Goal: Task Accomplishment & Management: Complete application form

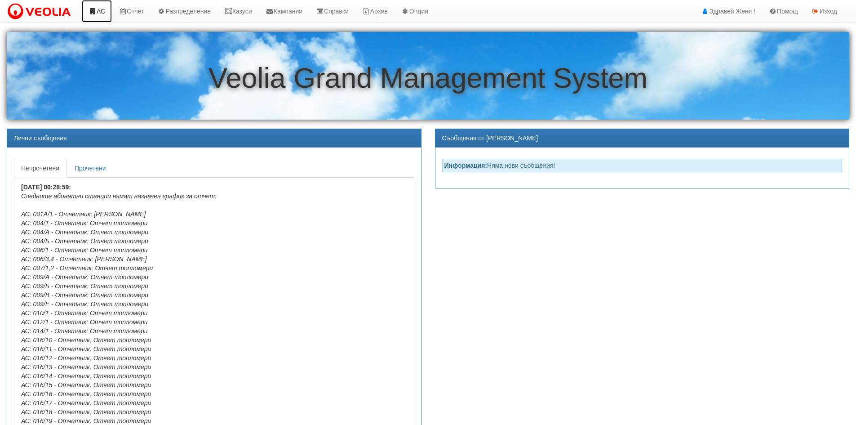
click at [97, 14] on link "АС" at bounding box center [97, 11] width 30 height 22
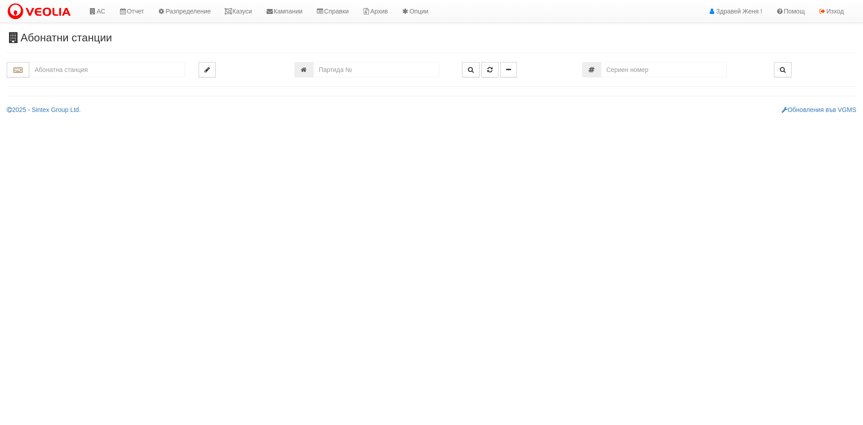
click at [85, 70] on input "text" at bounding box center [107, 69] width 156 height 15
click at [147, 86] on div "122/4 - Младост - "ВЕОЛИЯ"" at bounding box center [107, 84] width 153 height 10
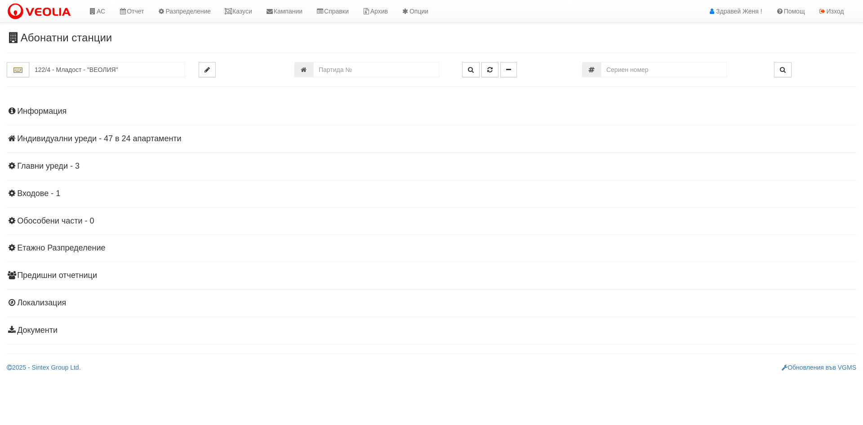
click at [130, 139] on h4 "Индивидуални уреди - 47 в 24 апартаменти" at bounding box center [431, 138] width 849 height 9
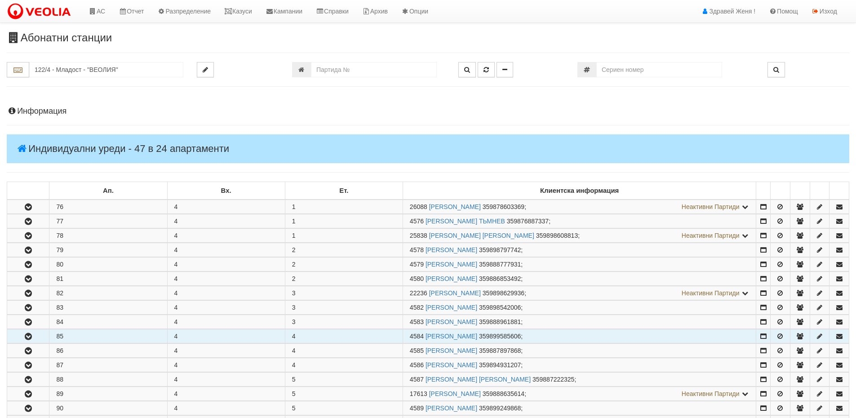
click at [29, 338] on icon "button" at bounding box center [28, 336] width 11 height 6
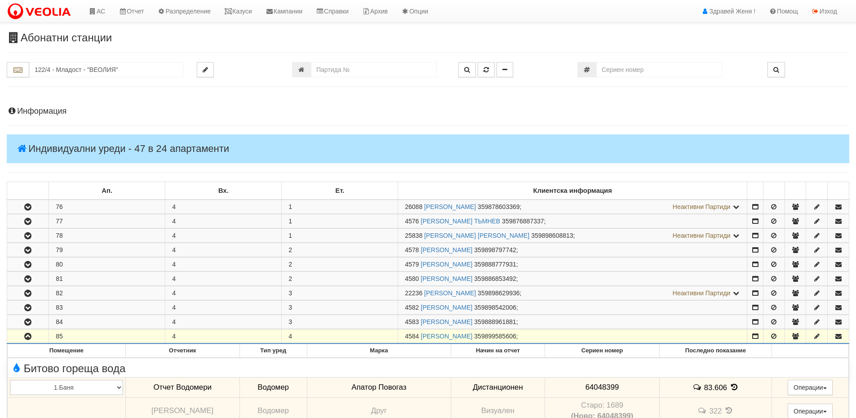
drag, startPoint x: 421, startPoint y: 334, endPoint x: 398, endPoint y: 333, distance: 23.0
click at [398, 333] on tr "85 4 4 4584 ГЕОРГИ РУСЕВ ГЕОРГИЕВ 359899585606 ;" at bounding box center [428, 336] width 842 height 14
copy tr "4584"
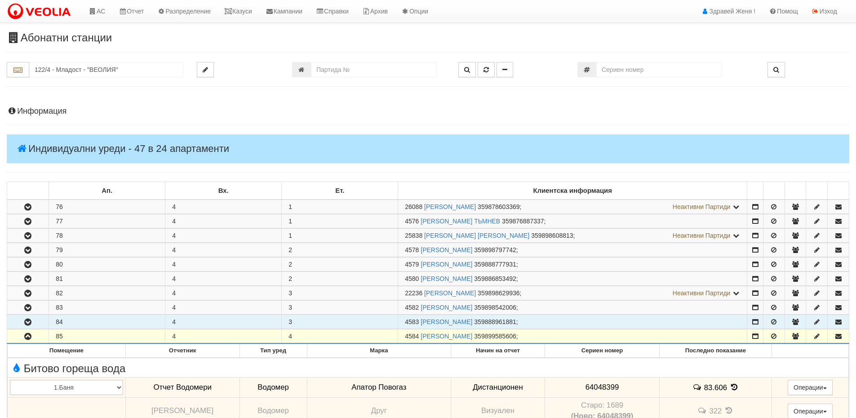
scroll to position [45, 0]
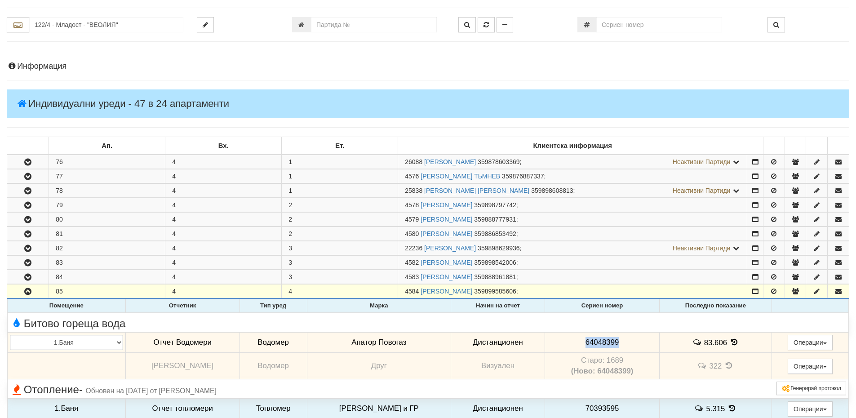
drag, startPoint x: 614, startPoint y: 341, endPoint x: 577, endPoint y: 343, distance: 37.4
click at [577, 343] on td "64048399" at bounding box center [602, 342] width 115 height 21
copy span "64048399"
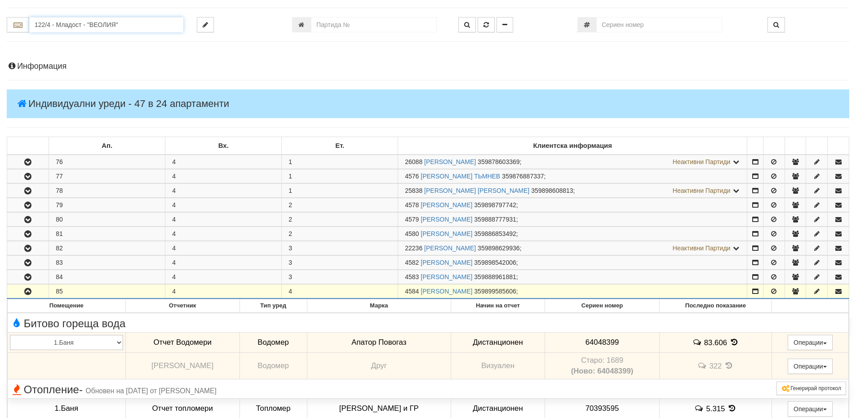
click at [61, 28] on input "122/4 - Младост - "ВЕОЛИЯ"" at bounding box center [106, 24] width 154 height 15
click at [79, 44] on div "007/1,2 - Възраждане - "ВЕОЛИЯ"" at bounding box center [106, 39] width 151 height 10
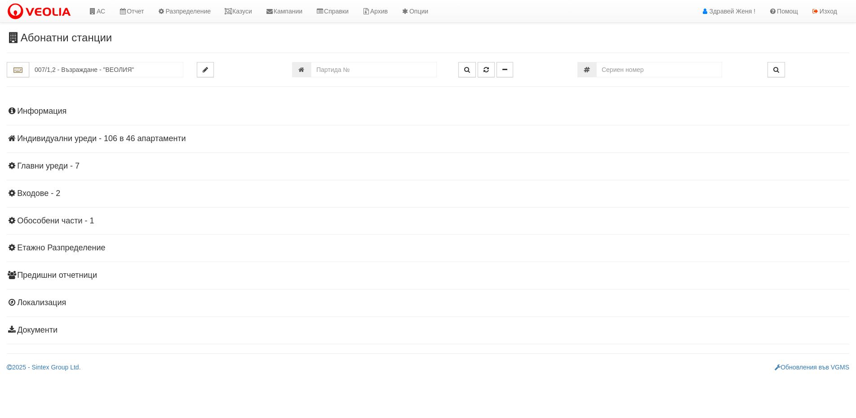
scroll to position [0, 0]
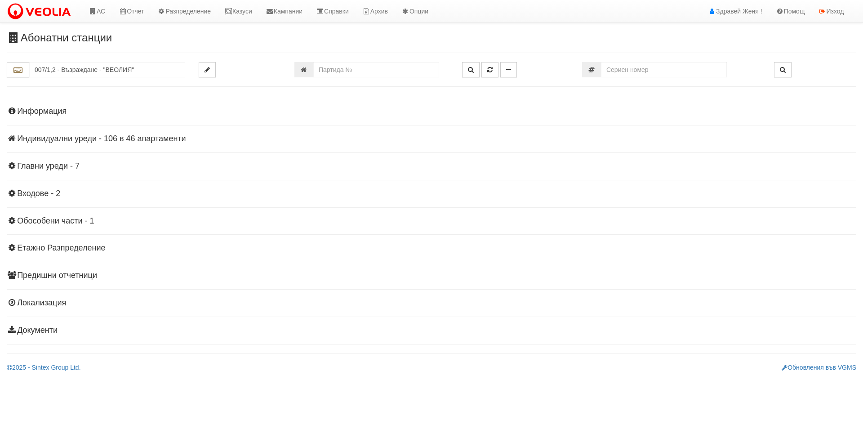
click at [160, 137] on h4 "Индивидуални уреди - 106 в 46 апартаменти" at bounding box center [431, 138] width 849 height 9
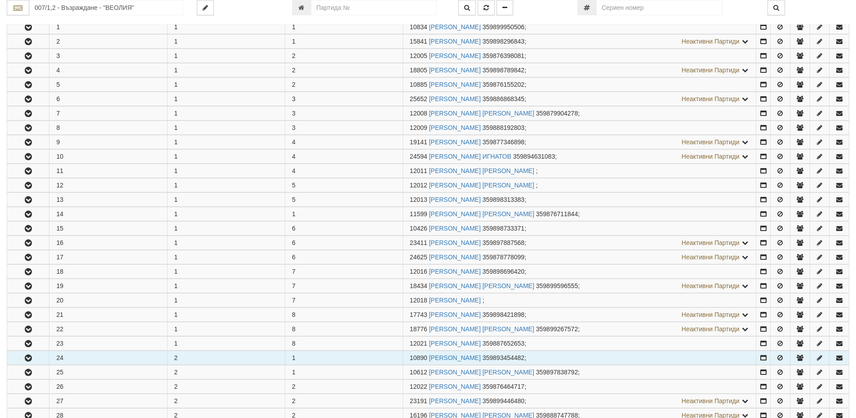
scroll to position [315, 0]
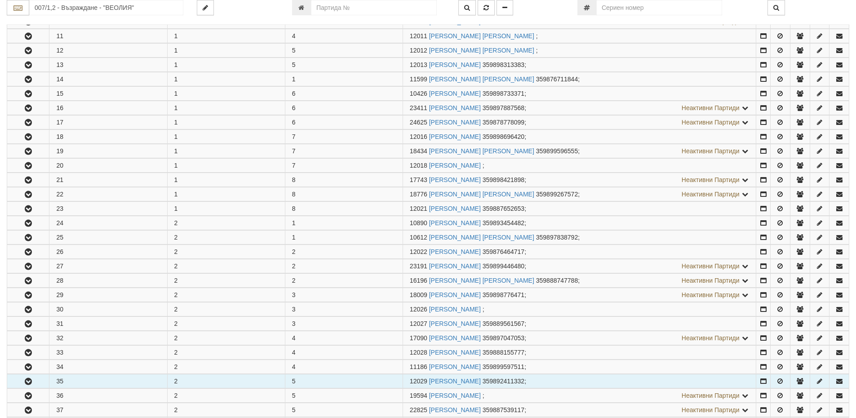
click at [33, 380] on icon "button" at bounding box center [28, 381] width 11 height 6
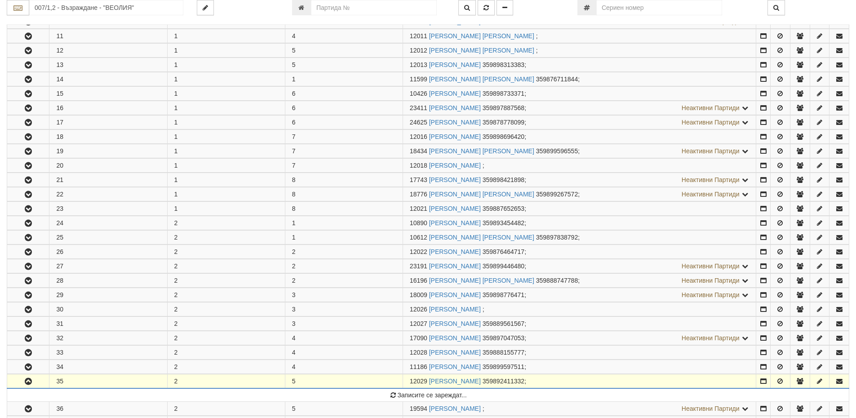
drag, startPoint x: 427, startPoint y: 380, endPoint x: 392, endPoint y: 377, distance: 35.2
click at [392, 377] on tr "35 2 5 12029 ГЕОРГИ ЛЮБЕНОВ ЕФТИМОВ 359892411332 ;" at bounding box center [428, 381] width 842 height 14
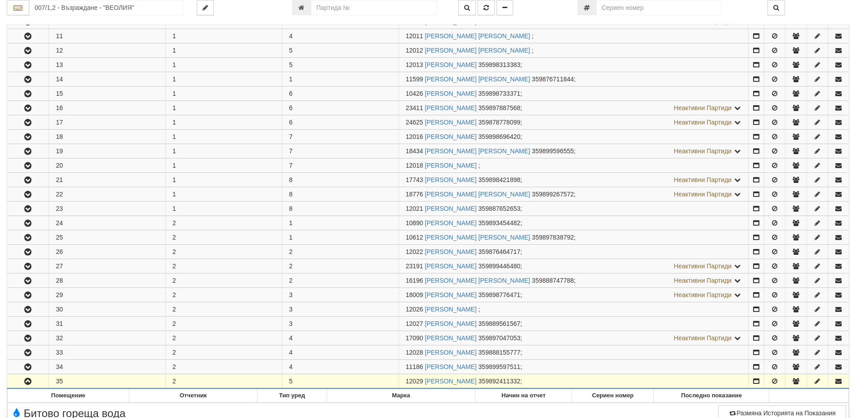
copy tr "12029"
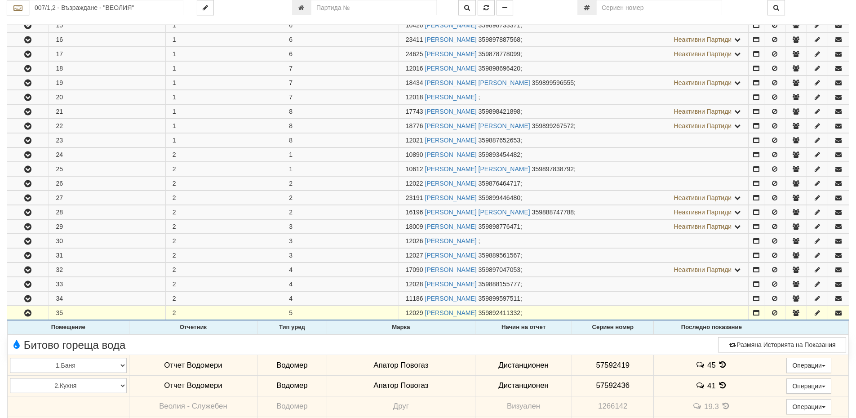
scroll to position [449, 0]
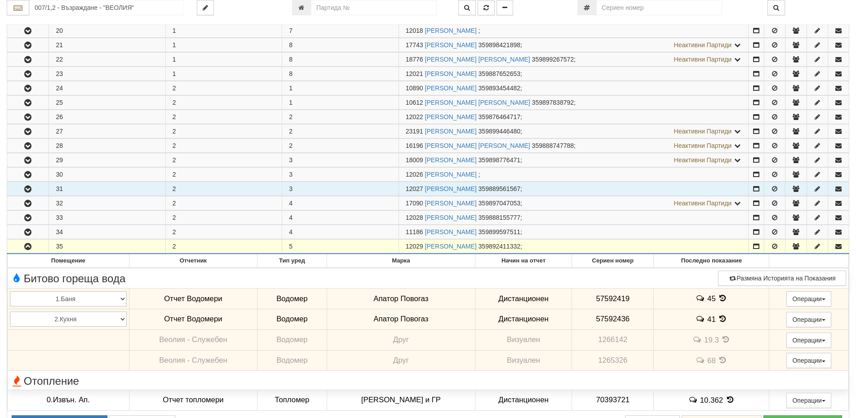
click at [36, 192] on button "button" at bounding box center [27, 188] width 41 height 13
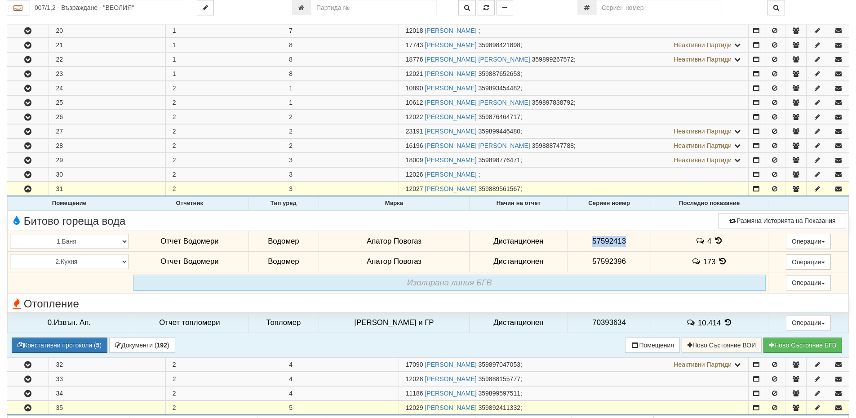
drag, startPoint x: 622, startPoint y: 239, endPoint x: 581, endPoint y: 241, distance: 41.4
click at [581, 241] on td "57592413" at bounding box center [609, 241] width 83 height 21
copy span "57592413"
drag, startPoint x: 628, startPoint y: 262, endPoint x: 570, endPoint y: 262, distance: 58.0
click at [570, 262] on td "57592396" at bounding box center [609, 261] width 83 height 21
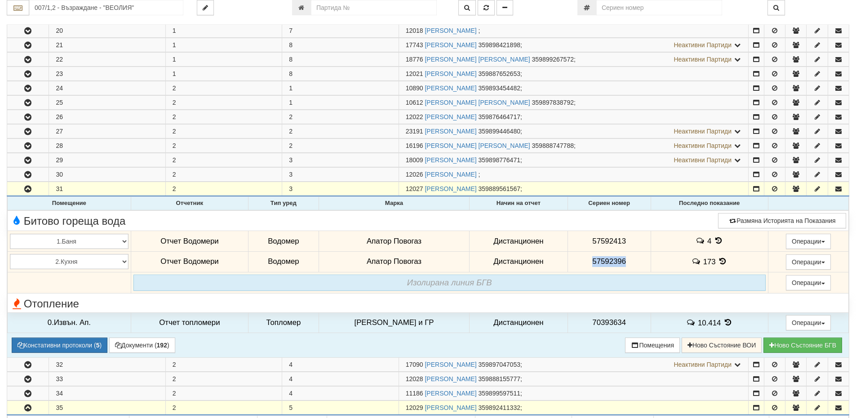
copy span "57592396"
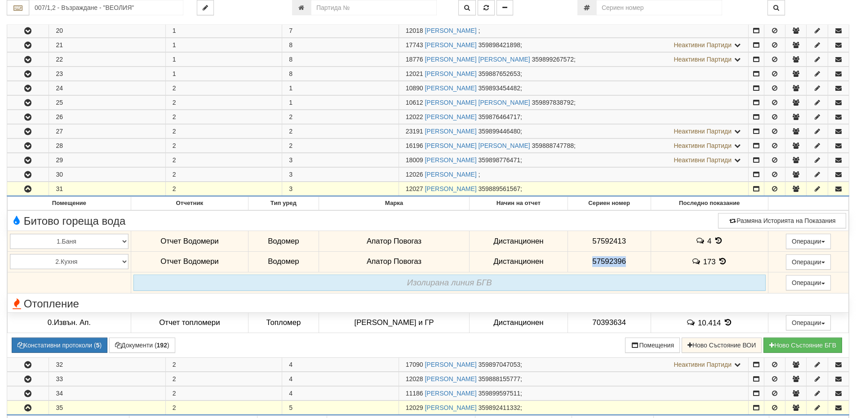
drag, startPoint x: 425, startPoint y: 188, endPoint x: 406, endPoint y: 185, distance: 18.8
click at [406, 185] on td "12027 СНЕЖАНКА ГЕОРГИЕВА РУСЕВА 359889561567 ;" at bounding box center [574, 189] width 350 height 14
copy span "12027"
click at [93, 10] on input "007/1,2 - Възраждане - "ВЕОЛИЯ"" at bounding box center [106, 7] width 154 height 15
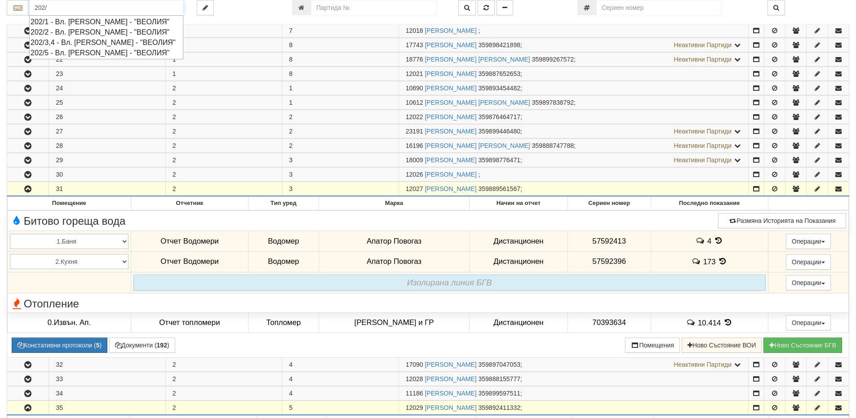
click at [139, 43] on div "202/3,4 - Вл. Варненчик - "ВЕОЛИЯ"" at bounding box center [106, 42] width 151 height 10
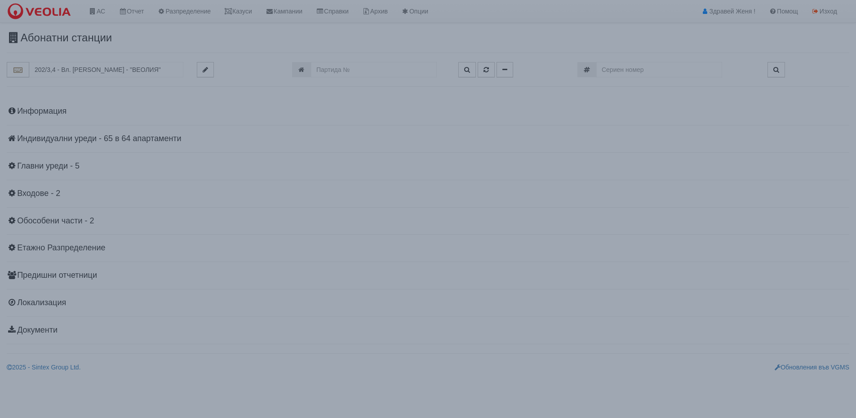
scroll to position [0, 0]
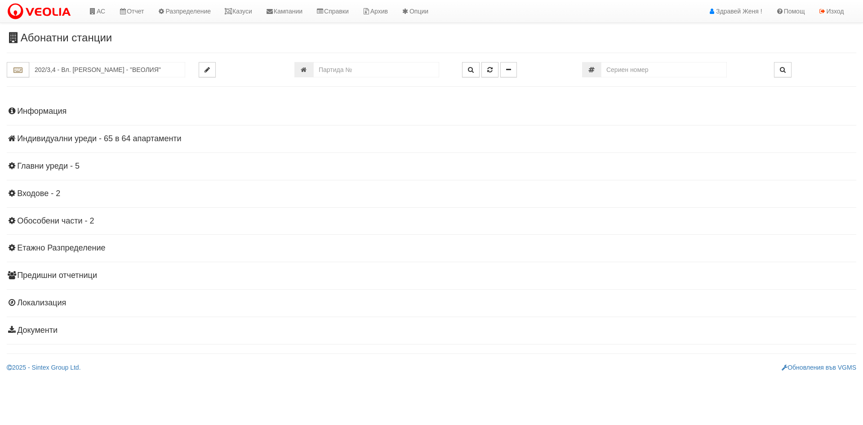
click at [111, 137] on h4 "Индивидуални уреди - 65 в 64 апартаменти" at bounding box center [431, 138] width 849 height 9
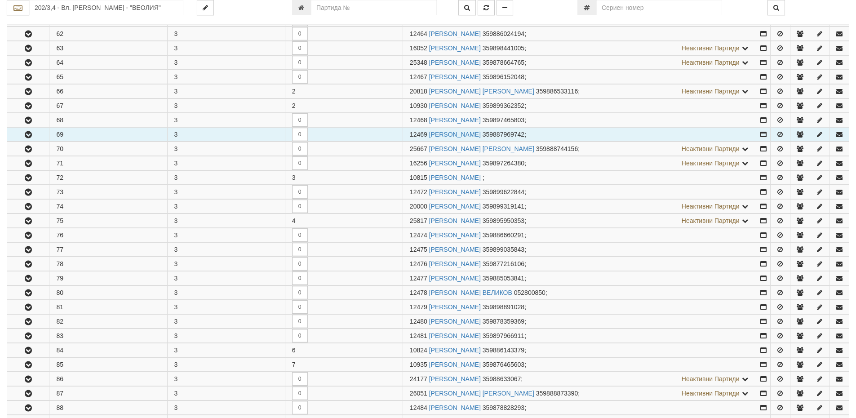
scroll to position [225, 0]
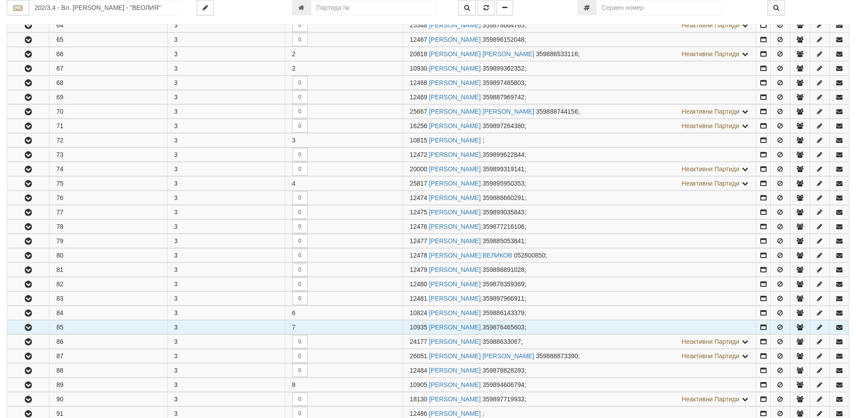
click at [32, 326] on icon "button" at bounding box center [28, 327] width 11 height 6
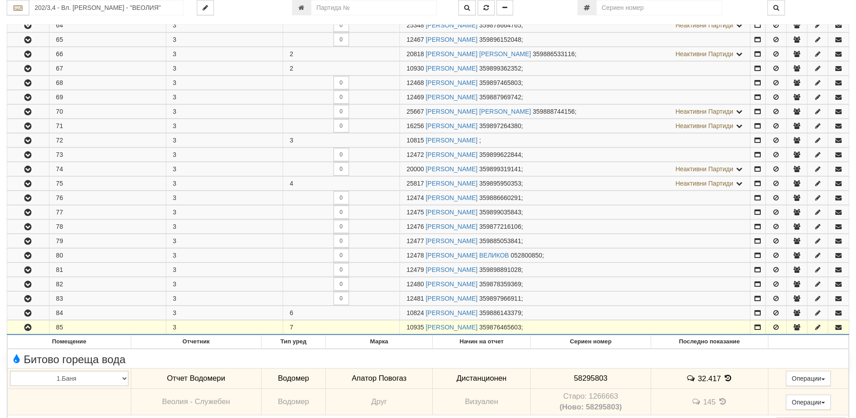
drag, startPoint x: 422, startPoint y: 325, endPoint x: 413, endPoint y: 326, distance: 9.5
click at [408, 326] on span "10935" at bounding box center [416, 327] width 18 height 7
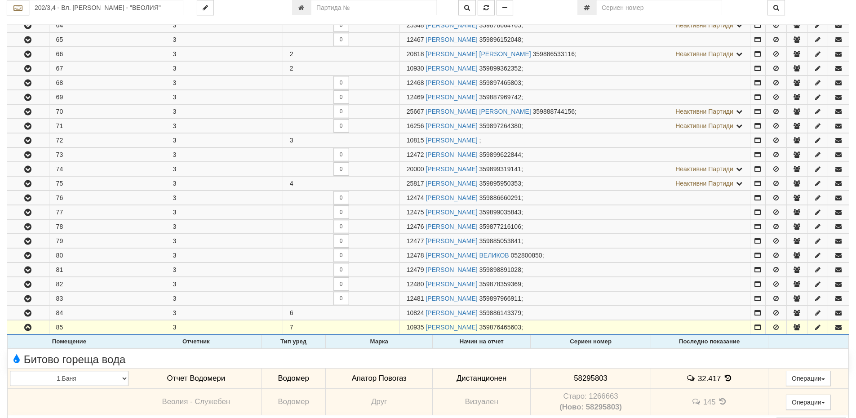
click at [416, 337] on th "Марка" at bounding box center [379, 341] width 107 height 13
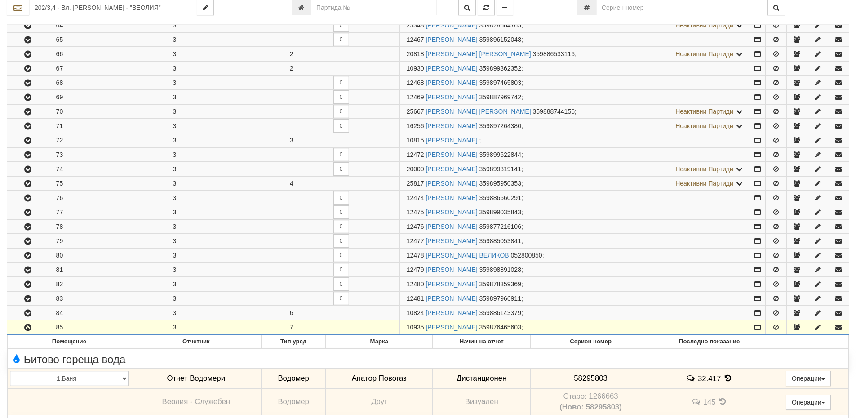
drag, startPoint x: 425, startPoint y: 326, endPoint x: 392, endPoint y: 328, distance: 32.4
click at [392, 328] on tr "85 3 7 10935 ГАЛИНА ПЕТРОВА ГЕОРГИЕВА 359876465603 ;" at bounding box center [428, 327] width 842 height 14
copy tr "10935"
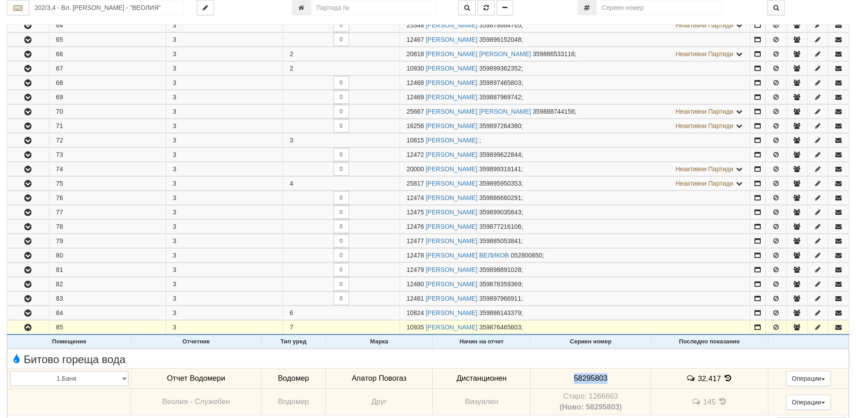
drag, startPoint x: 613, startPoint y: 380, endPoint x: 566, endPoint y: 378, distance: 47.2
click at [566, 378] on td "58295803" at bounding box center [591, 378] width 120 height 21
copy span "58295803"
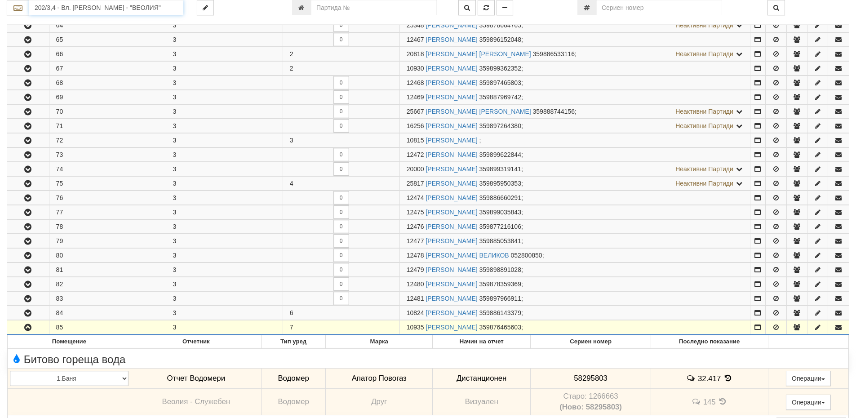
click at [66, 9] on input "202/3,4 - Вл. Варненчик - "ВЕОЛИЯ"" at bounding box center [106, 7] width 154 height 15
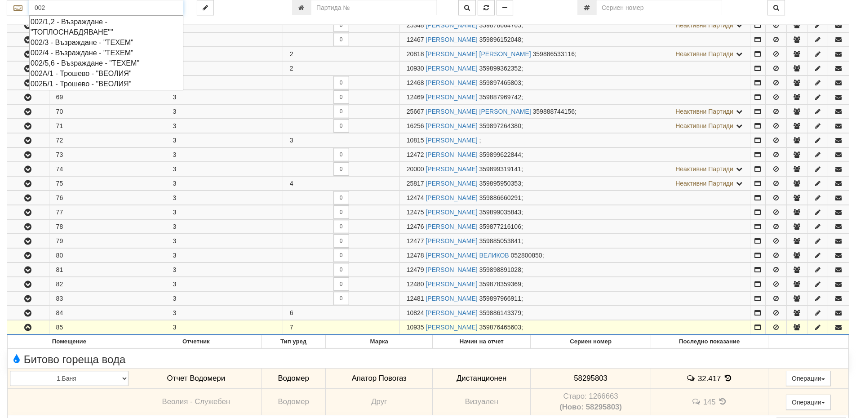
click at [77, 59] on div "002/5,6 - Възраждане - "ТЕХЕМ"" at bounding box center [106, 63] width 151 height 10
type input "002/5,6 - Възраждане - "ТЕХЕМ""
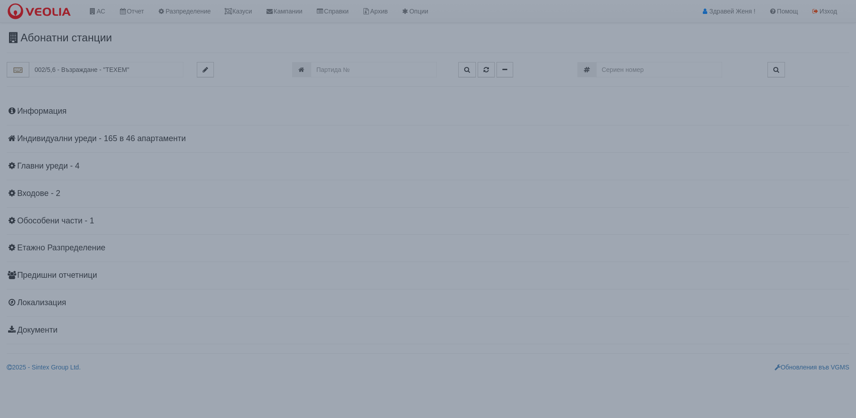
scroll to position [0, 0]
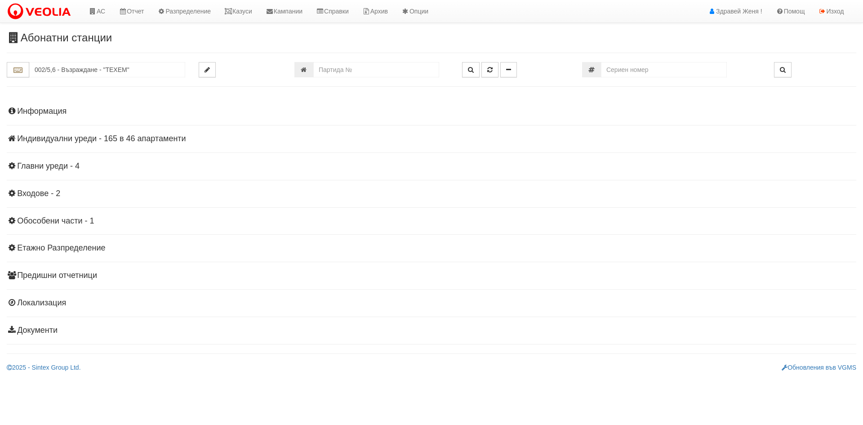
click at [106, 138] on h4 "Индивидуални уреди - 165 в 46 апартаменти" at bounding box center [431, 138] width 849 height 9
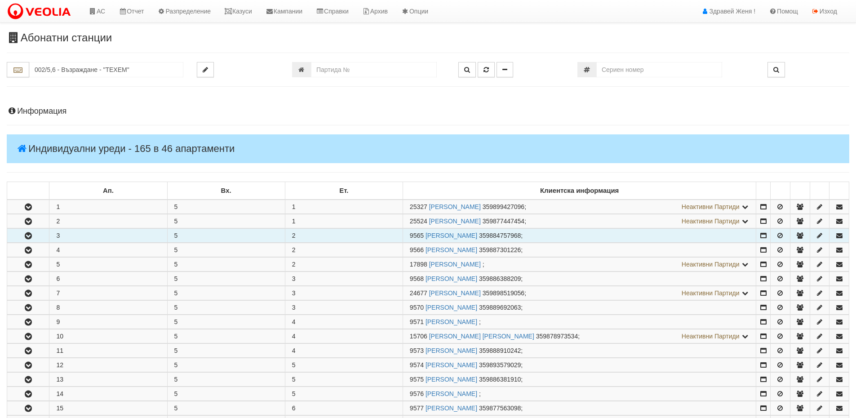
click at [22, 234] on button "button" at bounding box center [28, 235] width 42 height 13
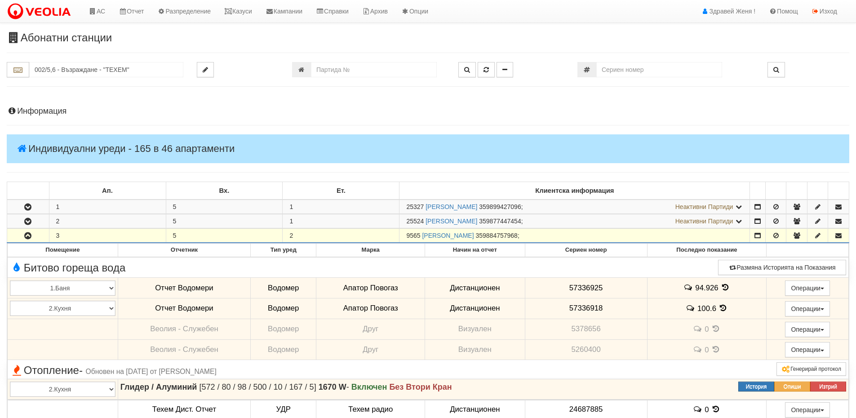
drag, startPoint x: 421, startPoint y: 236, endPoint x: 406, endPoint y: 236, distance: 14.8
click at [406, 236] on td "9565 РОСИЦА ИГНАТОВА ИВАНОВА 359884757968 ;" at bounding box center [575, 236] width 351 height 14
copy span "9565"
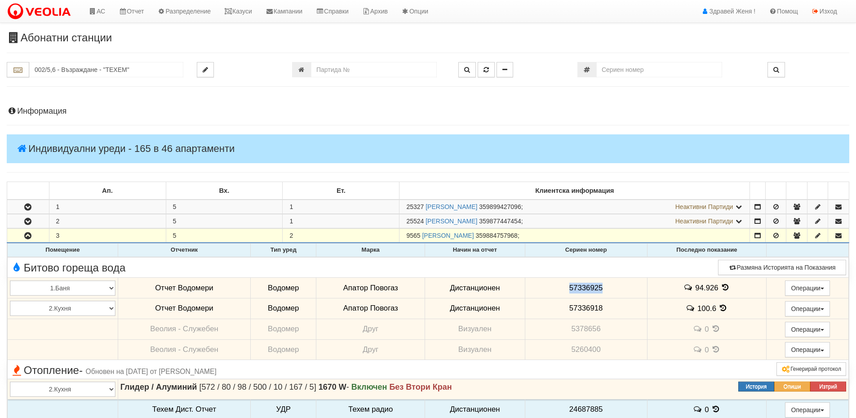
drag, startPoint x: 605, startPoint y: 290, endPoint x: 564, endPoint y: 292, distance: 41.0
click at [564, 292] on td "57336925" at bounding box center [586, 288] width 122 height 21
copy span "57336925"
drag, startPoint x: 609, startPoint y: 310, endPoint x: 552, endPoint y: 307, distance: 56.7
click at [552, 307] on td "57336918" at bounding box center [586, 308] width 122 height 21
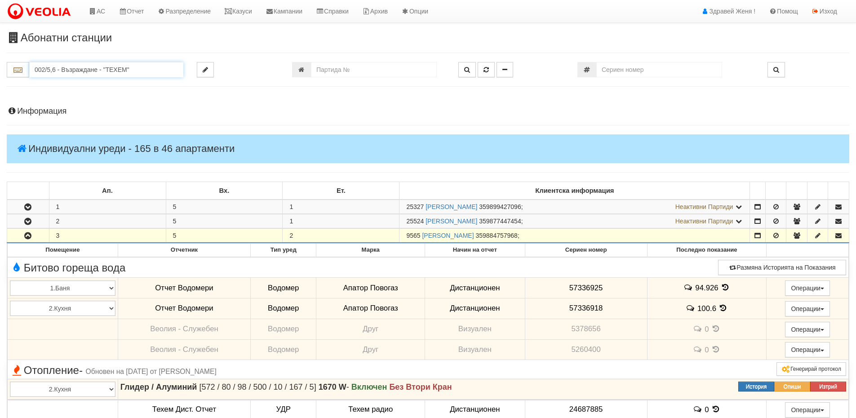
click at [58, 69] on input "002/5,6 - Възраждане - "ТЕХЕМ"" at bounding box center [106, 69] width 154 height 15
click at [361, 67] on input "number" at bounding box center [374, 69] width 126 height 15
type input "25643"
type input "216/7 - "ВЕОЛИЯ ЕНЕРДЖИ ВАРНА " ЕАД"
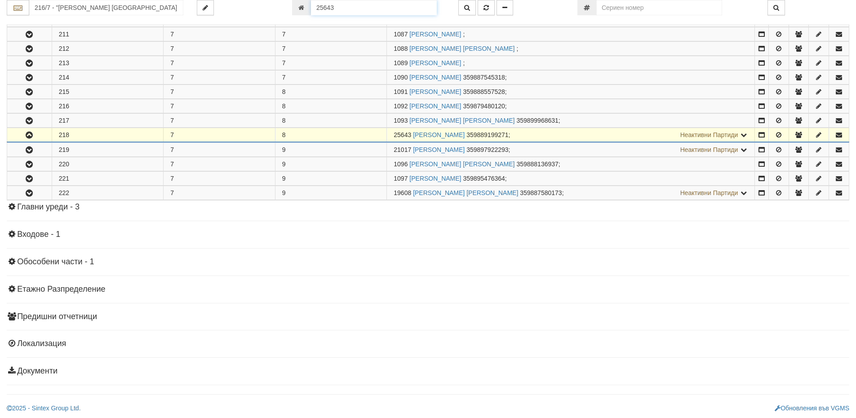
scroll to position [519, 0]
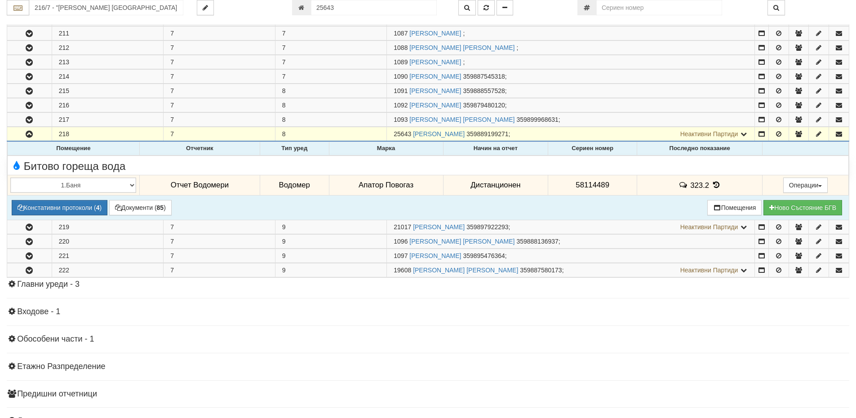
click at [715, 187] on icon at bounding box center [716, 185] width 10 height 8
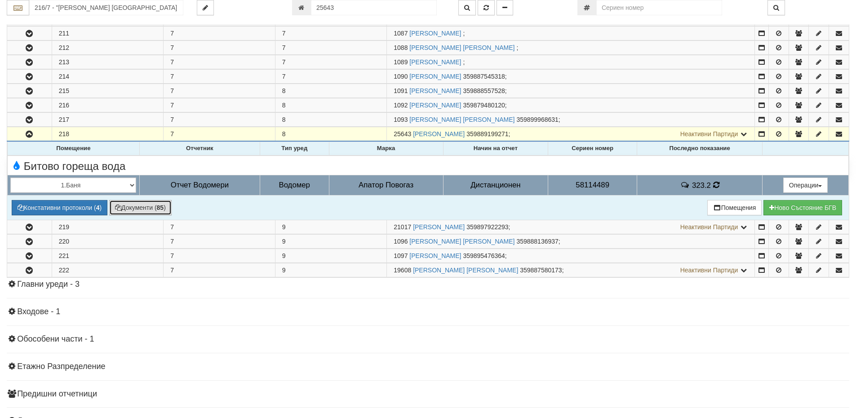
click at [136, 210] on button "Документи ( 85 )" at bounding box center [140, 207] width 62 height 15
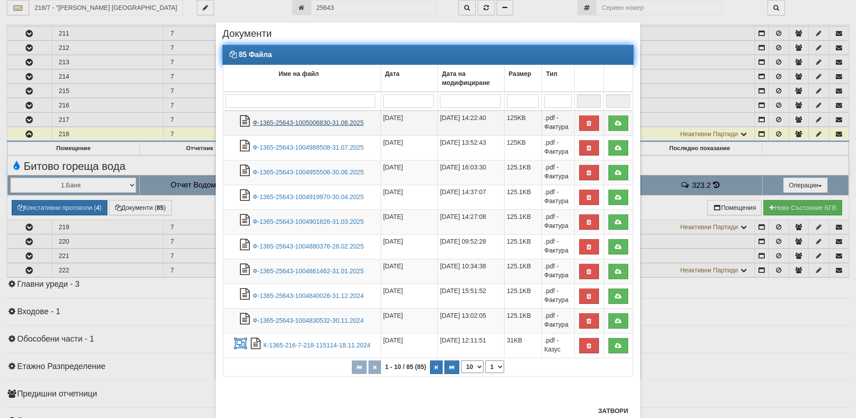
click at [347, 122] on link "Ф-1365-25643-1005006830-31.08.2025" at bounding box center [308, 122] width 111 height 7
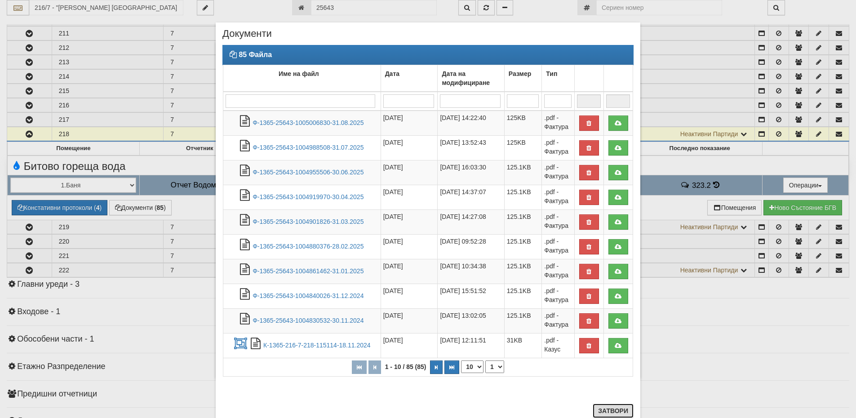
click at [606, 412] on button "Затвори" at bounding box center [613, 411] width 41 height 14
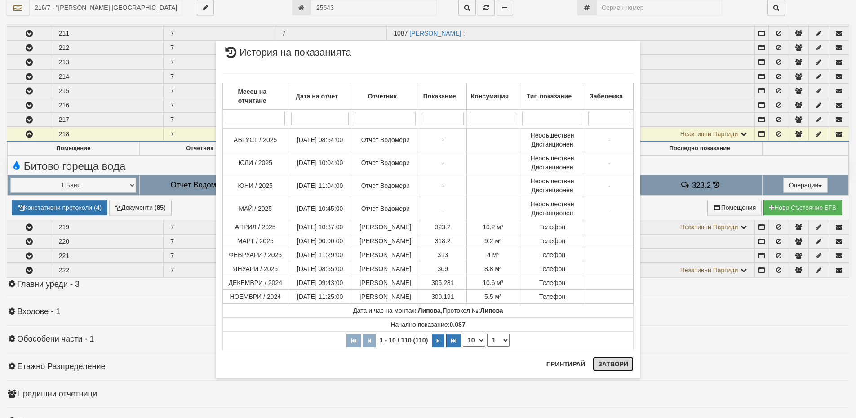
click at [615, 364] on button "Затвори" at bounding box center [613, 364] width 41 height 14
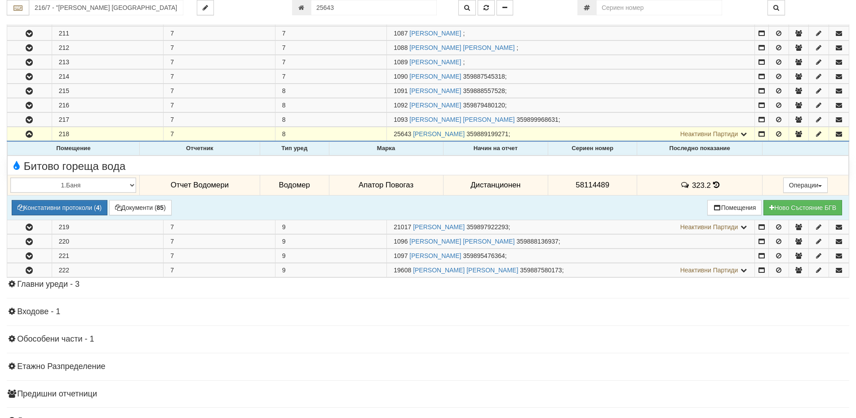
click at [712, 187] on icon at bounding box center [716, 185] width 8 height 6
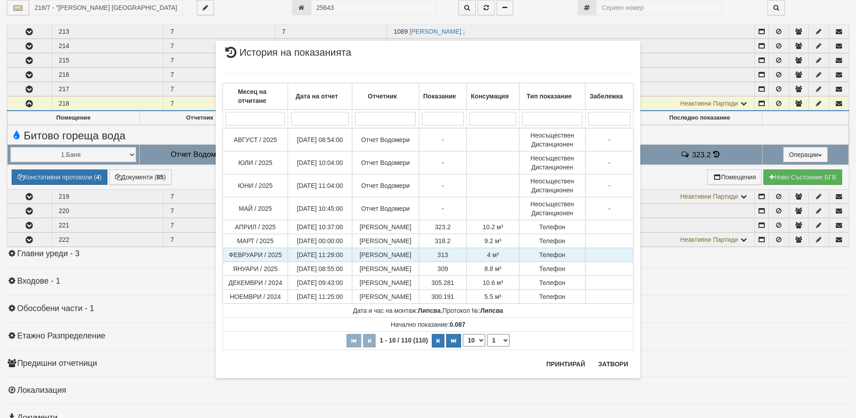
scroll to position [564, 0]
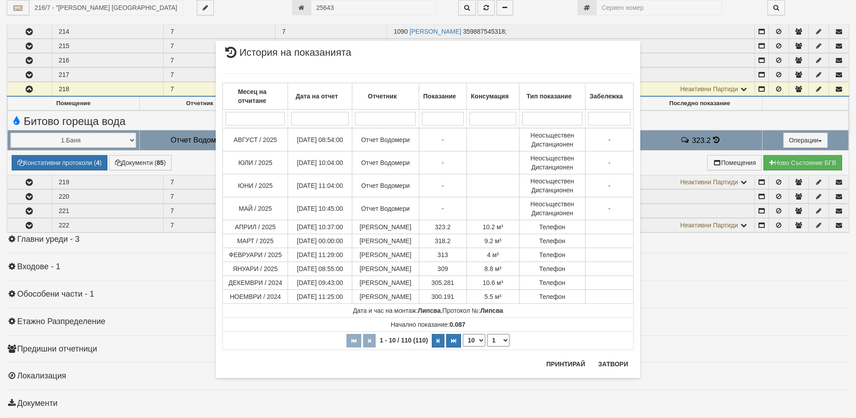
click at [477, 343] on select "10 20 30 40" at bounding box center [474, 340] width 22 height 13
select select "40"
click at [463, 347] on select "10 20 30 40" at bounding box center [474, 340] width 22 height 13
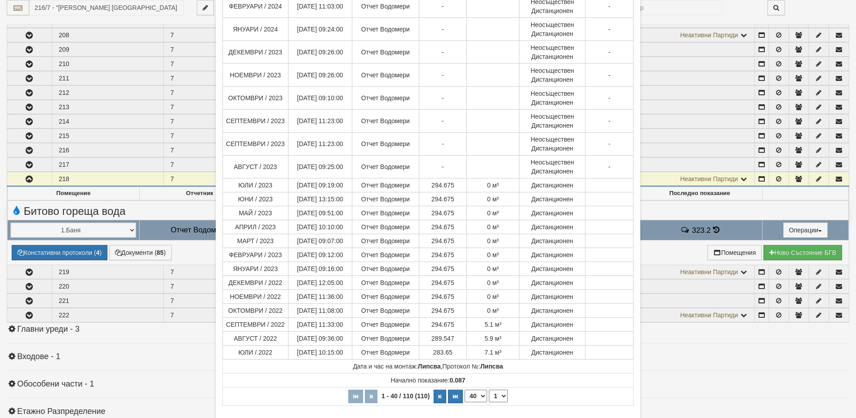
scroll to position [539, 0]
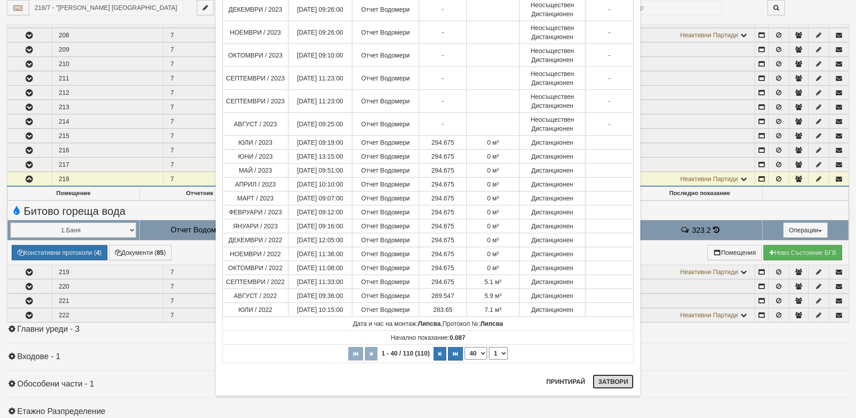
click at [599, 385] on button "Затвори" at bounding box center [613, 381] width 41 height 14
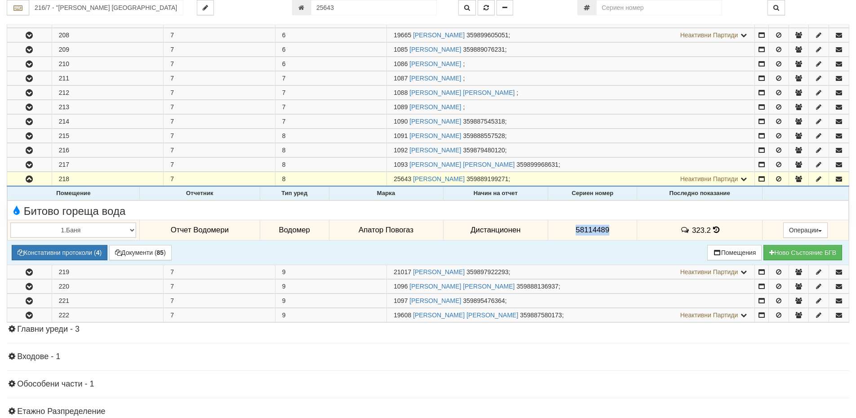
drag, startPoint x: 610, startPoint y: 232, endPoint x: 578, endPoint y: 228, distance: 32.1
click at [573, 229] on td "58114489" at bounding box center [592, 230] width 89 height 21
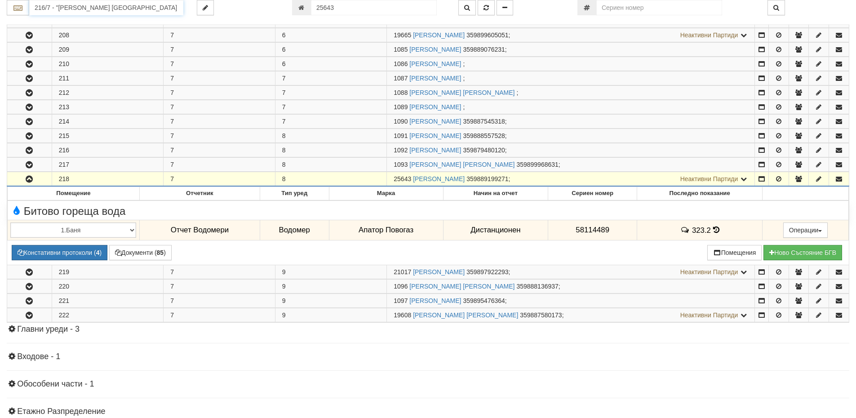
click at [62, 9] on input "216/7 - "ВЕОЛИЯ ЕНЕРДЖИ ВАРНА " ЕАД" at bounding box center [106, 7] width 154 height 15
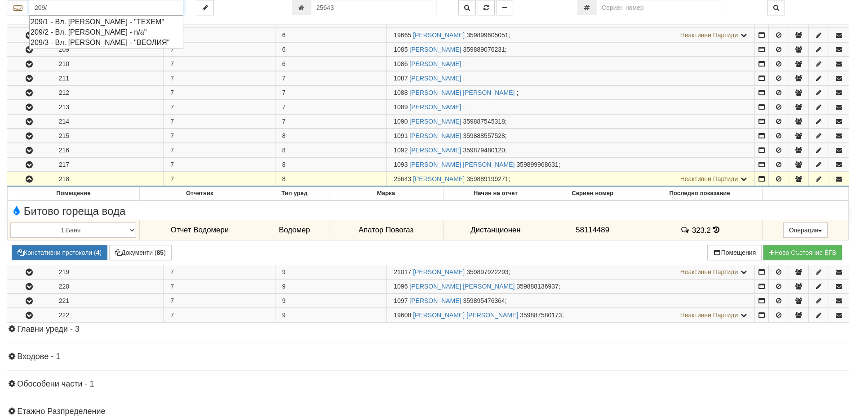
click at [101, 22] on div "209/1 - Вл. Варненчик - "ТЕХЕМ"" at bounding box center [106, 22] width 151 height 10
type input "209/1 - Вл. Варненчик - "ТЕХЕМ""
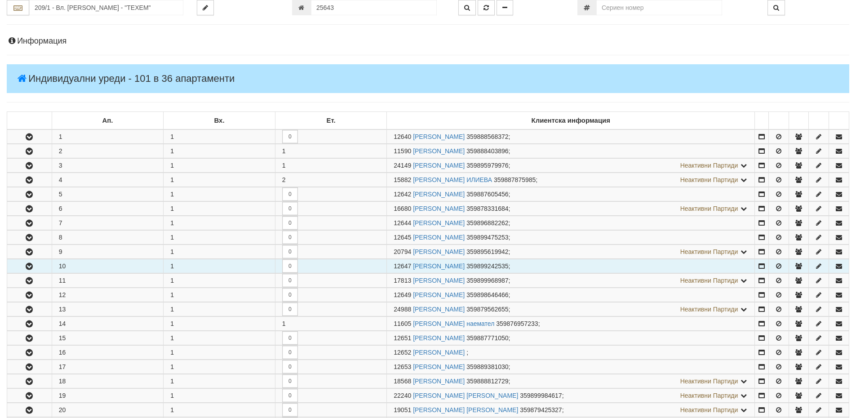
scroll to position [135, 0]
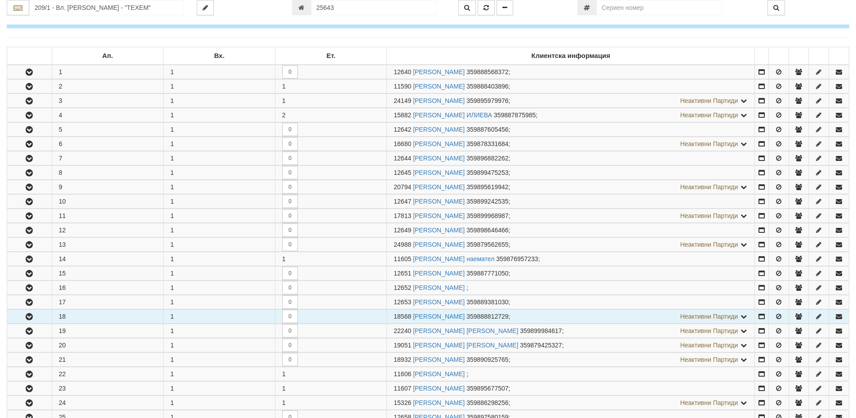
click at [33, 320] on button "button" at bounding box center [29, 316] width 44 height 13
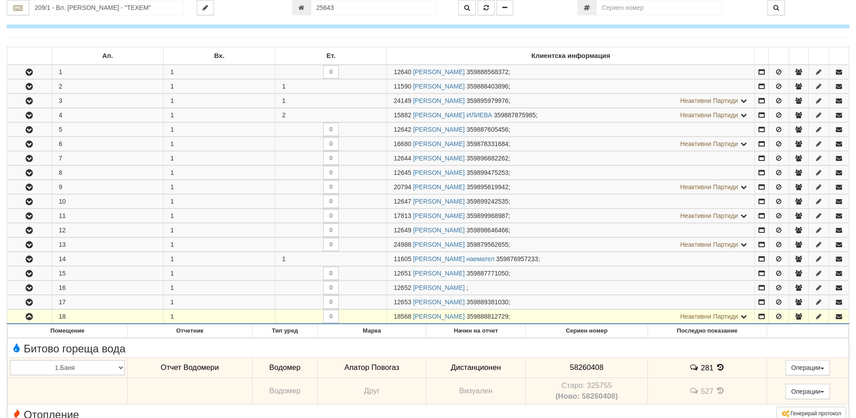
drag, startPoint x: 411, startPoint y: 316, endPoint x: 394, endPoint y: 318, distance: 17.6
click at [394, 318] on span "18568" at bounding box center [403, 316] width 18 height 7
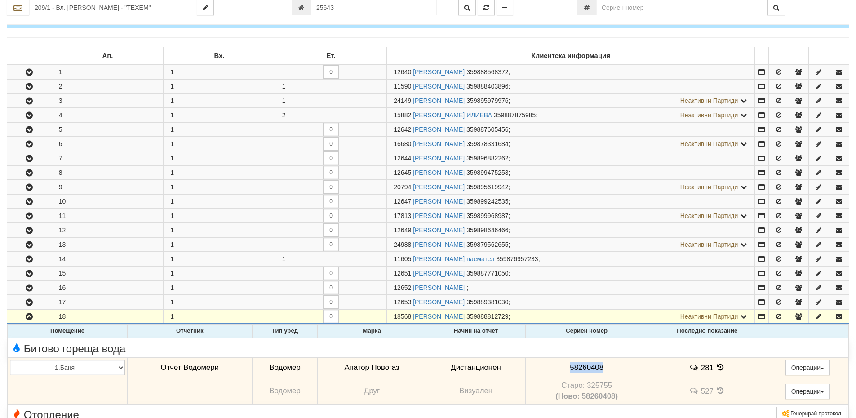
drag, startPoint x: 607, startPoint y: 367, endPoint x: 561, endPoint y: 367, distance: 45.8
click at [561, 367] on td "58260408" at bounding box center [587, 367] width 122 height 21
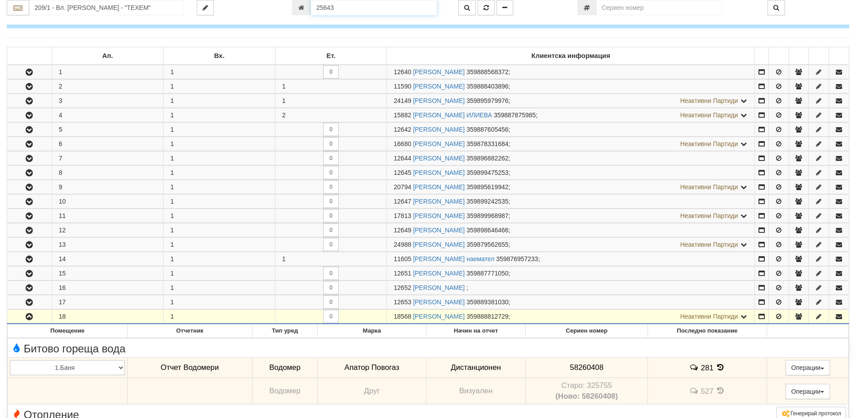
drag, startPoint x: 348, startPoint y: 9, endPoint x: 302, endPoint y: 9, distance: 45.4
click at [302, 9] on div "25643" at bounding box center [368, 7] width 153 height 15
paste input "4989"
type input "24989"
click at [470, 9] on icon "button" at bounding box center [467, 7] width 6 height 6
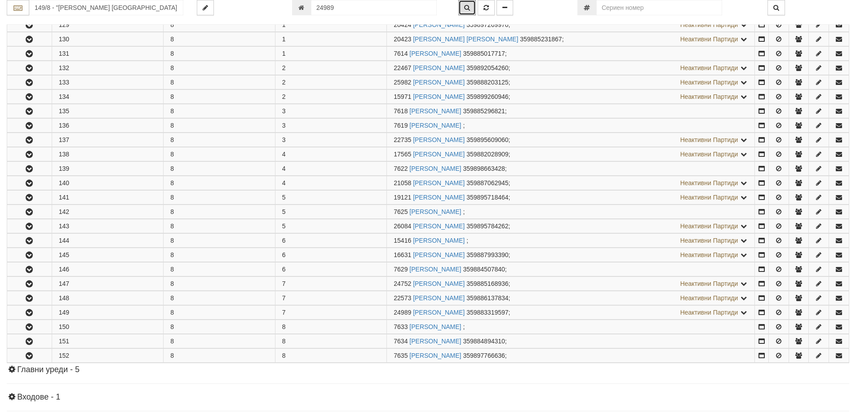
scroll to position [346, 0]
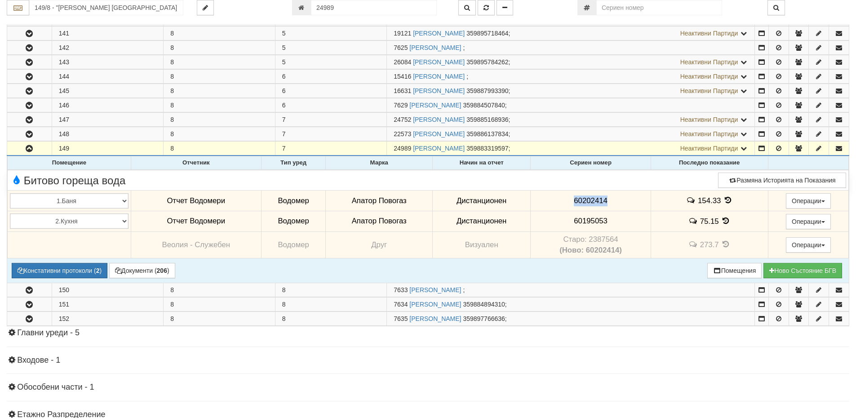
drag, startPoint x: 567, startPoint y: 200, endPoint x: 620, endPoint y: 204, distance: 53.6
click at [620, 204] on td "60202414" at bounding box center [591, 201] width 120 height 21
drag, startPoint x: 569, startPoint y: 222, endPoint x: 607, endPoint y: 222, distance: 38.2
click at [607, 222] on td "60195053" at bounding box center [591, 221] width 120 height 21
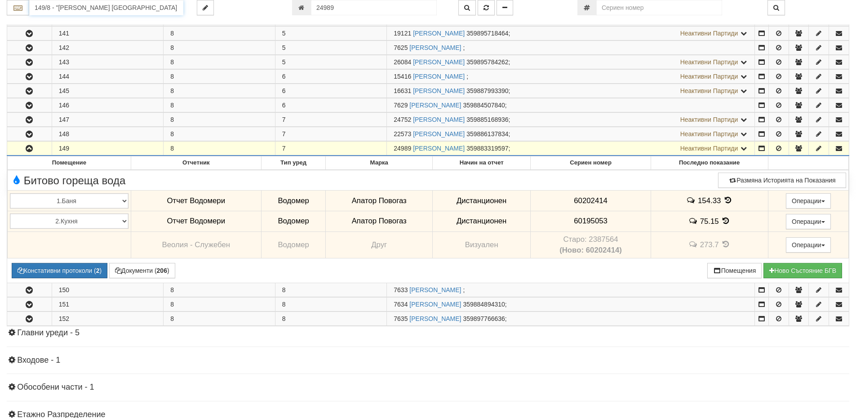
click at [80, 9] on input "149/8 - "ВЕОЛИЯ ЕНЕРДЖИ ВАРНА " ЕАД" at bounding box center [106, 7] width 154 height 15
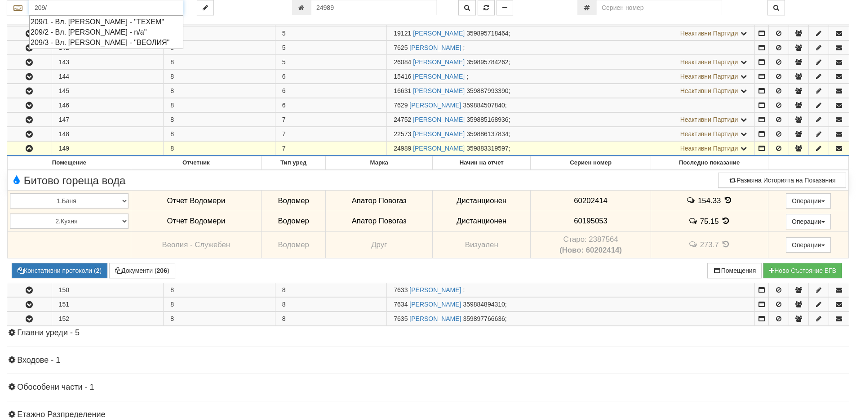
click at [83, 21] on div "209/1 - Вл. Варненчик - "ТЕХЕМ"" at bounding box center [106, 22] width 151 height 10
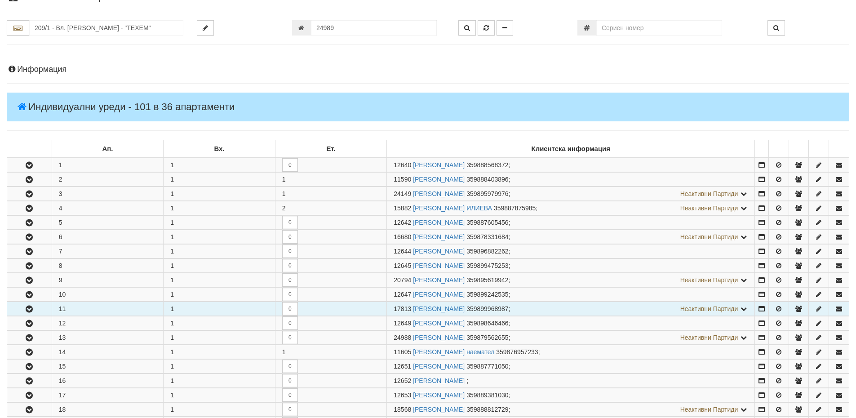
scroll to position [90, 0]
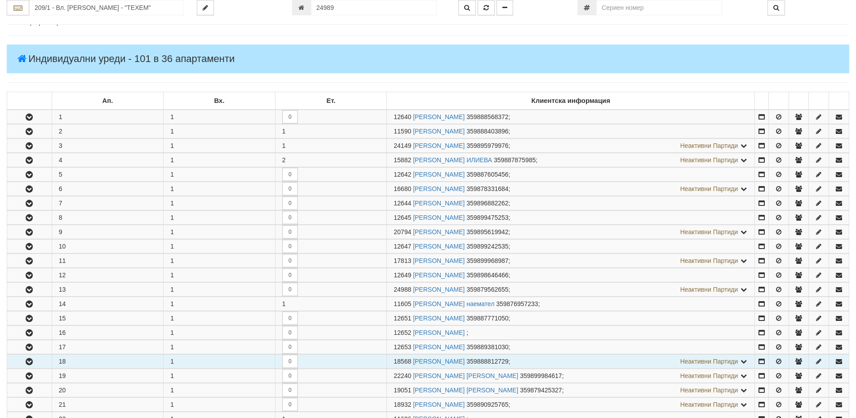
click at [34, 361] on icon "button" at bounding box center [29, 362] width 11 height 6
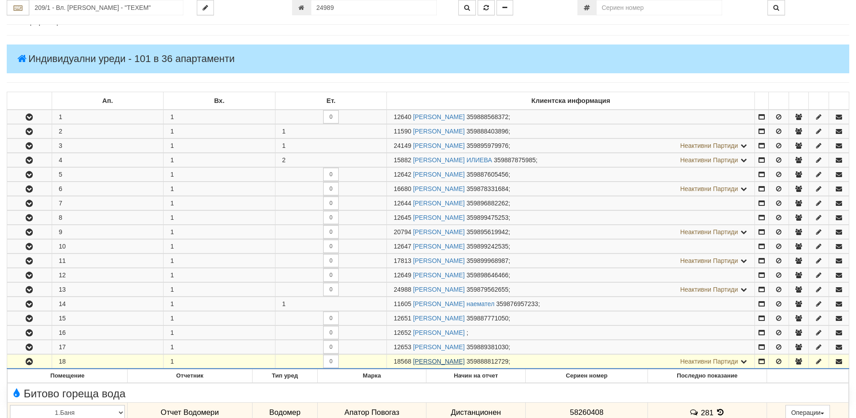
click at [413, 361] on link "АНТОНИЯ РАДЕВА ГРОЗЕВА" at bounding box center [439, 361] width 52 height 7
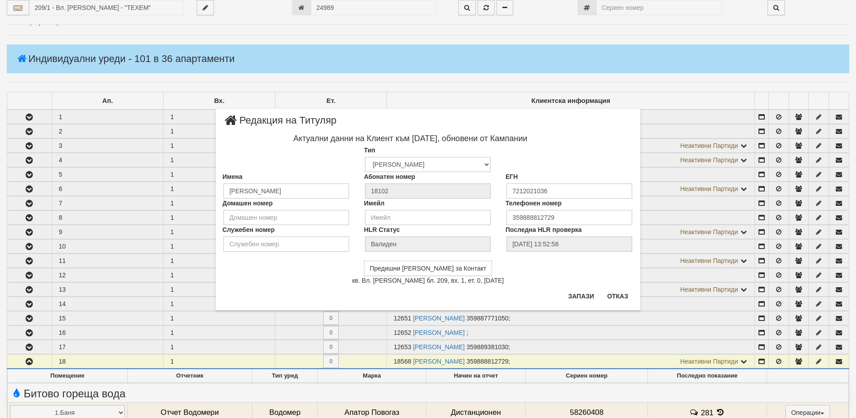
click at [397, 361] on div "× Редакция на Титуляр Актуални данни на Клиент към 29/04/2020, обновени от Камп…" at bounding box center [428, 209] width 856 height 418
click at [615, 297] on button "Отказ" at bounding box center [618, 296] width 32 height 14
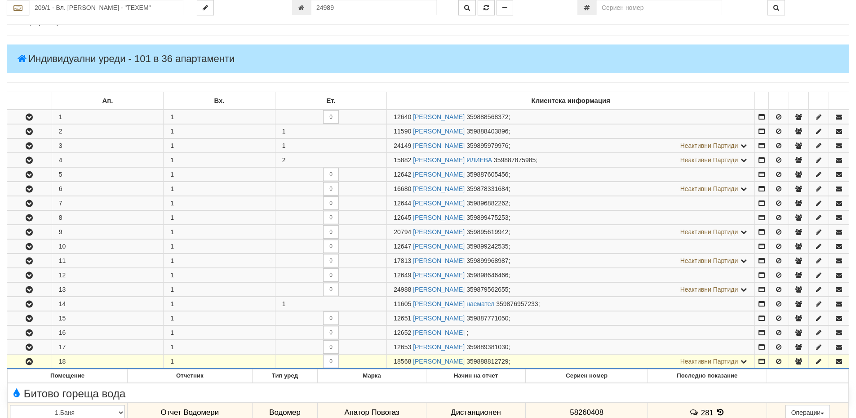
drag, startPoint x: 410, startPoint y: 360, endPoint x: 396, endPoint y: 360, distance: 14.8
click at [396, 360] on span "18568" at bounding box center [403, 361] width 18 height 7
click at [78, 11] on input "209/1 - Вл. Варненчик - "ТЕХЕМ"" at bounding box center [106, 7] width 154 height 15
click at [64, 24] on div "007/1,2 - Възраждане - "ВЕОЛИЯ"" at bounding box center [106, 22] width 151 height 10
type input "007/1,2 - Възраждане - "ВЕОЛИЯ""
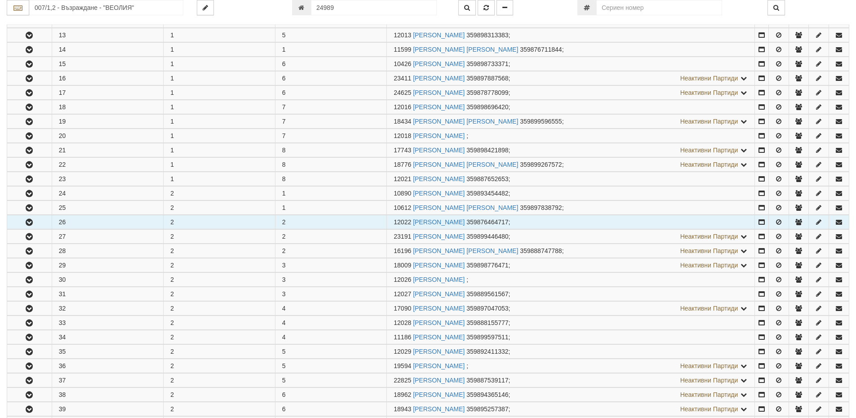
scroll to position [584, 0]
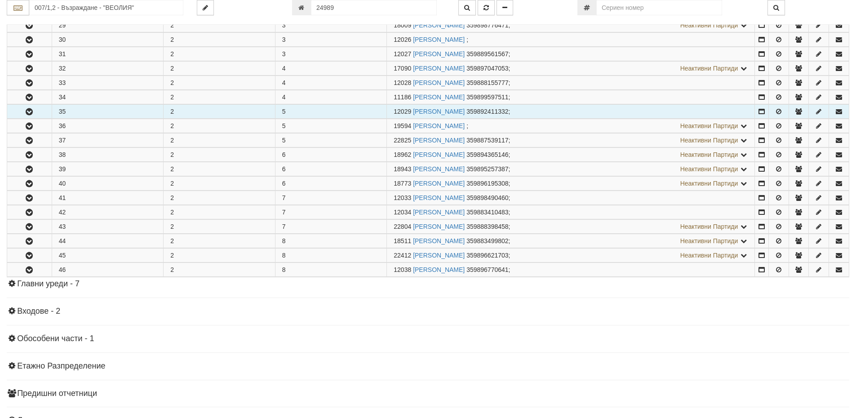
click at [32, 110] on icon "button" at bounding box center [29, 112] width 11 height 6
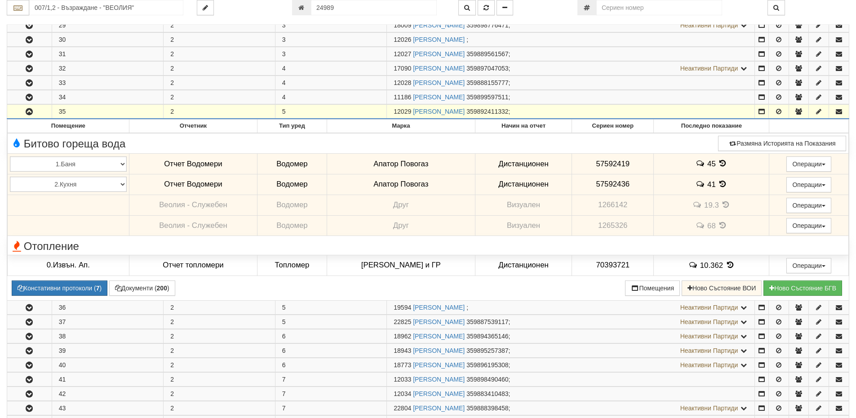
drag, startPoint x: 410, startPoint y: 111, endPoint x: 382, endPoint y: 115, distance: 29.0
click at [382, 115] on tr "35 2 5 12029 ГЕОРГИ ЛЮБЕНОВ ЕФТИМОВ 359892411332 ;" at bounding box center [428, 112] width 842 height 14
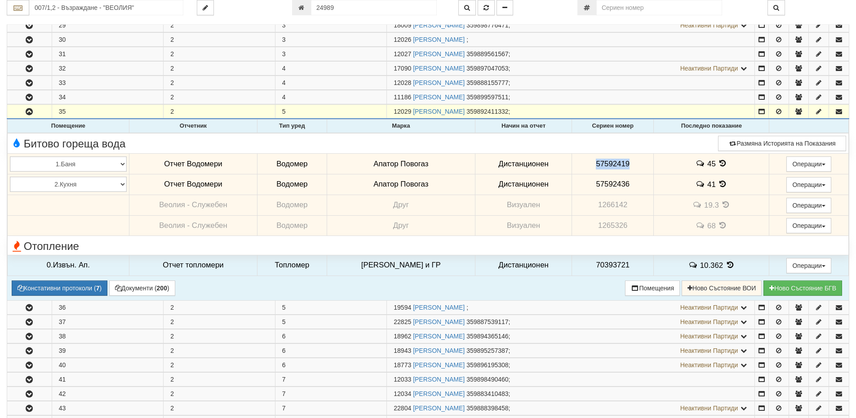
drag, startPoint x: 627, startPoint y: 163, endPoint x: 591, endPoint y: 164, distance: 36.0
click at [591, 164] on td "57592419" at bounding box center [613, 164] width 82 height 21
drag, startPoint x: 625, startPoint y: 185, endPoint x: 577, endPoint y: 187, distance: 48.1
click at [576, 187] on td "57592436" at bounding box center [613, 184] width 82 height 21
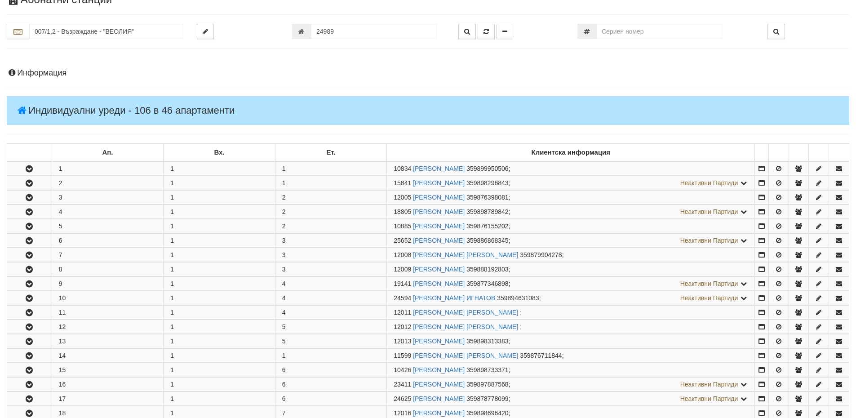
scroll to position [0, 0]
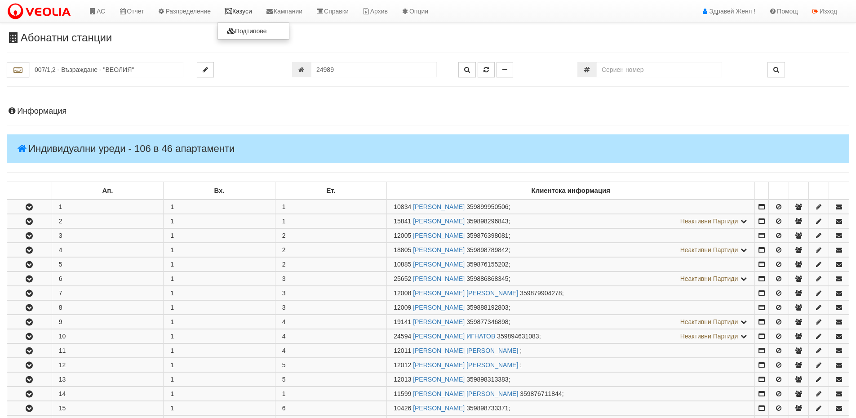
click at [241, 8] on link "Казуси" at bounding box center [238, 11] width 41 height 22
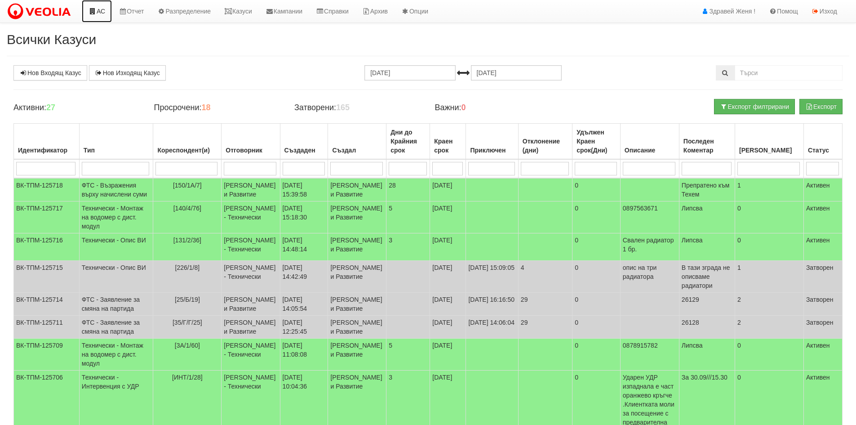
click at [105, 11] on link "АС" at bounding box center [97, 11] width 30 height 22
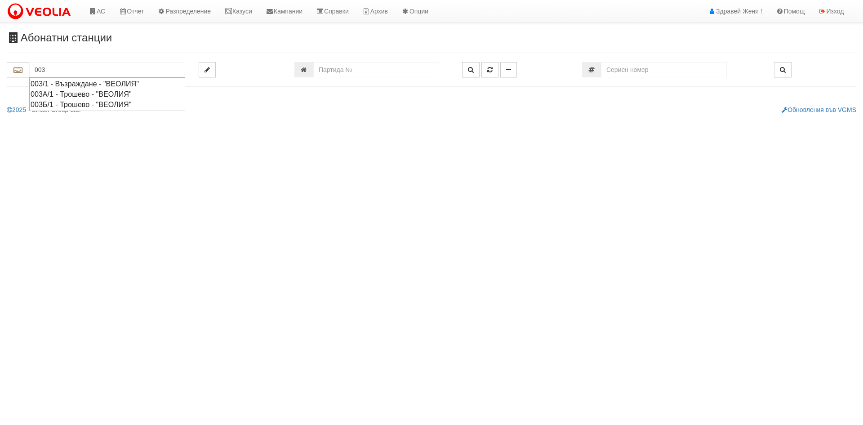
click at [76, 103] on div "003Б/1 - Трошево - "ВЕОЛИЯ"" at bounding box center [107, 104] width 153 height 10
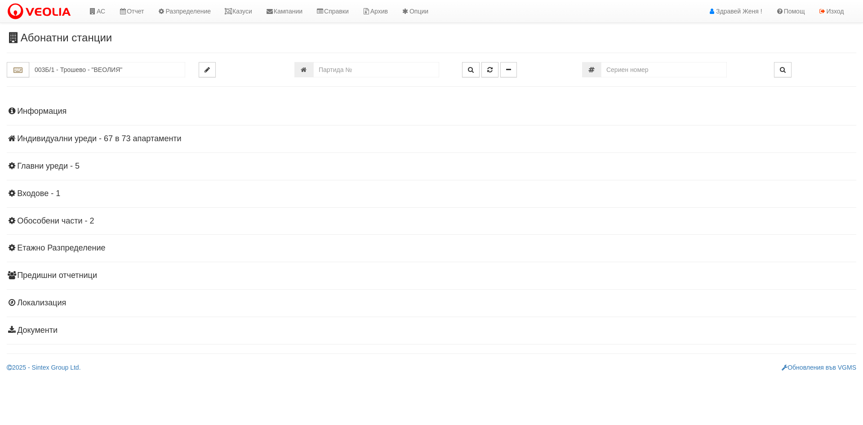
click at [125, 137] on h4 "Индивидуални уреди - 67 в 73 апартаменти" at bounding box center [431, 138] width 849 height 9
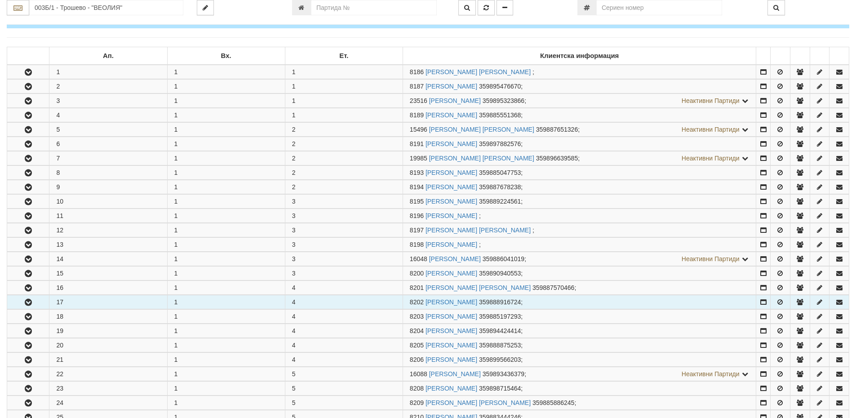
scroll to position [180, 0]
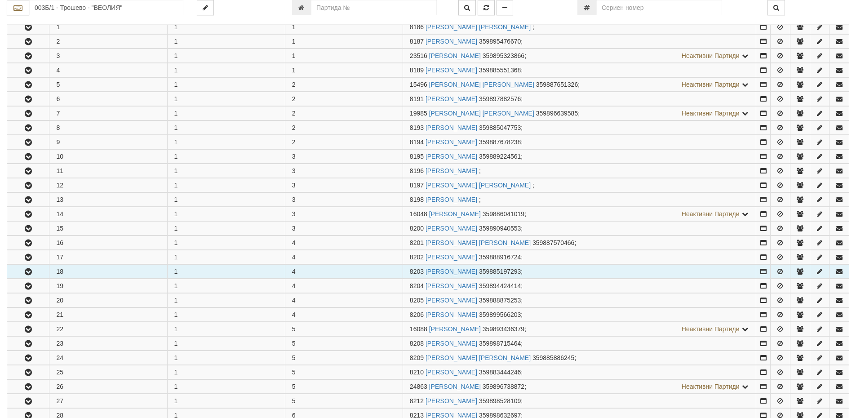
click at [31, 275] on icon "button" at bounding box center [28, 272] width 11 height 6
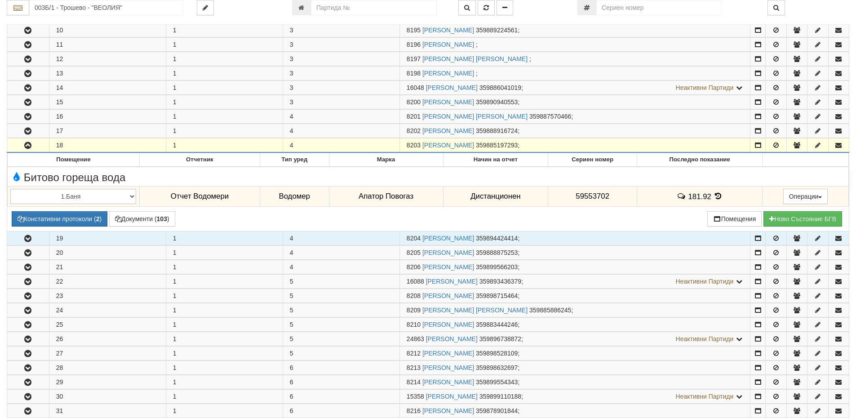
scroll to position [315, 0]
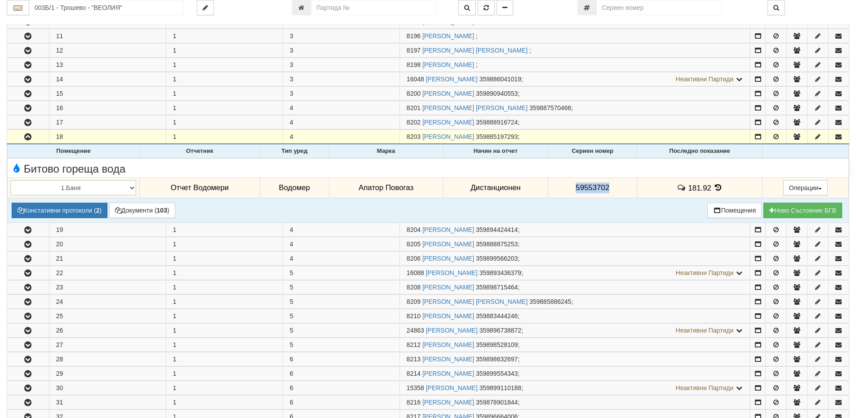
drag, startPoint x: 574, startPoint y: 187, endPoint x: 618, endPoint y: 190, distance: 44.1
click at [618, 190] on td "59553702" at bounding box center [592, 188] width 89 height 21
copy span "59553702"
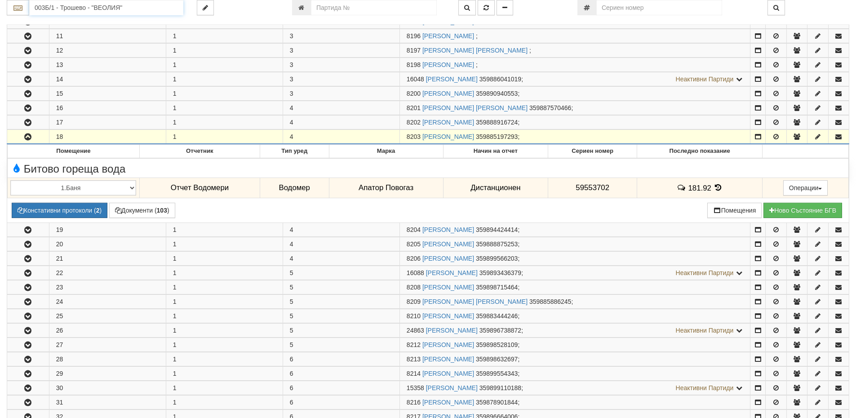
click at [83, 9] on input "003Б/1 - Трошево - "ВЕОЛИЯ"" at bounding box center [106, 7] width 154 height 15
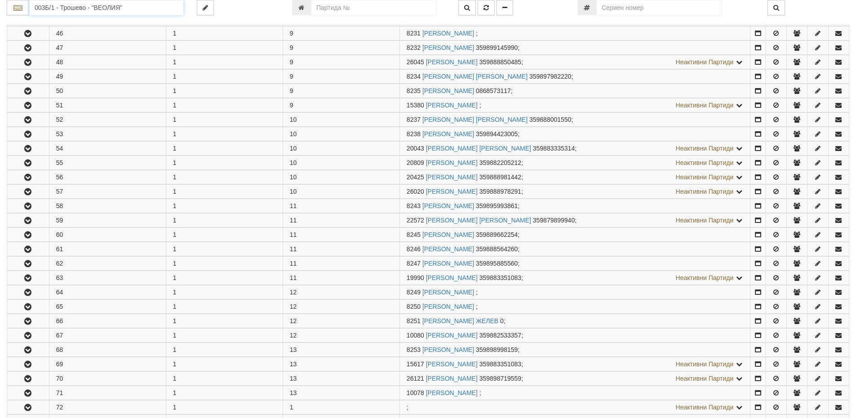
scroll to position [899, 0]
click at [88, 9] on input "003Б/1 - Трошево - "ВЕОЛИЯ"" at bounding box center [106, 7] width 154 height 15
click at [90, 22] on div "003/1 - Възраждане - "ВЕОЛИЯ"" at bounding box center [106, 22] width 151 height 10
type input "003/1 - Възраждане - "ВЕОЛИЯ""
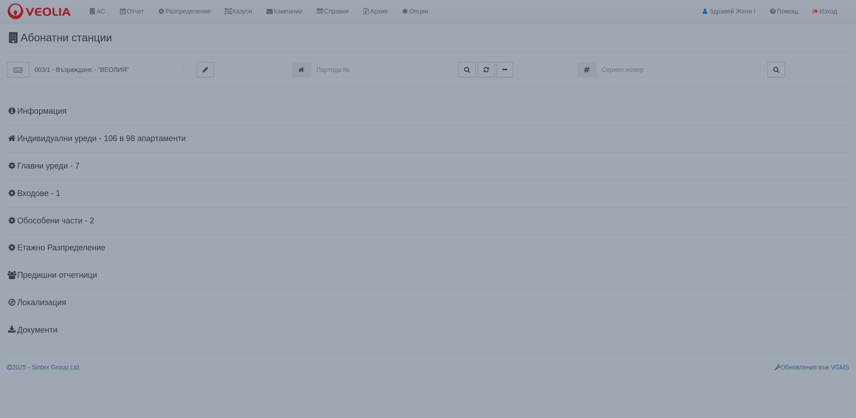
scroll to position [0, 0]
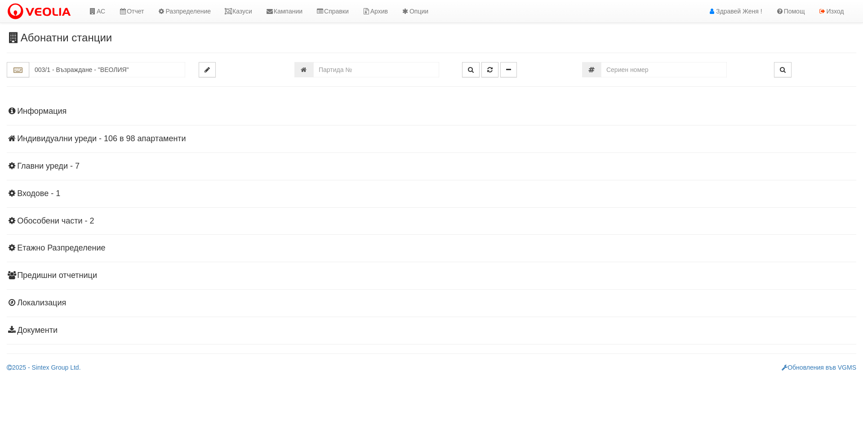
click at [102, 136] on h4 "Индивидуални уреди - 106 в 98 апартаменти" at bounding box center [431, 138] width 849 height 9
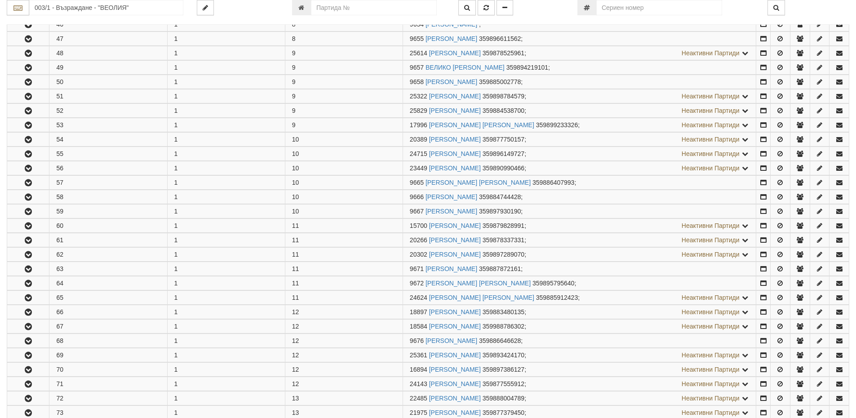
scroll to position [944, 0]
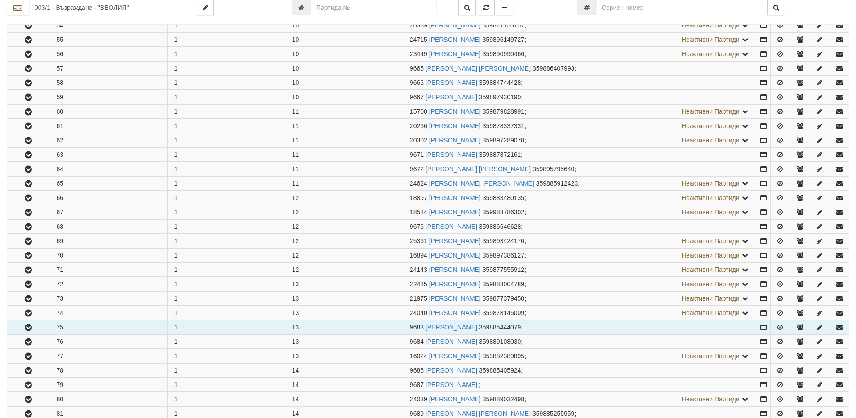
click at [33, 328] on icon "button" at bounding box center [28, 327] width 11 height 6
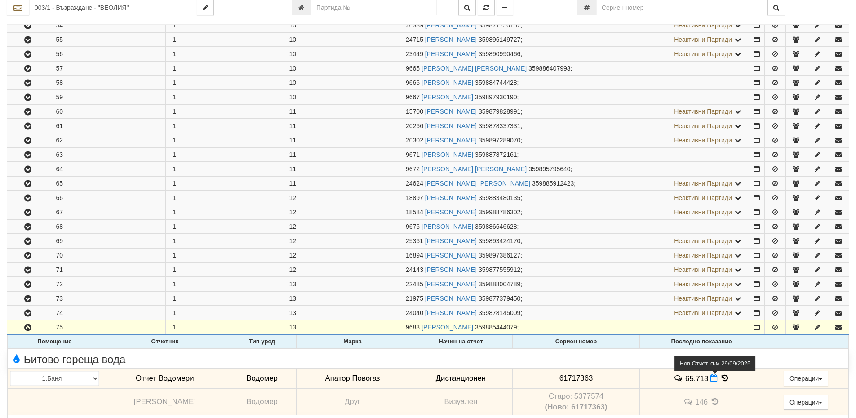
click at [711, 379] on icon at bounding box center [714, 378] width 7 height 8
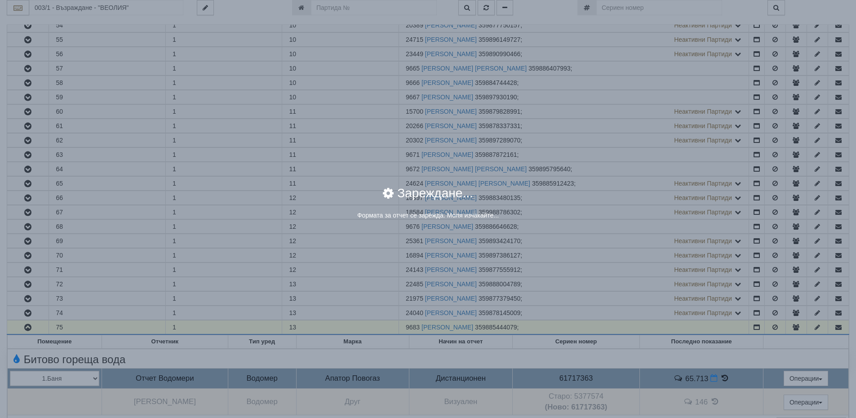
select select "8ac75930-9bfd-e511-80be-8d5a1dced85a"
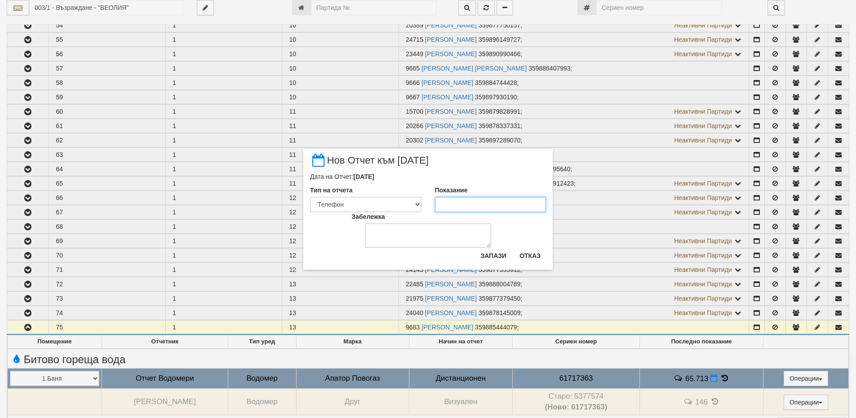
click at [441, 206] on input "Показание" at bounding box center [490, 204] width 111 height 15
type input "66.386"
click at [435, 231] on textarea "Забележка" at bounding box center [428, 235] width 126 height 24
type textarea "30,09,2025"
click at [498, 256] on button "Запази" at bounding box center [493, 256] width 37 height 14
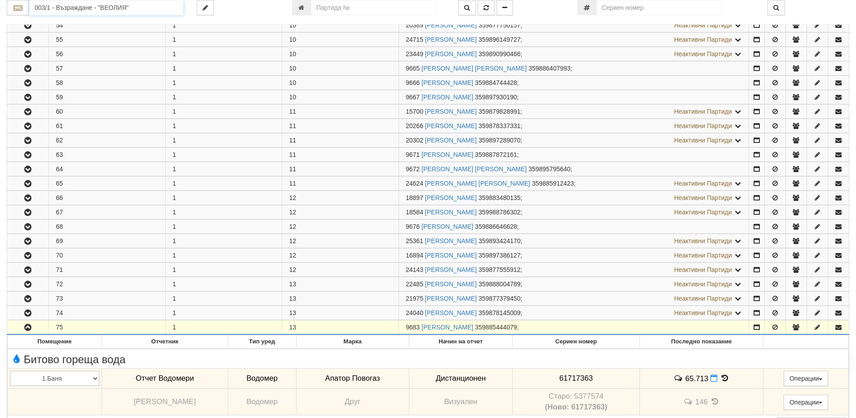
click at [49, 11] on input "003/1 - Възраждане - "ВЕОЛИЯ"" at bounding box center [106, 7] width 154 height 15
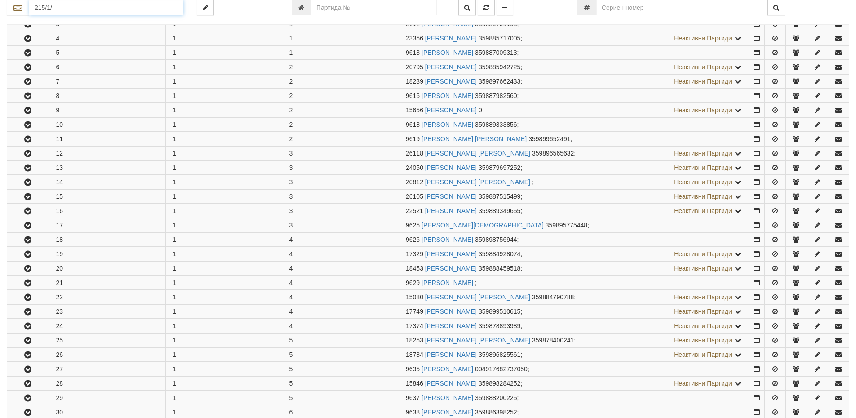
scroll to position [135, 0]
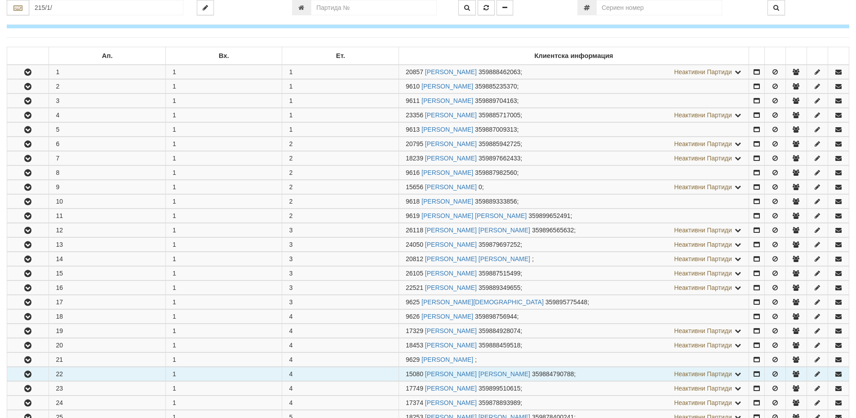
click at [37, 374] on button "button" at bounding box center [27, 373] width 41 height 13
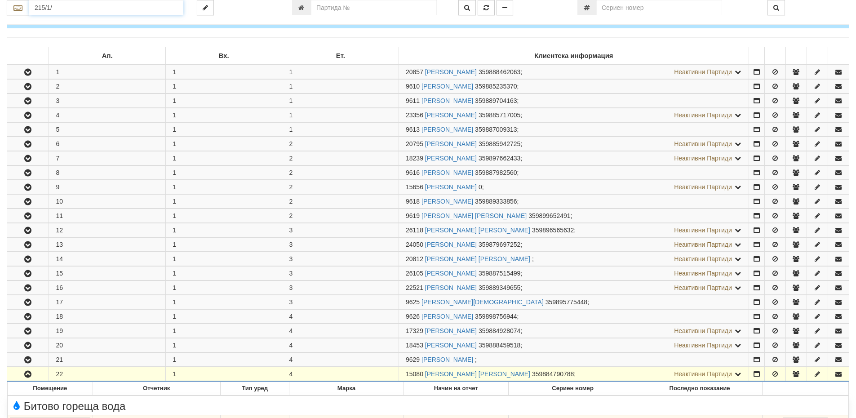
click at [79, 4] on input "215/1/" at bounding box center [106, 7] width 154 height 15
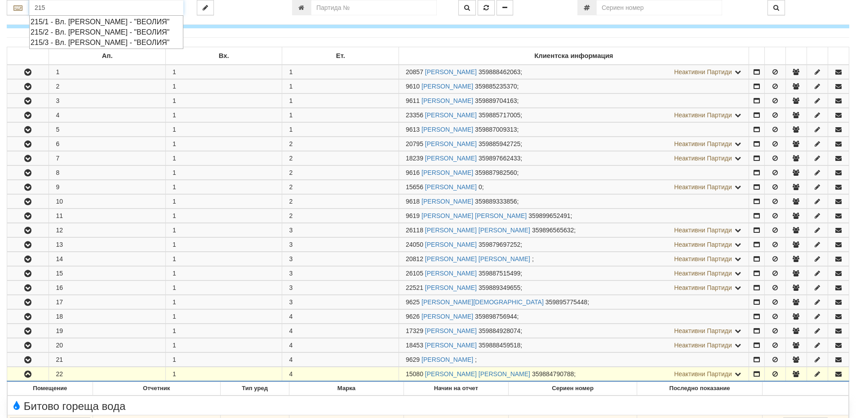
click at [74, 21] on div "215/1 - Вл. Варненчик - "ВЕОЛИЯ"" at bounding box center [106, 22] width 151 height 10
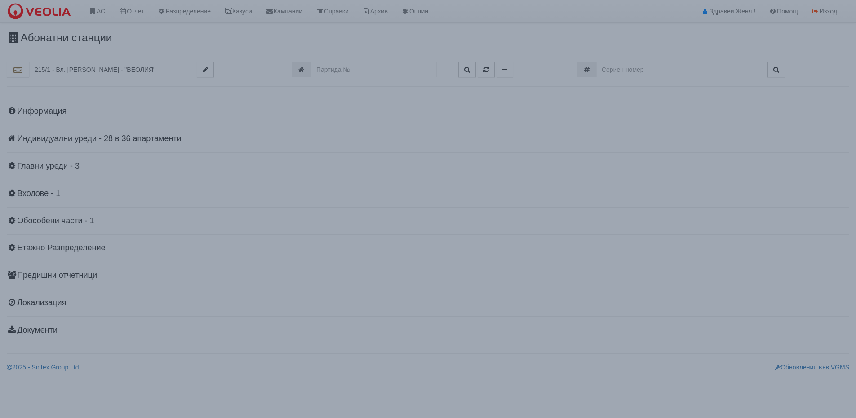
scroll to position [0, 0]
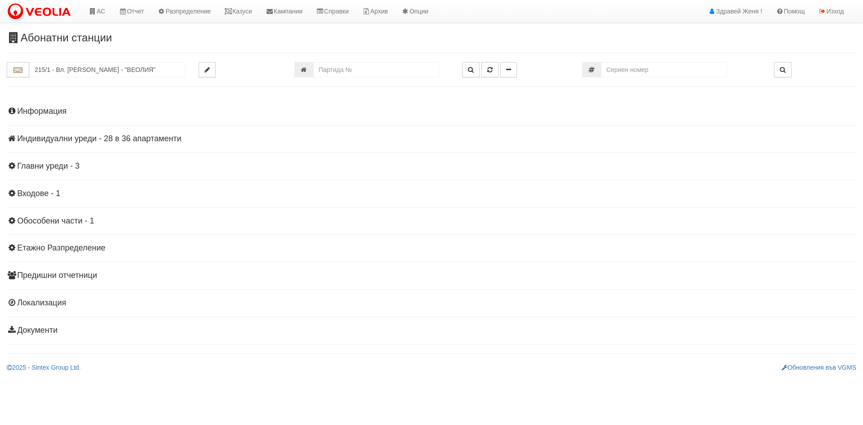
click at [139, 138] on h4 "Индивидуални уреди - 28 в 36 апартаменти" at bounding box center [431, 138] width 849 height 9
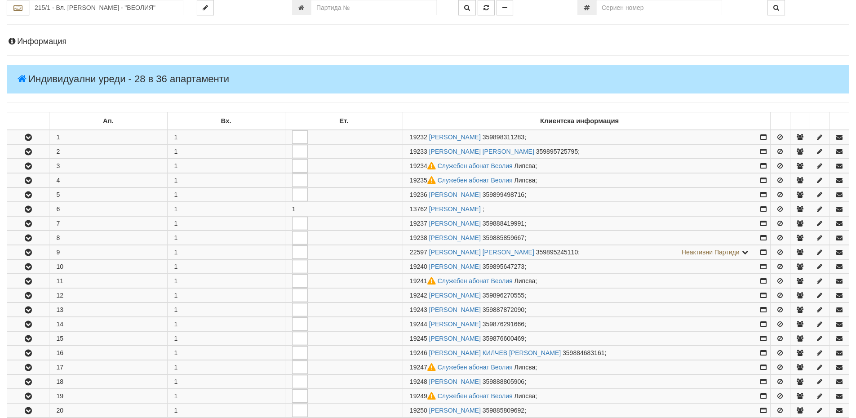
scroll to position [225, 0]
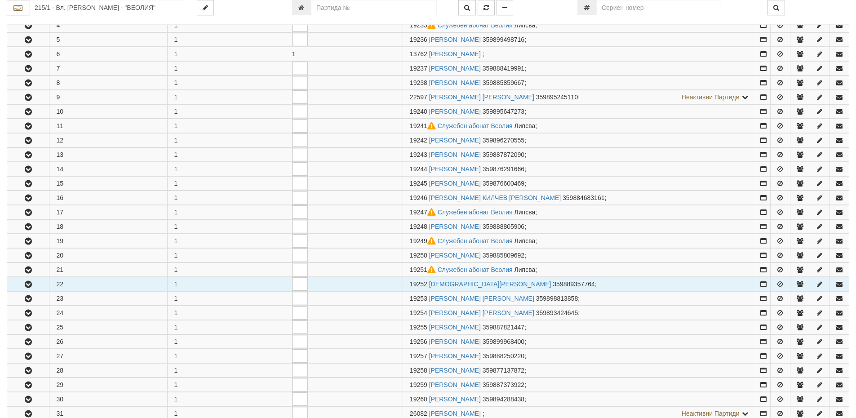
click at [28, 281] on icon "button" at bounding box center [28, 284] width 11 height 6
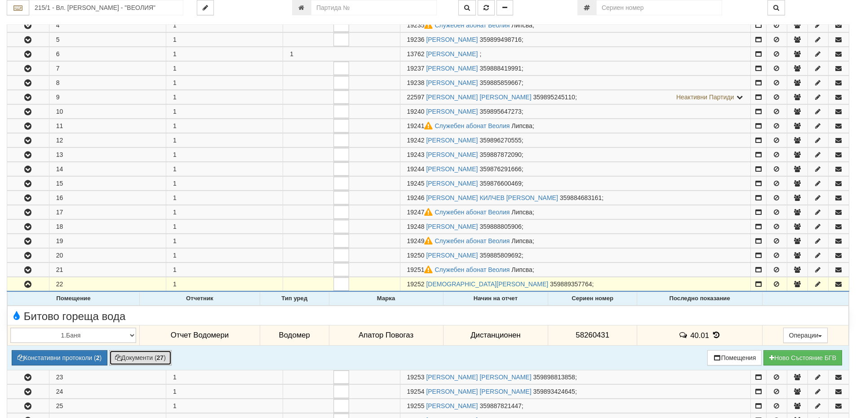
click at [153, 356] on button "Документи ( 27 )" at bounding box center [140, 357] width 62 height 15
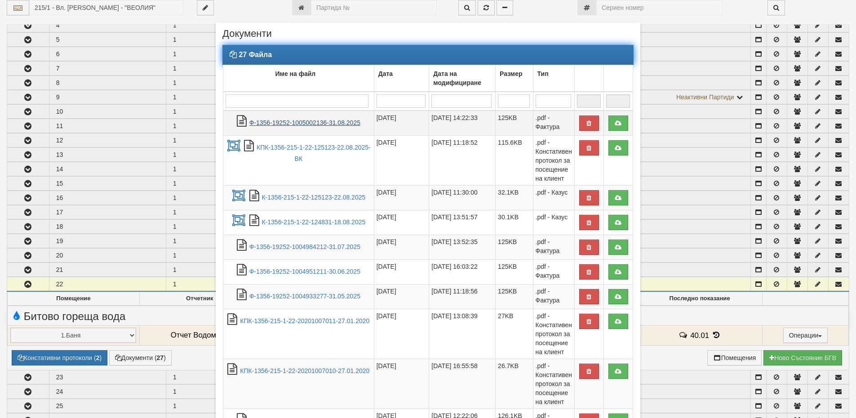
click at [296, 120] on link "Ф-1356-19252-1005002136-31.08.2025" at bounding box center [304, 122] width 111 height 7
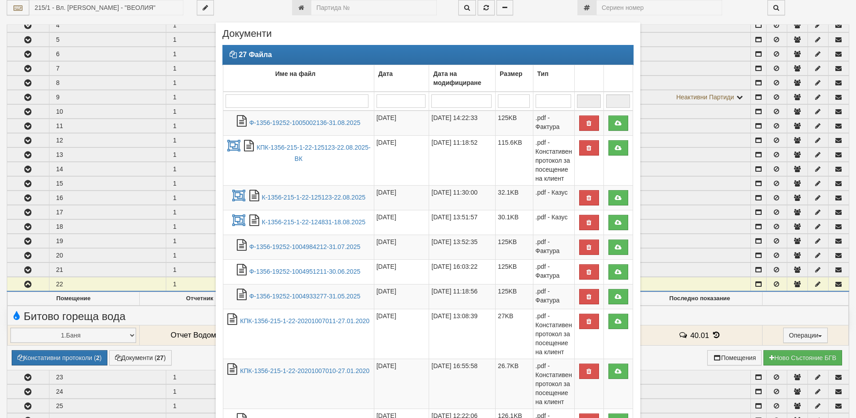
click at [714, 333] on div "× Документи 27 Файла Име на файл Дата Дата на модифициране Размер Тип 1 - 10 / …" at bounding box center [428, 209] width 856 height 418
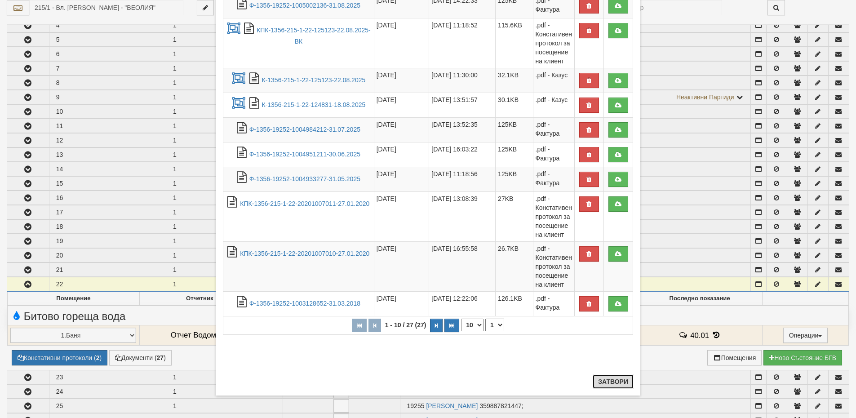
click at [615, 379] on button "Затвори" at bounding box center [613, 381] width 41 height 14
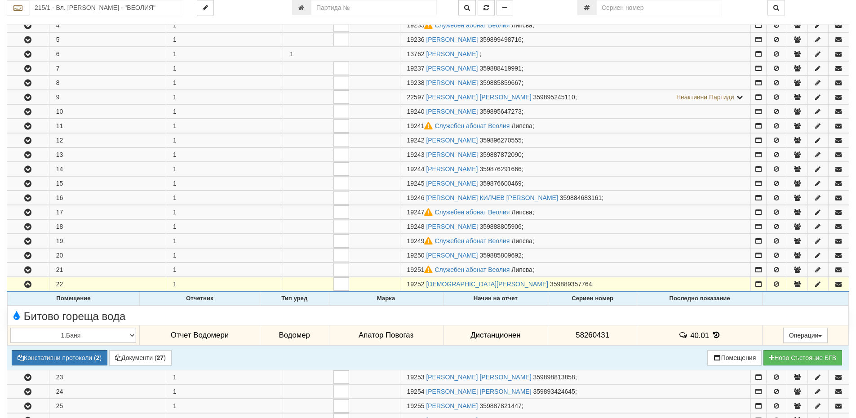
click at [714, 334] on icon at bounding box center [716, 335] width 10 height 8
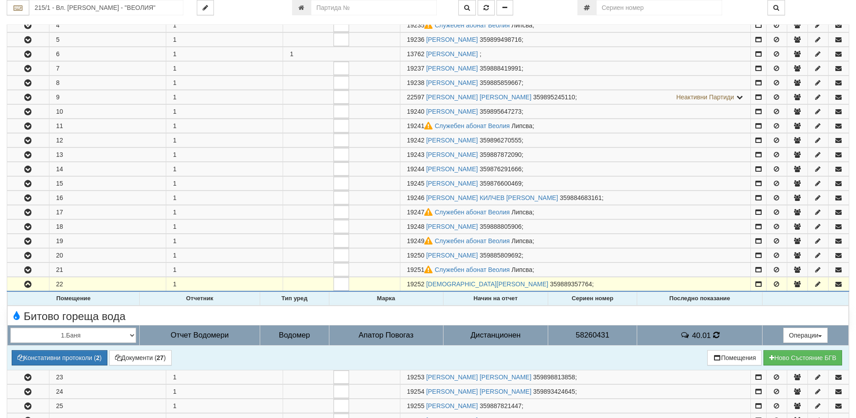
click at [714, 334] on icon at bounding box center [716, 334] width 9 height 9
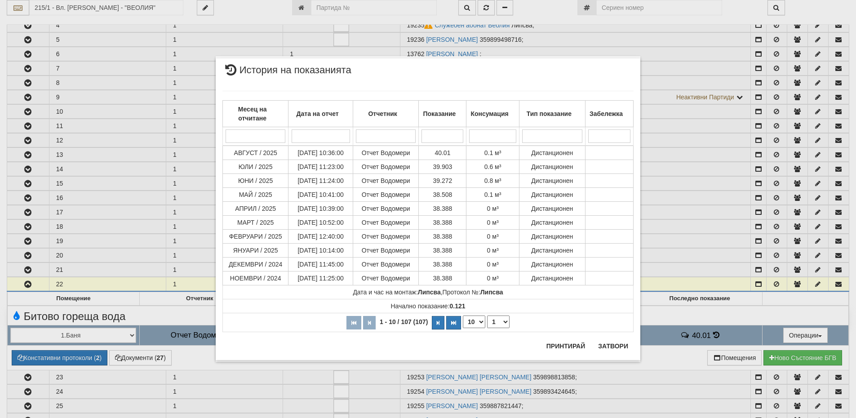
scroll to position [270, 0]
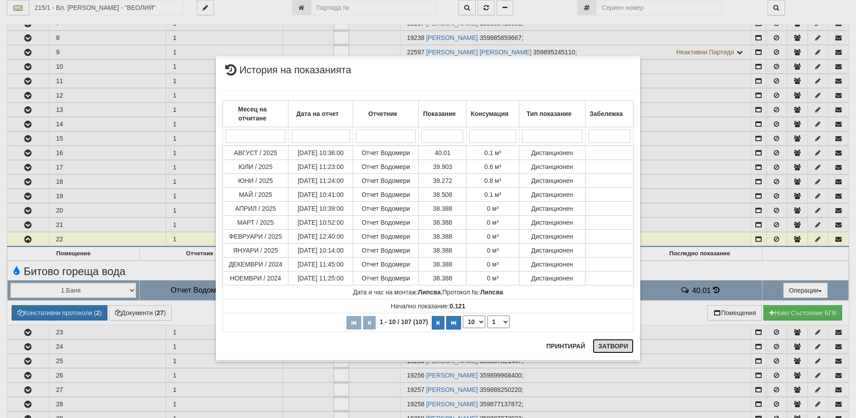
click at [609, 347] on button "Затвори" at bounding box center [613, 346] width 41 height 14
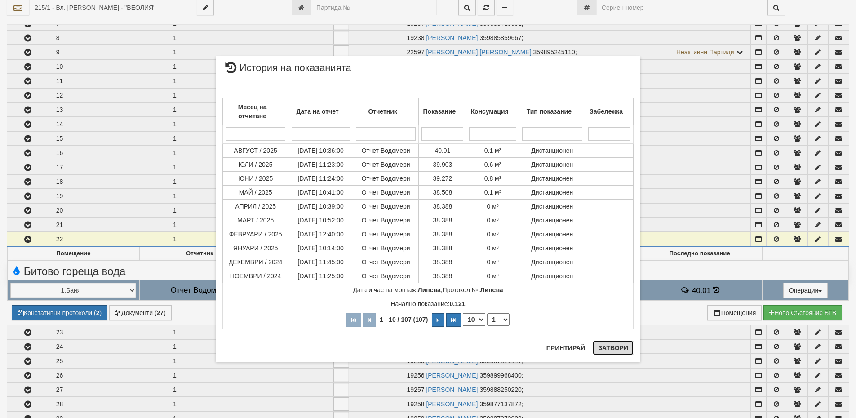
click at [613, 345] on button "Затвори" at bounding box center [613, 348] width 41 height 14
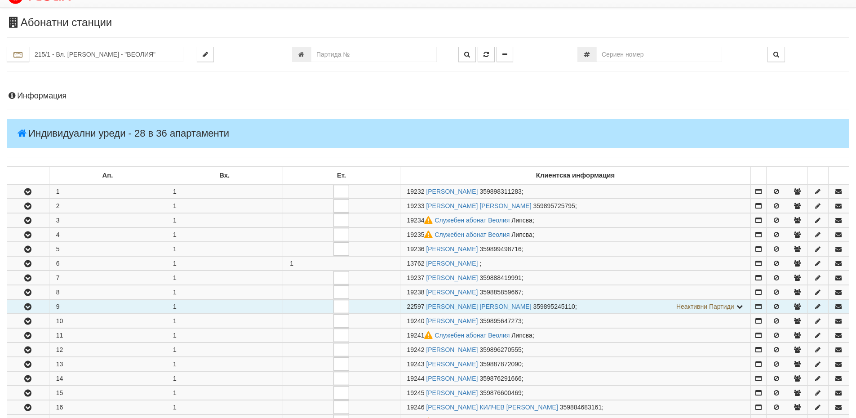
scroll to position [0, 0]
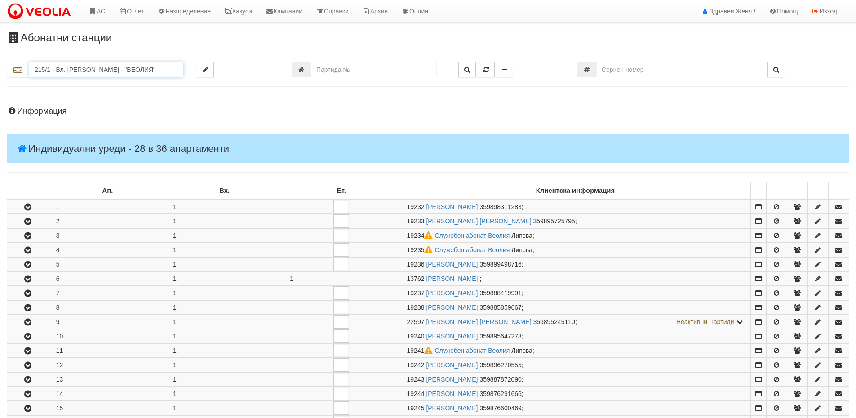
click at [116, 71] on input "215/1 - Вл. Варненчик - "ВЕОЛИЯ"" at bounding box center [106, 69] width 154 height 15
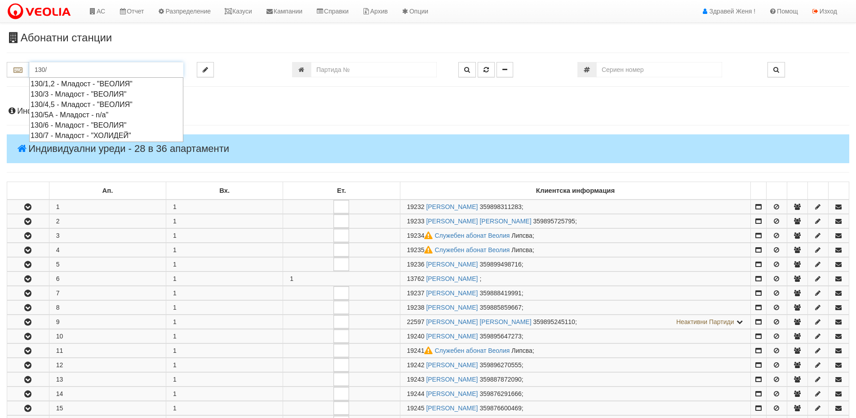
click at [101, 124] on div "130/6 - Младост - "ВЕОЛИЯ"" at bounding box center [106, 125] width 151 height 10
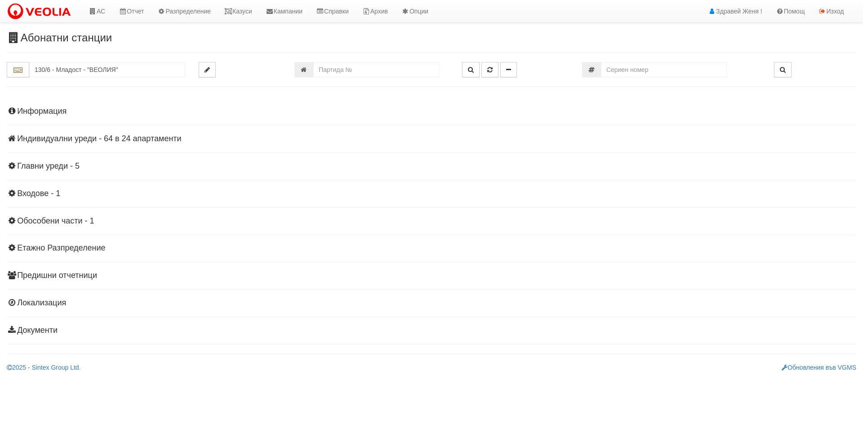
click at [111, 136] on h4 "Индивидуални уреди - 64 в 24 апартаменти" at bounding box center [431, 138] width 849 height 9
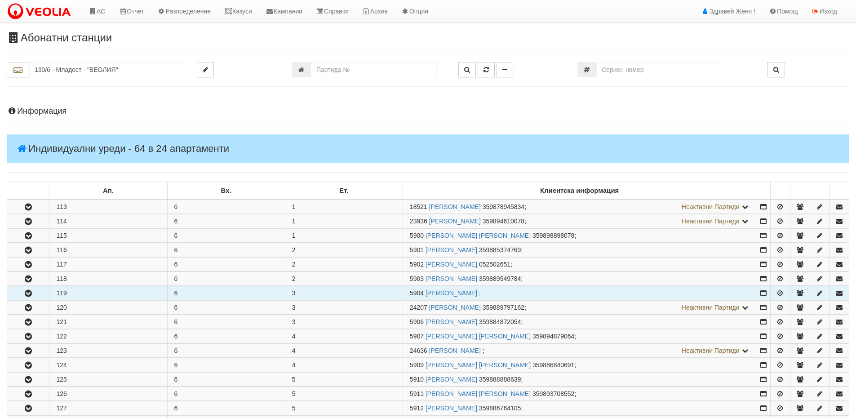
click at [38, 294] on button "button" at bounding box center [28, 292] width 42 height 13
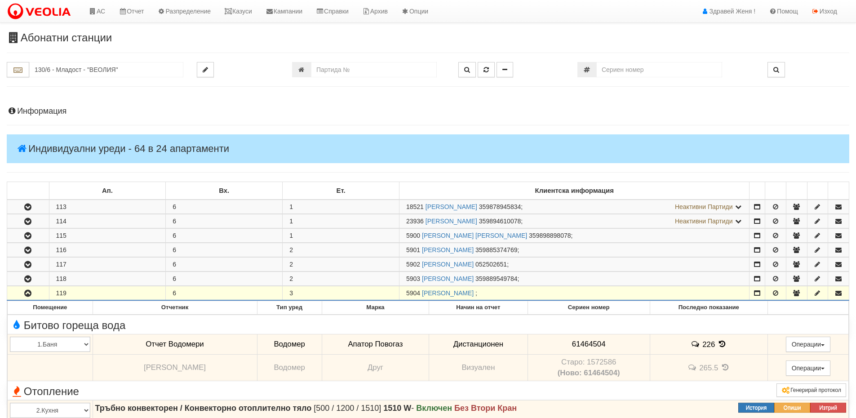
drag, startPoint x: 420, startPoint y: 294, endPoint x: 404, endPoint y: 294, distance: 16.2
click at [404, 294] on td "5904 ВЕСЕЛИН ВЪЛЧЕВ ПЕТРОВ ;" at bounding box center [574, 293] width 350 height 14
copy span "5904"
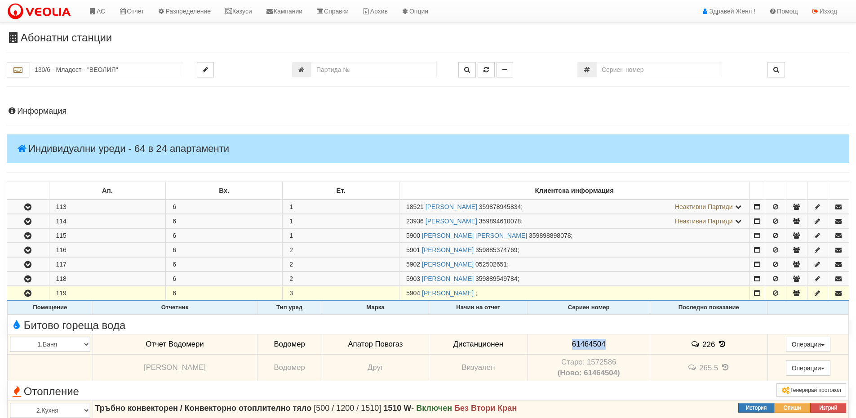
drag, startPoint x: 597, startPoint y: 341, endPoint x: 551, endPoint y: 348, distance: 46.8
click at [551, 348] on td "61464504" at bounding box center [589, 344] width 122 height 21
copy span "61464504"
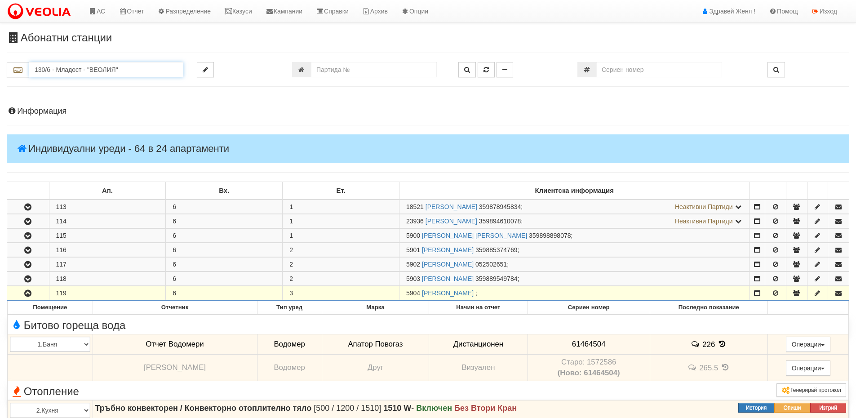
click at [44, 69] on input "130/6 - Младост - "ВЕОЛИЯ"" at bounding box center [106, 69] width 154 height 15
click at [89, 83] on div "152/1 - Младост - "ВЕОЛИЯ"" at bounding box center [106, 84] width 151 height 10
type input "152/1 - Младост - "ВЕОЛИЯ""
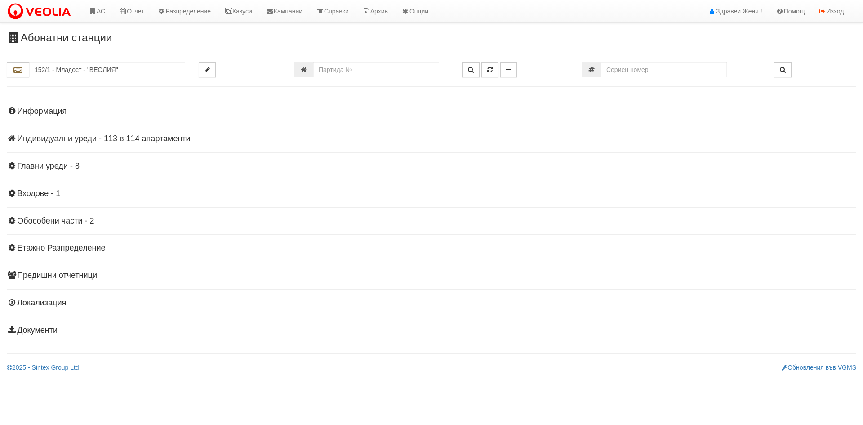
click at [176, 138] on h4 "Индивидуални уреди - 113 в 114 апартаменти" at bounding box center [431, 138] width 849 height 9
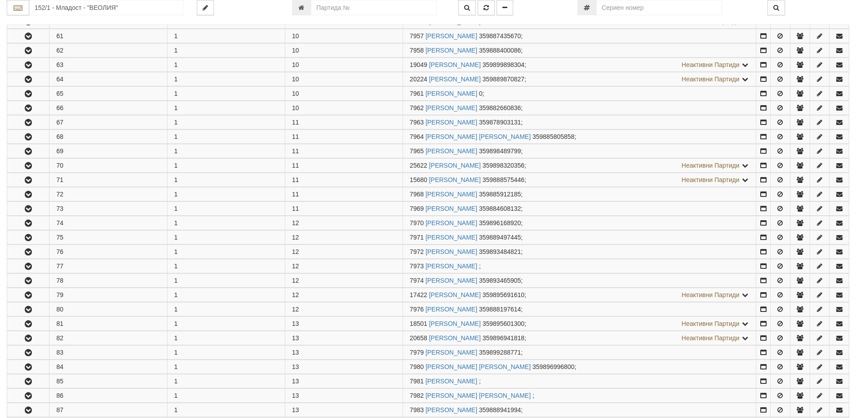
scroll to position [1258, 0]
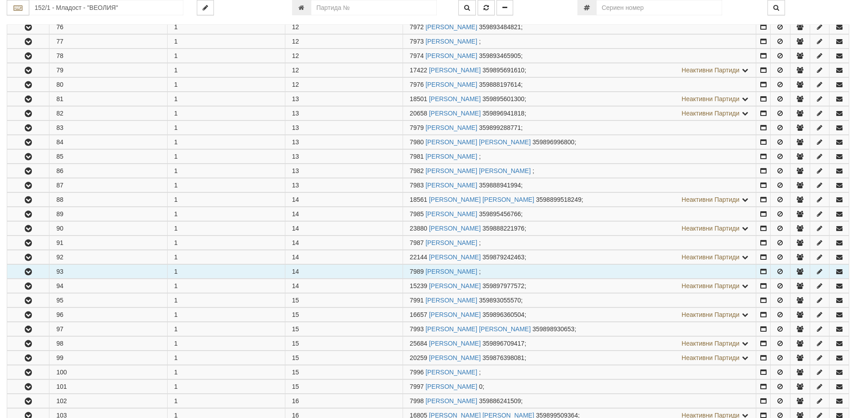
click at [29, 271] on icon "button" at bounding box center [28, 272] width 11 height 6
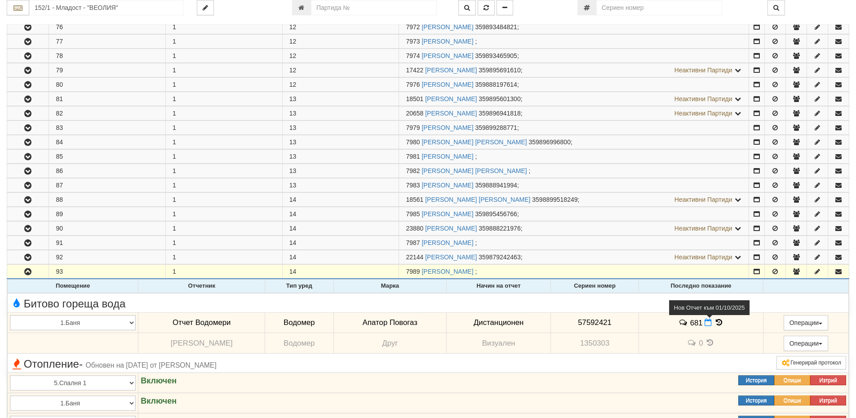
click at [705, 320] on icon at bounding box center [708, 323] width 7 height 8
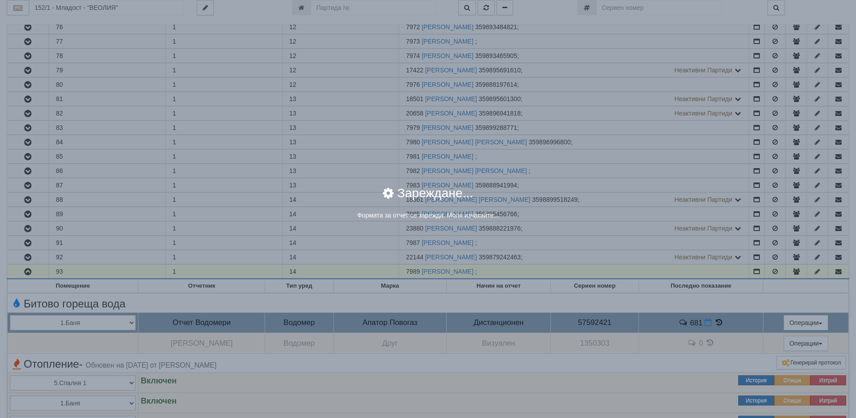
select select "8ac75930-9bfd-e511-80be-8d5a1dced85a"
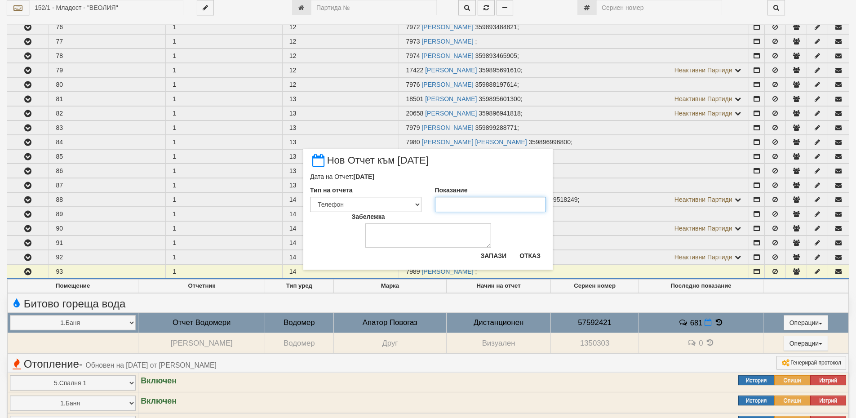
click at [475, 202] on input "Показание" at bounding box center [490, 204] width 111 height 15
type input "685"
click at [399, 232] on textarea "Забележка" at bounding box center [428, 235] width 126 height 24
type textarea "30,09,2025"
click at [501, 252] on button "Запази" at bounding box center [493, 256] width 37 height 14
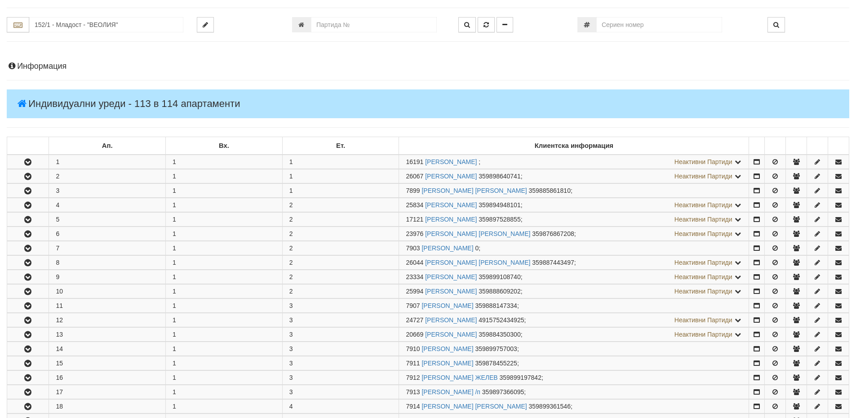
scroll to position [0, 0]
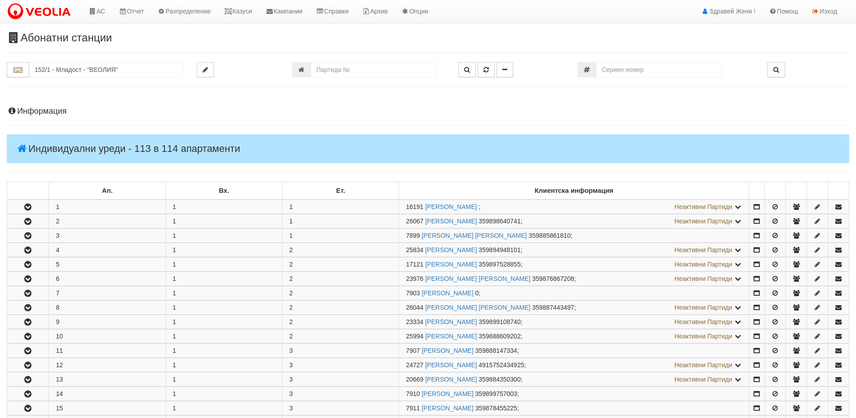
click at [59, 113] on h4 "Информация" at bounding box center [428, 111] width 843 height 9
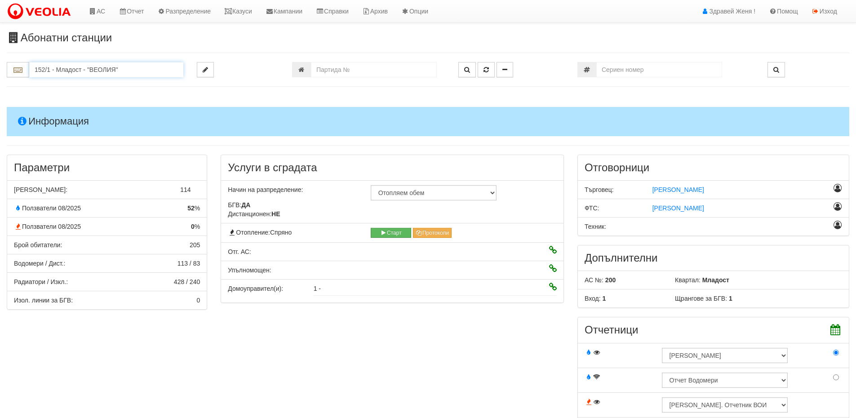
click at [101, 63] on input "152/1 - Младост - "ВЕОЛИЯ"" at bounding box center [106, 69] width 154 height 15
click at [100, 84] on div "119/1 - Младост - "ВЕОЛИЯ"" at bounding box center [106, 84] width 151 height 10
type input "119/1 - Младост - "ВЕОЛИЯ""
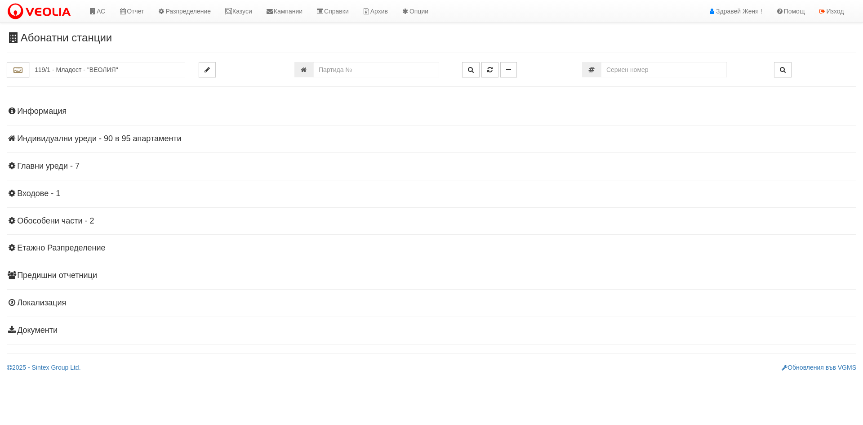
click at [141, 137] on h4 "Индивидуални уреди - 90 в 95 апартаменти" at bounding box center [431, 138] width 849 height 9
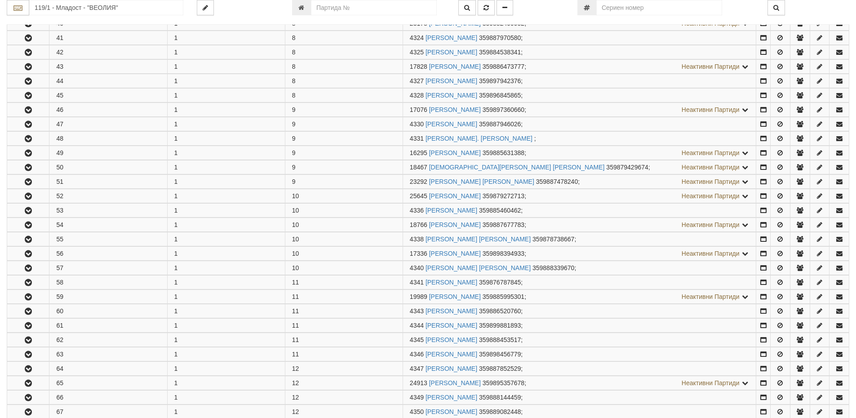
scroll to position [854, 0]
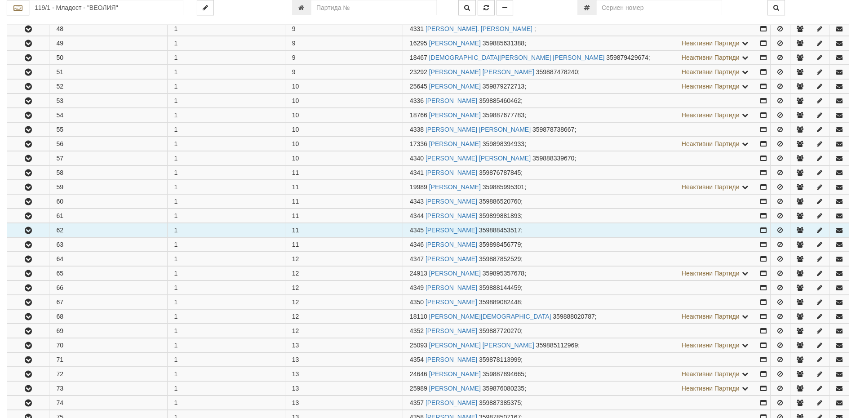
click at [29, 228] on icon "button" at bounding box center [28, 230] width 11 height 6
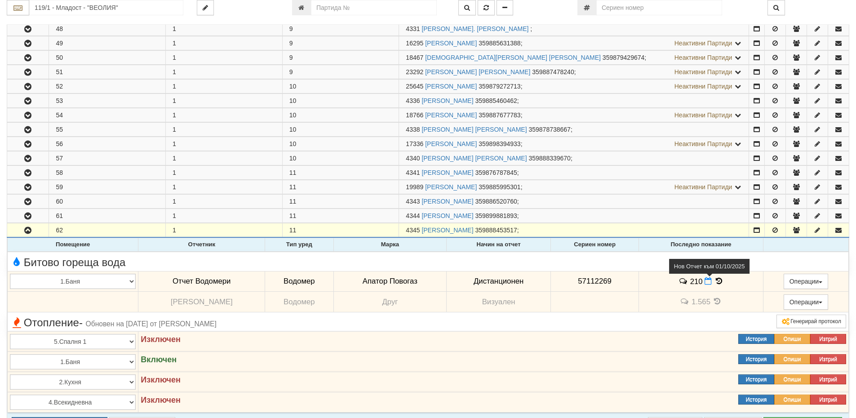
click at [705, 281] on icon at bounding box center [708, 281] width 7 height 8
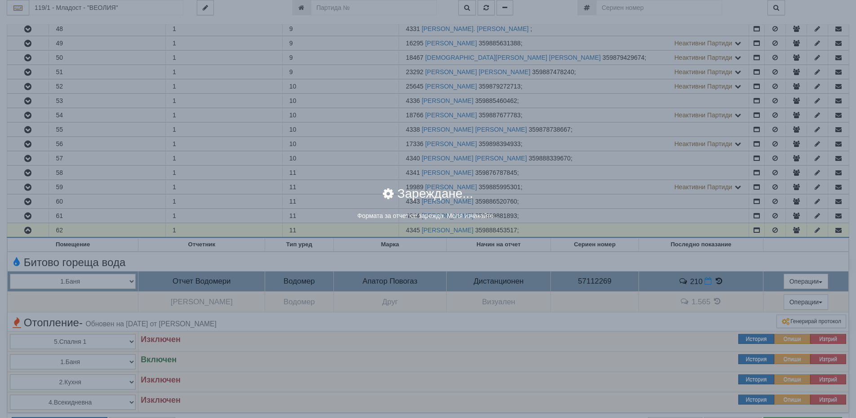
select select "8ac75930-9bfd-e511-80be-8d5a1dced85a"
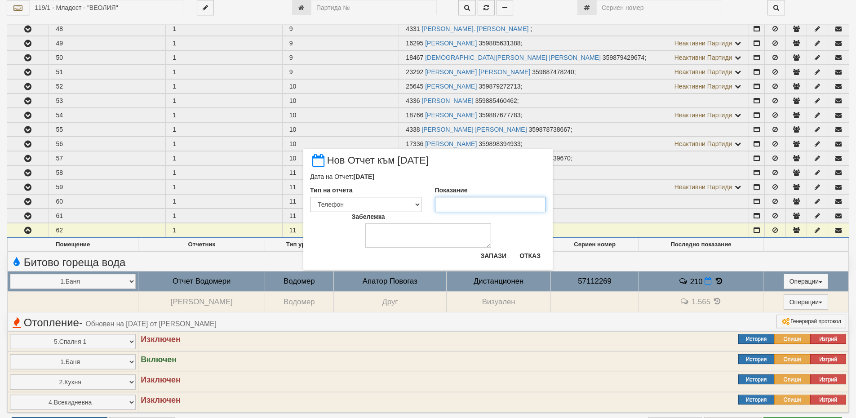
click at [467, 203] on input "Показание" at bounding box center [490, 204] width 111 height 15
type input "213"
click at [417, 231] on textarea "Забележка" at bounding box center [428, 235] width 126 height 24
type textarea "30,09,2025"
click at [494, 258] on button "Запази" at bounding box center [493, 256] width 37 height 14
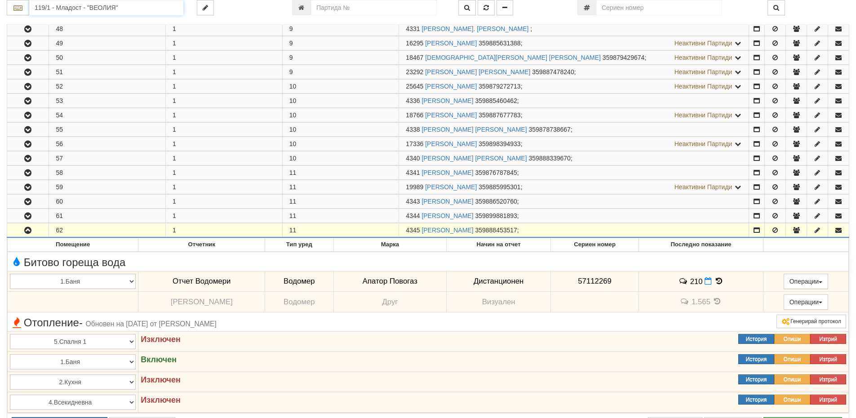
click at [148, 12] on input "119/1 - Младост - "ВЕОЛИЯ"" at bounding box center [106, 7] width 154 height 15
click at [131, 21] on div "215/1 - Вл. Варненчик - "ВЕОЛИЯ"" at bounding box center [106, 22] width 151 height 10
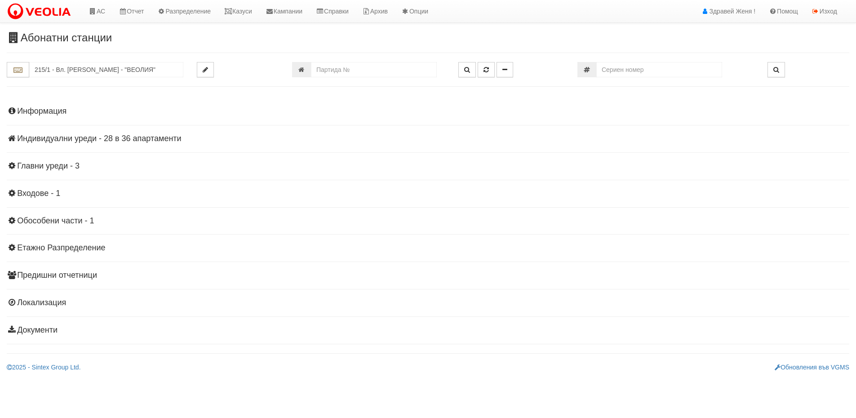
scroll to position [0, 0]
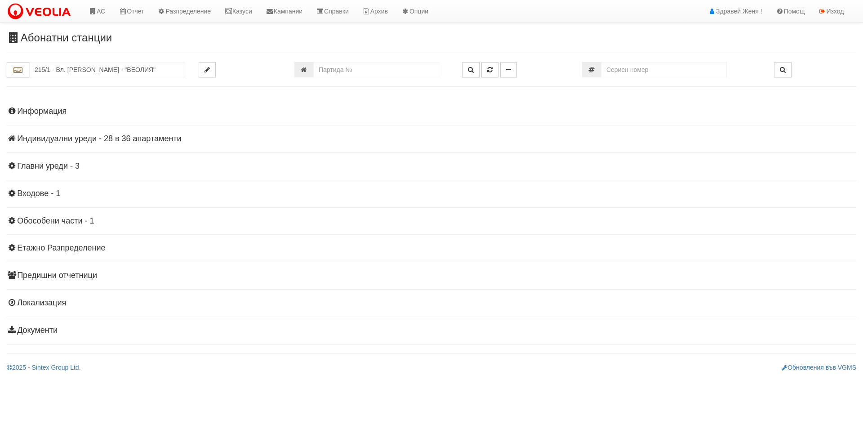
click at [120, 136] on h4 "Индивидуални уреди - 28 в 36 апартаменти" at bounding box center [431, 138] width 849 height 9
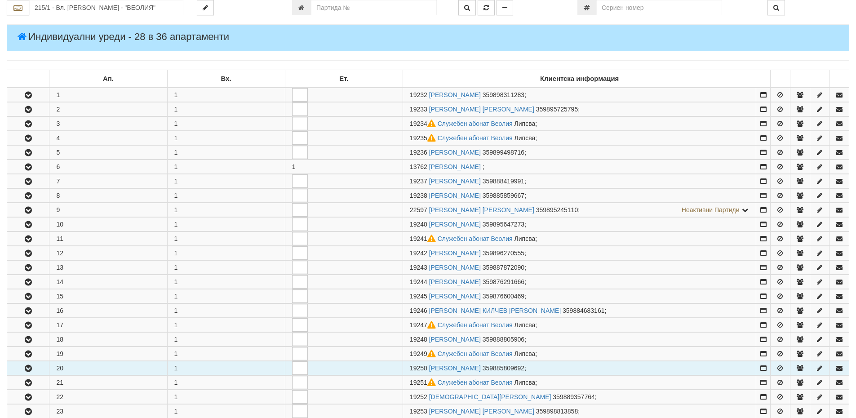
scroll to position [180, 0]
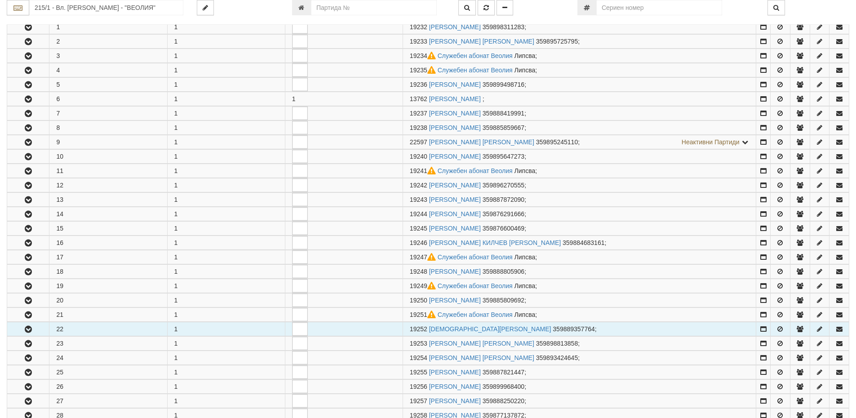
click at [31, 326] on icon "button" at bounding box center [28, 329] width 11 height 6
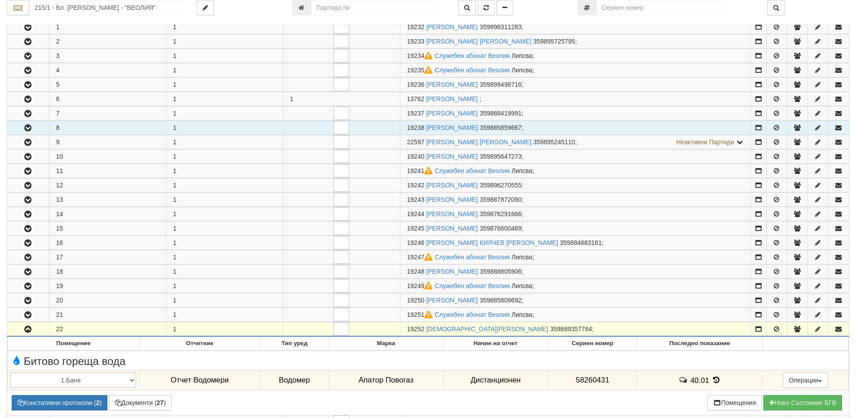
scroll to position [0, 0]
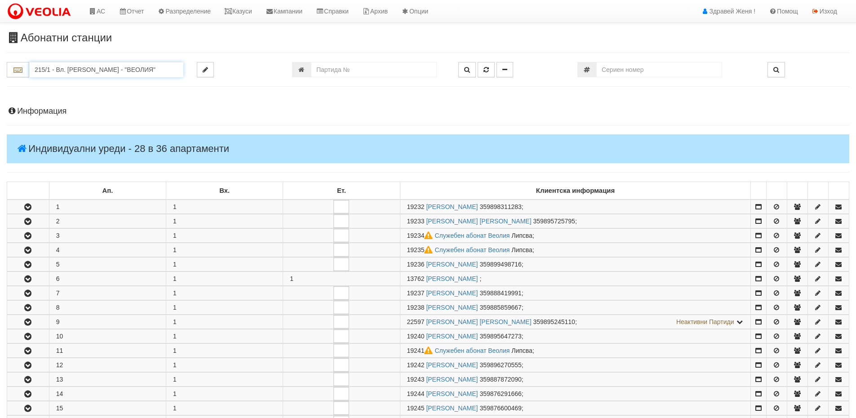
drag, startPoint x: 116, startPoint y: 70, endPoint x: 122, endPoint y: 67, distance: 6.2
click at [116, 70] on input "215/1 - Вл. Варненчик - "ВЕОЛИЯ"" at bounding box center [106, 69] width 154 height 15
click at [69, 81] on div "126/6,7 - Младост - "ВЕОЛИЯ"" at bounding box center [106, 84] width 151 height 10
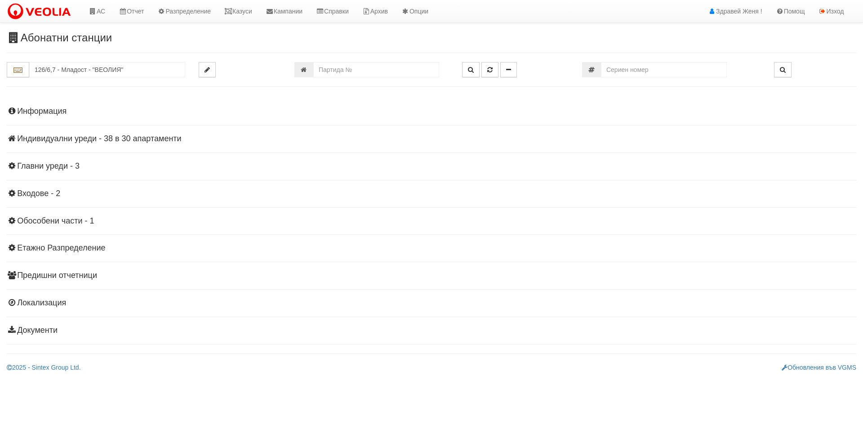
click at [87, 141] on h4 "Индивидуални уреди - 38 в 30 апартаменти" at bounding box center [431, 138] width 849 height 9
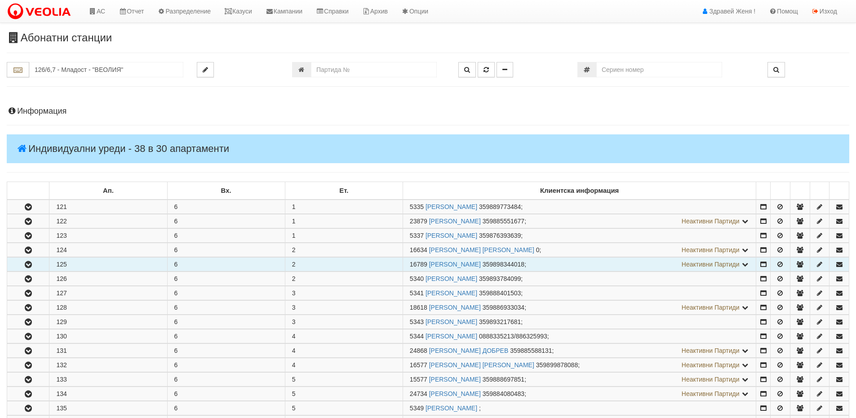
click at [76, 263] on td "125" at bounding box center [108, 265] width 118 height 14
click at [24, 265] on icon "button" at bounding box center [28, 265] width 11 height 6
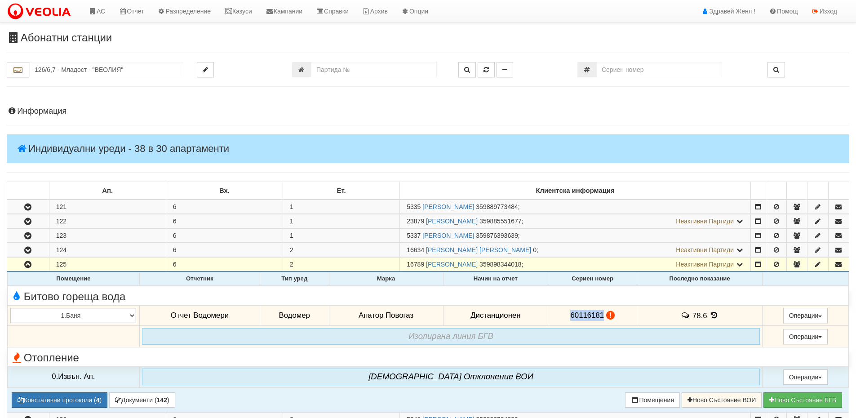
drag, startPoint x: 601, startPoint y: 313, endPoint x: 558, endPoint y: 315, distance: 43.2
click at [558, 315] on td "60116181" at bounding box center [592, 315] width 89 height 21
copy span "60116181"
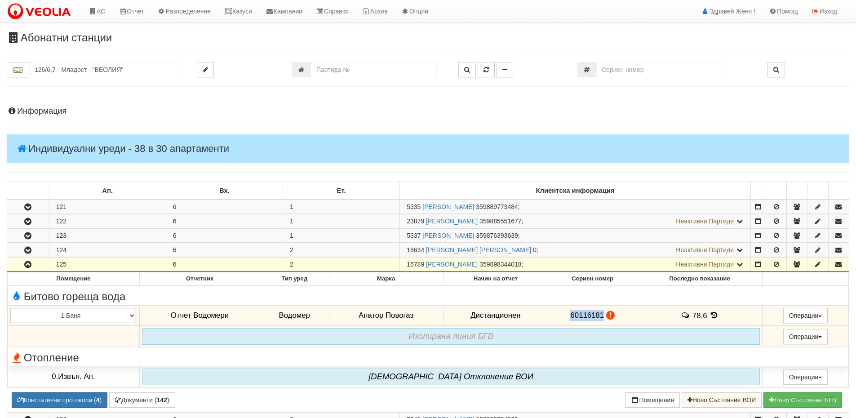
drag, startPoint x: 425, startPoint y: 262, endPoint x: 405, endPoint y: 262, distance: 19.8
click at [405, 262] on td "16789 ЧАВДАР ДИМИТРОВ НИКОЛОВ 359898344018 ; Неактивни Партиди 5339 ДИМИТЬР НИК…" at bounding box center [575, 265] width 351 height 14
copy span "16789"
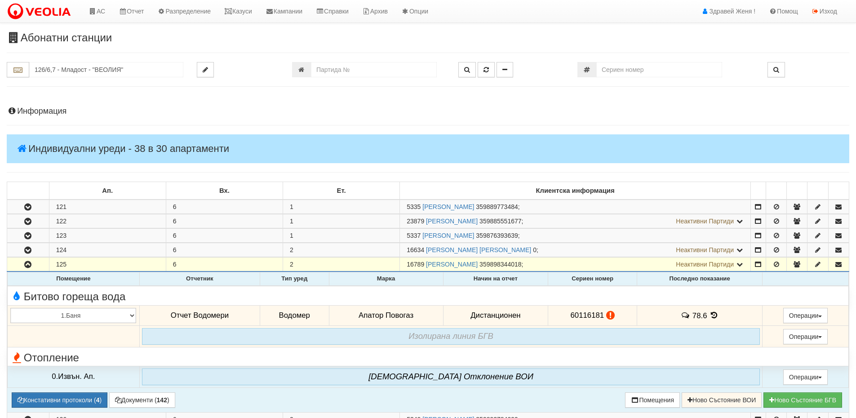
click at [609, 316] on icon at bounding box center [610, 315] width 9 height 8
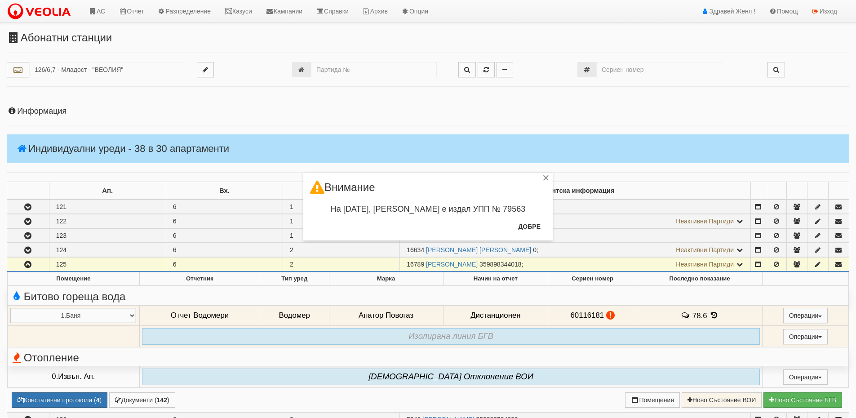
click at [78, 69] on div "× Внимание На 08/08/2022, Стефка Колева е издал УПП № 79563 Добре" at bounding box center [428, 209] width 856 height 418
click at [526, 225] on button "Добре" at bounding box center [529, 226] width 33 height 14
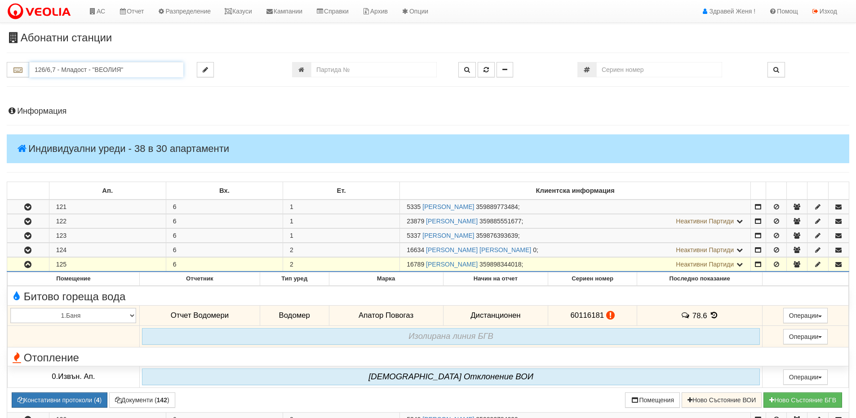
click at [72, 67] on input "126/6,7 - Младост - "ВЕОЛИЯ"" at bounding box center [106, 69] width 154 height 15
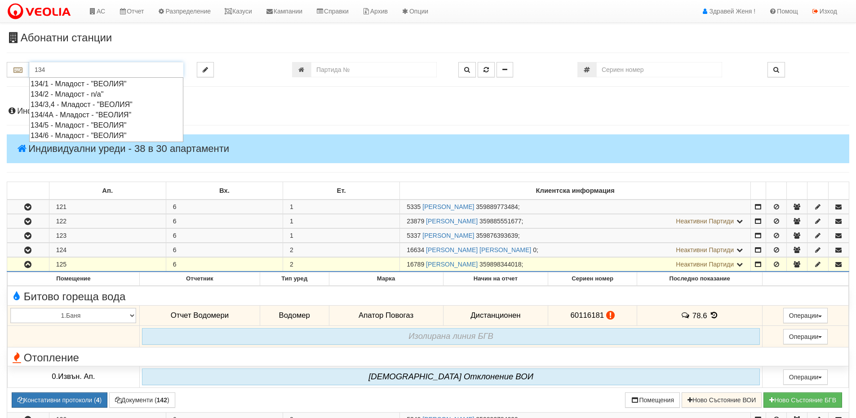
click at [80, 103] on div "134/3,4 - Младост - "ВЕОЛИЯ"" at bounding box center [106, 104] width 151 height 10
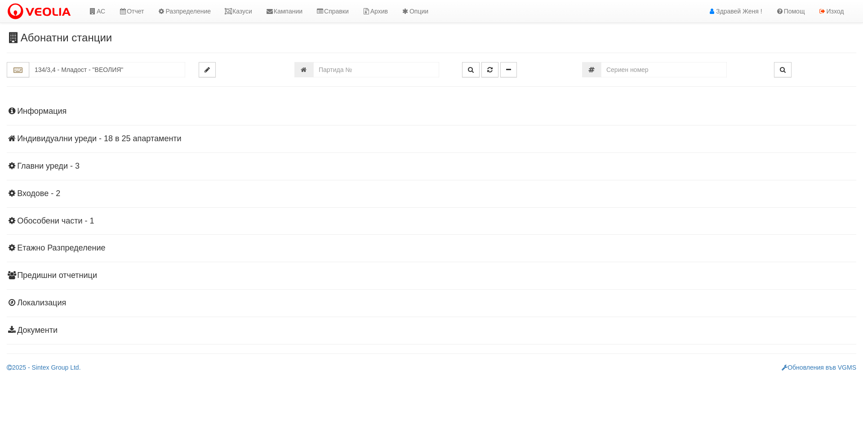
click at [138, 138] on h4 "Индивидуални уреди - 18 в 25 апартаменти" at bounding box center [431, 138] width 849 height 9
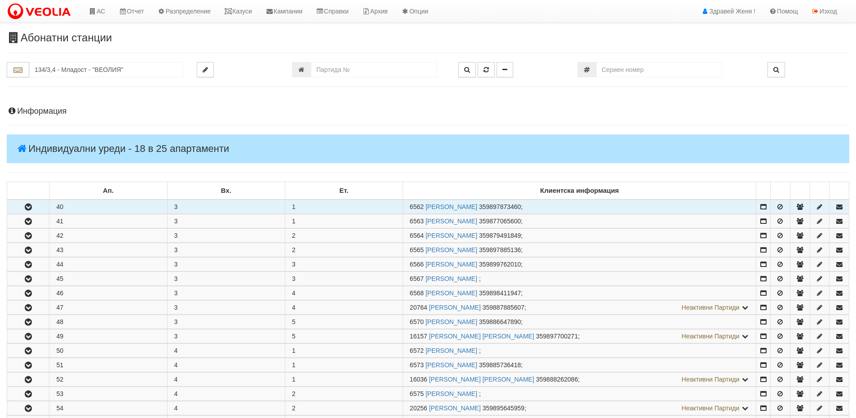
click at [32, 210] on icon "button" at bounding box center [28, 207] width 11 height 6
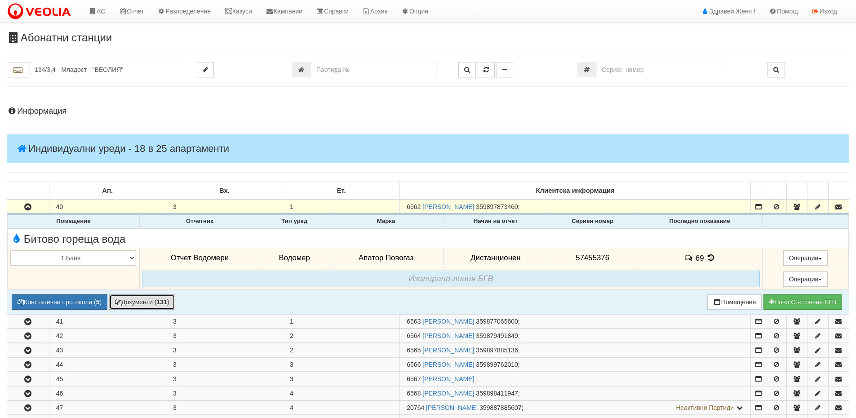
click at [144, 304] on button "Документи ( 131 )" at bounding box center [142, 301] width 66 height 15
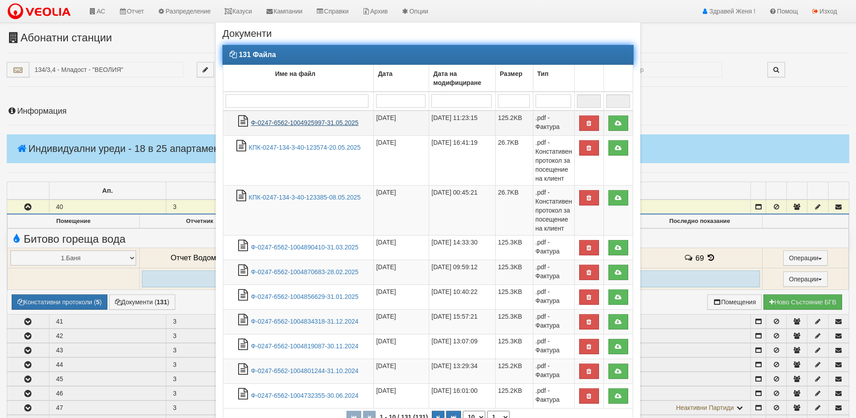
click at [320, 125] on link "Ф-0247-6562-1004925997-31.05.2025" at bounding box center [305, 122] width 108 height 7
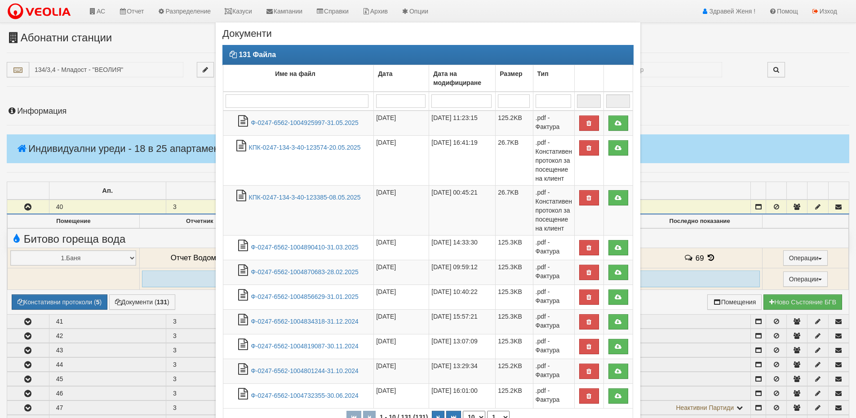
click at [669, 238] on div "× Документи 131 Файла Име на файл Дата Дата на модифициране Размер Тип 1 - 10 /…" at bounding box center [428, 258] width 526 height 517
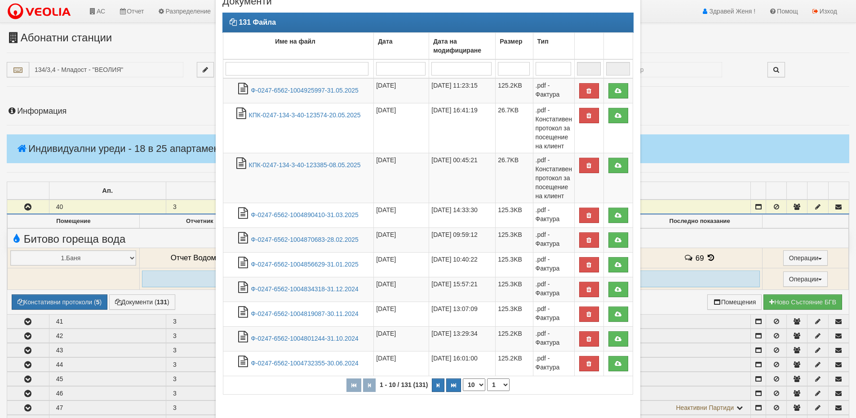
scroll to position [99, 0]
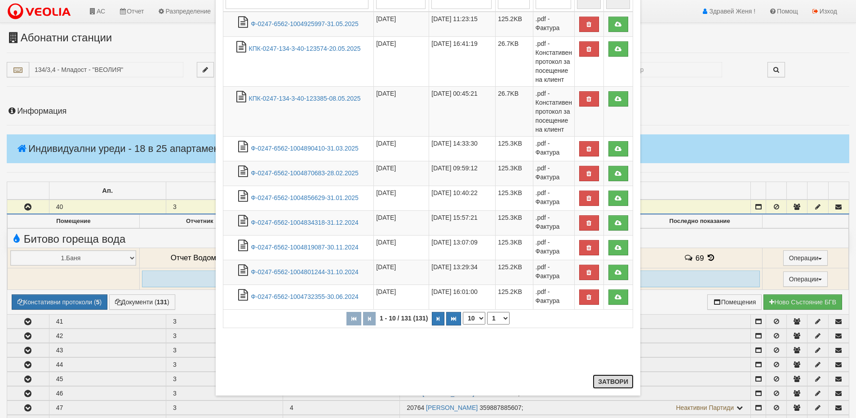
click at [607, 382] on button "Затвори" at bounding box center [613, 381] width 41 height 14
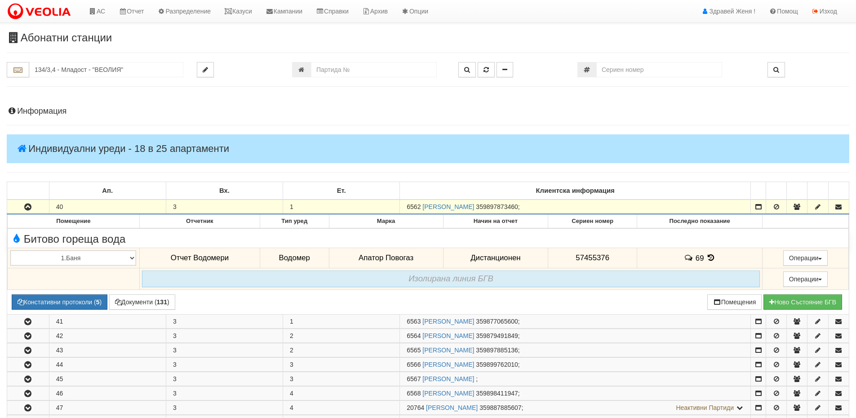
drag, startPoint x: 420, startPoint y: 205, endPoint x: 404, endPoint y: 206, distance: 16.2
click at [404, 206] on td "6562 ДАНКА СТЕФАНОВА МИЛКОВА 359897873460 ;" at bounding box center [575, 207] width 351 height 14
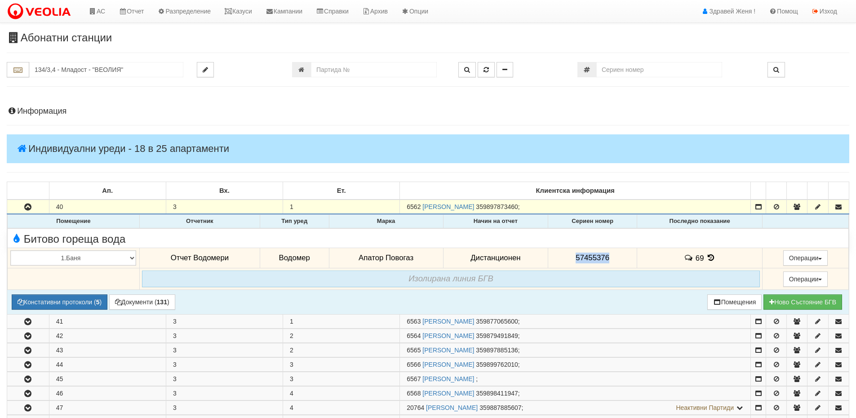
drag, startPoint x: 609, startPoint y: 257, endPoint x: 573, endPoint y: 260, distance: 35.6
click at [573, 260] on td "57455376" at bounding box center [592, 258] width 89 height 21
copy span "57455376"
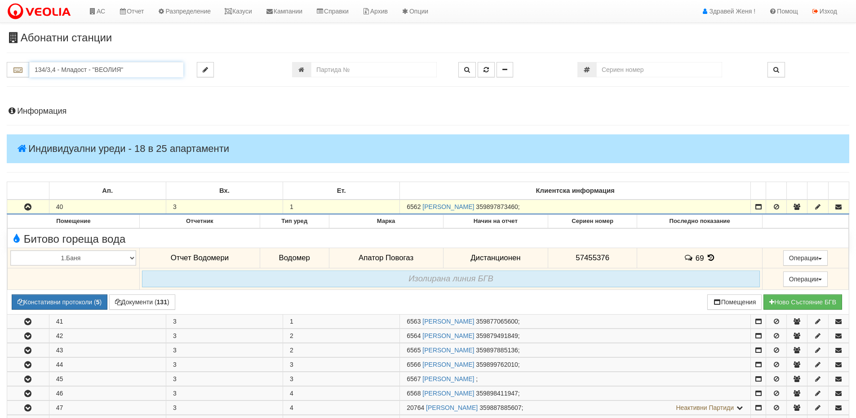
click at [63, 72] on input "134/3,4 - Младост - "ВЕОЛИЯ"" at bounding box center [106, 69] width 154 height 15
click at [76, 85] on div "209/1 - Вл. Варненчик - "ТЕХЕМ"" at bounding box center [106, 84] width 151 height 10
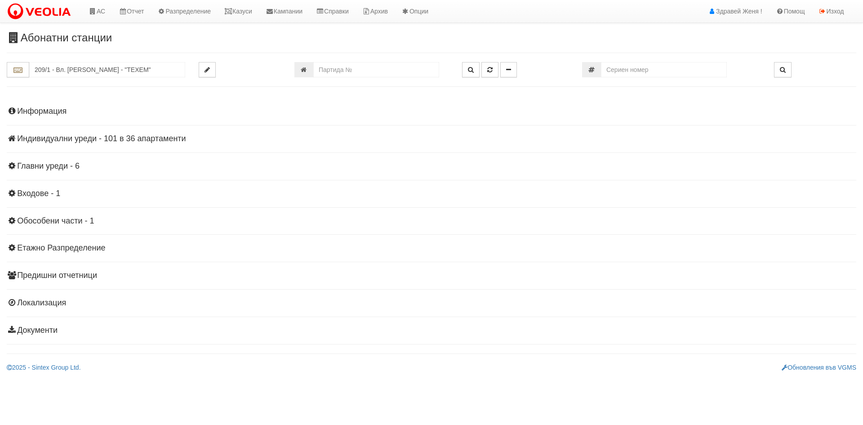
click at [145, 140] on h4 "Индивидуални уреди - 101 в 36 апартаменти" at bounding box center [431, 138] width 849 height 9
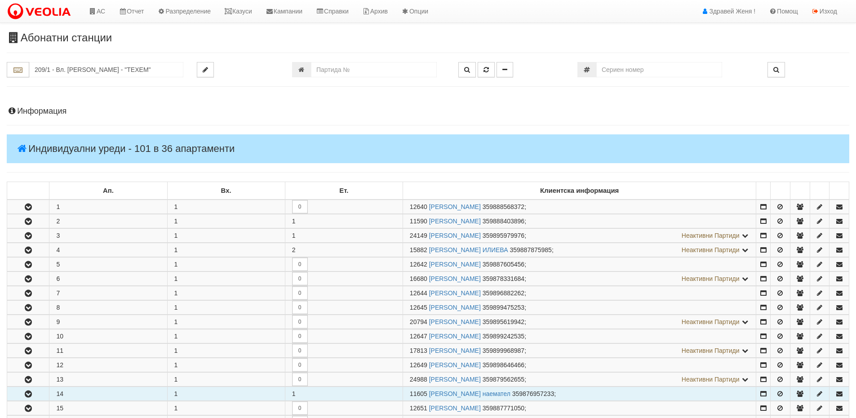
click at [50, 397] on td "14" at bounding box center [108, 394] width 118 height 14
click at [26, 393] on icon "button" at bounding box center [28, 394] width 11 height 6
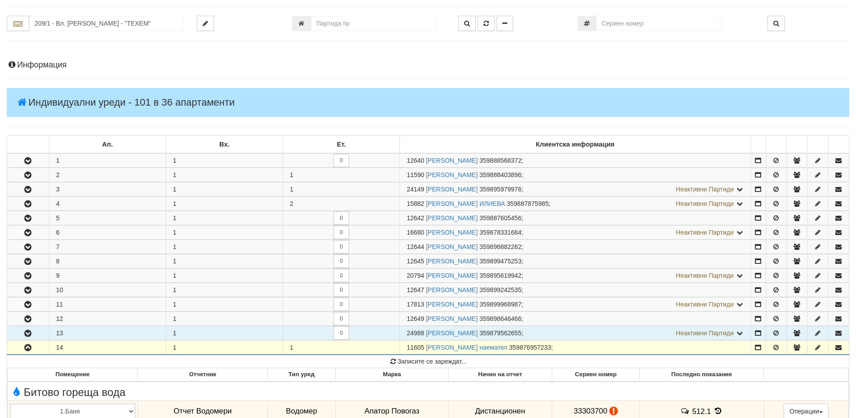
scroll to position [90, 0]
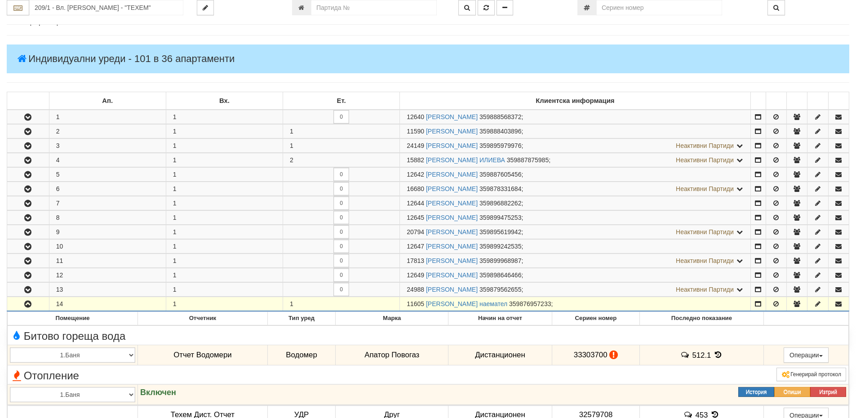
drag, startPoint x: 422, startPoint y: 302, endPoint x: 420, endPoint y: 297, distance: 5.4
click at [418, 297] on td "11605 РОСИЦА ХРИСТОВА МАРИНОВА наемател 359876957233 ;" at bounding box center [575, 304] width 351 height 14
drag, startPoint x: 423, startPoint y: 301, endPoint x: 408, endPoint y: 305, distance: 16.4
click at [408, 305] on span "11605" at bounding box center [416, 303] width 18 height 7
copy span "11605"
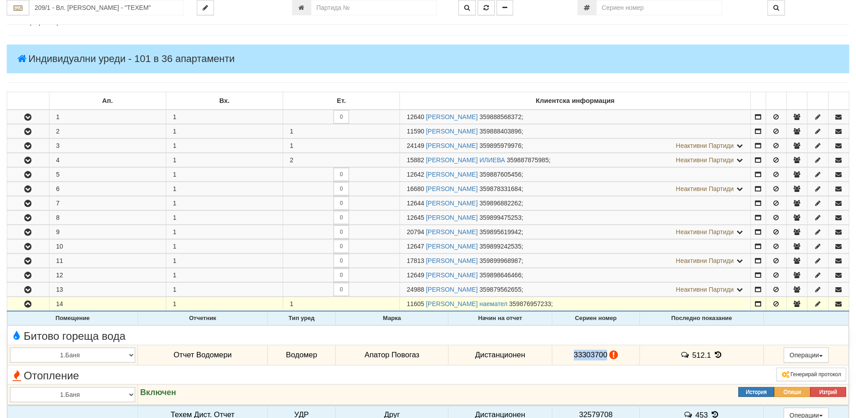
drag, startPoint x: 605, startPoint y: 353, endPoint x: 573, endPoint y: 355, distance: 32.0
click at [573, 355] on td "33303700" at bounding box center [596, 355] width 88 height 21
copy span "33303700"
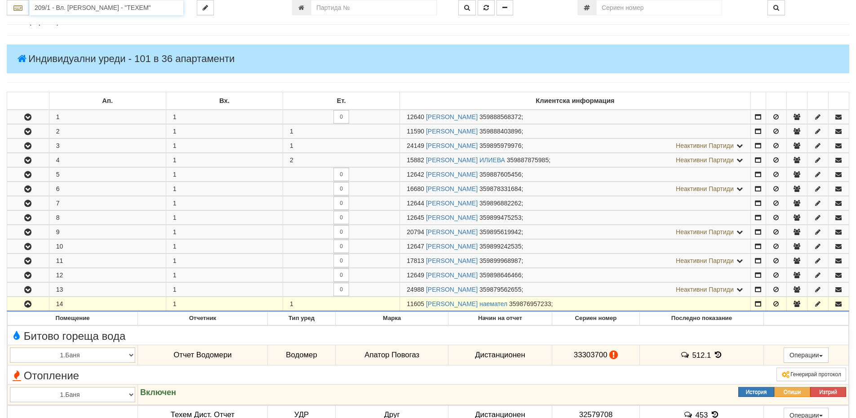
click at [67, 7] on input "209/1 - Вл. Варненчик - "ТЕХЕМ"" at bounding box center [106, 7] width 154 height 15
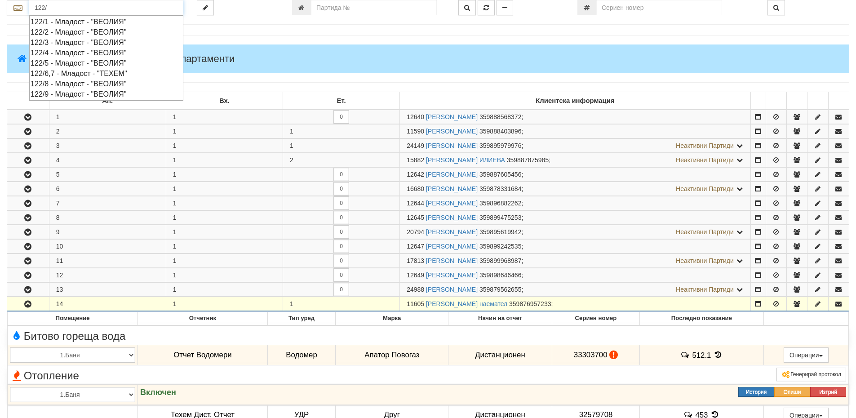
click at [105, 91] on div "122/9 - Младост - "ВЕОЛИЯ"" at bounding box center [106, 94] width 151 height 10
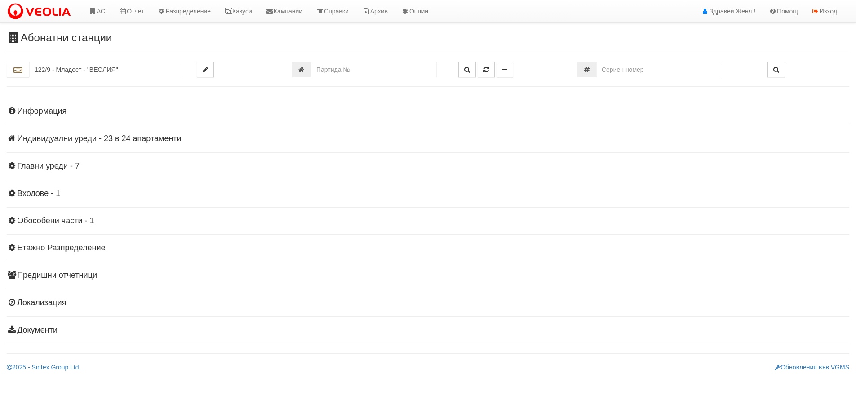
scroll to position [0, 0]
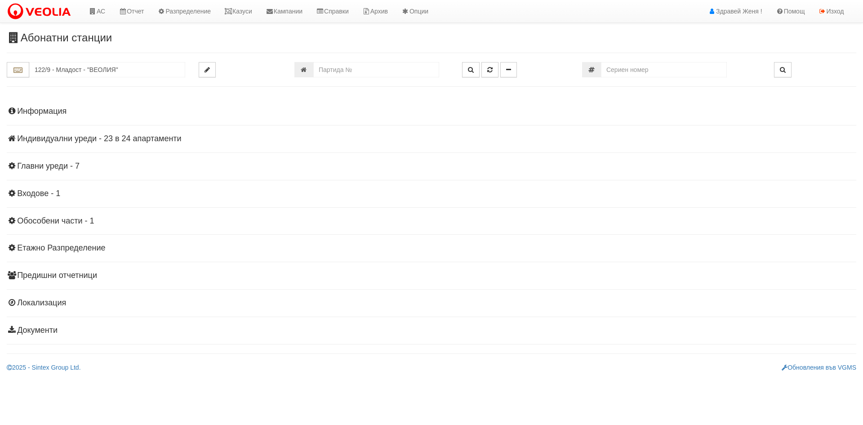
click at [149, 141] on h4 "Индивидуални уреди - 23 в 24 апартаменти" at bounding box center [431, 138] width 849 height 9
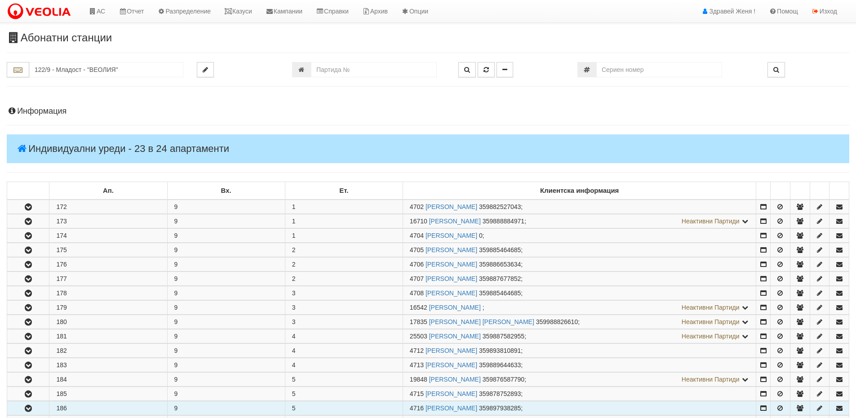
click at [31, 409] on icon "button" at bounding box center [28, 408] width 11 height 6
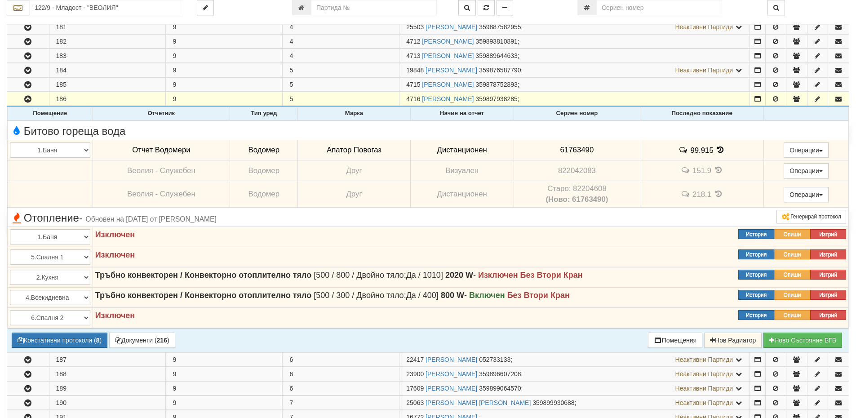
scroll to position [404, 0]
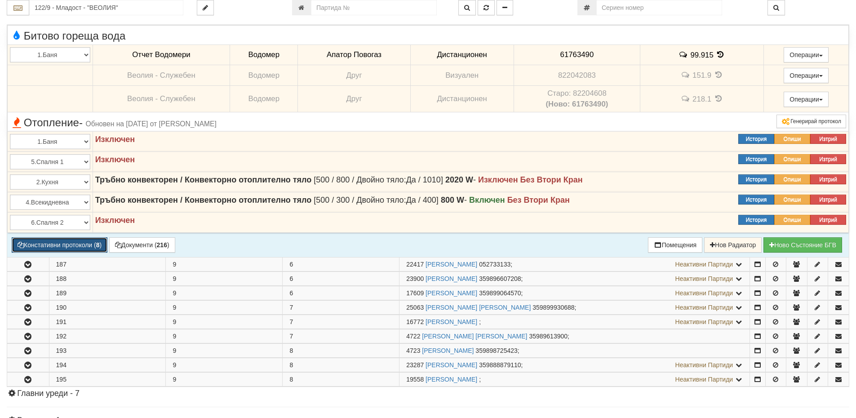
click at [72, 244] on button "Констативни протоколи ( 8 )" at bounding box center [60, 244] width 96 height 15
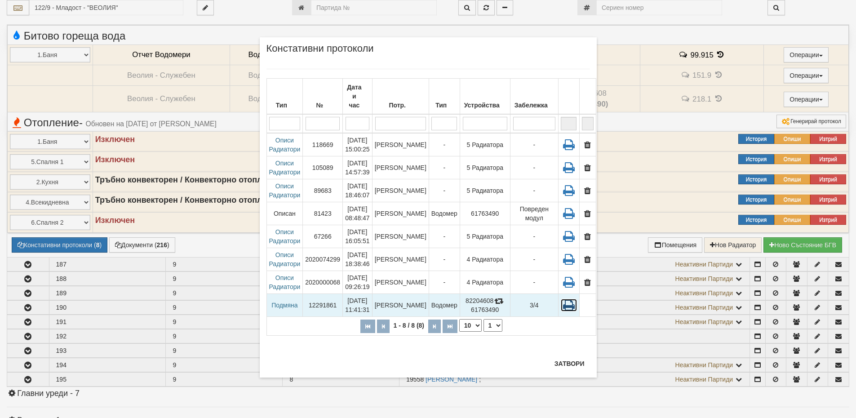
click at [565, 300] on icon at bounding box center [569, 305] width 16 height 13
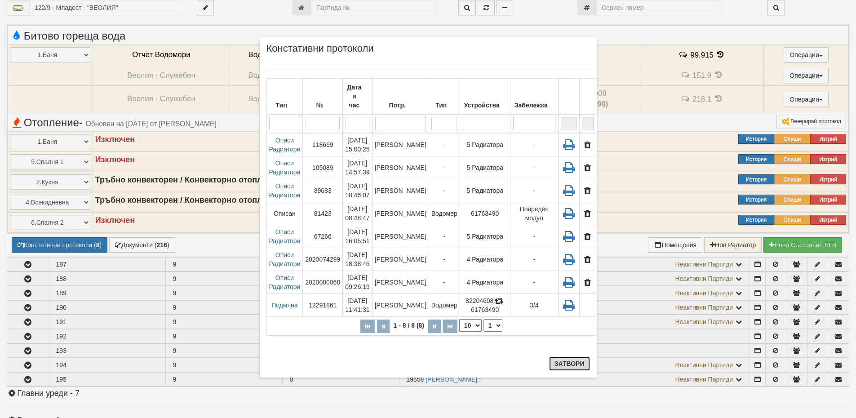
click at [581, 360] on button "Затвори" at bounding box center [569, 363] width 41 height 14
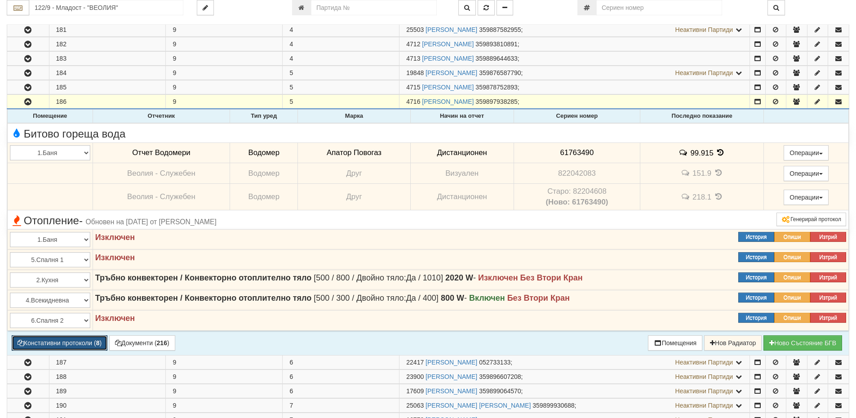
scroll to position [270, 0]
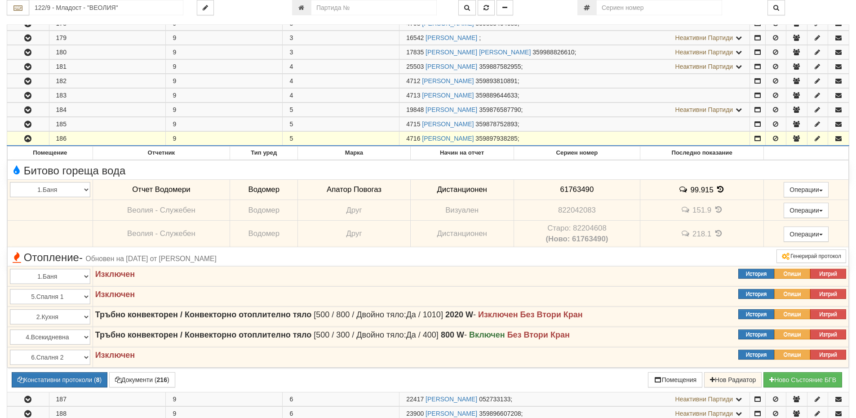
drag, startPoint x: 421, startPoint y: 139, endPoint x: 400, endPoint y: 139, distance: 21.1
click at [400, 139] on td "4716 РУМЯНА КОСТАДИНОВА ИВАНОВА 359897938285 ;" at bounding box center [575, 139] width 351 height 14
copy span "4716"
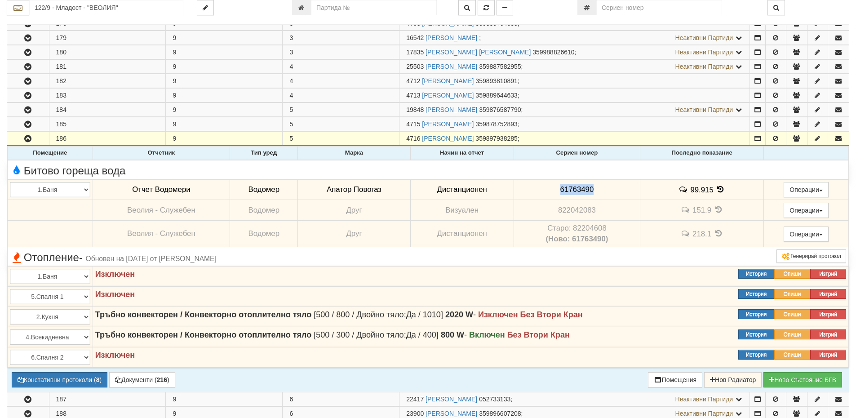
drag, startPoint x: 596, startPoint y: 191, endPoint x: 552, endPoint y: 192, distance: 43.6
click at [552, 192] on td "61763490" at bounding box center [577, 189] width 127 height 21
copy span "61763490"
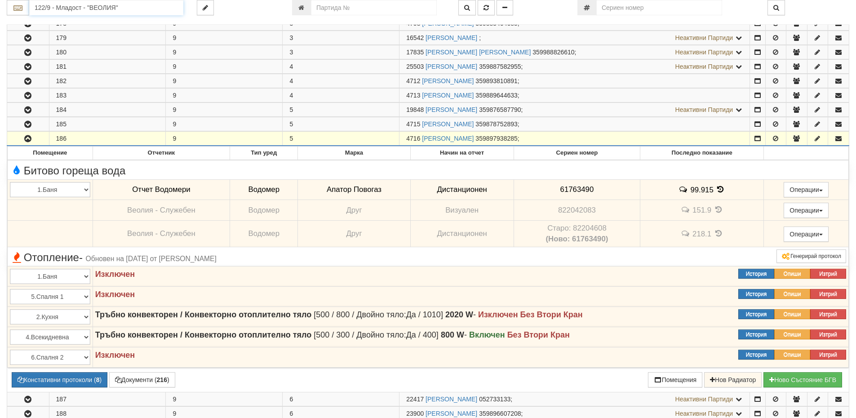
click at [98, 9] on input "122/9 - Младост - "ВЕОЛИЯ"" at bounding box center [106, 7] width 154 height 15
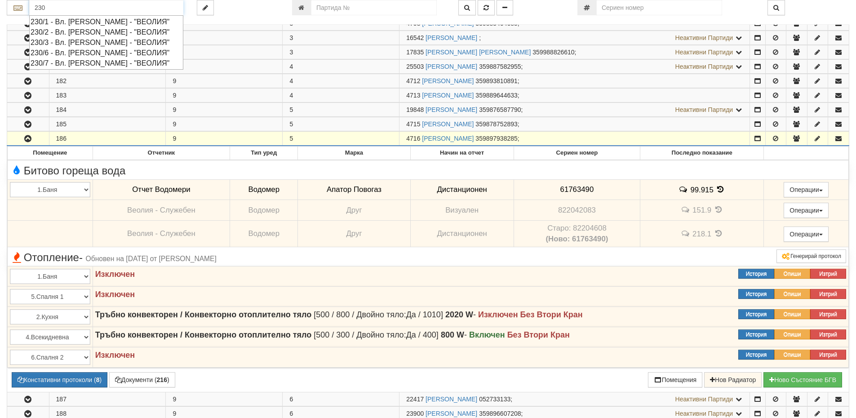
click at [111, 61] on div "230/7 - Вл. Варненчик - "ВЕОЛИЯ"" at bounding box center [106, 63] width 151 height 10
type input "230/7 - Вл. Варненчик - "ВЕОЛИЯ""
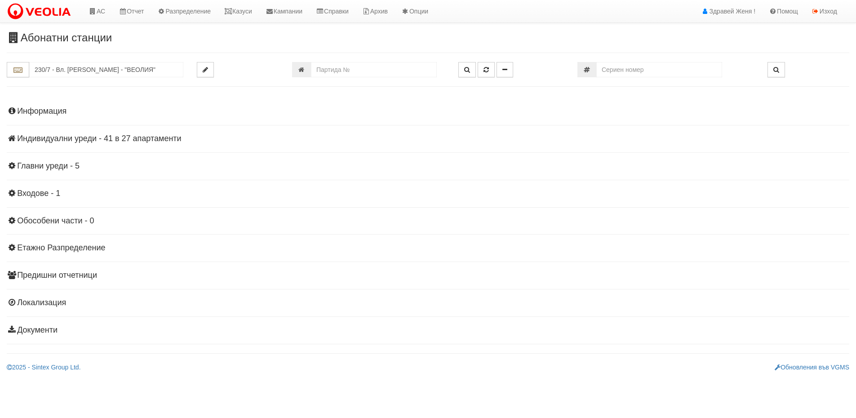
scroll to position [0, 0]
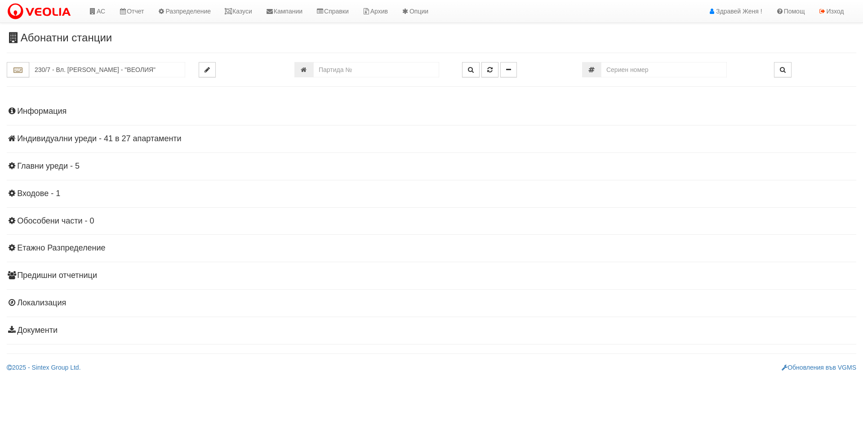
click at [142, 140] on h4 "Индивидуални уреди - 41 в 27 апартаменти" at bounding box center [431, 138] width 849 height 9
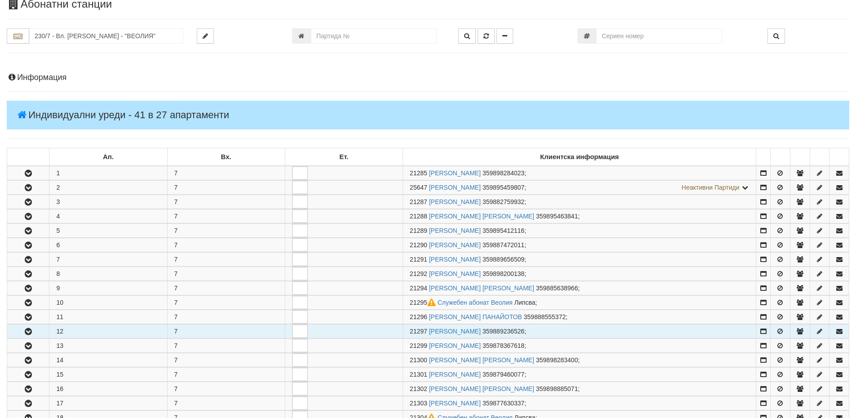
scroll to position [90, 0]
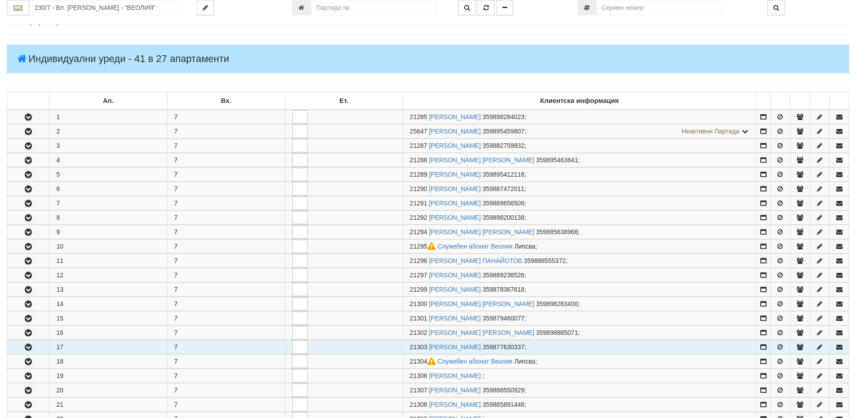
click at [30, 348] on icon "button" at bounding box center [28, 347] width 11 height 6
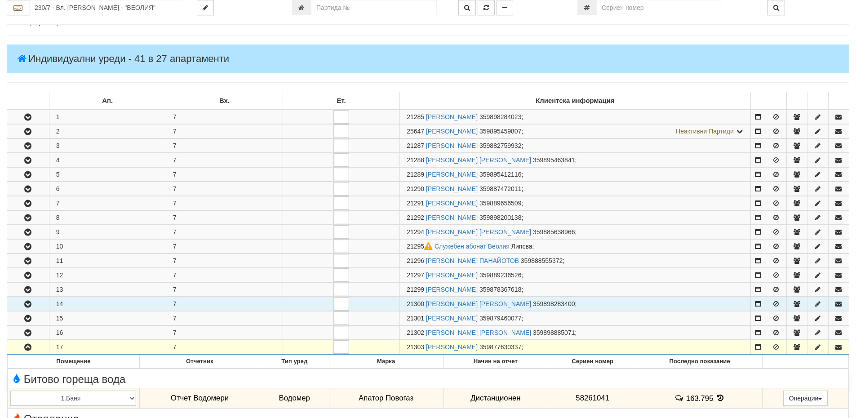
click at [33, 306] on icon "button" at bounding box center [27, 304] width 11 height 6
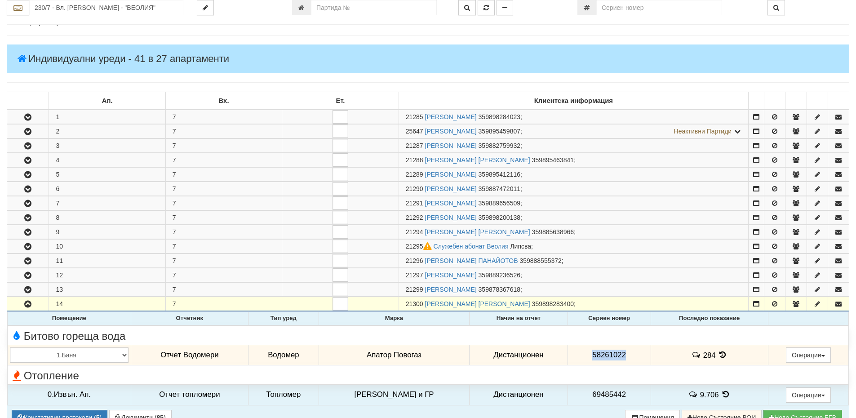
drag, startPoint x: 624, startPoint y: 356, endPoint x: 587, endPoint y: 355, distance: 37.3
click at [587, 355] on td "58261022" at bounding box center [609, 355] width 83 height 21
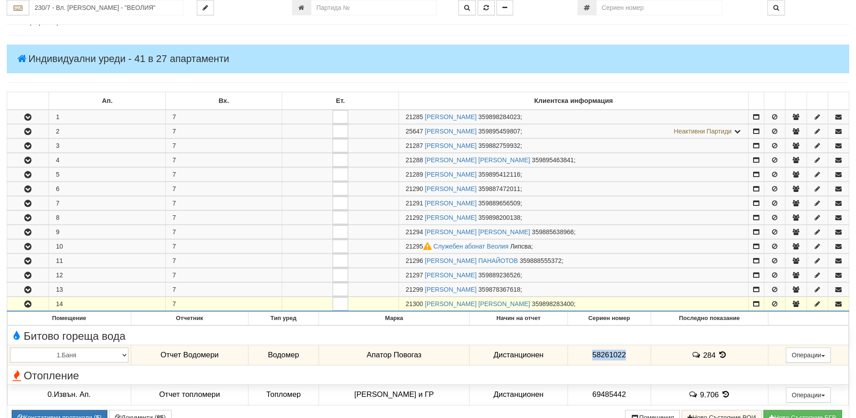
drag, startPoint x: 424, startPoint y: 303, endPoint x: 402, endPoint y: 303, distance: 22.5
click at [402, 303] on td "21300 ТОДОР СТАМАТОВ КОСТАДИНОВ 359898283400 ;" at bounding box center [574, 304] width 350 height 14
click at [87, 6] on input "230/7 - Вл. Варненчик - "ВЕОЛИЯ"" at bounding box center [106, 7] width 154 height 15
click at [318, 9] on input "number" at bounding box center [374, 7] width 126 height 15
type input "18906"
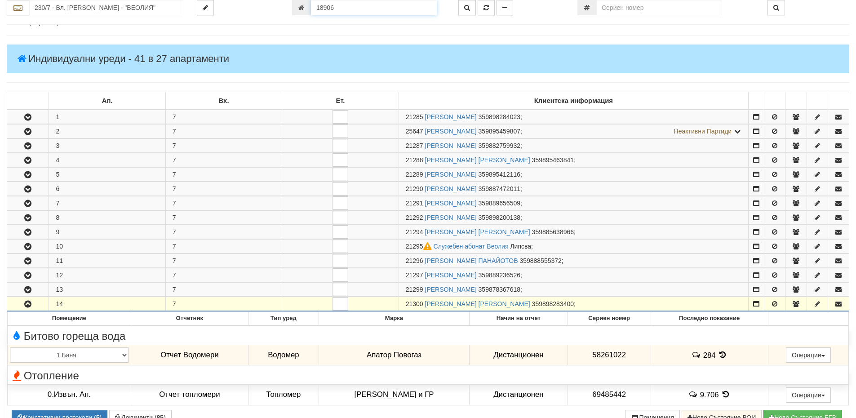
type input "082/1 - "ВЕОЛИЯ ЕНЕРДЖИ ВАРНА " ЕАД"
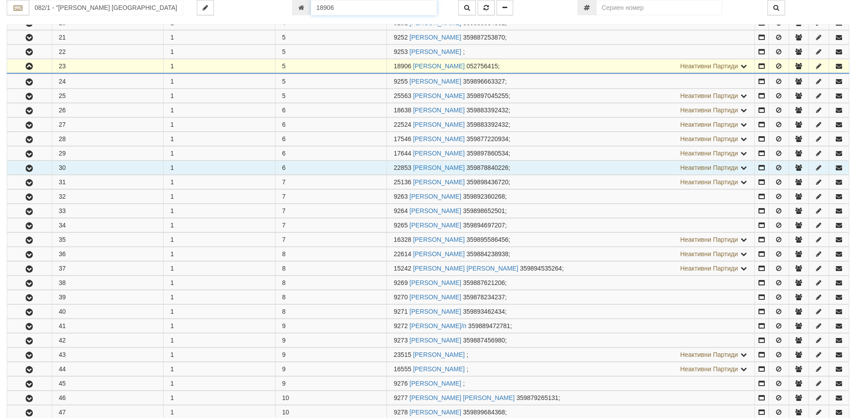
scroll to position [494, 0]
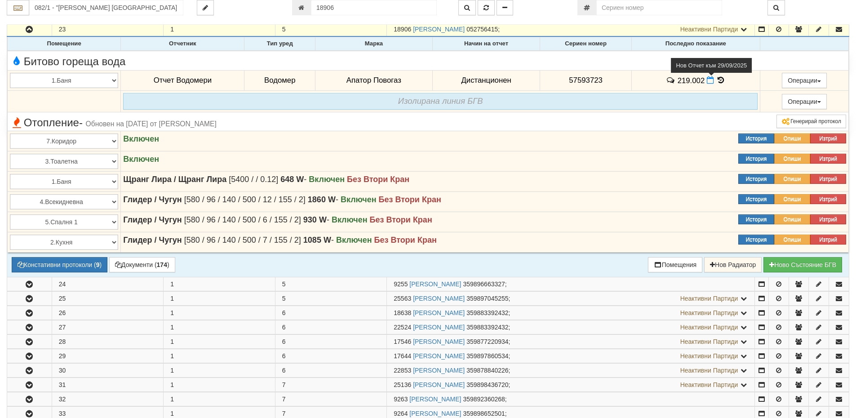
click at [711, 81] on icon at bounding box center [710, 80] width 7 height 8
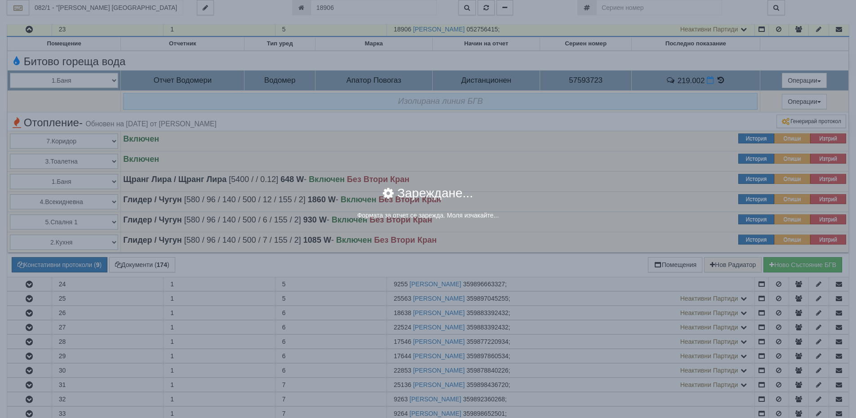
select select "8ac75930-9bfd-e511-80be-8d5a1dced85a"
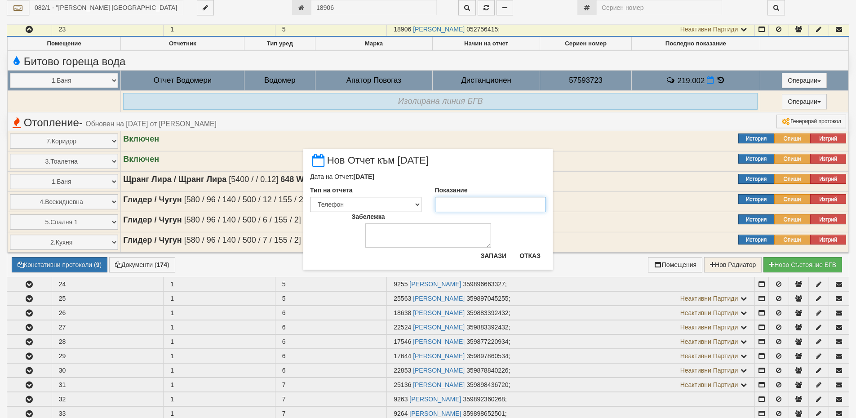
click at [440, 208] on input "Показание" at bounding box center [490, 204] width 111 height 15
click at [451, 203] on input "220840" at bounding box center [490, 204] width 111 height 15
type input "220.840"
click at [400, 232] on textarea "Забележка" at bounding box center [428, 235] width 126 height 24
type textarea "30,09,2025"
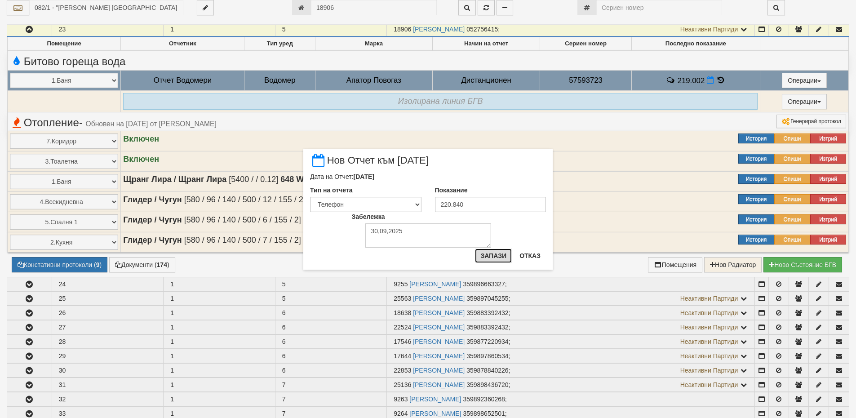
click at [482, 257] on button "Запази" at bounding box center [493, 256] width 37 height 14
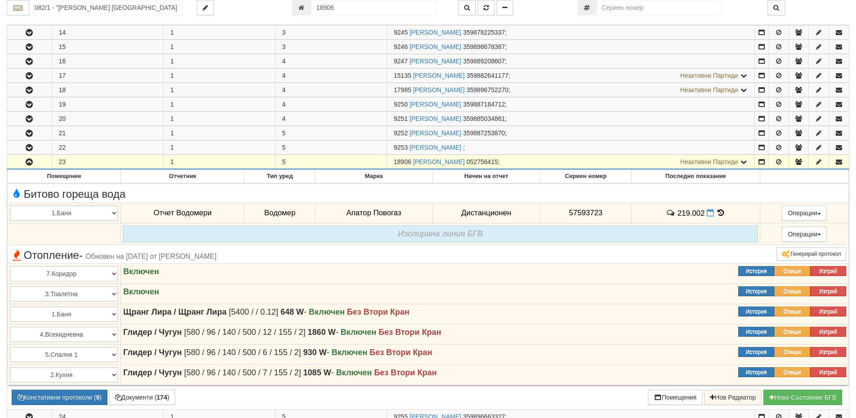
scroll to position [359, 0]
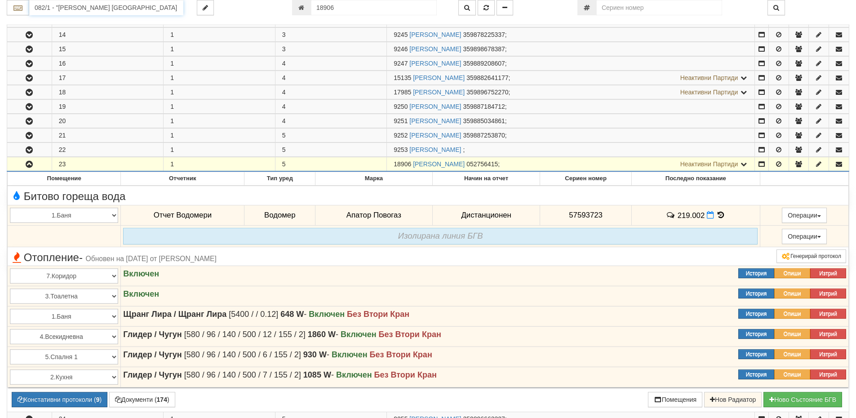
click at [46, 8] on input "082/1 - "ВЕОЛИЯ ЕНЕРДЖИ ВАРНА " ЕАД" at bounding box center [106, 7] width 154 height 15
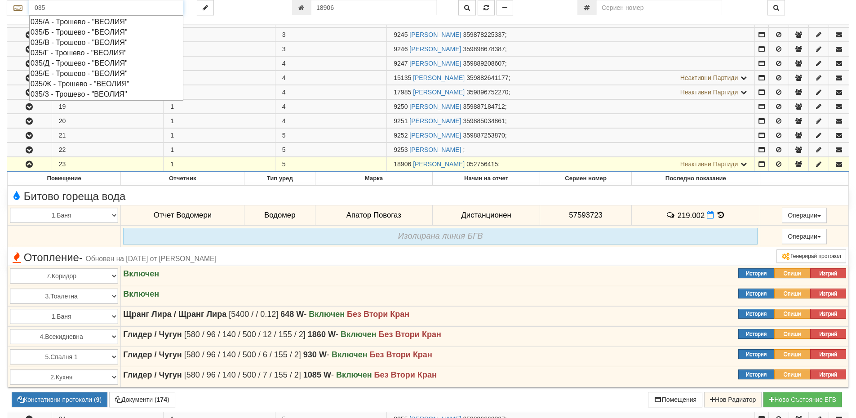
click at [65, 32] on div "035/Б - Трошево - "ВЕОЛИЯ"" at bounding box center [106, 32] width 151 height 10
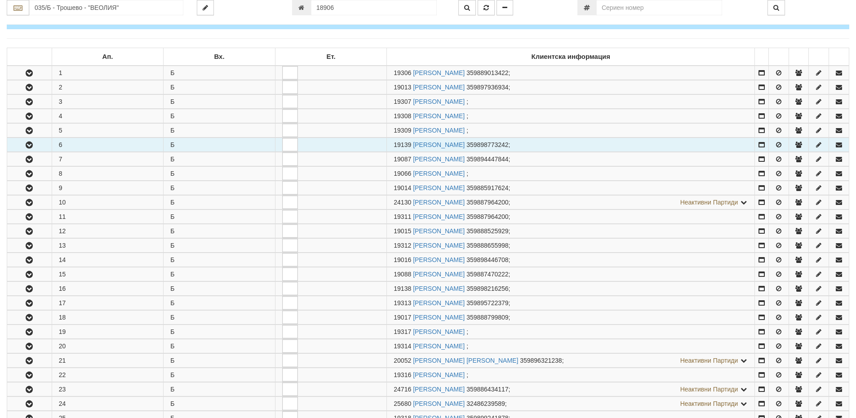
scroll to position [135, 0]
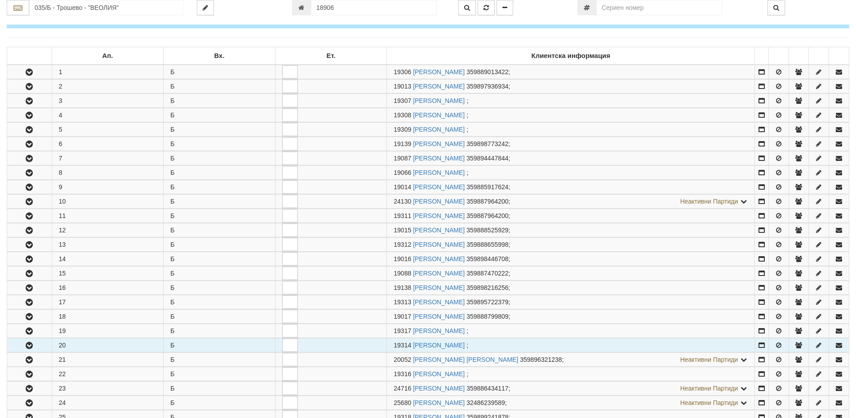
click at [39, 346] on button "button" at bounding box center [29, 344] width 44 height 13
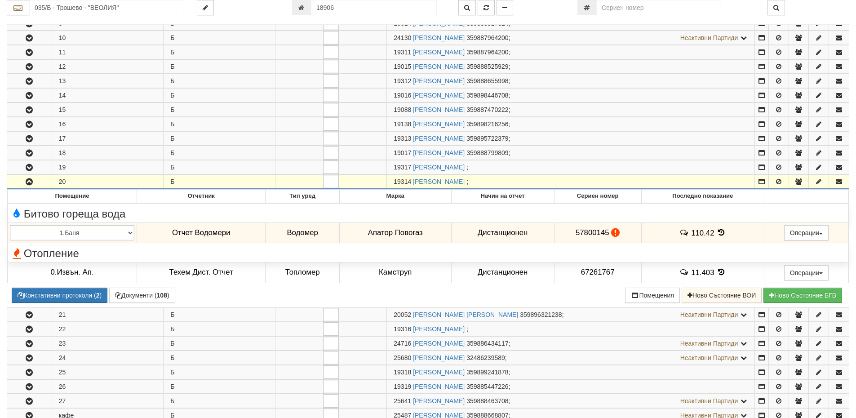
scroll to position [315, 0]
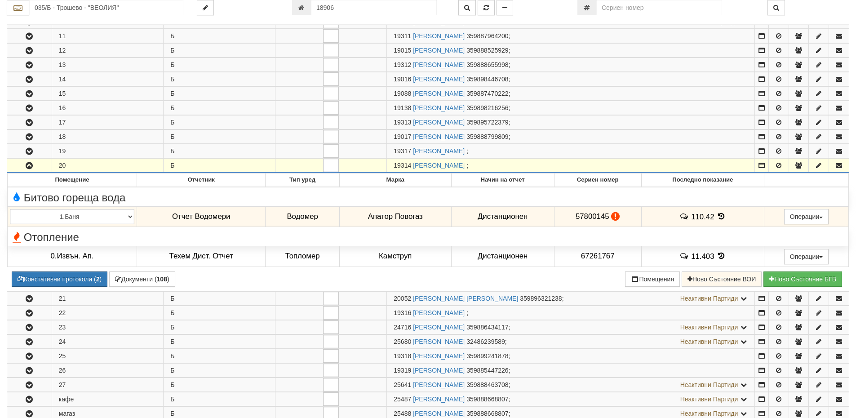
drag, startPoint x: 412, startPoint y: 165, endPoint x: 394, endPoint y: 166, distance: 18.0
click at [394, 166] on span "19314" at bounding box center [403, 165] width 18 height 7
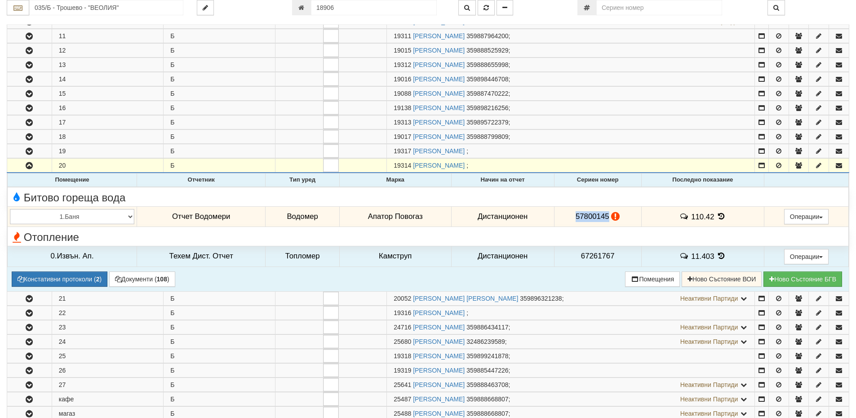
drag, startPoint x: 607, startPoint y: 216, endPoint x: 578, endPoint y: 212, distance: 29.6
click at [570, 216] on td "57800145" at bounding box center [597, 216] width 87 height 21
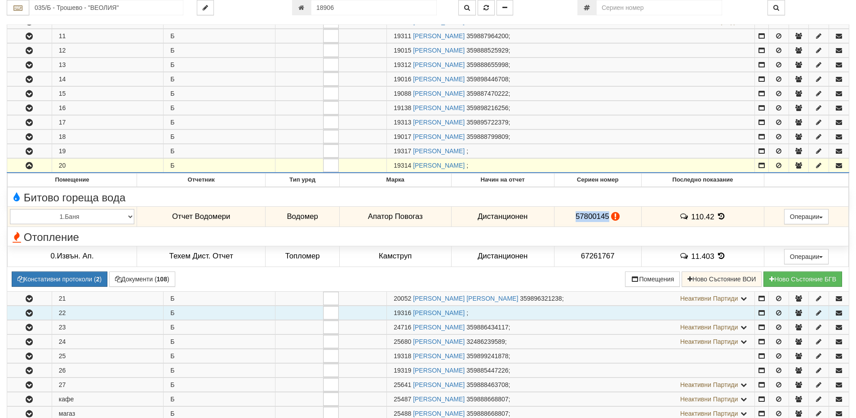
click at [34, 311] on icon "button" at bounding box center [29, 313] width 11 height 6
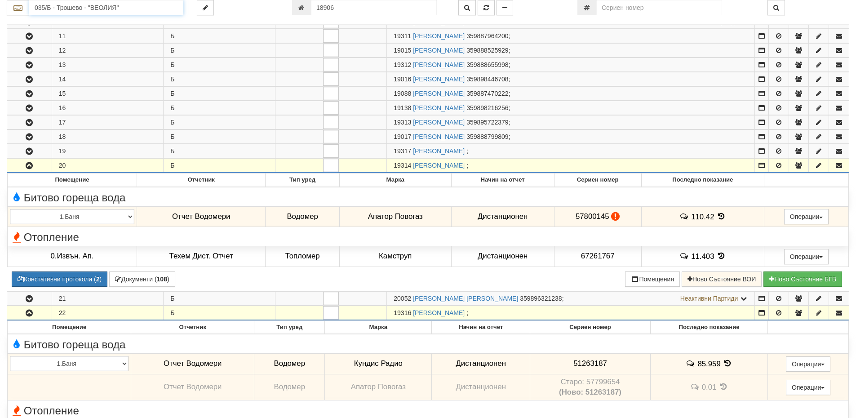
click at [73, 9] on input "035/Б - Трошево - "ВЕОЛИЯ"" at bounding box center [106, 7] width 154 height 15
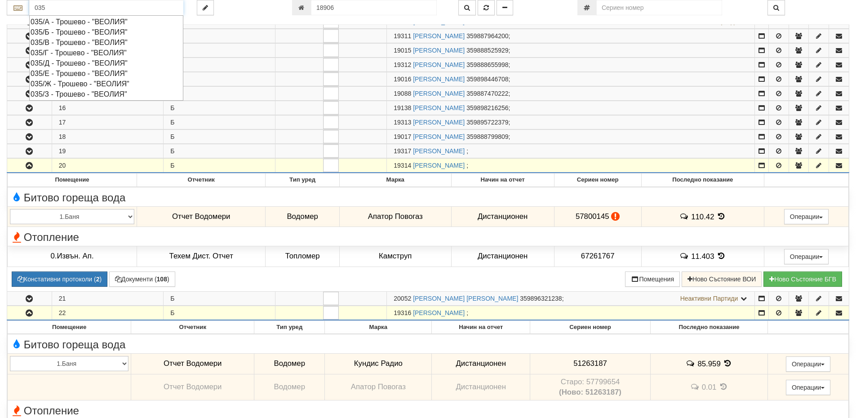
click at [88, 50] on div "035/Г - Трошево - "ВЕОЛИЯ"" at bounding box center [106, 53] width 151 height 10
type input "035/Г - Трошево - "ВЕОЛИЯ""
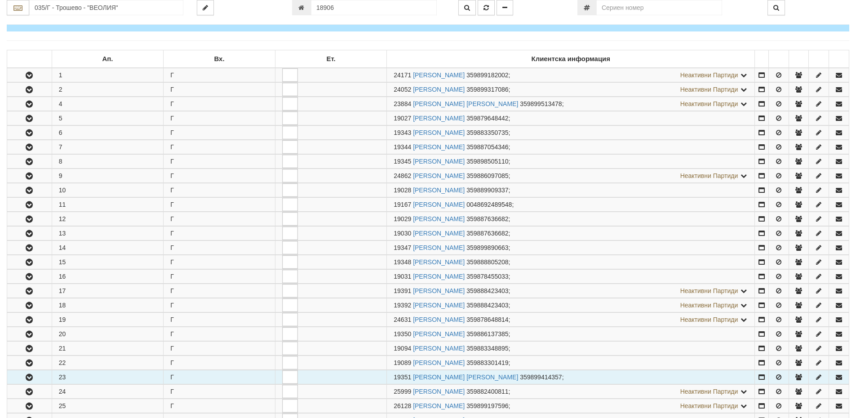
scroll to position [135, 0]
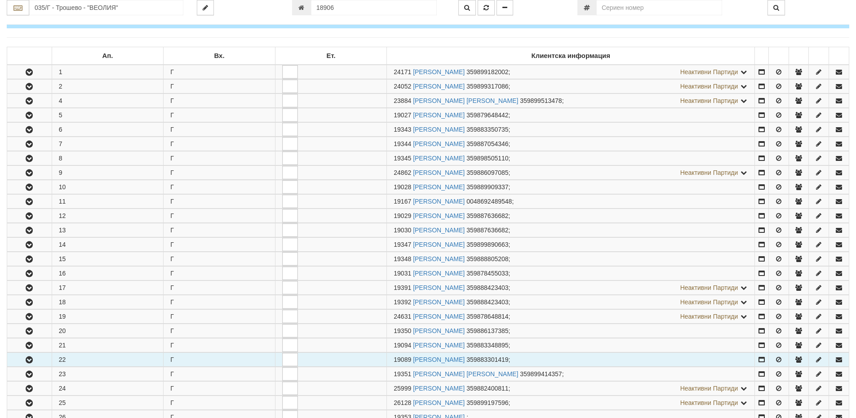
click at [46, 359] on button "button" at bounding box center [29, 359] width 44 height 13
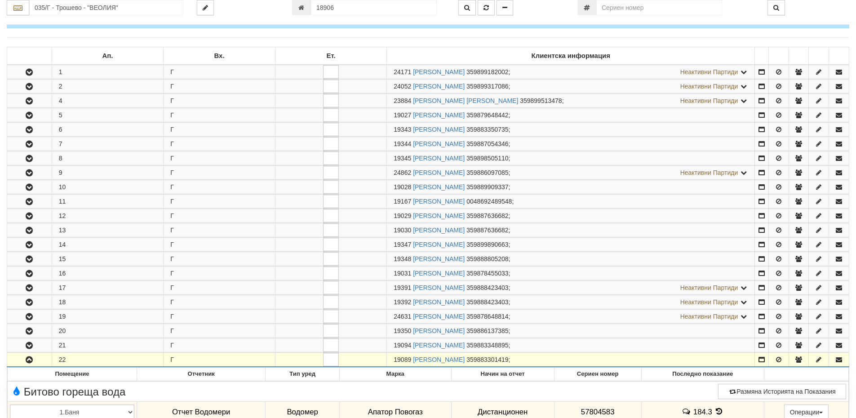
drag, startPoint x: 411, startPoint y: 358, endPoint x: 395, endPoint y: 360, distance: 16.3
click at [395, 360] on span "19089" at bounding box center [403, 359] width 18 height 7
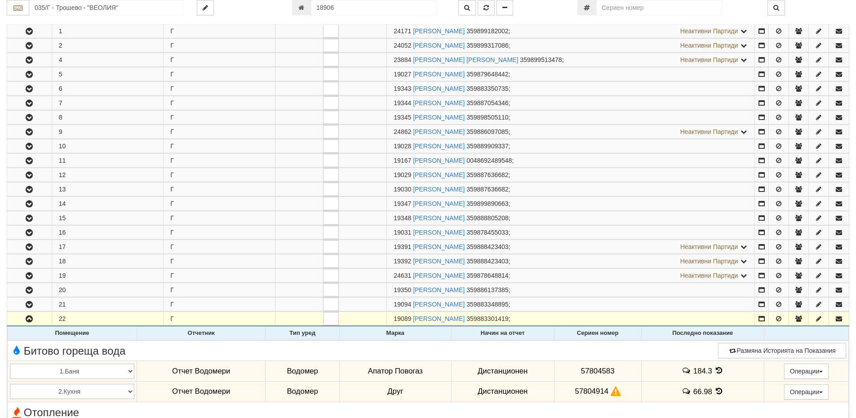
scroll to position [225, 0]
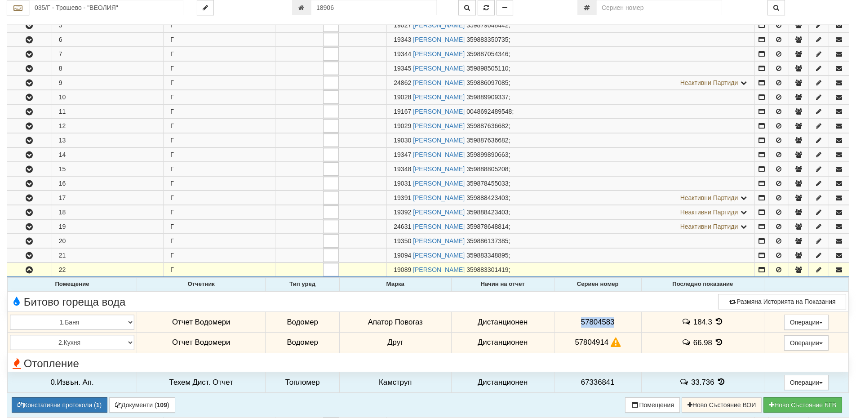
drag, startPoint x: 616, startPoint y: 321, endPoint x: 575, endPoint y: 324, distance: 41.4
click at [575, 324] on td "57804583" at bounding box center [597, 322] width 87 height 21
drag, startPoint x: 608, startPoint y: 341, endPoint x: 573, endPoint y: 342, distance: 35.1
click at [573, 342] on td "57804914" at bounding box center [597, 342] width 87 height 21
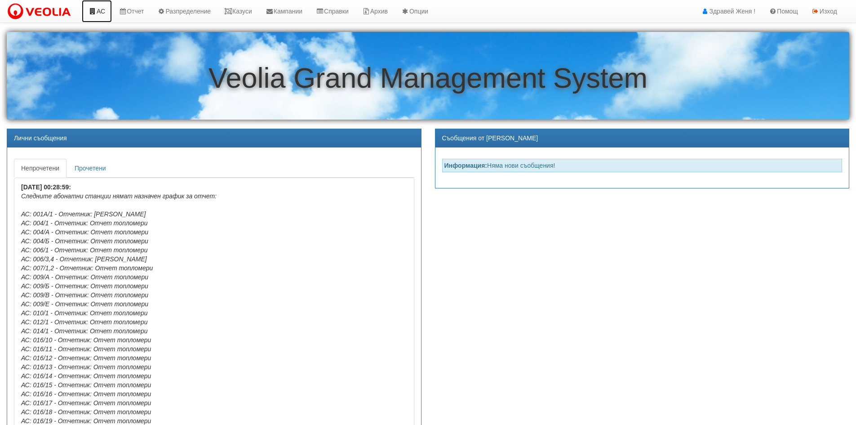
click at [106, 11] on link "АС" at bounding box center [97, 11] width 30 height 22
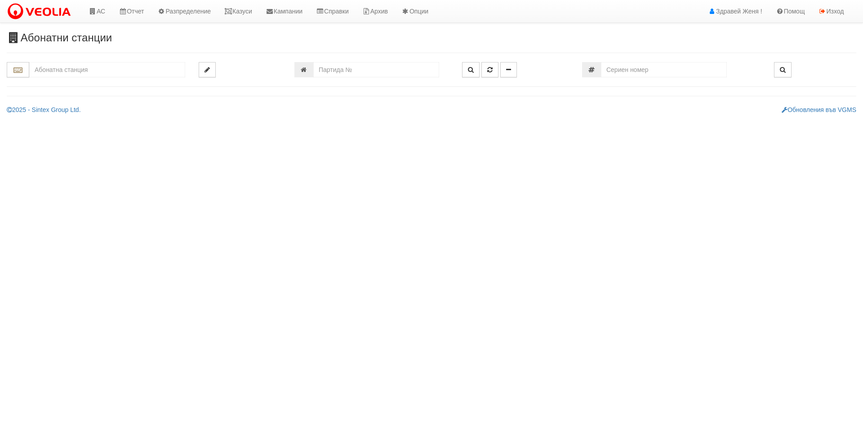
click at [119, 70] on input "text" at bounding box center [107, 69] width 156 height 15
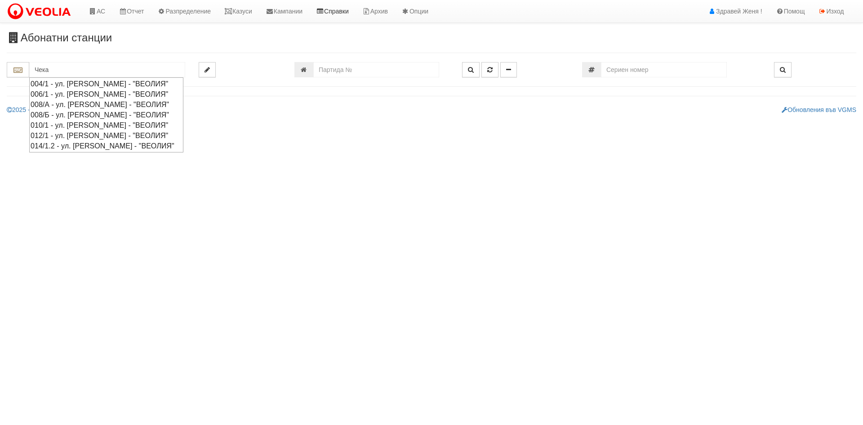
type input "Чека"
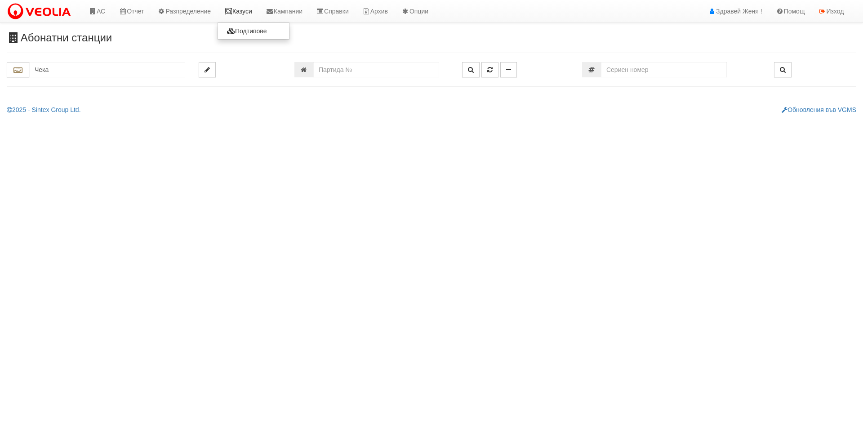
click at [259, 10] on link "Казуси" at bounding box center [238, 11] width 41 height 22
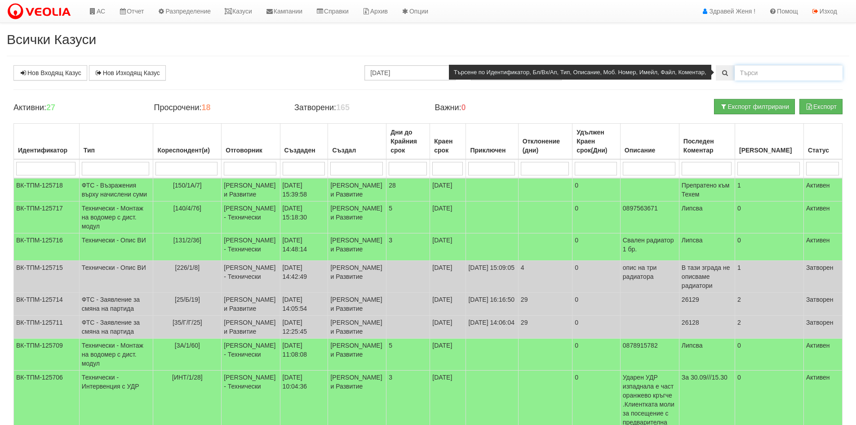
click at [777, 77] on input "text" at bounding box center [789, 72] width 108 height 15
type input "215/1/22"
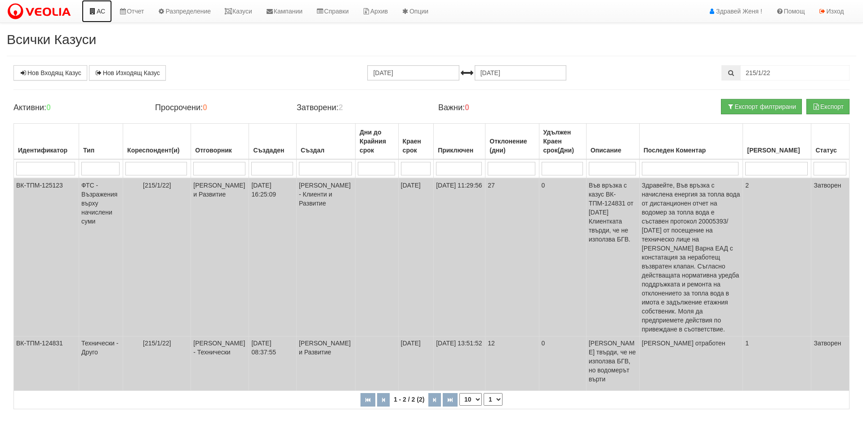
click at [102, 11] on link "АС" at bounding box center [97, 11] width 30 height 22
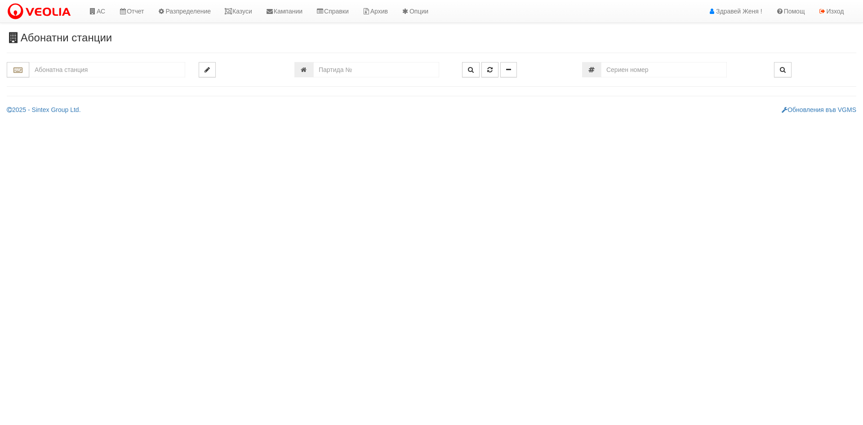
click at [38, 71] on input "text" at bounding box center [107, 69] width 156 height 15
click at [49, 84] on div "209/1 - Вл. Варненчик - "ТЕХЕМ"" at bounding box center [107, 84] width 153 height 10
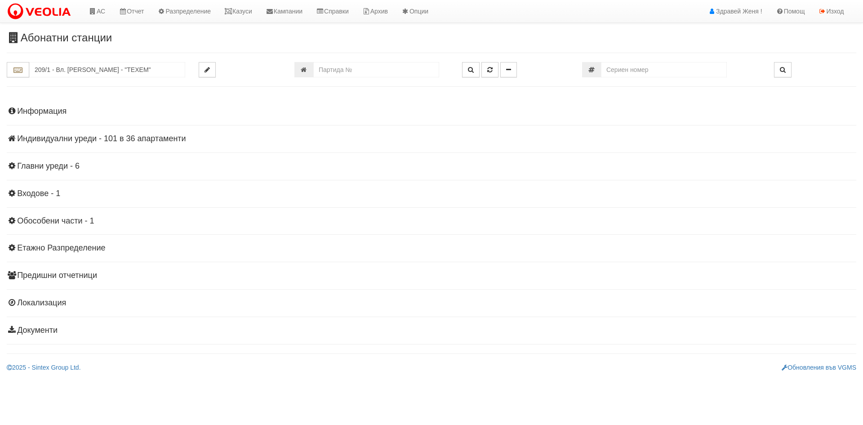
click at [91, 138] on h4 "Индивидуални уреди - 101 в 36 апартаменти" at bounding box center [431, 138] width 849 height 9
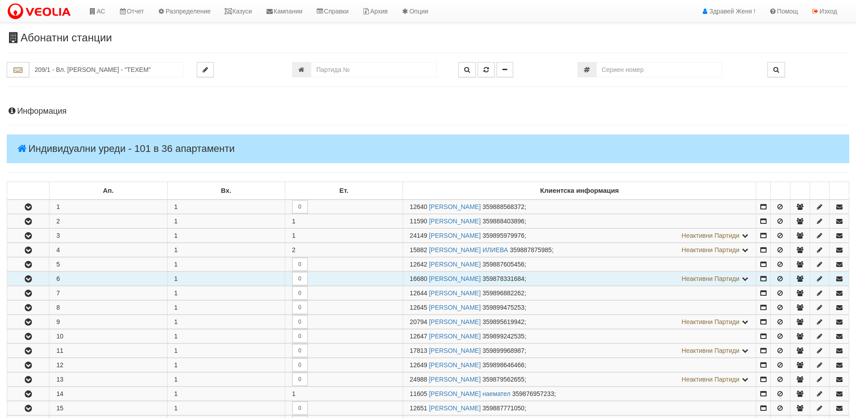
click at [35, 281] on button "button" at bounding box center [28, 278] width 42 height 13
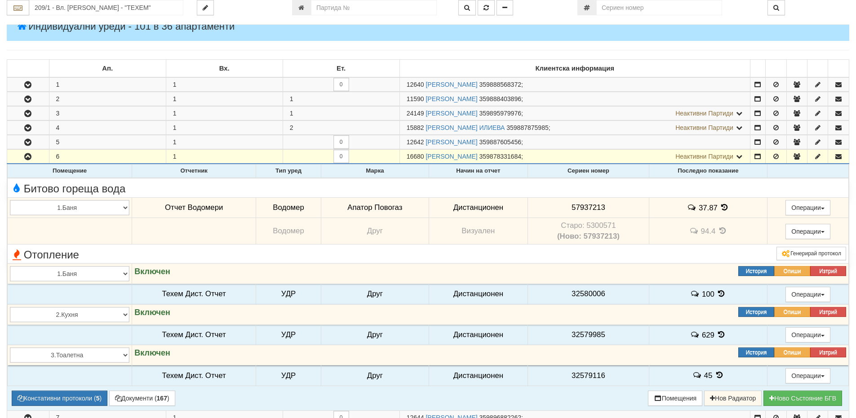
scroll to position [135, 0]
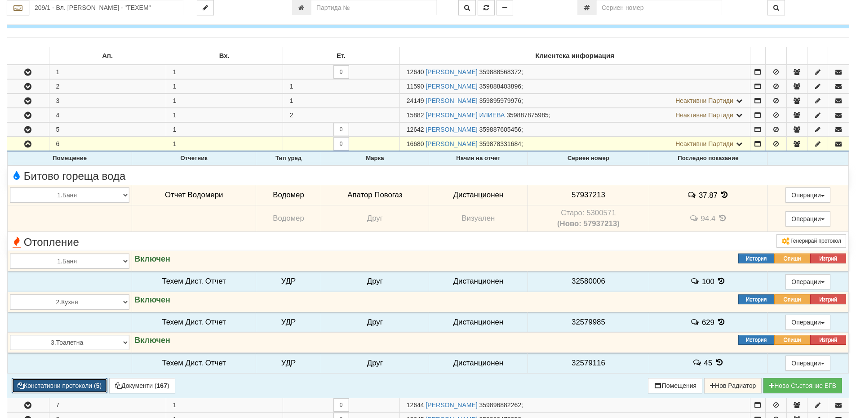
click at [92, 387] on button "Констативни протоколи ( 5 )" at bounding box center [60, 385] width 96 height 15
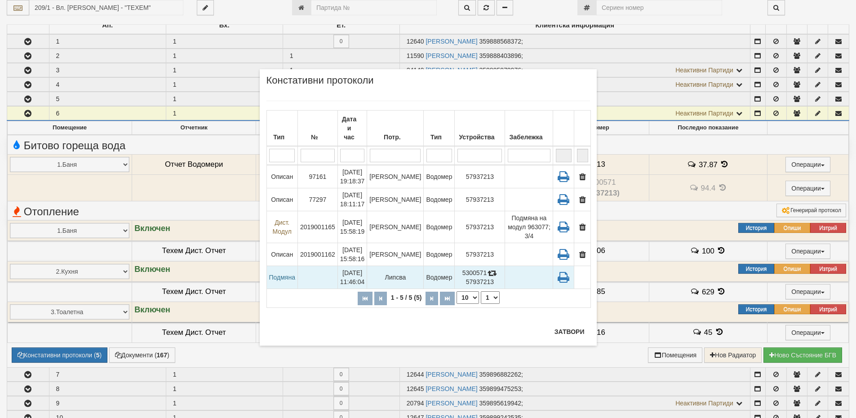
scroll to position [180, 0]
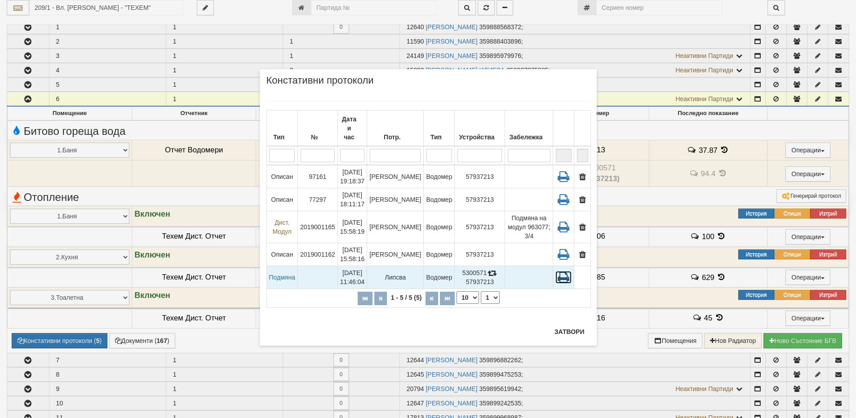
click at [566, 271] on icon at bounding box center [564, 277] width 16 height 13
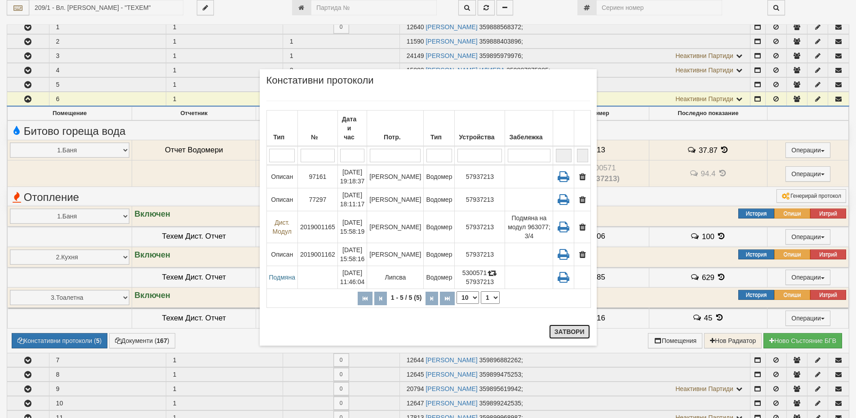
click at [567, 329] on button "Затвори" at bounding box center [569, 331] width 41 height 14
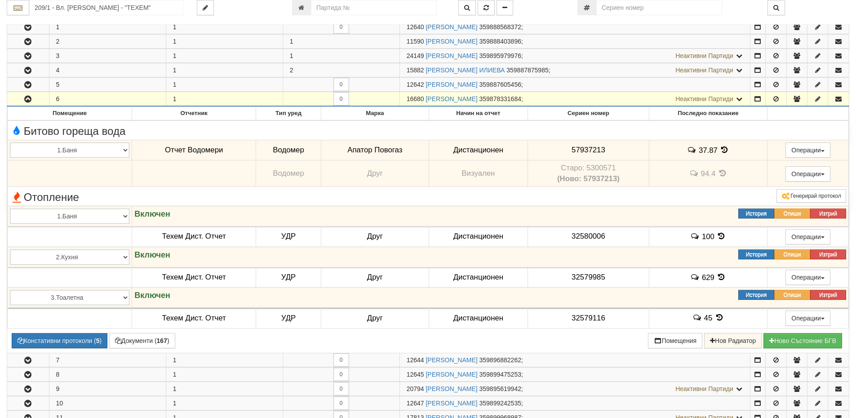
drag, startPoint x: 424, startPoint y: 98, endPoint x: 407, endPoint y: 95, distance: 17.2
click at [407, 95] on span "16680" at bounding box center [416, 98] width 18 height 7
copy span "16680"
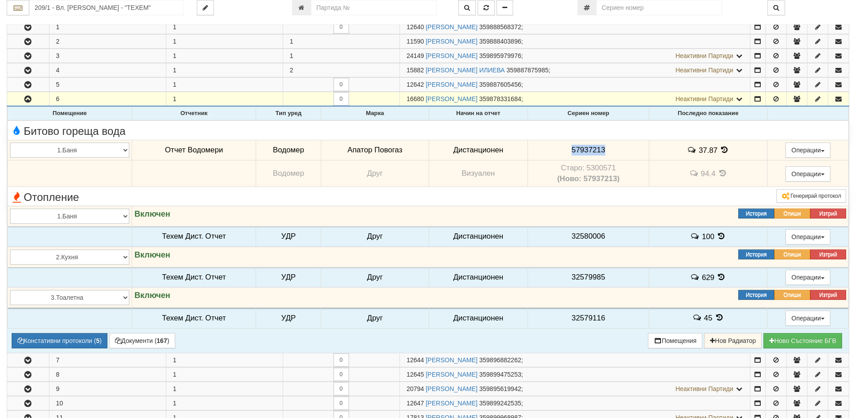
drag, startPoint x: 609, startPoint y: 147, endPoint x: 569, endPoint y: 146, distance: 39.1
click at [569, 146] on td "57937213" at bounding box center [588, 150] width 121 height 21
copy span "57937213"
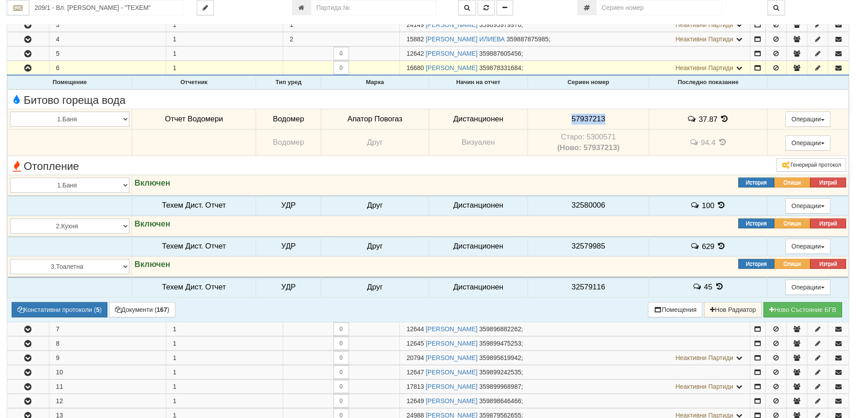
scroll to position [225, 0]
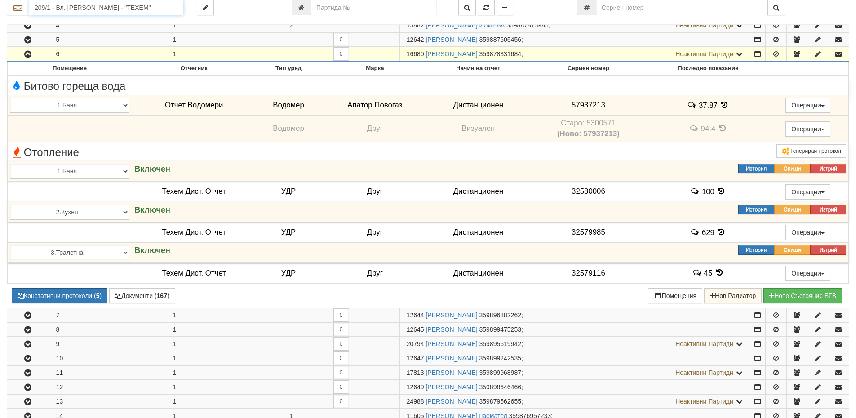
click at [73, 6] on input "209/1 - Вл. Варненчик - "ТЕХЕМ"" at bounding box center [106, 7] width 154 height 15
click at [72, 22] on div "130/4,5 - Младост - "ВЕОЛИЯ"" at bounding box center [106, 22] width 151 height 10
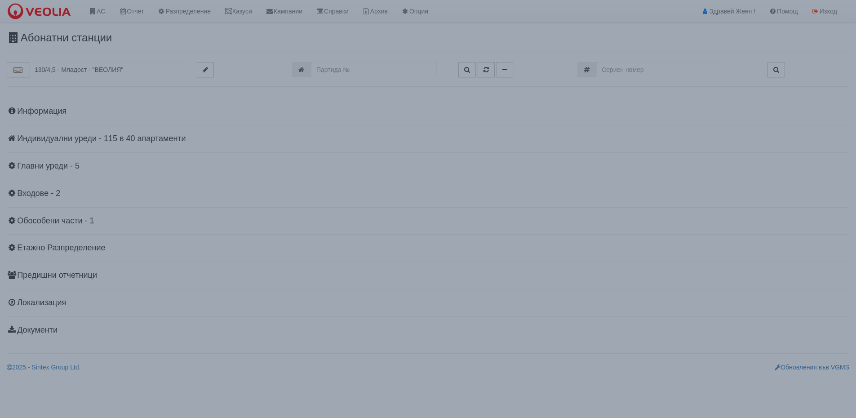
scroll to position [0, 0]
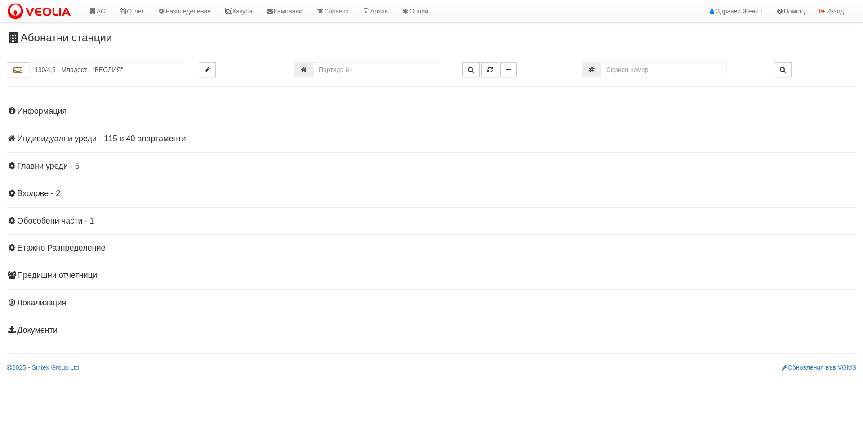
click at [87, 139] on h4 "Индивидуални уреди - 115 в 40 апартаменти" at bounding box center [431, 138] width 849 height 9
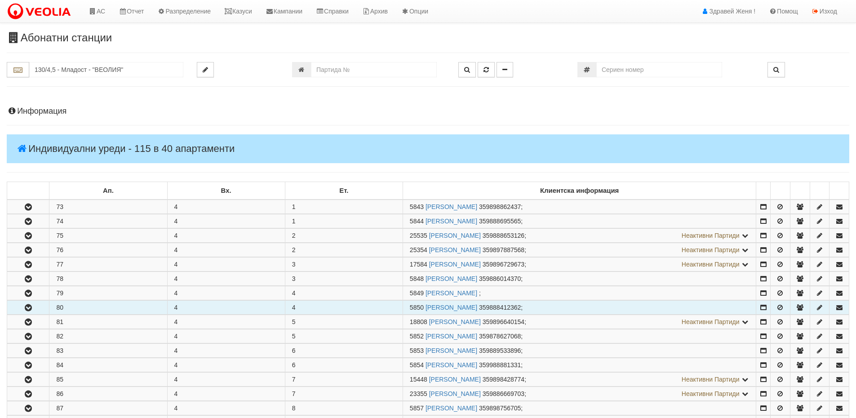
click at [44, 310] on button "button" at bounding box center [28, 307] width 42 height 13
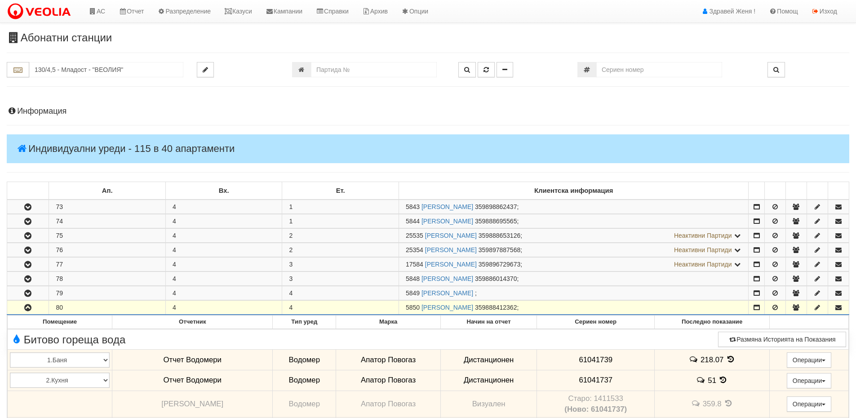
drag, startPoint x: 421, startPoint y: 306, endPoint x: 403, endPoint y: 311, distance: 18.6
click at [403, 311] on td "5850 ГЕОРГИ ВАСИЛЕВ ГЕРОВ 359888412362 ;" at bounding box center [574, 308] width 350 height 14
copy span "5850"
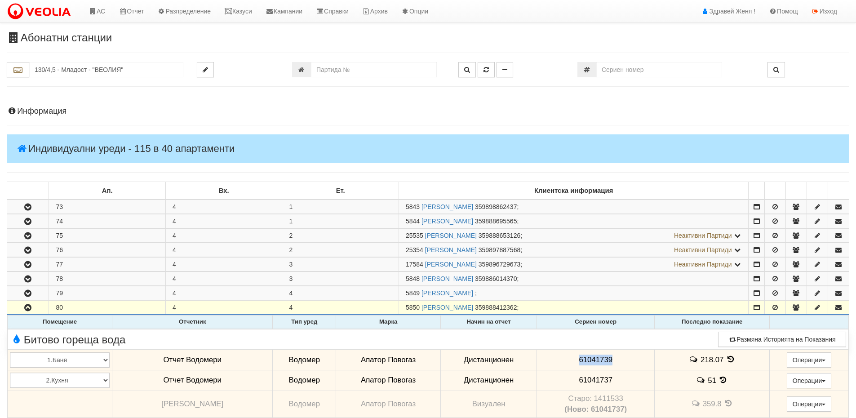
drag, startPoint x: 602, startPoint y: 360, endPoint x: 543, endPoint y: 356, distance: 58.5
click at [543, 356] on td "61041739" at bounding box center [596, 360] width 118 height 21
copy span "61041739"
drag, startPoint x: 605, startPoint y: 382, endPoint x: 557, endPoint y: 378, distance: 47.4
click at [551, 378] on td "61041737" at bounding box center [596, 380] width 118 height 21
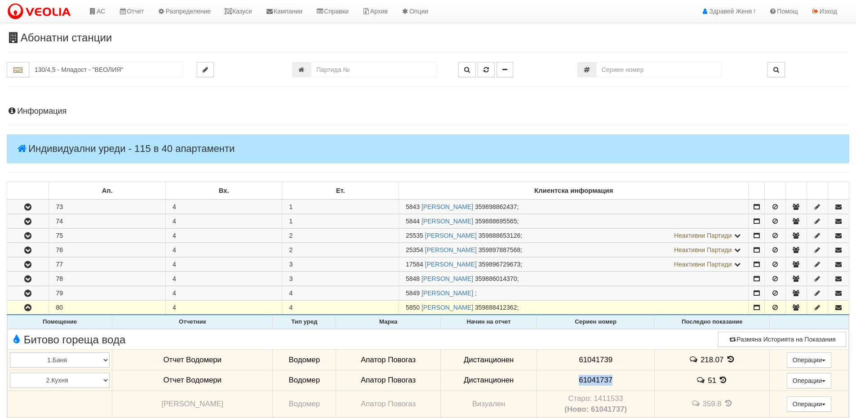
copy span "61041737"
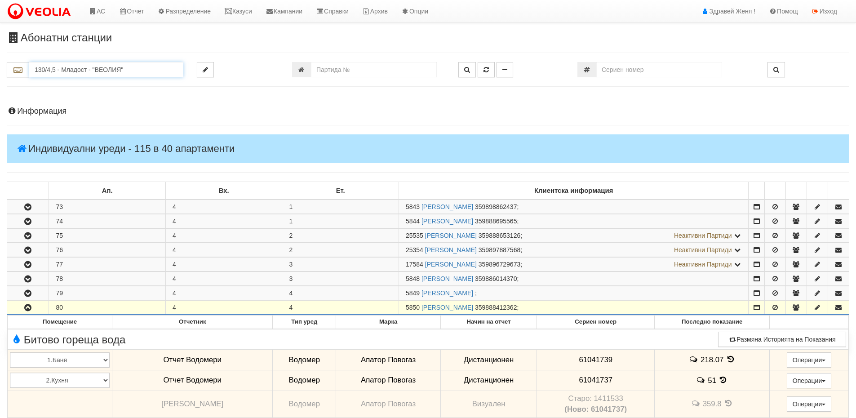
click at [65, 71] on input "130/4,5 - Младост - "ВЕОЛИЯ"" at bounding box center [106, 69] width 154 height 15
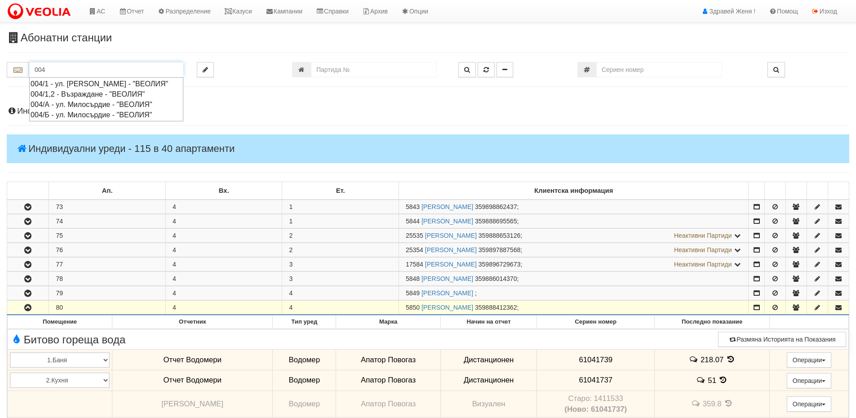
click at [84, 84] on div "004/1 - ул. Васил Чекаларов - "ВЕОЛИЯ"" at bounding box center [106, 84] width 151 height 10
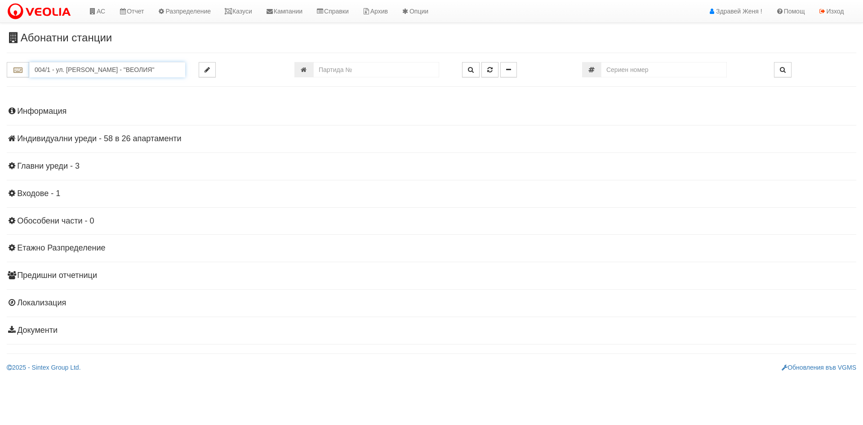
click at [81, 71] on input "004/1 - ул. Васил Чекаларов - "ВЕОЛИЯ"" at bounding box center [107, 69] width 156 height 15
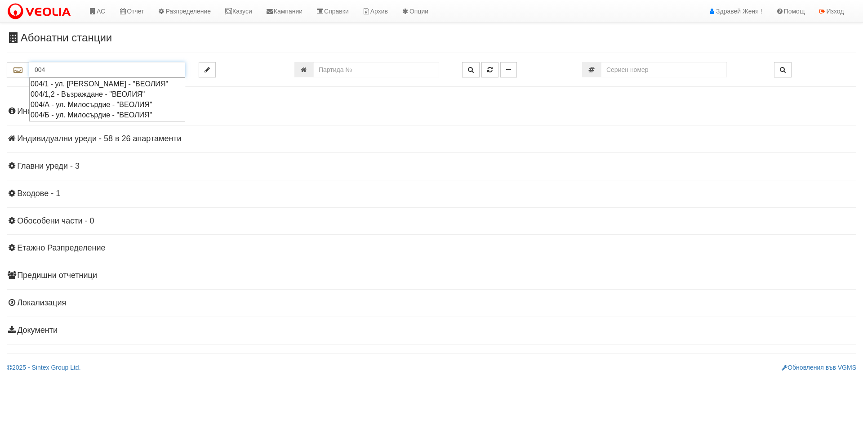
click at [96, 99] on div "004/1,2 - Възраждане - "ВЕОЛИЯ"" at bounding box center [107, 94] width 153 height 10
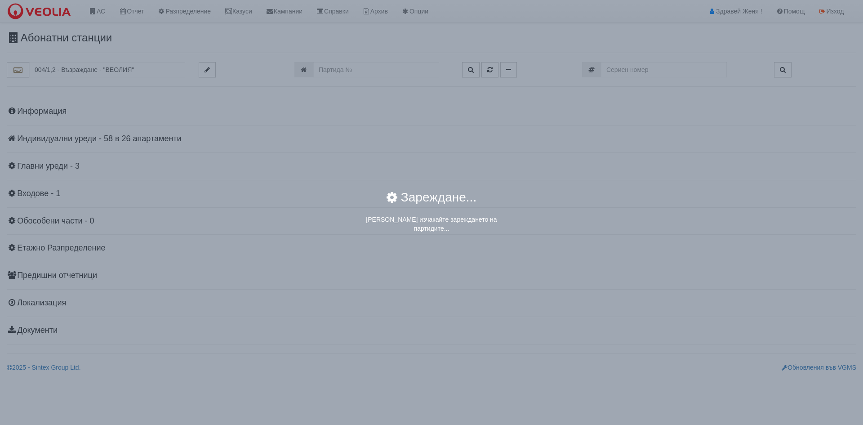
click at [167, 138] on div "× Зареждане... Моля изчакайте зареждането на партидите..." at bounding box center [431, 212] width 863 height 425
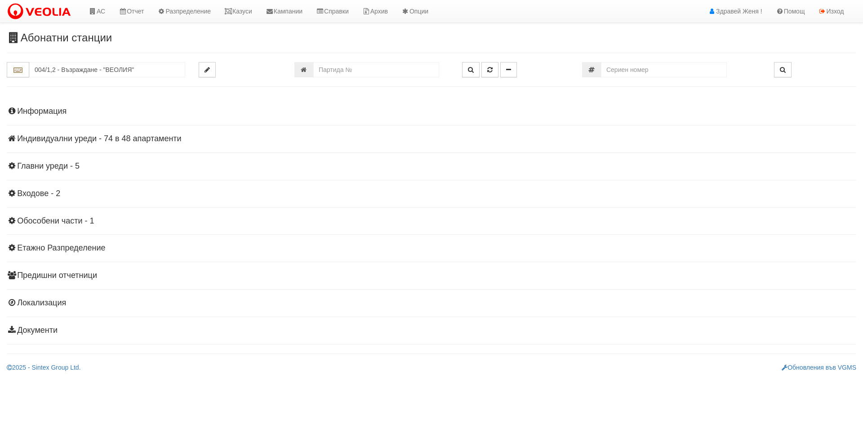
click at [167, 138] on h4 "Индивидуални уреди - 74 в 48 апартаменти" at bounding box center [431, 138] width 849 height 9
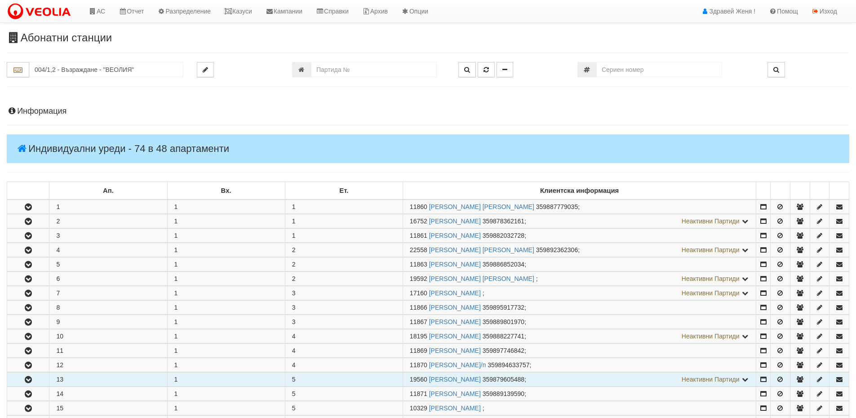
click at [27, 379] on icon "button" at bounding box center [28, 380] width 11 height 6
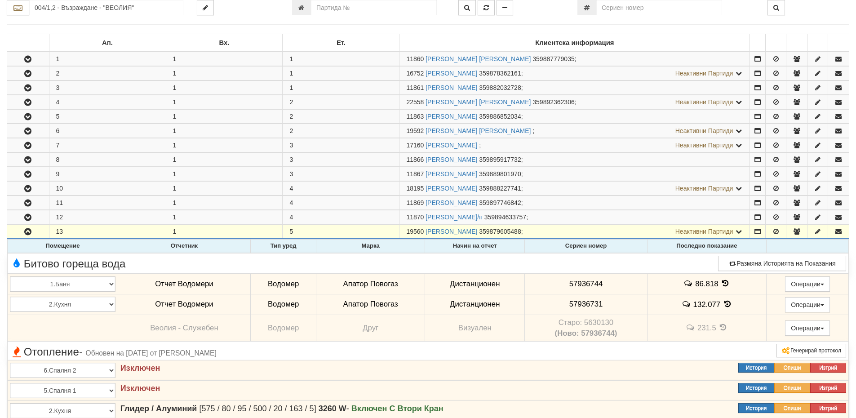
scroll to position [225, 0]
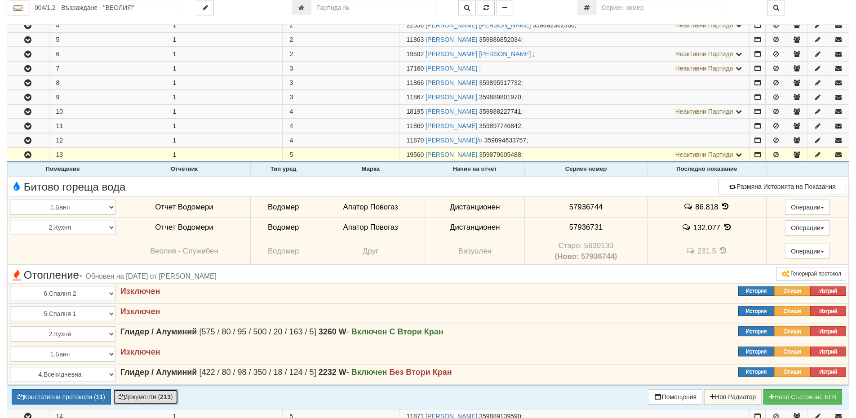
click at [142, 396] on button "Документи ( 213 )" at bounding box center [146, 396] width 66 height 15
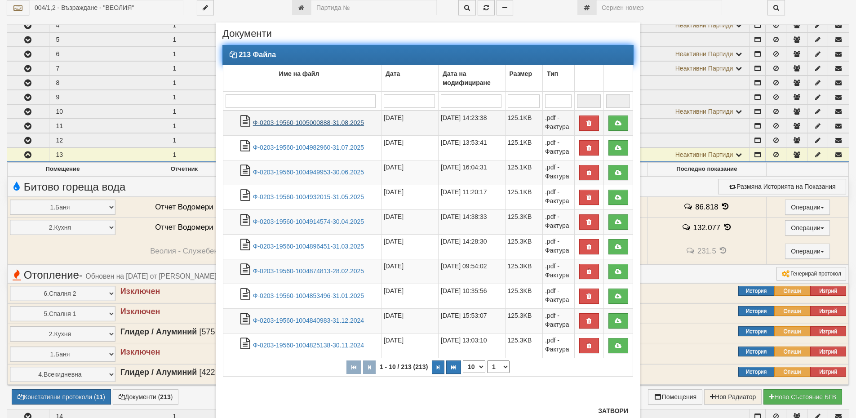
click at [306, 121] on link "Ф-0203-19560-1005000888-31.08.2025" at bounding box center [308, 122] width 111 height 7
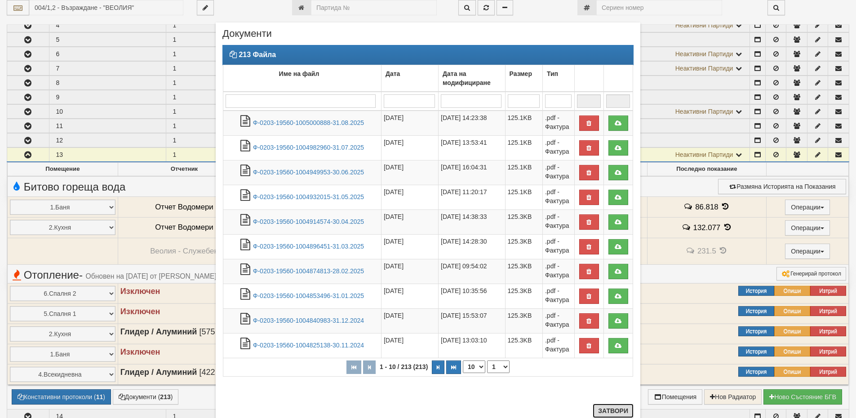
click at [608, 411] on button "Затвори" at bounding box center [613, 411] width 41 height 14
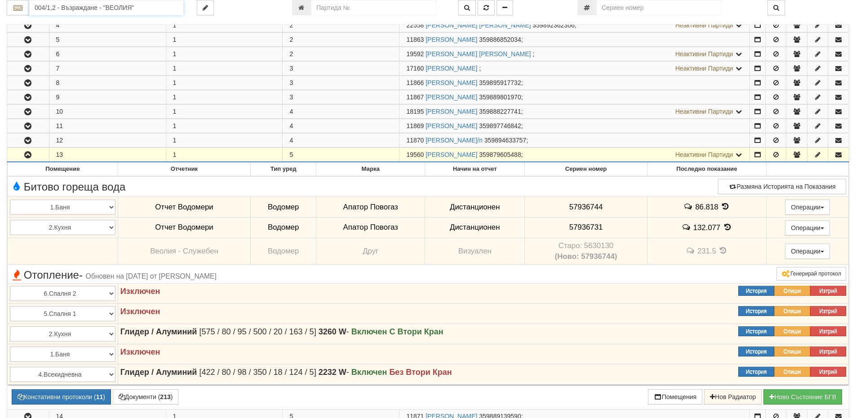
click at [108, 8] on input "004/1,2 - Възраждане - "ВЕОЛИЯ"" at bounding box center [106, 7] width 154 height 15
click at [101, 19] on div "005/1,2 - Възраждане - "ВЕОЛИЯ"" at bounding box center [106, 22] width 151 height 10
type input "005/1,2 - Възраждане - "ВЕОЛИЯ""
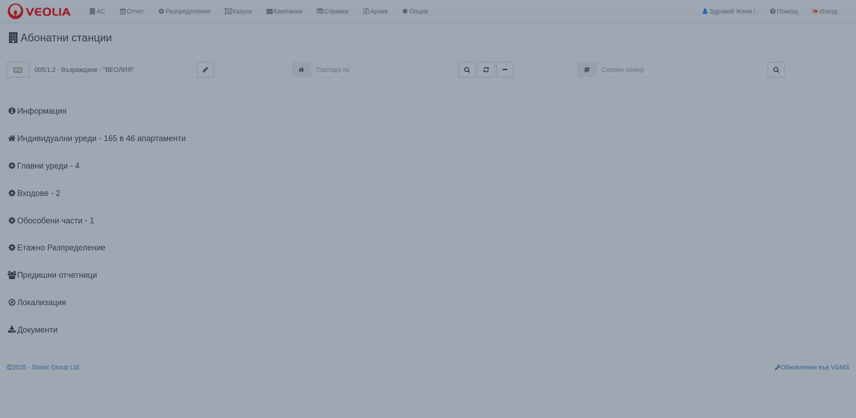
scroll to position [0, 0]
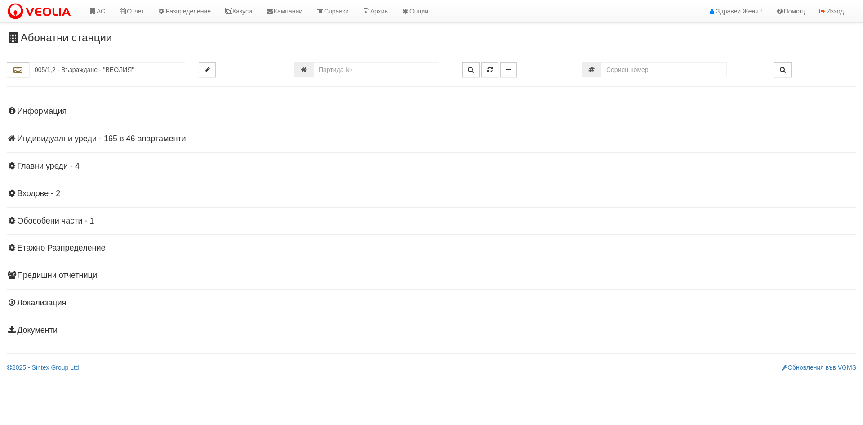
click at [143, 139] on h4 "Индивидуални уреди - 165 в 46 апартаменти" at bounding box center [431, 138] width 849 height 9
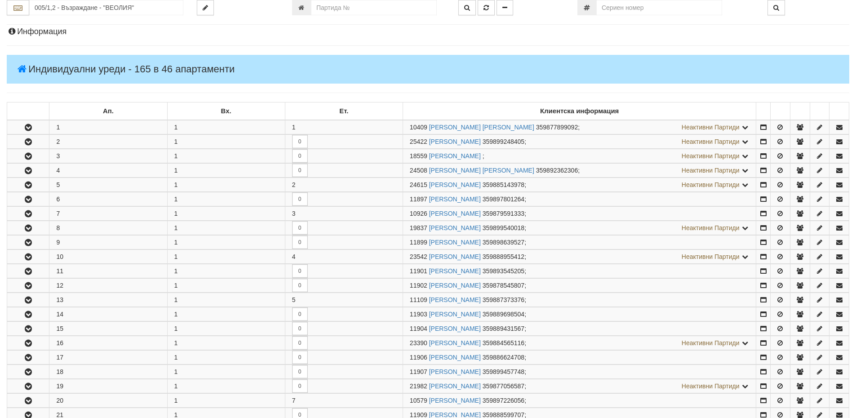
scroll to position [180, 0]
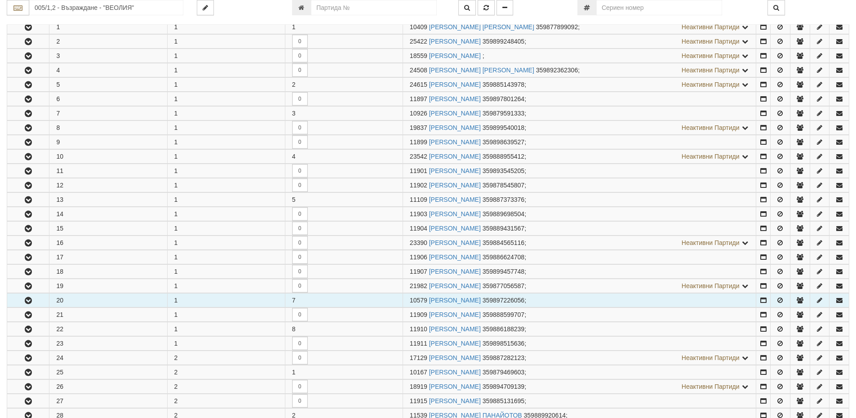
click at [27, 302] on icon "button" at bounding box center [28, 301] width 11 height 6
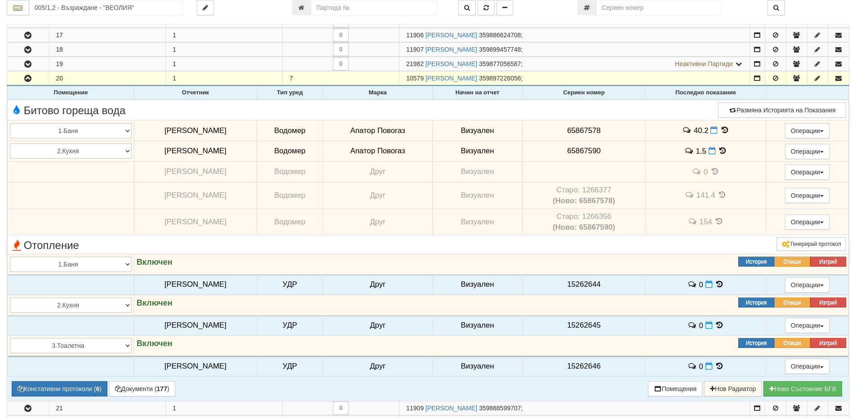
scroll to position [404, 0]
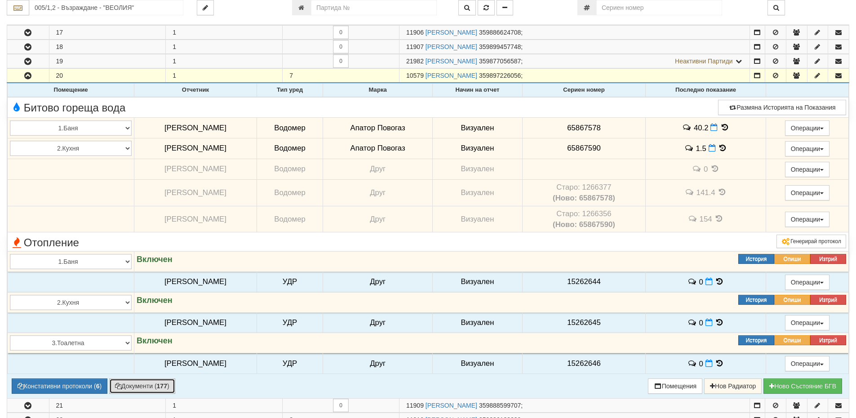
click at [153, 385] on button "Документи ( 177 )" at bounding box center [142, 385] width 66 height 15
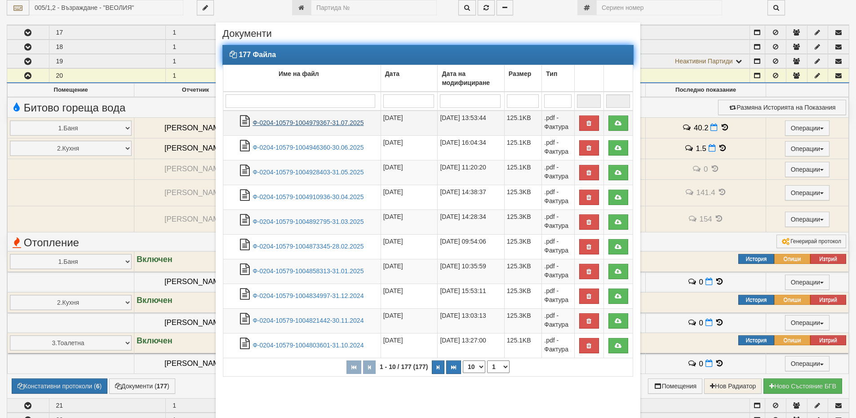
click at [319, 124] on link "Ф-0204-10579-1004979367-31.07.2025" at bounding box center [308, 122] width 111 height 7
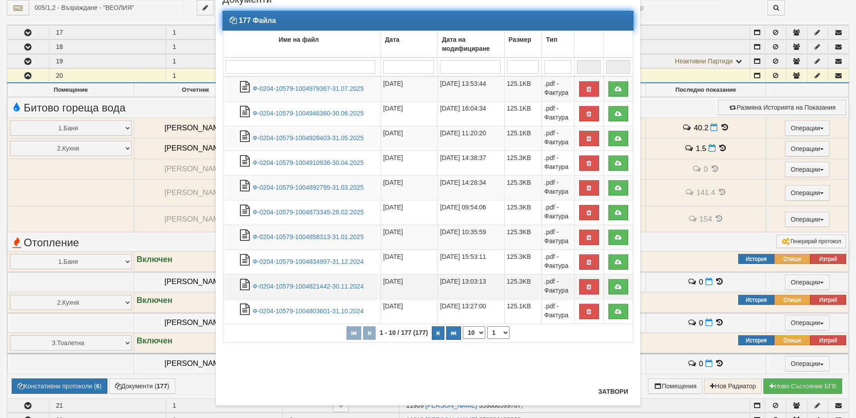
scroll to position [44, 0]
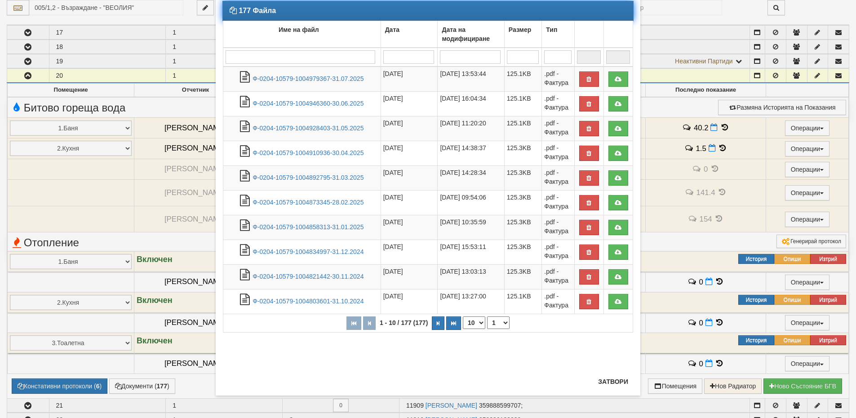
click at [467, 322] on select "10 20 30 40" at bounding box center [474, 322] width 22 height 13
select select "40"
click at [463, 329] on select "10 20 30 40" at bounding box center [474, 322] width 22 height 13
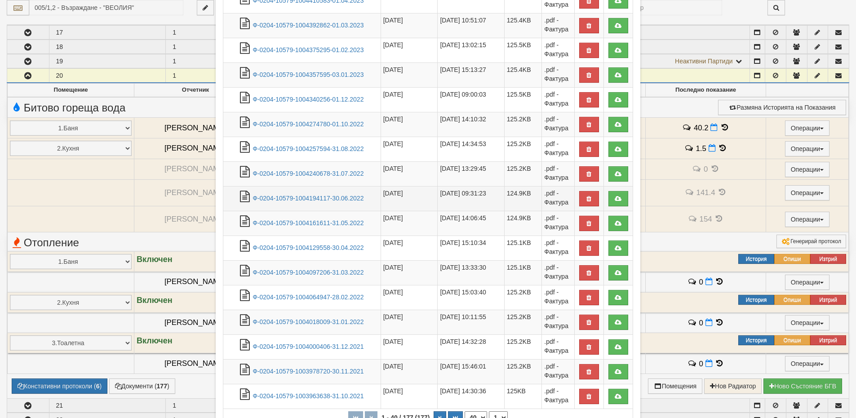
scroll to position [755, 0]
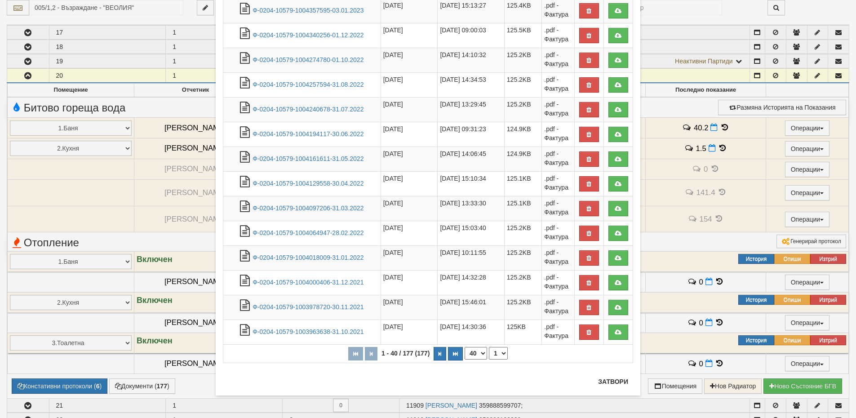
click at [471, 352] on select "10 20 30 40" at bounding box center [476, 353] width 22 height 13
click at [438, 352] on button "button" at bounding box center [440, 353] width 13 height 13
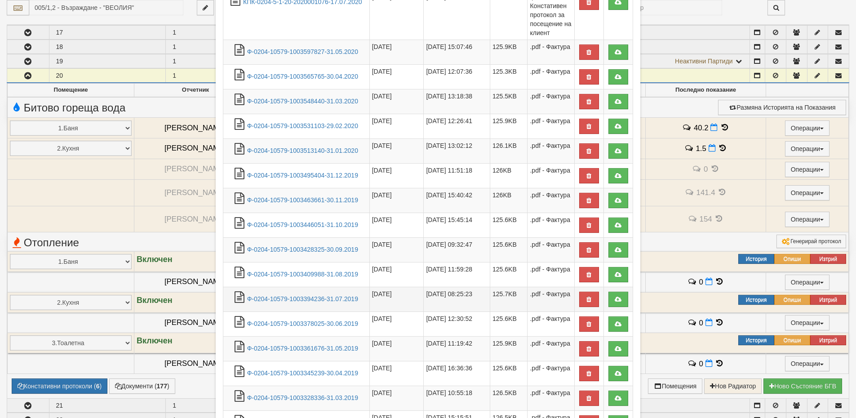
scroll to position [895, 0]
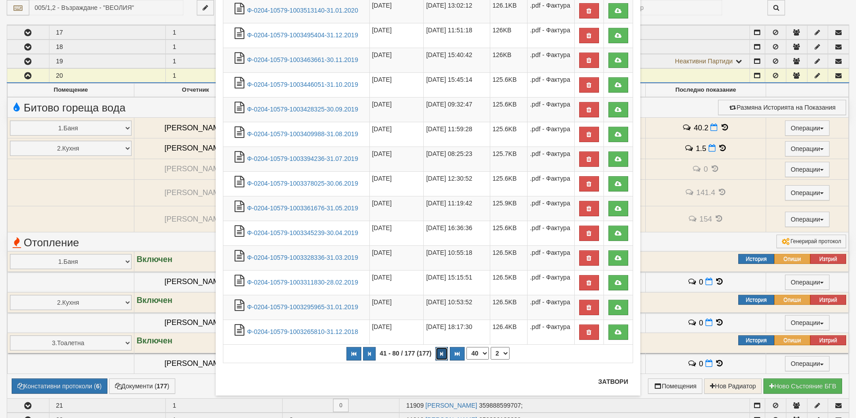
click at [440, 358] on button "button" at bounding box center [442, 353] width 13 height 13
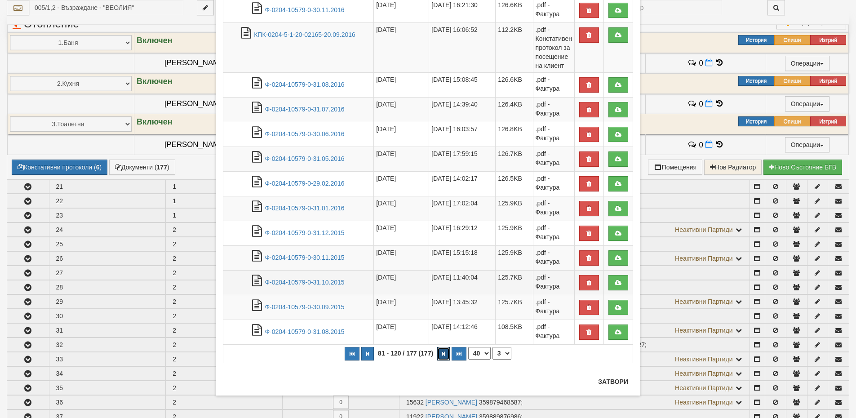
scroll to position [629, 0]
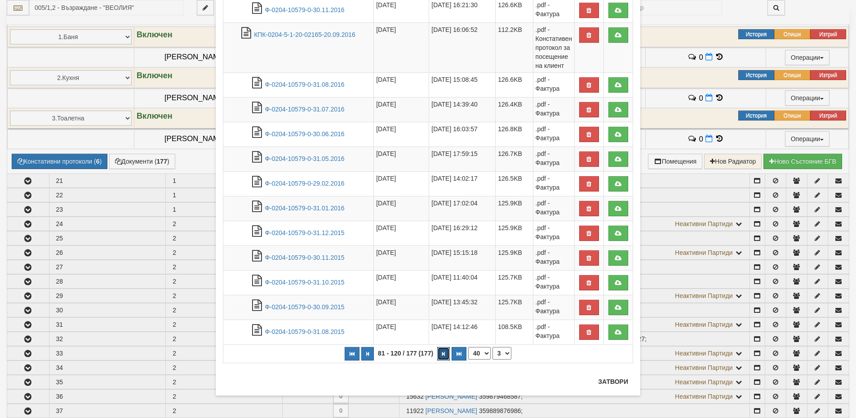
click at [444, 355] on button "button" at bounding box center [443, 353] width 13 height 13
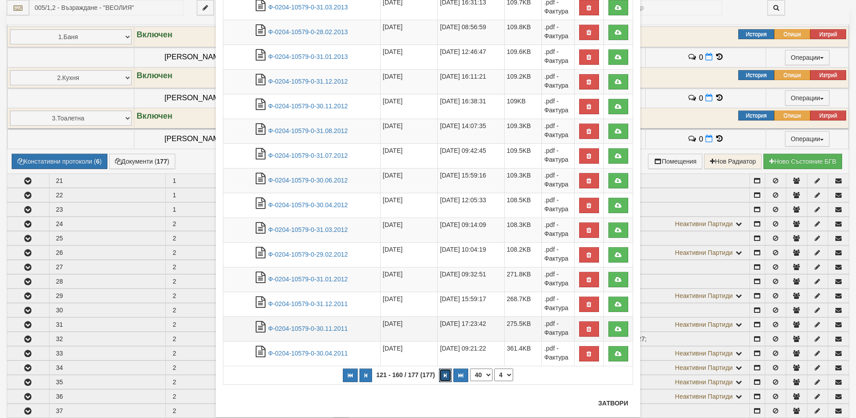
scroll to position [755, 0]
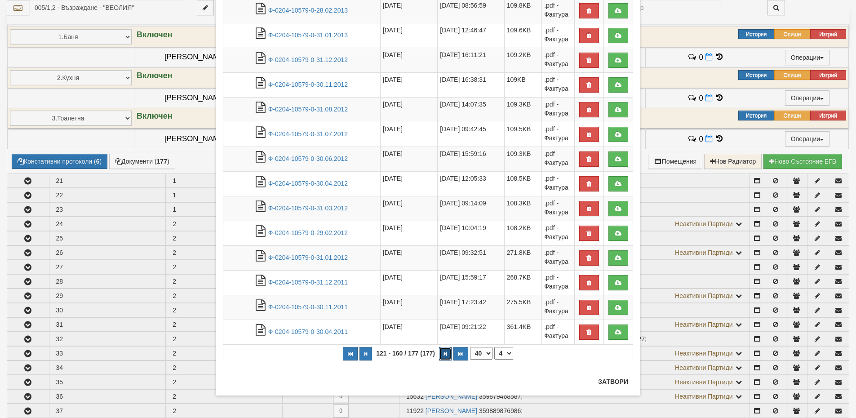
click at [445, 352] on button "button" at bounding box center [445, 353] width 13 height 13
select select "5"
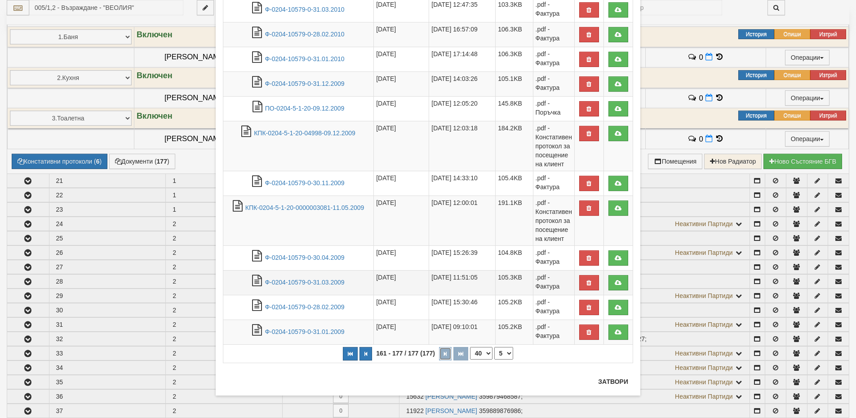
scroll to position [236, 0]
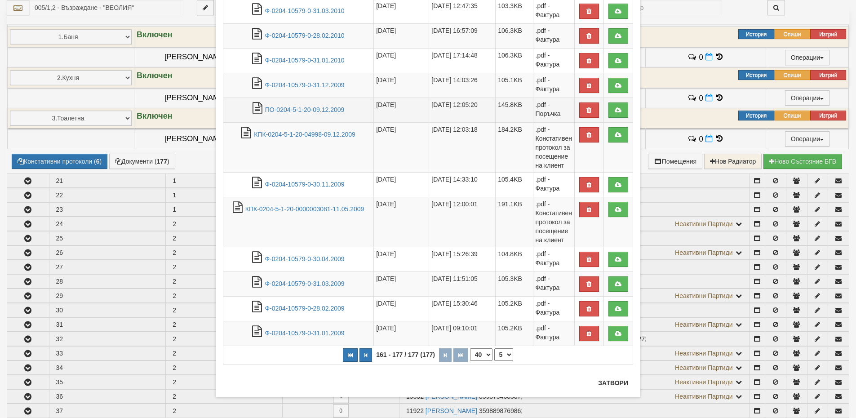
click at [314, 113] on td "ПО-0204-5-1-20-09.12.2009" at bounding box center [298, 110] width 151 height 25
click at [314, 111] on link "ПО-0204-5-1-20-09.12.2009" at bounding box center [305, 109] width 80 height 7
click at [316, 133] on link "КПК-0204-5-1-20-04998-09.12.2009" at bounding box center [305, 134] width 102 height 7
click at [310, 207] on link "КПК-0204-5-1-20-0000003081-11.05.2009" at bounding box center [304, 208] width 119 height 7
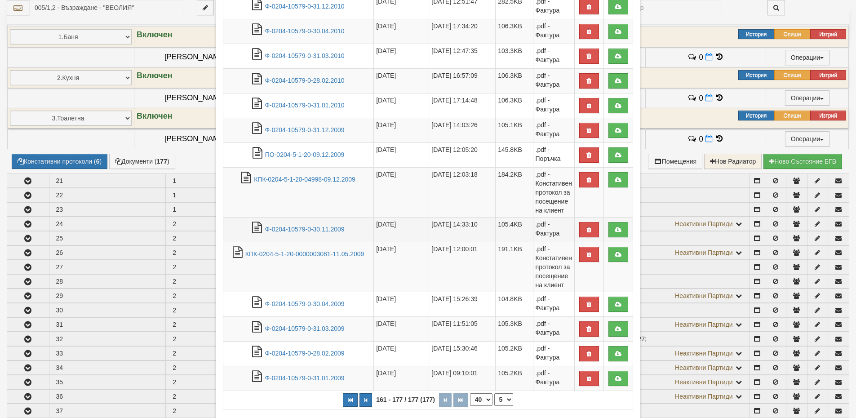
scroll to position [237, 0]
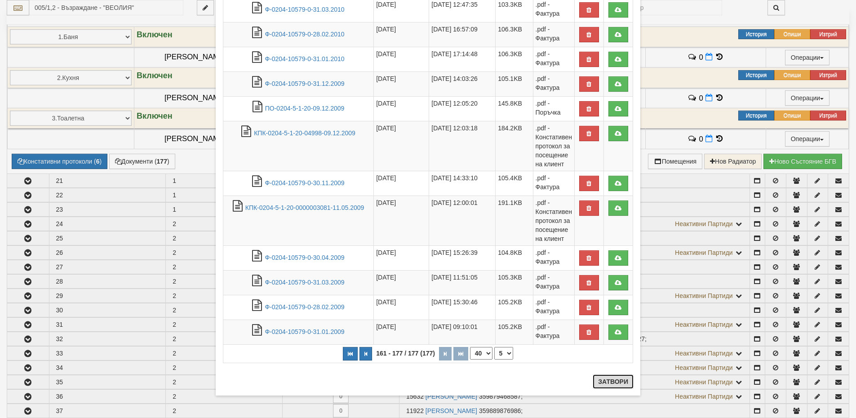
click at [615, 382] on button "Затвори" at bounding box center [613, 381] width 41 height 14
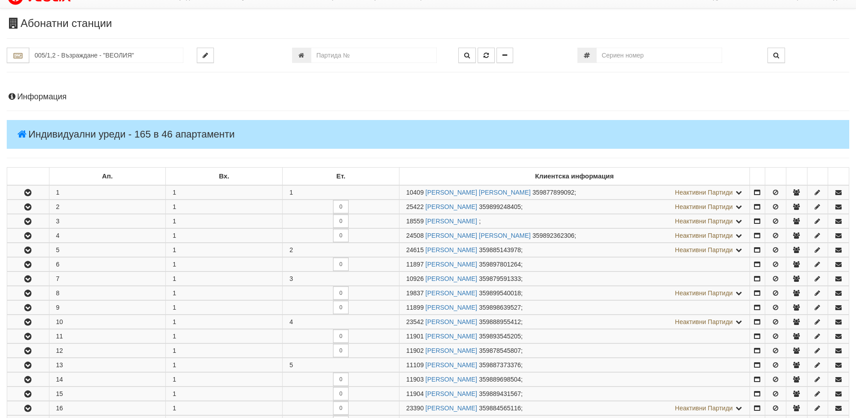
scroll to position [0, 0]
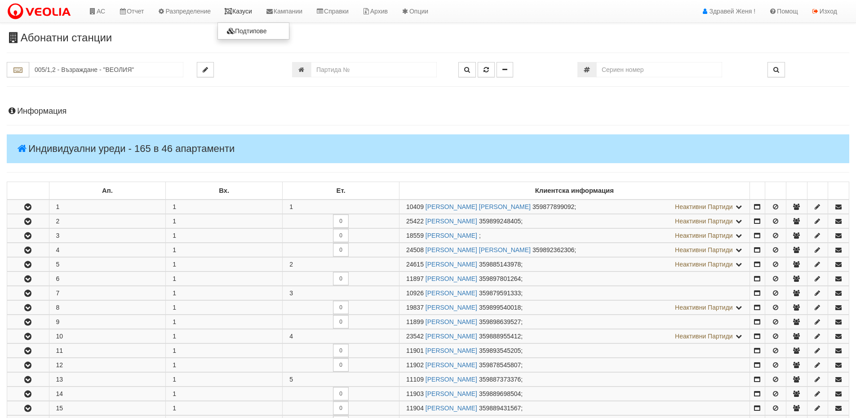
click at [245, 9] on link "Казуси" at bounding box center [238, 11] width 41 height 22
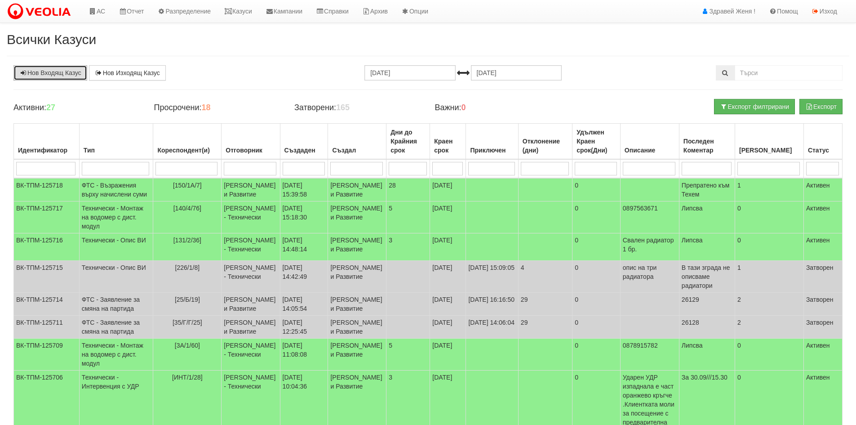
click at [53, 72] on link "Нов Входящ Казус" at bounding box center [50, 72] width 74 height 15
click at [70, 70] on link "Нов Входящ Казус" at bounding box center [50, 72] width 74 height 15
drag, startPoint x: 257, startPoint y: 8, endPoint x: 247, endPoint y: 15, distance: 11.9
click at [257, 8] on link "Казуси" at bounding box center [238, 11] width 41 height 22
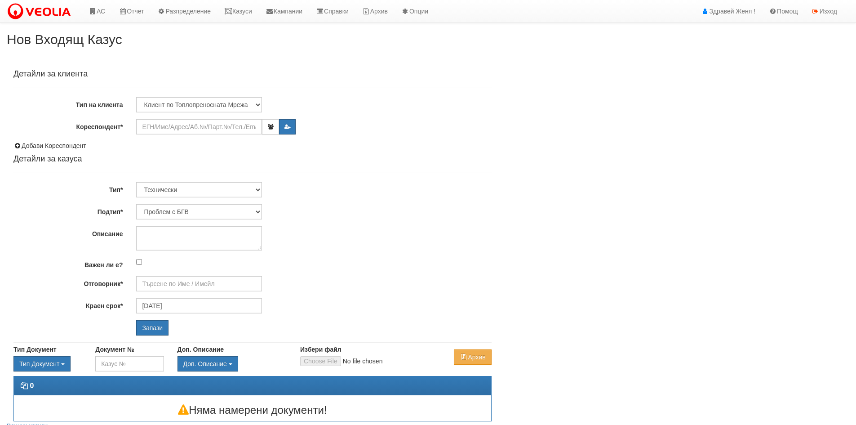
type input "[PERSON_NAME] - Технически"
click at [171, 129] on input "Кореспондент*" at bounding box center [199, 126] width 126 height 15
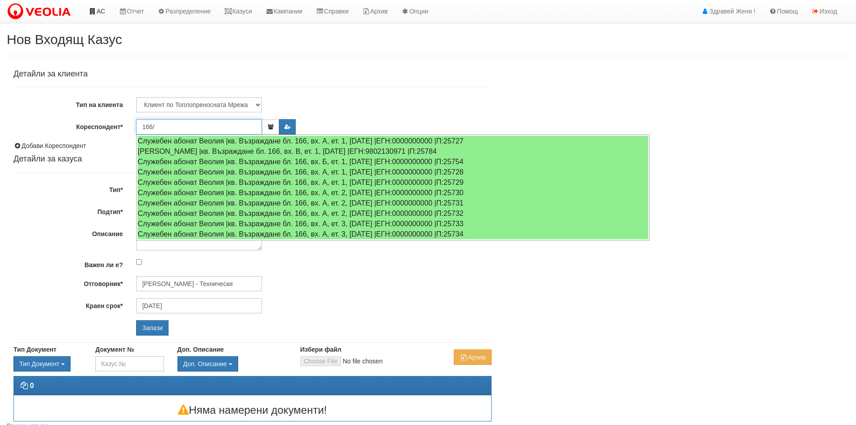
type input "166/"
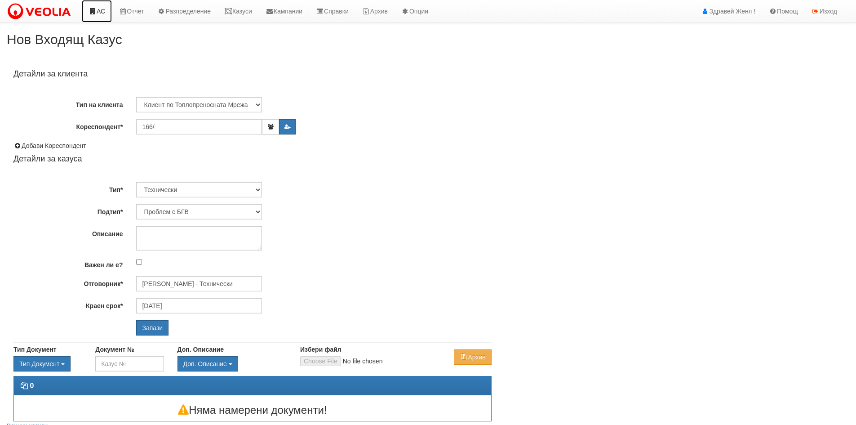
click at [102, 8] on link "АС" at bounding box center [97, 11] width 30 height 22
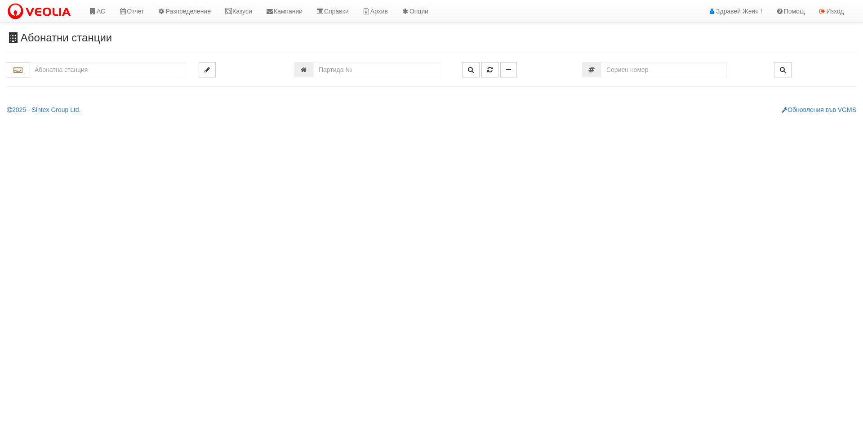
click at [77, 72] on input "text" at bounding box center [107, 69] width 156 height 15
click at [63, 86] on div "166/А - Възраждане - "ВЕОЛИЯ"" at bounding box center [107, 84] width 153 height 10
type input "166/А - Възраждане - "ВЕОЛИЯ""
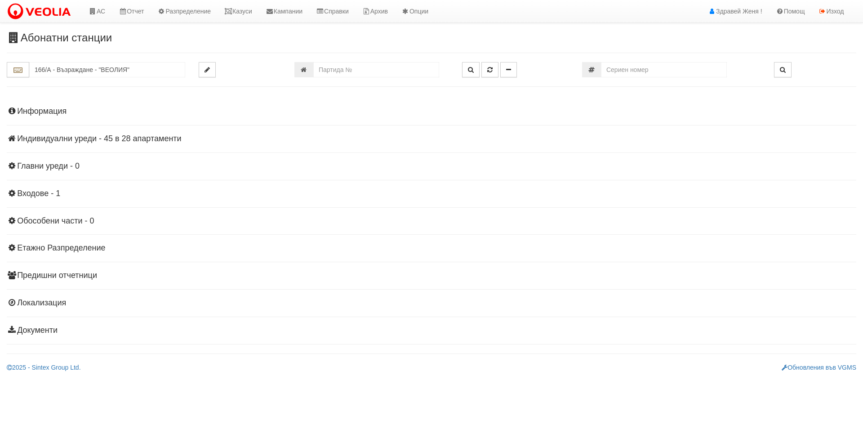
click at [129, 138] on h4 "Индивидуални уреди - 45 в 28 апартаменти" at bounding box center [431, 138] width 849 height 9
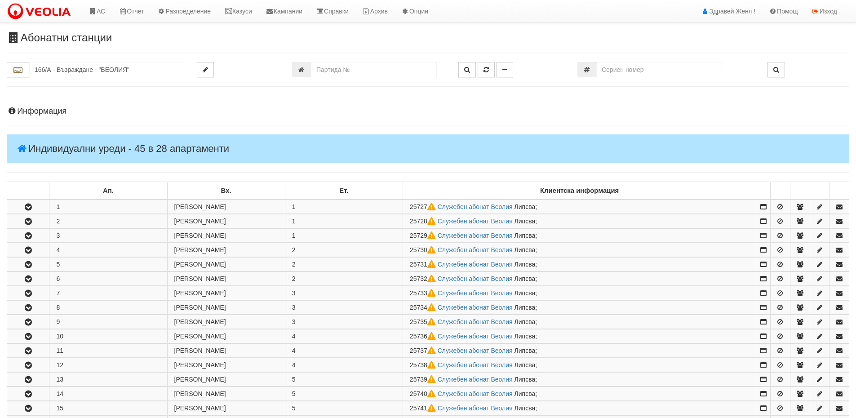
scroll to position [225, 0]
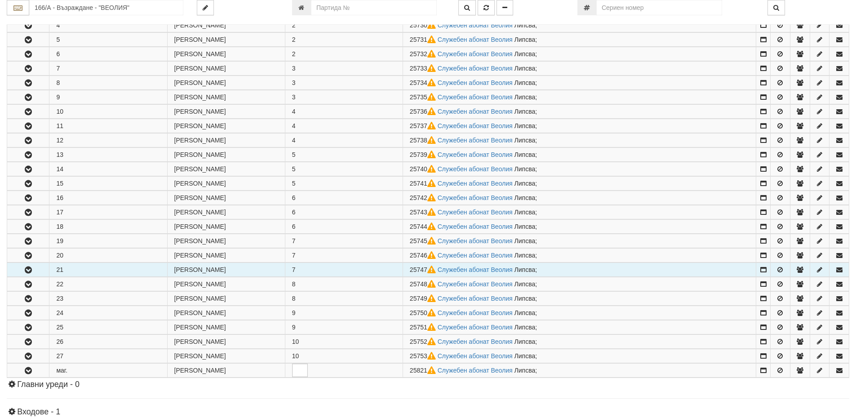
click at [38, 266] on button "button" at bounding box center [28, 269] width 42 height 13
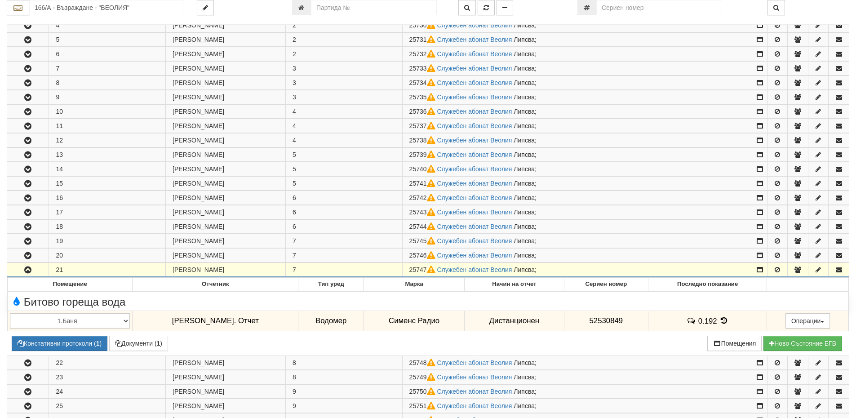
drag, startPoint x: 424, startPoint y: 267, endPoint x: 407, endPoint y: 271, distance: 17.4
click at [409, 271] on span "25747" at bounding box center [423, 269] width 28 height 7
copy span "25747"
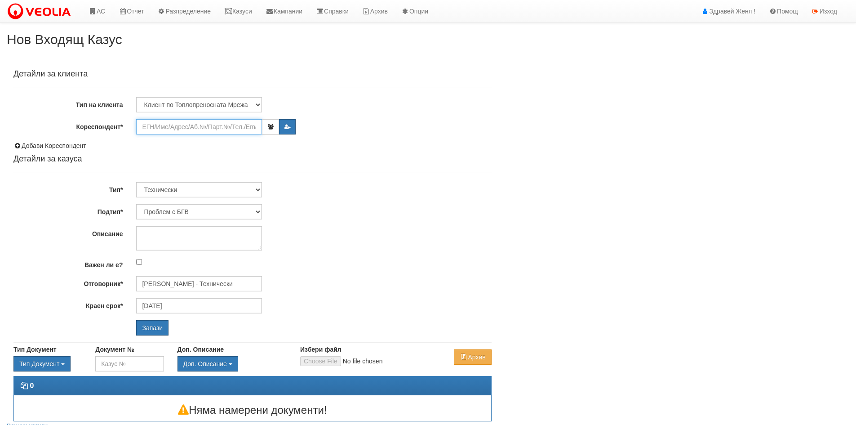
click at [168, 126] on input "Кореспондент*" at bounding box center [199, 126] width 126 height 15
paste input "25747"
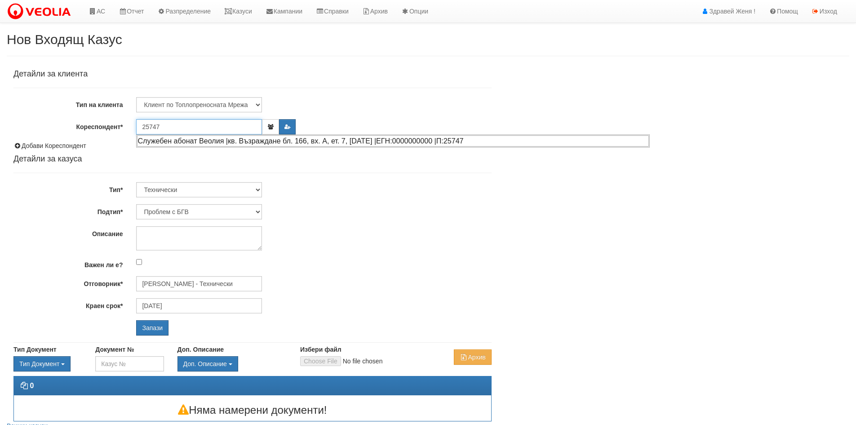
click at [182, 140] on div "Служебен абонат Веолия |кв. Възраждане бл. 166, вх. А, ет. 7, [DATE] |ЕГН:00000…" at bounding box center [393, 140] width 512 height 11
type input "Служебен абонат Веолия"
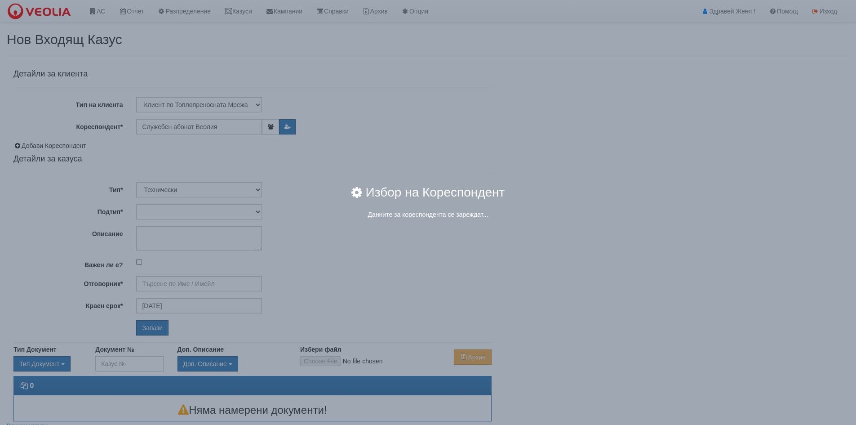
type input "[PERSON_NAME] - Технически"
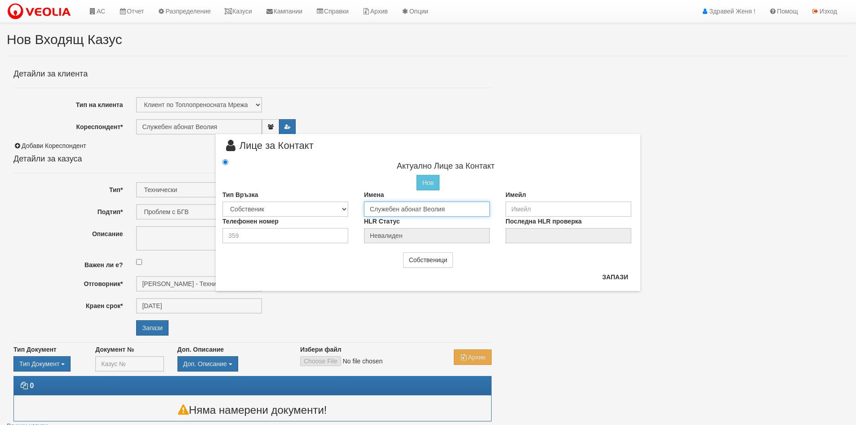
drag, startPoint x: 452, startPoint y: 209, endPoint x: 348, endPoint y: 207, distance: 103.8
click at [348, 207] on div "Тип Връзка Собственик [PERSON_NAME] Съсед Приятел Имена Служебен абонат Веолия …" at bounding box center [428, 203] width 425 height 27
click at [404, 206] on input "[PERSON_NAME]" at bounding box center [427, 208] width 126 height 15
type input "[PERSON_NAME]"
click at [534, 209] on input "email" at bounding box center [569, 208] width 126 height 15
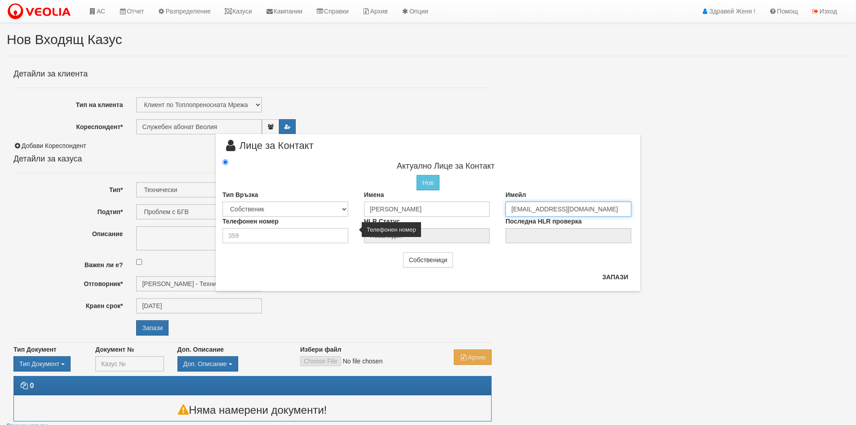
type input "[EMAIL_ADDRESS][DOMAIN_NAME]"
click at [318, 235] on input "number" at bounding box center [285, 235] width 126 height 15
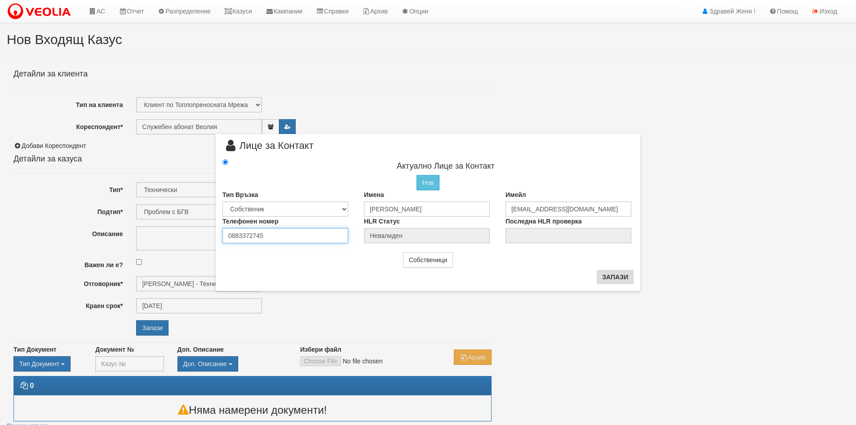
type input "0883372745"
click at [631, 280] on button "Запази" at bounding box center [615, 277] width 37 height 14
type input "[PERSON_NAME]"
radio input "true"
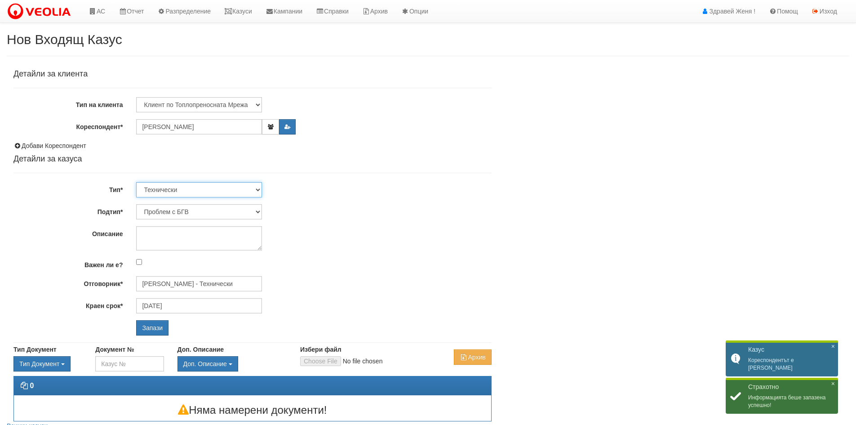
click at [256, 190] on select "Технически ФТС Търговски Административен Производствен Експлоатационен Финансов…" at bounding box center [199, 189] width 126 height 15
select select "1"
click at [136, 182] on select "Технически ФТС Търговски Административен Производствен Експлоатационен Финансов…" at bounding box center [199, 189] width 126 height 15
type input "[DATE]"
type input "[PERSON_NAME] и Развитие"
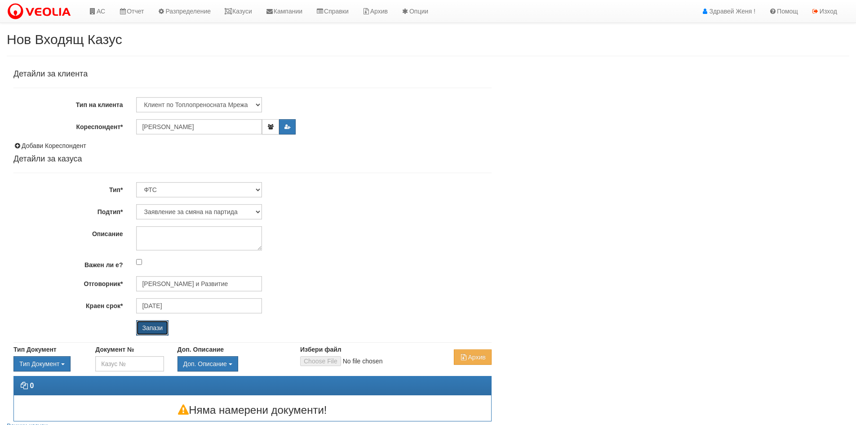
click at [154, 326] on input "Запази" at bounding box center [152, 327] width 32 height 15
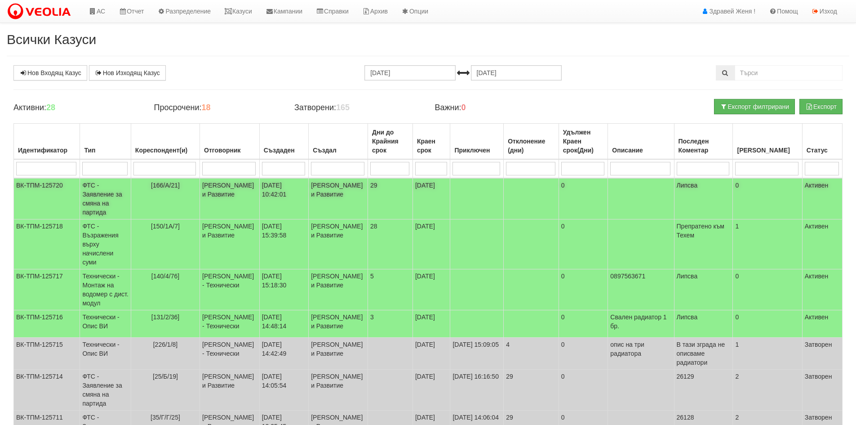
click at [155, 197] on td "[166/А/21]" at bounding box center [165, 198] width 69 height 41
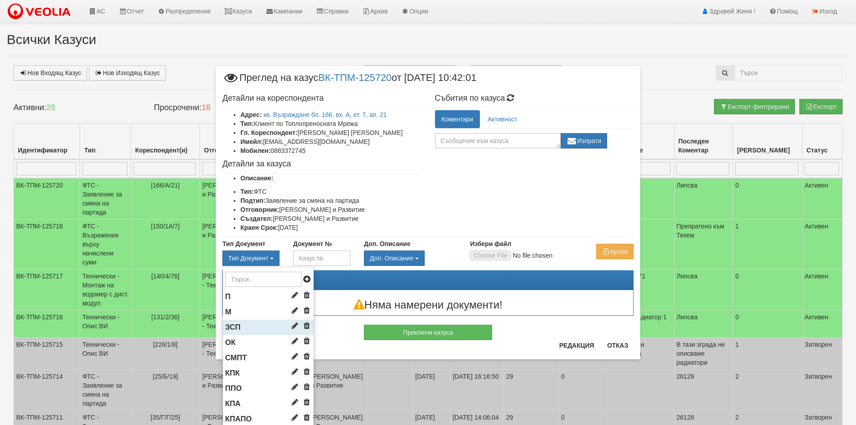
click at [232, 328] on span "ЗСП" at bounding box center [232, 327] width 15 height 9
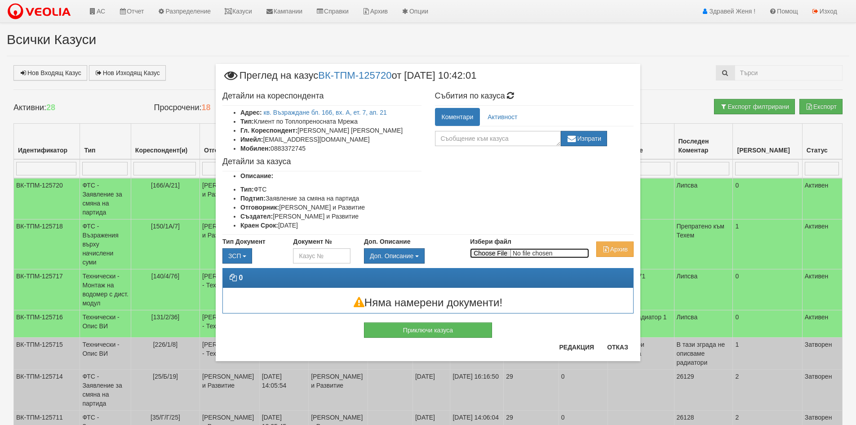
click at [487, 255] on input "Избери файл" at bounding box center [529, 253] width 119 height 10
type input "C:\fakepath\DOC161.pdf"
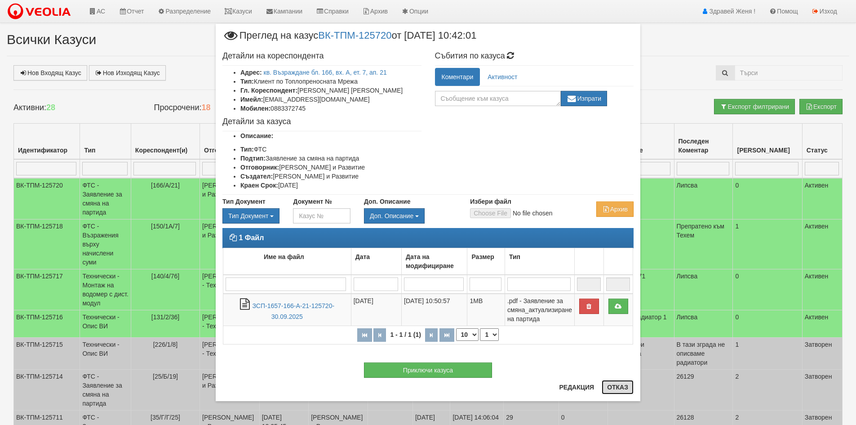
click at [626, 389] on button "Отказ" at bounding box center [618, 387] width 32 height 14
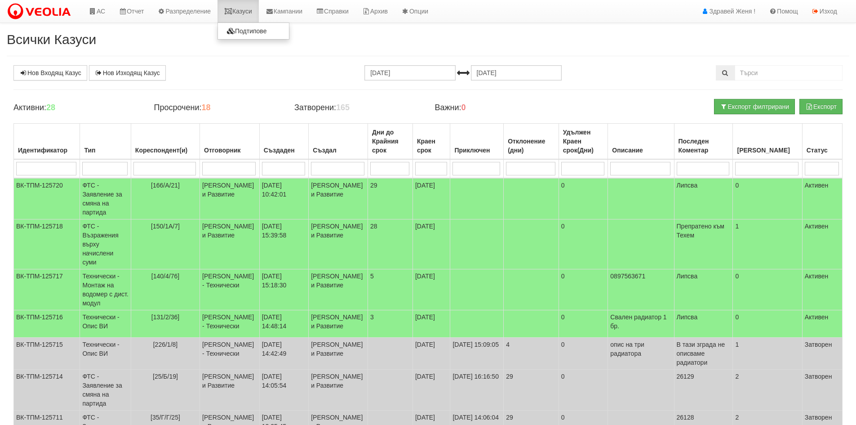
click at [257, 13] on link "Казуси" at bounding box center [238, 11] width 41 height 22
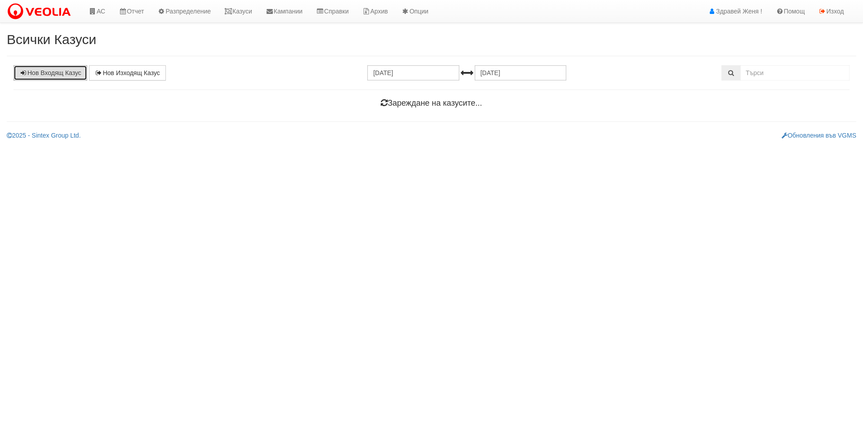
click at [58, 77] on link "Нов Входящ Казус" at bounding box center [50, 72] width 74 height 15
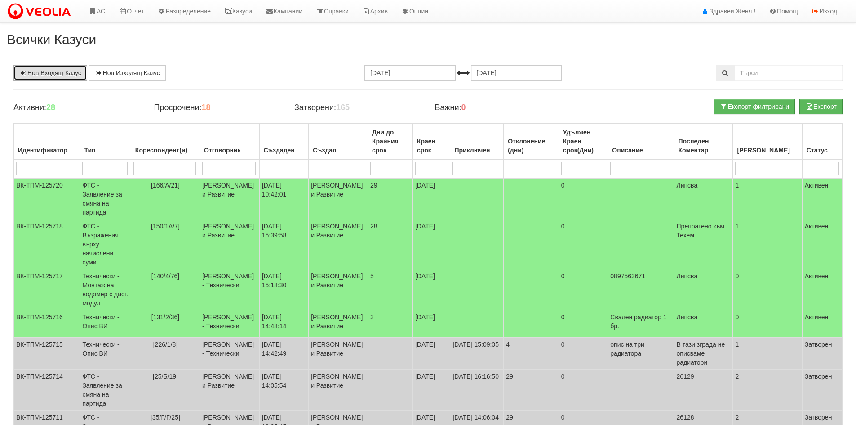
click at [44, 75] on link "Нов Входящ Казус" at bounding box center [50, 72] width 74 height 15
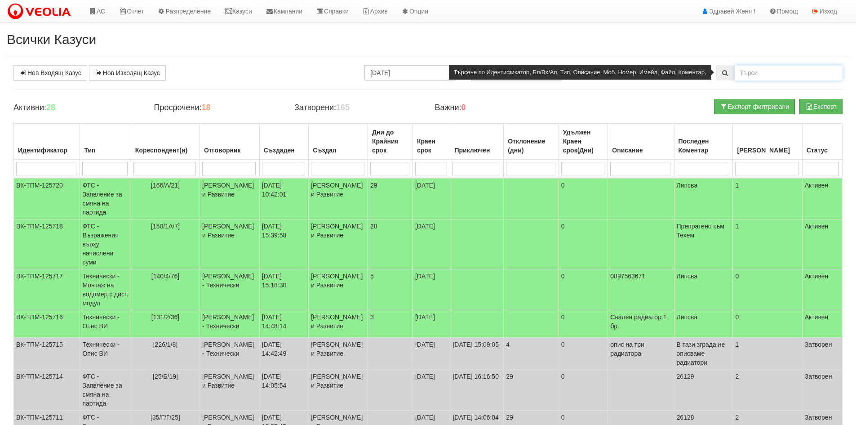
click at [791, 75] on input "text" at bounding box center [789, 72] width 108 height 15
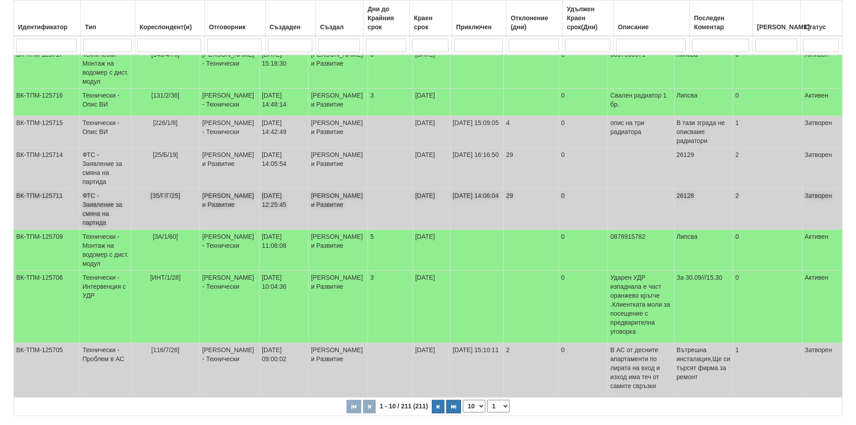
scroll to position [251, 0]
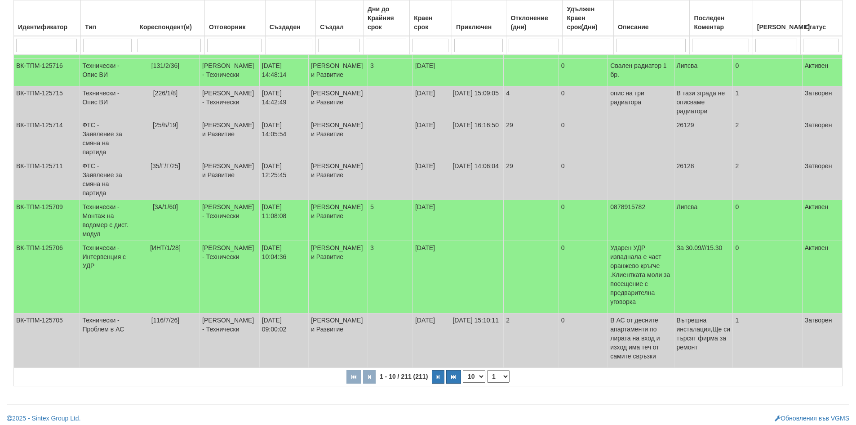
click at [483, 370] on select "10 20 30 40" at bounding box center [474, 376] width 22 height 13
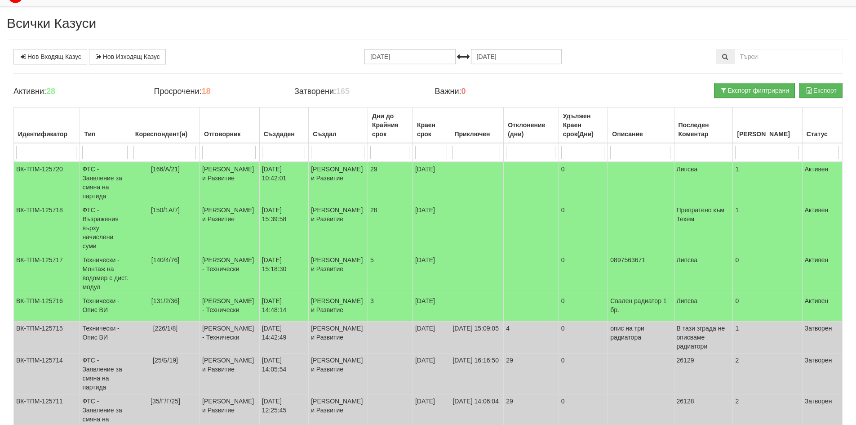
scroll to position [0, 0]
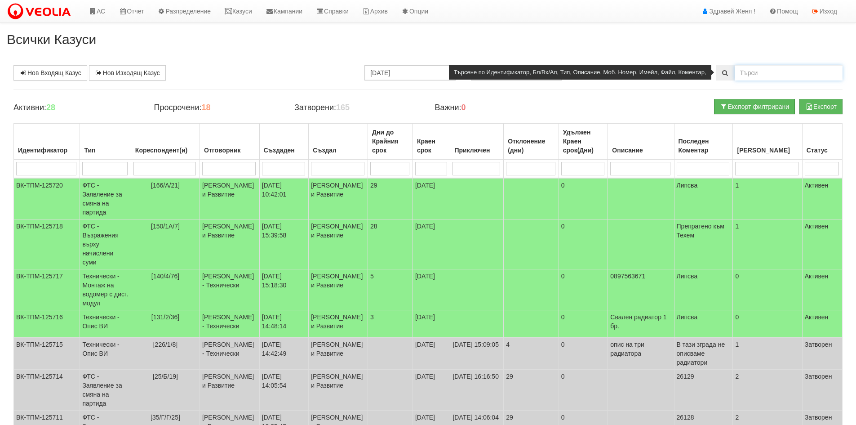
click at [751, 72] on input "text" at bounding box center [789, 72] width 108 height 15
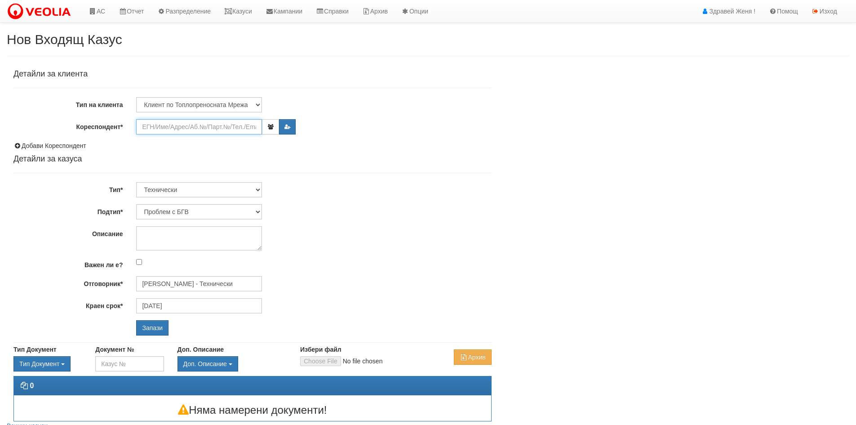
click at [148, 126] on input "Кореспондент*" at bounding box center [199, 126] width 126 height 15
click at [96, 9] on icon at bounding box center [93, 11] width 8 height 6
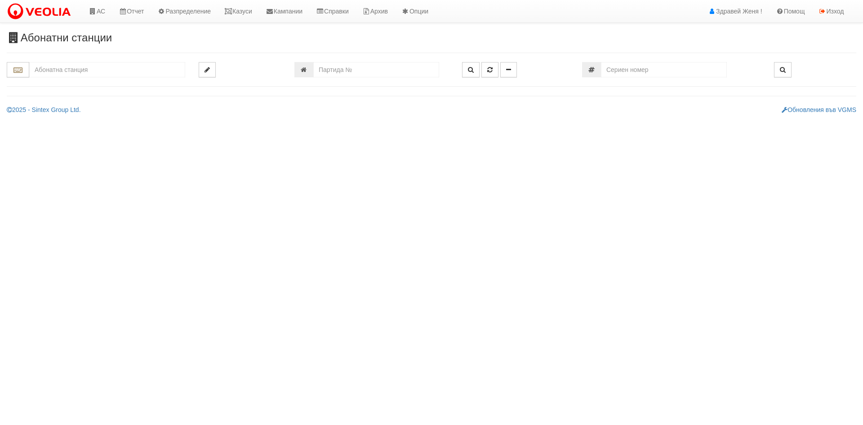
click at [94, 67] on input "text" at bounding box center [107, 69] width 156 height 15
click at [91, 84] on div "074/1 - Трошево - "ВЕОЛИЯ"" at bounding box center [107, 84] width 153 height 10
type input "074/1 - Трошево - "ВЕОЛИЯ""
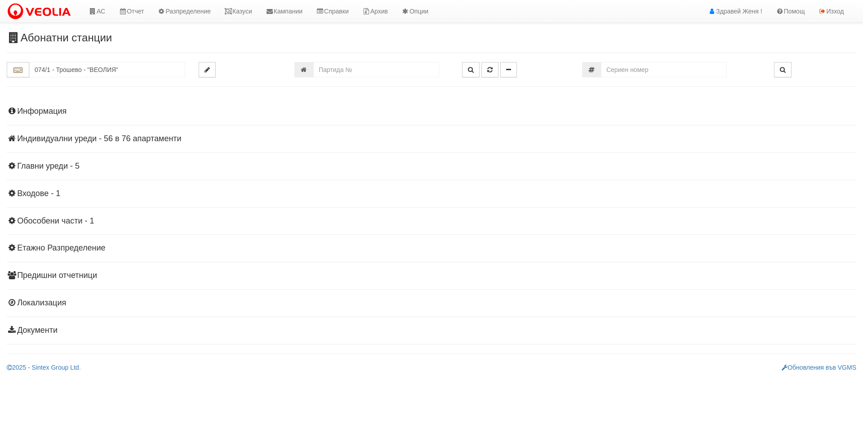
click at [146, 138] on h4 "Индивидуални уреди - 56 в 76 апартаменти" at bounding box center [431, 138] width 849 height 9
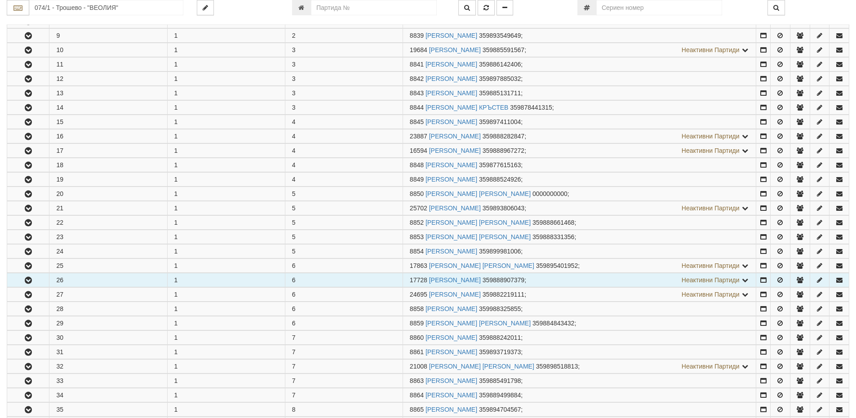
scroll to position [404, 0]
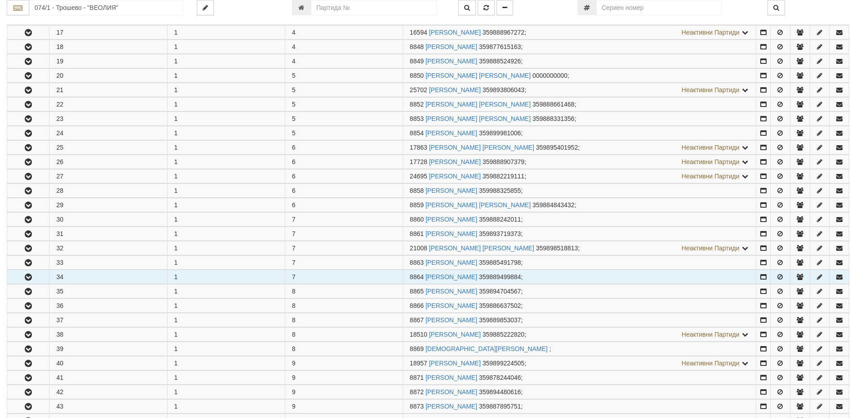
click at [30, 277] on icon "button" at bounding box center [28, 277] width 11 height 6
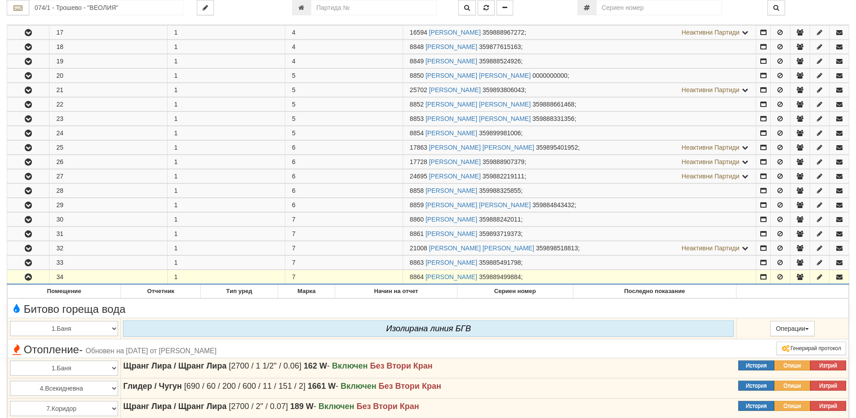
drag, startPoint x: 423, startPoint y: 275, endPoint x: 411, endPoint y: 271, distance: 13.1
click at [406, 274] on td "8864 [PERSON_NAME] 359889499884 ;" at bounding box center [580, 277] width 354 height 14
copy span "8864"
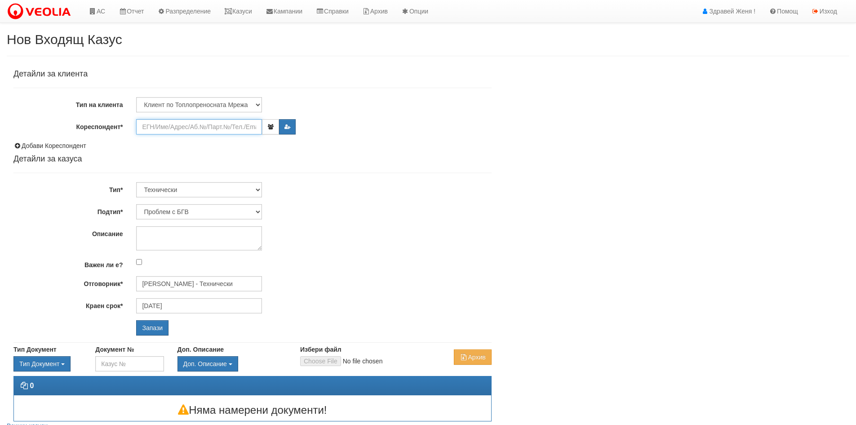
click at [189, 131] on input "Кореспондент*" at bounding box center [199, 126] width 126 height 15
paste input "8864"
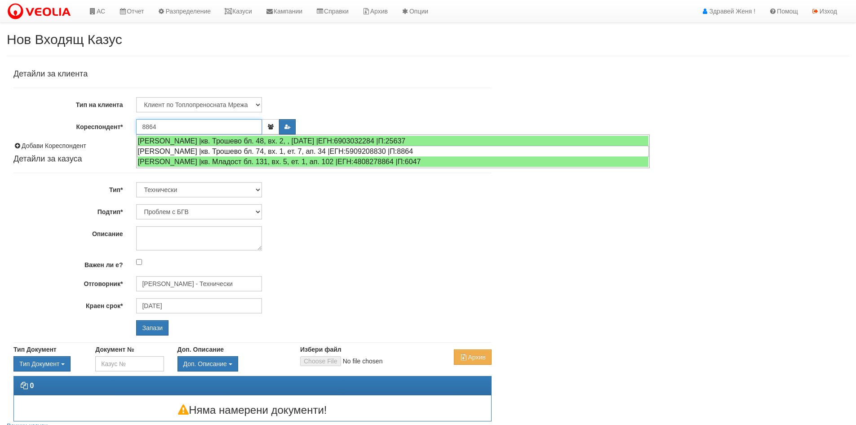
click at [175, 151] on div "[PERSON_NAME] |кв. Трошево бл. 74, вх. 1, ет. 7, ап. 34 |ЕГН:5909208830 |П:8864" at bounding box center [393, 151] width 512 height 11
type input "[PERSON_NAME]"
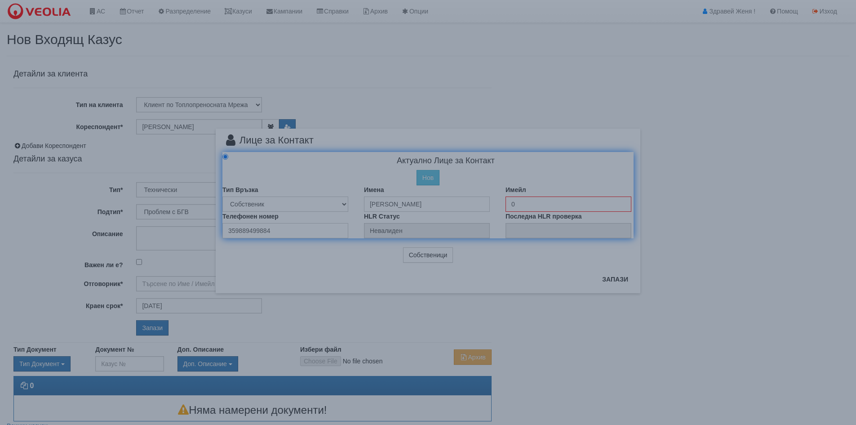
type input "[PERSON_NAME] - Технически"
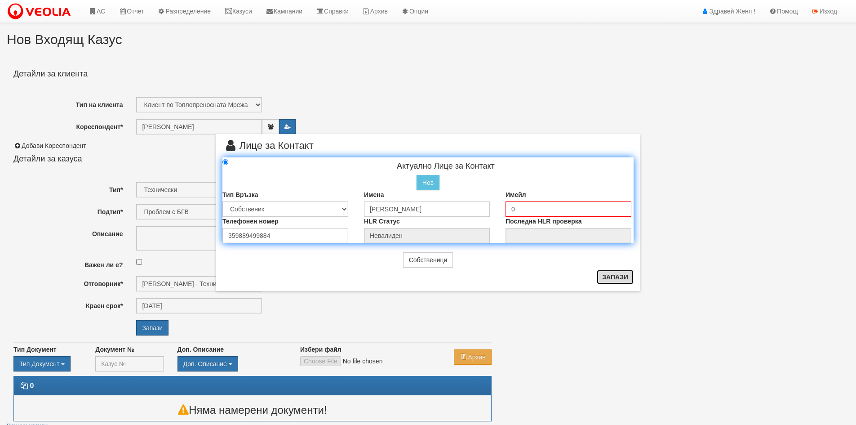
click at [617, 278] on button "Запази" at bounding box center [615, 277] width 37 height 14
click at [616, 280] on button "Запази" at bounding box center [615, 277] width 37 height 14
click at [620, 280] on button "Запази" at bounding box center [615, 277] width 37 height 14
radio input "true"
click at [534, 209] on input "0" at bounding box center [569, 208] width 126 height 15
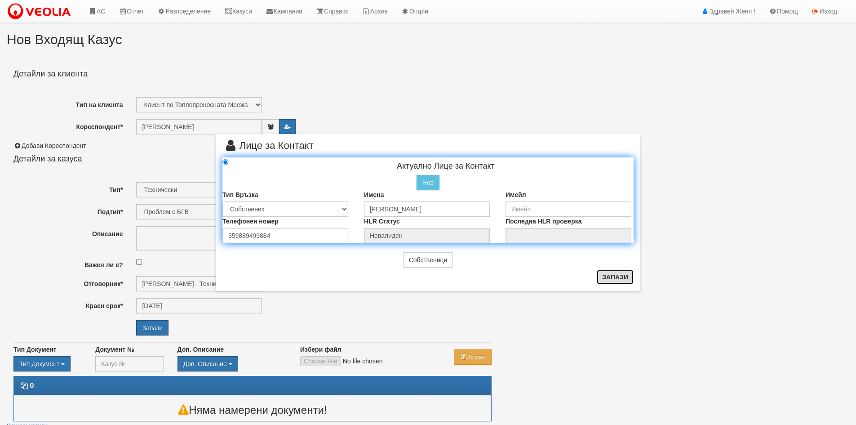
click at [613, 278] on button "Запази" at bounding box center [615, 277] width 37 height 14
radio input "true"
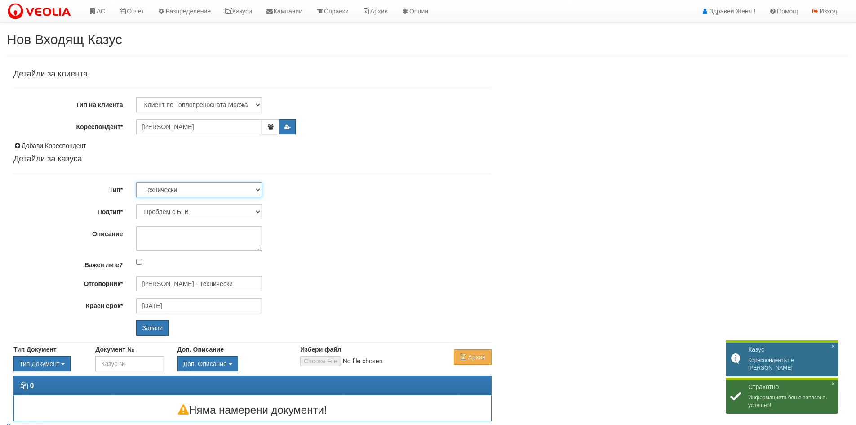
click at [258, 187] on select "Технически ФТС Търговски Административен Производствен Експлоатационен Финансов…" at bounding box center [199, 189] width 126 height 15
select select "1"
click at [136, 182] on select "Технически ФТС Търговски Административен Производствен Експлоатационен Финансов…" at bounding box center [199, 189] width 126 height 15
type input "[DATE]"
type input "[PERSON_NAME] и Развитие"
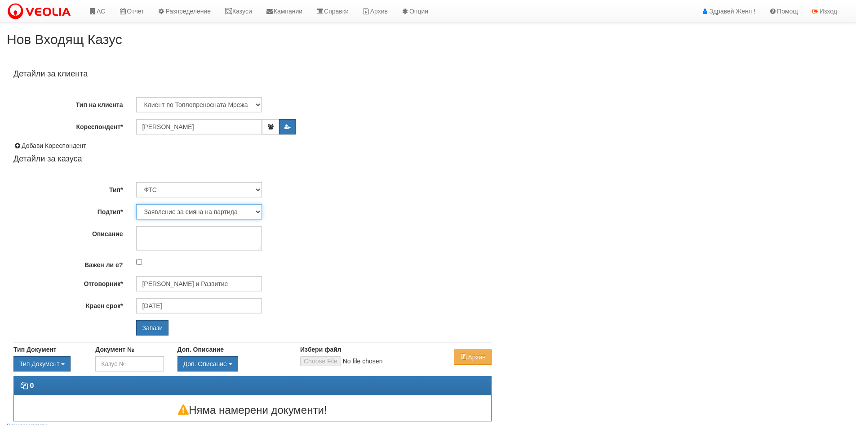
click at [258, 213] on select "Заявление за смяна на партида Заявление за равни месечни вноски Разпределение о…" at bounding box center [199, 211] width 126 height 15
click at [136, 204] on select "Заявление за смяна на партида Заявление за равни месечни вноски Разпределение о…" at bounding box center [199, 211] width 126 height 15
click at [163, 240] on textarea "Описание" at bounding box center [199, 238] width 126 height 24
type textarea "Z"
type textarea "Закриване на партида"
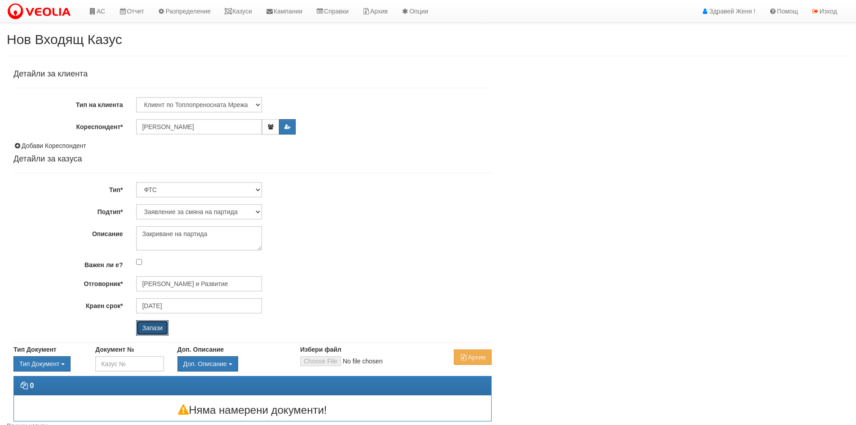
click at [152, 327] on input "Запази" at bounding box center [152, 327] width 32 height 15
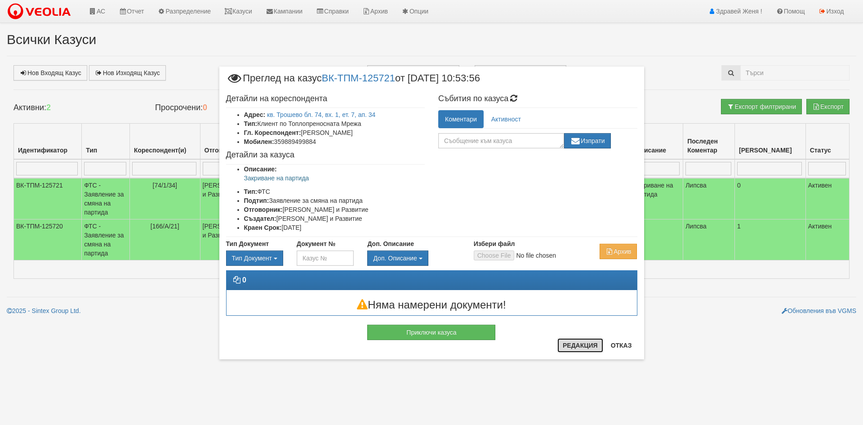
click at [585, 351] on button "Редакция" at bounding box center [580, 345] width 46 height 14
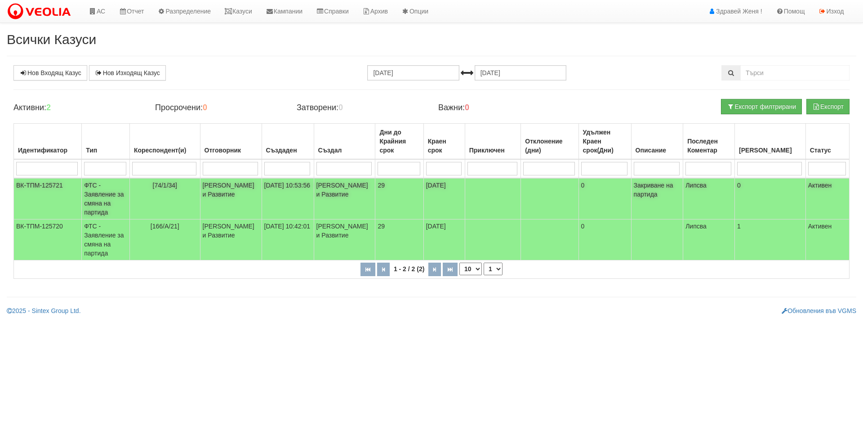
click at [98, 193] on td "ФТС - Заявление за смяна на партида" at bounding box center [106, 198] width 48 height 41
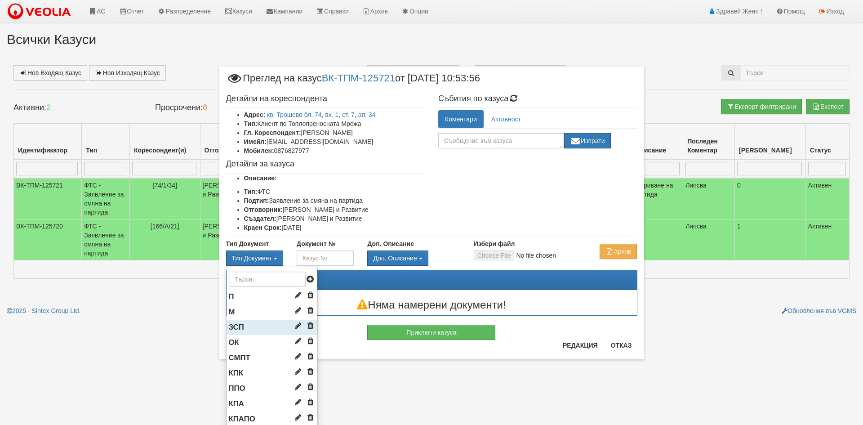
drag, startPoint x: 253, startPoint y: 327, endPoint x: 263, endPoint y: 330, distance: 11.2
click at [253, 327] on li "ЗСП" at bounding box center [272, 327] width 91 height 15
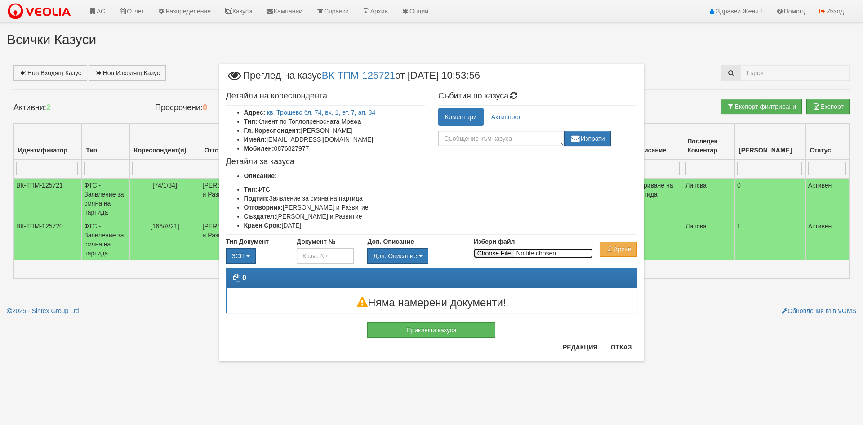
click at [501, 252] on input "Избери файл" at bounding box center [533, 253] width 119 height 10
type input "C:\fakepath\DOC162.pdf"
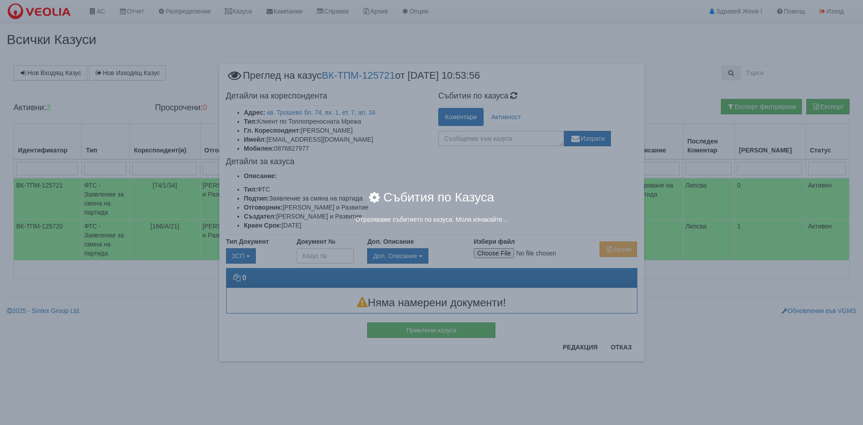
click at [627, 347] on div "× Събития по Казуса Отразяваме събитието по казуса. Моля изчакайте..." at bounding box center [431, 212] width 863 height 425
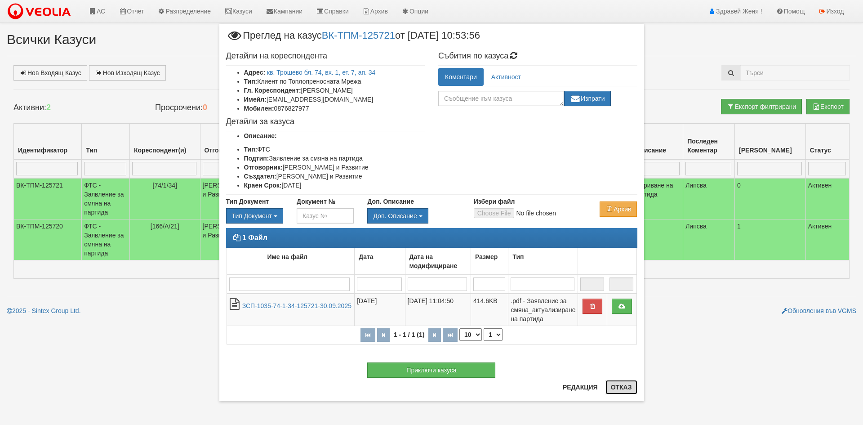
click at [614, 387] on button "Отказ" at bounding box center [621, 387] width 32 height 14
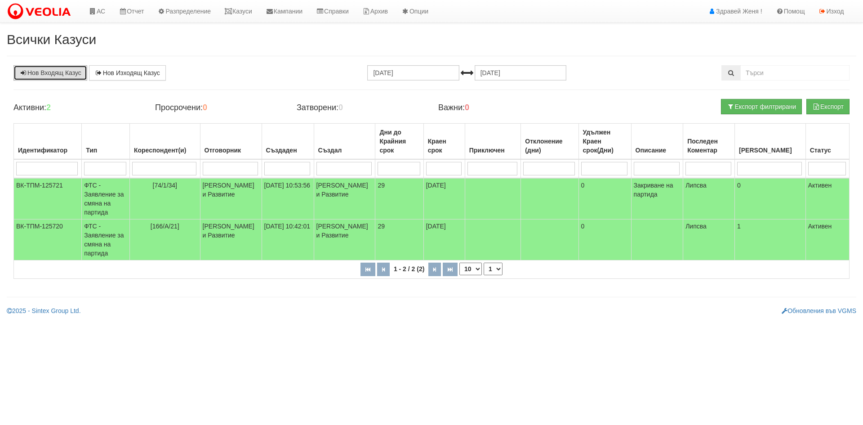
click at [51, 69] on link "Нов Входящ Казус" at bounding box center [50, 72] width 74 height 15
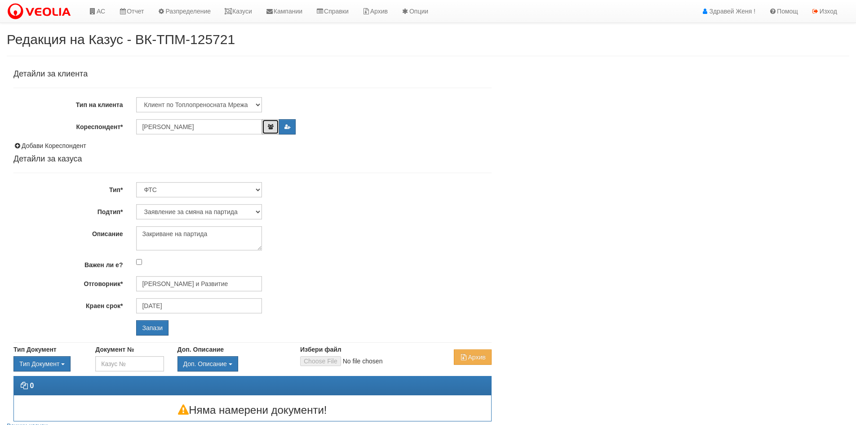
click at [268, 125] on icon "button" at bounding box center [270, 126] width 7 height 5
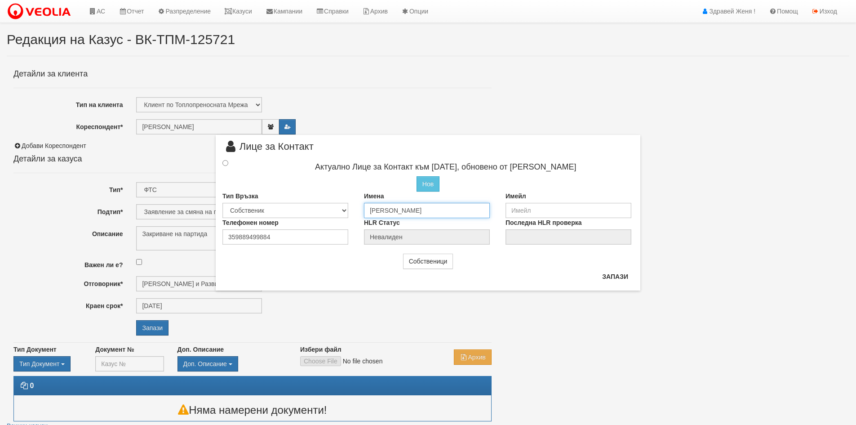
drag, startPoint x: 484, startPoint y: 208, endPoint x: 345, endPoint y: 201, distance: 139.5
click at [345, 201] on div "Тип Връзка Собственик [PERSON_NAME] Съсед Приятел Имена [PERSON_NAME] Имейл" at bounding box center [428, 204] width 425 height 27
type input "[PERSON_NAME]"
drag, startPoint x: 278, startPoint y: 241, endPoint x: 190, endPoint y: 231, distance: 88.2
click at [190, 231] on div "× Лице за Контакт Актуално Лице за Контакт към [DATE], обновено от [PERSON_NAME…" at bounding box center [428, 145] width 526 height 291
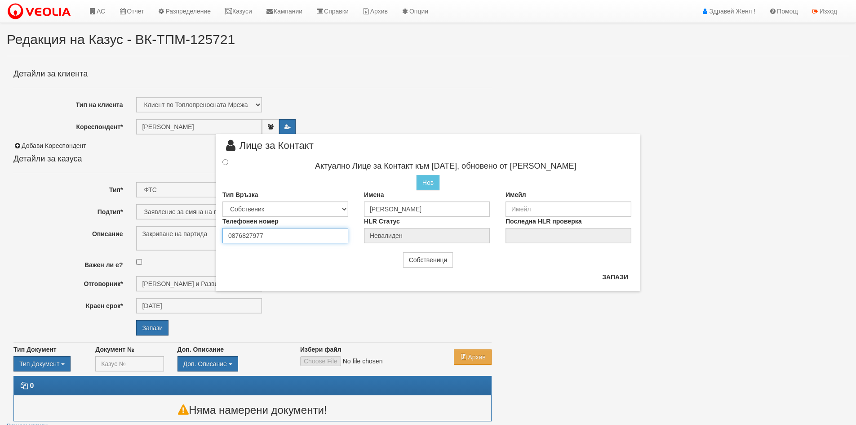
type input "0876827977"
click at [517, 213] on input "email" at bounding box center [569, 208] width 126 height 15
type input "Х"
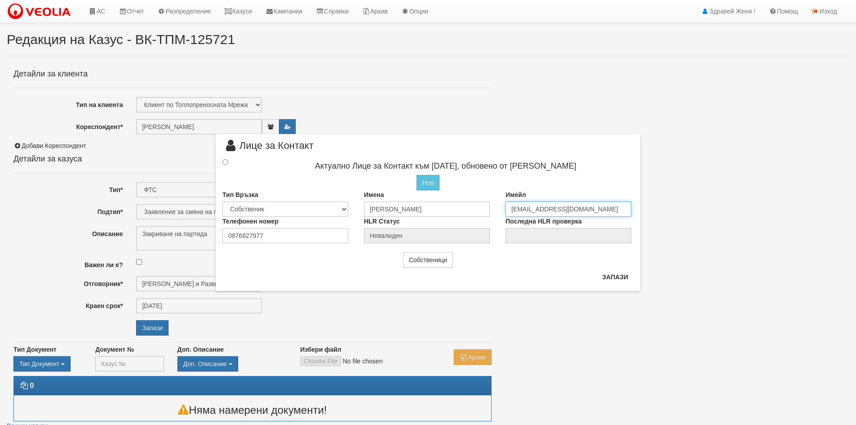
type input "[EMAIL_ADDRESS][DOMAIN_NAME]"
click at [225, 162] on input "radio" at bounding box center [225, 162] width 6 height 6
radio input "true"
type input "[PERSON_NAME]"
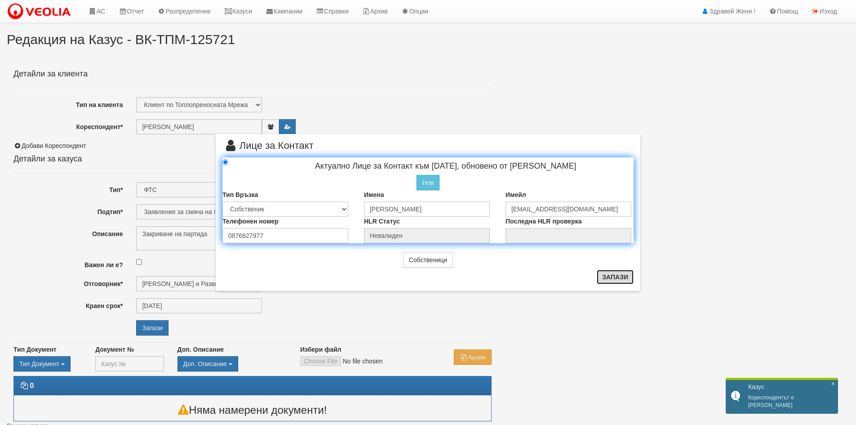
click at [608, 277] on button "Запази" at bounding box center [615, 277] width 37 height 14
radio input "true"
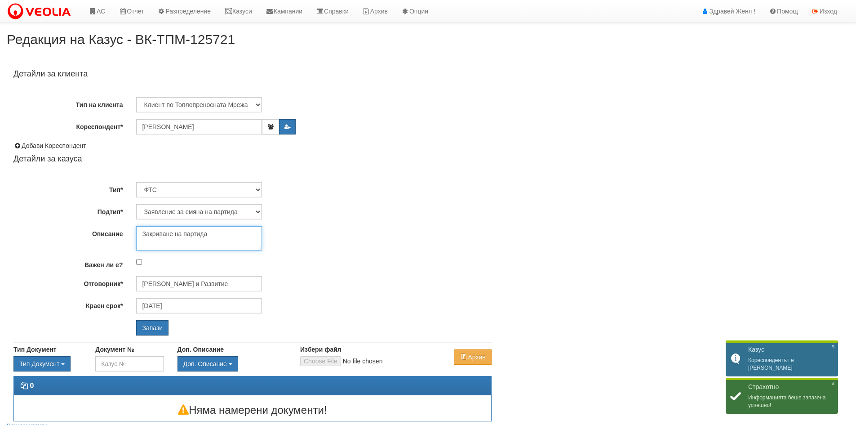
drag, startPoint x: 224, startPoint y: 233, endPoint x: 108, endPoint y: 231, distance: 116.0
click at [108, 231] on div "Описание Закриване на партида" at bounding box center [253, 238] width 492 height 24
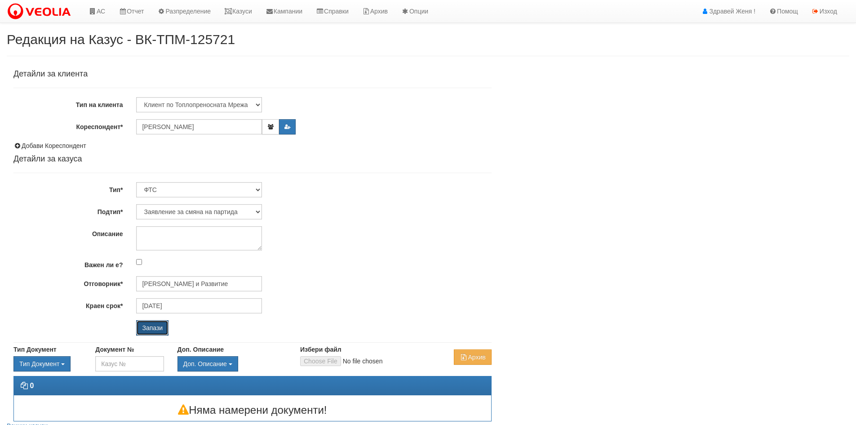
click at [157, 326] on input "Запази" at bounding box center [152, 327] width 32 height 15
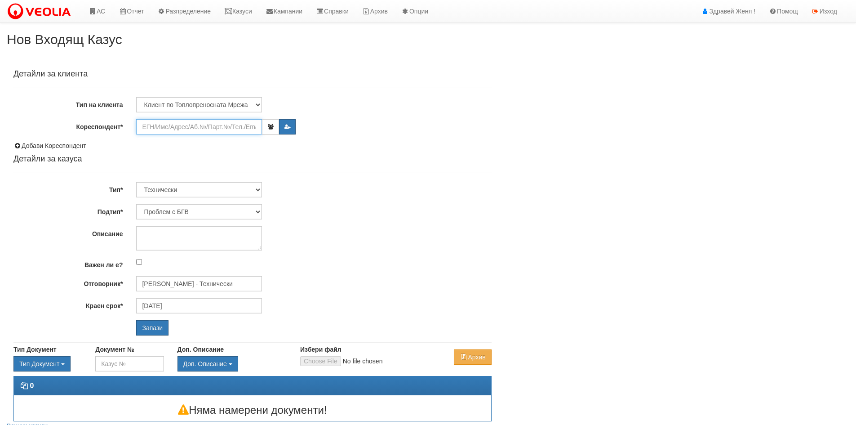
click at [150, 129] on input "Кореспондент*" at bounding box center [199, 126] width 126 height 15
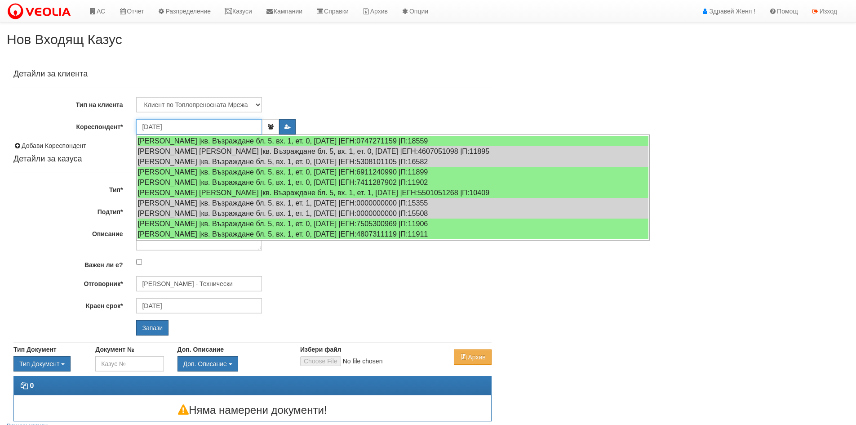
type input "[DATE]"
click at [136, 320] on input "Запази" at bounding box center [152, 327] width 32 height 15
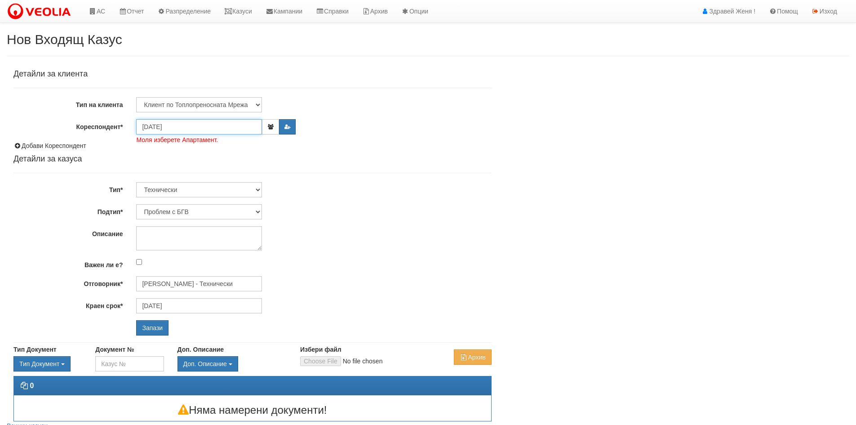
click at [150, 129] on input "[DATE]" at bounding box center [199, 126] width 126 height 15
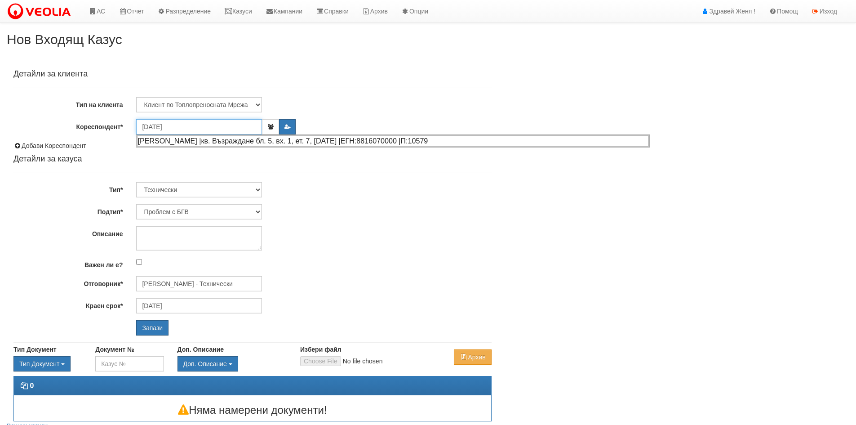
click at [169, 139] on div "[PERSON_NAME] |кв. Възраждане бл. 5, вх. 1, ет. 7, [DATE] |ЕГН:8816070000 |П:10…" at bounding box center [393, 140] width 512 height 11
type input "[PERSON_NAME]"
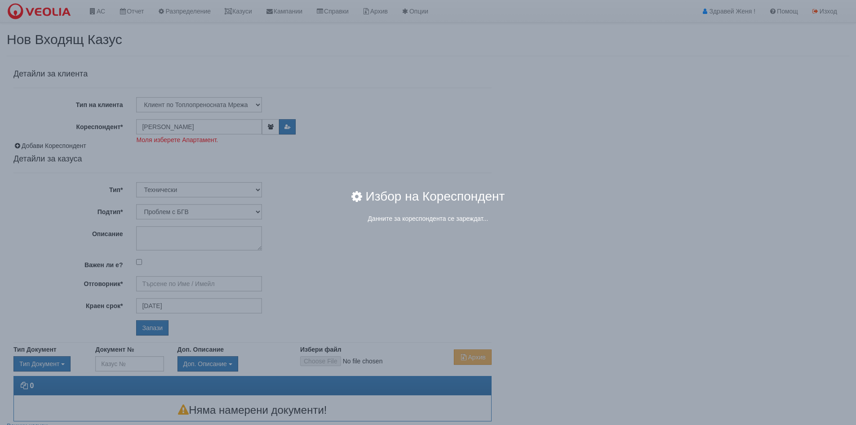
type input "[PERSON_NAME] - Технически"
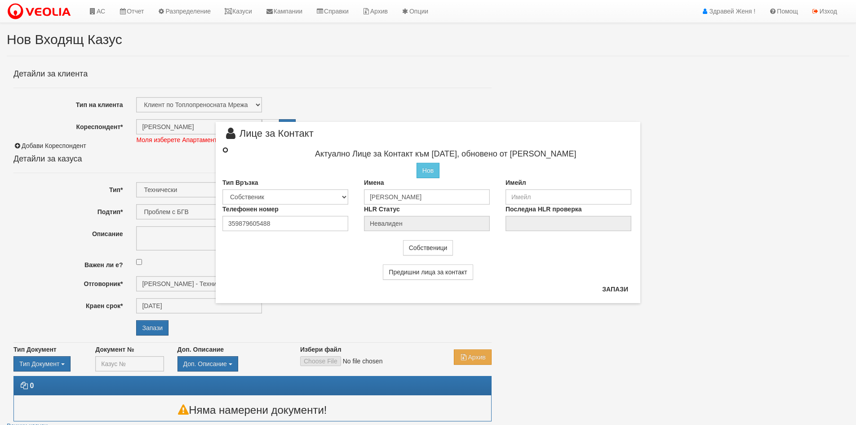
click at [226, 150] on input "radio" at bounding box center [225, 150] width 6 height 6
radio input "true"
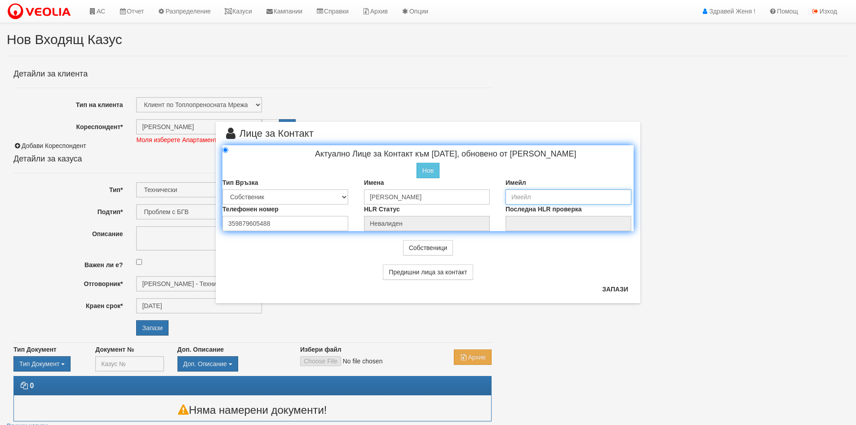
click at [540, 193] on input "email" at bounding box center [569, 196] width 126 height 15
click at [551, 195] on input "[DOMAIN_NAME]" at bounding box center [569, 196] width 126 height 15
type input "[EMAIL_ADDRESS][DOMAIN_NAME]"
click at [608, 285] on button "Запази" at bounding box center [615, 289] width 37 height 14
radio input "true"
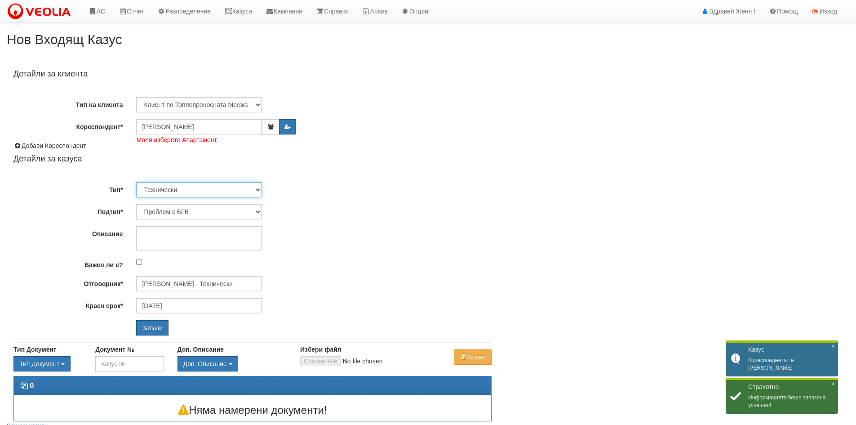
click at [258, 189] on select "Технически ФТС Търговски Административен Производствен Експлоатационен Финансов…" at bounding box center [199, 189] width 126 height 15
select select "1"
click at [136, 182] on select "Технически ФТС Търговски Административен Производствен Експлоатационен Финансов…" at bounding box center [199, 189] width 126 height 15
type input "[DATE]"
type input "[PERSON_NAME] и Развитие"
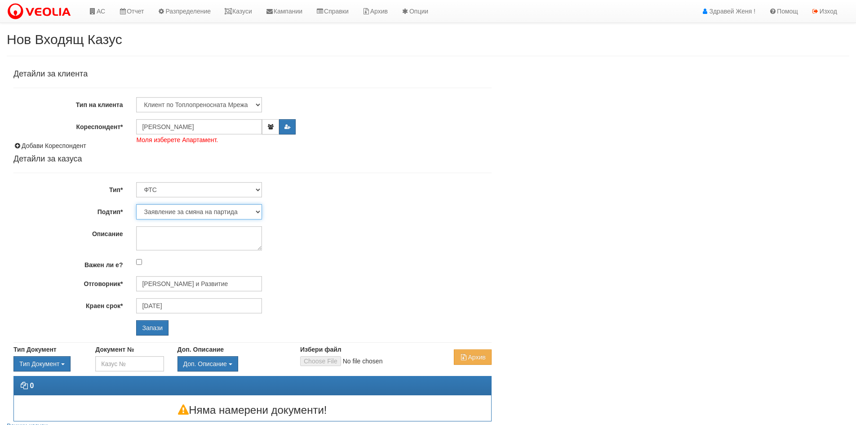
click at [257, 212] on select "Заявление за смяна на партида Заявление за равни месечни вноски Разпределение о…" at bounding box center [199, 211] width 126 height 15
select select "Други"
click at [136, 204] on select "Заявление за смяна на партида Заявление за равни месечни вноски Разпределение о…" at bounding box center [199, 211] width 126 height 15
type input "[PERSON_NAME] - Клиенти и Развитие"
click at [144, 237] on textarea "Описание" at bounding box center [199, 238] width 126 height 24
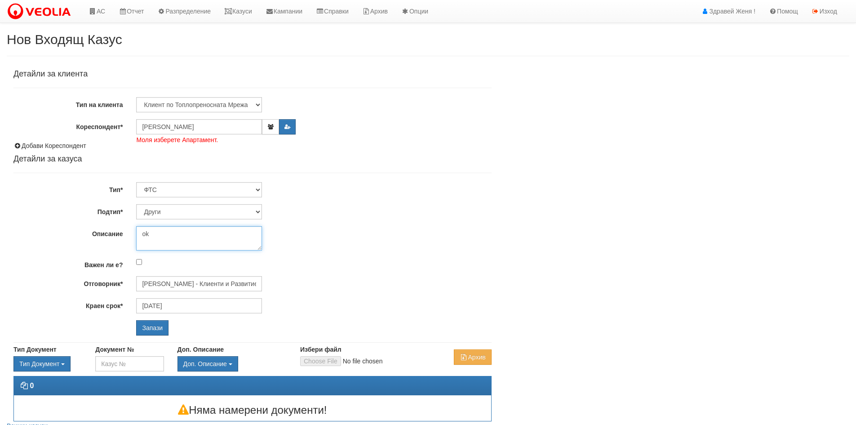
type textarea "o"
click at [256, 189] on select "Технически ФТС Търговски Административен Производствен Експлоатационен Финансов…" at bounding box center [199, 189] width 126 height 15
select select "3"
click at [136, 182] on select "Технически ФТС Търговски Административен Производствен Експлоатационен Финансов…" at bounding box center [199, 189] width 126 height 15
click at [260, 211] on select "Писмо Възлагателно писмо Придружително писмо Доклад Уведомление Декларация Заяв…" at bounding box center [199, 211] width 126 height 15
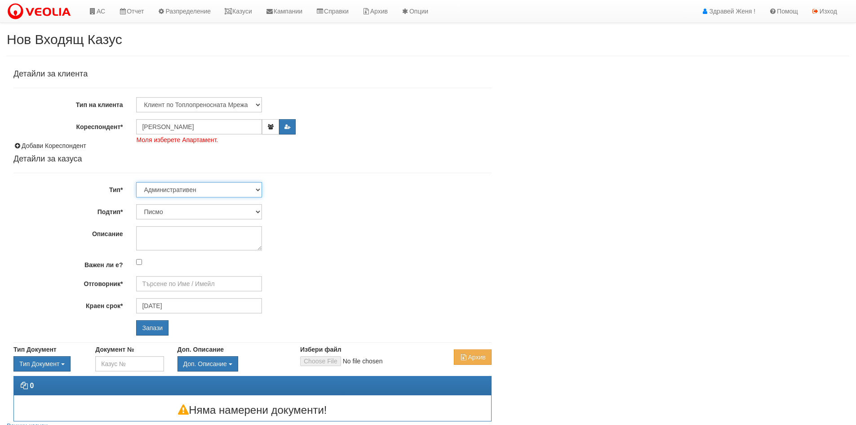
click at [256, 190] on select "Технически ФТС Търговски Административен Производствен Експлоатационен Финансов…" at bounding box center [199, 189] width 126 height 15
click at [262, 191] on select "Технически ФТС Търговски Административен Производствен Експлоатационен Финансов…" at bounding box center [199, 189] width 126 height 15
select select "1"
click at [136, 182] on select "Технически ФТС Търговски Административен Производствен Експлоатационен Финансов…" at bounding box center [199, 189] width 126 height 15
type input "[PERSON_NAME] и Развитие"
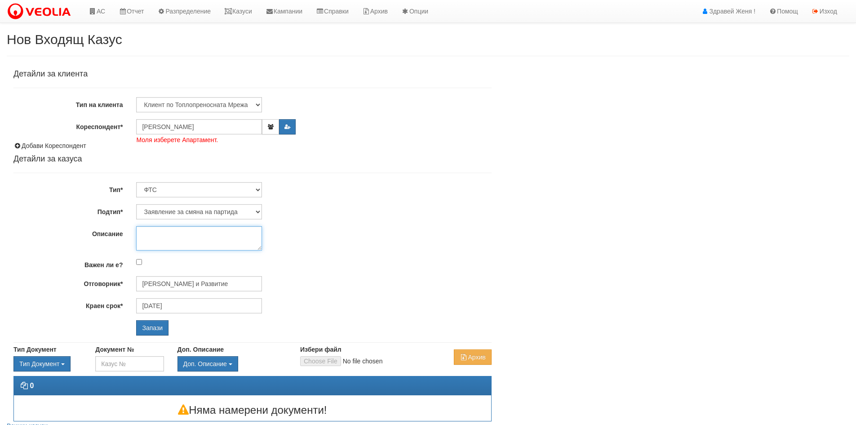
click at [183, 234] on textarea "Описание" at bounding box center [199, 238] width 126 height 24
click at [257, 211] on select "Заявление за смяна на партида Заявление за равни месечни вноски Разпределение о…" at bounding box center [199, 211] width 126 height 15
select select "Други"
click at [136, 204] on select "Заявление за смяна на партида Заявление за равни месечни вноски Разпределение о…" at bounding box center [199, 211] width 126 height 15
type input "[PERSON_NAME] - Клиенти и Развитие"
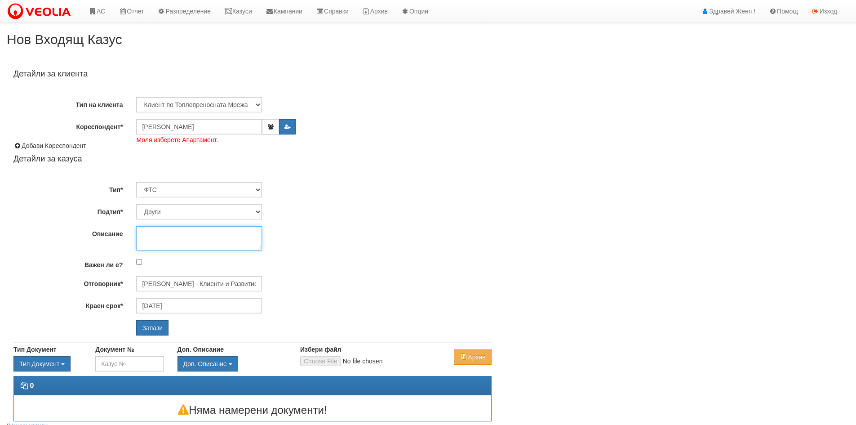
click at [164, 232] on textarea "Описание" at bounding box center [199, 238] width 126 height 24
type textarea "отказ от фактура"
click at [187, 285] on input "[PERSON_NAME] - Клиенти и Развитие" at bounding box center [199, 283] width 126 height 15
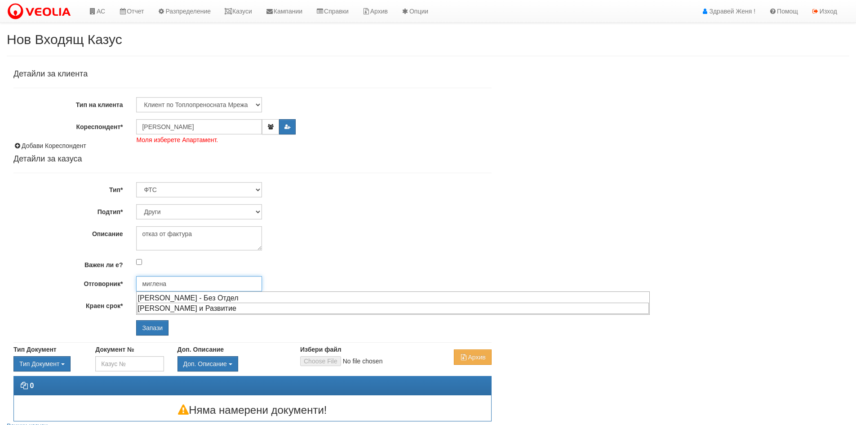
click at [241, 306] on div "[PERSON_NAME] и Развитие" at bounding box center [393, 307] width 512 height 11
type input "[PERSON_NAME] и Развитие"
click at [154, 327] on input "Запази" at bounding box center [152, 327] width 32 height 15
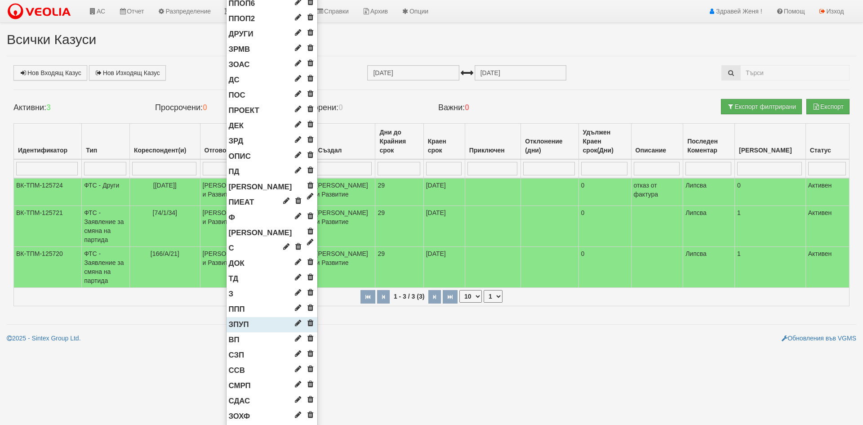
scroll to position [605, 0]
click at [241, 414] on span "ЗОХФ" at bounding box center [240, 414] width 22 height 9
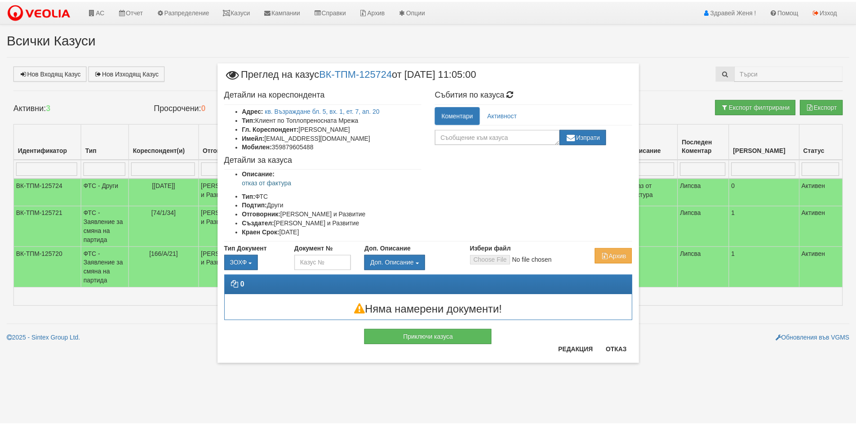
scroll to position [0, 0]
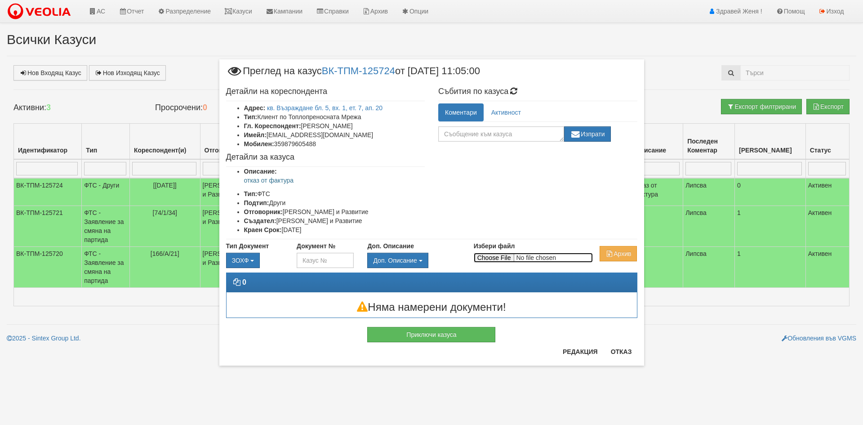
click at [495, 257] on input "Избери файл" at bounding box center [533, 258] width 119 height 10
click at [503, 255] on input "Избери файл" at bounding box center [533, 258] width 119 height 10
type input "C:\fakepath\DOC163.pdf"
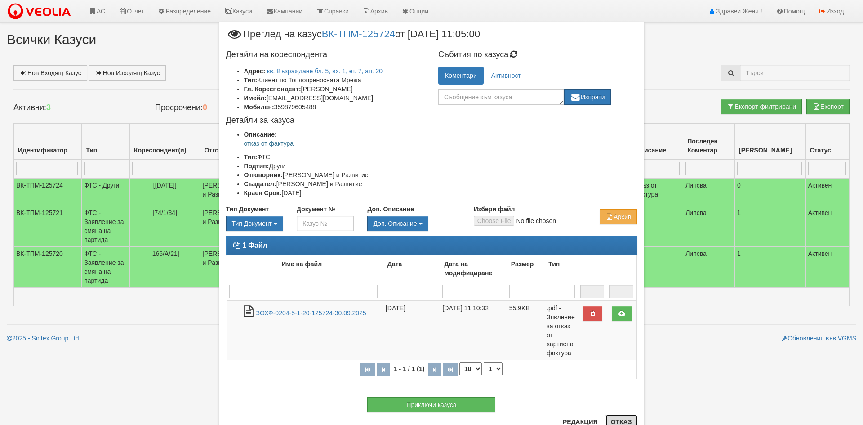
click at [620, 419] on button "Отказ" at bounding box center [621, 421] width 32 height 14
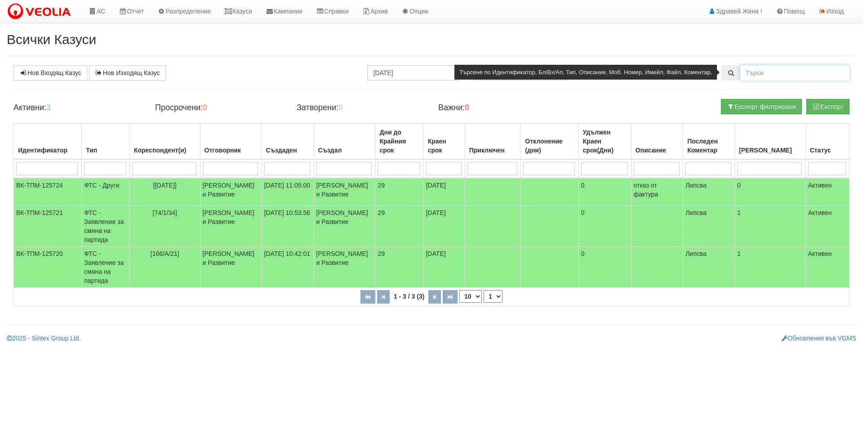
click at [769, 74] on input "text" at bounding box center [794, 72] width 109 height 15
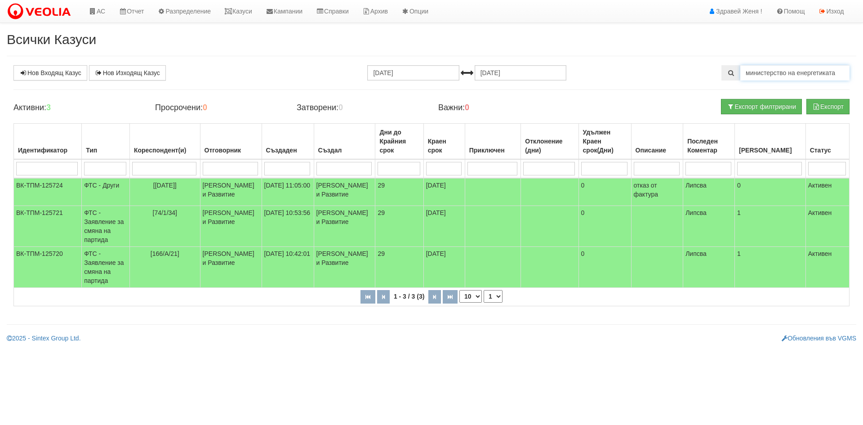
type input "министерство на енергетиката"
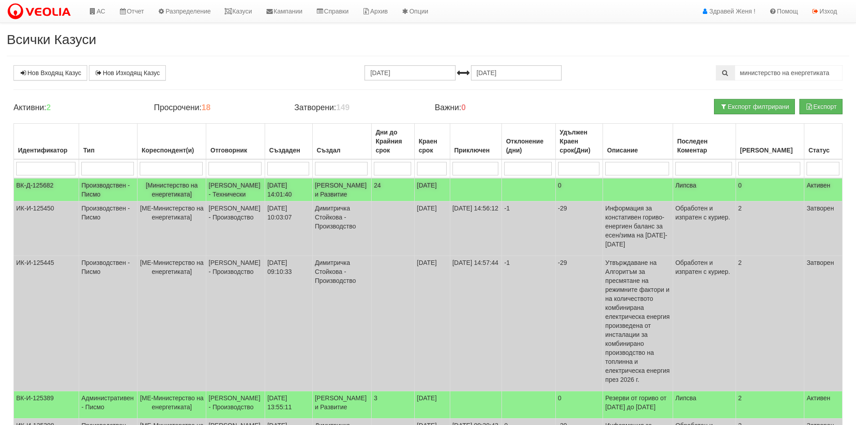
click at [202, 187] on td "[Министерство на енергетиката]" at bounding box center [172, 189] width 69 height 23
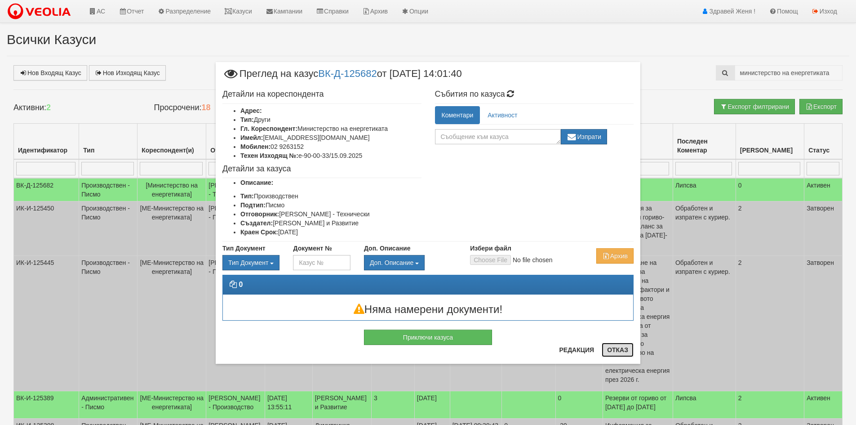
click at [618, 347] on button "Отказ" at bounding box center [618, 349] width 32 height 14
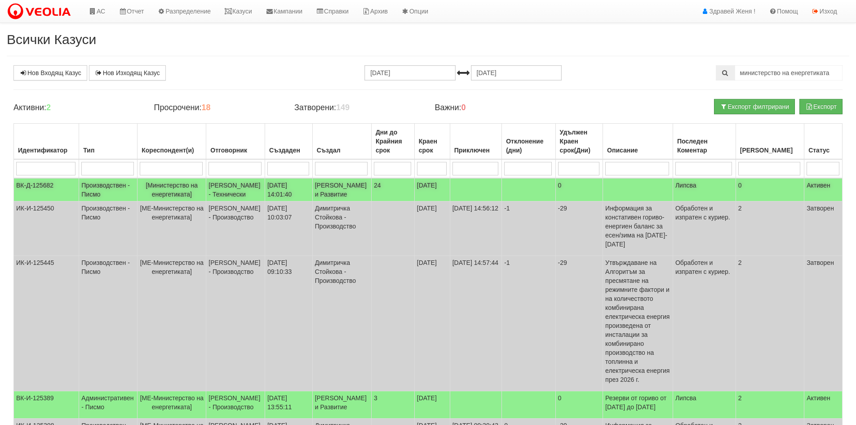
click at [174, 188] on span "[Министерство на енергетиката]" at bounding box center [172, 190] width 52 height 16
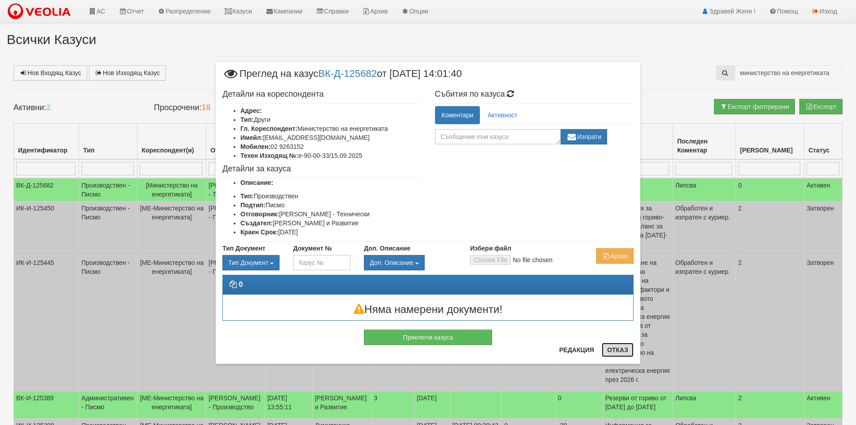
click at [618, 352] on button "Отказ" at bounding box center [618, 349] width 32 height 14
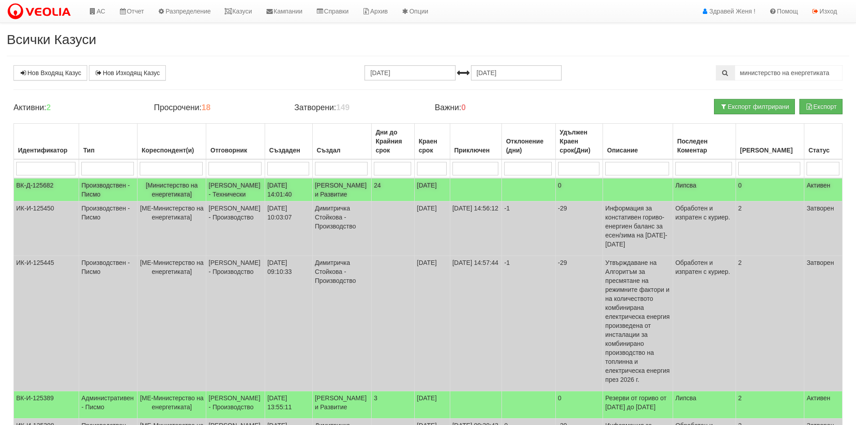
click at [211, 191] on td "[PERSON_NAME] - Технически" at bounding box center [235, 189] width 59 height 23
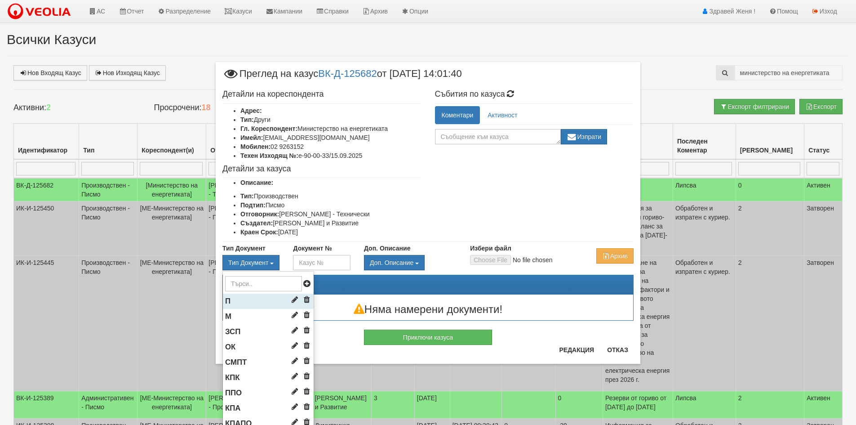
click at [258, 298] on li "П" at bounding box center [268, 300] width 91 height 15
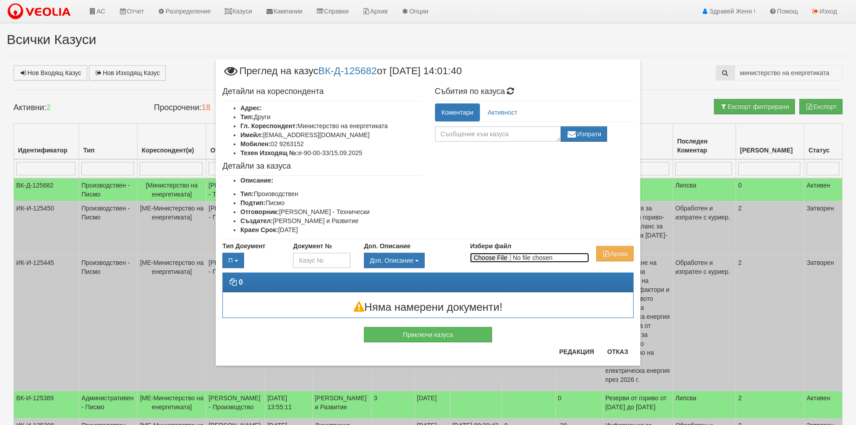
click at [499, 256] on input "Избери файл" at bounding box center [529, 258] width 119 height 10
type input "C:\fakepath\DOC155.pdf"
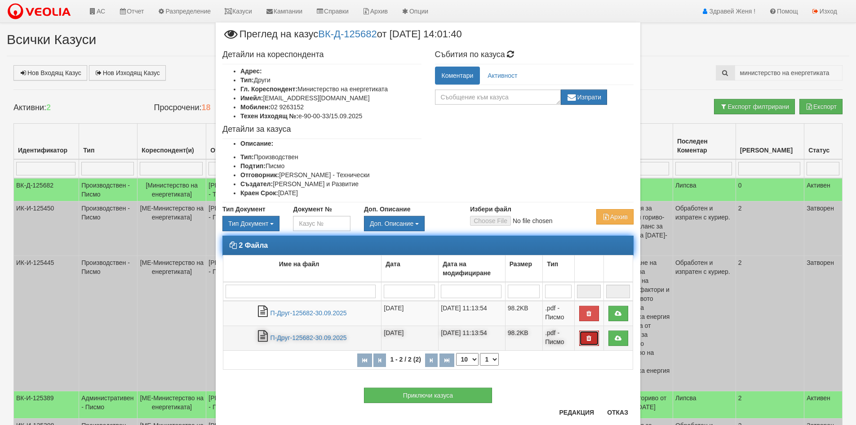
click at [581, 337] on button "button" at bounding box center [589, 337] width 20 height 15
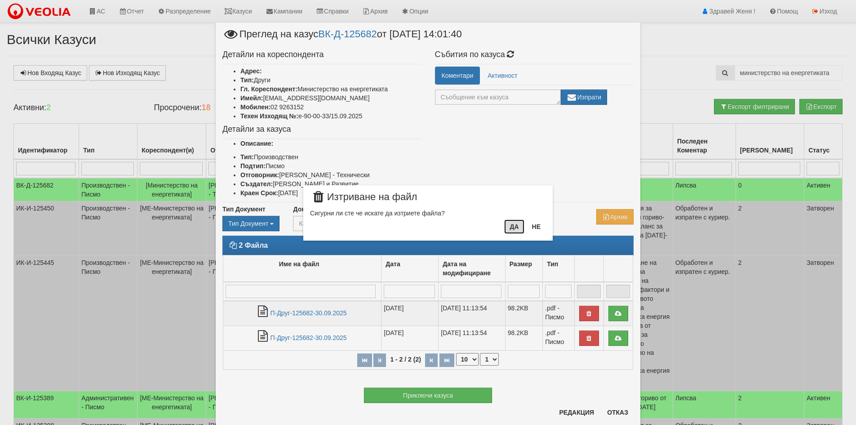
click at [515, 227] on button "Да" at bounding box center [514, 226] width 20 height 14
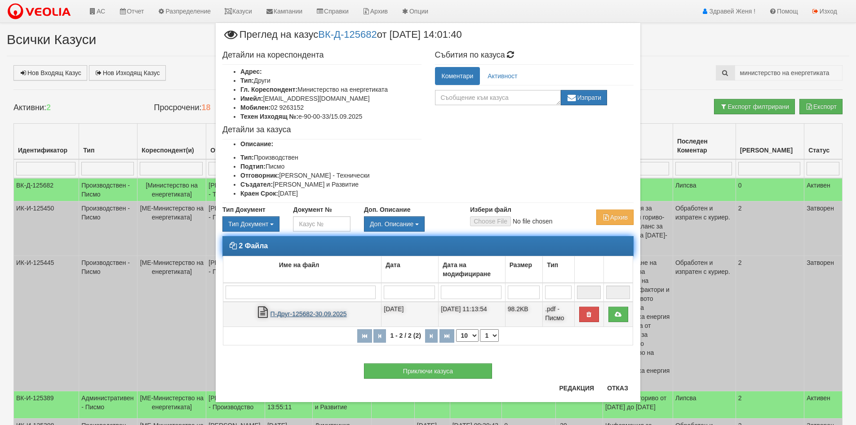
click at [321, 314] on link "П-Друг-125682-30.09.2025" at bounding box center [309, 313] width 76 height 7
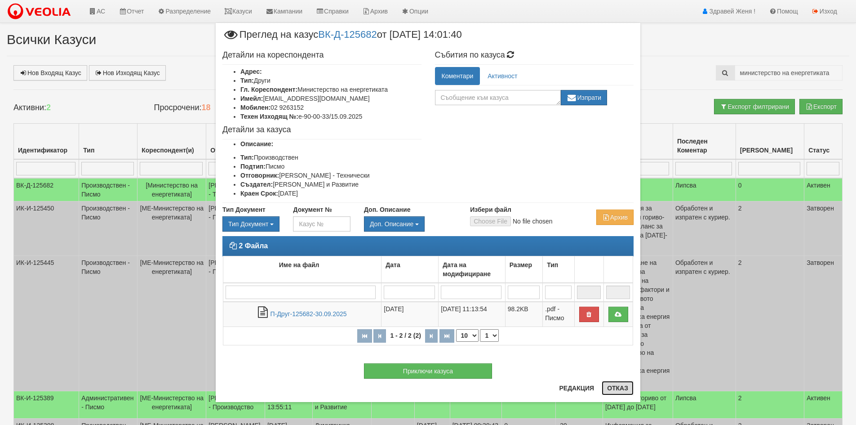
click at [623, 389] on button "Отказ" at bounding box center [618, 388] width 32 height 14
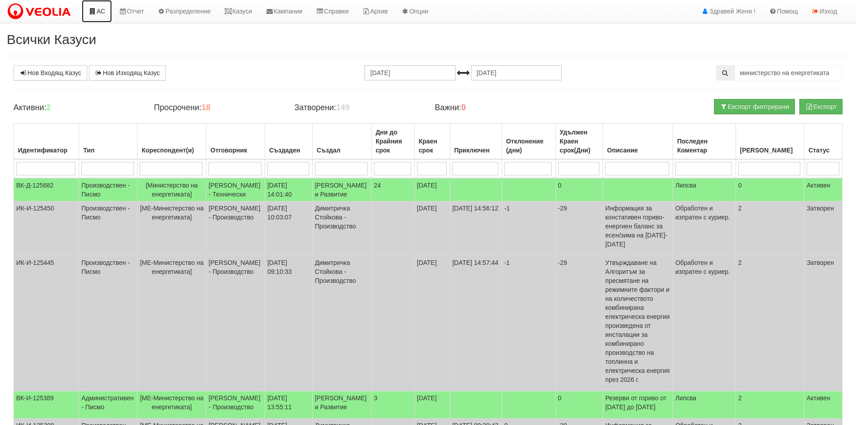
click at [102, 13] on link "АС" at bounding box center [97, 11] width 30 height 22
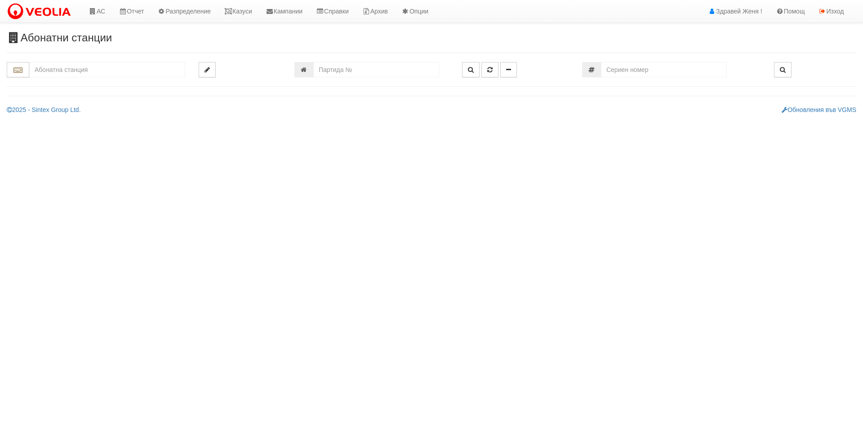
click at [77, 71] on input "text" at bounding box center [107, 69] width 156 height 15
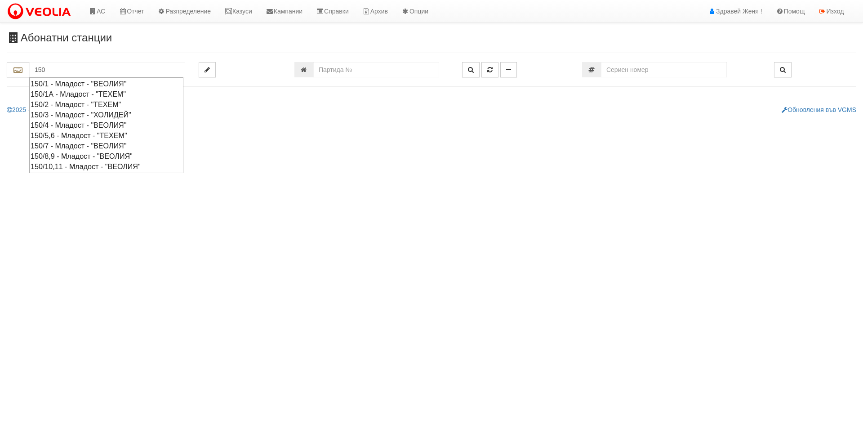
click at [40, 146] on div "150/7 - Младост - "ВЕОЛИЯ"" at bounding box center [106, 146] width 151 height 10
type input "150/7 - Младост - "ВЕОЛИЯ""
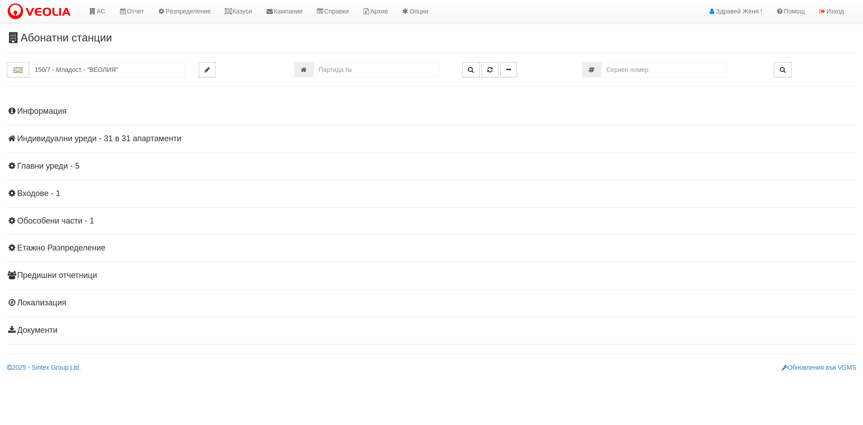
click at [173, 135] on h4 "Индивидуални уреди - 31 в 31 апартаменти" at bounding box center [431, 138] width 849 height 9
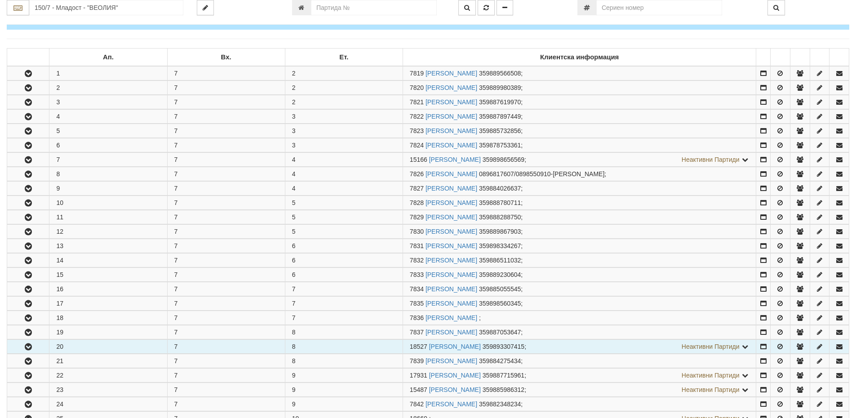
scroll to position [135, 0]
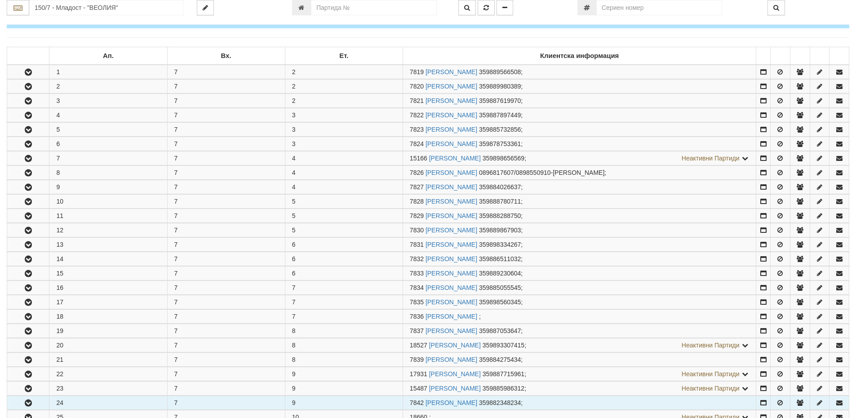
click at [28, 400] on icon "button" at bounding box center [28, 403] width 11 height 6
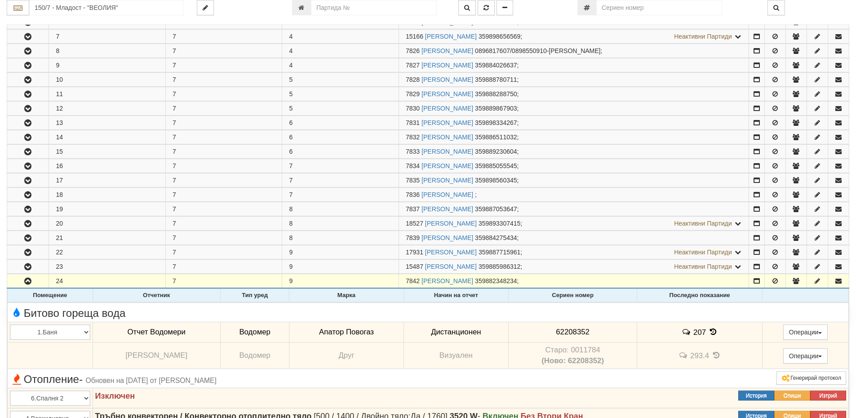
scroll to position [270, 0]
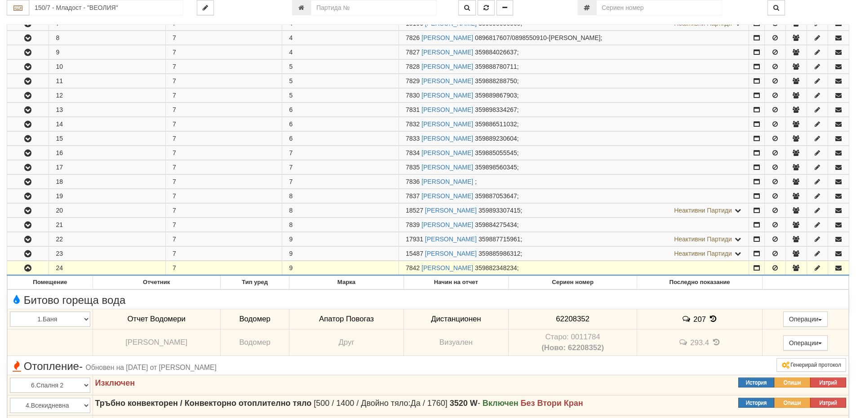
drag, startPoint x: 421, startPoint y: 267, endPoint x: 401, endPoint y: 267, distance: 19.8
click at [401, 267] on td "7842 МИЛЕНА ГЕОРГИЕВА НИКОЛОВА 359882348234 ;" at bounding box center [574, 268] width 350 height 14
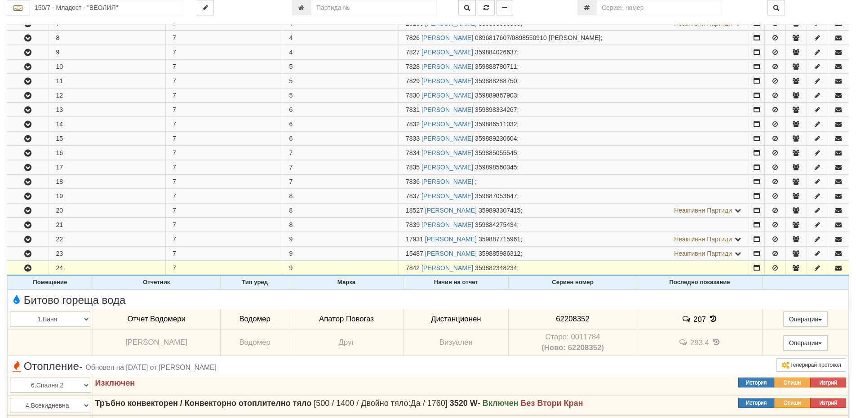
click at [709, 321] on icon at bounding box center [713, 319] width 10 height 8
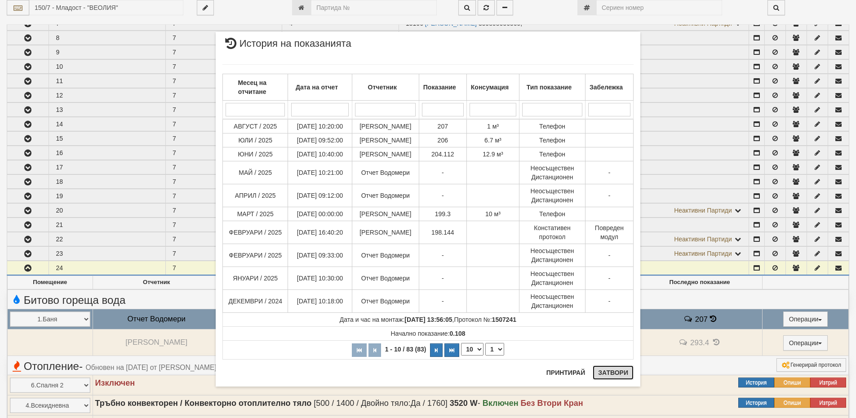
click at [618, 372] on button "Затвори" at bounding box center [613, 372] width 41 height 14
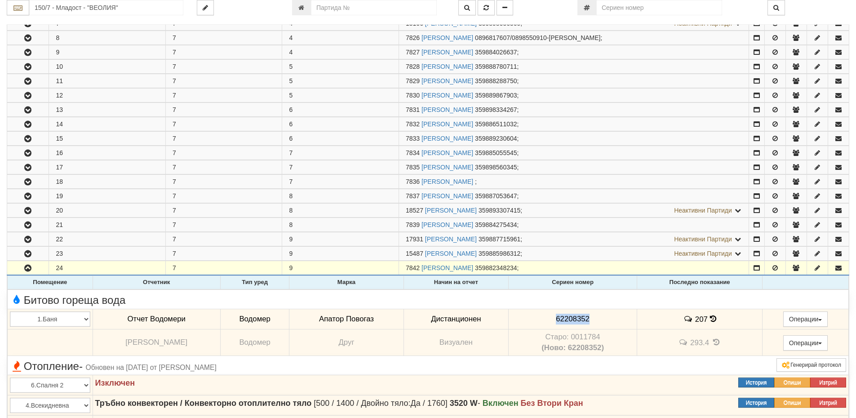
drag, startPoint x: 585, startPoint y: 317, endPoint x: 550, endPoint y: 316, distance: 35.1
click at [546, 316] on td "62208352" at bounding box center [573, 319] width 129 height 21
copy span "62208352"
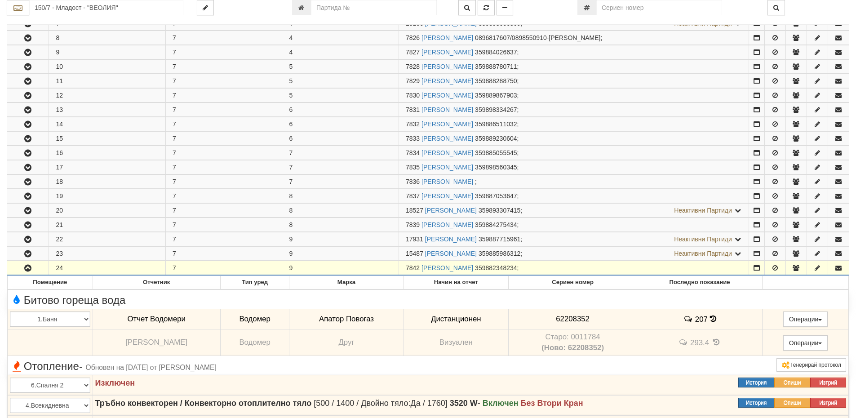
click at [420, 266] on span "7842" at bounding box center [413, 267] width 14 height 7
drag, startPoint x: 421, startPoint y: 266, endPoint x: 405, endPoint y: 268, distance: 16.3
click at [405, 268] on td "7842 МИЛЕНА ГЕОРГИЕВА НИКОЛОВА 359882348234 ;" at bounding box center [574, 268] width 350 height 14
copy span "7842"
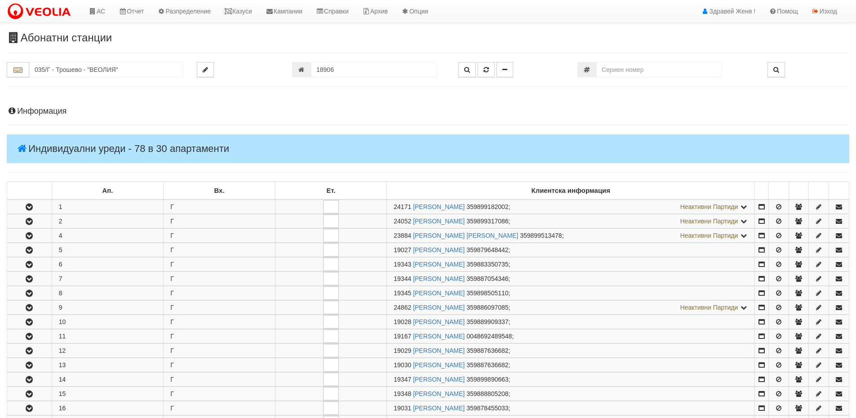
scroll to position [225, 0]
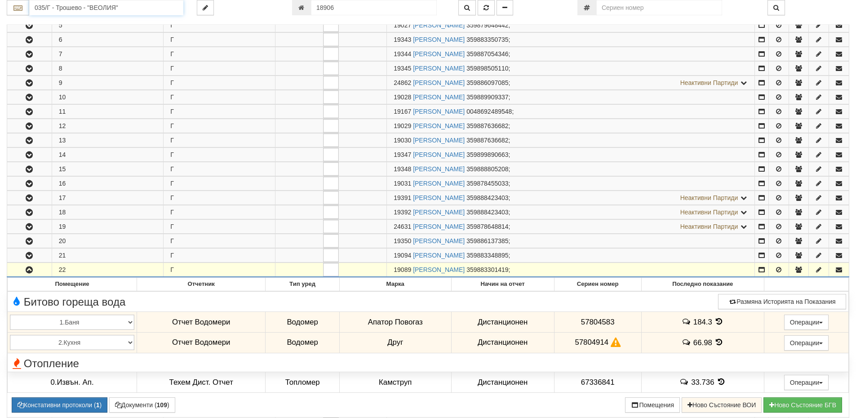
click at [70, 8] on input "035/Г - Трошево - "ВЕОЛИЯ"" at bounding box center [106, 7] width 154 height 15
click at [78, 22] on div "129/3,4 - Младост - "ВЕОЛИЯ"" at bounding box center [106, 22] width 151 height 10
type input "129/3,4 - Младост - "ВЕОЛИЯ""
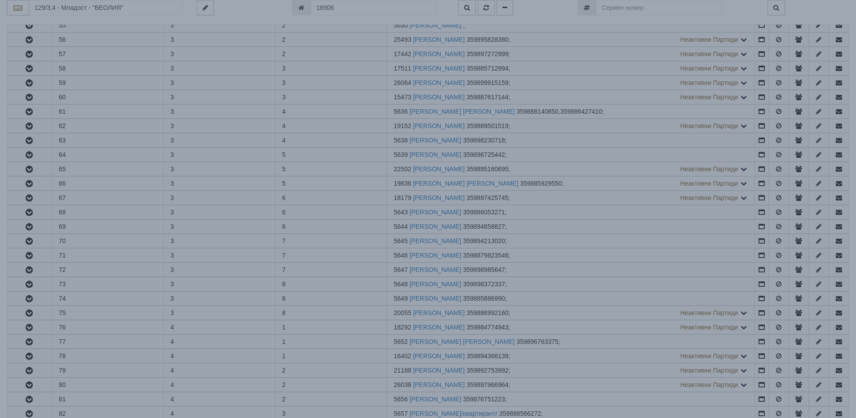
scroll to position [0, 0]
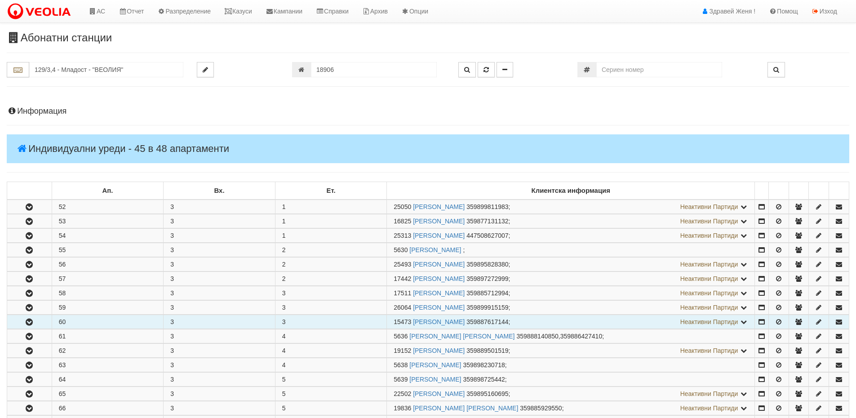
click at [39, 320] on button "button" at bounding box center [29, 321] width 44 height 13
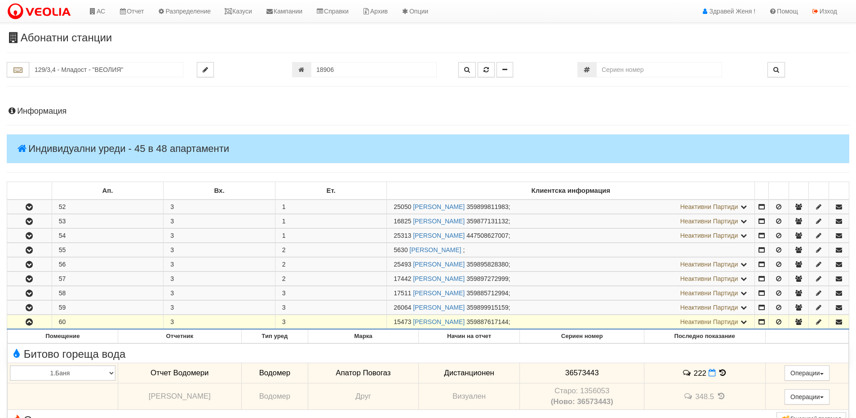
drag, startPoint x: 410, startPoint y: 321, endPoint x: 390, endPoint y: 316, distance: 21.3
click at [387, 316] on td "15473 ЛИДИЯ РУСКОВА НИКОЛОВА 359887617144 ; Неактивни Партиди 5635 НЕНКО ЙОВЧЕВ…" at bounding box center [571, 322] width 368 height 14
copy span "15473"
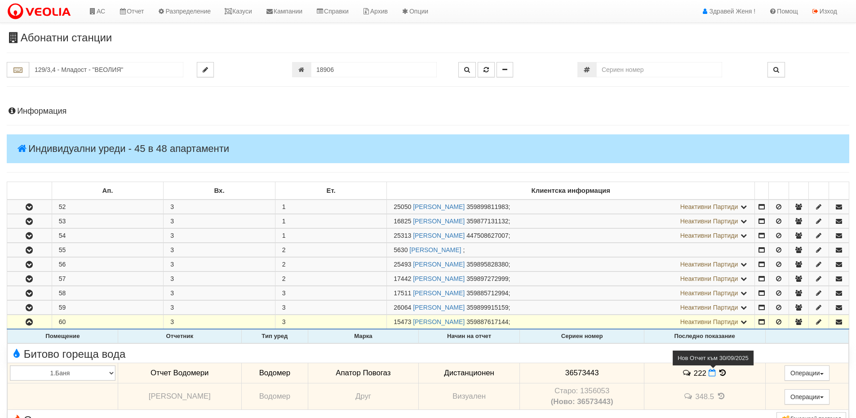
click at [716, 372] on icon at bounding box center [712, 373] width 7 height 8
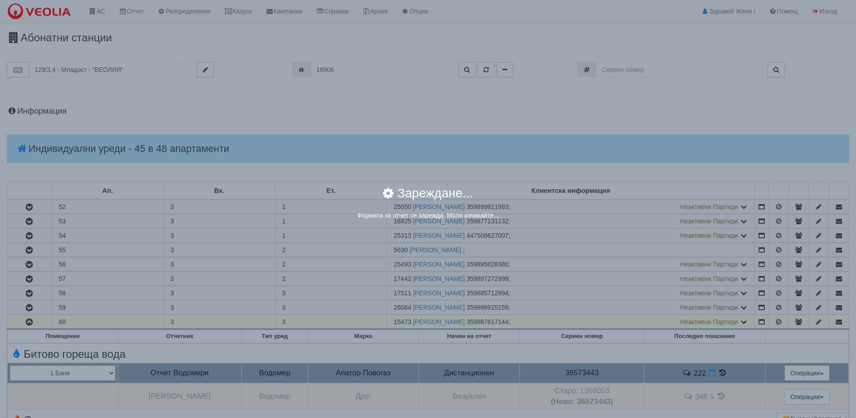
select select "8ac75930-9bfd-e511-80be-8d5a1dced85a"
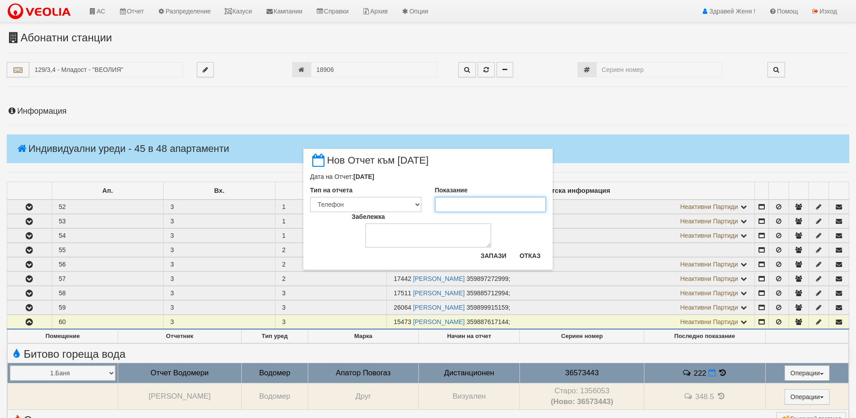
click at [452, 203] on input "Показание" at bounding box center [490, 204] width 111 height 15
type input "224"
click at [409, 243] on textarea "Забележка" at bounding box center [428, 235] width 126 height 24
type textarea "30,09,2025"
click at [487, 253] on button "Запази" at bounding box center [493, 256] width 37 height 14
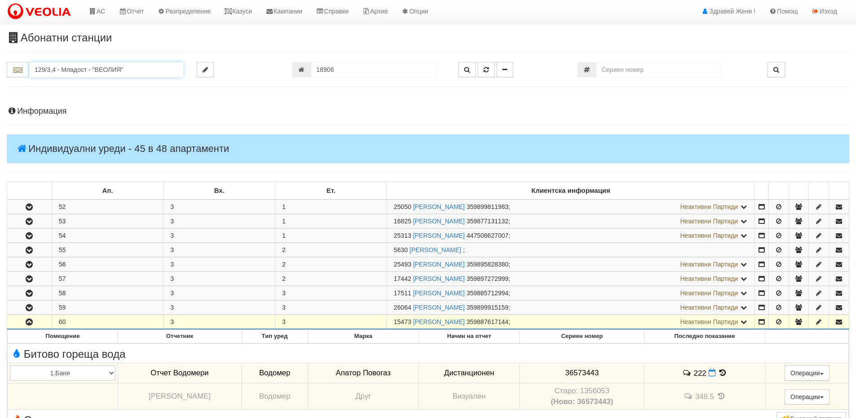
click at [62, 69] on input "129/3,4 - Младост - "ВЕОЛИЯ"" at bounding box center [106, 69] width 154 height 15
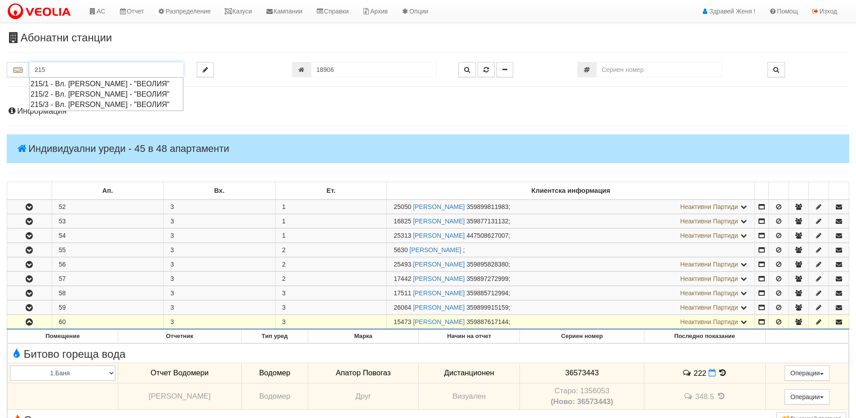
click at [56, 91] on div "215/2 - Вл. Варненчик - "ВЕОЛИЯ"" at bounding box center [106, 94] width 151 height 10
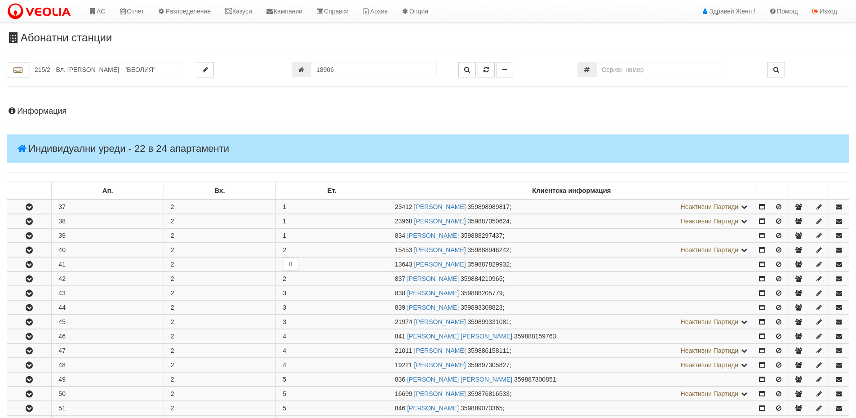
scroll to position [180, 0]
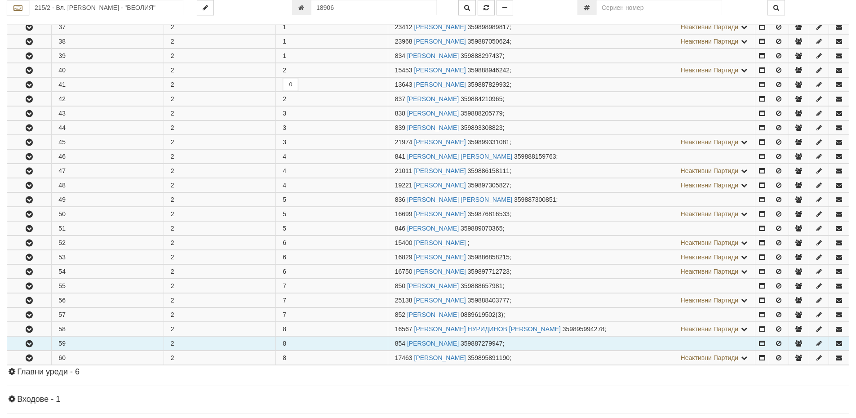
click at [38, 343] on button "button" at bounding box center [29, 343] width 44 height 13
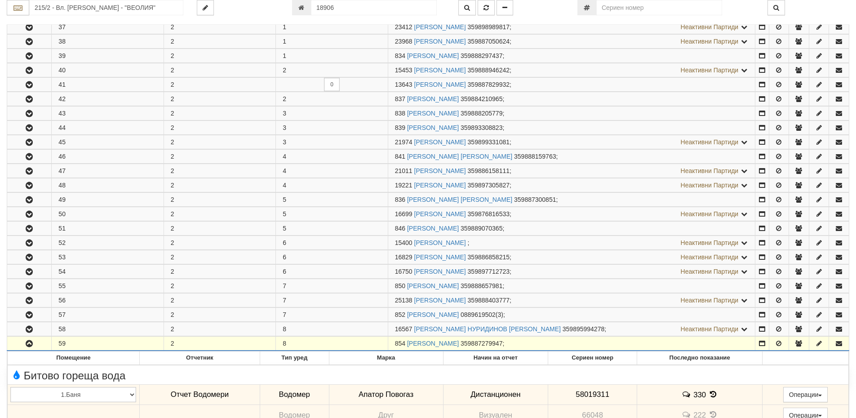
drag, startPoint x: 405, startPoint y: 342, endPoint x: 394, endPoint y: 344, distance: 11.4
click at [394, 344] on td "854 ИСМАИЛ АХМЕДОВ ИСМАИЛОВ 359887279947 ;" at bounding box center [571, 344] width 367 height 14
copy span "854"
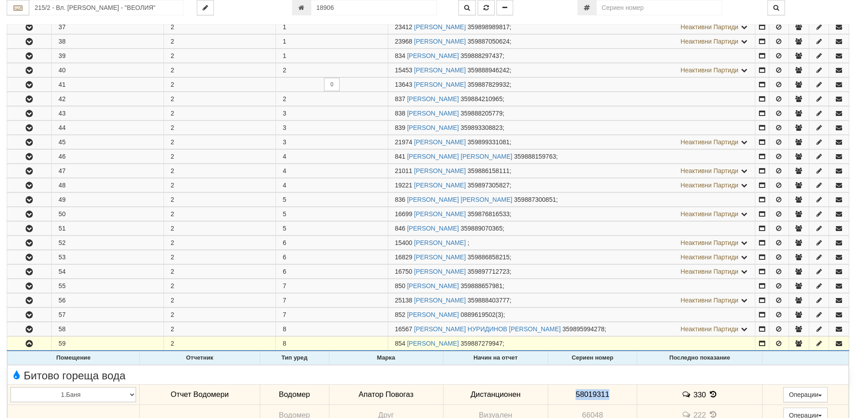
drag, startPoint x: 613, startPoint y: 397, endPoint x: 573, endPoint y: 398, distance: 39.6
click at [573, 398] on td "58019311" at bounding box center [592, 394] width 89 height 21
copy span "58019311"
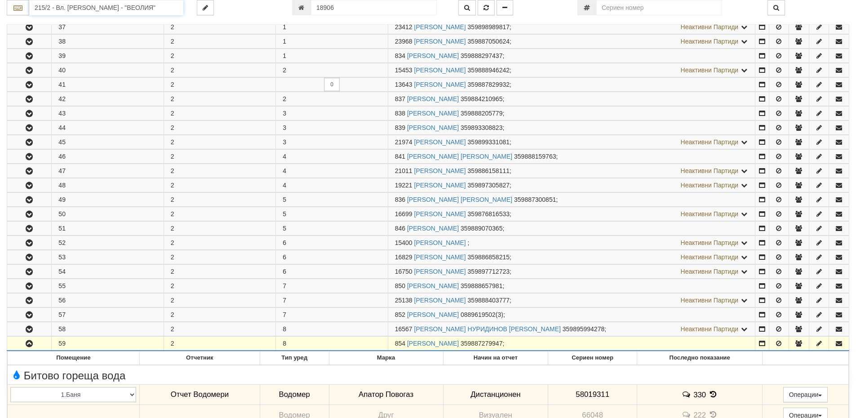
click at [75, 11] on input "215/2 - Вл. Варненчик - "ВЕОЛИЯ"" at bounding box center [106, 7] width 154 height 15
click at [84, 22] on div "014/1 - бул. Янош Хунияди - "ВЕОЛИЯ"" at bounding box center [106, 22] width 151 height 10
type input "014/1 - бул. Янош Хунияди - "ВЕОЛИЯ""
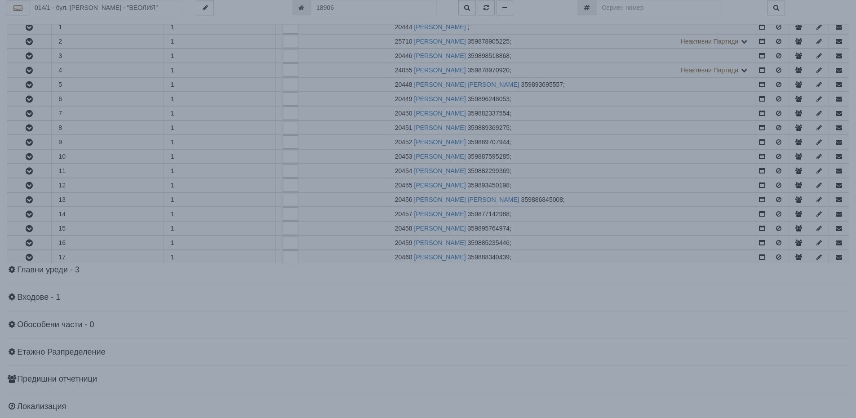
scroll to position [0, 0]
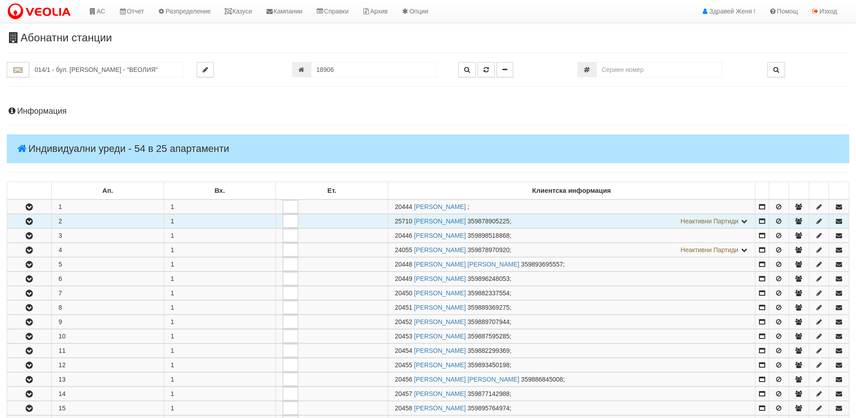
click at [32, 222] on icon "button" at bounding box center [29, 221] width 11 height 6
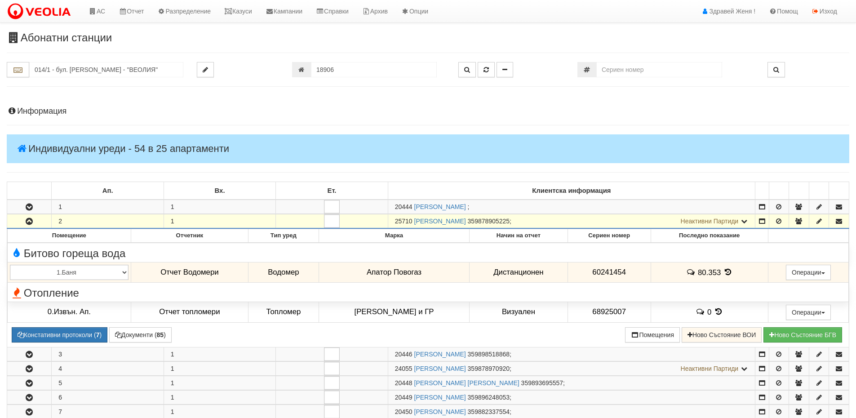
drag, startPoint x: 412, startPoint y: 219, endPoint x: 396, endPoint y: 224, distance: 16.5
click at [396, 224] on span "25710" at bounding box center [404, 221] width 18 height 7
copy span "25710"
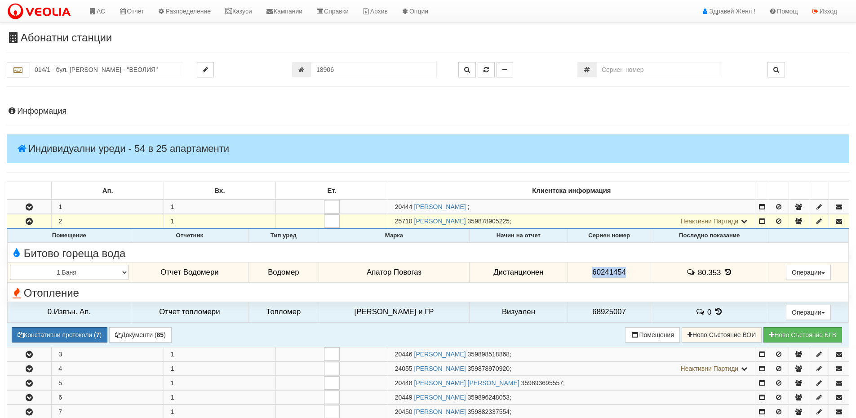
drag, startPoint x: 621, startPoint y: 270, endPoint x: 586, endPoint y: 277, distance: 36.2
click at [586, 277] on td "60241454" at bounding box center [609, 272] width 83 height 21
copy span "60241454"
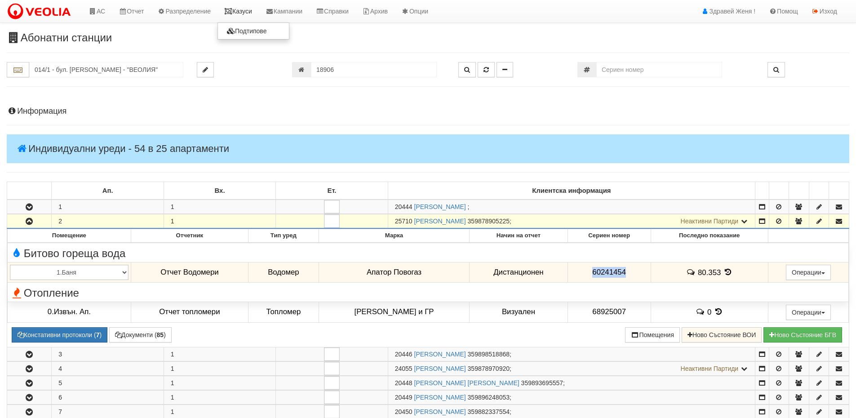
click at [240, 9] on link "Казуси" at bounding box center [238, 11] width 41 height 22
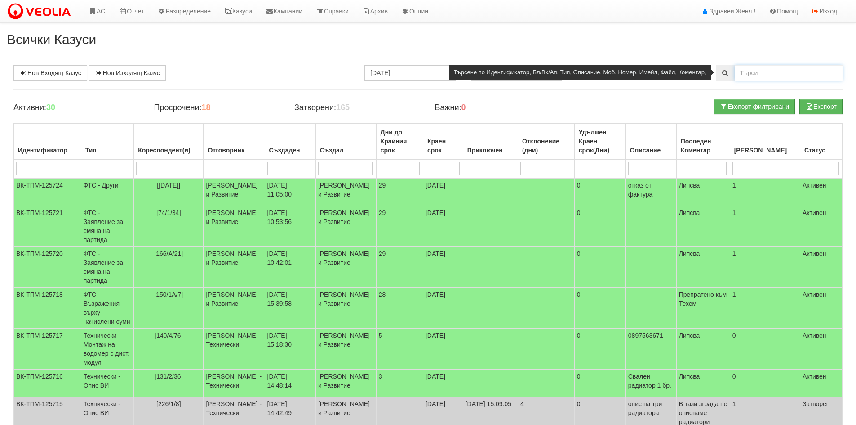
click at [750, 72] on input "text" at bounding box center [789, 72] width 108 height 15
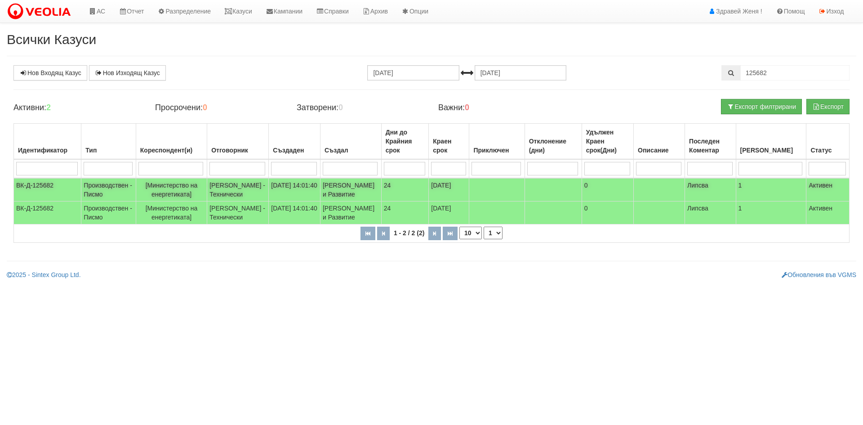
click at [319, 186] on td "[DATE] 14:01:40" at bounding box center [295, 189] width 52 height 23
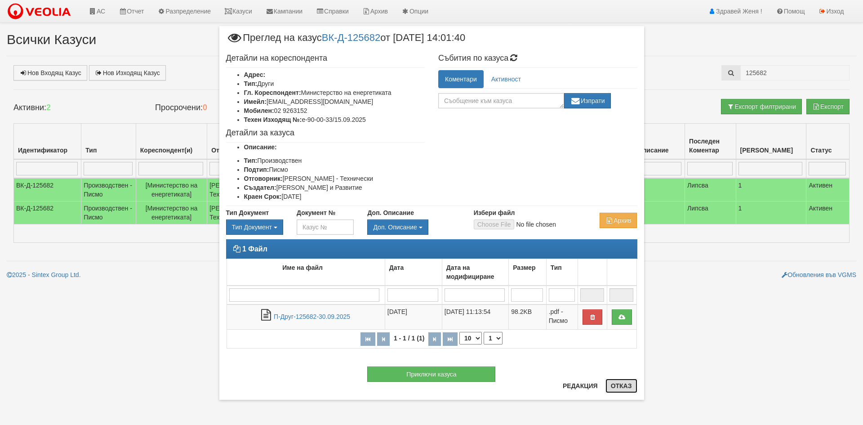
click at [622, 388] on button "Отказ" at bounding box center [621, 385] width 32 height 14
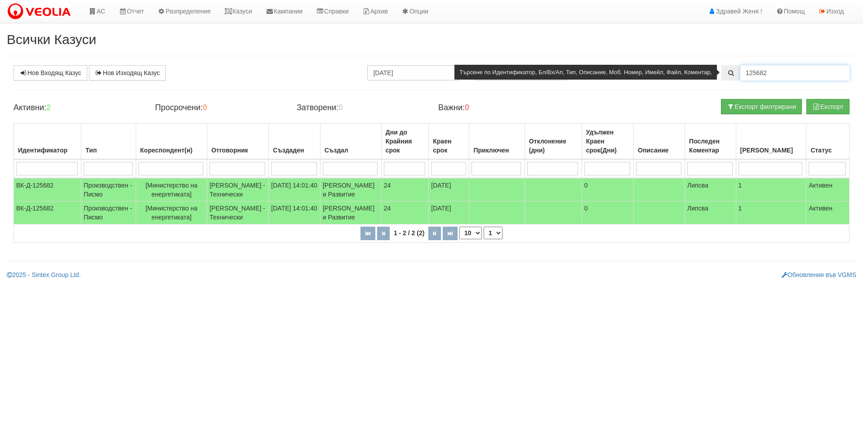
drag, startPoint x: 773, startPoint y: 71, endPoint x: 706, endPoint y: 70, distance: 67.4
click at [721, 70] on div "125682" at bounding box center [785, 72] width 128 height 15
type input "министерство"
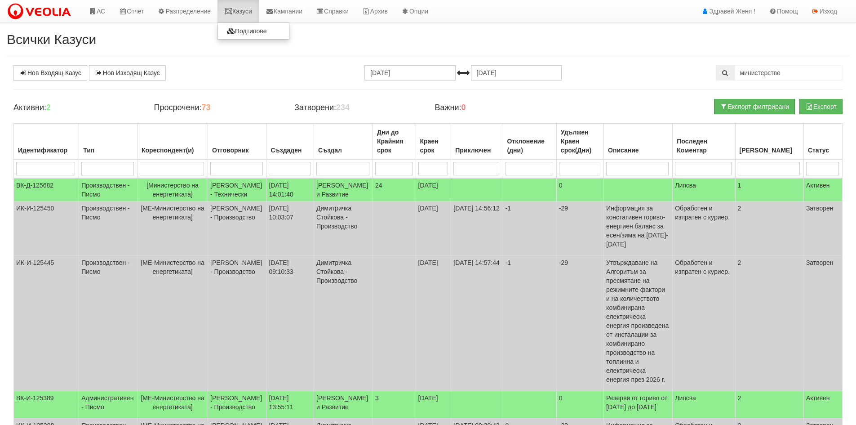
click at [232, 11] on icon at bounding box center [228, 11] width 8 height 6
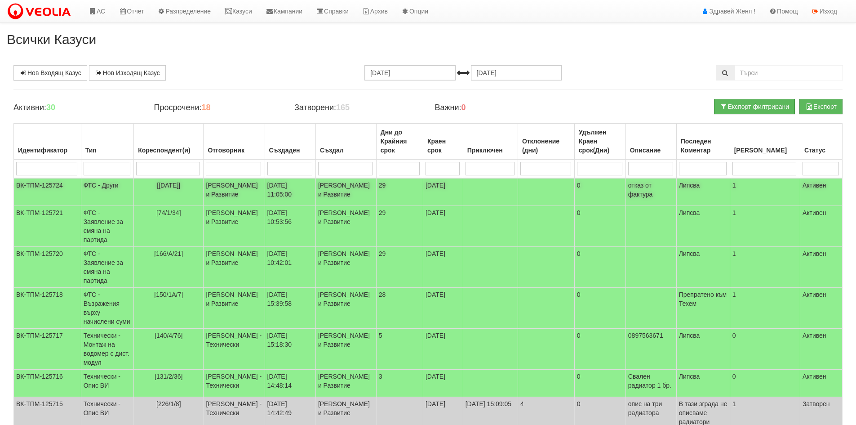
click at [157, 189] on td "[[DATE]]" at bounding box center [169, 192] width 70 height 28
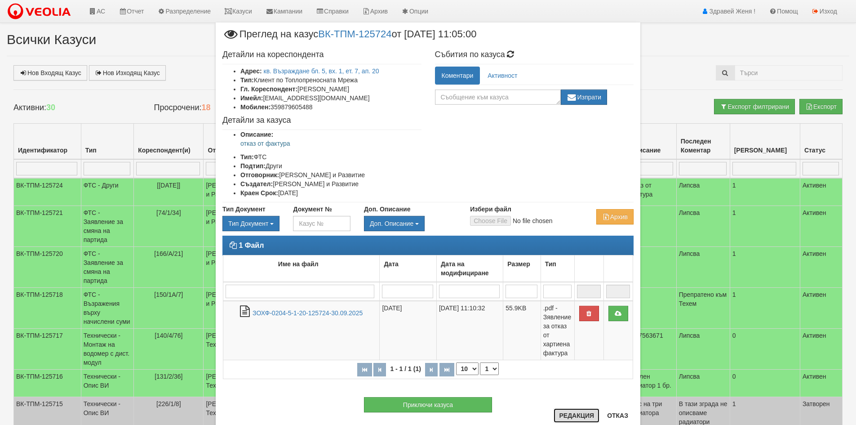
click at [574, 416] on button "Редакция" at bounding box center [577, 415] width 46 height 14
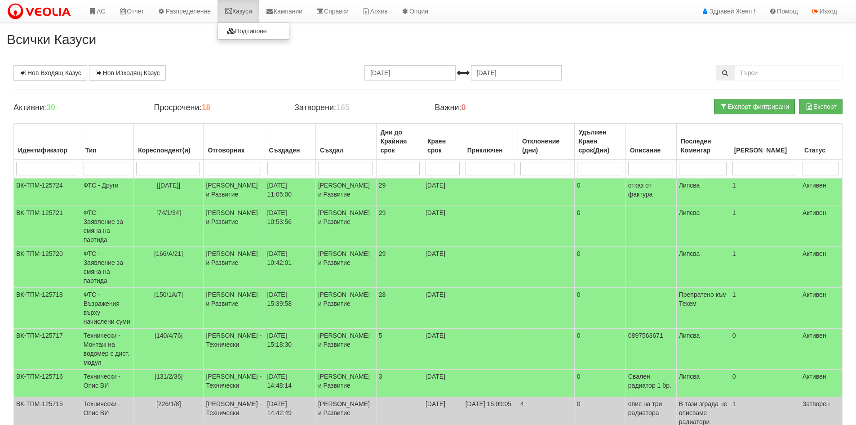
click at [252, 13] on link "Казуси" at bounding box center [238, 11] width 41 height 22
click at [249, 14] on link "Казуси" at bounding box center [238, 11] width 41 height 22
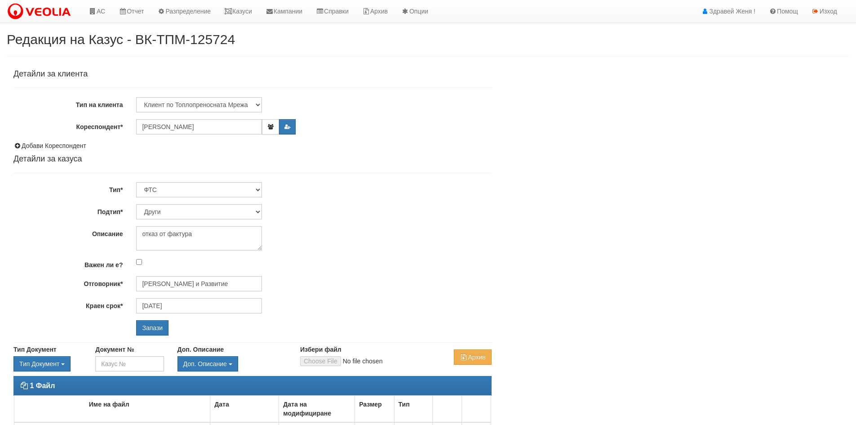
select select "Други"
click at [249, 281] on input "[PERSON_NAME] и Развитие" at bounding box center [199, 283] width 126 height 15
click at [246, 297] on div "[PERSON_NAME] - Клиенти и Развитие" at bounding box center [393, 297] width 512 height 11
type input "[PERSON_NAME] - Клиенти и Развитие"
click at [154, 329] on input "Запази" at bounding box center [152, 327] width 32 height 15
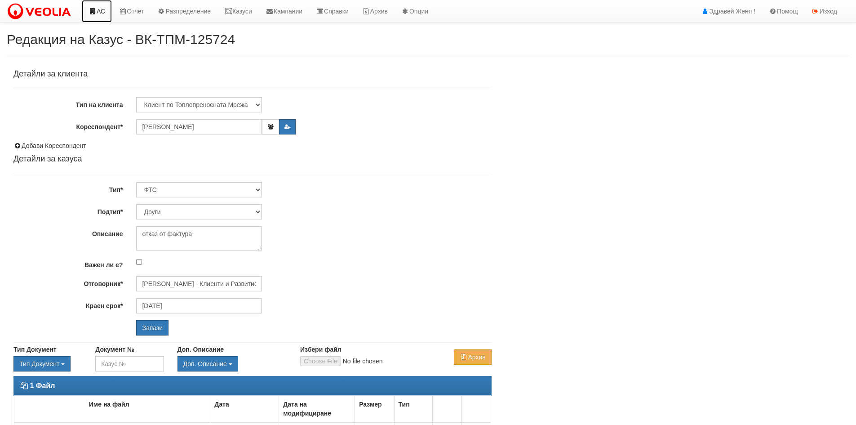
click at [95, 10] on icon at bounding box center [93, 11] width 8 height 6
click at [159, 325] on input "Запази" at bounding box center [152, 327] width 32 height 15
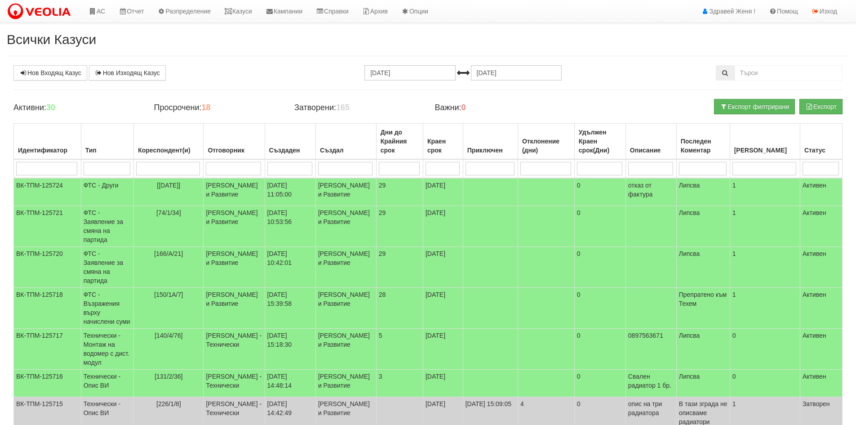
click at [275, 198] on td "[DATE] 11:05:00" at bounding box center [290, 192] width 51 height 28
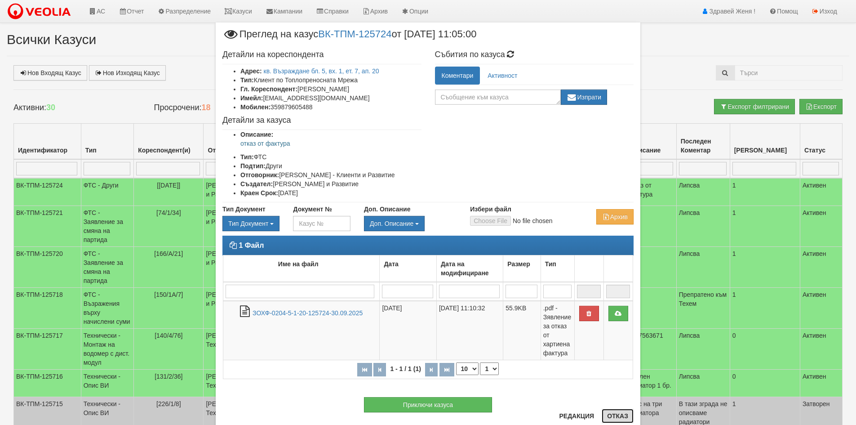
click at [616, 419] on button "Отказ" at bounding box center [618, 416] width 32 height 14
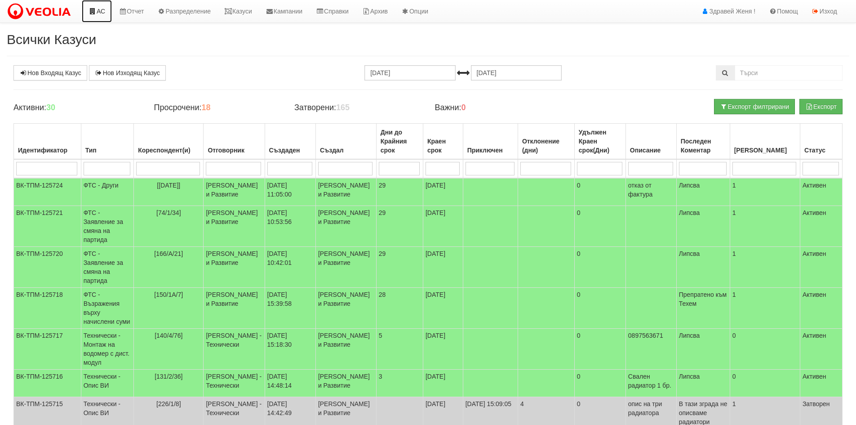
click at [104, 13] on link "АС" at bounding box center [97, 11] width 30 height 22
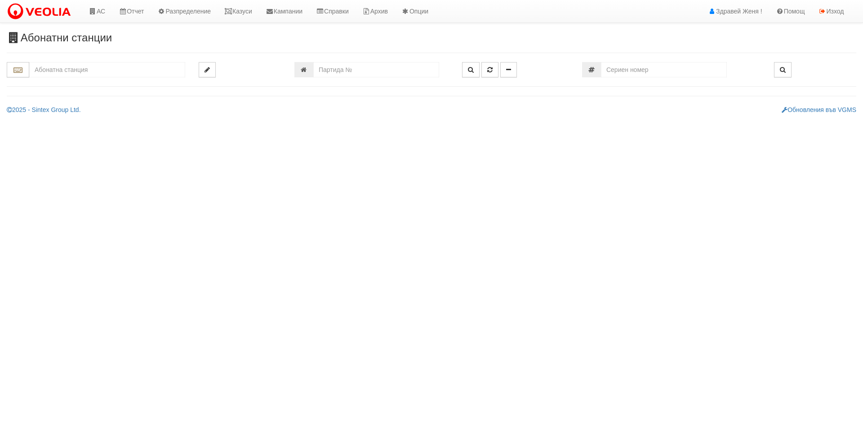
click at [77, 67] on input "text" at bounding box center [107, 69] width 156 height 15
click at [84, 83] on div "082/1 - Трошево - "ВЕОЛИЯ"" at bounding box center [107, 84] width 153 height 10
type input "082/1 - Трошево - "ВЕОЛИЯ""
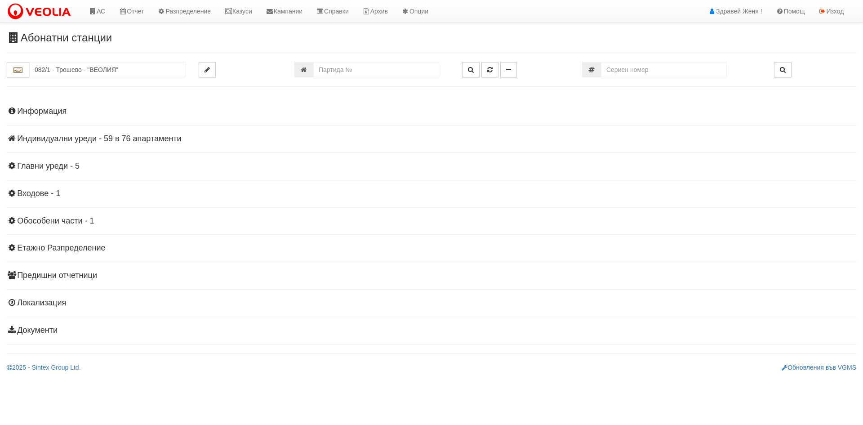
click at [144, 134] on h4 "Индивидуални уреди - 59 в 76 апартаменти" at bounding box center [431, 138] width 849 height 9
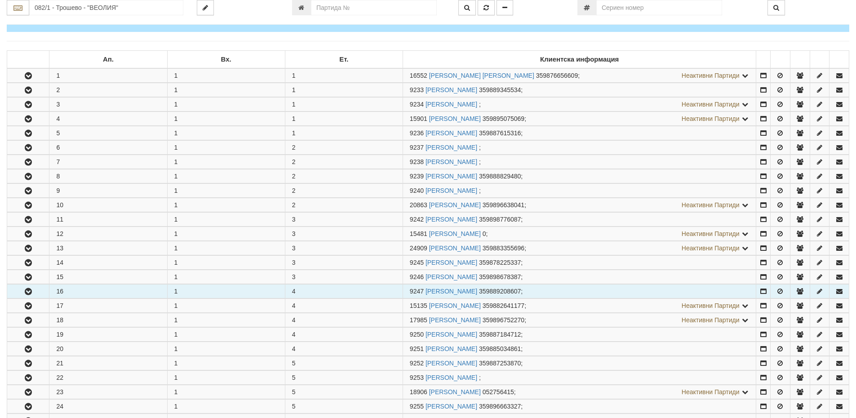
scroll to position [135, 0]
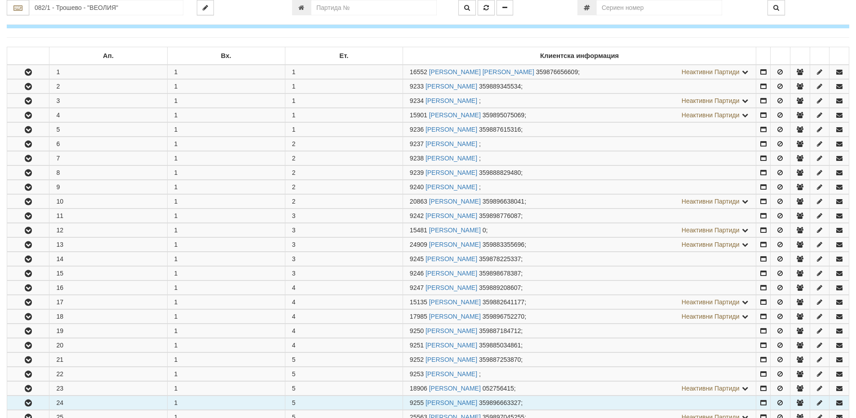
click at [31, 404] on icon "button" at bounding box center [28, 403] width 11 height 6
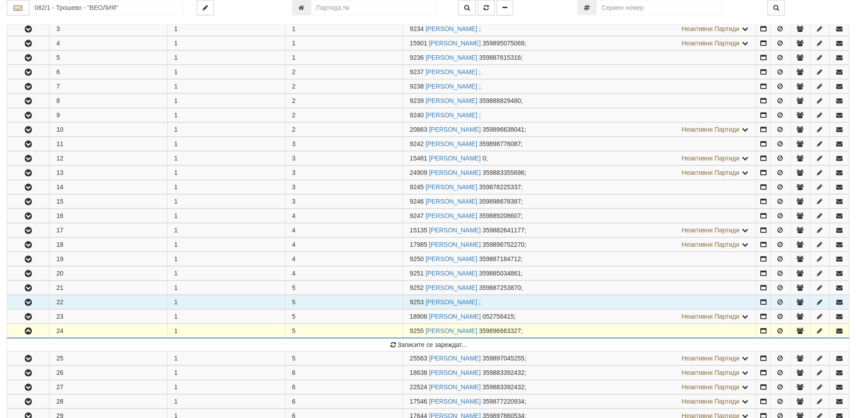
scroll to position [315, 0]
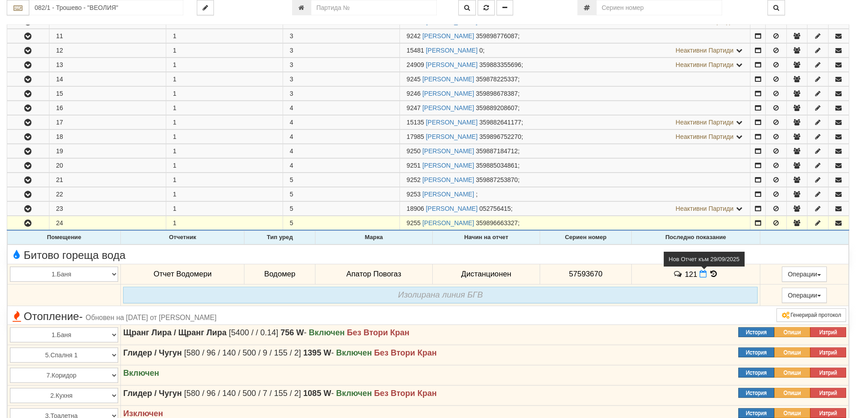
click at [704, 276] on span at bounding box center [704, 274] width 9 height 9
click at [701, 276] on icon at bounding box center [703, 274] width 7 height 8
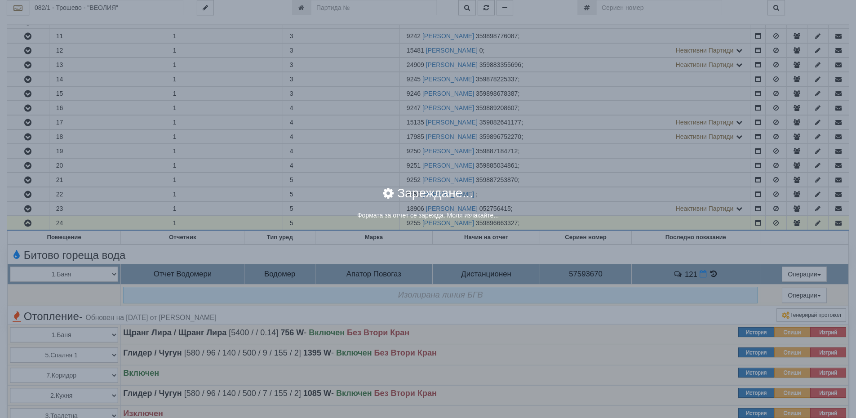
select select "8ac75930-9bfd-e511-80be-8d5a1dced85a"
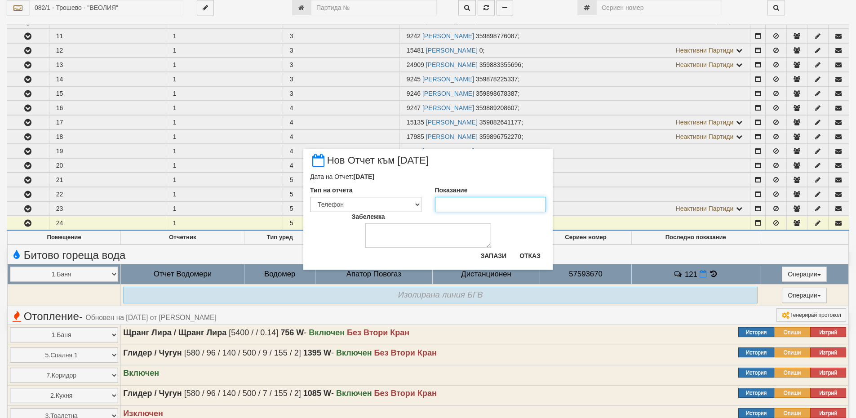
click at [475, 208] on input "Показание" at bounding box center [490, 204] width 111 height 15
type input "122"
click at [411, 227] on textarea "Забележка" at bounding box center [428, 235] width 126 height 24
type textarea "30,09,2025"
click at [493, 256] on button "Запази" at bounding box center [493, 256] width 37 height 14
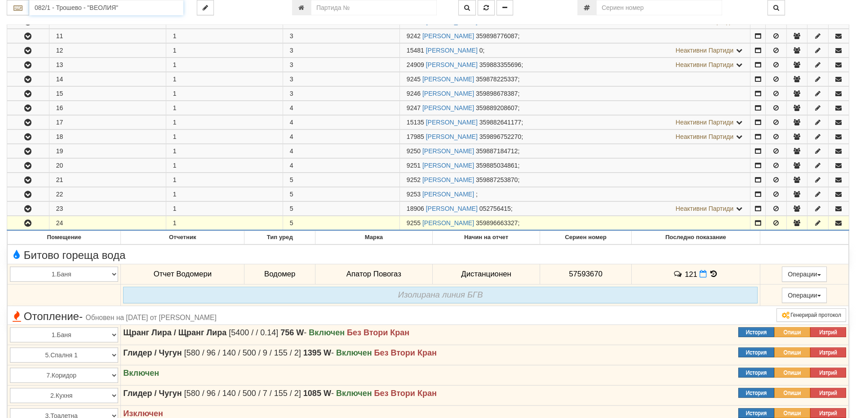
click at [75, 9] on input "082/1 - Трошево - "ВЕОЛИЯ"" at bounding box center [106, 7] width 154 height 15
click at [85, 19] on div "056/1 - Трошево - "ТЕХЕМ"" at bounding box center [106, 22] width 151 height 10
type input "056/1 - Трошево - "ТЕХЕМ""
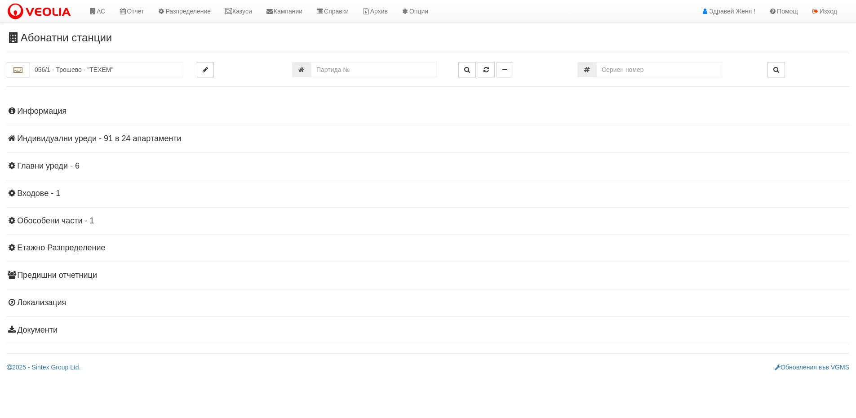
scroll to position [0, 0]
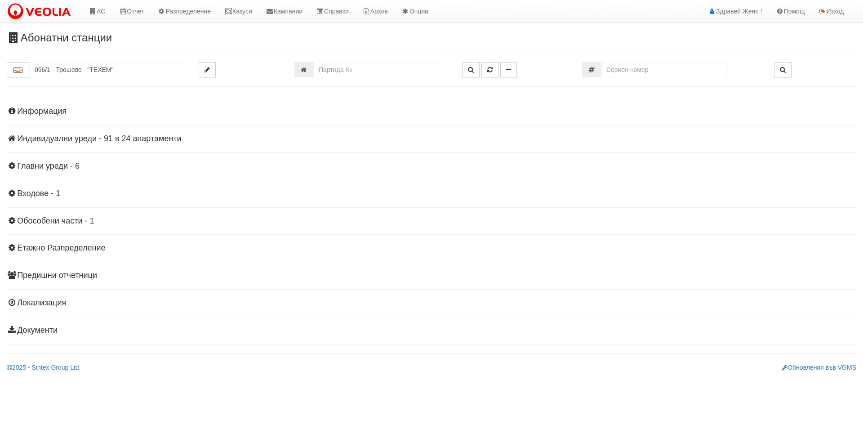
click at [44, 140] on h4 "Индивидуални уреди - 91 в 24 апартаменти" at bounding box center [431, 138] width 849 height 9
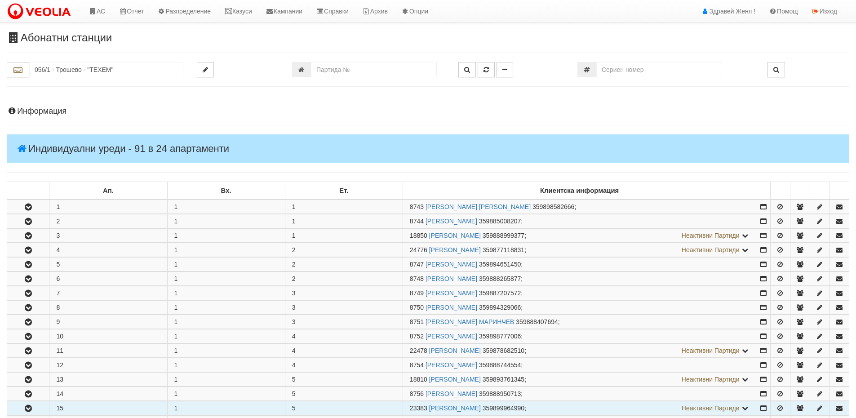
click at [42, 408] on button "button" at bounding box center [28, 407] width 42 height 13
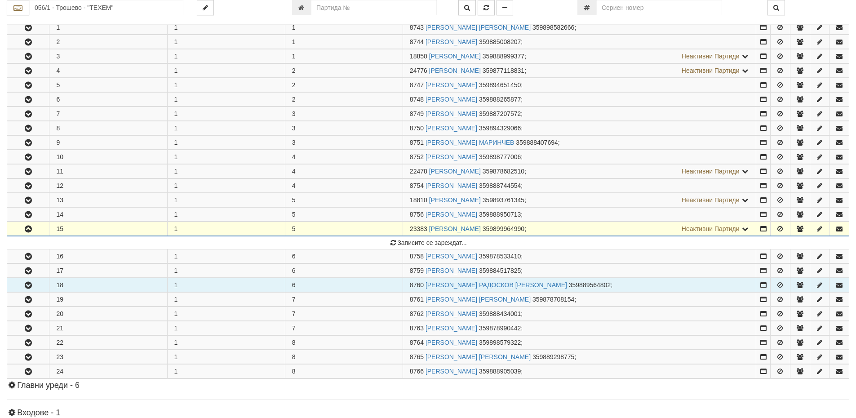
scroll to position [180, 0]
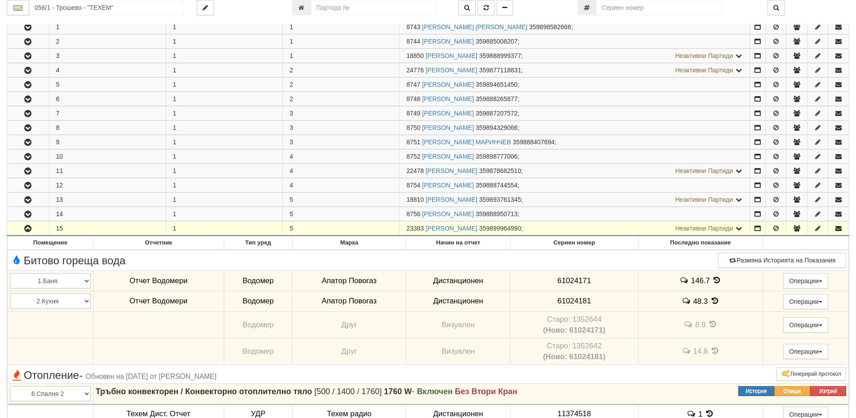
drag, startPoint x: 423, startPoint y: 228, endPoint x: 394, endPoint y: 229, distance: 29.2
click at [394, 229] on tr "15 1 5 23383 [PERSON_NAME] 359899964990 ; Неактивни Партиди 8757 [PERSON_NAME]" at bounding box center [428, 229] width 842 height 14
copy tr "23383"
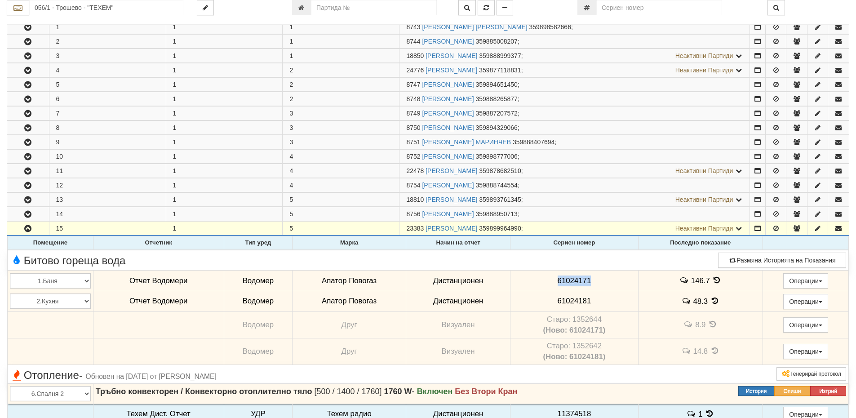
drag, startPoint x: 594, startPoint y: 278, endPoint x: 538, endPoint y: 282, distance: 56.8
click at [538, 282] on td "61024171" at bounding box center [575, 281] width 128 height 21
copy span "61024171"
drag, startPoint x: 593, startPoint y: 298, endPoint x: 541, endPoint y: 303, distance: 52.4
click at [541, 303] on td "61024181" at bounding box center [575, 301] width 128 height 21
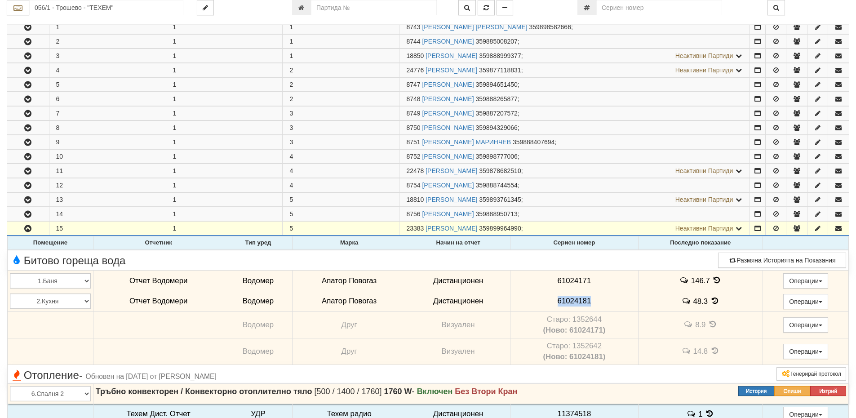
copy span "61024181"
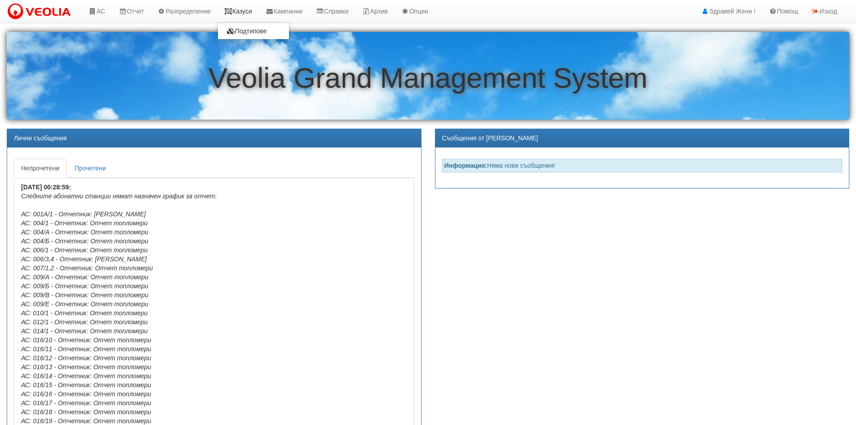
click at [256, 9] on link "Казуси" at bounding box center [238, 11] width 41 height 22
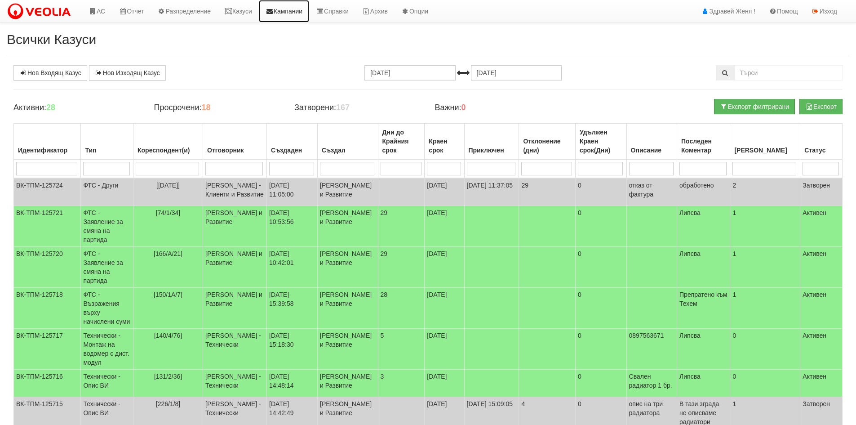
click at [274, 4] on link "Кампании" at bounding box center [284, 11] width 50 height 22
click at [256, 1] on link "Казуси" at bounding box center [238, 11] width 41 height 22
click at [245, 11] on link "Казуси" at bounding box center [238, 11] width 41 height 22
click at [30, 71] on link "Нов Входящ Казус" at bounding box center [50, 72] width 74 height 15
click at [105, 13] on link "АС" at bounding box center [97, 11] width 30 height 22
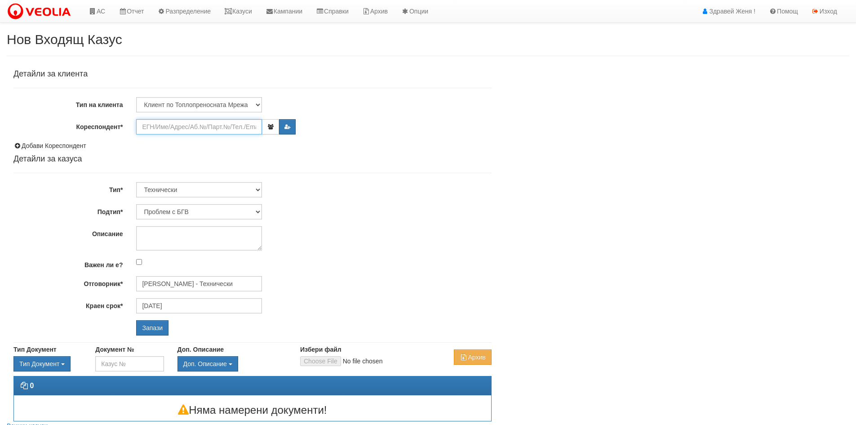
click at [181, 131] on input "Кореспондент*" at bounding box center [199, 126] width 126 height 15
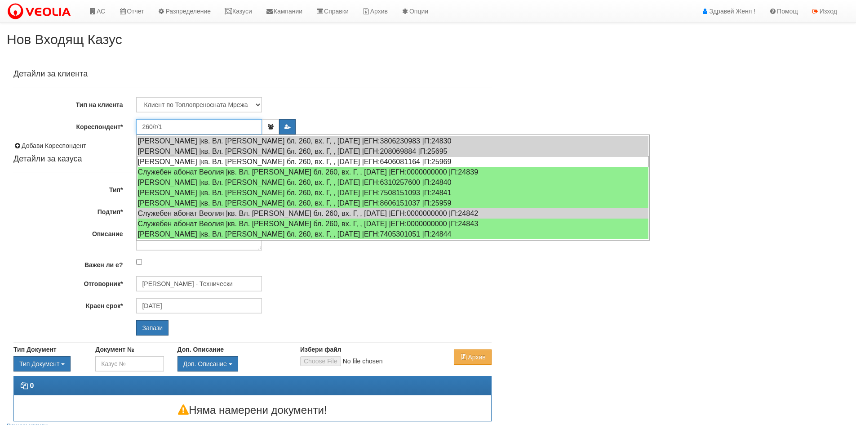
click at [165, 162] on div "ДИМИТЪР ХРИСТОВ ТОПЧИЕВ |кв. Вл. Варненчик бл. 260, вх. Г, , ап. 1 |ЕГН:6406081…" at bounding box center [393, 161] width 512 height 11
type input "KПевв ЕООД"
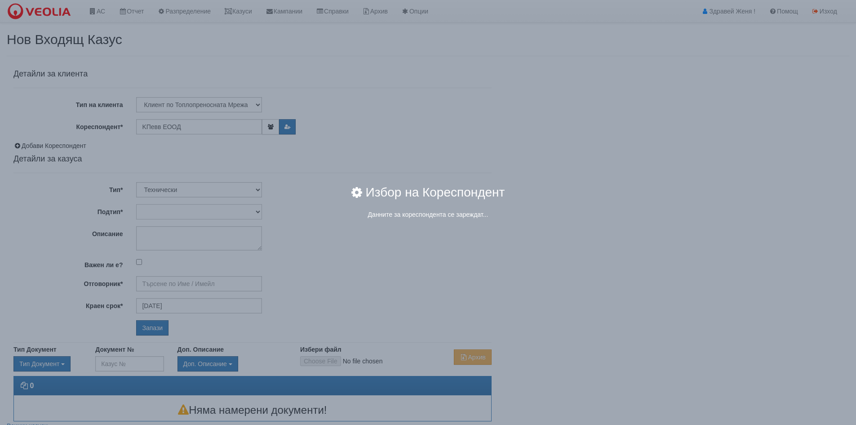
type input "Дончо Дончев - Технически"
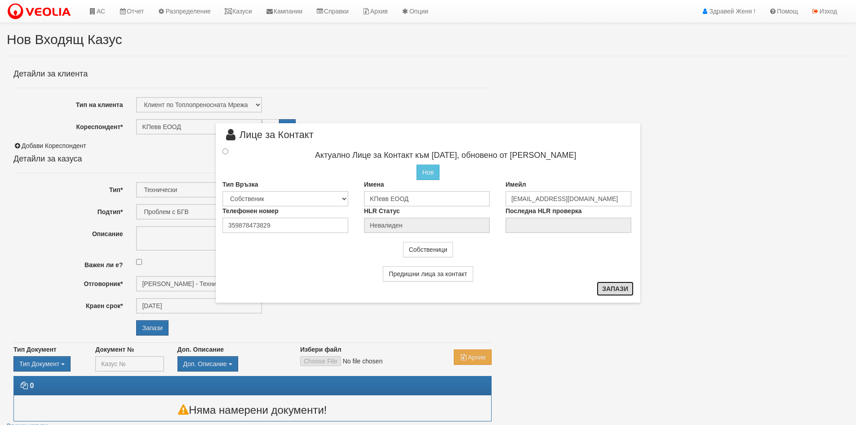
click at [620, 292] on button "Запази" at bounding box center [615, 288] width 37 height 14
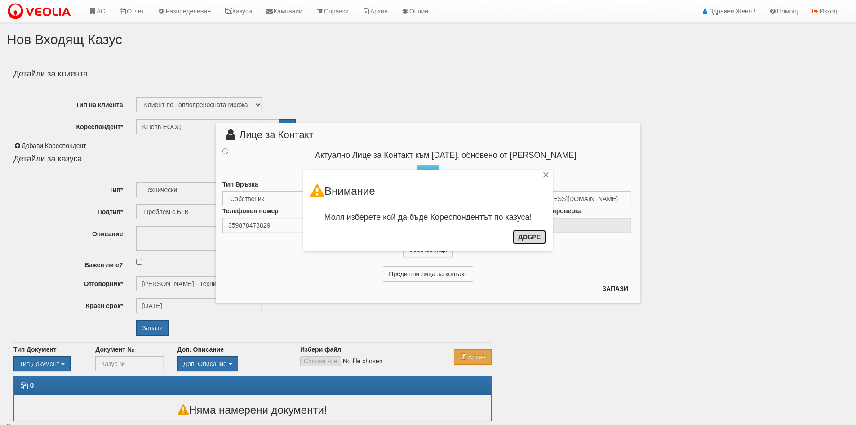
click at [534, 236] on button "Добре" at bounding box center [529, 237] width 33 height 14
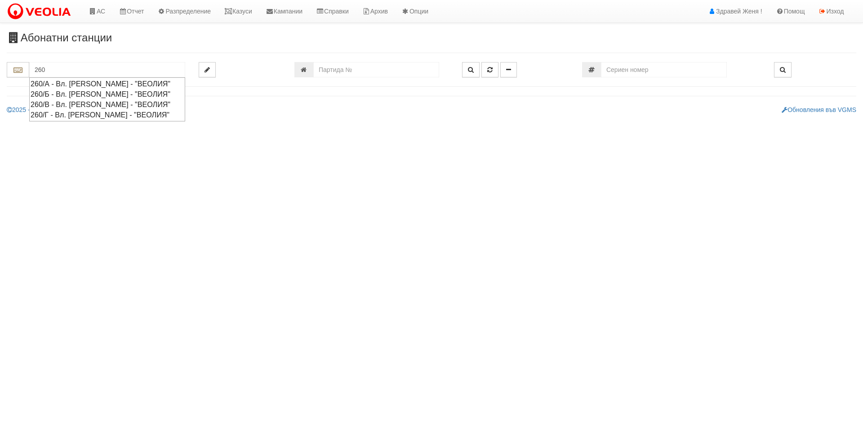
click at [76, 116] on div "260/Г - Вл. [PERSON_NAME] - "ВЕОЛИЯ"" at bounding box center [107, 115] width 153 height 10
type input "260/Г - Вл. [PERSON_NAME] - "ВЕОЛИЯ""
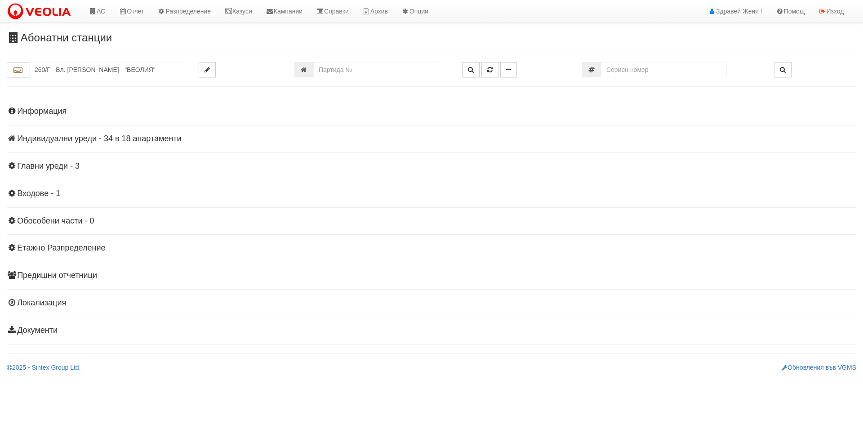
click at [140, 135] on h4 "Индивидуални уреди - 34 в 18 апартаменти" at bounding box center [431, 138] width 849 height 9
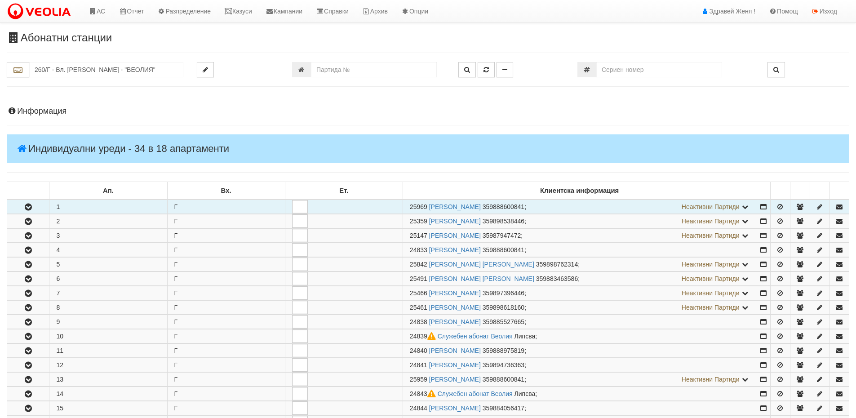
drag, startPoint x: 427, startPoint y: 209, endPoint x: 398, endPoint y: 210, distance: 28.3
click at [398, 210] on tr "1 Г 25969 ДИМИТЪР ХРИСТОВ ТОПЧИЕВ 359888600841 ; Неактивни Партиди 24830 359888…" at bounding box center [428, 207] width 842 height 14
copy tr "25969"
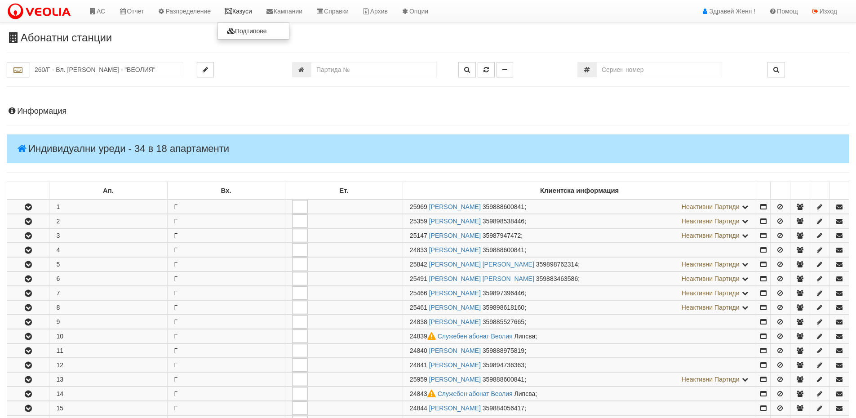
click at [232, 9] on icon at bounding box center [228, 11] width 8 height 6
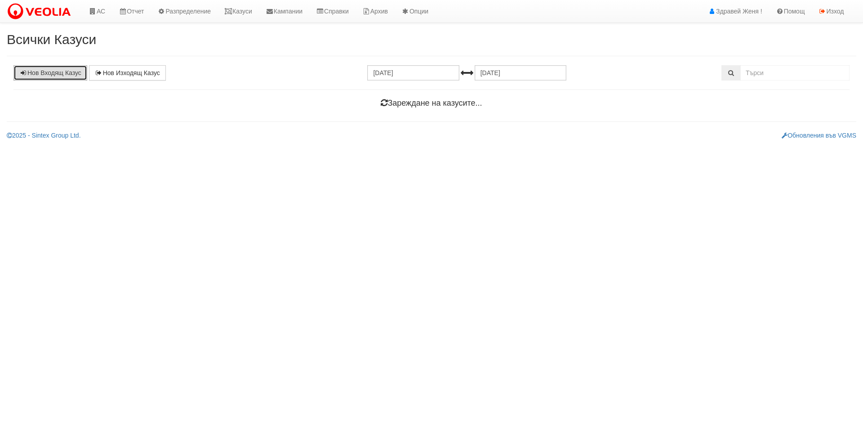
click at [66, 76] on link "Нов Входящ Казус" at bounding box center [50, 72] width 74 height 15
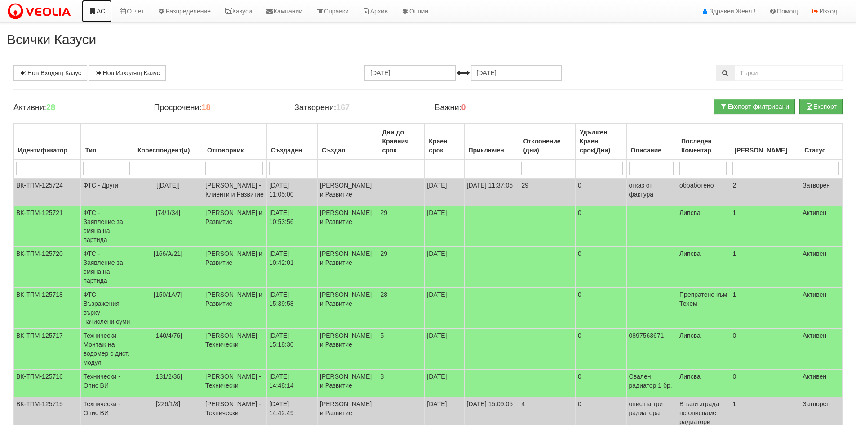
click at [90, 6] on link "АС" at bounding box center [97, 11] width 30 height 22
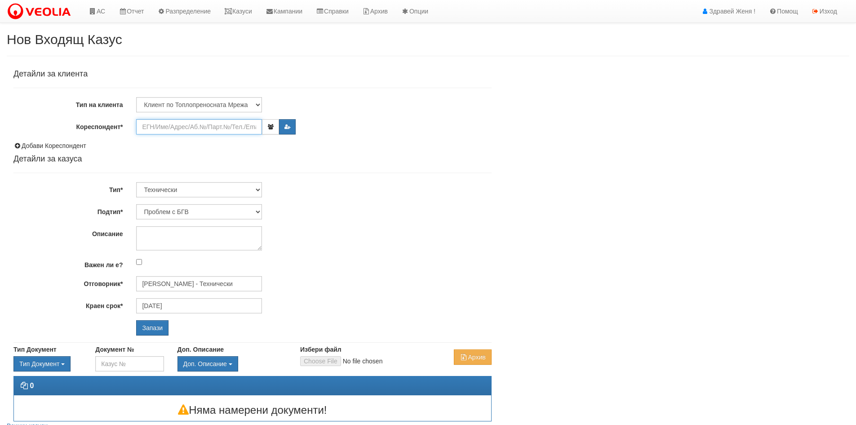
click at [212, 124] on input "Кореспондент*" at bounding box center [199, 126] width 126 height 15
paste input "25969"
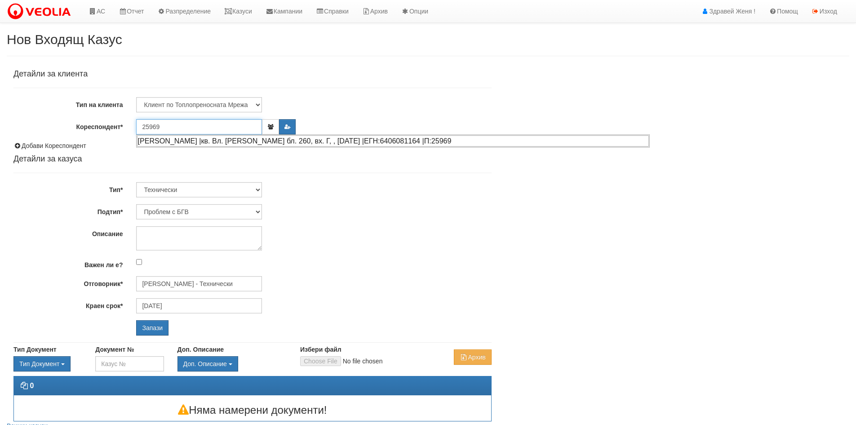
click at [201, 139] on div "ДИМИТЪР ХРИСТОВ ТОПЧИЕВ |кв. Вл. Варненчик бл. 260, вх. Г, , ап. 1 |ЕГН:6406081…" at bounding box center [393, 140] width 512 height 11
type input "KПевв ЕООД"
type input "Дончо Дончев - Технически"
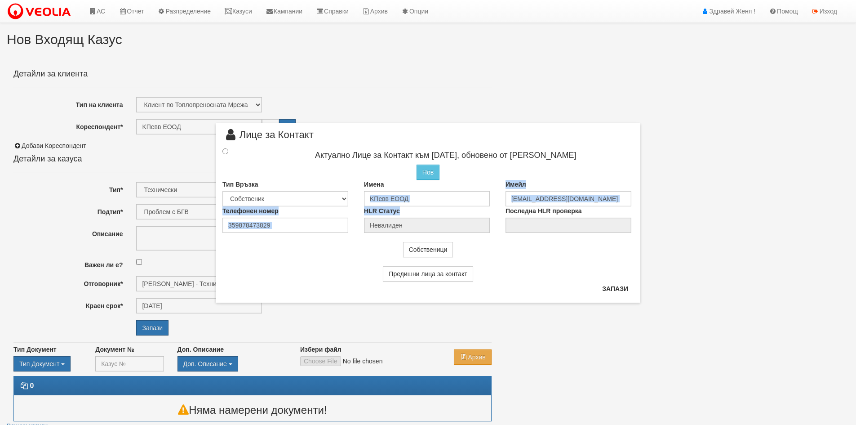
drag, startPoint x: 440, startPoint y: 206, endPoint x: 388, endPoint y: 198, distance: 52.8
click at [388, 198] on div "Актуално Лице за Контакт към 09/12/2024, обновено от Веселина Гьонева Нов Проме…" at bounding box center [428, 190] width 425 height 86
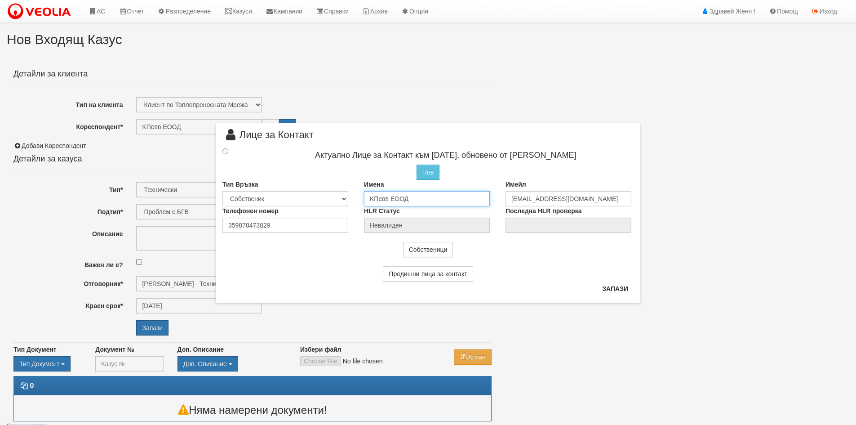
drag, startPoint x: 412, startPoint y: 196, endPoint x: 680, endPoint y: 308, distance: 290.3
click at [342, 189] on div "Тип Връзка Собственик Наемател Роднина Съсед Приятел Имена KПевв ЕООД Имейл Kal…" at bounding box center [428, 193] width 425 height 27
type input "Гергана Кожухарова"
drag, startPoint x: 281, startPoint y: 222, endPoint x: 151, endPoint y: 227, distance: 130.9
click at [151, 227] on div "× Лице за Контакт Актуално Лице за Контакт към 09/12/2024, обновено от Веселина…" at bounding box center [428, 212] width 856 height 425
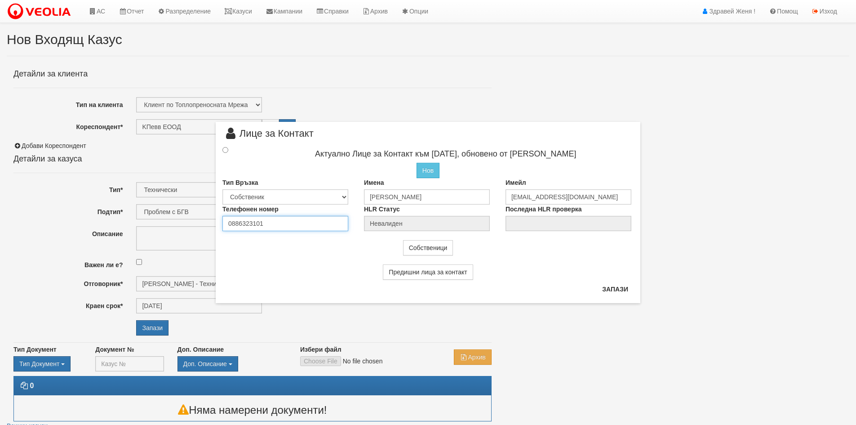
type input "0886323101"
click at [227, 150] on input "radio" at bounding box center [225, 150] width 6 height 6
radio input "true"
type input "Гергана Кожухарова"
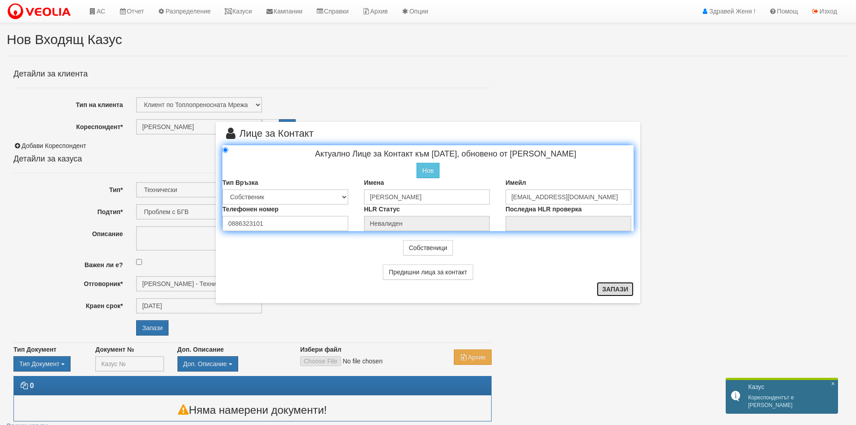
click at [616, 287] on button "Запази" at bounding box center [615, 289] width 37 height 14
radio input "true"
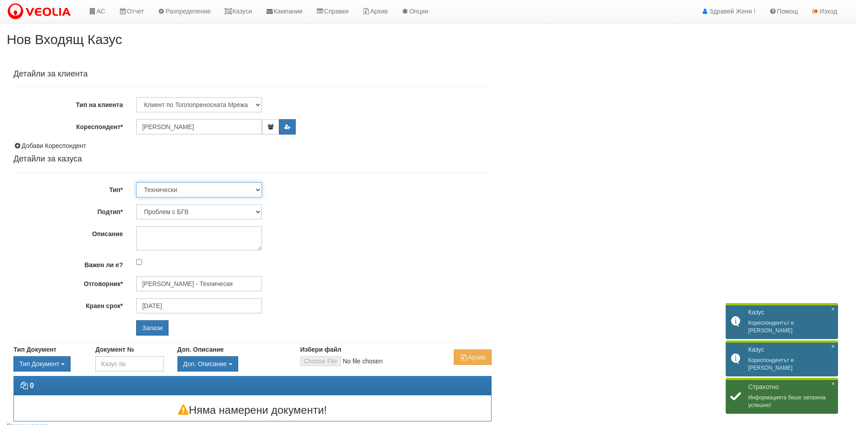
click at [200, 193] on select "Технически ФТС Търговски Административен Производствен Експлоатационен Финансов…" at bounding box center [199, 189] width 126 height 15
select select "1"
click at [136, 182] on select "Технически ФТС Търговски Административен Производствен Експлоатационен Финансов…" at bounding box center [199, 189] width 126 height 15
type input "30/10/2025"
type input "Миглена Михова - Клиенти и Развитие"
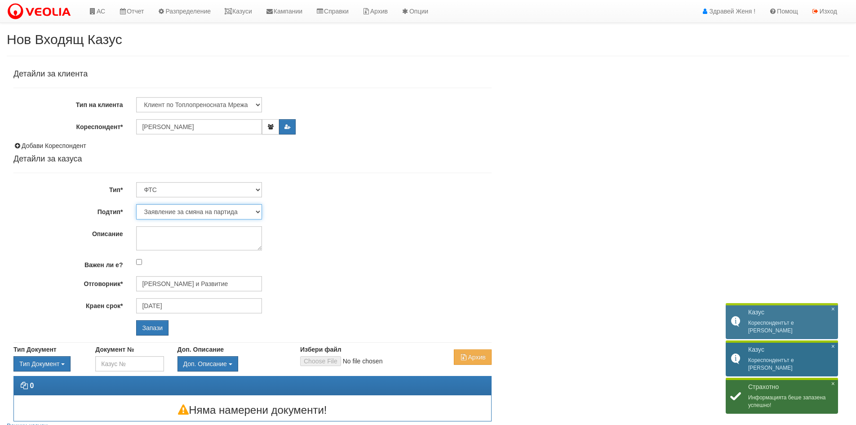
click at [200, 213] on select "Заявление за смяна на партида Заявление за равни месечни вноски Разпределение о…" at bounding box center [199, 211] width 126 height 15
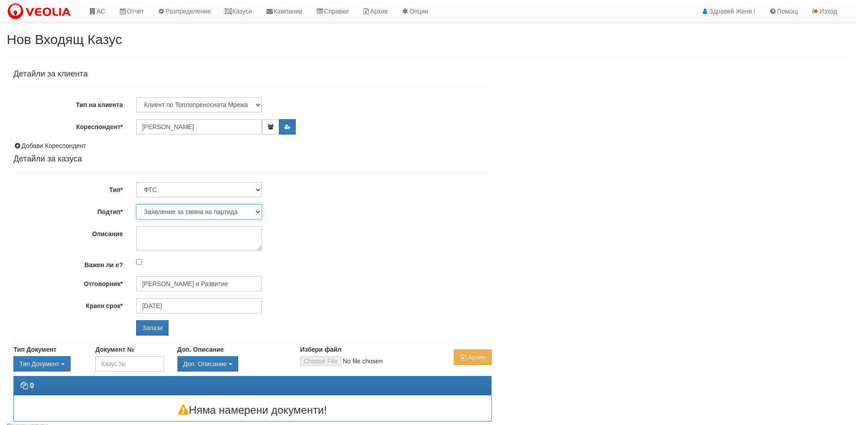
click at [136, 204] on select "Заявление за смяна на партида Заявление за равни месечни вноски Разпределение о…" at bounding box center [199, 211] width 126 height 15
click at [272, 126] on icon "button" at bounding box center [270, 126] width 7 height 5
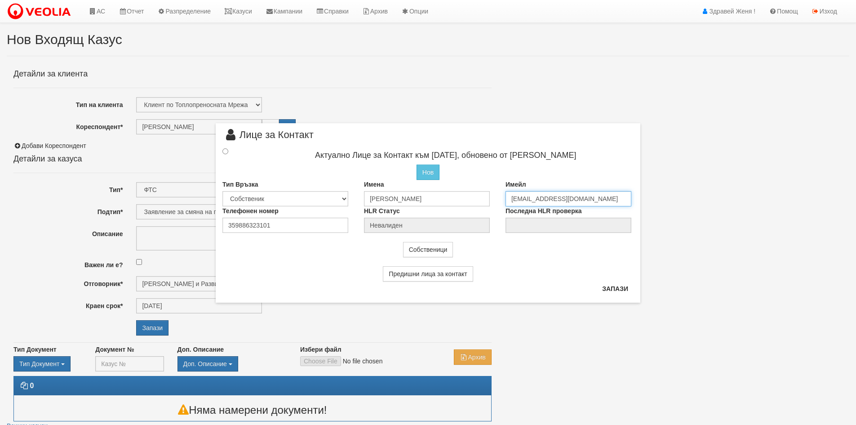
drag, startPoint x: 600, startPoint y: 202, endPoint x: 447, endPoint y: 198, distance: 152.9
click at [447, 198] on div "Тип Връзка Собственик Наемател Роднина Съсед Приятел Имена Гергана Кожухарова И…" at bounding box center [428, 193] width 425 height 27
click at [607, 280] on div "× Лице за Контакт Актуално Лице за Контакт към 30/09/2025, обновено от Женя Дим…" at bounding box center [428, 212] width 425 height 179
click at [608, 283] on button "Запази" at bounding box center [615, 288] width 37 height 14
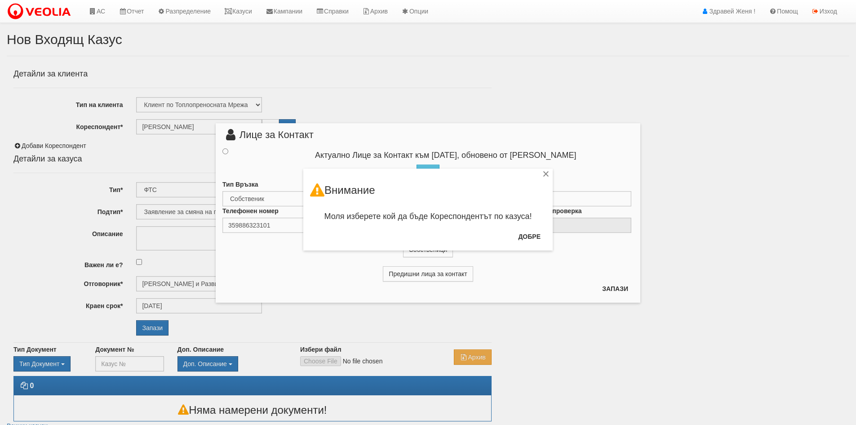
click at [547, 173] on div "×" at bounding box center [546, 175] width 9 height 9
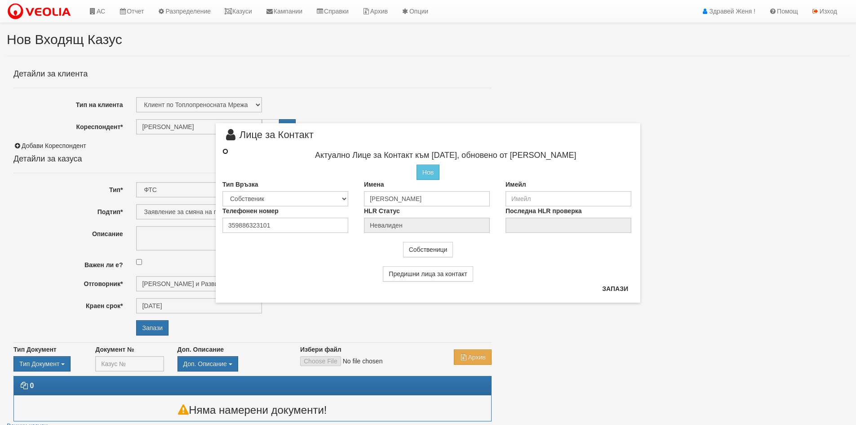
click at [225, 154] on input "radio" at bounding box center [225, 151] width 6 height 6
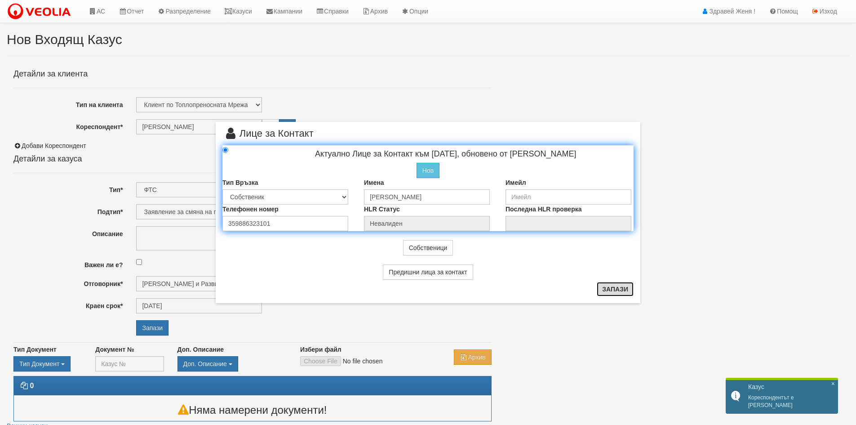
click at [622, 295] on button "Запази" at bounding box center [615, 289] width 37 height 14
radio input "true"
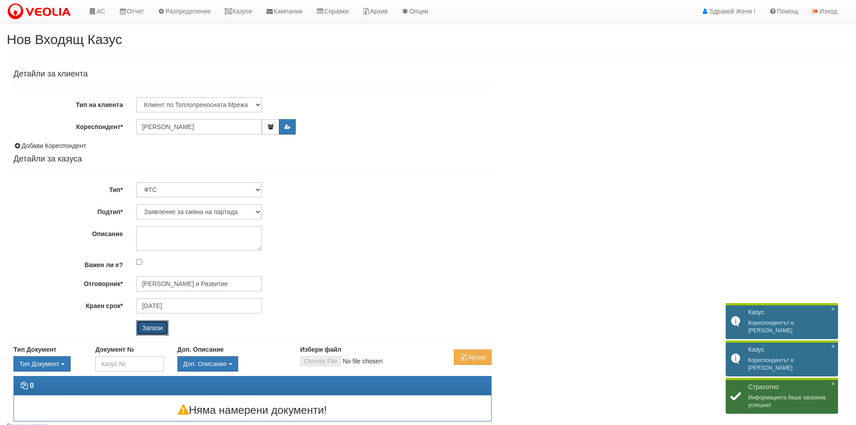
click at [151, 326] on input "Запази" at bounding box center [152, 327] width 32 height 15
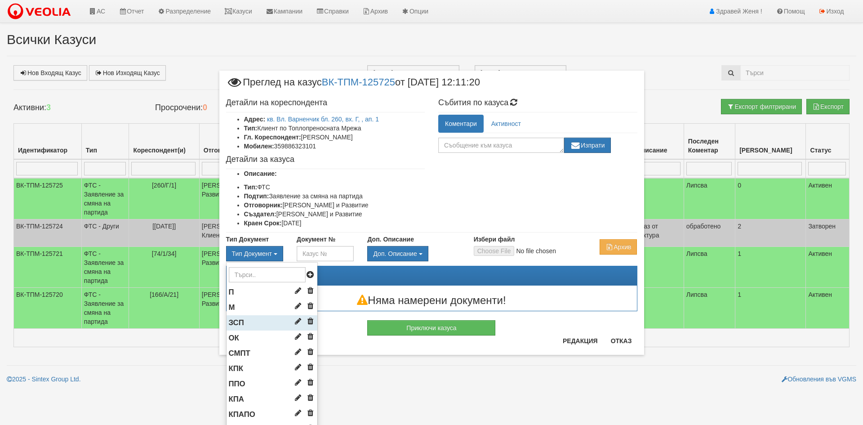
click at [250, 321] on li "ЗСП" at bounding box center [272, 322] width 91 height 15
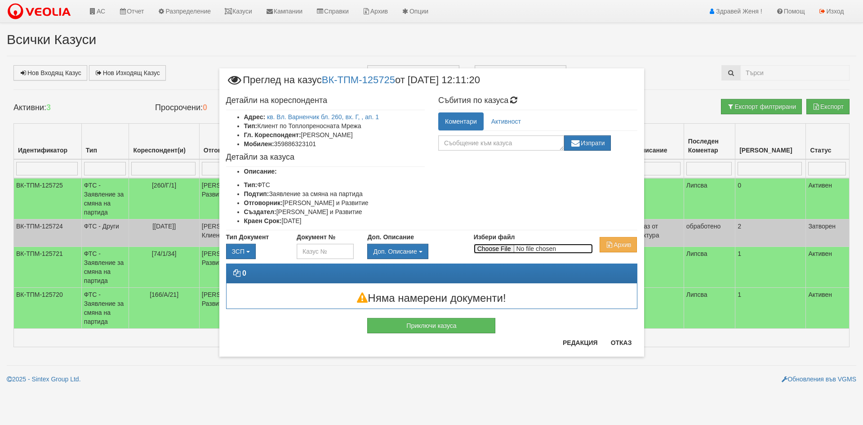
click at [487, 249] on input "Избери файл" at bounding box center [533, 249] width 119 height 10
type input "C:\fakepath\DOC164.pdf"
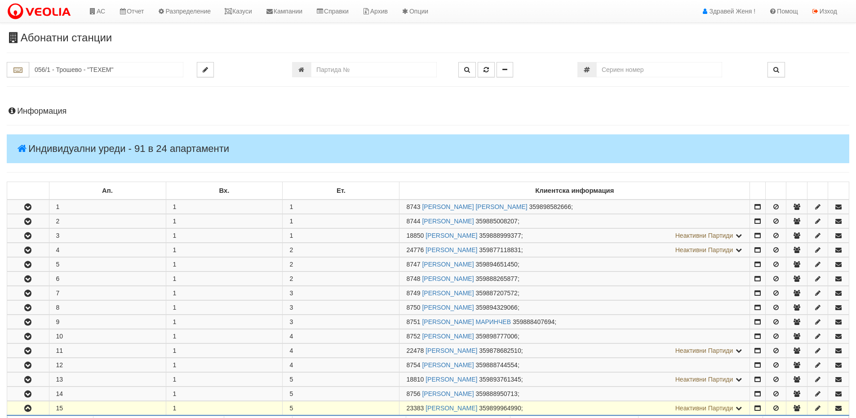
scroll to position [180, 0]
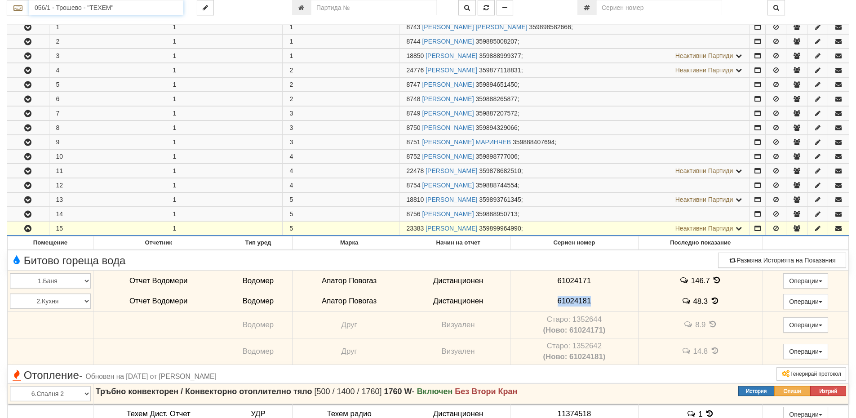
click at [126, 10] on input "056/1 - Трошево - "ТЕХЕМ"" at bounding box center [106, 7] width 154 height 15
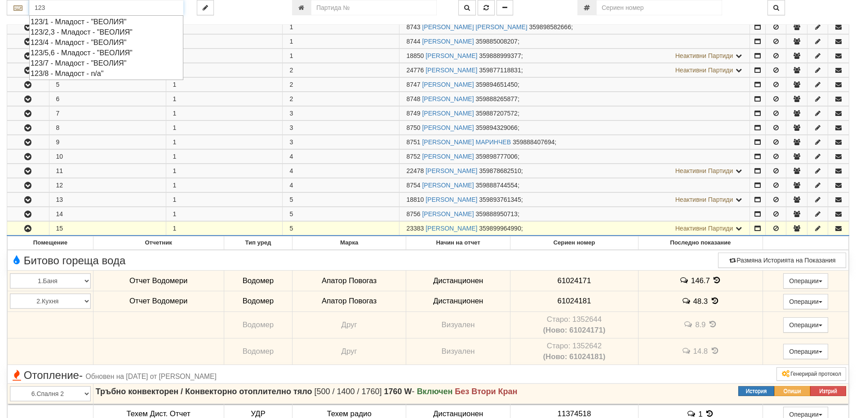
click at [110, 33] on div "123/2,3 - Младост - "ВЕОЛИЯ"" at bounding box center [106, 32] width 151 height 10
type input "123/2,3 - Младост - "ВЕОЛИЯ""
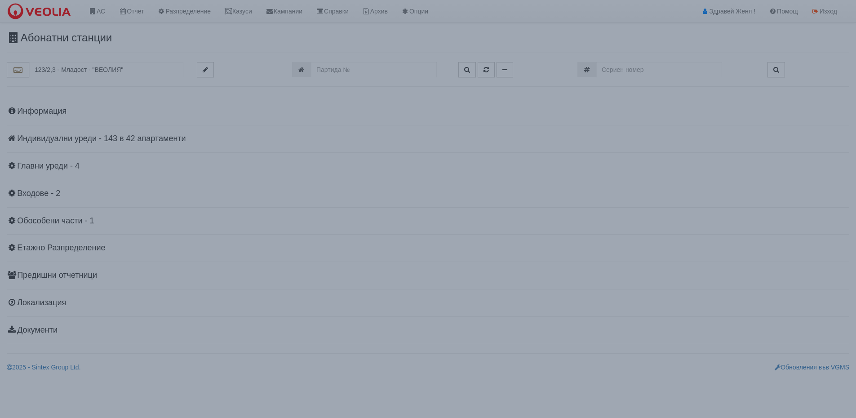
scroll to position [0, 0]
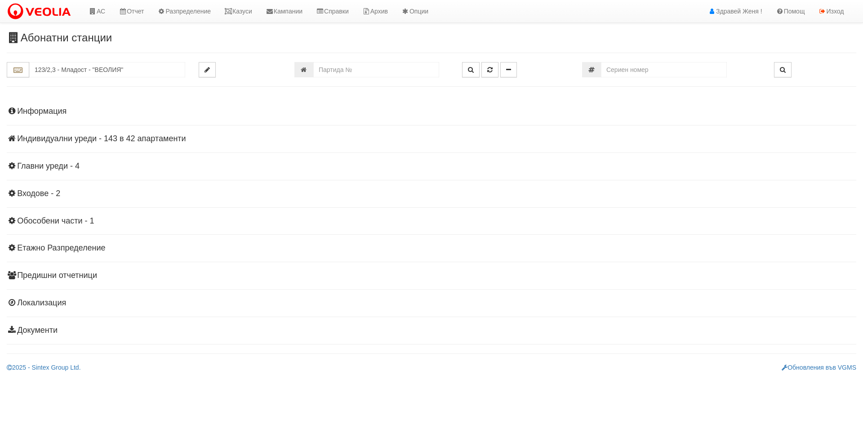
click at [101, 138] on h4 "Индивидуални уреди - 143 в 42 апартаменти" at bounding box center [431, 138] width 849 height 9
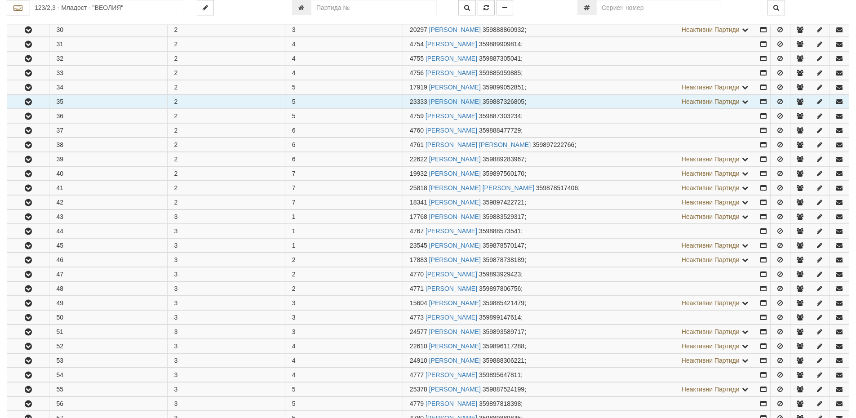
scroll to position [404, 0]
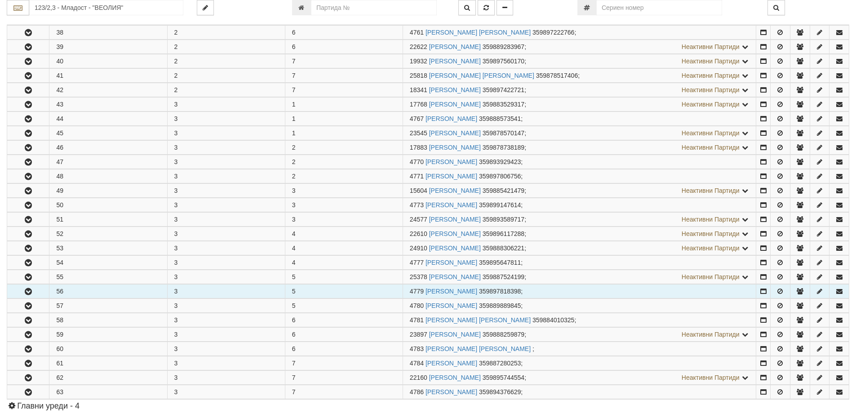
click at [33, 291] on icon "button" at bounding box center [28, 292] width 11 height 6
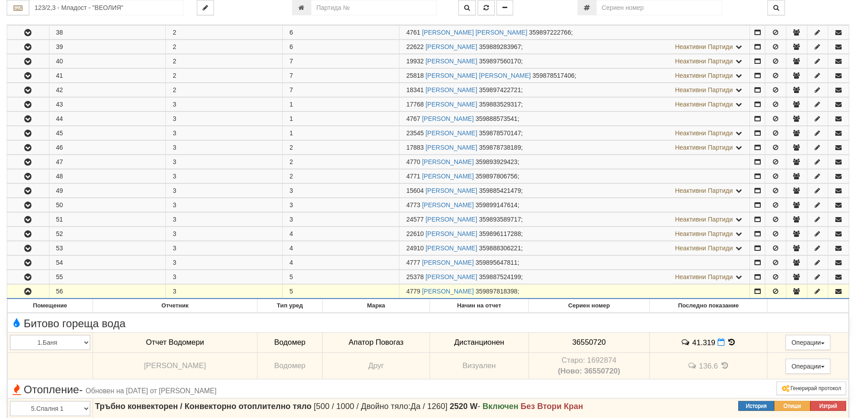
drag, startPoint x: 425, startPoint y: 292, endPoint x: 403, endPoint y: 292, distance: 22.5
click at [403, 292] on td "4779 [PERSON_NAME] 359897818398 ;" at bounding box center [575, 291] width 351 height 14
click at [418, 289] on span "4779" at bounding box center [413, 291] width 14 height 7
drag, startPoint x: 421, startPoint y: 289, endPoint x: 404, endPoint y: 290, distance: 17.6
click at [404, 290] on td "4779 [PERSON_NAME] 359897818398 ;" at bounding box center [575, 291] width 351 height 14
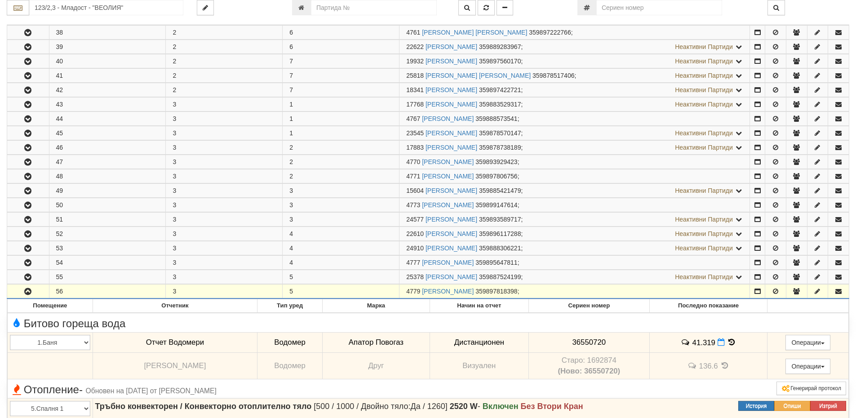
copy span "4779"
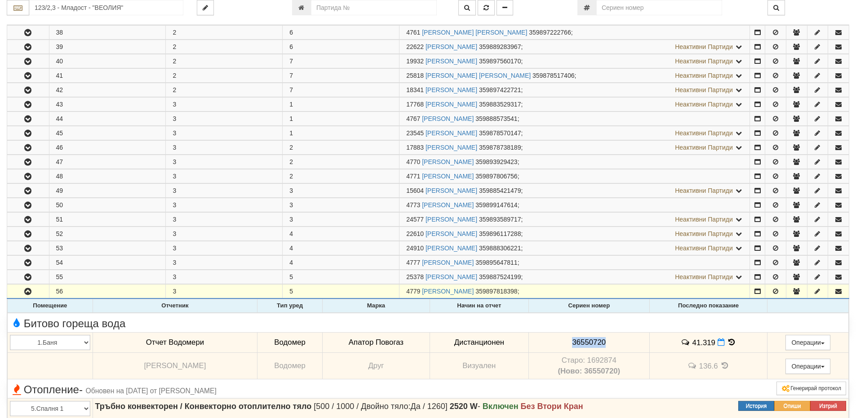
drag, startPoint x: 604, startPoint y: 343, endPoint x: 545, endPoint y: 333, distance: 59.3
click at [545, 333] on td "36550720" at bounding box center [589, 342] width 121 height 21
copy span "36550720"
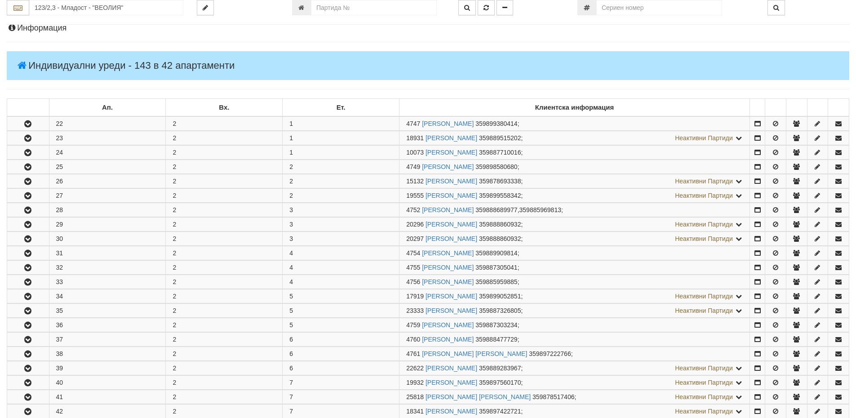
scroll to position [0, 0]
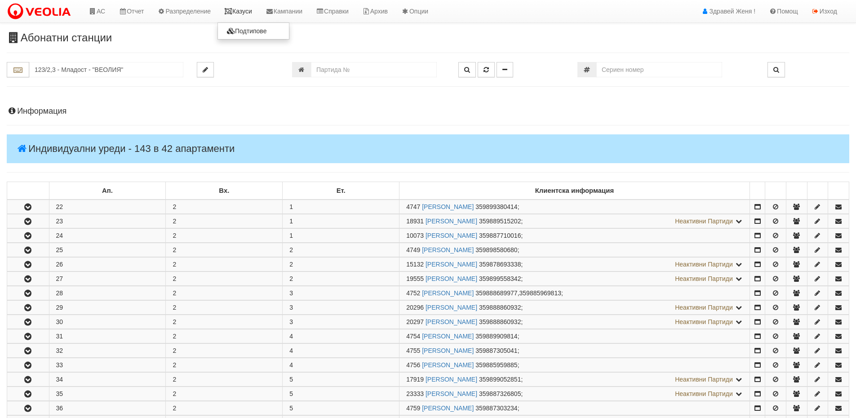
click at [239, 5] on link "Казуси" at bounding box center [238, 11] width 41 height 22
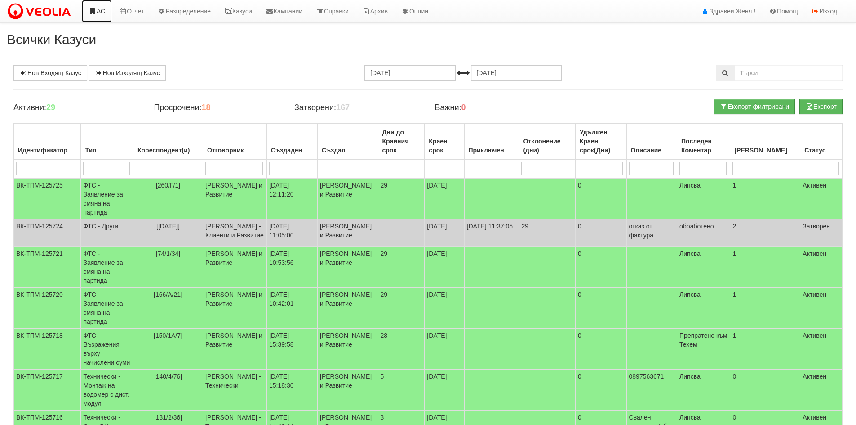
click at [90, 15] on link "АС" at bounding box center [97, 11] width 30 height 22
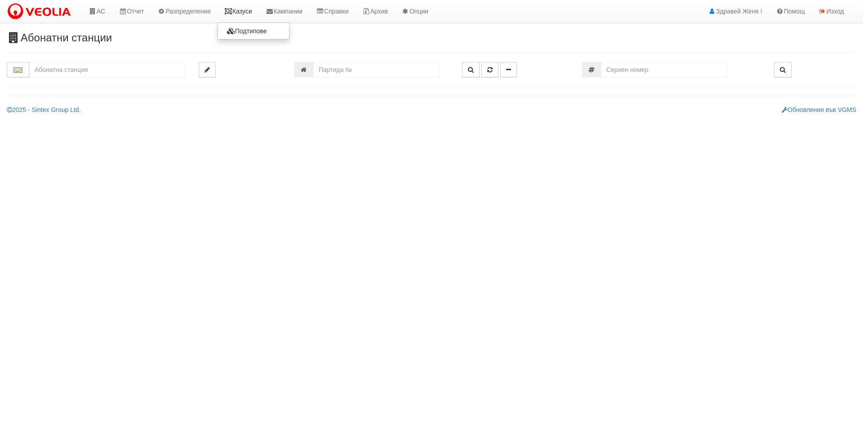
click at [242, 22] on link "Казуси" at bounding box center [238, 11] width 41 height 22
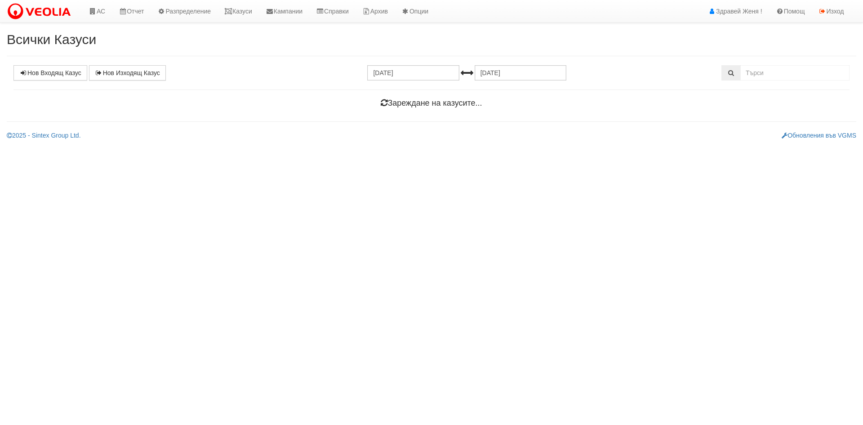
click at [759, 80] on div "Нов Входящ Казус Нов Изходящ Казус [DATE] [DATE] Зареждане на казусите..." at bounding box center [431, 88] width 849 height 47
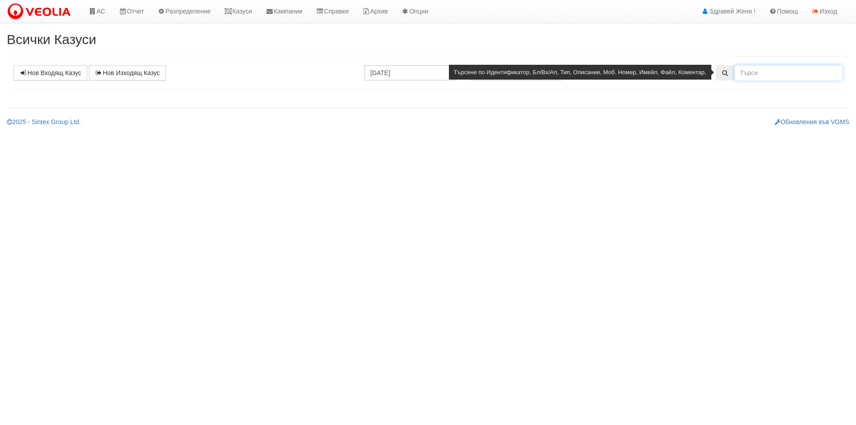
click at [761, 76] on input "text" at bounding box center [789, 72] width 108 height 15
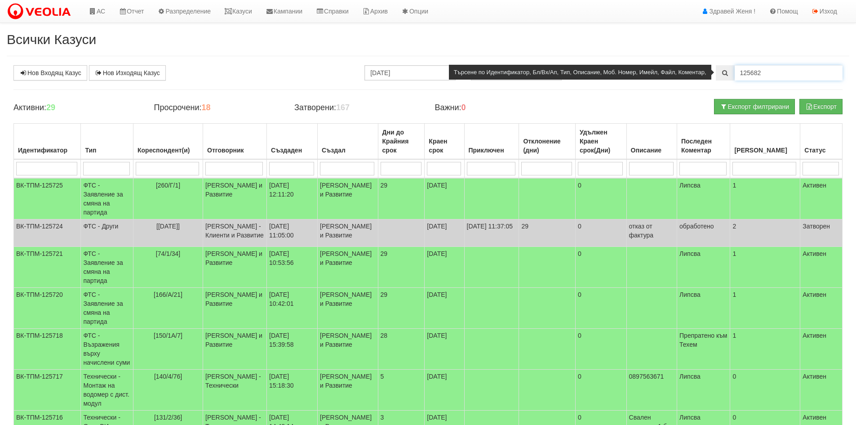
type input "125682"
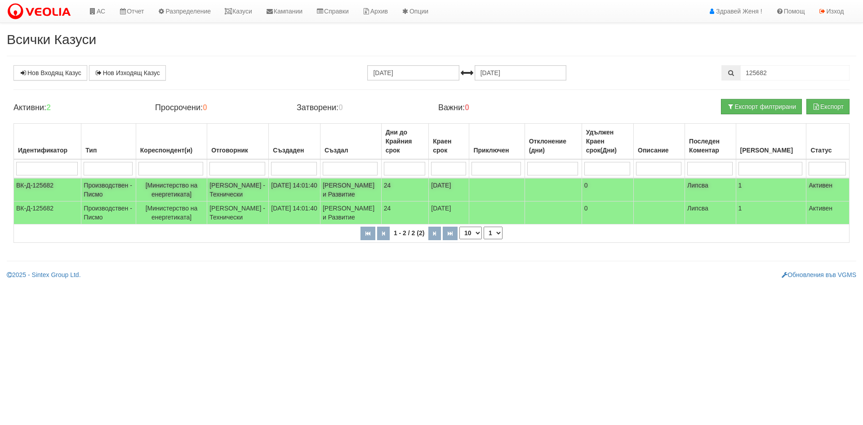
click at [61, 197] on td "ВК-Д-125682" at bounding box center [47, 189] width 67 height 23
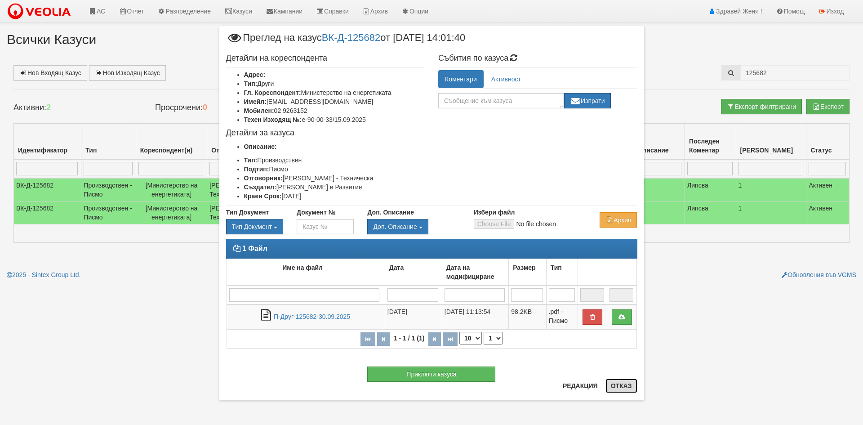
click at [625, 387] on button "Отказ" at bounding box center [621, 385] width 32 height 14
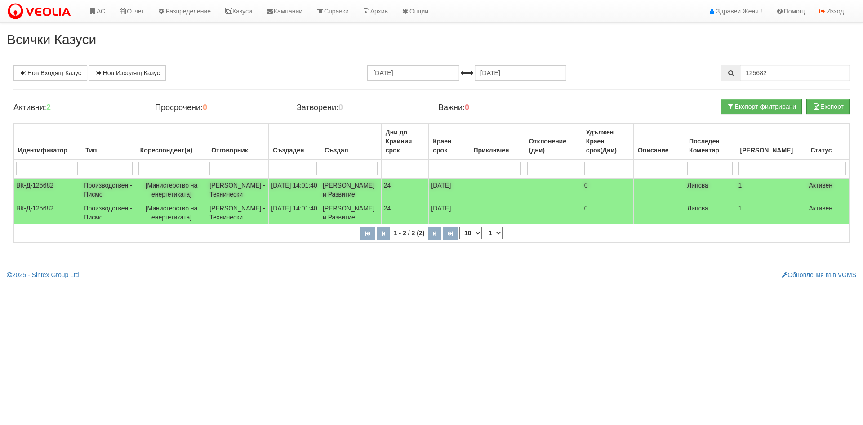
click at [162, 195] on span "[Министерство на енергетиката]" at bounding box center [172, 190] width 52 height 16
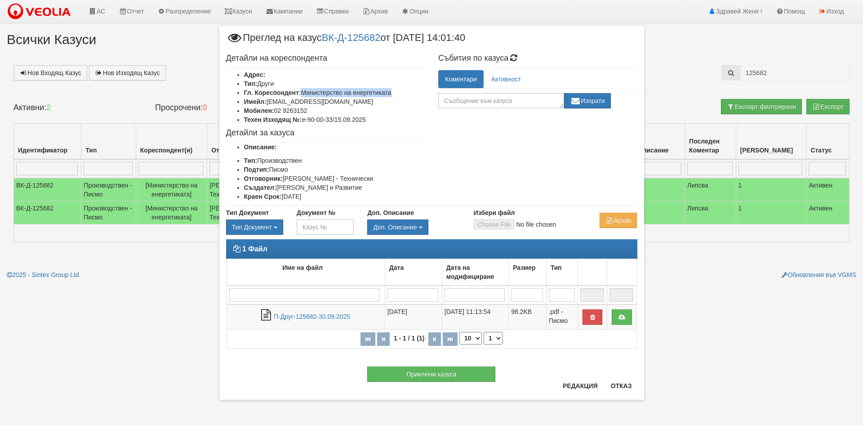
drag, startPoint x: 401, startPoint y: 90, endPoint x: 303, endPoint y: 92, distance: 97.5
click at [303, 92] on li "Гл. Кореспондент: Министерство на енергетиката" at bounding box center [334, 92] width 181 height 9
copy li "Министерство на енергетиката"
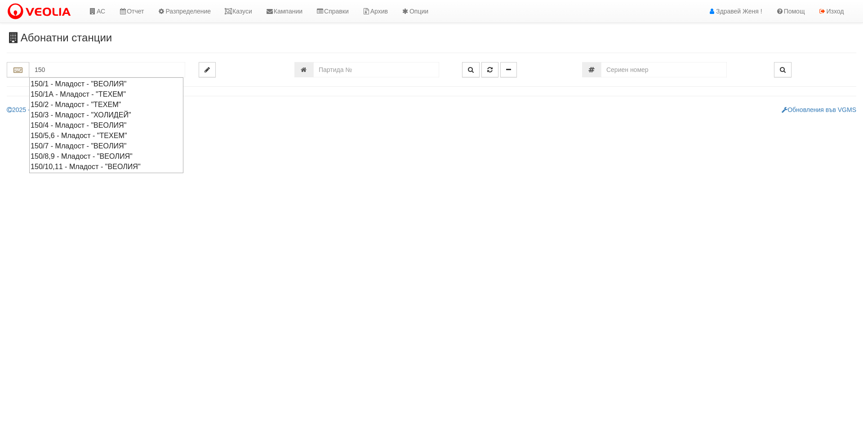
click at [105, 123] on div "150/4 - Младост - "ВЕОЛИЯ"" at bounding box center [106, 125] width 151 height 10
type input "150/4 - Младост - "ВЕОЛИЯ""
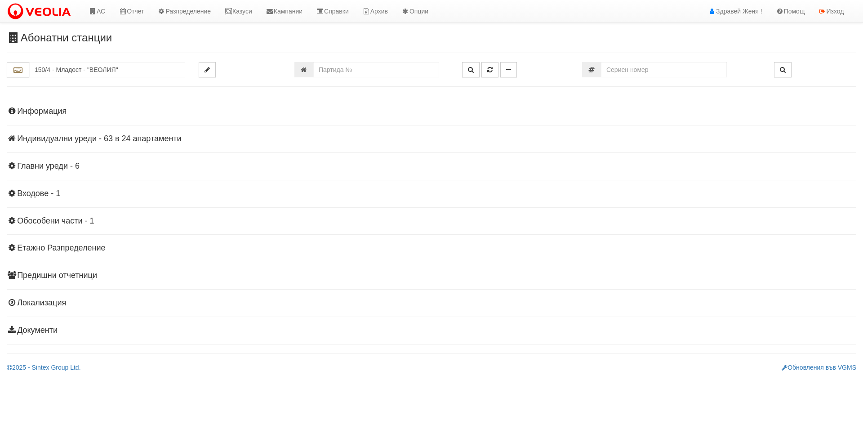
click at [84, 146] on div "Информация Параметри Брой Апартаменти: 24 Ползватели 08/2025 33 % 0 % 57" at bounding box center [431, 220] width 849 height 248
click at [85, 142] on h4 "Индивидуални уреди - 63 в 24 апартаменти" at bounding box center [431, 138] width 849 height 9
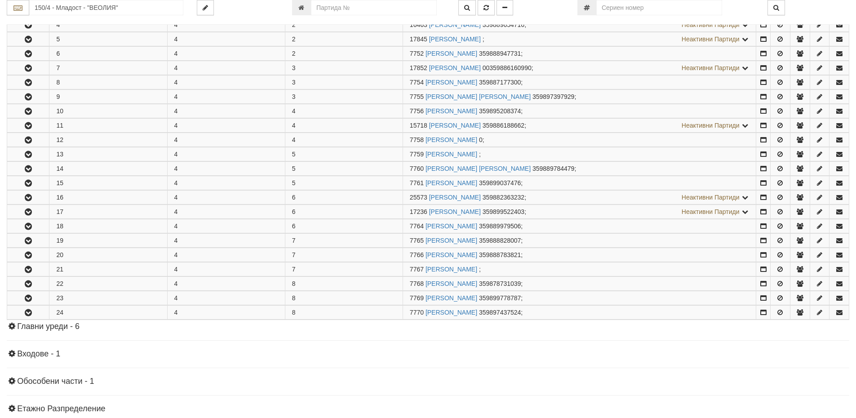
scroll to position [225, 0]
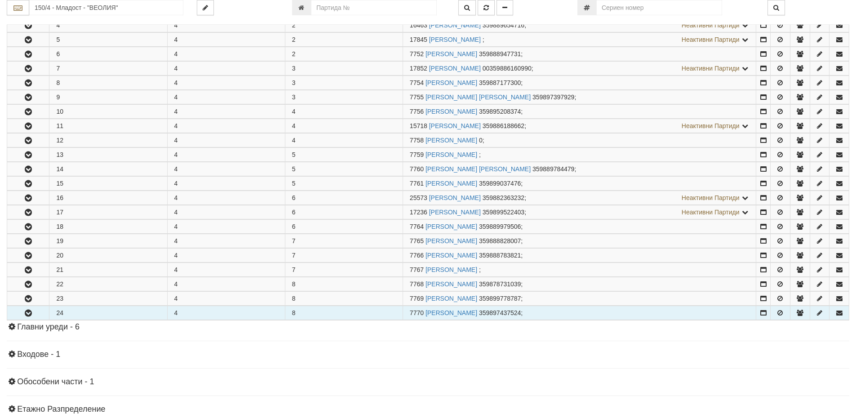
click at [21, 314] on button "button" at bounding box center [28, 312] width 42 height 13
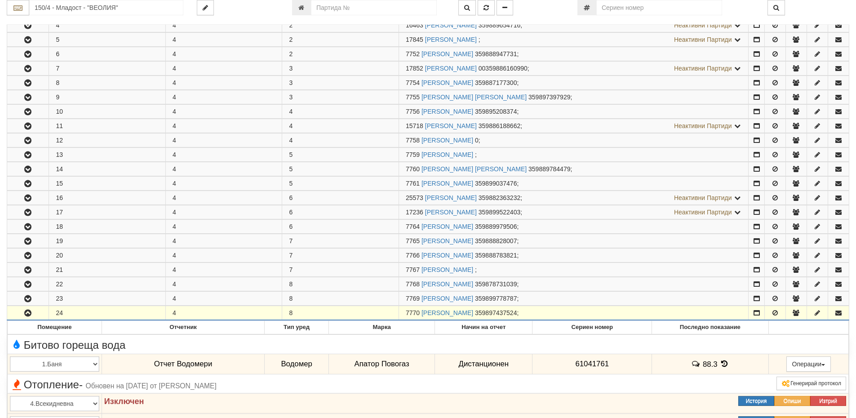
drag, startPoint x: 419, startPoint y: 312, endPoint x: 402, endPoint y: 316, distance: 17.4
click at [402, 316] on td "7770 НИКОЛАЙ ГЕОРГИЕВ КОСТАДИНОВ 359897437524 ;" at bounding box center [574, 313] width 350 height 14
copy span "7770"
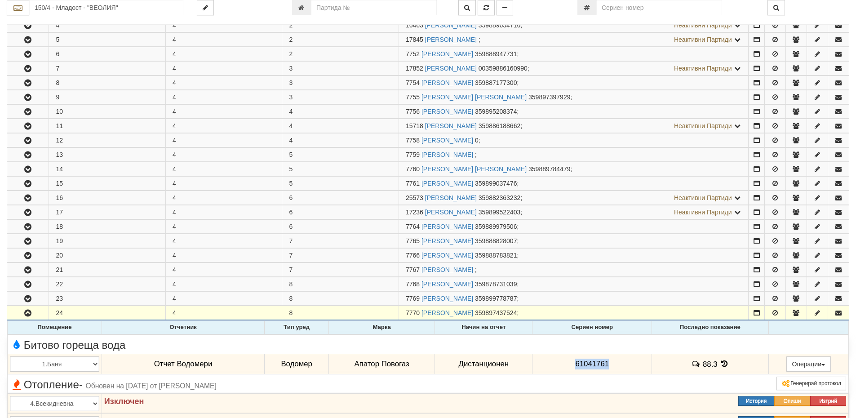
drag, startPoint x: 599, startPoint y: 364, endPoint x: 533, endPoint y: 366, distance: 65.7
click at [533, 366] on td "61041761" at bounding box center [593, 364] width 120 height 21
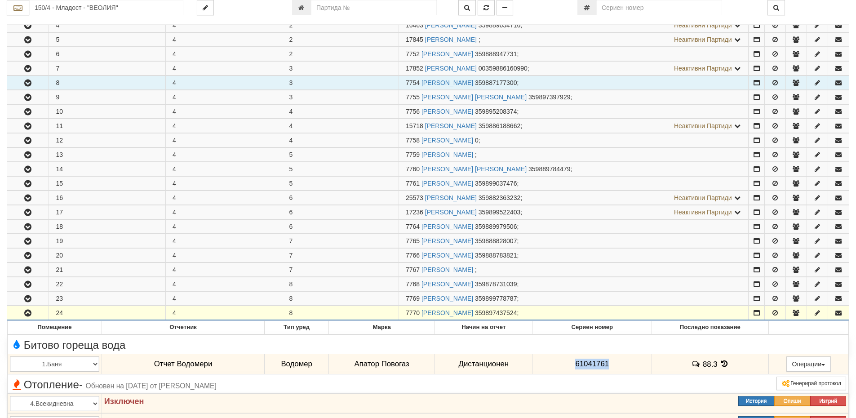
copy span "61041761"
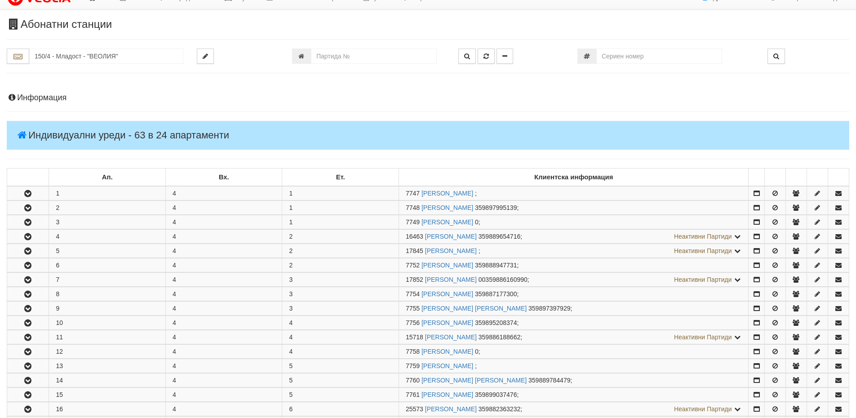
scroll to position [0, 0]
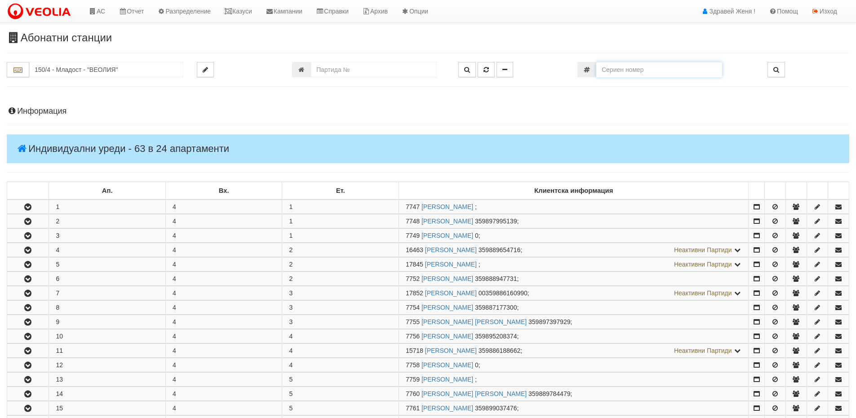
click at [635, 74] on input "number" at bounding box center [659, 69] width 126 height 15
click at [627, 75] on input "number" at bounding box center [659, 69] width 126 height 15
click at [625, 71] on input "number" at bounding box center [659, 69] width 126 height 15
click at [232, 12] on icon at bounding box center [228, 11] width 8 height 6
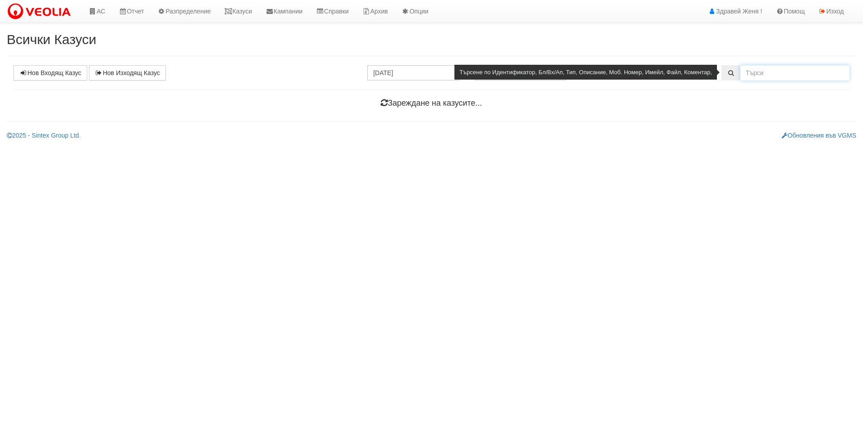
click at [753, 74] on input "text" at bounding box center [794, 72] width 109 height 15
click at [767, 72] on input "френсаки" at bounding box center [794, 72] width 109 height 15
click at [796, 75] on input "френски" at bounding box center [794, 72] width 109 height 15
type input "френски лицей"
drag, startPoint x: 796, startPoint y: 75, endPoint x: 705, endPoint y: 74, distance: 91.2
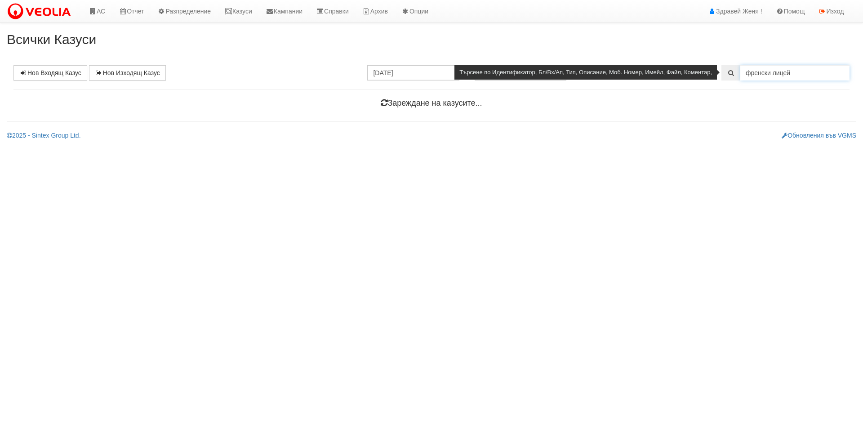
click at [721, 74] on div "френски лицей" at bounding box center [785, 72] width 128 height 15
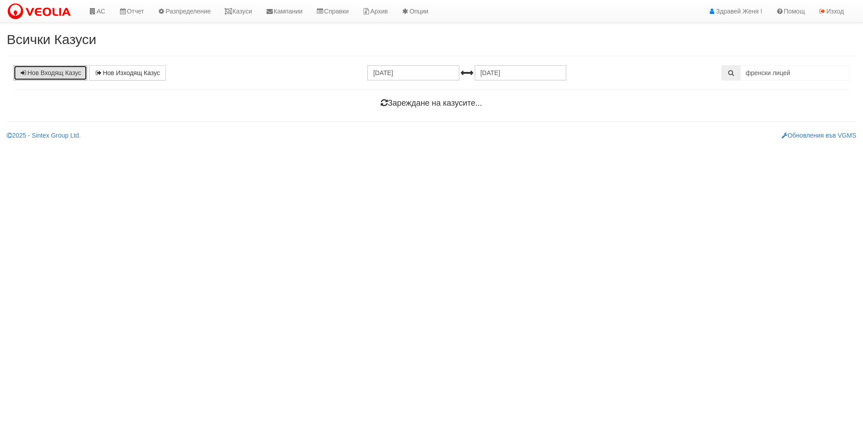
click at [59, 76] on link "Нов Входящ Казус" at bounding box center [50, 72] width 74 height 15
click at [232, 9] on icon at bounding box center [228, 11] width 8 height 6
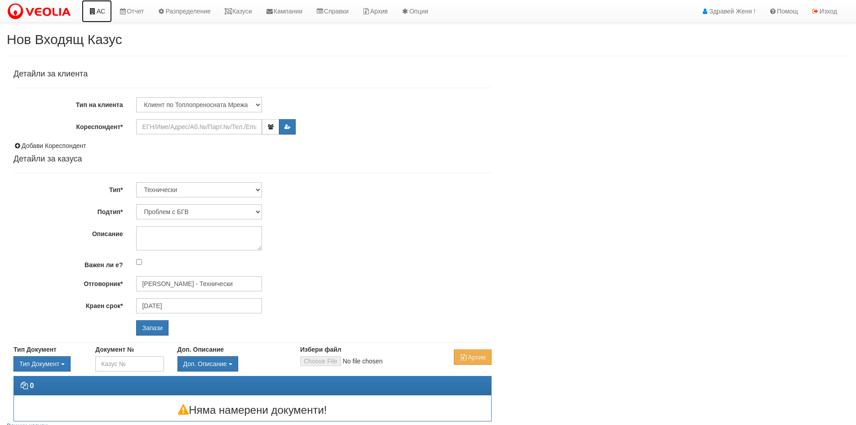
click at [88, 10] on link "АС" at bounding box center [97, 11] width 30 height 22
click at [102, 9] on link "АС" at bounding box center [97, 11] width 30 height 22
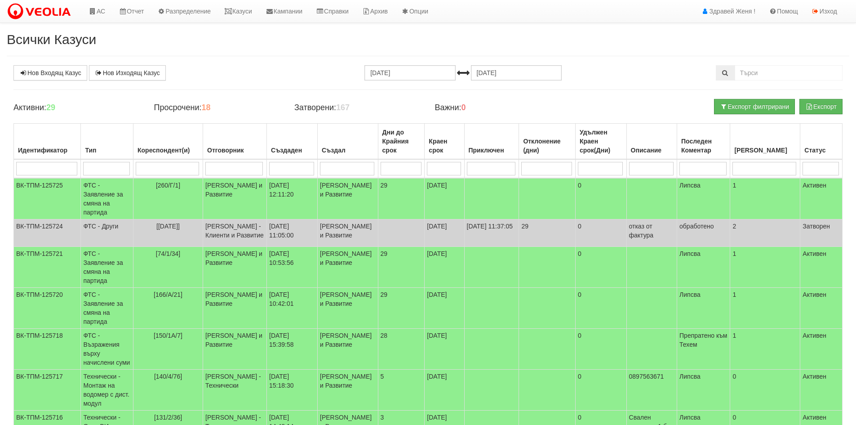
click at [236, 161] on td at bounding box center [235, 168] width 64 height 19
click at [232, 165] on input "search" at bounding box center [234, 168] width 58 height 13
type input "бо"
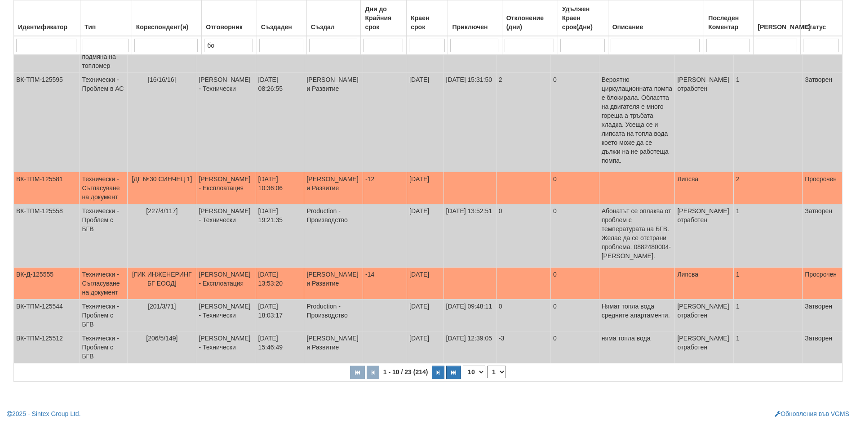
scroll to position [256, 0]
type input "бо"
click at [436, 372] on button "button" at bounding box center [438, 371] width 13 height 13
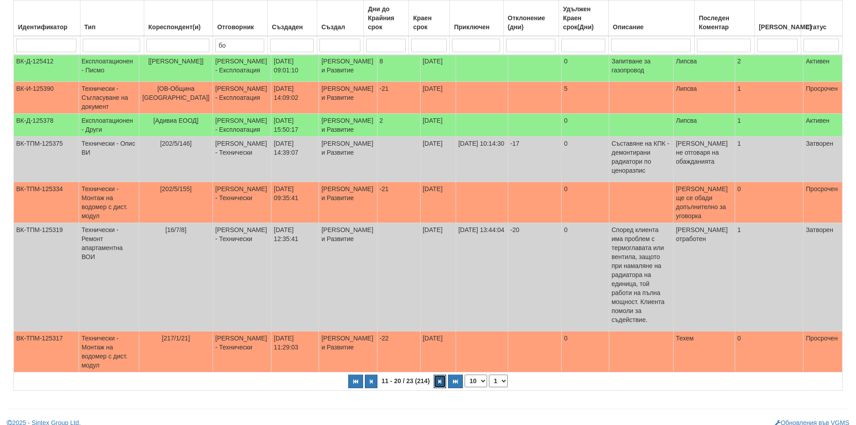
select select "2"
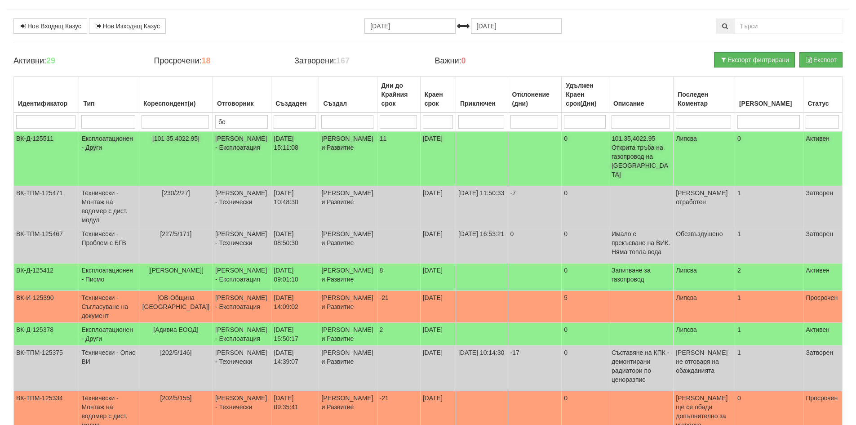
scroll to position [31, 0]
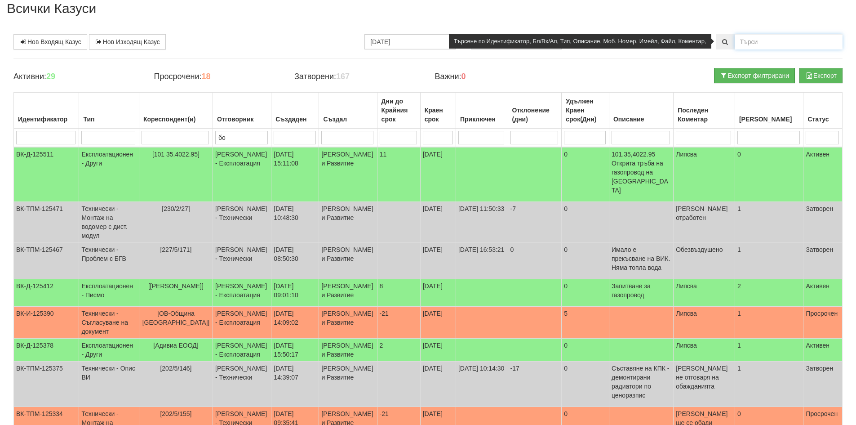
click at [766, 40] on input "text" at bounding box center [789, 41] width 108 height 15
type input "лицей"
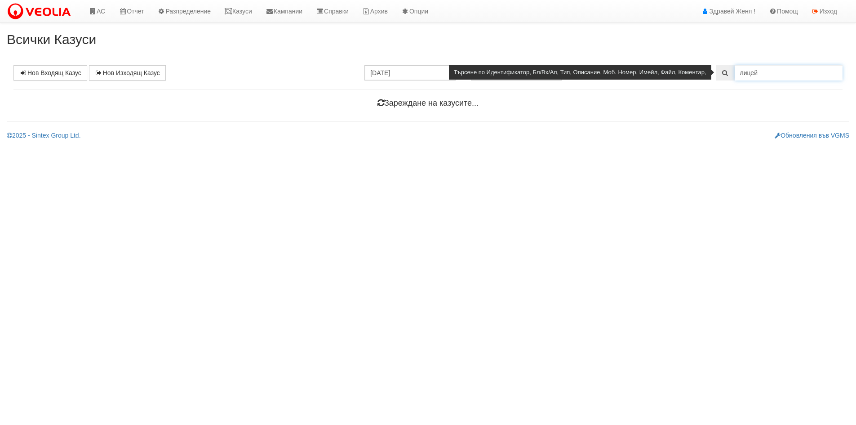
scroll to position [0, 0]
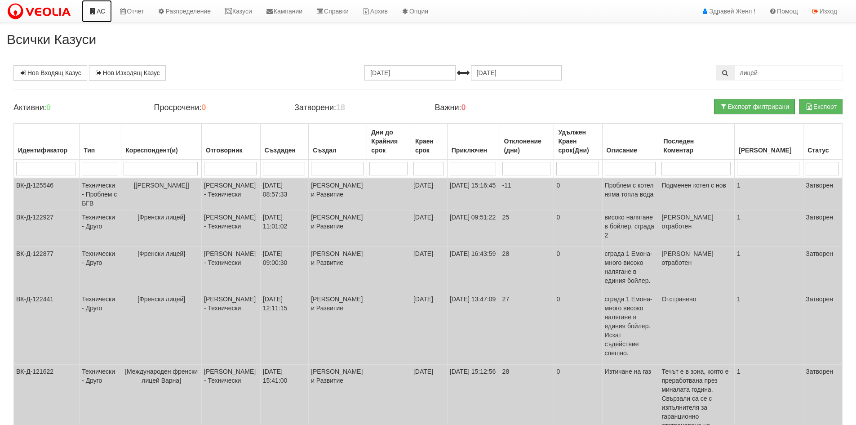
click at [103, 13] on link "АС" at bounding box center [97, 11] width 30 height 22
click at [100, 15] on link "АС" at bounding box center [97, 11] width 30 height 22
click at [100, 11] on link "АС" at bounding box center [97, 11] width 30 height 22
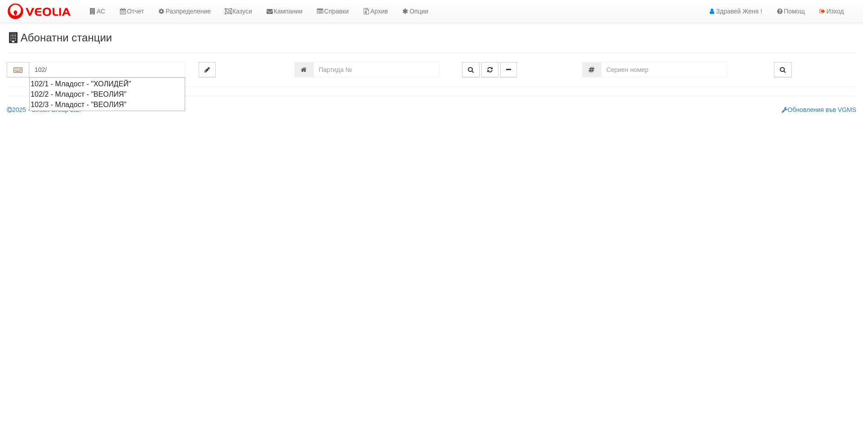
click at [87, 84] on div "102/1 - Младост - "ХОЛИДЕЙ"" at bounding box center [107, 84] width 153 height 10
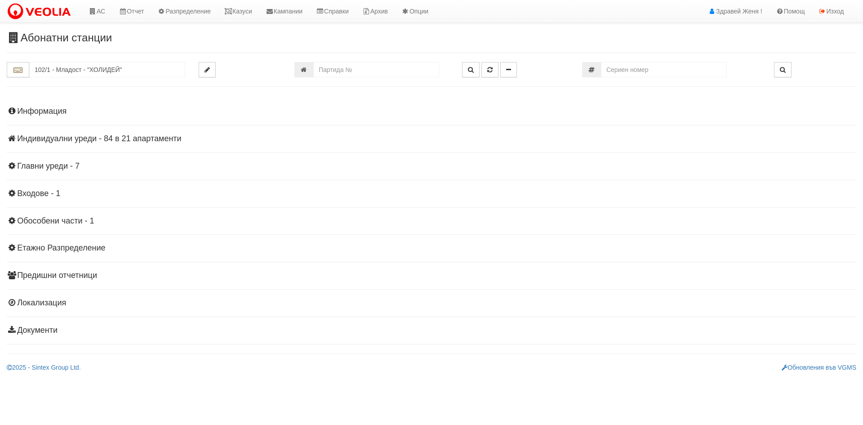
click at [63, 112] on h4 "Информация" at bounding box center [431, 111] width 849 height 9
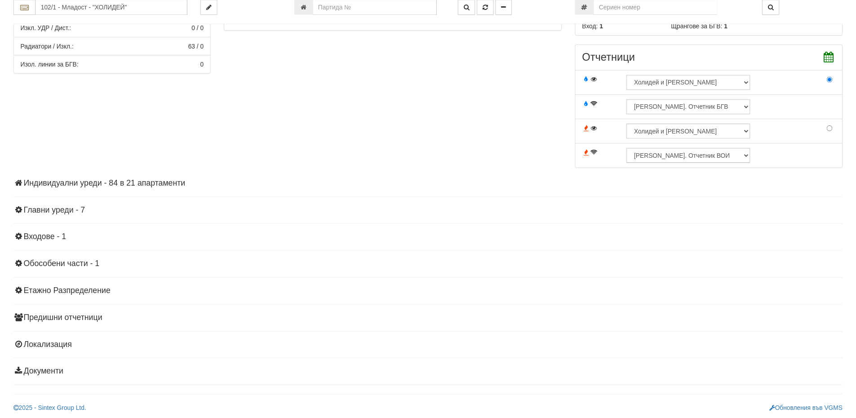
scroll to position [272, 0]
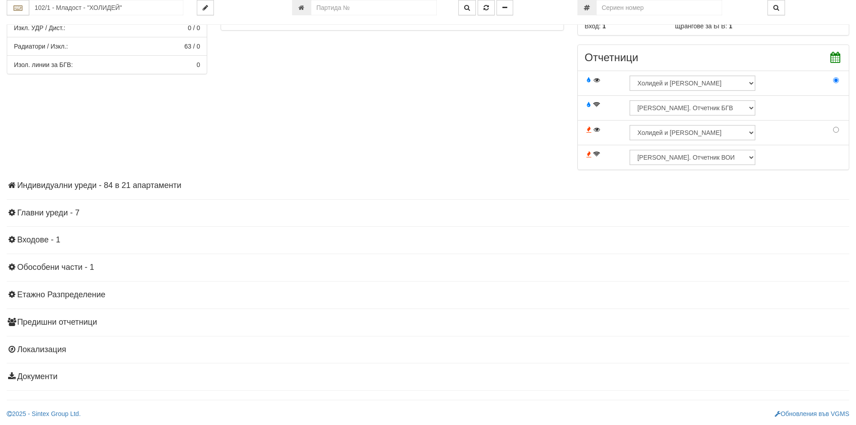
click at [141, 184] on h4 "Индивидуални уреди - 84 в 21 апартаменти" at bounding box center [428, 185] width 843 height 9
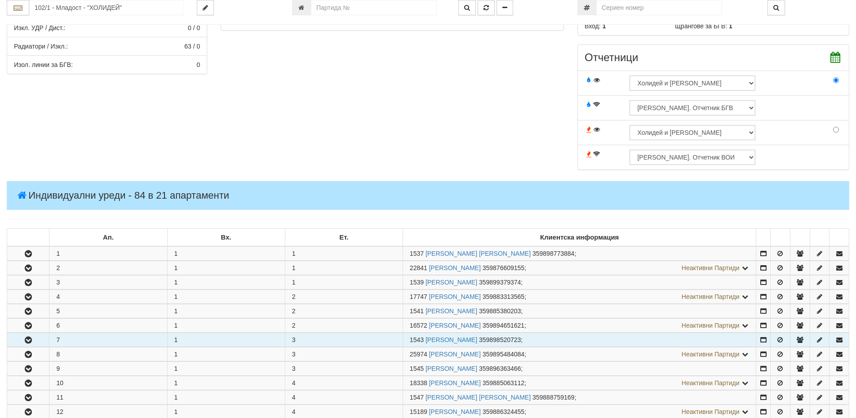
scroll to position [497, 0]
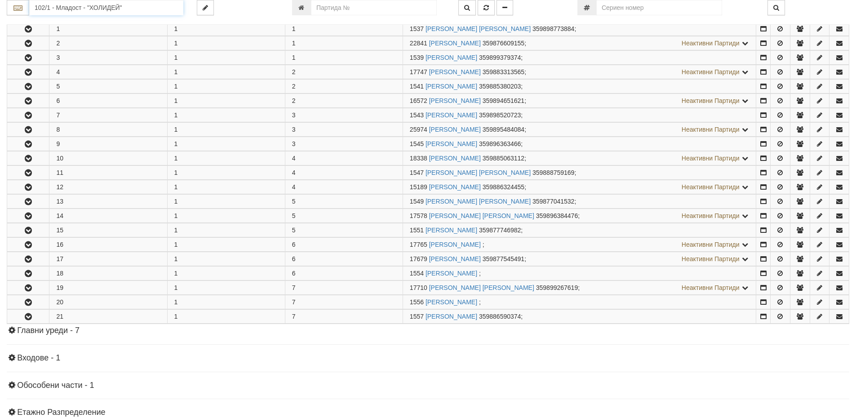
click at [53, 12] on input "102/1 - Младост - "ХОЛИДЕЙ"" at bounding box center [106, 7] width 154 height 15
click at [107, 22] on div "202/3,4 - Вл. [PERSON_NAME] - "ВЕОЛИЯ"" at bounding box center [106, 22] width 151 height 10
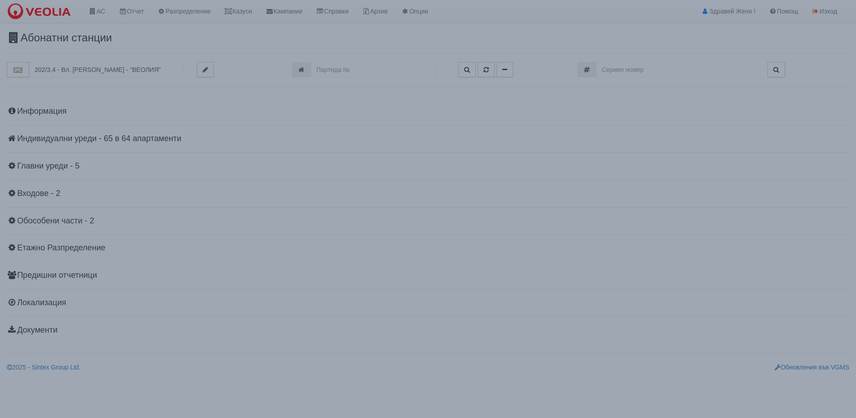
scroll to position [0, 0]
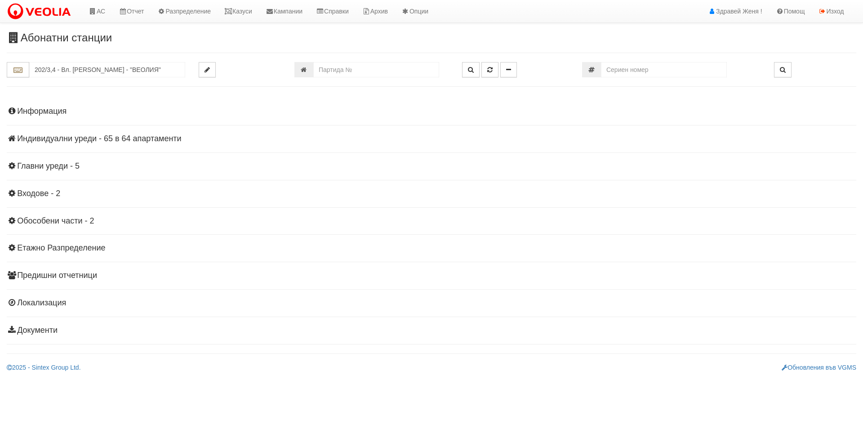
click at [116, 140] on h4 "Индивидуални уреди - 65 в 64 апартаменти" at bounding box center [431, 138] width 849 height 9
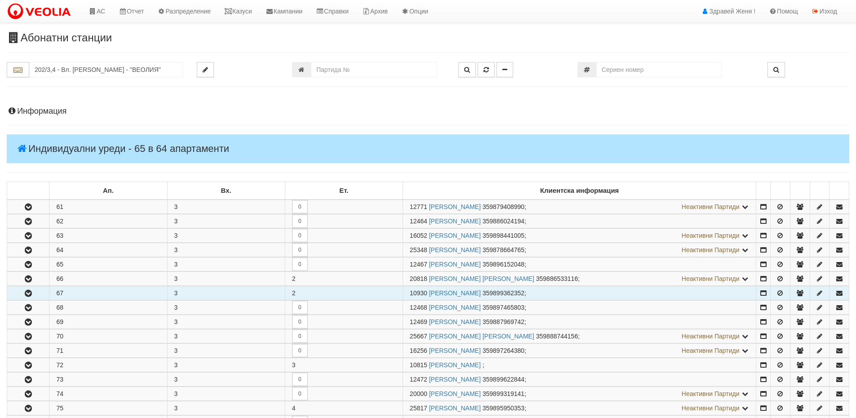
click at [35, 295] on button "button" at bounding box center [28, 292] width 42 height 13
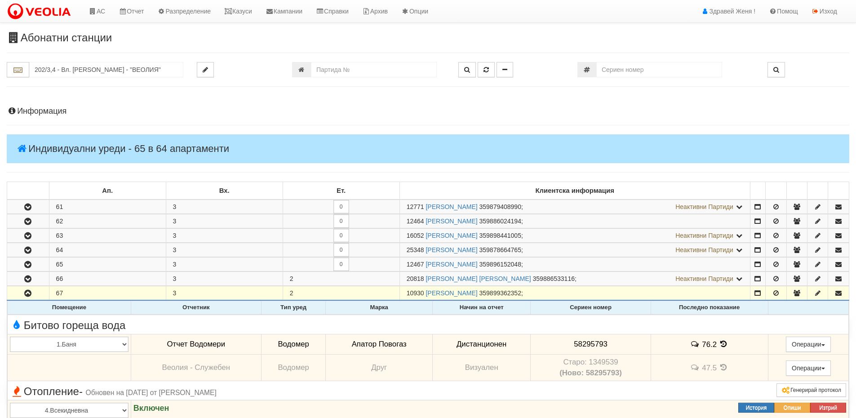
click at [723, 343] on icon at bounding box center [724, 344] width 10 height 8
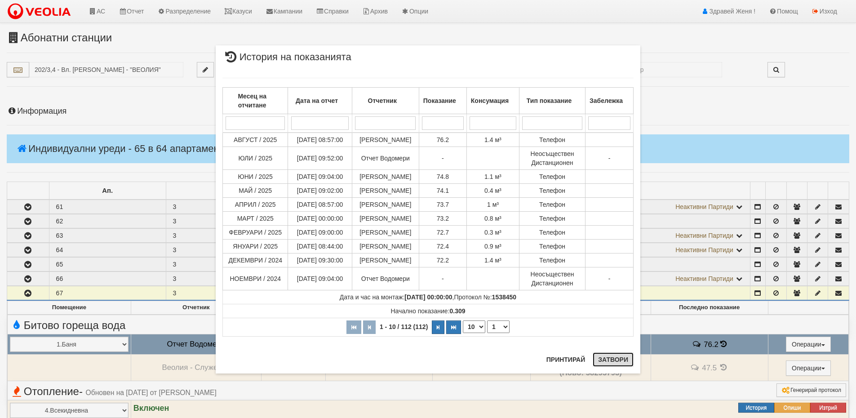
click at [622, 362] on button "Затвори" at bounding box center [613, 359] width 41 height 14
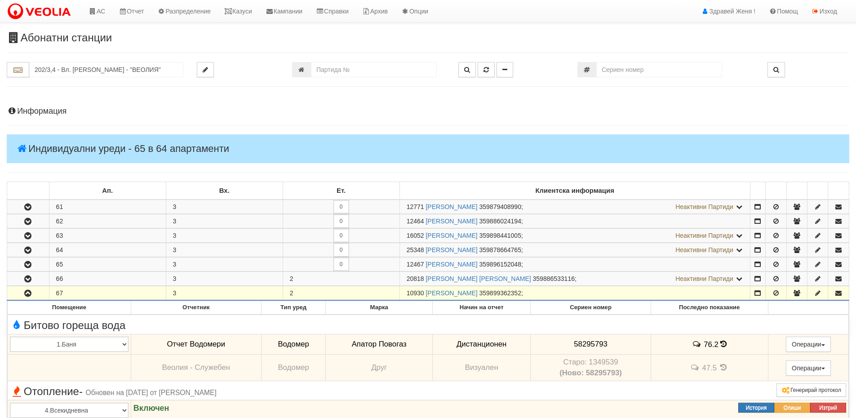
drag, startPoint x: 425, startPoint y: 291, endPoint x: 418, endPoint y: 294, distance: 7.8
click at [402, 291] on td "10930 [PERSON_NAME] 359899362352 ;" at bounding box center [575, 293] width 351 height 14
copy span "10930"
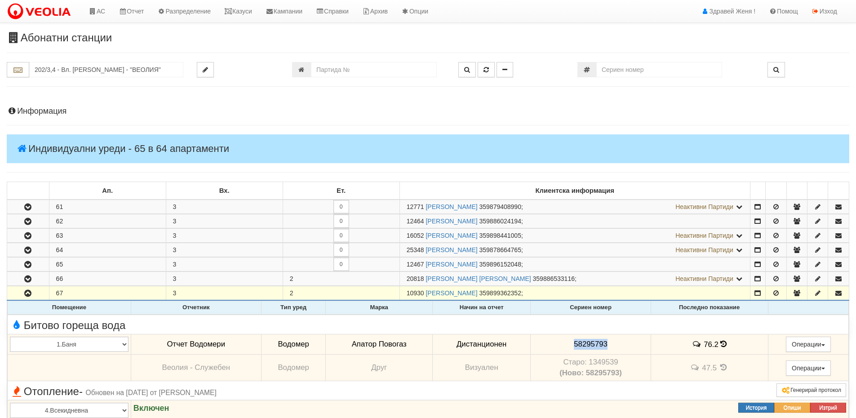
drag, startPoint x: 608, startPoint y: 345, endPoint x: 568, endPoint y: 342, distance: 40.5
click at [568, 342] on td "58295793" at bounding box center [591, 344] width 120 height 21
copy span "58295793"
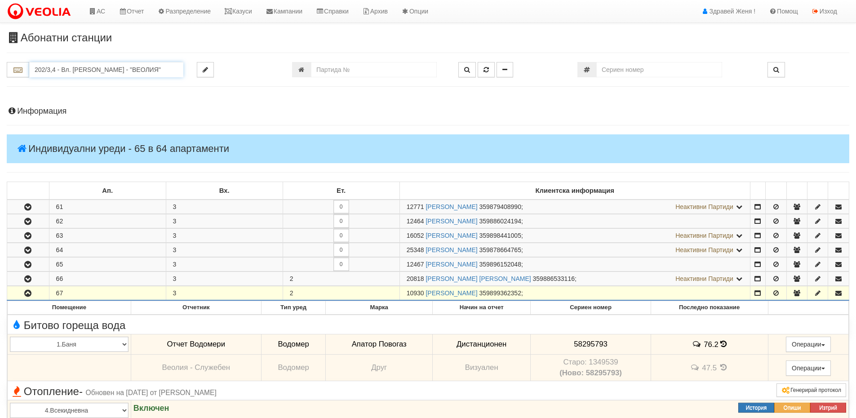
click at [90, 73] on input "202/3,4 - Вл. Варненчик - "ВЕОЛИЯ"" at bounding box center [106, 69] width 154 height 15
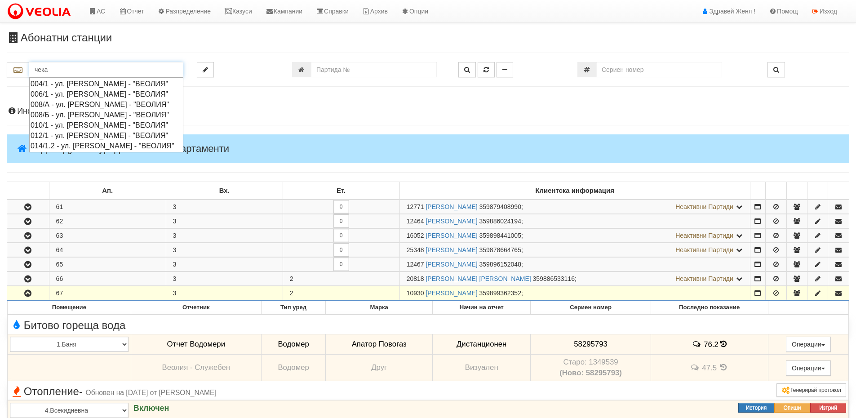
click at [96, 130] on div "010/1 - ул. Васил Чекаларов - "ВЕОЛИЯ"" at bounding box center [106, 125] width 151 height 10
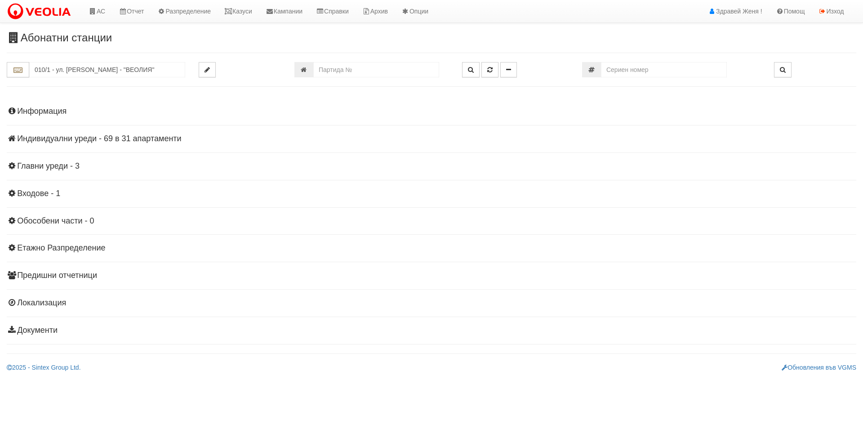
click at [149, 137] on h4 "Индивидуални уреди - 69 в 31 апартаменти" at bounding box center [431, 138] width 849 height 9
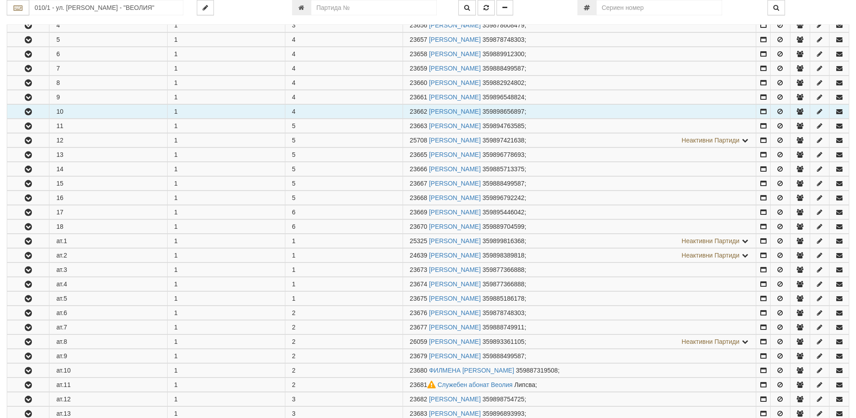
scroll to position [270, 0]
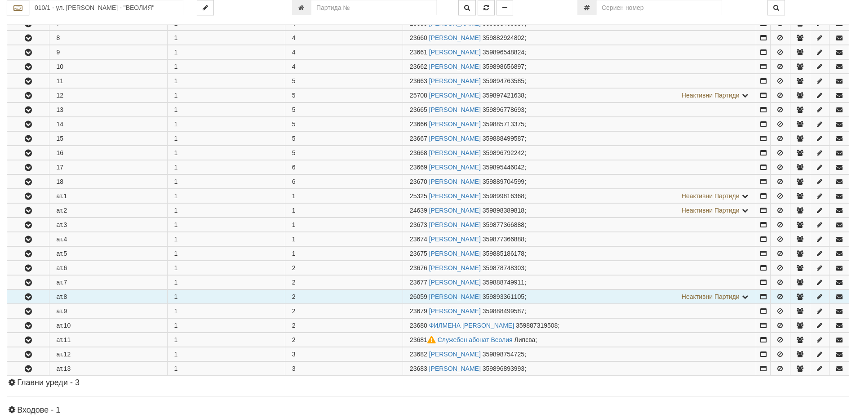
click at [62, 297] on td "ат.8" at bounding box center [108, 297] width 118 height 14
drag, startPoint x: 407, startPoint y: 296, endPoint x: 510, endPoint y: 300, distance: 103.4
click at [510, 300] on td "26059 АНДОН ВАСИЛЕВ ПЕТРОВ 359893361105 ; Неактивни Партиди 23678 МИГЛЕНА ПЕТКО…" at bounding box center [580, 297] width 354 height 14
copy td "26059 АНДОН ВАСИЛЕВ ПЕТРОВ"
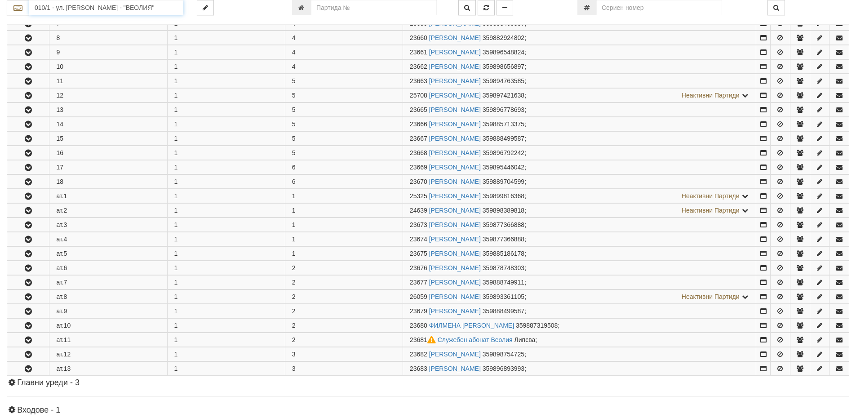
click at [80, 11] on input "010/1 - ул. [PERSON_NAME] - "ВЕОЛИЯ"" at bounding box center [106, 7] width 154 height 15
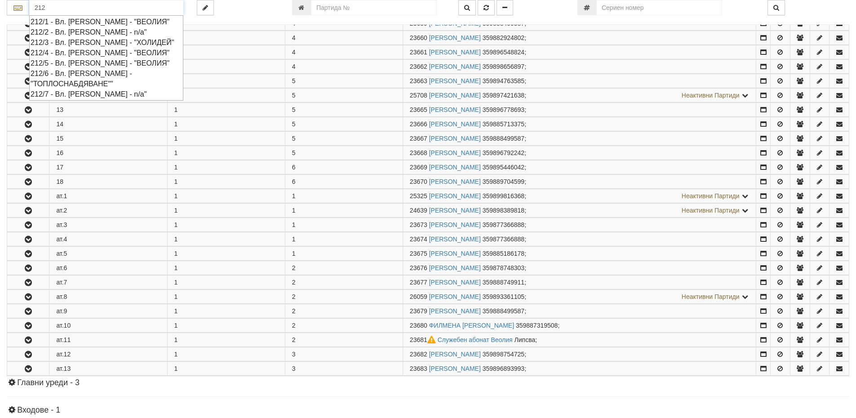
click at [54, 4] on input "212" at bounding box center [106, 7] width 154 height 15
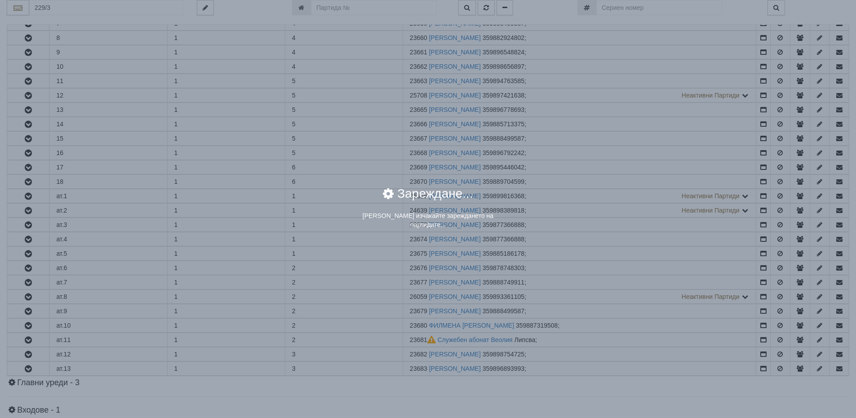
scroll to position [0, 0]
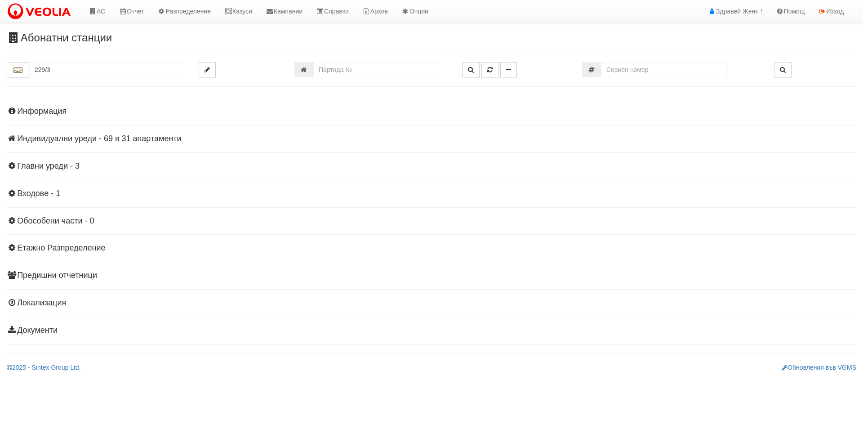
click at [112, 133] on div "Информация Параметри Брой Апартаменти: 31 Ползватели 08/2025 55 % 0 % 11" at bounding box center [431, 220] width 849 height 248
click at [116, 138] on h4 "Индивидуални уреди - 69 в 31 апартаменти" at bounding box center [431, 138] width 849 height 9
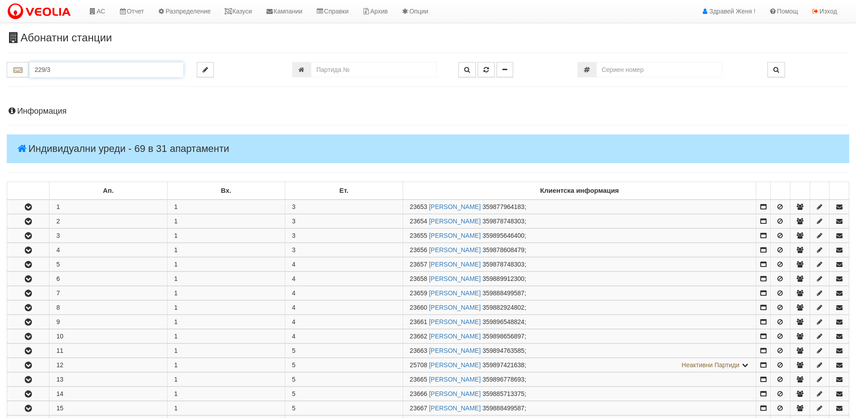
click at [58, 71] on input "229/3" at bounding box center [106, 69] width 154 height 15
click at [67, 84] on div "229/3 - Вл. Варненчик - "ВЕОЛИЯ"" at bounding box center [106, 84] width 151 height 10
type input "229/3 - Вл. Варненчик - "ВЕОЛИЯ""
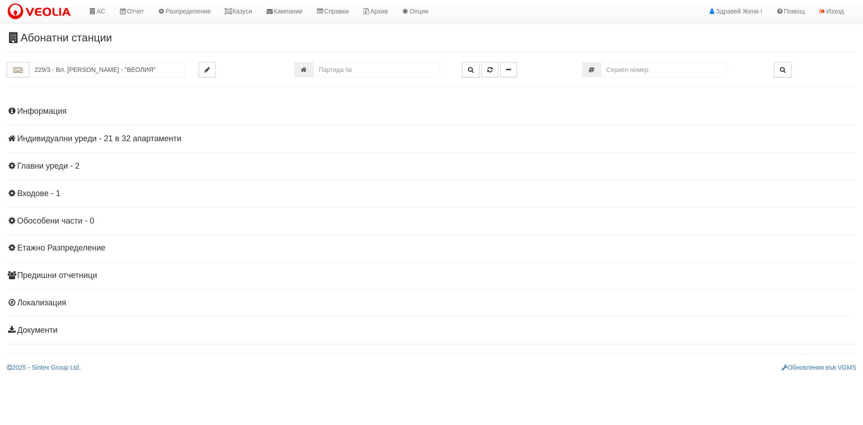
click at [165, 141] on h4 "Индивидуални уреди - 21 в 32 апартаменти" at bounding box center [431, 138] width 849 height 9
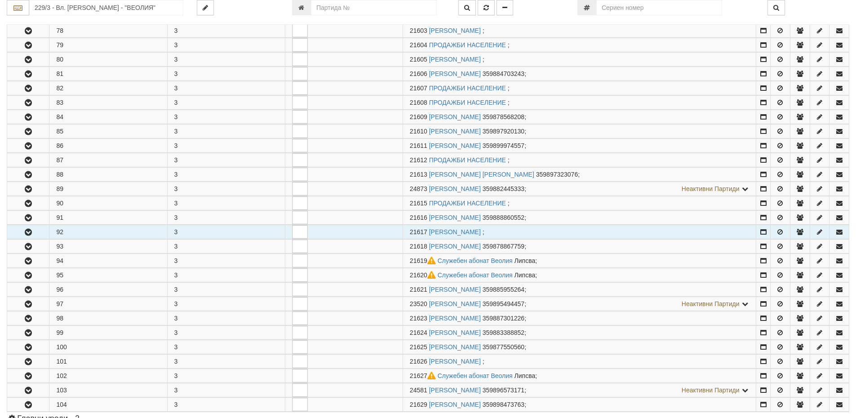
scroll to position [315, 0]
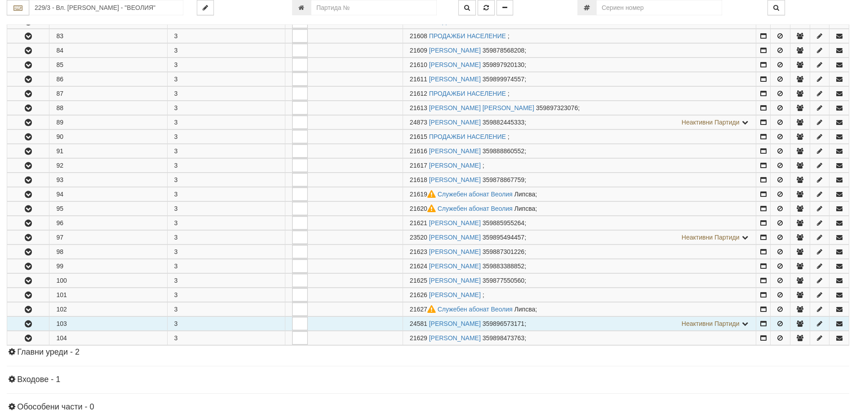
click at [44, 321] on button "button" at bounding box center [28, 323] width 42 height 13
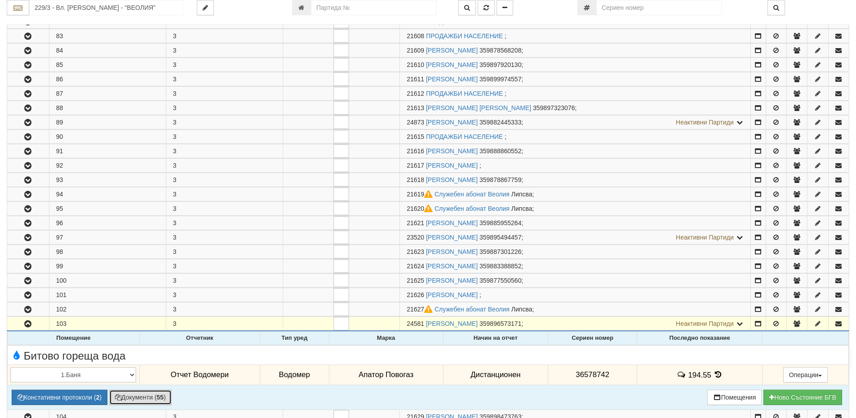
click at [141, 401] on button "Документи ( 55 )" at bounding box center [140, 397] width 62 height 15
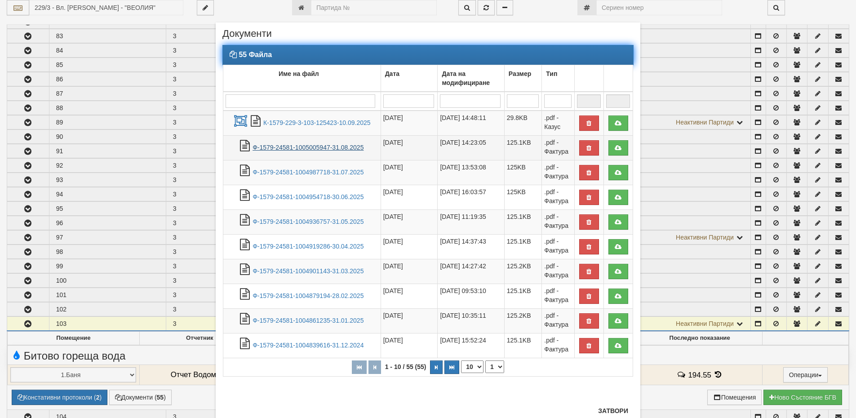
click at [313, 144] on link "Ф-1579-24581-1005005947-31.08.2025" at bounding box center [308, 147] width 111 height 7
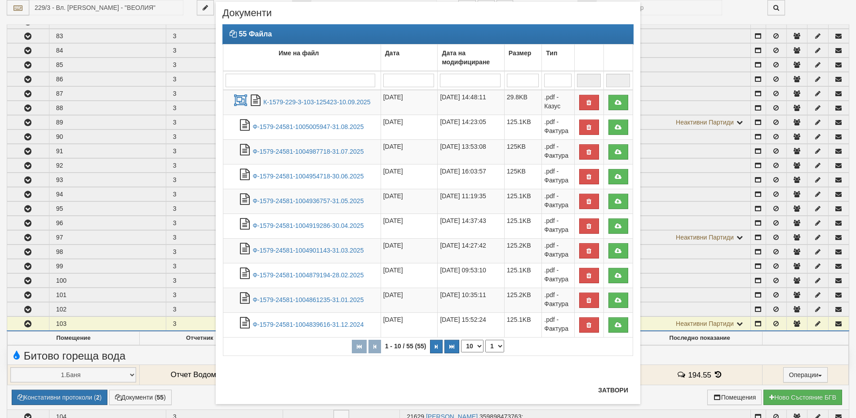
scroll to position [29, 0]
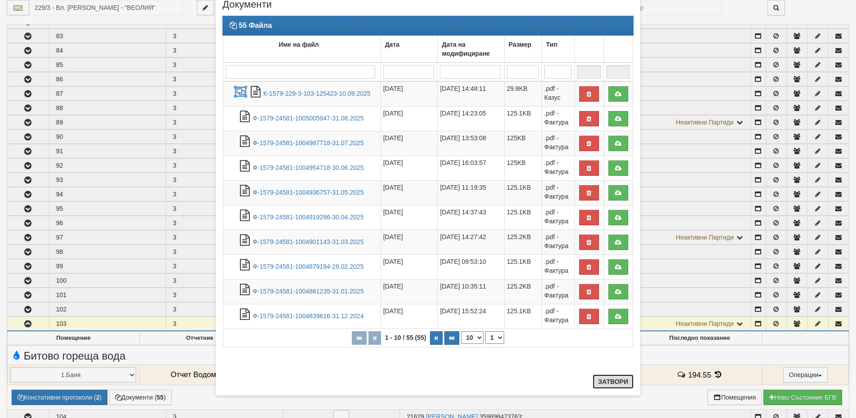
click at [618, 384] on button "Затвори" at bounding box center [613, 381] width 41 height 14
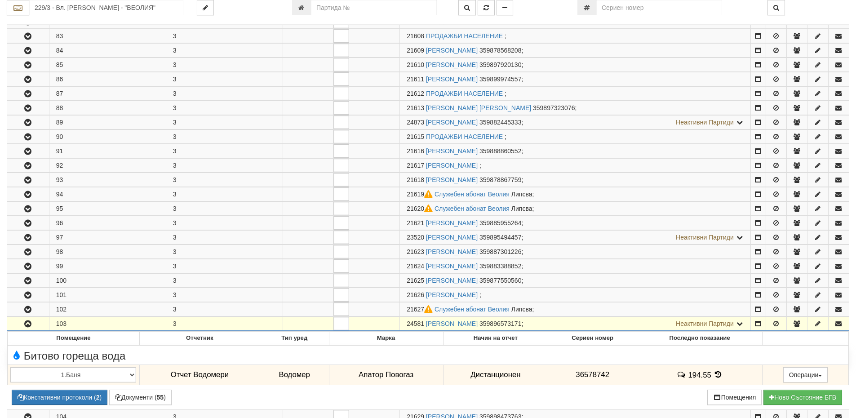
drag, startPoint x: 425, startPoint y: 324, endPoint x: 403, endPoint y: 323, distance: 22.0
click at [403, 323] on td "24581 ДЕСИСЛАВА ХРИСТОВА ЯНКОВА 359896573171 ; Неактивни Партиди 21628 ЕКАТЕРИН…" at bounding box center [575, 324] width 351 height 14
copy span "24581"
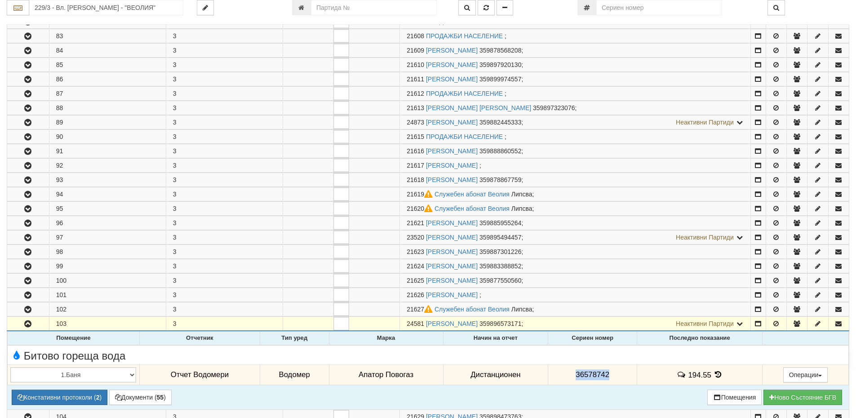
drag, startPoint x: 612, startPoint y: 375, endPoint x: 556, endPoint y: 378, distance: 55.8
click at [556, 378] on td "36578742" at bounding box center [592, 374] width 89 height 21
copy span "36578742"
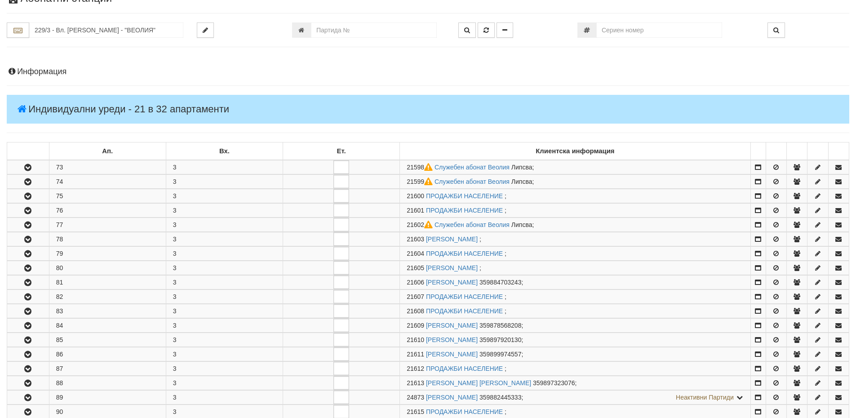
scroll to position [0, 0]
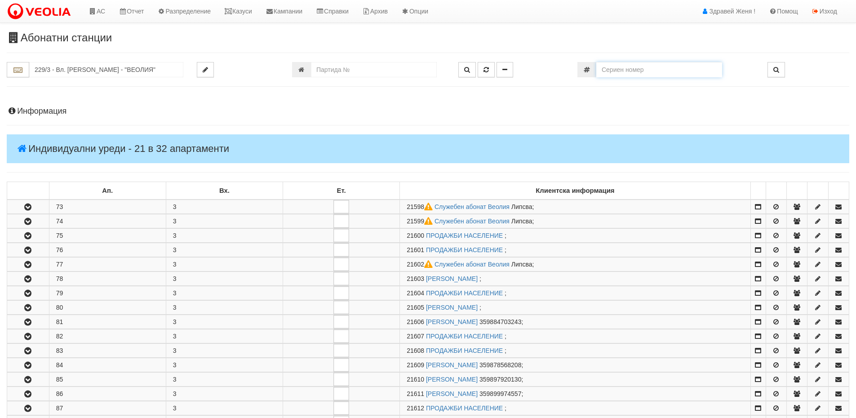
click at [619, 72] on input "number" at bounding box center [659, 69] width 126 height 15
type input "124134"
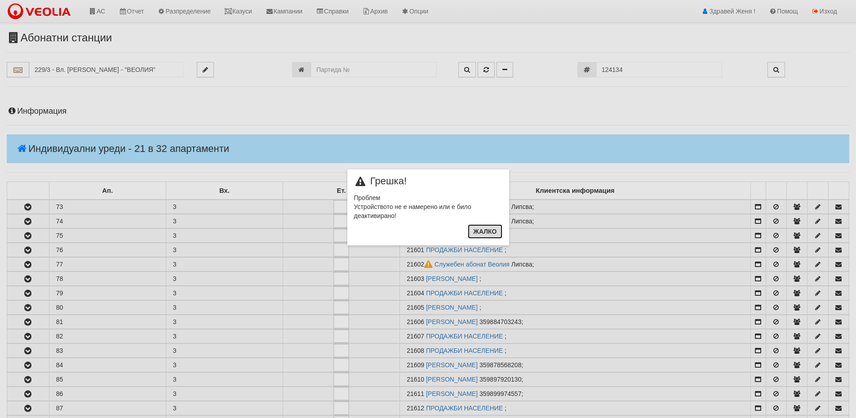
click at [483, 231] on button "Жалко" at bounding box center [485, 231] width 34 height 14
click at [236, 10] on div "× Грешка! Проблем Устройството не е намерено или е било деактивирано! Жалко" at bounding box center [428, 122] width 526 height 245
click at [491, 237] on button "Жалко" at bounding box center [485, 231] width 34 height 14
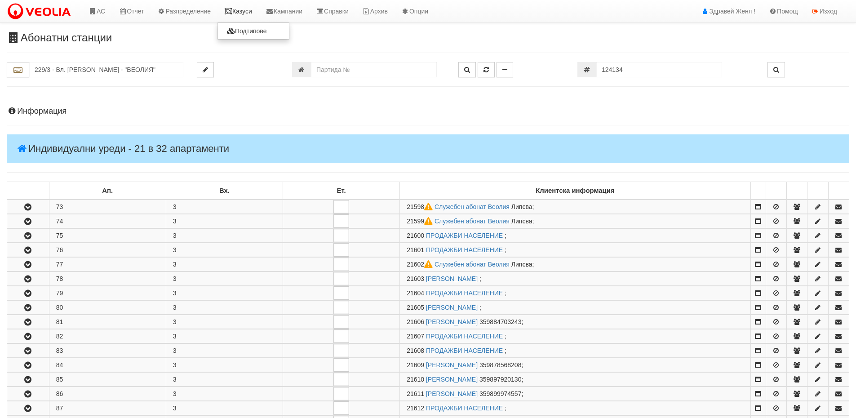
click at [238, 9] on link "Казуси" at bounding box center [238, 11] width 41 height 22
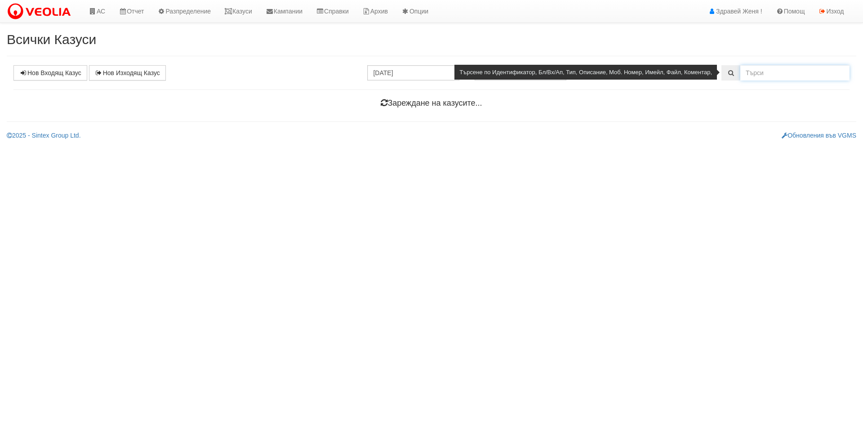
click at [759, 68] on input "text" at bounding box center [794, 72] width 109 height 15
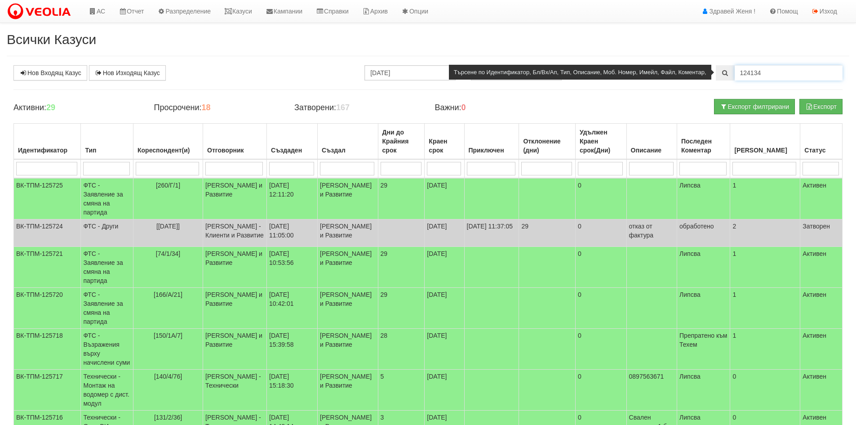
type input "124134"
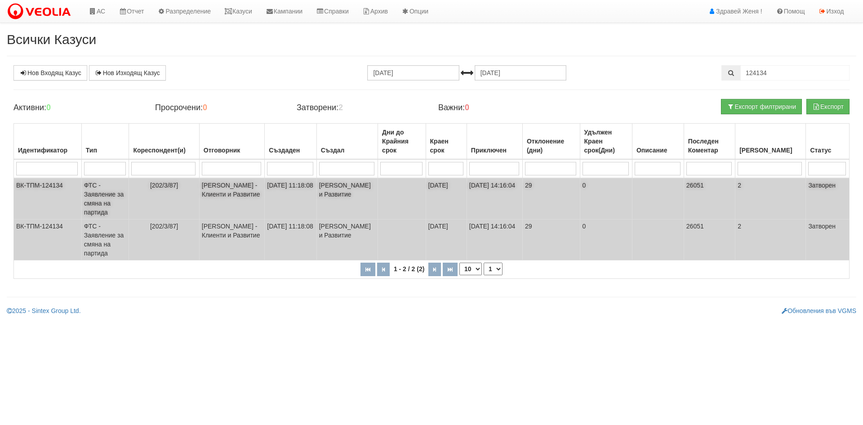
click at [260, 204] on td "[PERSON_NAME] - Клиенти и Развитие" at bounding box center [232, 198] width 66 height 41
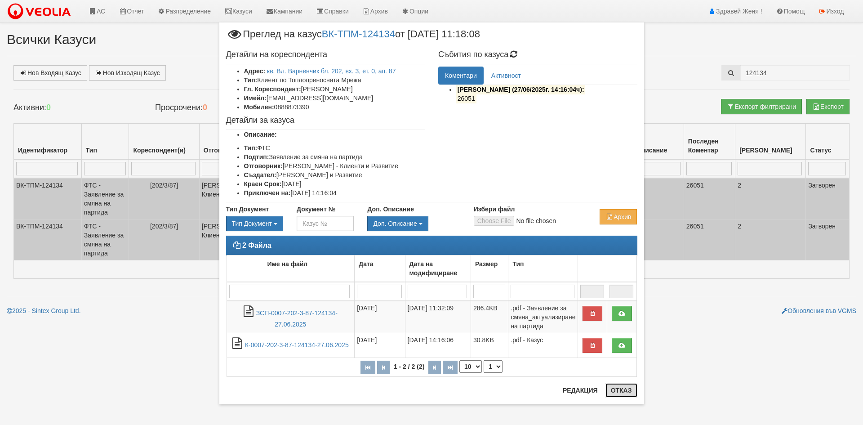
click at [618, 388] on button "Отказ" at bounding box center [621, 390] width 32 height 14
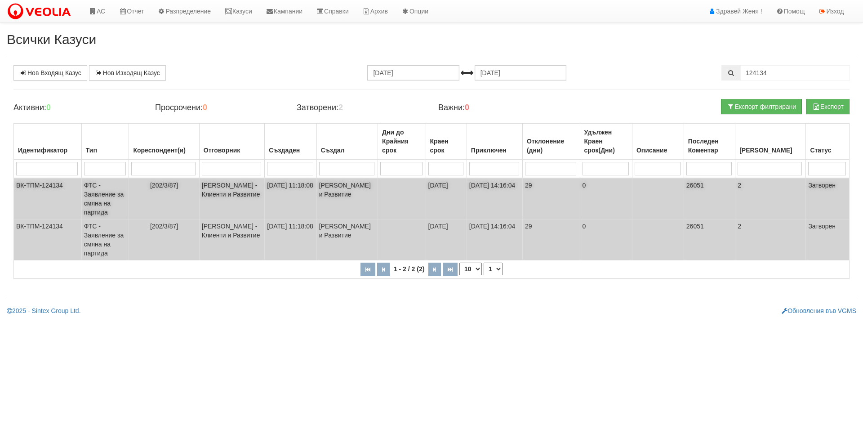
click at [337, 198] on td "[PERSON_NAME] и Развитие" at bounding box center [346, 198] width 61 height 41
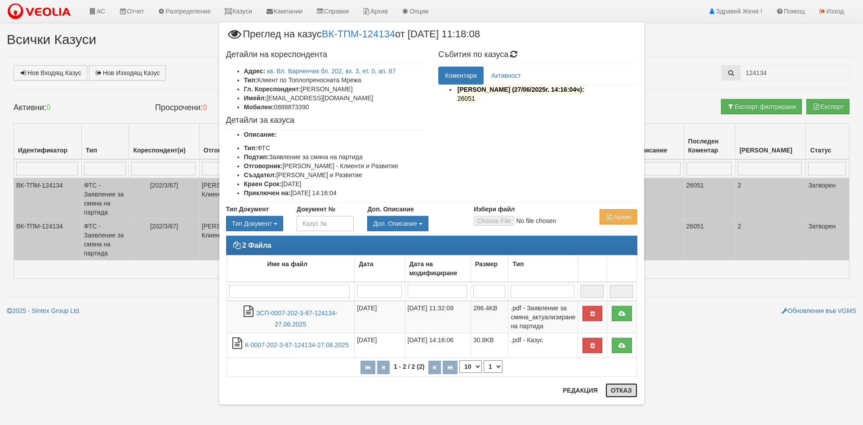
click at [624, 388] on button "Отказ" at bounding box center [621, 390] width 32 height 14
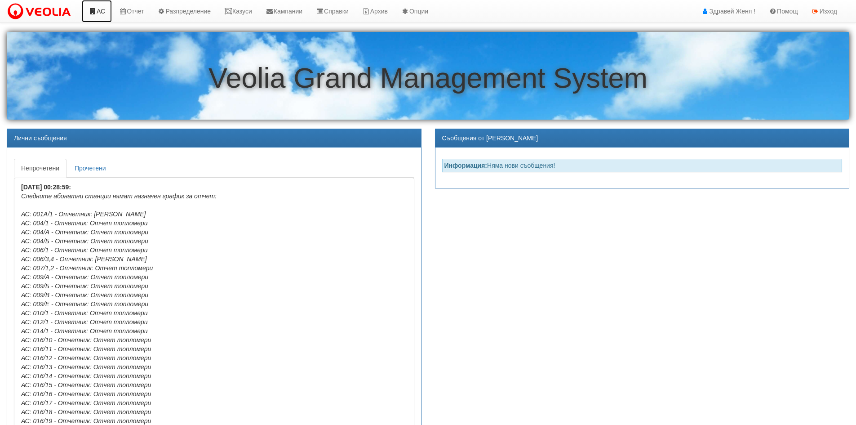
click at [105, 18] on link "АС" at bounding box center [97, 11] width 30 height 22
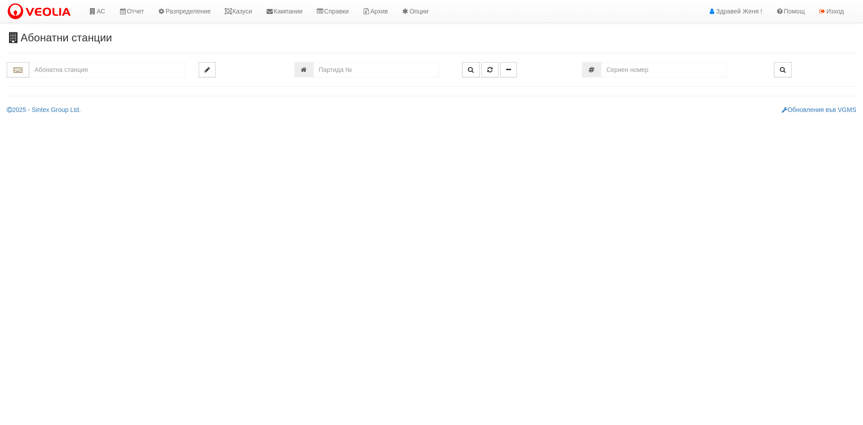
click at [85, 73] on input "text" at bounding box center [107, 69] width 156 height 15
click at [84, 97] on div "125/2 - Младост - "ТЕХЕМ"" at bounding box center [107, 94] width 153 height 10
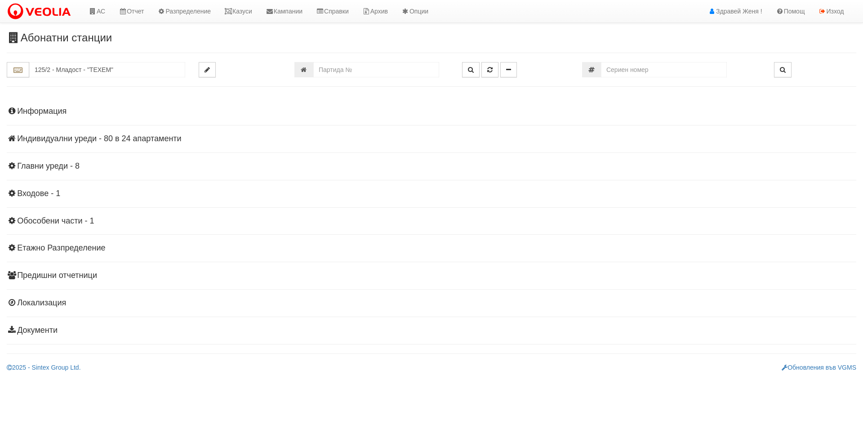
click at [56, 140] on h4 "Индивидуални уреди - 80 в 24 апартаменти" at bounding box center [431, 138] width 849 height 9
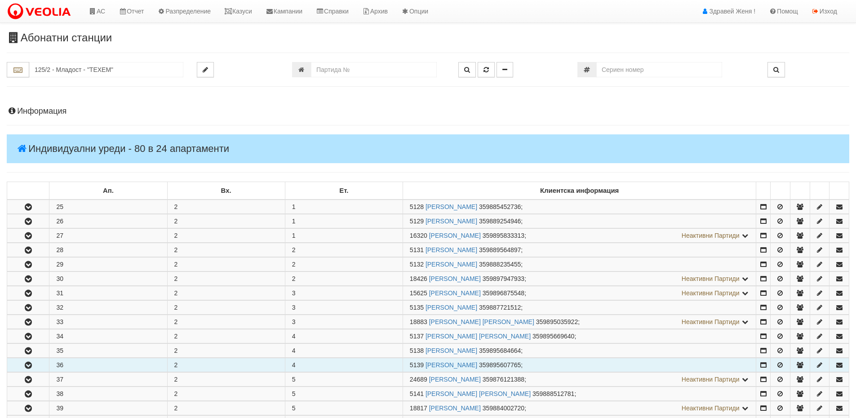
click at [32, 366] on icon "button" at bounding box center [28, 365] width 11 height 6
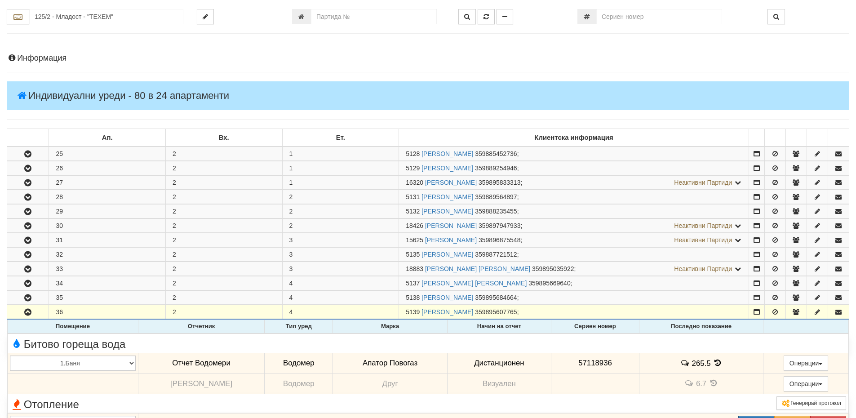
scroll to position [180, 0]
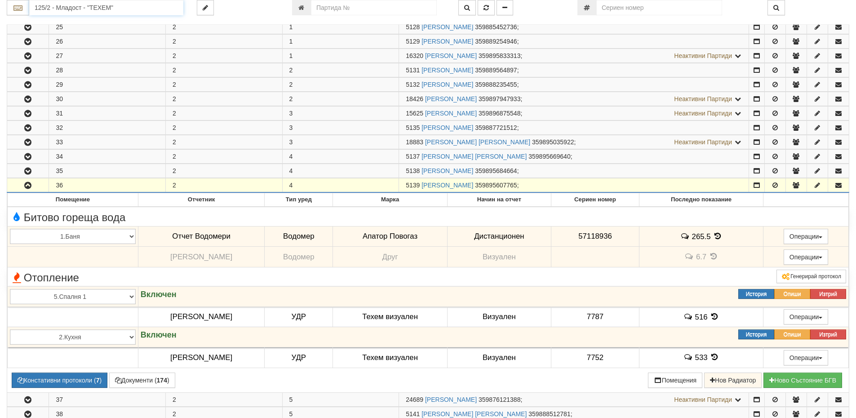
click at [72, 9] on input "125/2 - Младост - "ТЕХЕМ"" at bounding box center [106, 7] width 154 height 15
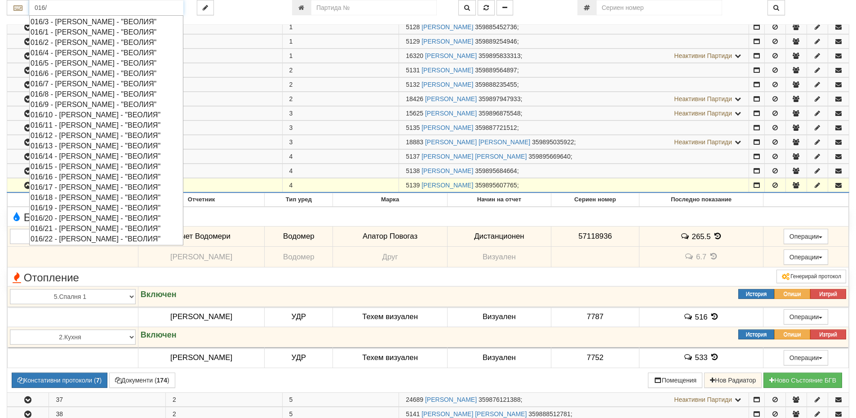
click at [84, 29] on div "016/1 - [PERSON_NAME] - "ВЕОЛИЯ"" at bounding box center [106, 32] width 151 height 10
type input "016/1 - [PERSON_NAME] - "ВЕОЛИЯ""
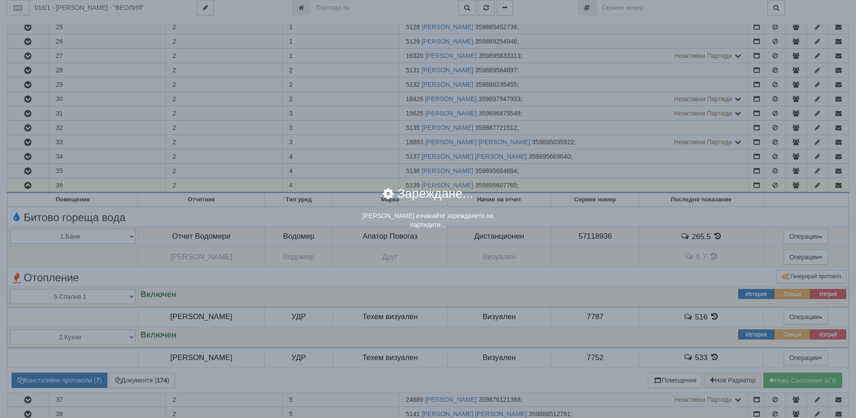
scroll to position [0, 0]
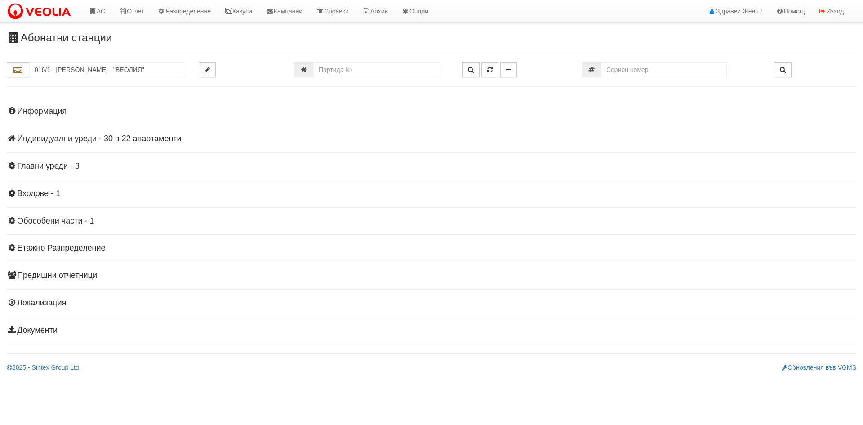
click at [112, 137] on h4 "Индивидуални уреди - 30 в 22 апартаменти" at bounding box center [431, 138] width 849 height 9
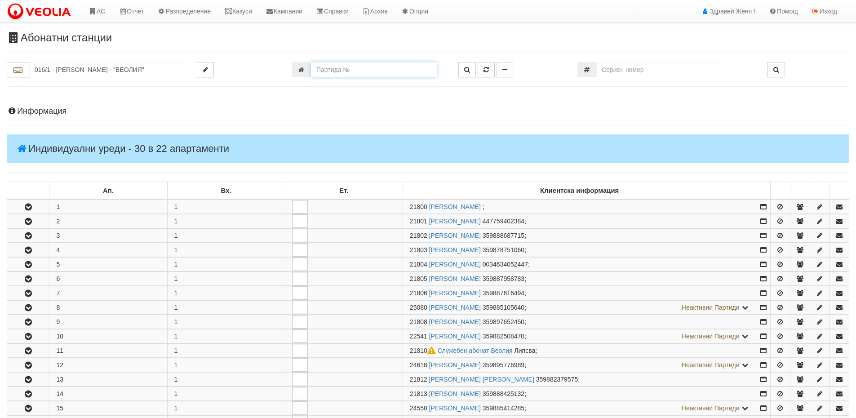
click at [341, 65] on input "number" at bounding box center [374, 69] width 126 height 15
type input "2804"
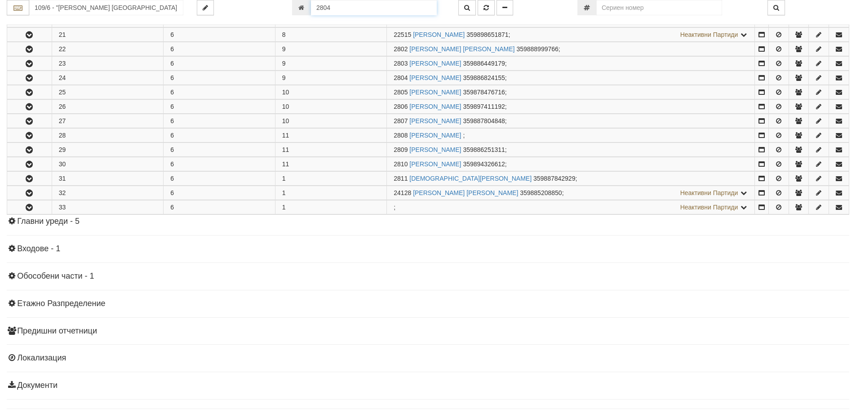
scroll to position [476, 0]
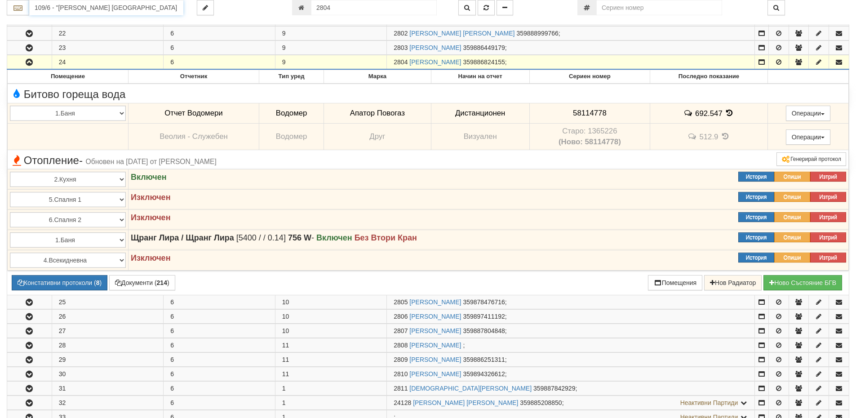
click at [131, 8] on input "109/6 - "ВЕОЛИЯ ЕНЕРДЖИ ВАРНА " ЕАД" at bounding box center [106, 7] width 154 height 15
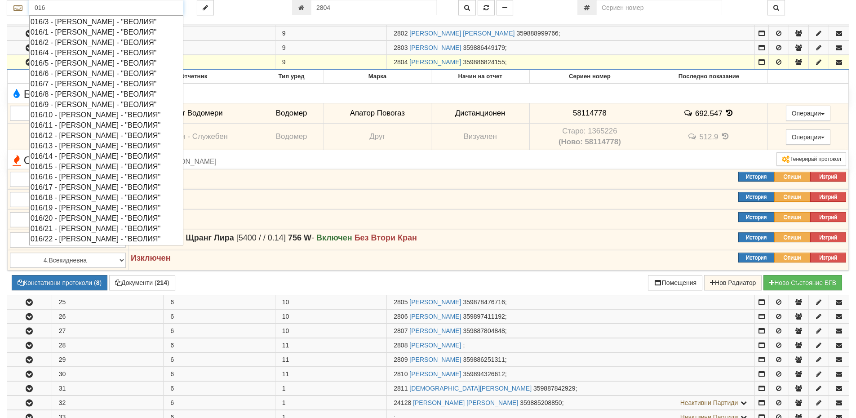
click at [69, 31] on div "016/1 - Орхид Хилс - "ВЕОЛИЯ"" at bounding box center [106, 32] width 151 height 10
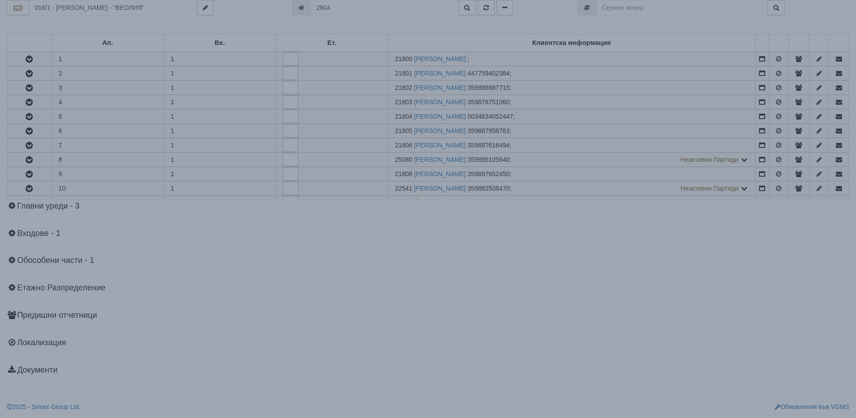
scroll to position [0, 0]
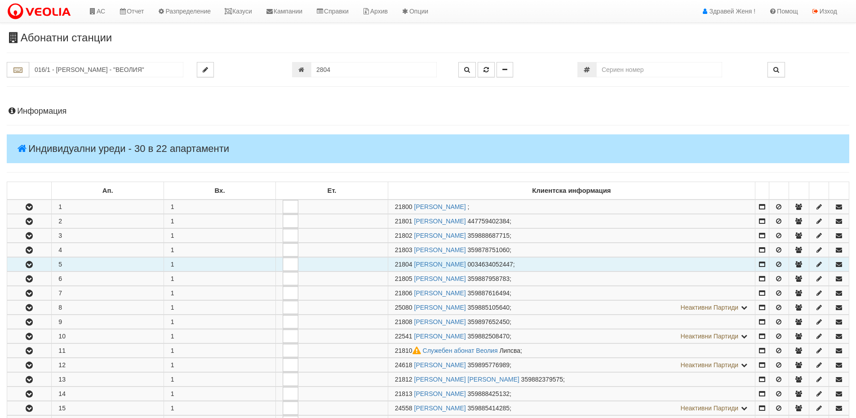
click at [31, 264] on icon "button" at bounding box center [29, 265] width 11 height 6
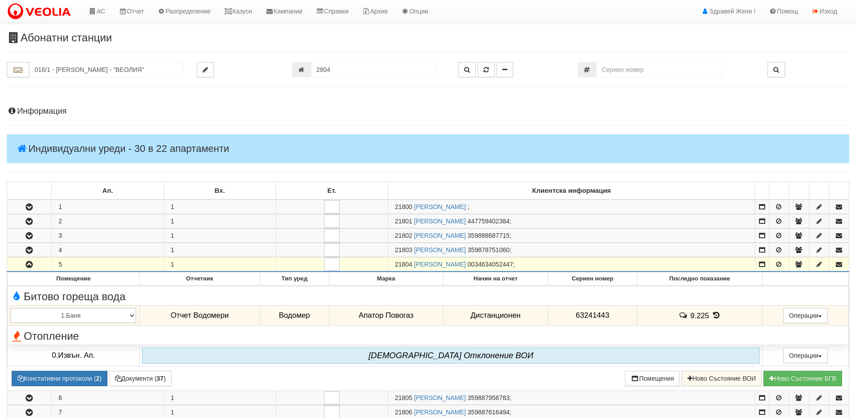
click at [412, 263] on span "21804" at bounding box center [404, 264] width 18 height 7
click at [61, 111] on h4 "Информация" at bounding box center [428, 111] width 843 height 9
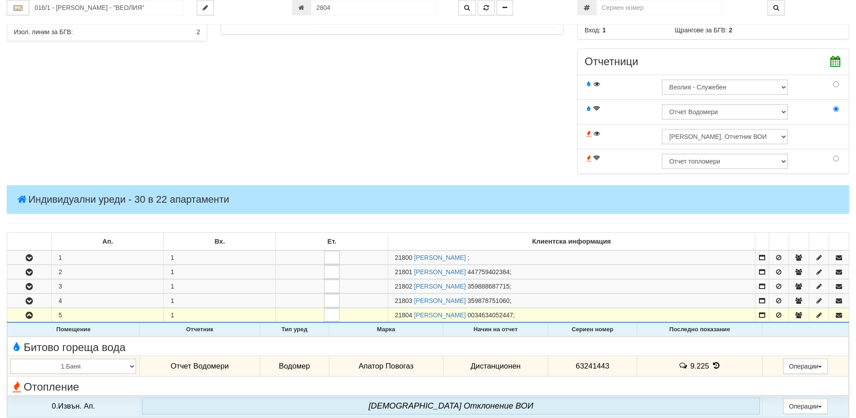
scroll to position [315, 0]
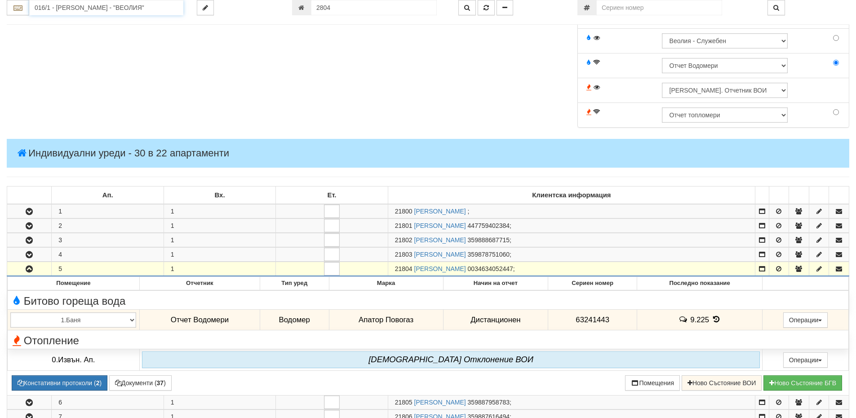
click at [53, 10] on input "016/1 - Орхид Хилс - "ВЕОЛИЯ"" at bounding box center [106, 7] width 154 height 15
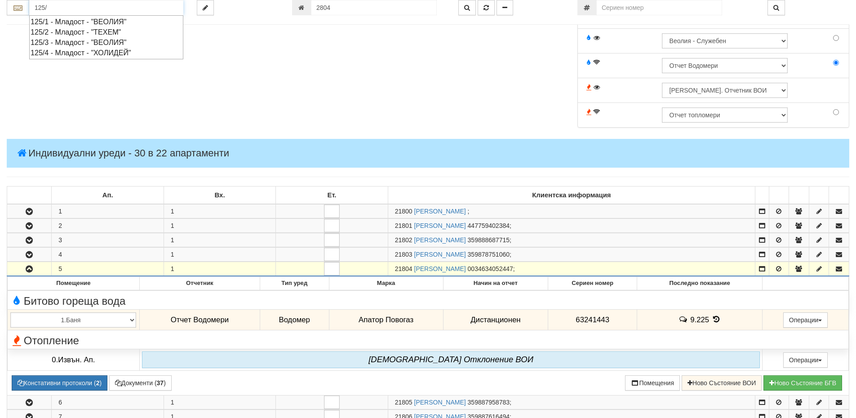
click at [69, 32] on div "125/2 - Младост - "ТЕХЕМ"" at bounding box center [106, 32] width 151 height 10
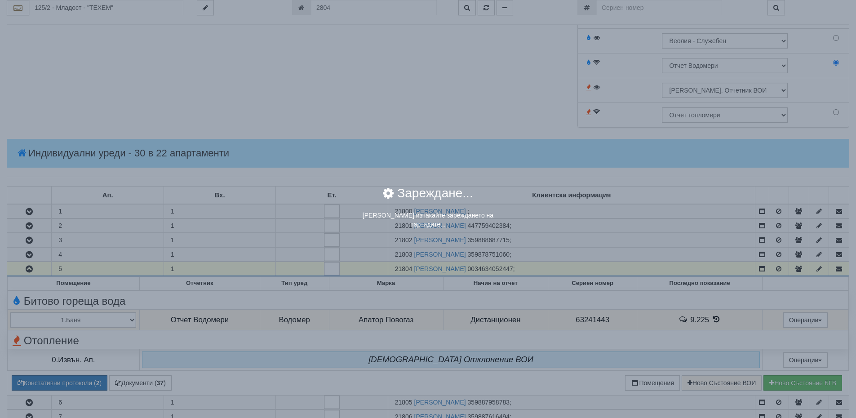
scroll to position [0, 0]
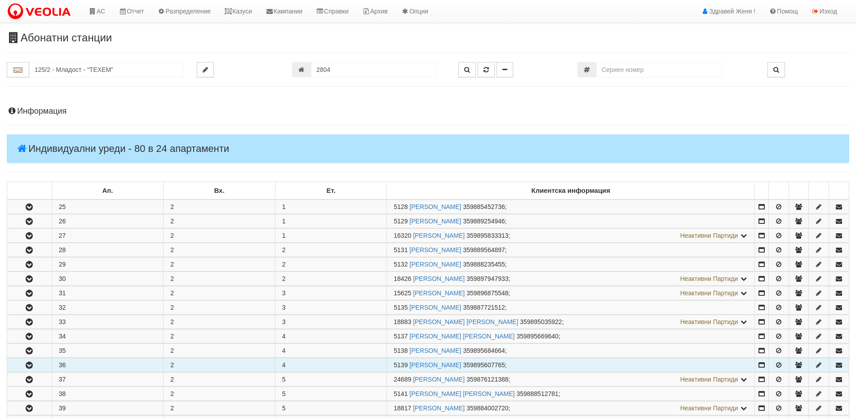
click at [37, 363] on button "button" at bounding box center [29, 364] width 44 height 13
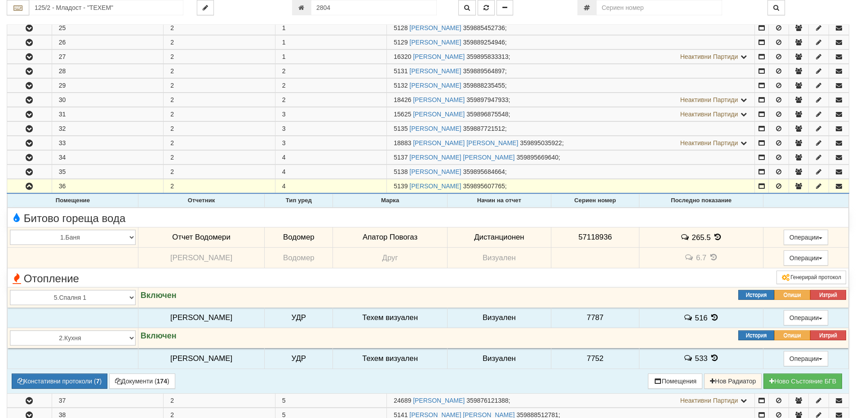
scroll to position [180, 0]
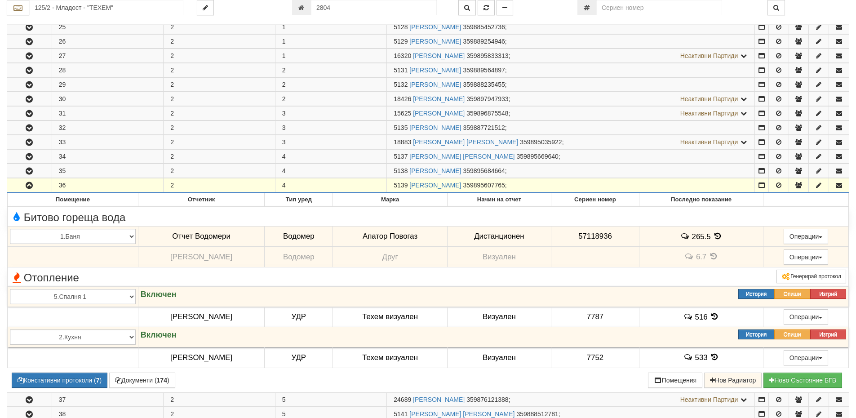
drag, startPoint x: 407, startPoint y: 184, endPoint x: 392, endPoint y: 184, distance: 14.4
click at [392, 184] on td "5139 КОЛЮ ИВАНОВ ХРИСТОВ 359895607765 ;" at bounding box center [571, 185] width 368 height 14
copy span "5139"
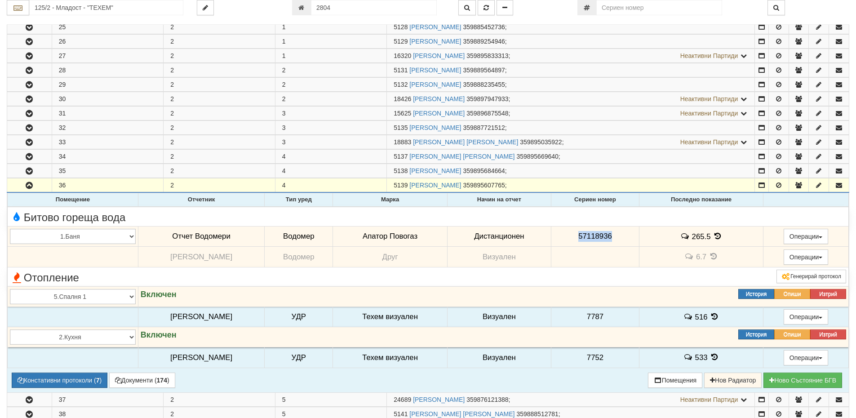
drag, startPoint x: 616, startPoint y: 233, endPoint x: 577, endPoint y: 244, distance: 40.4
click at [577, 244] on td "57118936" at bounding box center [595, 236] width 88 height 21
copy span "57118936"
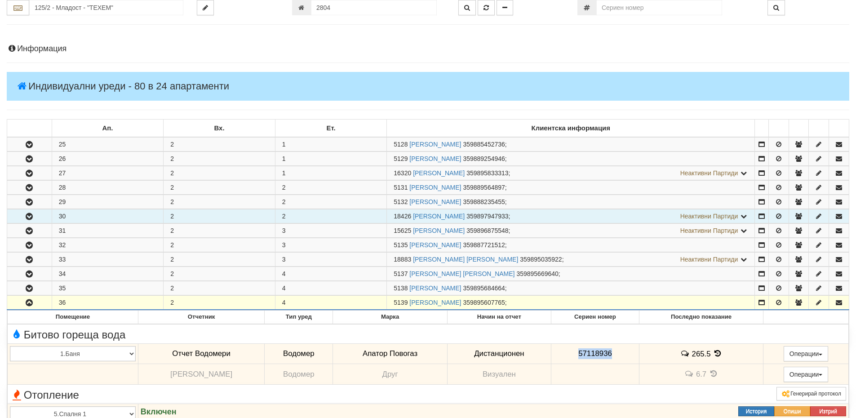
scroll to position [0, 0]
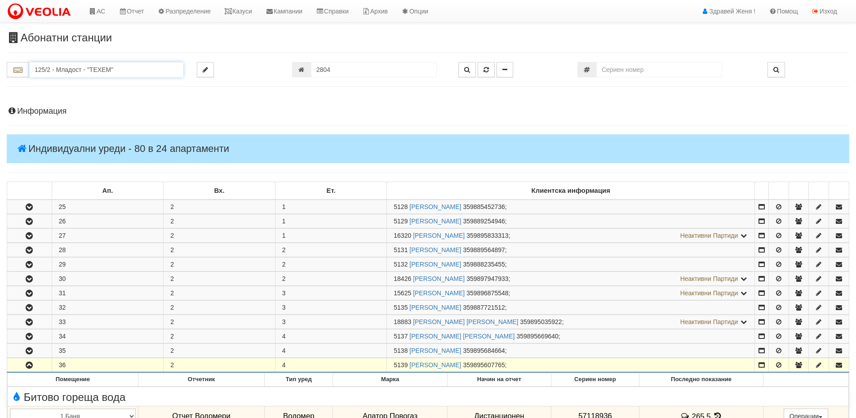
click at [59, 67] on input "125/2 - Младост - "ТЕХЕМ"" at bounding box center [106, 69] width 154 height 15
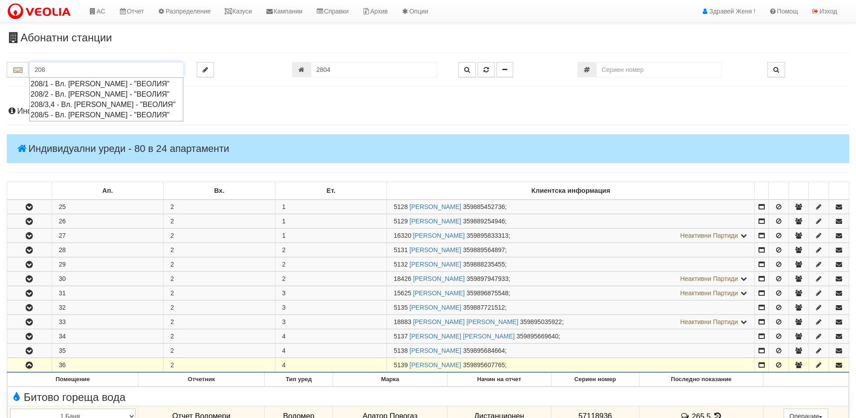
click at [86, 105] on div "208/3,4 - Вл. [PERSON_NAME] - "ВЕОЛИЯ"" at bounding box center [106, 104] width 151 height 10
type input "208/3,4 - Вл. [PERSON_NAME] - "ВЕОЛИЯ""
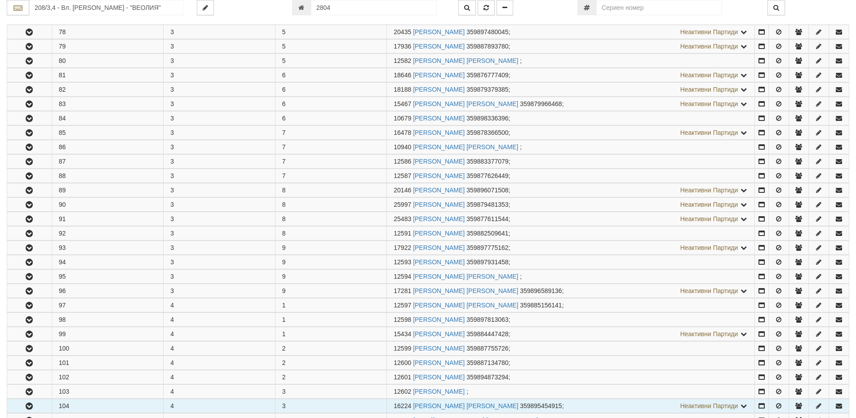
scroll to position [494, 0]
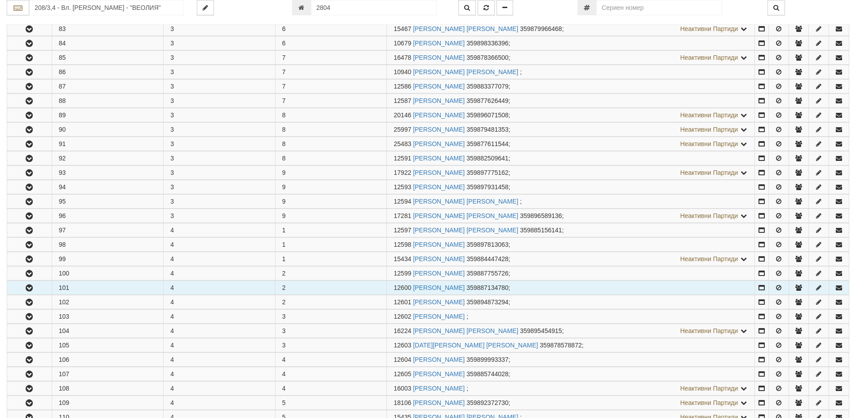
click at [42, 285] on button "button" at bounding box center [29, 287] width 44 height 13
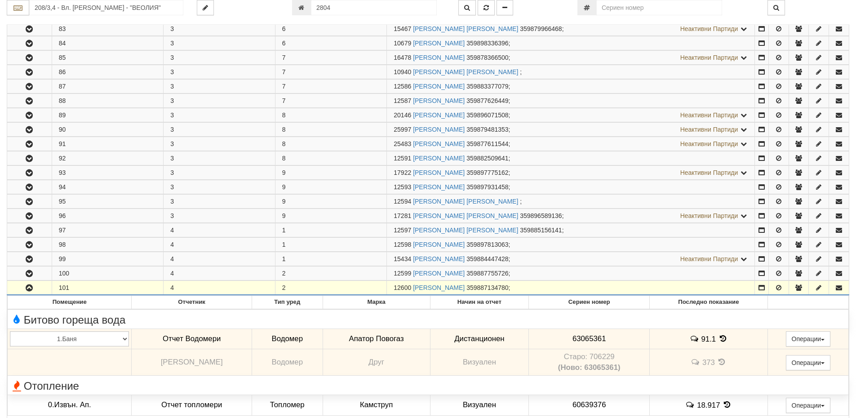
drag, startPoint x: 410, startPoint y: 288, endPoint x: 387, endPoint y: 289, distance: 22.5
click at [386, 289] on tr "101 4 2 12600 АЛИ ШАБАН АЛИ 359887134780 ;" at bounding box center [428, 288] width 842 height 14
copy tr "12600"
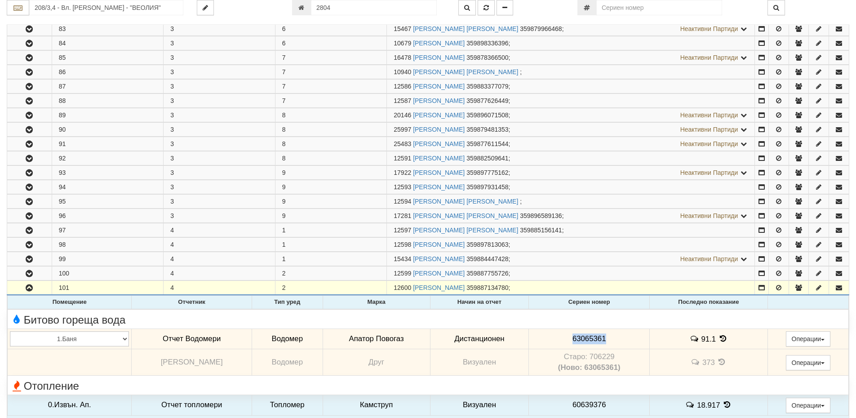
drag, startPoint x: 606, startPoint y: 338, endPoint x: 560, endPoint y: 347, distance: 46.9
click at [560, 347] on td "63065361" at bounding box center [589, 339] width 121 height 21
copy span "63065361"
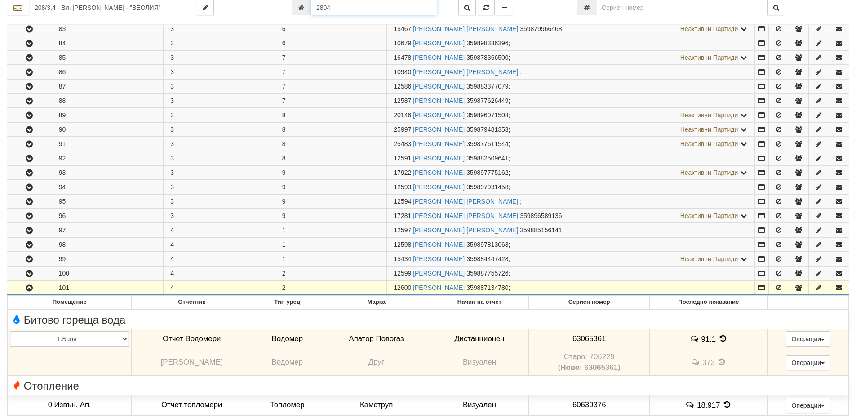
drag, startPoint x: 339, startPoint y: 12, endPoint x: 304, endPoint y: 13, distance: 35.5
click at [304, 13] on div "2804" at bounding box center [368, 7] width 153 height 15
type input "15073"
type input "133/6 - "ТЕХЕМ СЪРВИСИС" ЕООД"
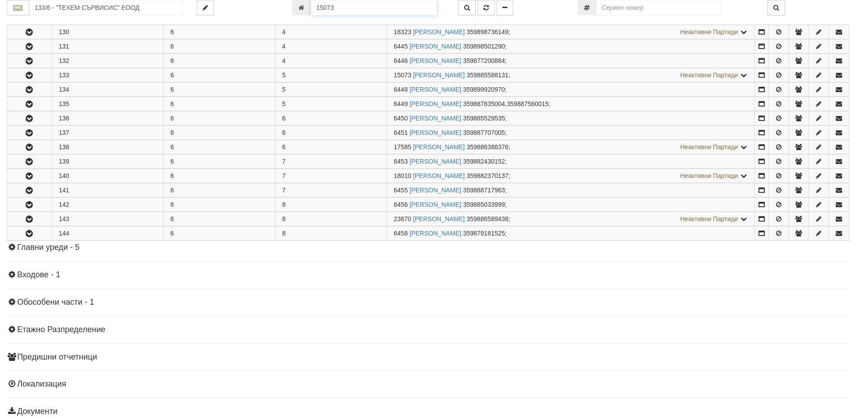
scroll to position [346, 0]
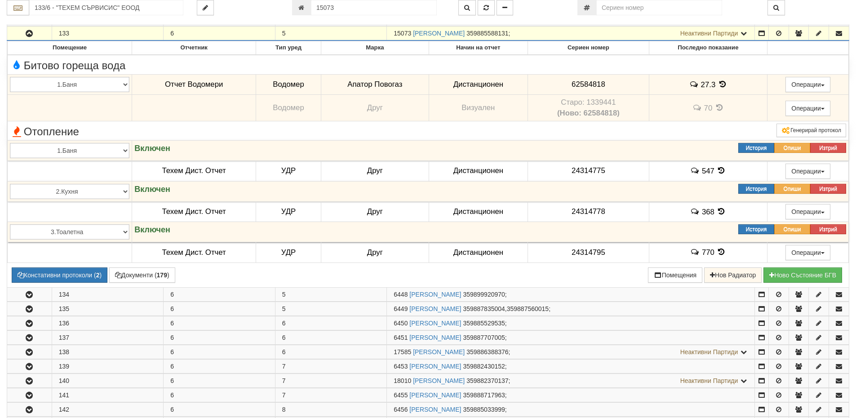
drag, startPoint x: 411, startPoint y: 31, endPoint x: 392, endPoint y: 33, distance: 19.5
click at [392, 33] on td "15073 МИНКА ГЕОРГИЕВА ДИМОВА 359885588131 ; Неактивни Партиди 6447 ГЕОРГИ МАРИН…" at bounding box center [571, 34] width 368 height 14
copy span "15073"
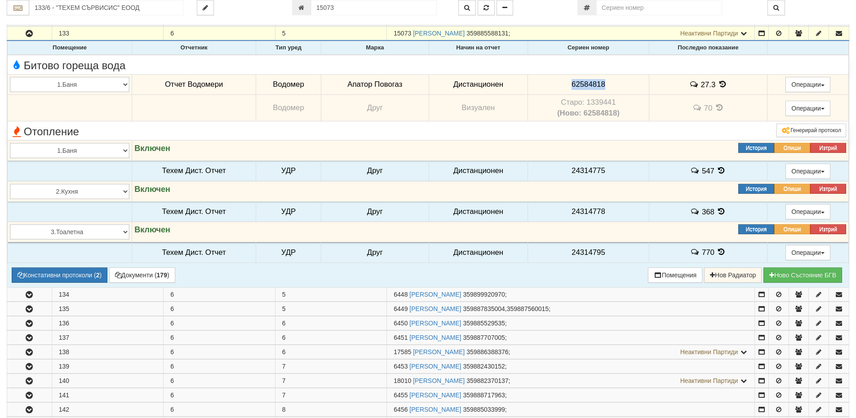
drag, startPoint x: 607, startPoint y: 82, endPoint x: 560, endPoint y: 89, distance: 46.7
click at [560, 89] on td "62584818" at bounding box center [588, 84] width 121 height 21
copy span "62584818"
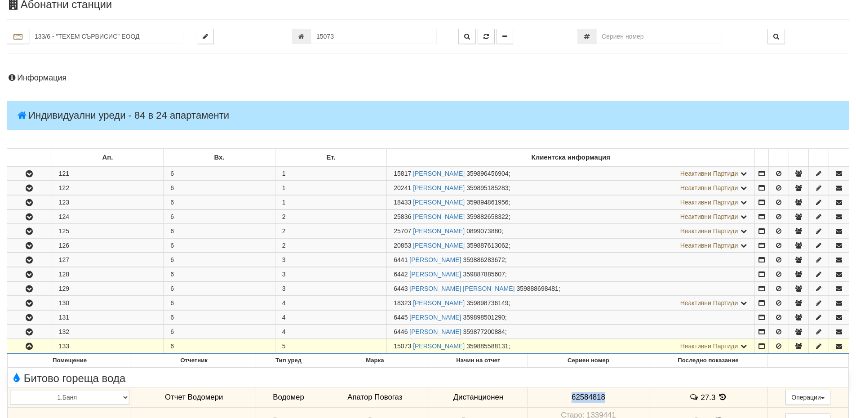
scroll to position [0, 0]
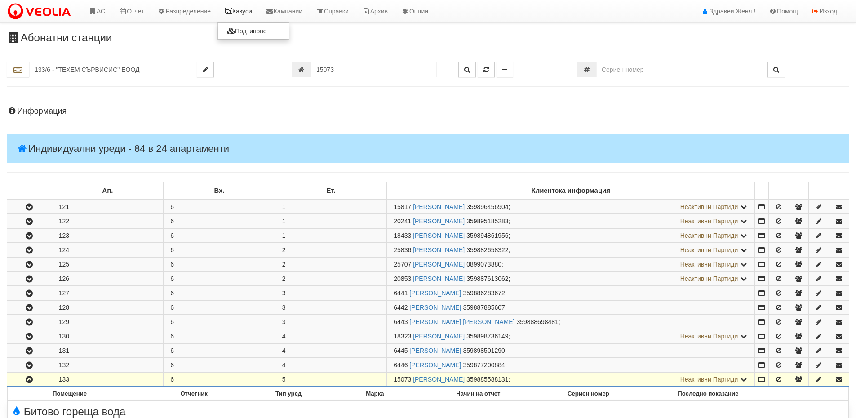
click at [240, 11] on link "Казуси" at bounding box center [238, 11] width 41 height 22
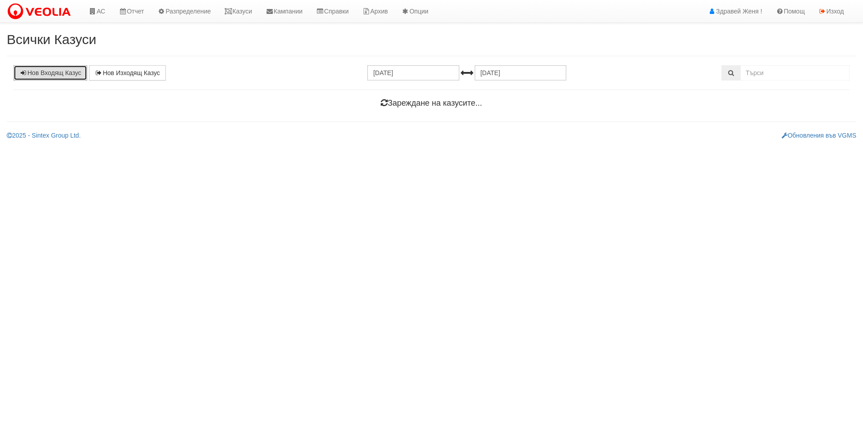
click at [70, 76] on link "Нов Входящ Казус" at bounding box center [50, 72] width 74 height 15
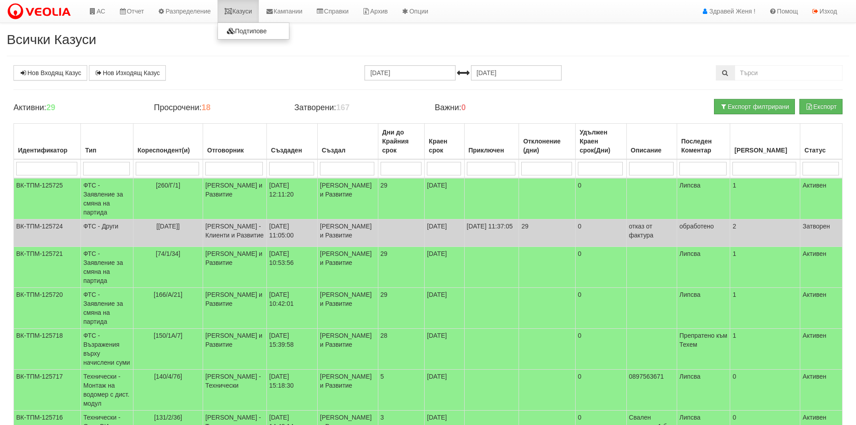
click at [247, 5] on link "Казуси" at bounding box center [238, 11] width 41 height 22
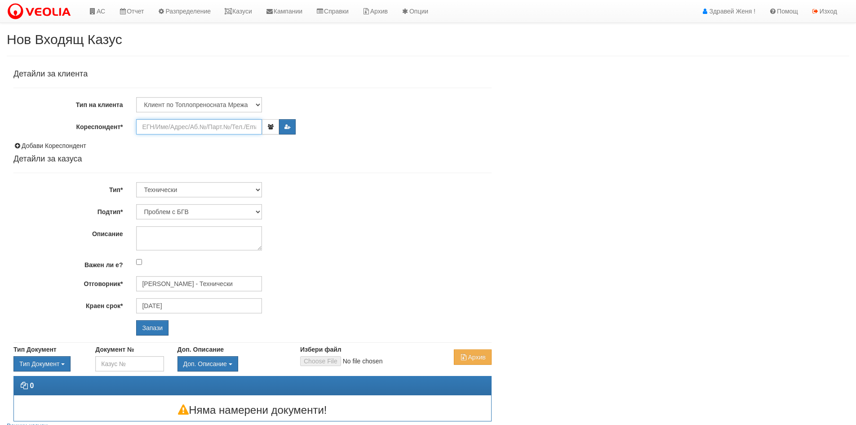
click at [174, 130] on input "Кореспондент*" at bounding box center [199, 126] width 126 height 15
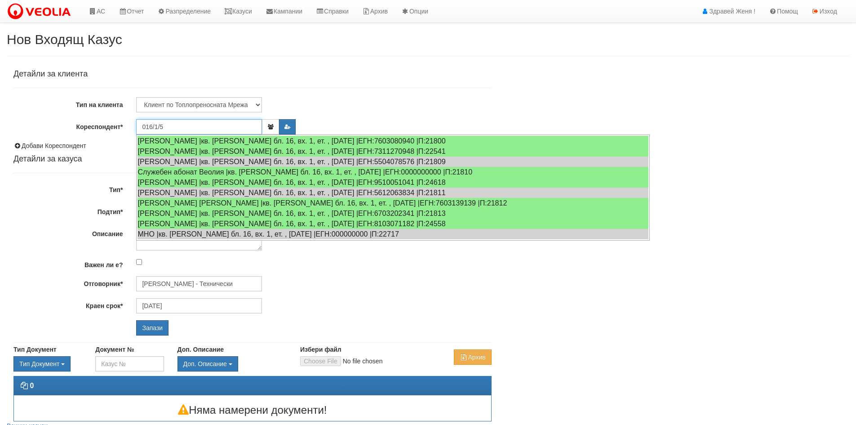
type input "016/1/5"
click at [136, 320] on input "Запази" at bounding box center [152, 327] width 32 height 15
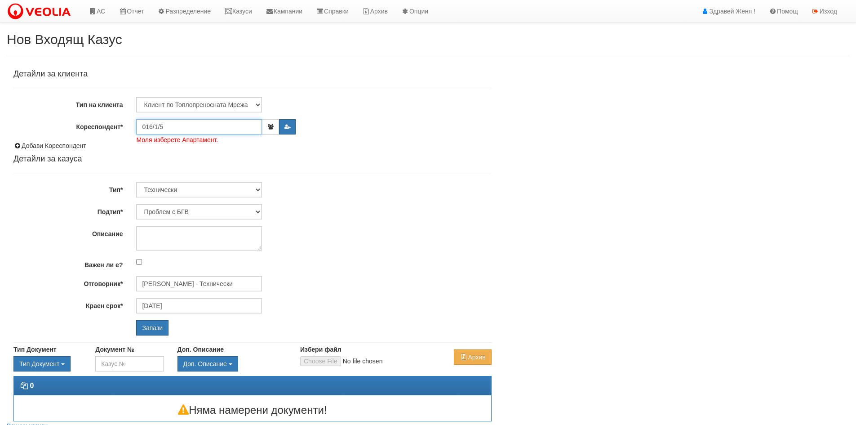
click at [170, 124] on input "016/1/5" at bounding box center [199, 126] width 126 height 15
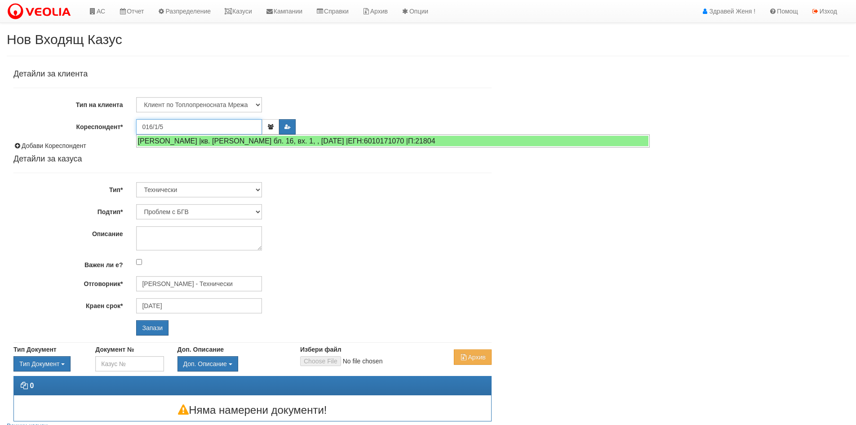
click at [170, 124] on input "016/1/5" at bounding box center [199, 126] width 126 height 15
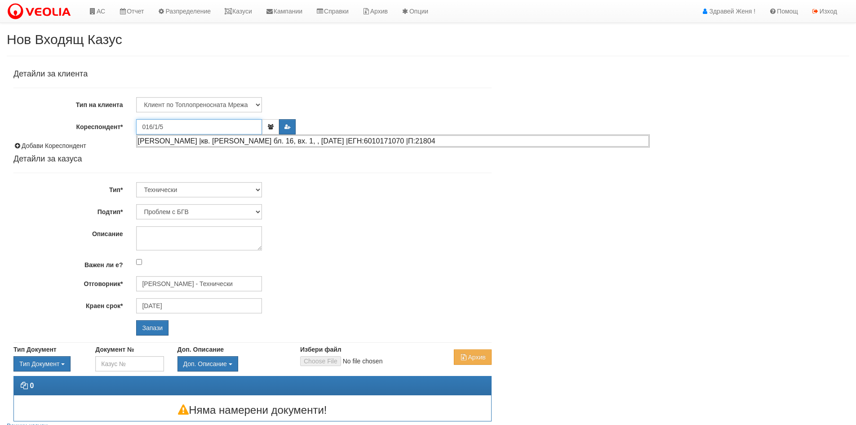
click at [175, 140] on div "[PERSON_NAME] |кв. [PERSON_NAME] бл. 16, вх. 1, , [DATE] |ЕГН:6010171070 |П:218…" at bounding box center [393, 140] width 512 height 11
type input "[PERSON_NAME]"
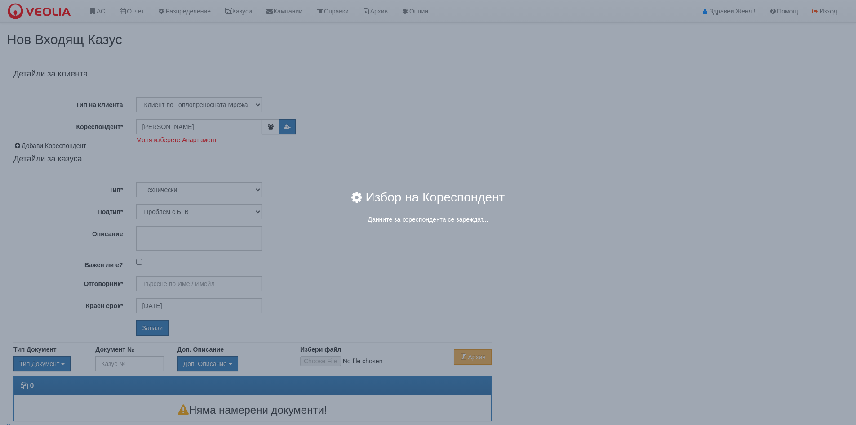
type input "[PERSON_NAME] - Технически"
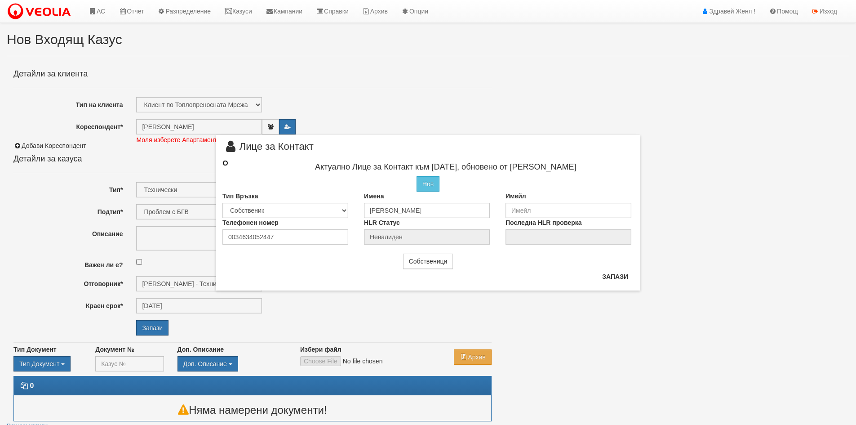
click at [226, 164] on input "radio" at bounding box center [225, 163] width 6 height 6
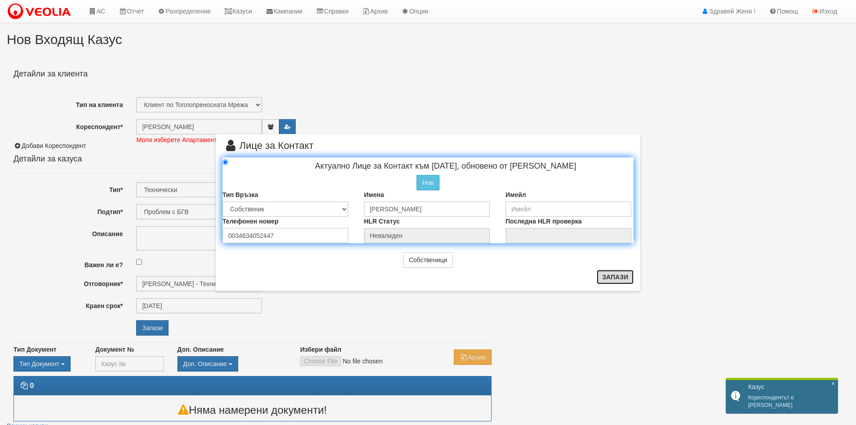
click at [618, 280] on button "Запази" at bounding box center [615, 277] width 37 height 14
radio input "true"
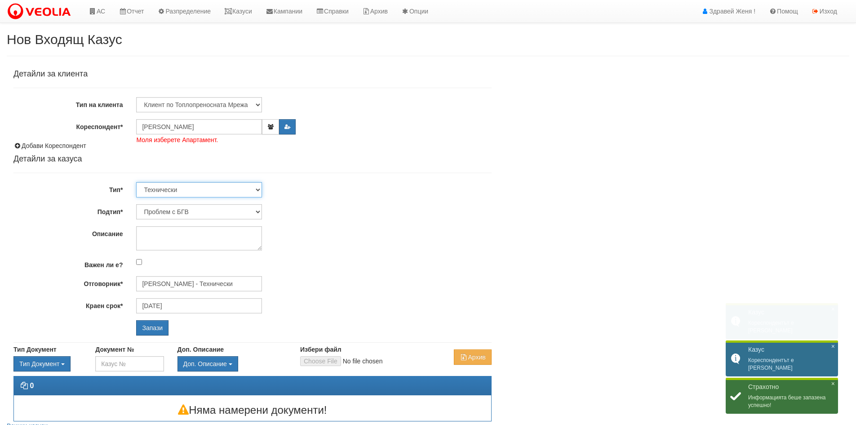
click at [258, 191] on select "Технически ФТС Търговски Административен Производствен Експлоатационен Финансов…" at bounding box center [199, 189] width 126 height 15
select select "1"
click at [136, 182] on select "Технически ФТС Търговски Административен Производствен Експлоатационен Финансов…" at bounding box center [199, 189] width 126 height 15
type input "[DATE]"
type input "[PERSON_NAME] и Развитие"
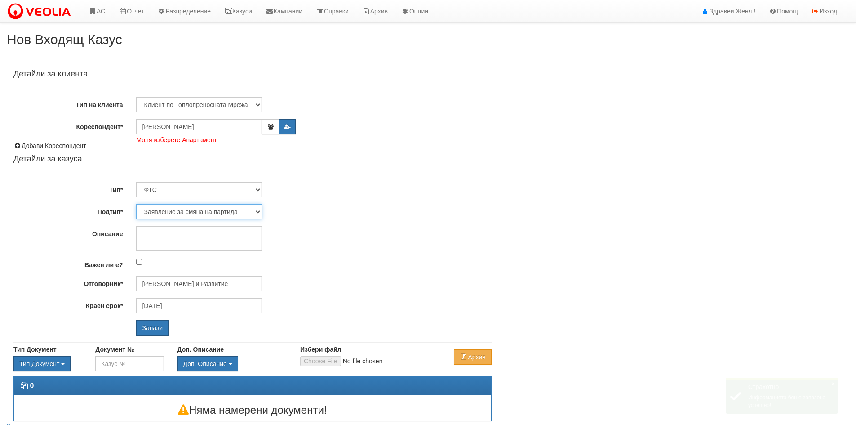
click at [258, 210] on select "Заявление за смяна на партида Заявление за равни месечни вноски Разпределение о…" at bounding box center [199, 211] width 126 height 15
select select "Други"
click at [136, 204] on select "Заявление за смяна на партида Заявление за равни месечни вноски Разпределение о…" at bounding box center [199, 211] width 126 height 15
type input "[PERSON_NAME] и Развитие"
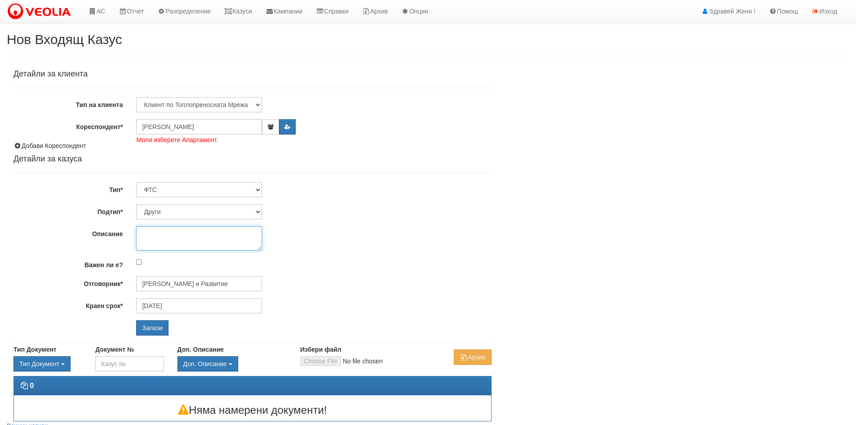
click at [158, 235] on textarea "Описание" at bounding box center [199, 238] width 126 height 24
type textarea "d"
click at [183, 239] on textarea "Описание" at bounding box center [199, 238] width 126 height 24
type textarea "D"
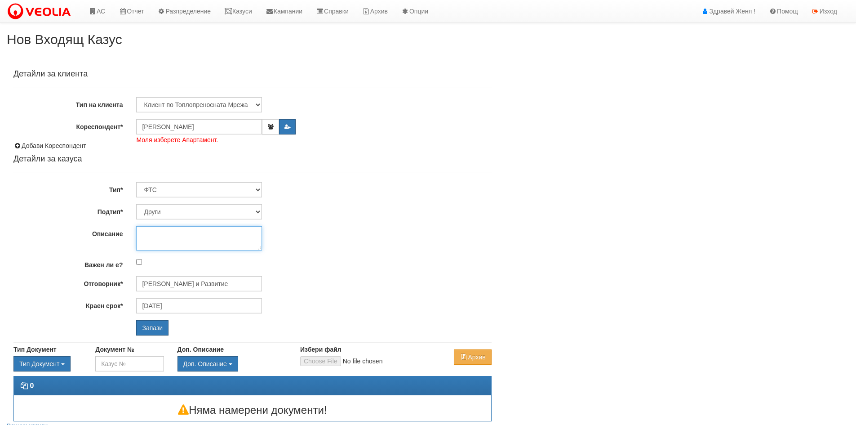
click at [160, 231] on textarea "Описание" at bounding box center [199, 238] width 126 height 24
type textarea "декларация за платформа"
click at [147, 330] on input "Запази" at bounding box center [152, 327] width 32 height 15
click at [194, 287] on input "[PERSON_NAME] и Развитие" at bounding box center [199, 283] width 126 height 15
click at [187, 286] on input "[PERSON_NAME] и Развитие" at bounding box center [199, 283] width 126 height 15
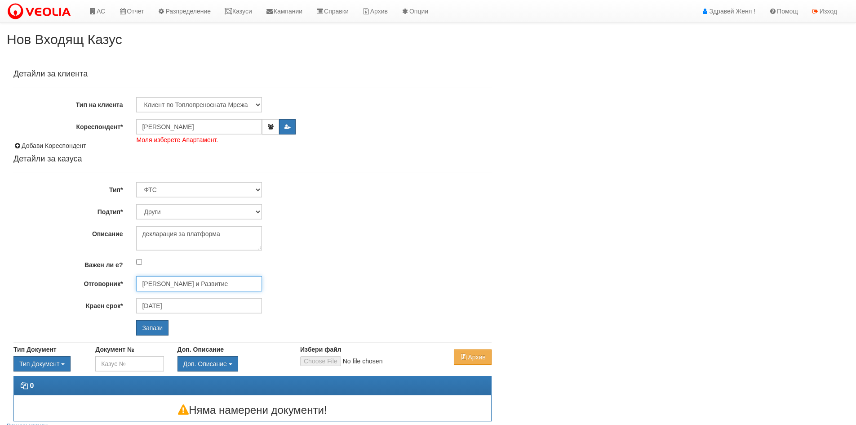
click at [187, 286] on input "[PERSON_NAME] и Развитие" at bounding box center [199, 283] width 126 height 15
click at [145, 280] on input "[PERSON_NAME]" at bounding box center [199, 283] width 126 height 15
click at [194, 288] on input "[PERSON_NAME]" at bounding box center [199, 283] width 126 height 15
click at [142, 282] on input "[PERSON_NAME]" at bounding box center [199, 283] width 126 height 15
click at [144, 281] on input "[PERSON_NAME]" at bounding box center [199, 283] width 126 height 15
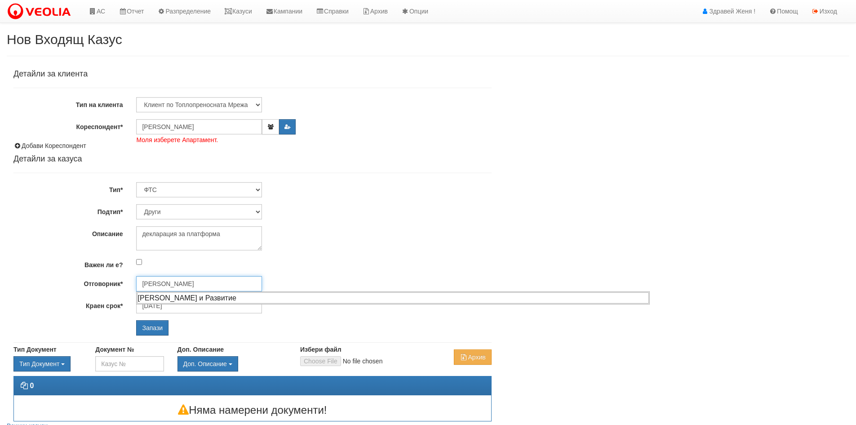
click at [208, 298] on div "[PERSON_NAME] и Развитие" at bounding box center [393, 297] width 512 height 11
type input "[PERSON_NAME] и Развитие"
click at [148, 330] on input "Запази" at bounding box center [152, 327] width 32 height 15
click at [269, 129] on icon "button" at bounding box center [270, 126] width 7 height 5
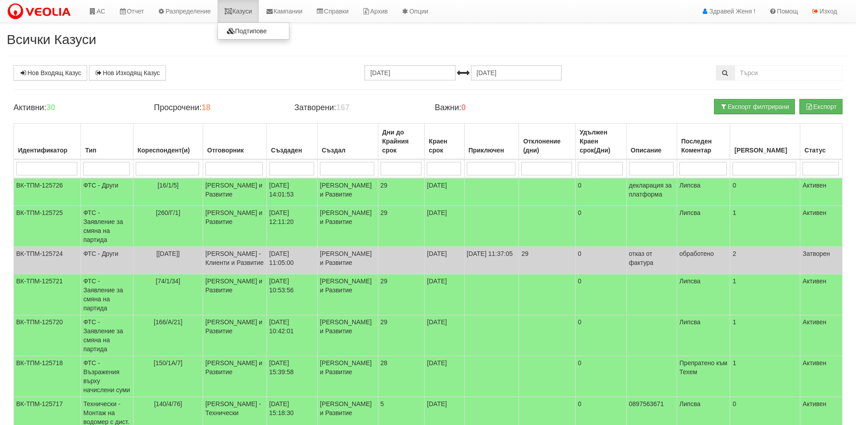
click at [243, 11] on link "Казуси" at bounding box center [238, 11] width 41 height 22
click at [267, 189] on td "[PERSON_NAME] и Развитие" at bounding box center [235, 192] width 64 height 28
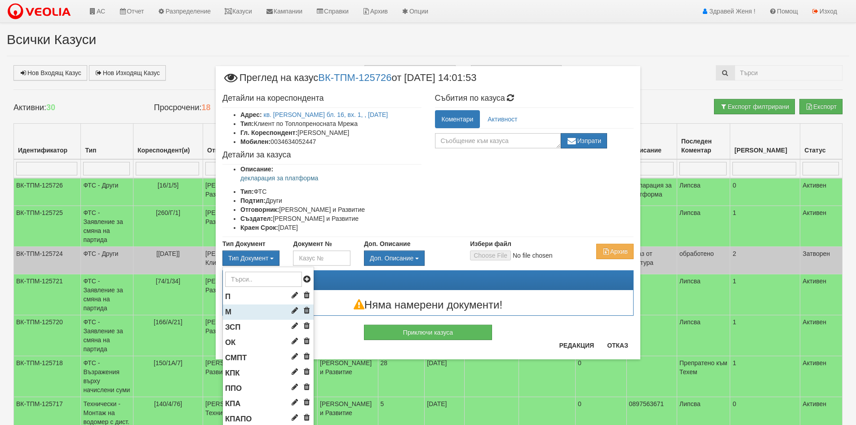
click at [249, 310] on li "М" at bounding box center [268, 311] width 91 height 15
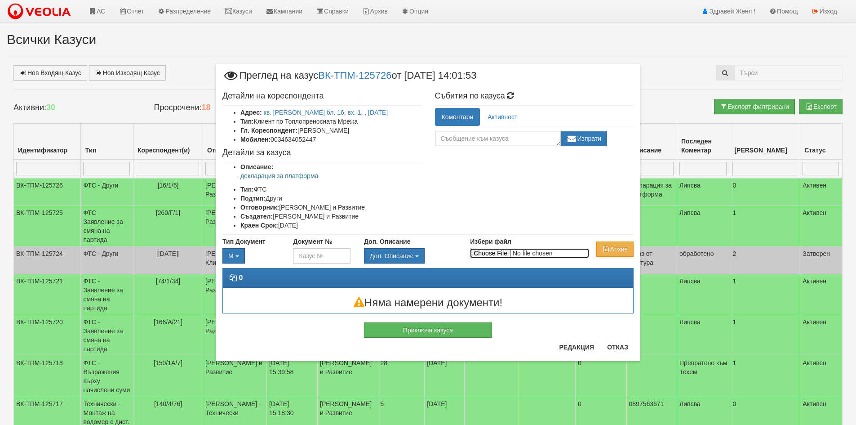
click at [497, 255] on input "Избери файл" at bounding box center [529, 253] width 119 height 10
type input "C:\fakepath\DOC165.pdf"
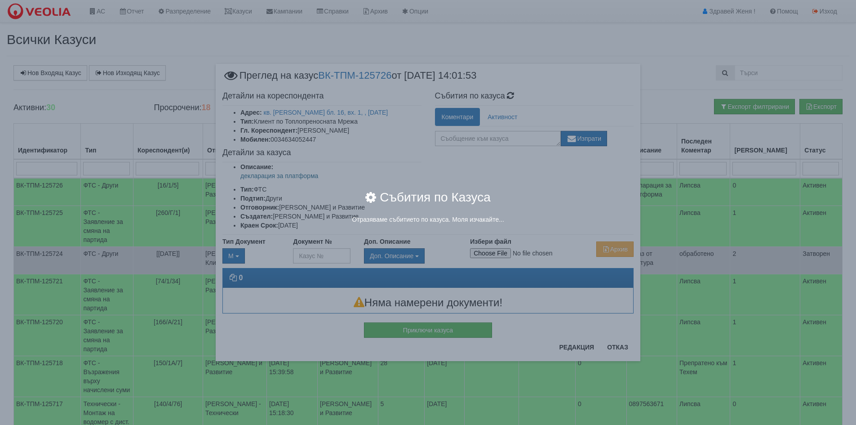
click at [620, 349] on div "× Събития по Казуса Отразяваме събитието по казуса. Моля изчакайте..." at bounding box center [428, 212] width 856 height 425
click at [616, 347] on body "АС Отчет Настройки Период Глобални Параметри Сваляне Отчетни Карти Нулиране УДР" at bounding box center [428, 296] width 856 height 593
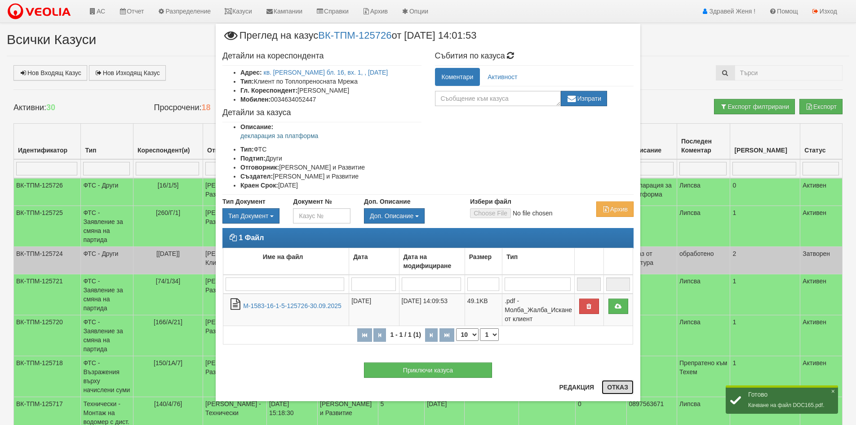
click at [618, 389] on button "Отказ" at bounding box center [618, 387] width 32 height 14
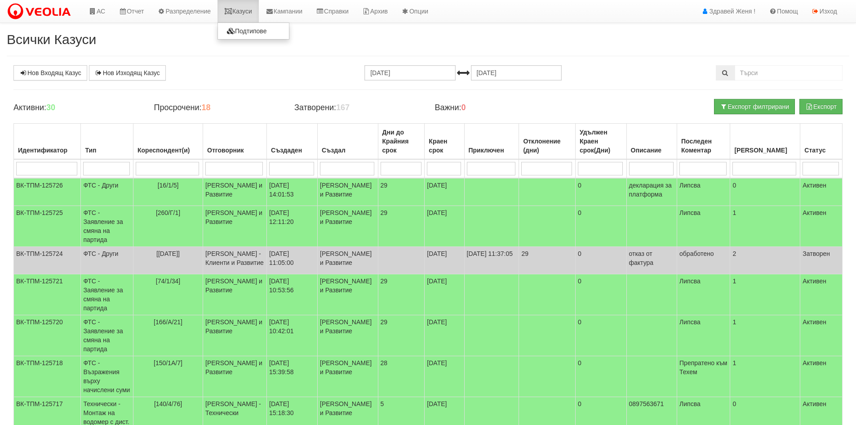
click at [256, 12] on link "Казуси" at bounding box center [238, 11] width 41 height 22
click at [98, 8] on link "АС" at bounding box center [97, 11] width 30 height 22
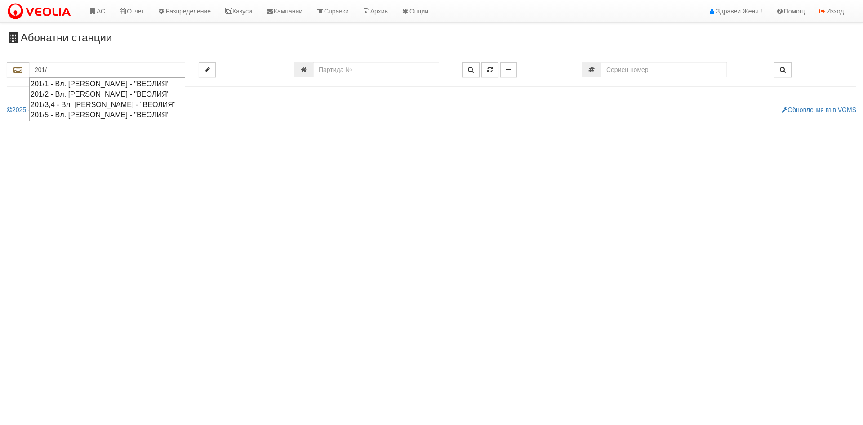
click at [136, 93] on div "201/2 - Вл. [PERSON_NAME] - "ВЕОЛИЯ"" at bounding box center [107, 94] width 153 height 10
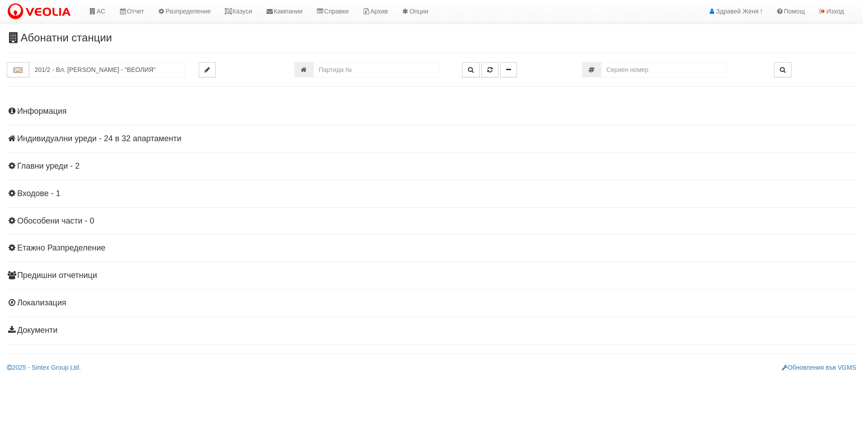
click at [82, 140] on h4 "Индивидуални уреди - 24 в 32 апартаменти" at bounding box center [431, 138] width 849 height 9
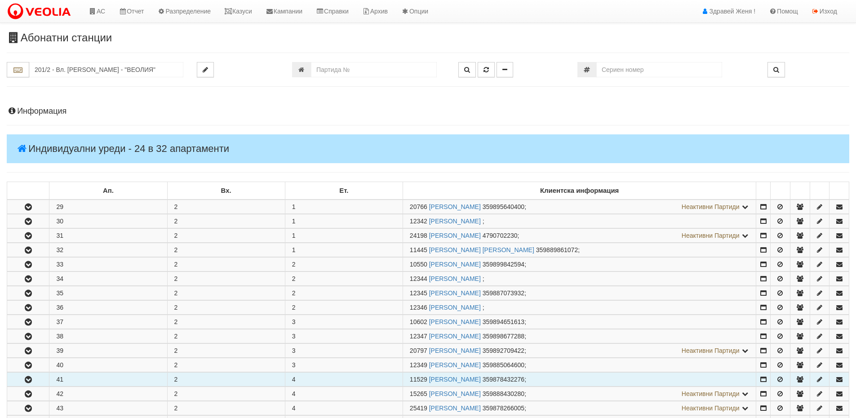
click at [36, 380] on button "button" at bounding box center [28, 379] width 42 height 13
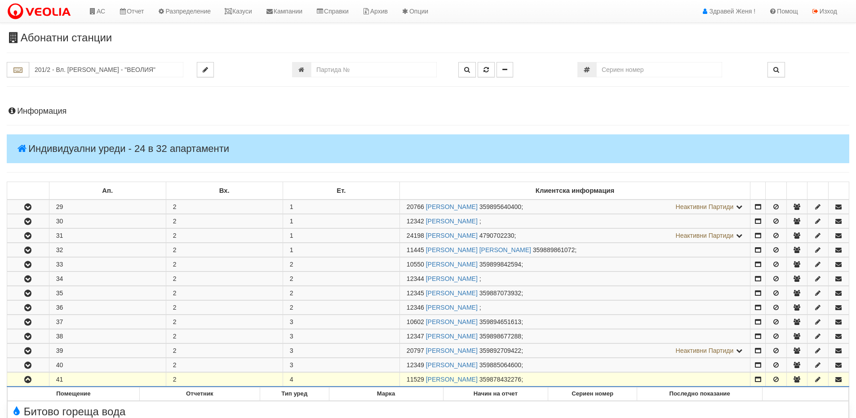
drag, startPoint x: 424, startPoint y: 382, endPoint x: 407, endPoint y: 382, distance: 17.1
click at [407, 382] on span "11529" at bounding box center [416, 379] width 18 height 7
copy span "11529"
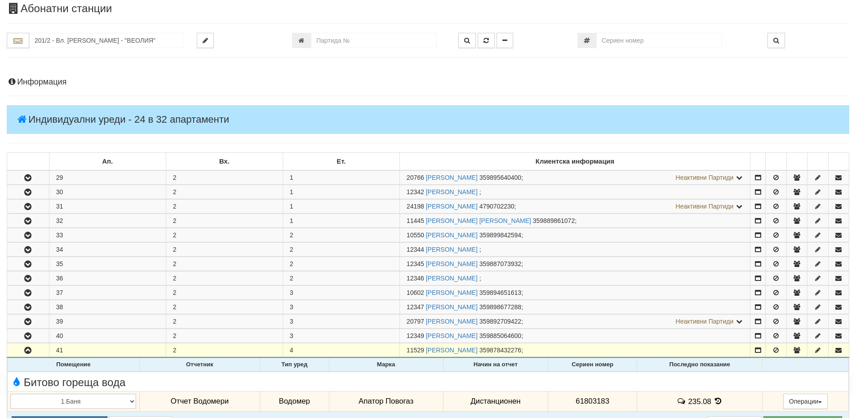
scroll to position [45, 0]
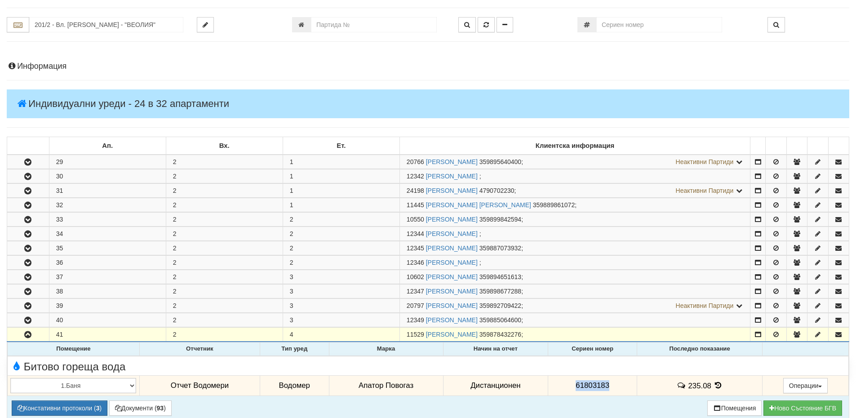
drag, startPoint x: 613, startPoint y: 383, endPoint x: 572, endPoint y: 382, distance: 40.9
click at [572, 382] on td "61803183" at bounding box center [592, 385] width 89 height 21
copy span "61803183"
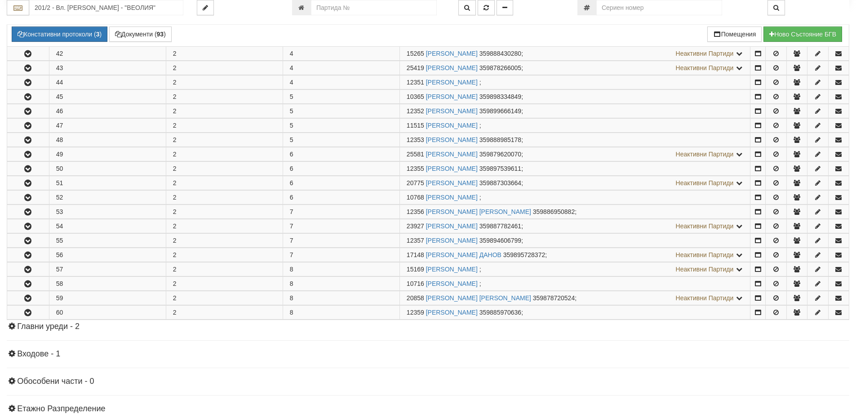
scroll to position [450, 0]
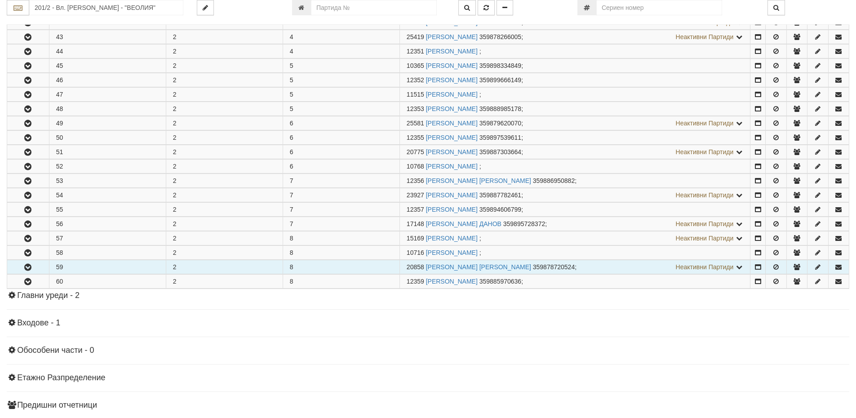
click at [600, 266] on td "20858 [PERSON_NAME] [PERSON_NAME] 359878720524 ; Неактивни Партиди 11447 [PERSO…" at bounding box center [575, 267] width 351 height 14
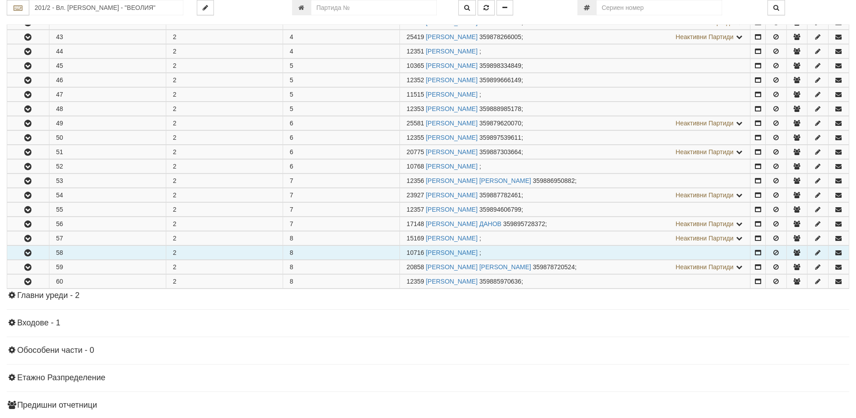
click at [542, 252] on td "10716 [PERSON_NAME] ;" at bounding box center [575, 253] width 351 height 14
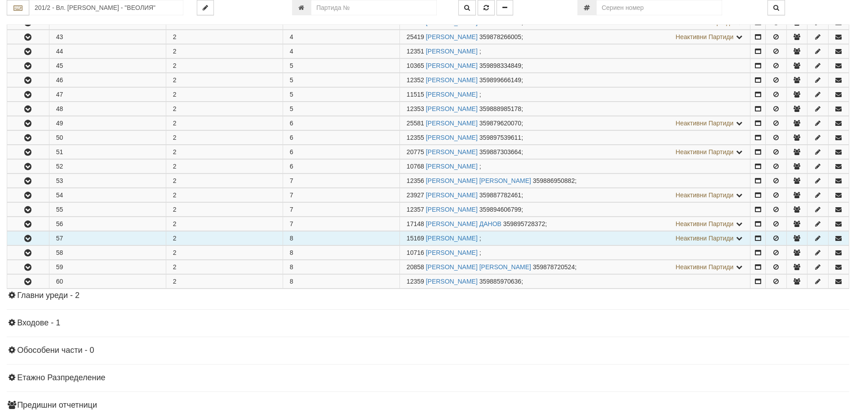
click at [529, 235] on td "15169 [PERSON_NAME] ; Неактивни Партиди 12358 [PERSON_NAME]" at bounding box center [575, 238] width 351 height 14
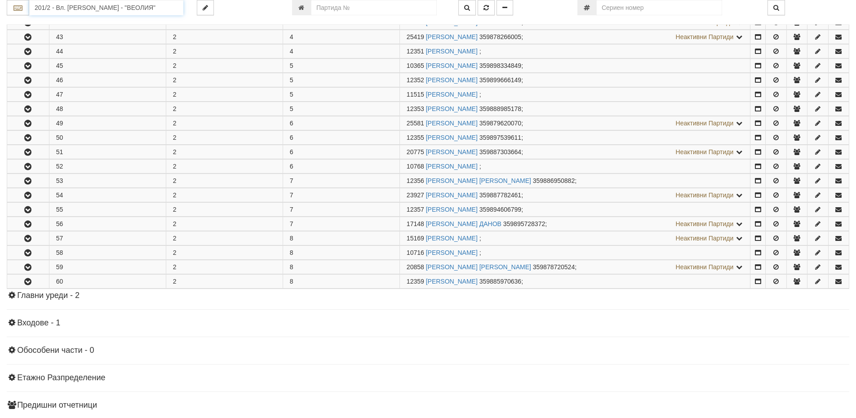
click at [90, 13] on input "201/2 - Вл. [PERSON_NAME] - "ВЕОЛИЯ"" at bounding box center [106, 7] width 154 height 15
click at [83, 8] on input "201/2 - Вл. [PERSON_NAME] - "ВЕОЛИЯ"" at bounding box center [106, 7] width 154 height 15
click at [107, 23] on div "134/6 - Младост - "ВЕОЛИЯ"" at bounding box center [106, 22] width 151 height 10
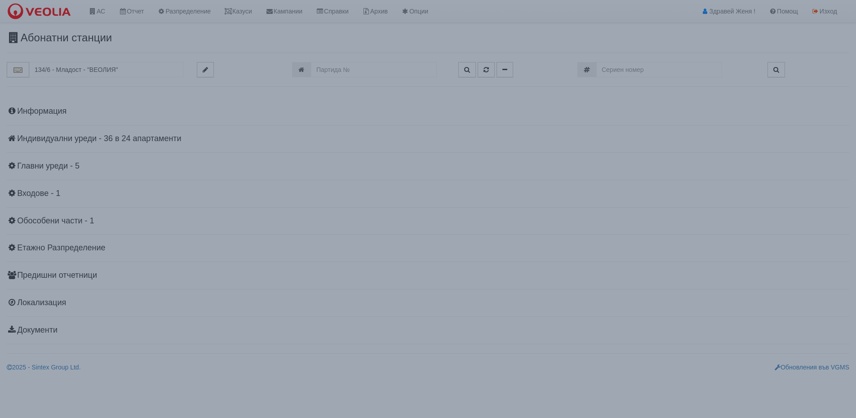
scroll to position [0, 0]
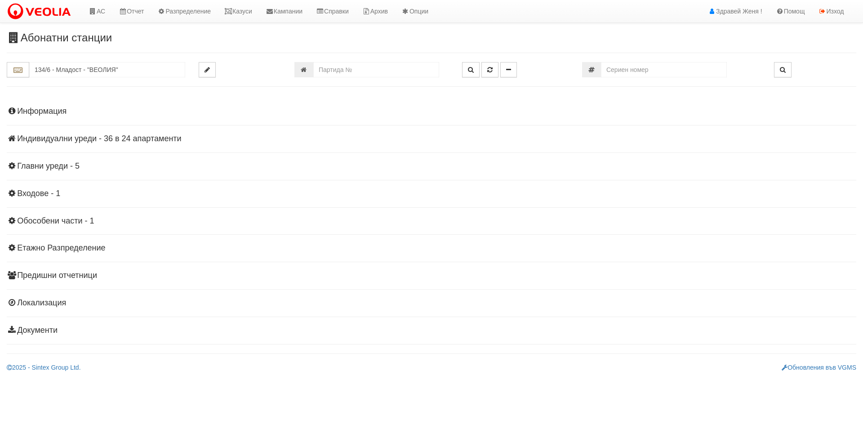
click at [168, 137] on h4 "Индивидуални уреди - 36 в 24 апартаменти" at bounding box center [431, 138] width 849 height 9
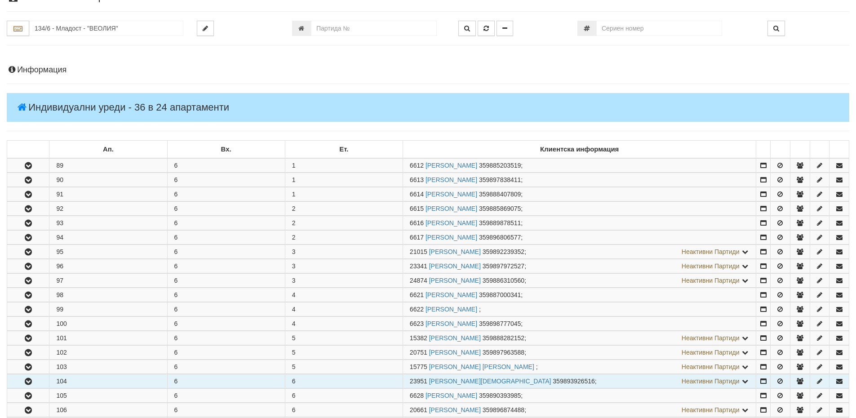
scroll to position [90, 0]
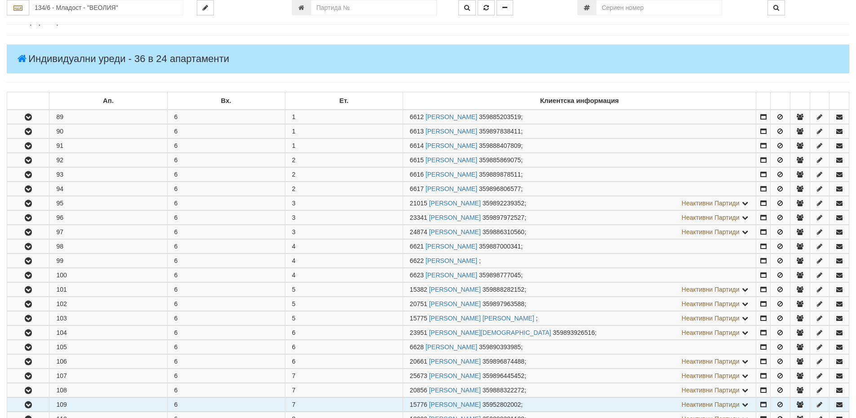
click at [37, 403] on button "button" at bounding box center [28, 404] width 42 height 13
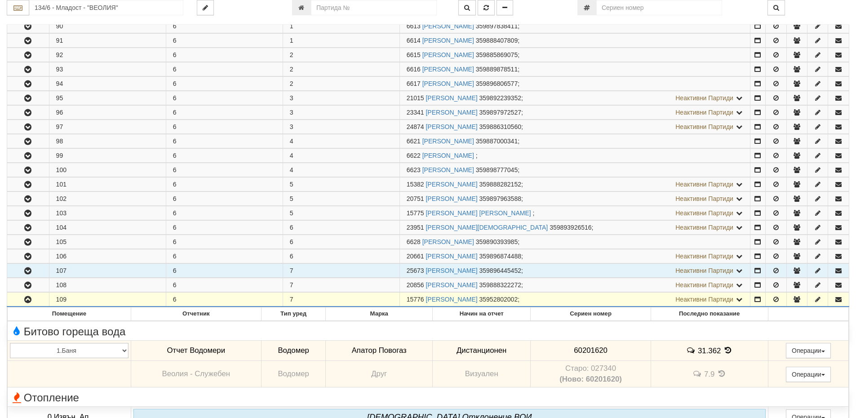
scroll to position [225, 0]
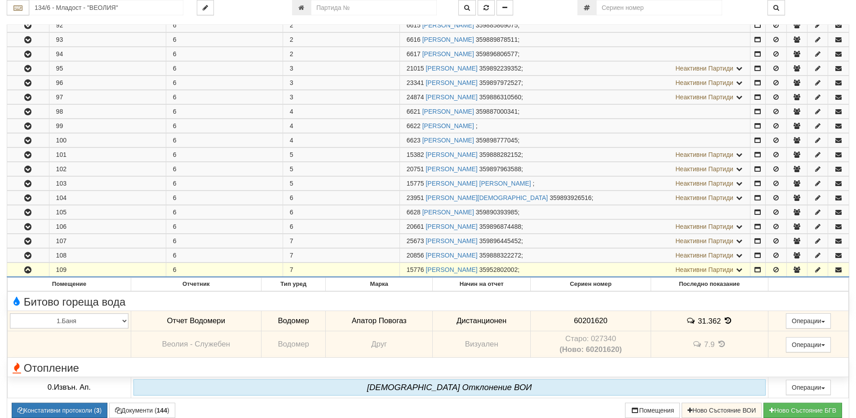
drag, startPoint x: 424, startPoint y: 270, endPoint x: 407, endPoint y: 269, distance: 16.7
click at [407, 269] on span "15776" at bounding box center [416, 269] width 18 height 7
copy span "15776"
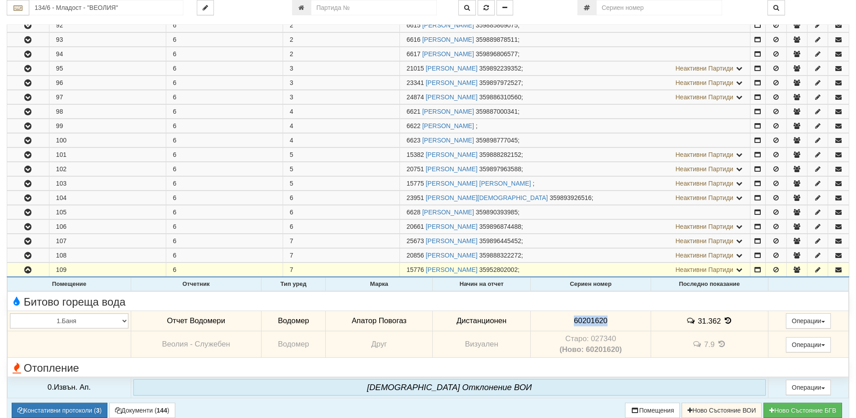
drag, startPoint x: 611, startPoint y: 316, endPoint x: 547, endPoint y: 316, distance: 63.8
click at [547, 316] on td "60201620" at bounding box center [591, 321] width 120 height 21
copy span "60201620"
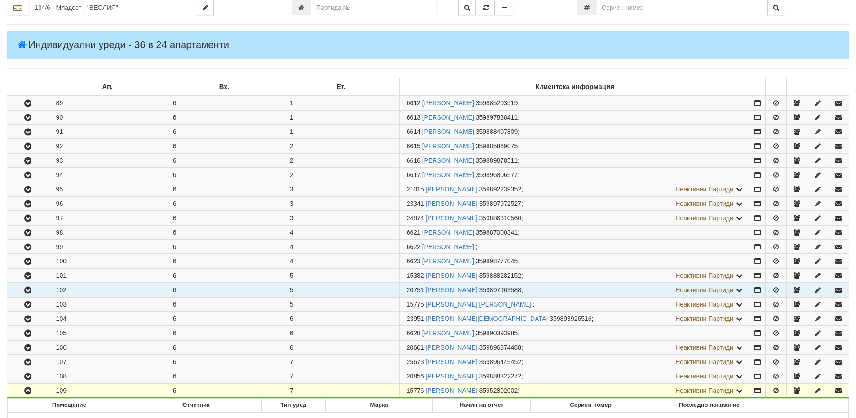
scroll to position [90, 0]
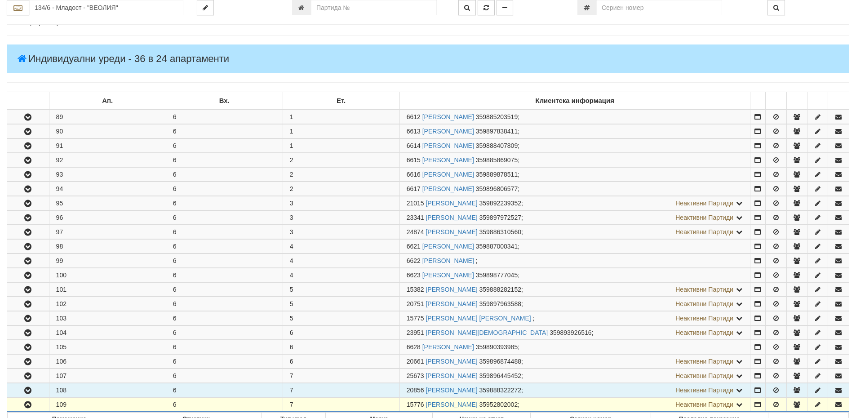
click at [343, 393] on td "7" at bounding box center [341, 390] width 117 height 14
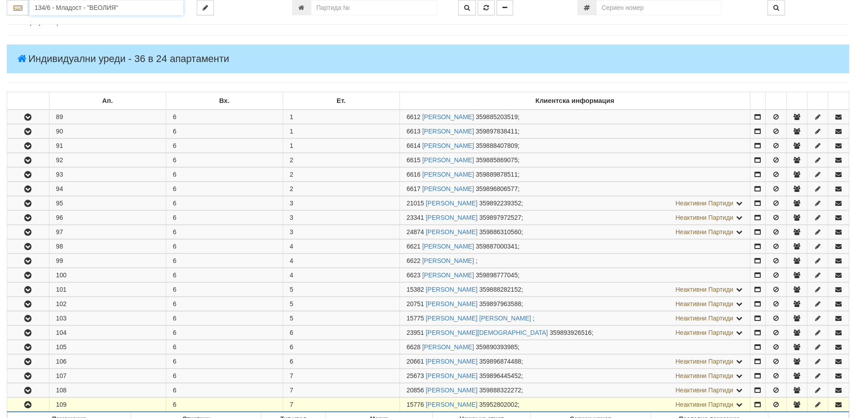
click at [83, 9] on input "134/6 - Младост - "ВЕОЛИЯ"" at bounding box center [106, 7] width 154 height 15
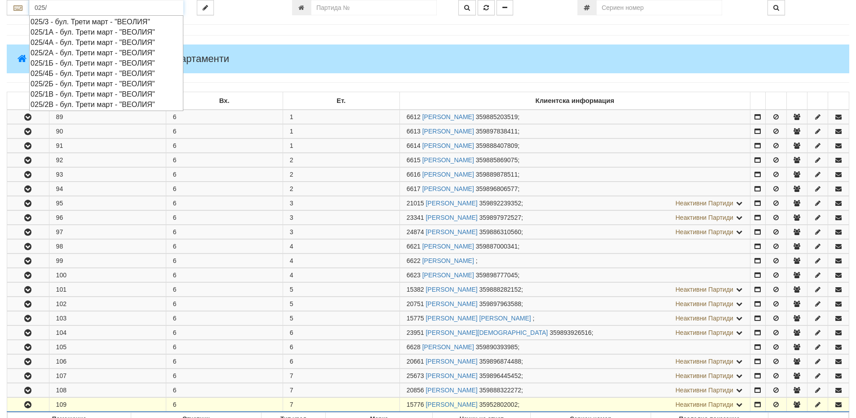
click at [64, 102] on div "025/2В - бул. Трети март - "ВЕОЛИЯ"" at bounding box center [106, 104] width 151 height 10
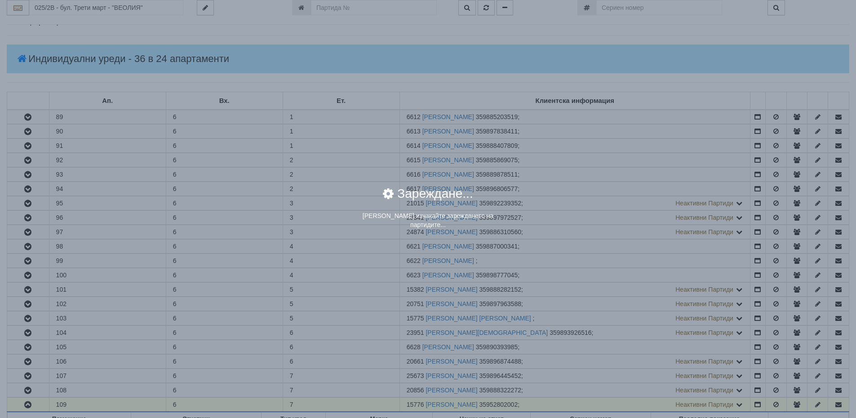
scroll to position [0, 0]
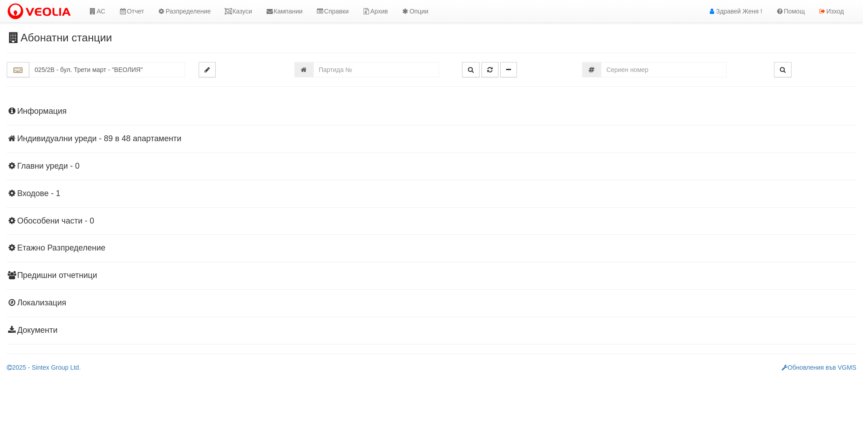
click at [139, 138] on h4 "Индивидуални уреди - 89 в 48 апартаменти" at bounding box center [431, 138] width 849 height 9
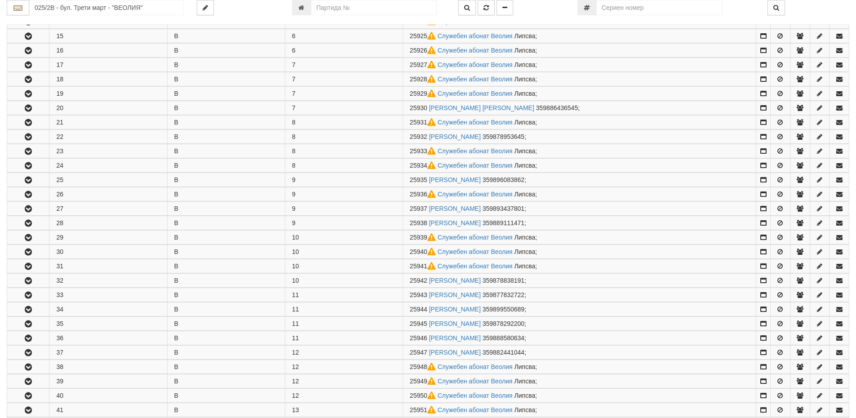
scroll to position [449, 0]
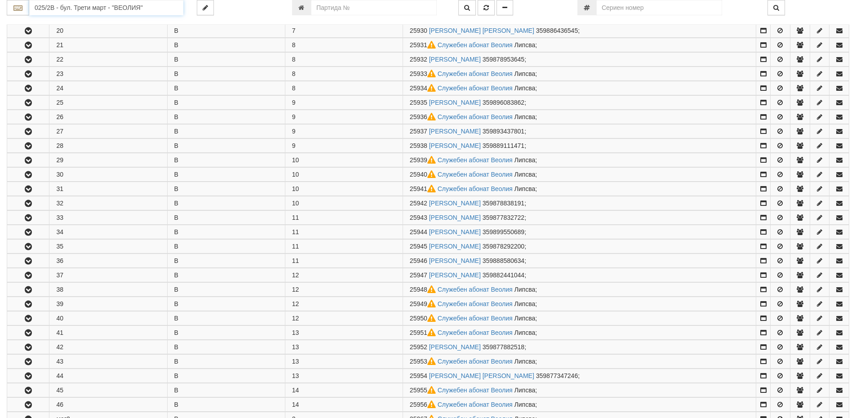
click at [67, 10] on input "025/2В - бул. Трети март - "ВЕОЛИЯ"" at bounding box center [106, 7] width 154 height 15
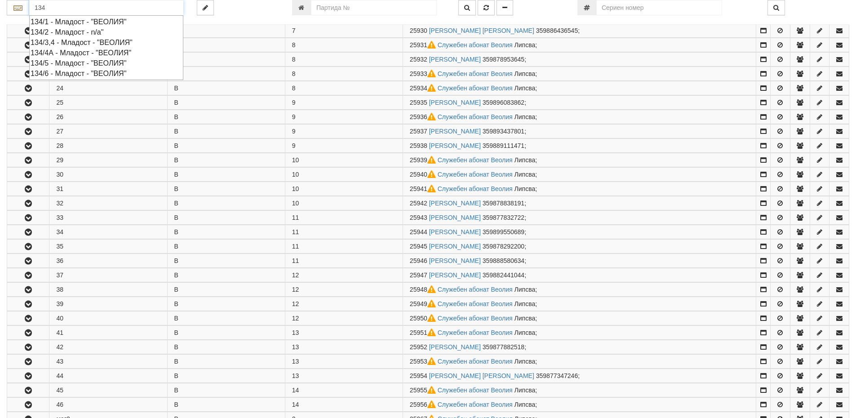
click at [84, 61] on div "134/5 - Младост - "ВЕОЛИЯ"" at bounding box center [106, 63] width 151 height 10
type input "134/5 - Младост - "ВЕОЛИЯ""
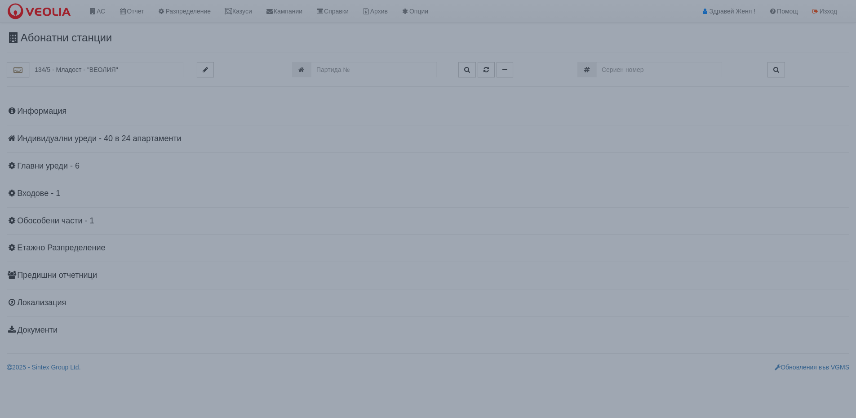
scroll to position [0, 0]
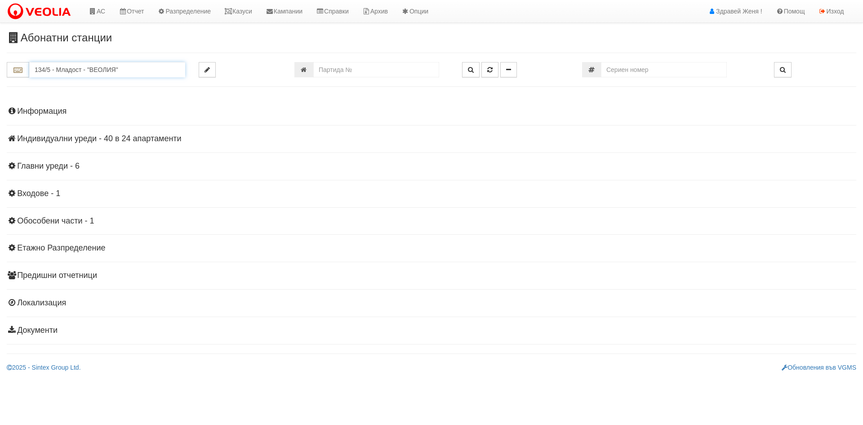
click at [93, 67] on input "134/5 - Младост - "ВЕОЛИЯ"" at bounding box center [107, 69] width 156 height 15
click at [123, 136] on h4 "Индивидуални уреди - 40 в 24 апартаменти" at bounding box center [431, 138] width 849 height 9
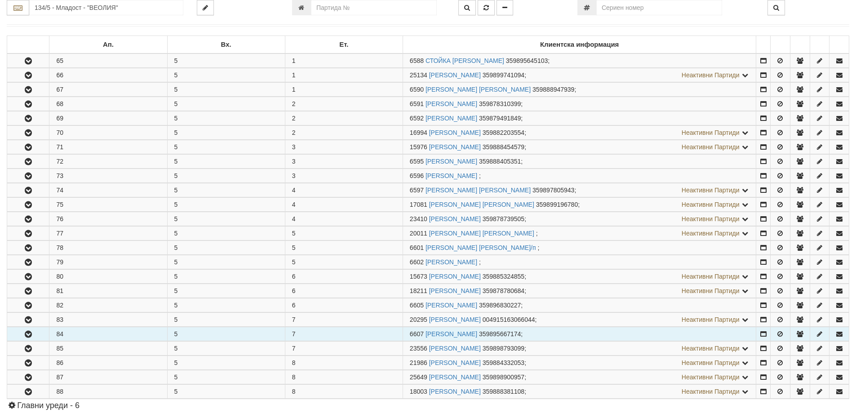
scroll to position [225, 0]
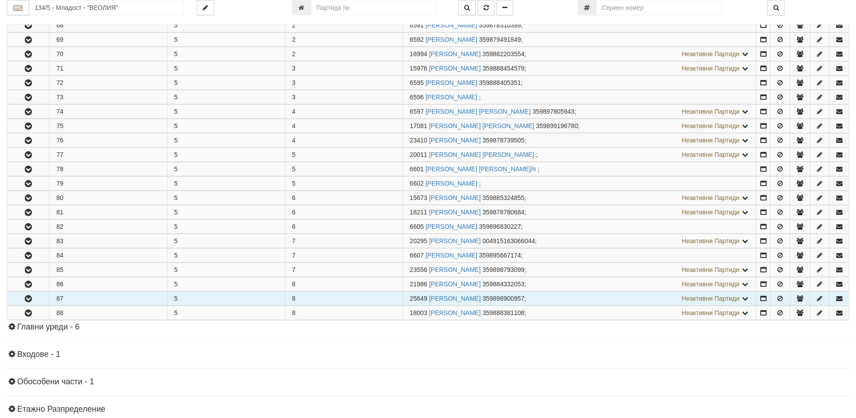
click at [27, 299] on icon "button" at bounding box center [28, 299] width 11 height 6
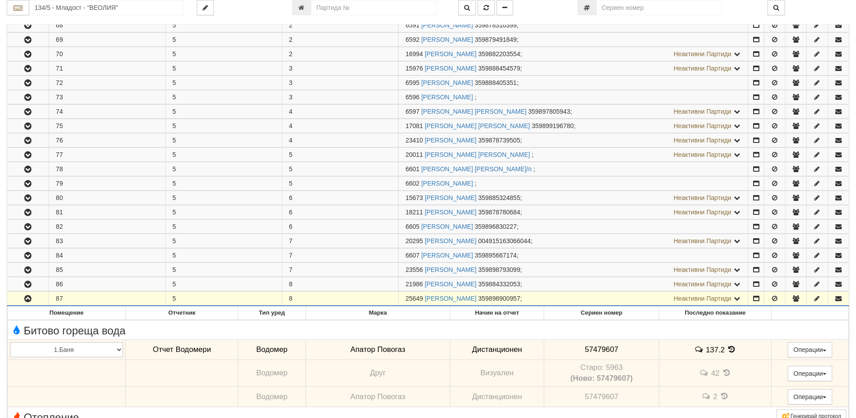
drag, startPoint x: 423, startPoint y: 297, endPoint x: 407, endPoint y: 300, distance: 16.8
click at [407, 300] on span "25649" at bounding box center [414, 298] width 18 height 7
copy span "25649"
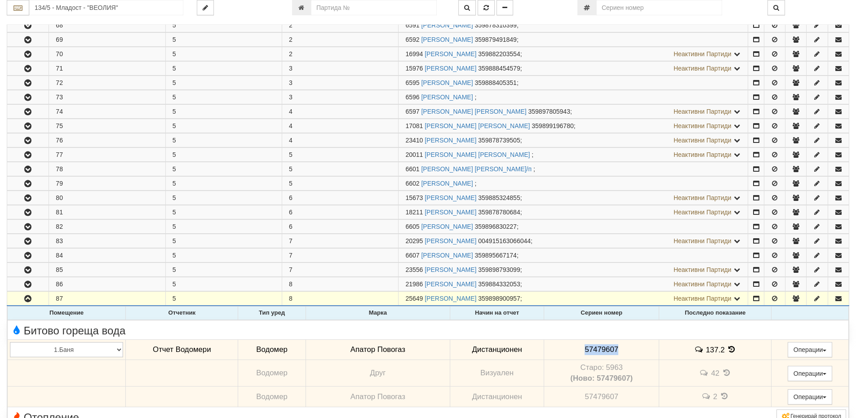
drag, startPoint x: 618, startPoint y: 351, endPoint x: 566, endPoint y: 346, distance: 52.0
click at [566, 346] on td "57479607" at bounding box center [601, 349] width 115 height 21
copy span "57479607"
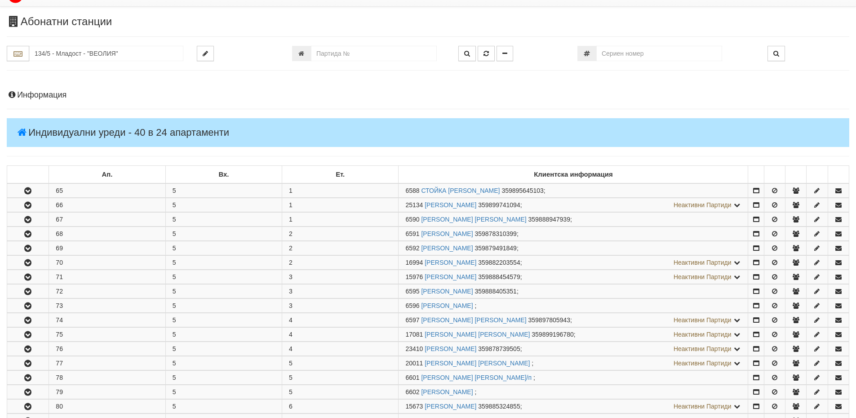
scroll to position [0, 0]
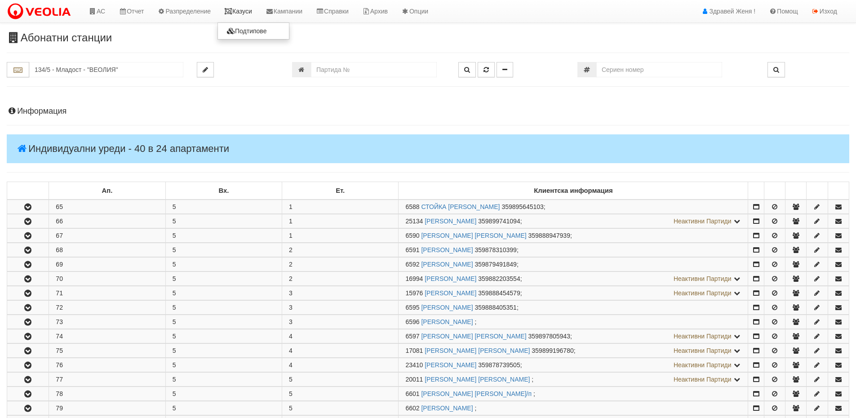
click at [253, 10] on link "Казуси" at bounding box center [238, 11] width 41 height 22
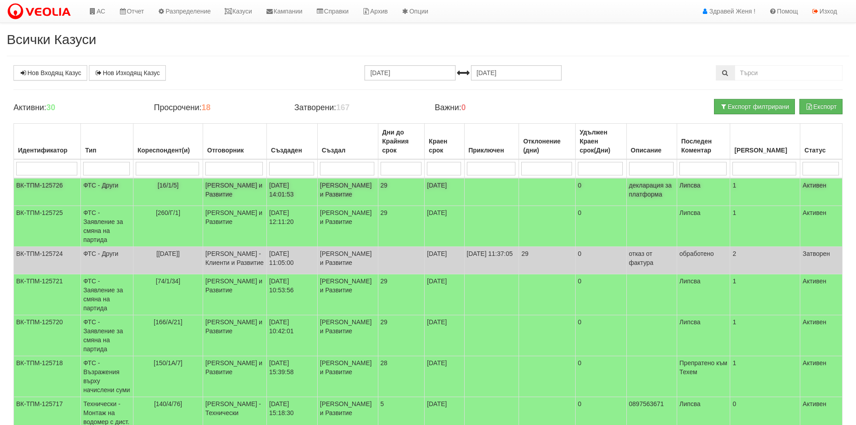
click at [232, 195] on td "[PERSON_NAME] и Развитие" at bounding box center [235, 192] width 64 height 28
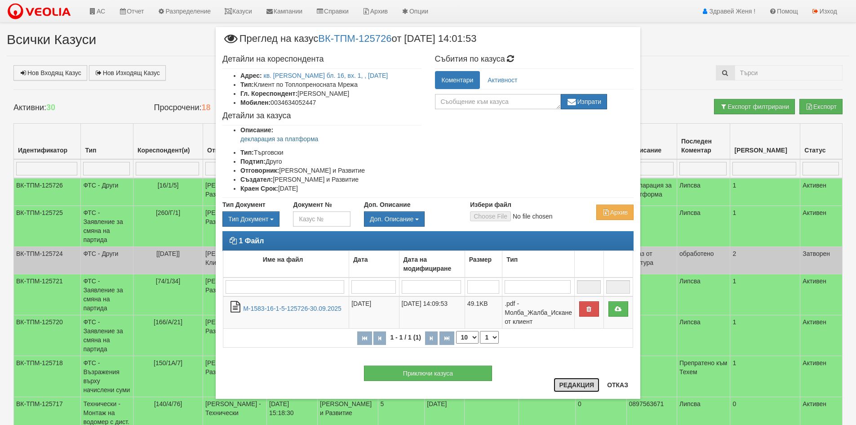
click at [580, 384] on button "Редакция" at bounding box center [577, 385] width 46 height 14
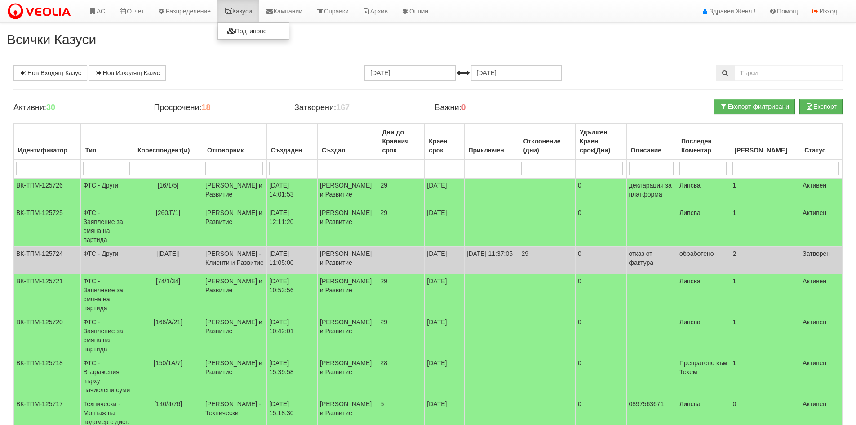
click at [246, 10] on link "Казуси" at bounding box center [238, 11] width 41 height 22
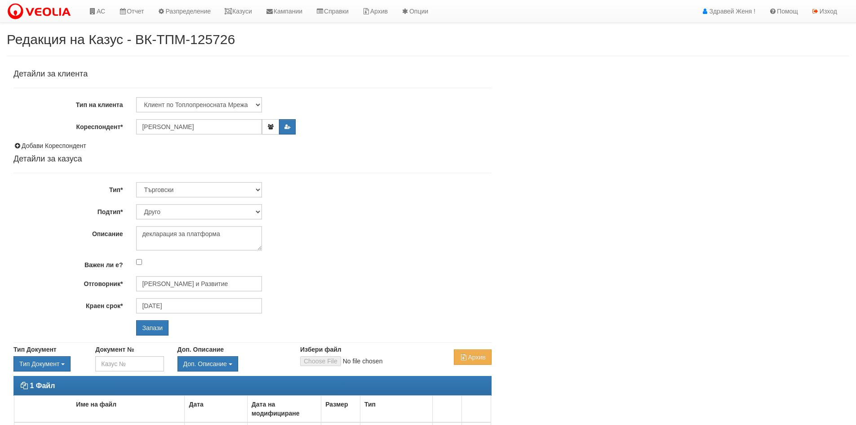
select select "Друго"
click at [153, 324] on input "Запази" at bounding box center [152, 327] width 32 height 15
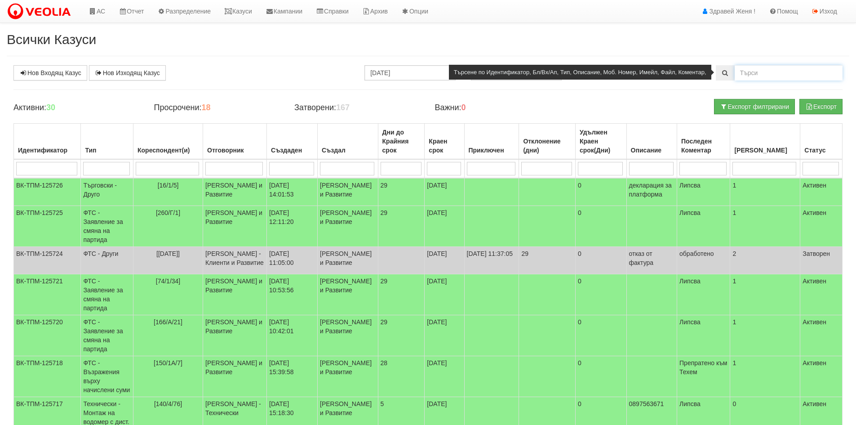
click at [750, 73] on input "text" at bounding box center [789, 72] width 108 height 15
type input "125601"
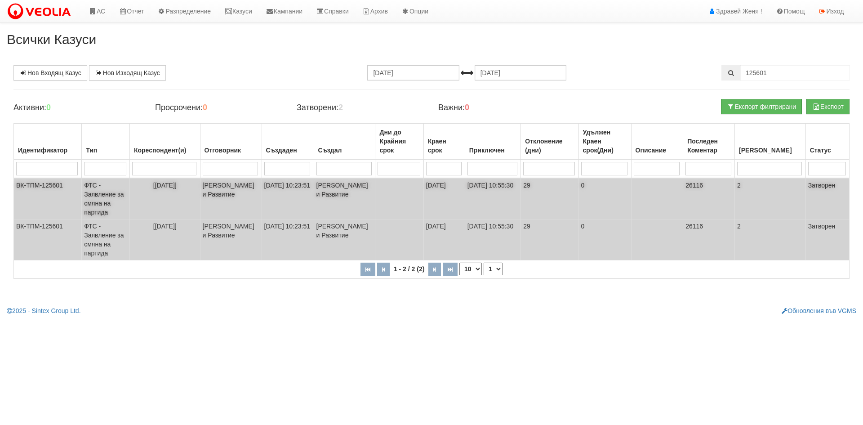
click at [374, 200] on td "[PERSON_NAME] и Развитие" at bounding box center [345, 198] width 62 height 41
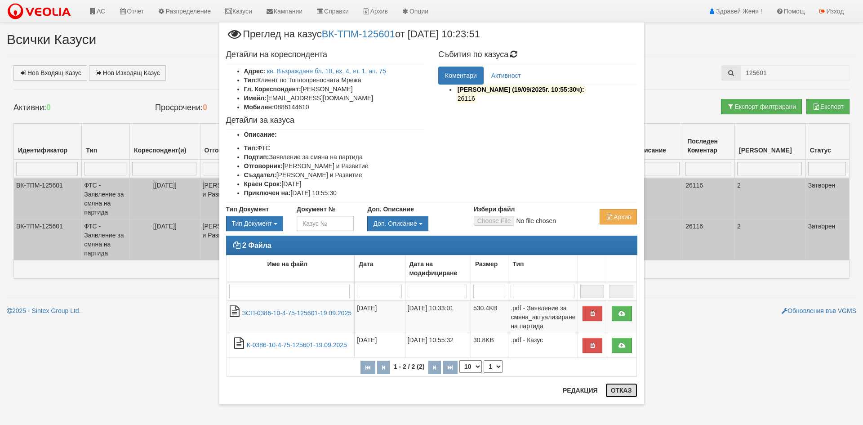
click at [618, 389] on button "Отказ" at bounding box center [621, 390] width 32 height 14
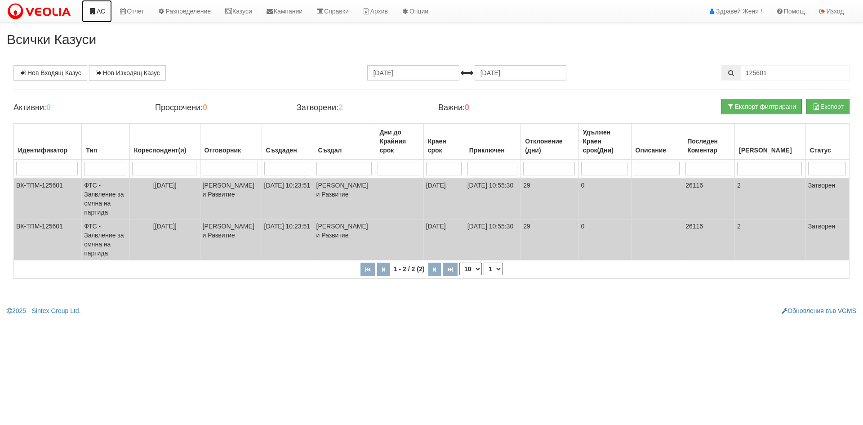
click at [95, 14] on icon at bounding box center [93, 11] width 8 height 6
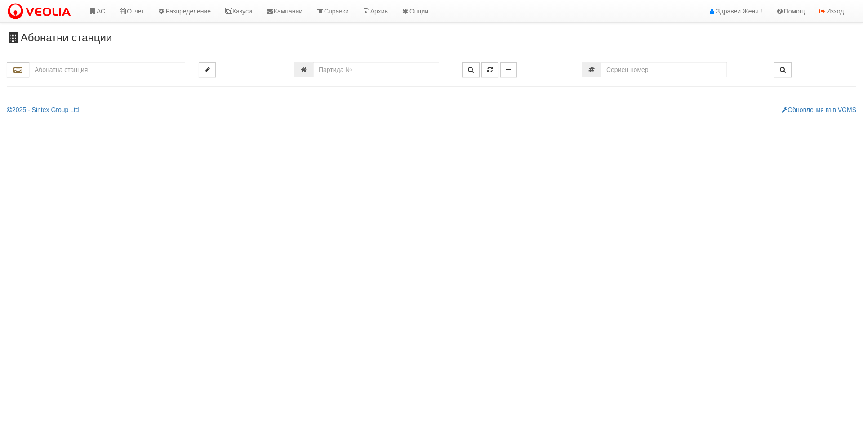
click at [56, 78] on div at bounding box center [431, 74] width 849 height 25
click at [57, 72] on input "text" at bounding box center [107, 69] width 156 height 15
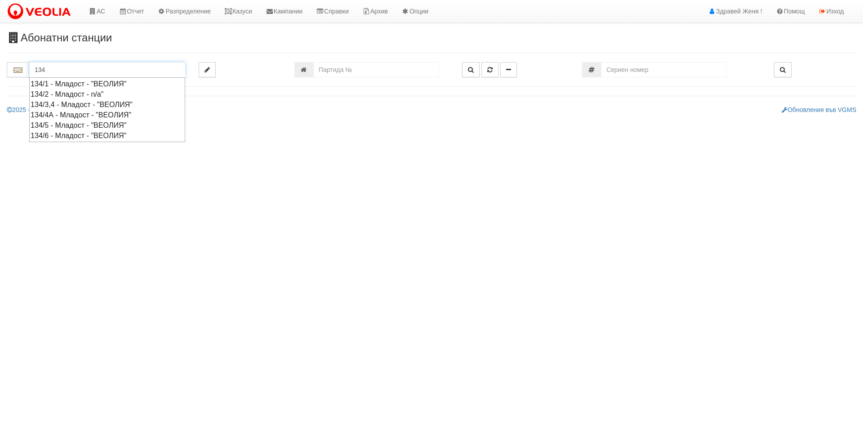
click at [71, 104] on div "134/3,4 - Младост - "ВЕОЛИЯ"" at bounding box center [107, 104] width 153 height 10
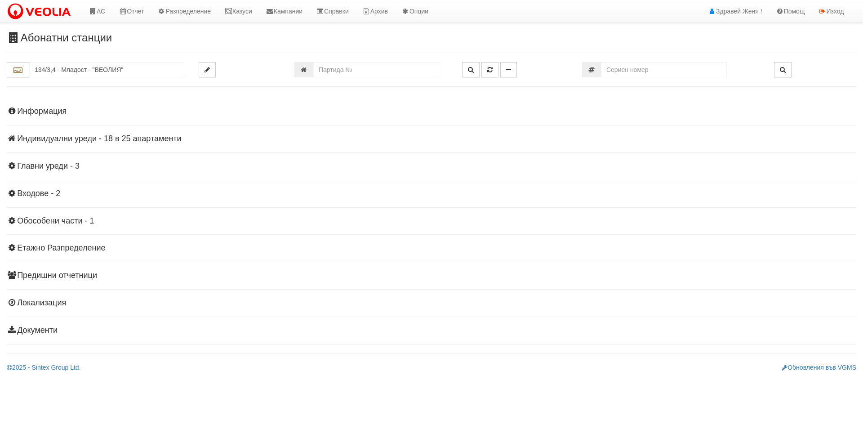
click at [109, 136] on h4 "Индивидуални уреди - 18 в 25 апартаменти" at bounding box center [431, 138] width 849 height 9
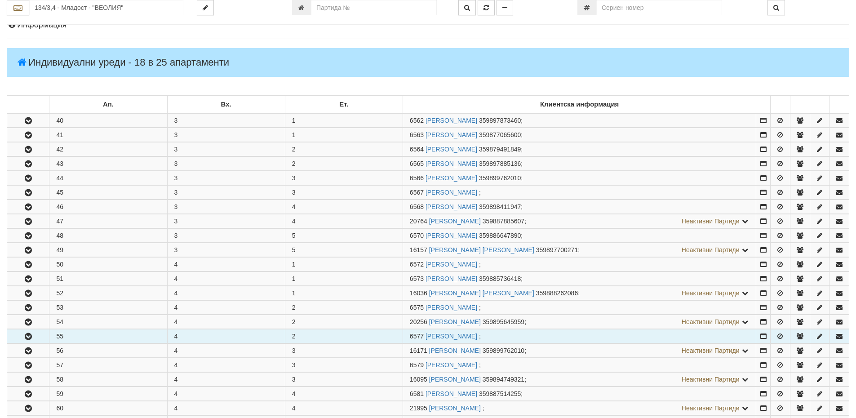
scroll to position [90, 0]
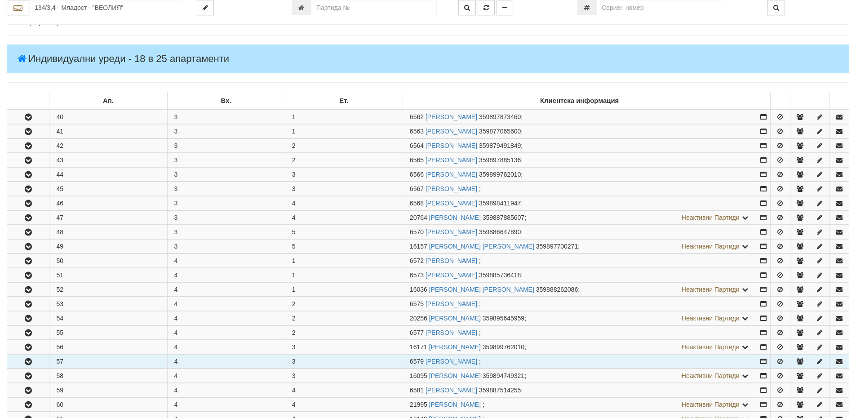
click at [34, 361] on button "button" at bounding box center [28, 361] width 42 height 13
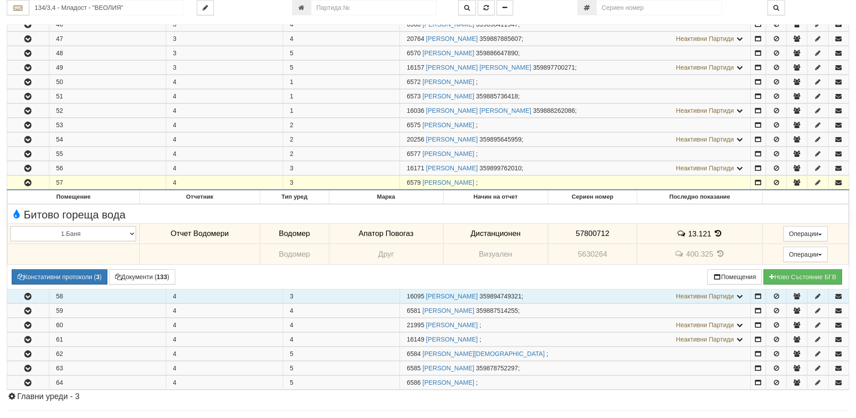
scroll to position [270, 0]
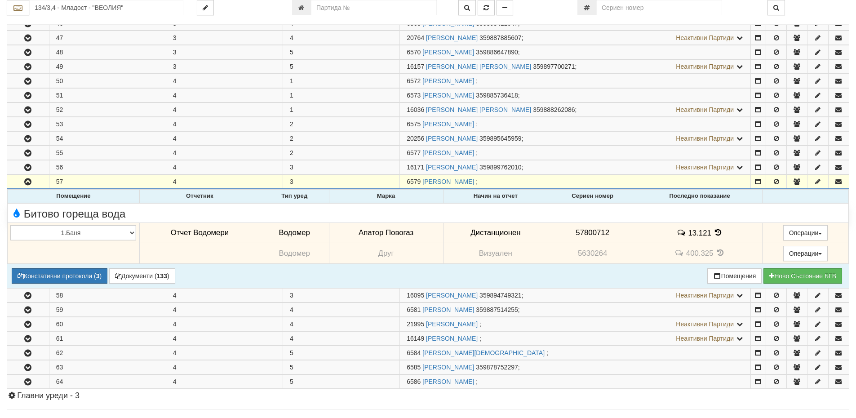
click at [714, 231] on icon at bounding box center [719, 233] width 10 height 8
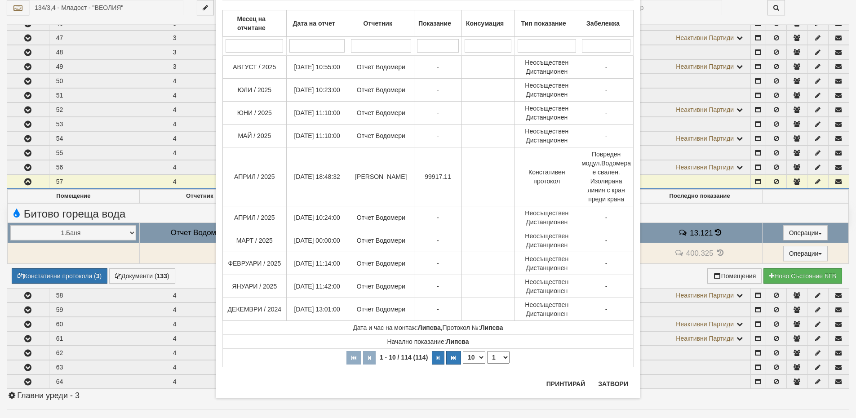
scroll to position [57, 0]
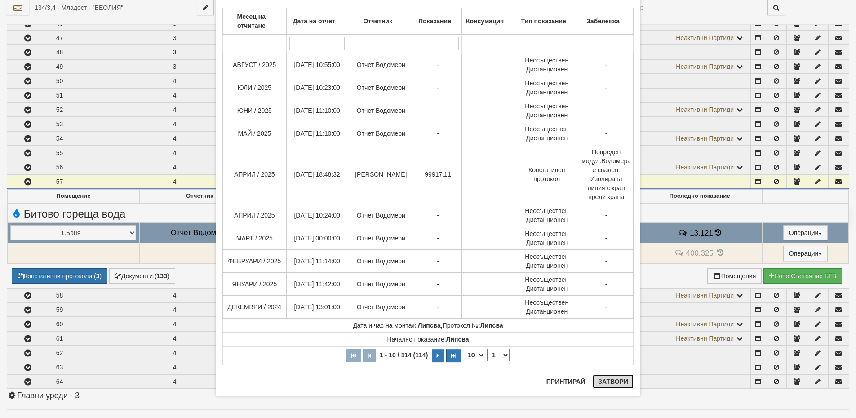
click at [611, 377] on button "Затвори" at bounding box center [613, 381] width 41 height 14
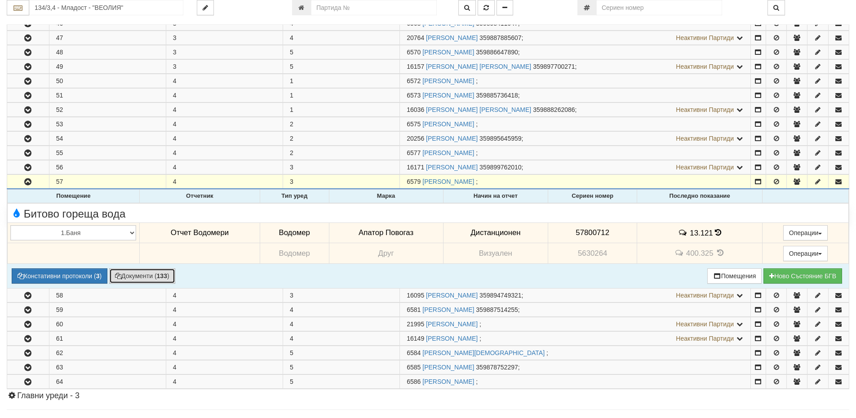
click at [149, 275] on button "Документи ( 133 )" at bounding box center [142, 275] width 66 height 15
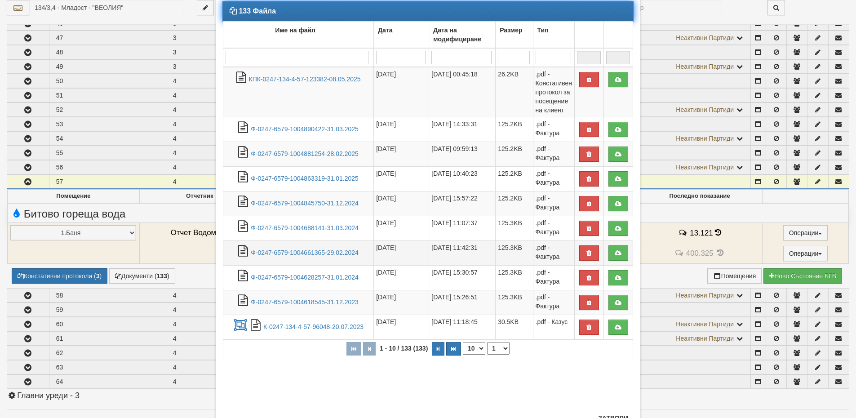
scroll to position [80, 0]
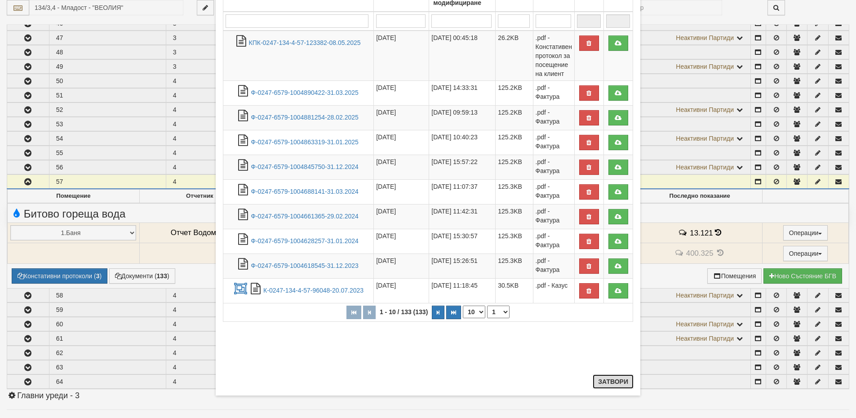
click at [618, 382] on button "Затвори" at bounding box center [613, 381] width 41 height 14
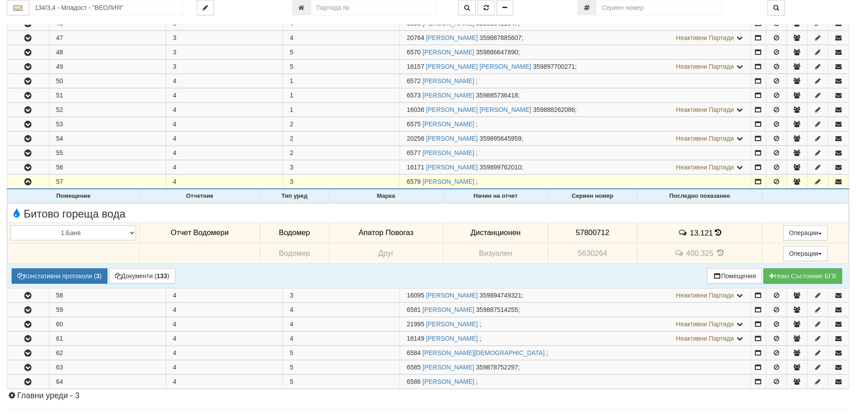
click at [719, 231] on icon at bounding box center [718, 233] width 6 height 8
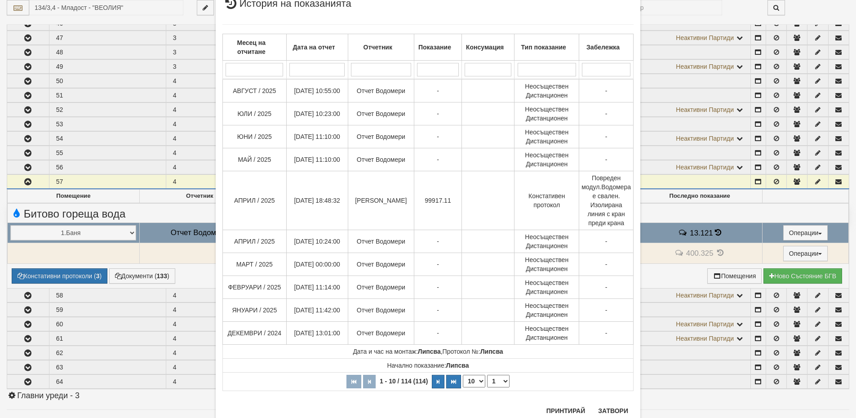
scroll to position [60, 0]
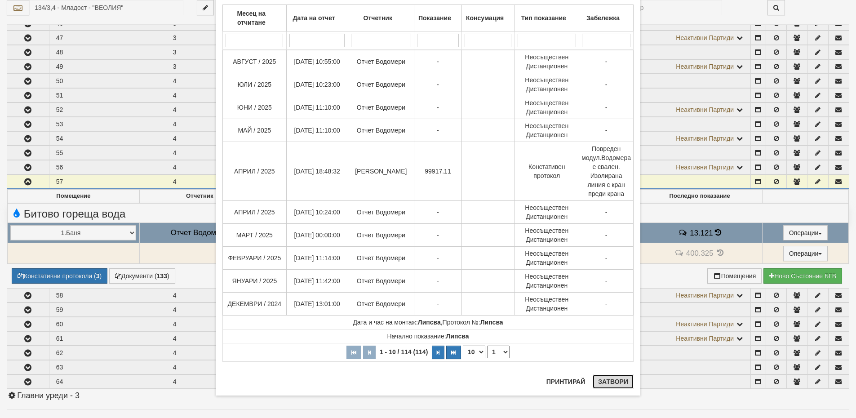
click at [624, 382] on button "Затвори" at bounding box center [613, 381] width 41 height 14
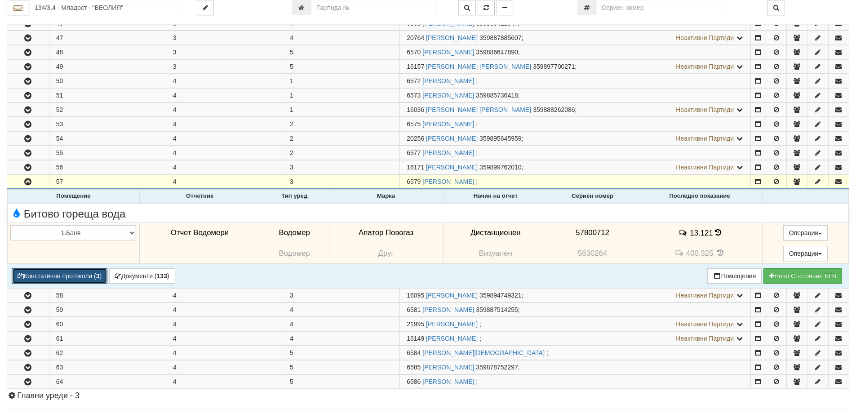
click at [70, 276] on button "Констативни протоколи ( 3 )" at bounding box center [60, 275] width 96 height 15
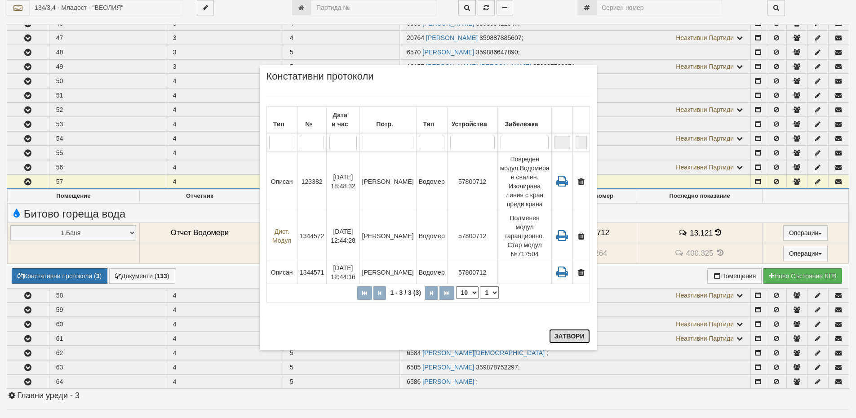
click at [587, 338] on button "Затвори" at bounding box center [569, 336] width 41 height 14
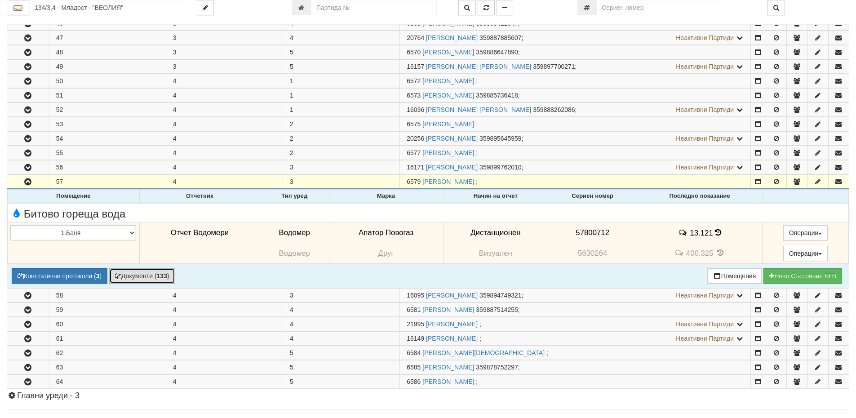
click at [151, 273] on button "Документи ( 133 )" at bounding box center [142, 275] width 66 height 15
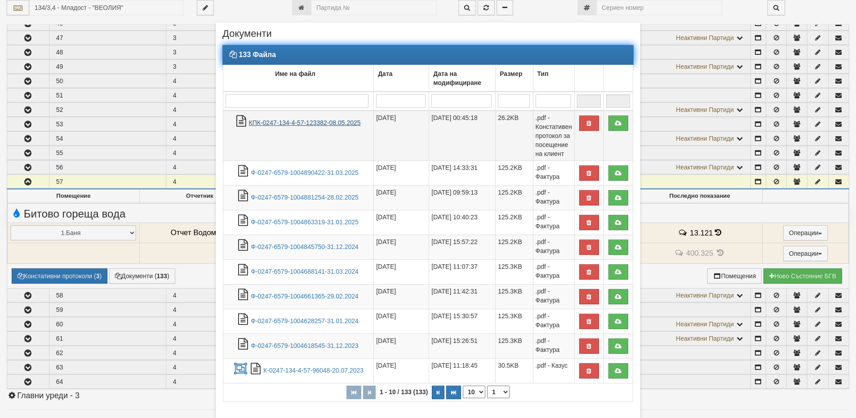
click at [309, 123] on link "КПК-0247-134-4-57-123382-08.05.2025" at bounding box center [305, 122] width 112 height 7
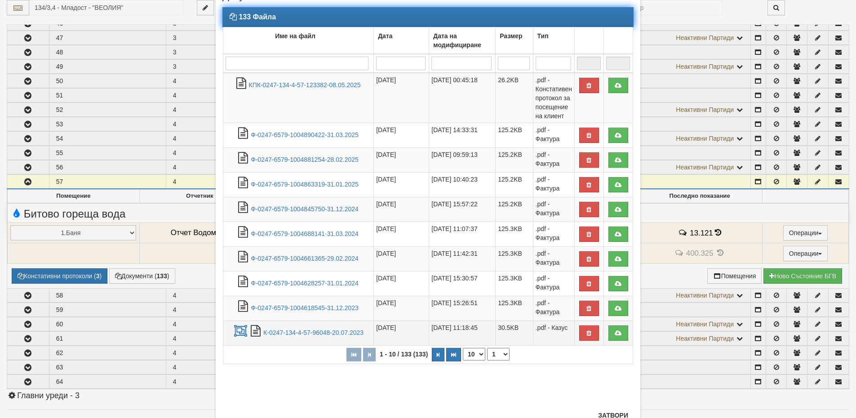
scroll to position [71, 0]
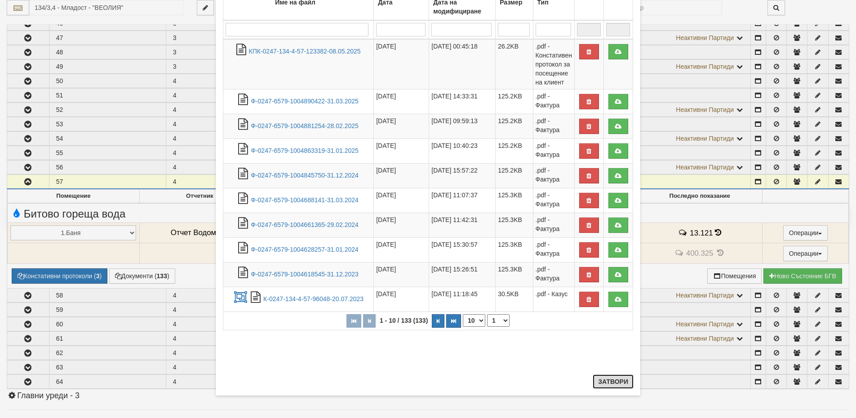
click at [617, 386] on button "Затвори" at bounding box center [613, 381] width 41 height 14
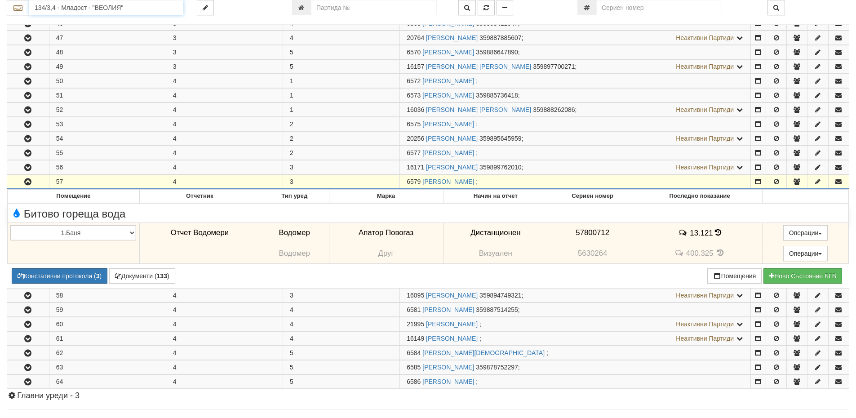
click at [67, 6] on input "134/3,4 - Младост - "ВЕОЛИЯ"" at bounding box center [106, 7] width 154 height 15
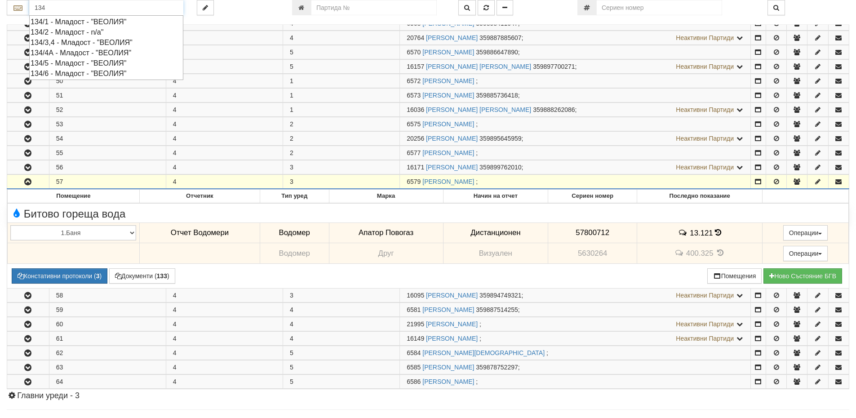
click at [78, 53] on div "134/4А - Младост - "ВЕОЛИЯ"" at bounding box center [106, 53] width 151 height 10
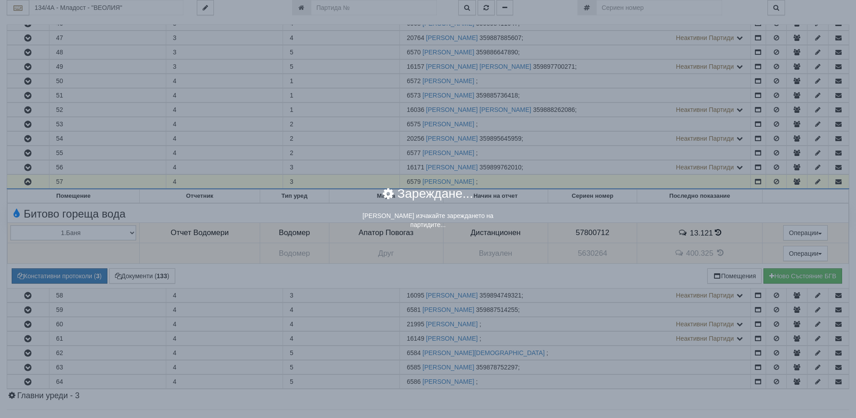
scroll to position [0, 0]
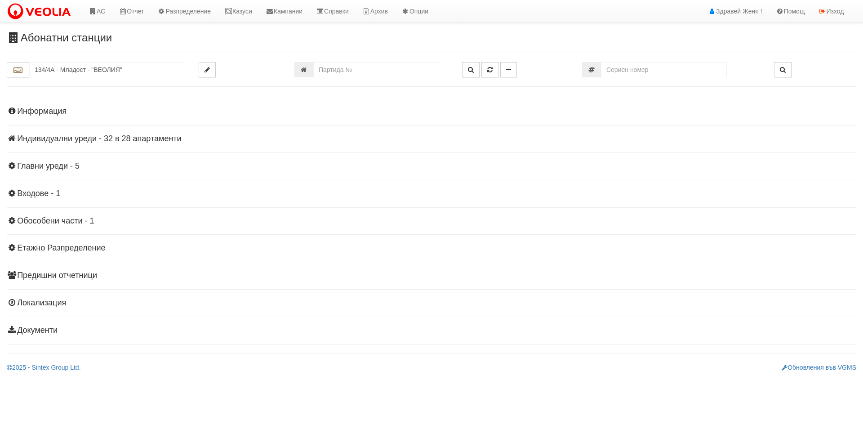
click at [104, 137] on h4 "Индивидуални уреди - 32 в 28 апартаменти" at bounding box center [431, 138] width 849 height 9
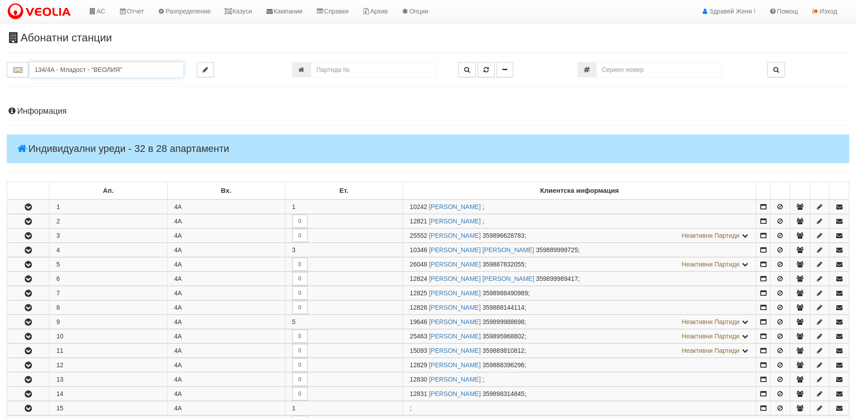
click at [53, 71] on input "134/4А - Младост - "ВЕОЛИЯ"" at bounding box center [106, 69] width 154 height 15
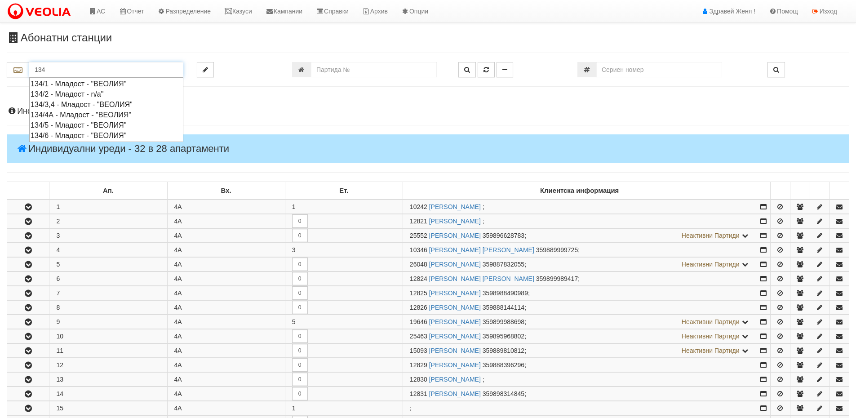
click at [75, 104] on div "134/3,4 - Младост - "ВЕОЛИЯ"" at bounding box center [106, 104] width 151 height 10
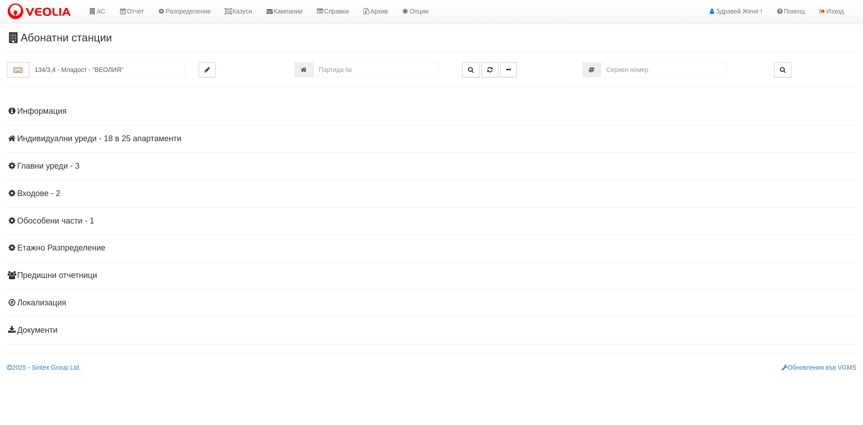
click at [174, 139] on h4 "Индивидуални уреди - 18 в 25 апартаменти" at bounding box center [431, 138] width 849 height 9
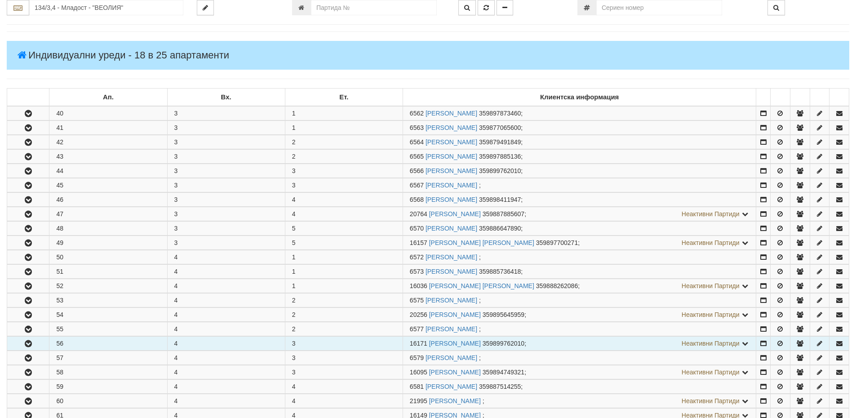
scroll to position [180, 0]
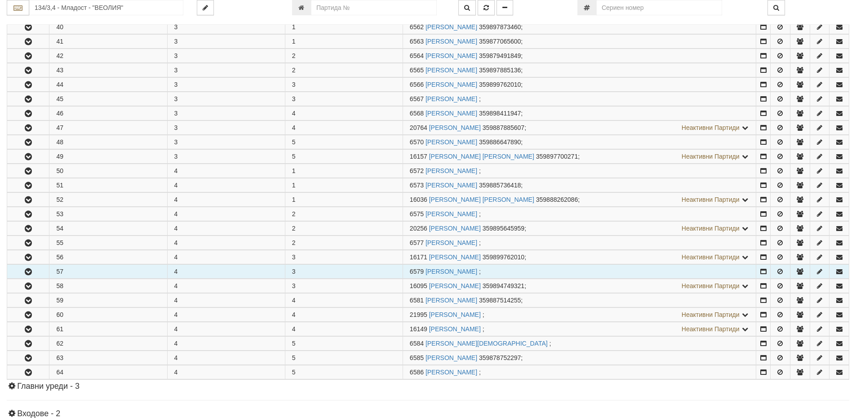
click at [77, 272] on td "57" at bounding box center [108, 272] width 118 height 14
click at [33, 270] on icon "button" at bounding box center [28, 272] width 11 height 6
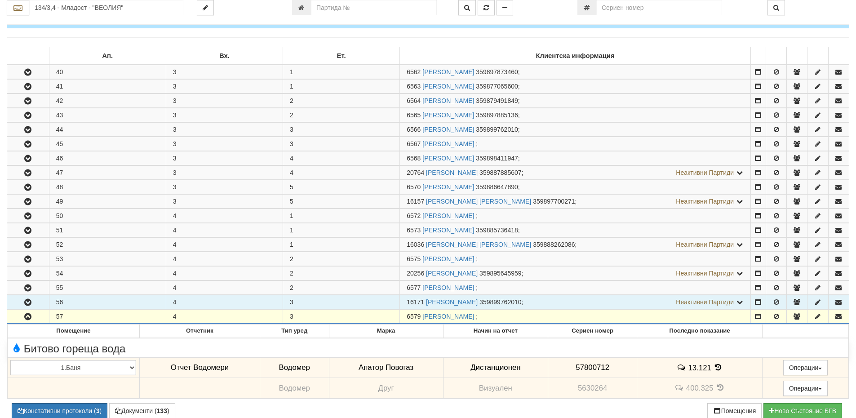
scroll to position [0, 0]
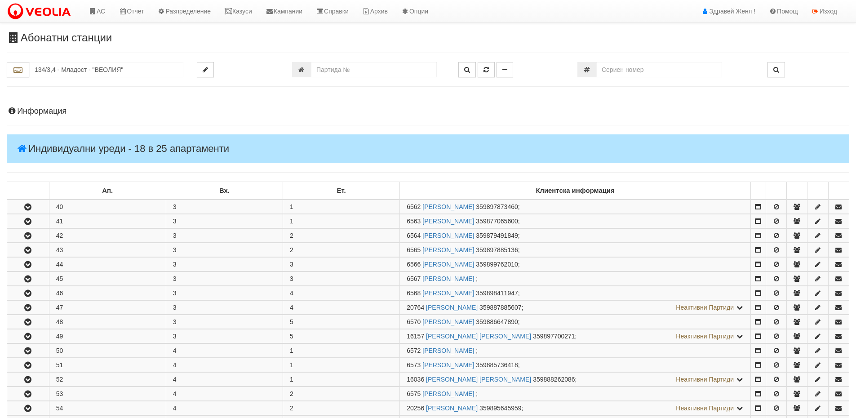
click at [56, 111] on h4 "Информация" at bounding box center [428, 111] width 843 height 9
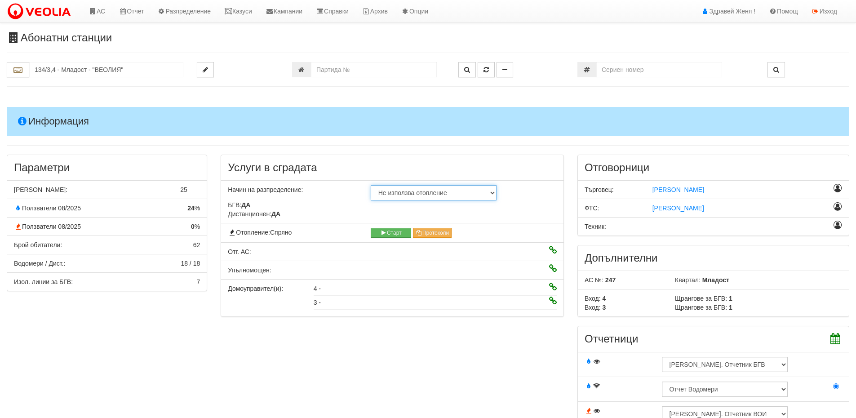
click at [493, 193] on select "Не използва отопление С УДР на дистанционен отчет С УДР на визуален отчет Отопл…" at bounding box center [434, 192] width 126 height 15
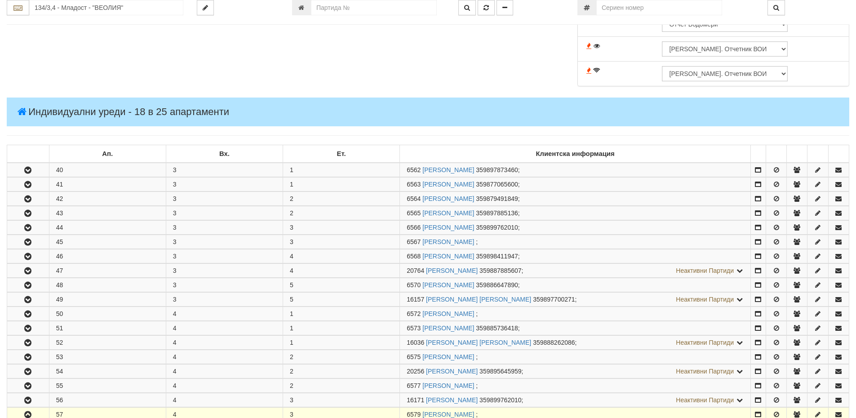
scroll to position [539, 0]
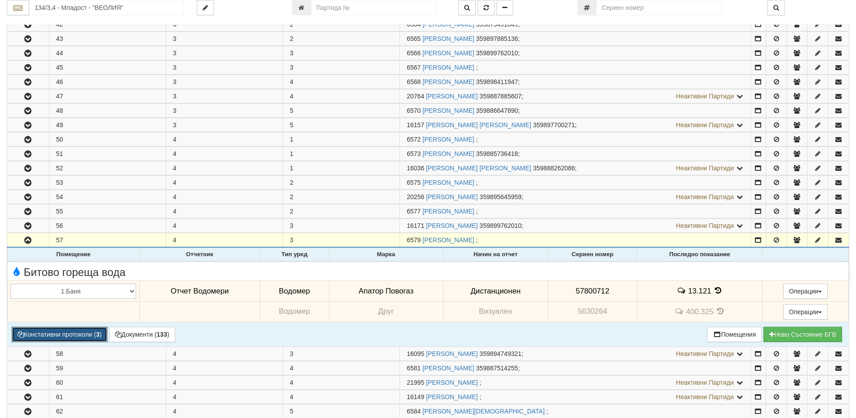
click at [83, 337] on button "Констативни протоколи ( 3 )" at bounding box center [60, 334] width 96 height 15
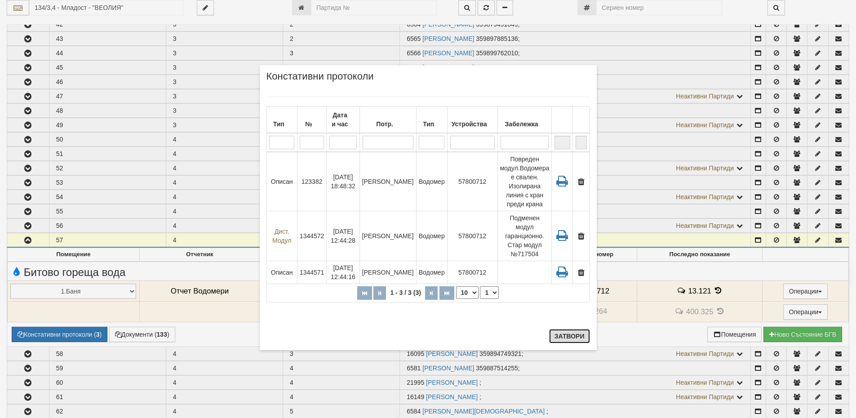
click at [582, 333] on button "Затвори" at bounding box center [569, 336] width 41 height 14
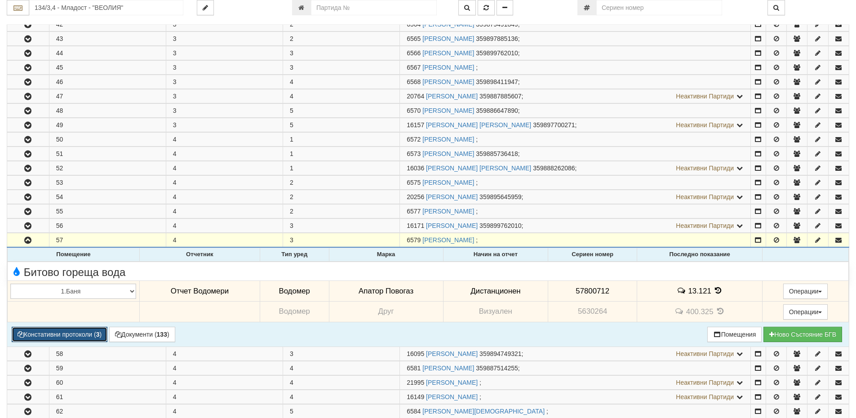
click at [85, 333] on button "Констативни протоколи ( 3 )" at bounding box center [60, 334] width 96 height 15
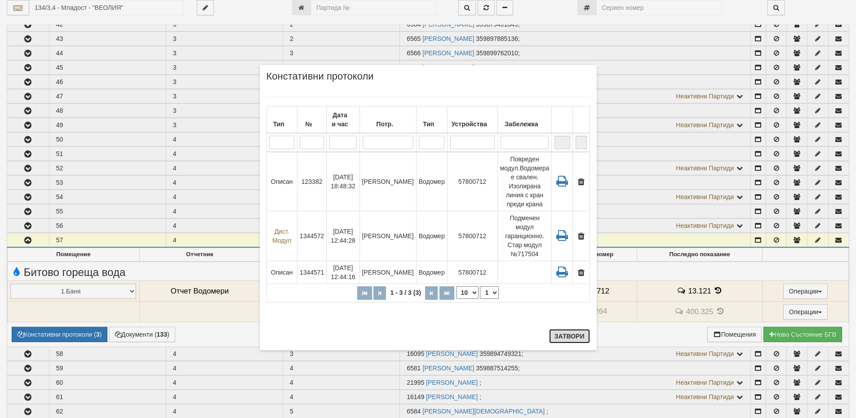
click at [574, 340] on button "Затвори" at bounding box center [569, 336] width 41 height 14
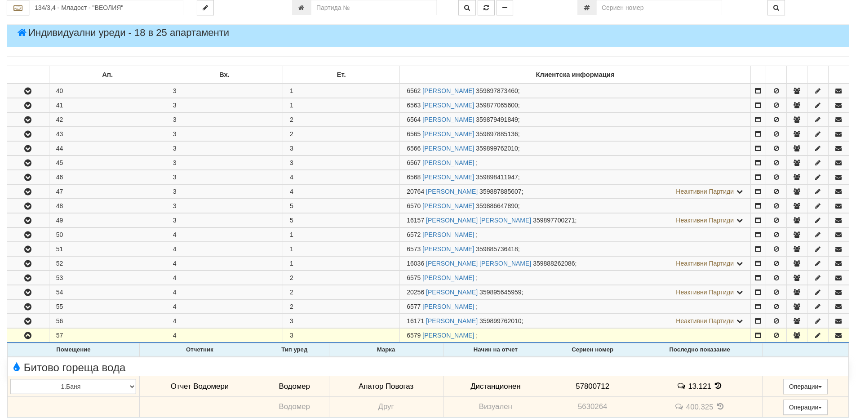
scroll to position [494, 0]
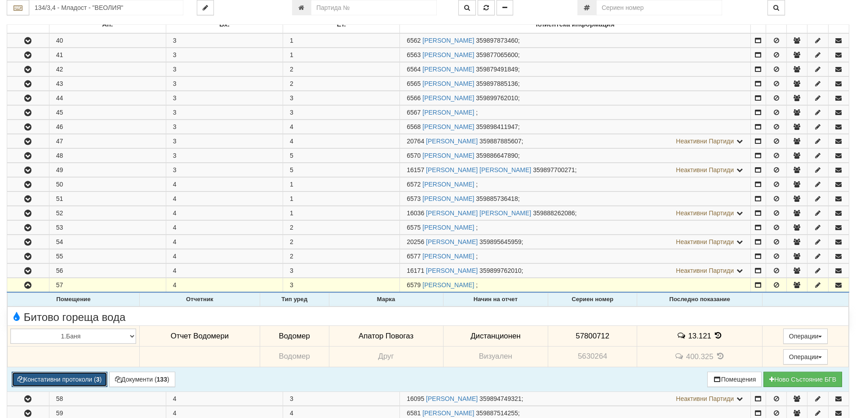
click at [81, 380] on button "Констативни протоколи ( 3 )" at bounding box center [60, 379] width 96 height 15
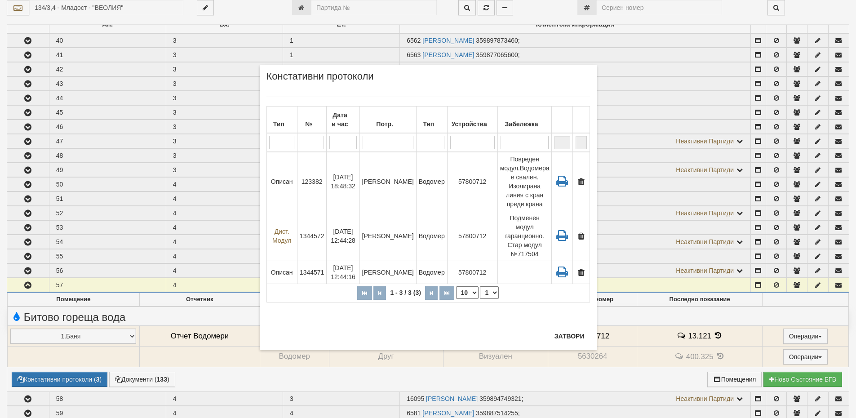
click at [85, 8] on div "× Констативни протоколи Тип № Дата и час Потр. Тип Устройства Забележка 1 - 3 /…" at bounding box center [428, 209] width 856 height 418
click at [574, 334] on button "Затвори" at bounding box center [569, 336] width 41 height 14
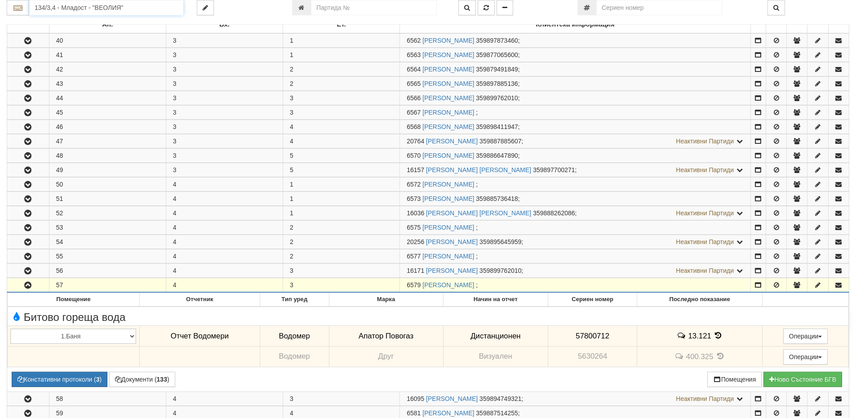
click at [124, 9] on input "134/3,4 - Младост - "ВЕОЛИЯ"" at bounding box center [106, 7] width 154 height 15
click at [125, 19] on div "149/3,4 - Младост - "ВЕОЛИЯ"" at bounding box center [106, 22] width 151 height 10
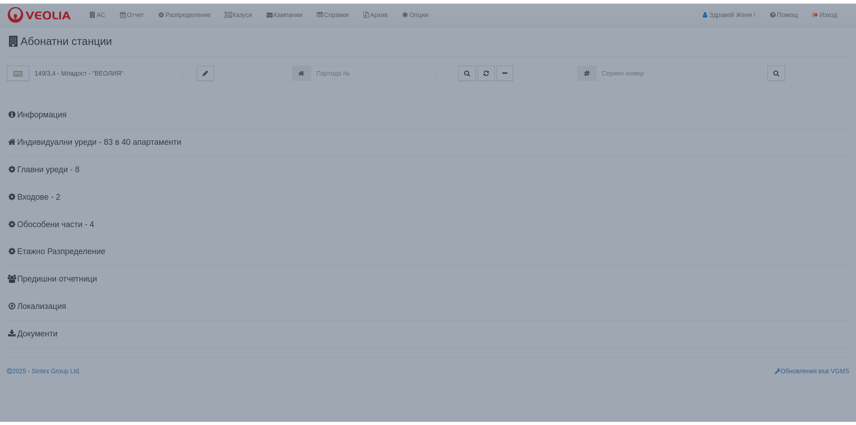
scroll to position [0, 0]
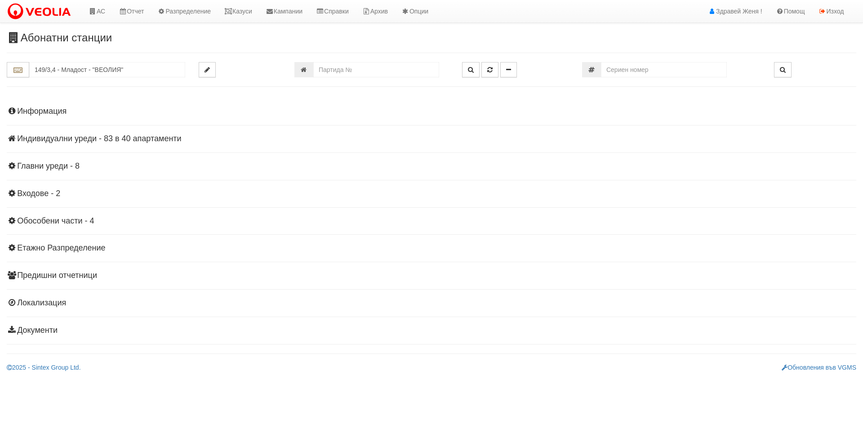
click at [58, 110] on h4 "Информация" at bounding box center [431, 111] width 849 height 9
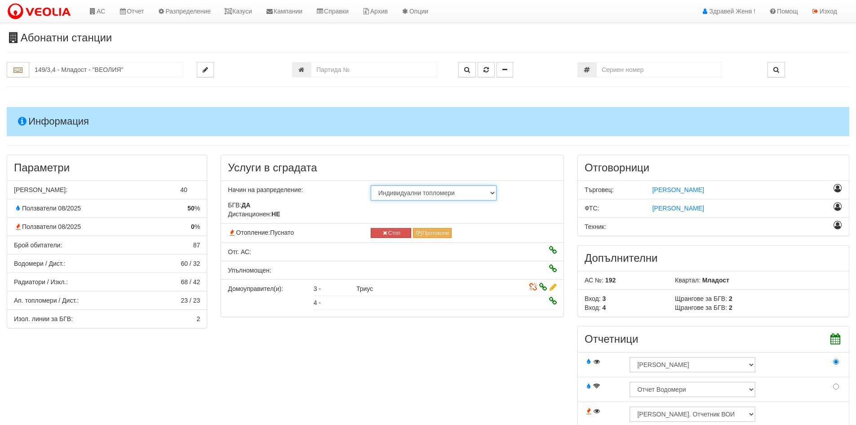
click at [493, 194] on select "Не използва отопление С УДР на дистанционен отчет С УДР на визуален отчет Отопл…" at bounding box center [434, 192] width 126 height 15
click at [493, 192] on select "Не използва отопление С УДР на дистанционен отчет С УДР на визуален отчет Отопл…" at bounding box center [434, 192] width 126 height 15
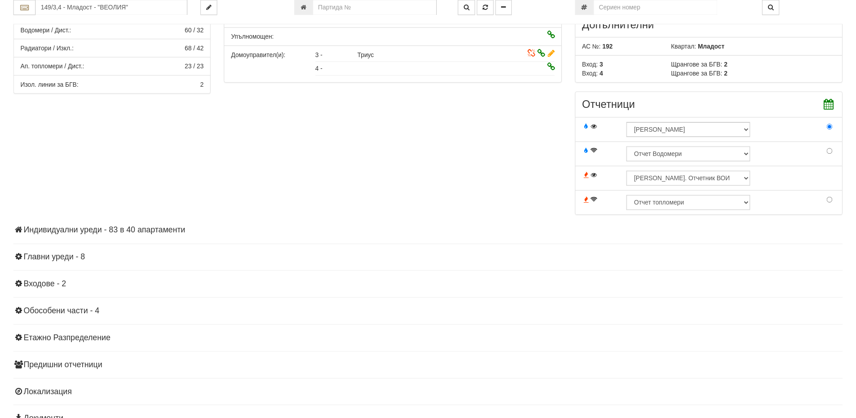
scroll to position [281, 0]
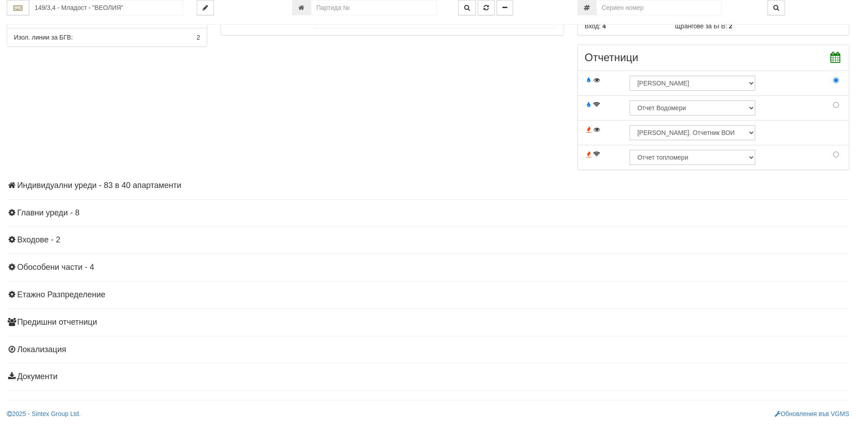
click at [157, 186] on h4 "Индивидуални уреди - 83 в 40 апартаменти" at bounding box center [428, 185] width 843 height 9
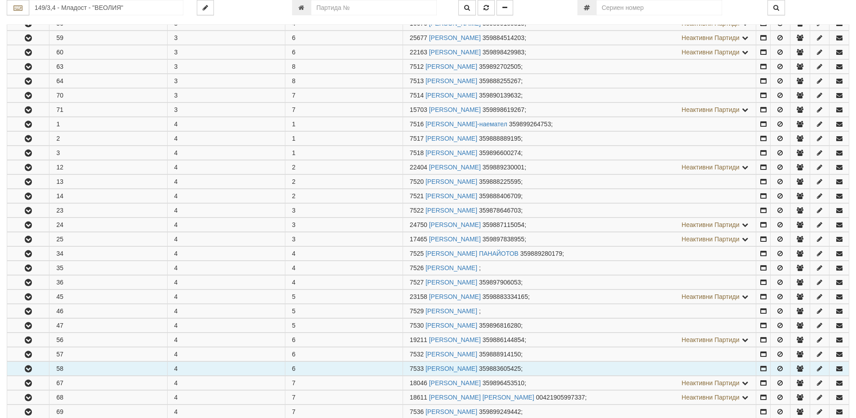
scroll to position [461, 0]
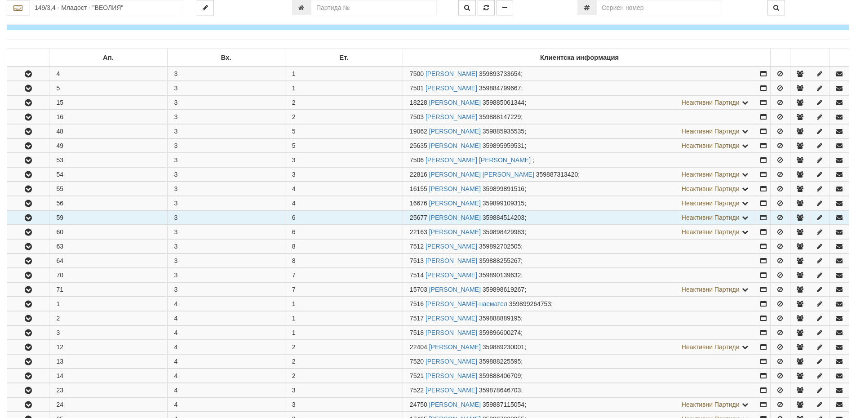
click at [32, 218] on icon "button" at bounding box center [28, 218] width 11 height 6
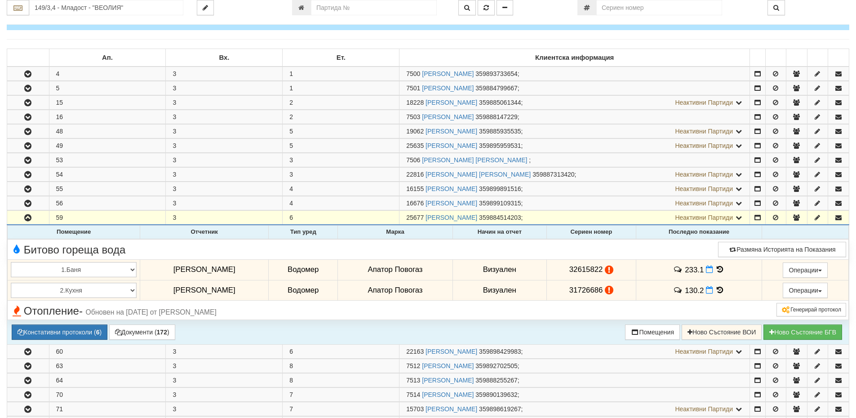
click at [95, 314] on span "Обновен на 29/01/2024г. от Слави Славов" at bounding box center [151, 312] width 131 height 8
click at [76, 312] on span "Отопление - Обновен на 29/01/2024г. от Слави Славов" at bounding box center [113, 311] width 207 height 12
click at [721, 269] on icon at bounding box center [721, 270] width 10 height 8
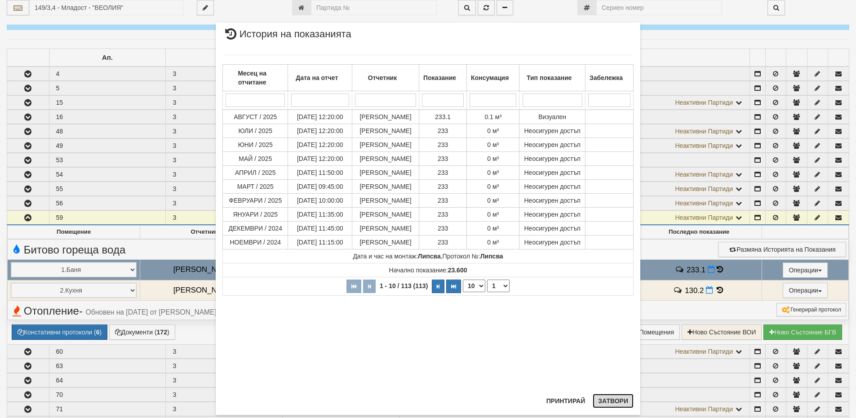
click at [622, 404] on button "Затвори" at bounding box center [613, 401] width 41 height 14
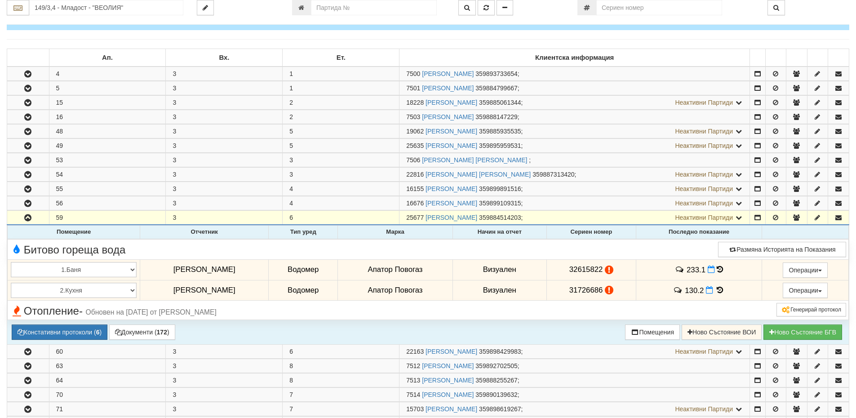
click at [609, 272] on icon at bounding box center [609, 270] width 9 height 8
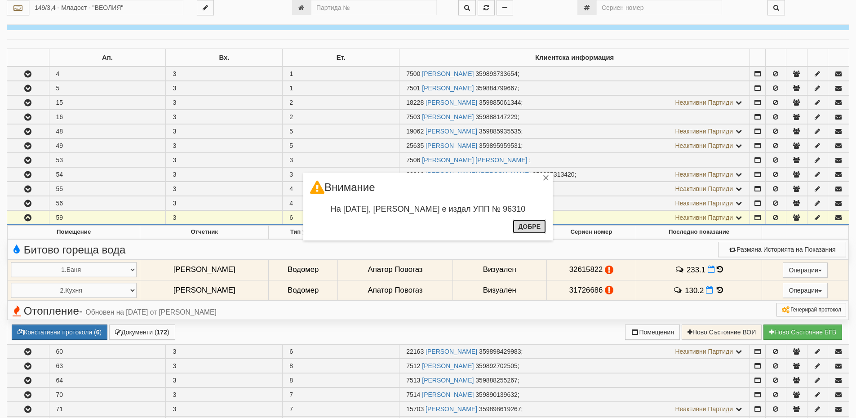
click at [528, 223] on button "Добре" at bounding box center [529, 226] width 33 height 14
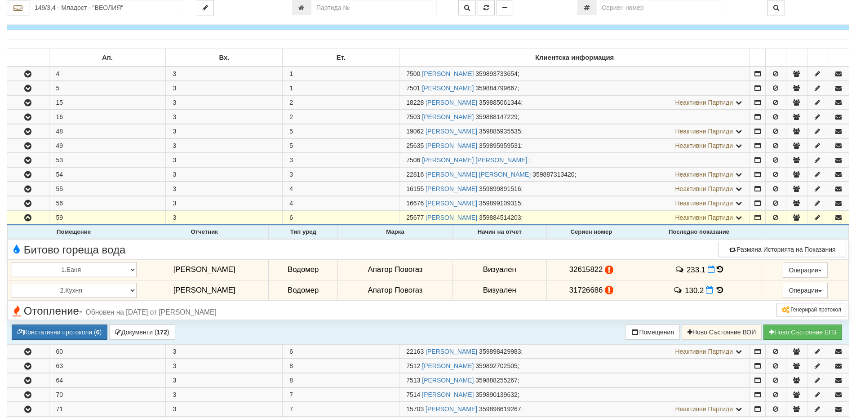
click icon
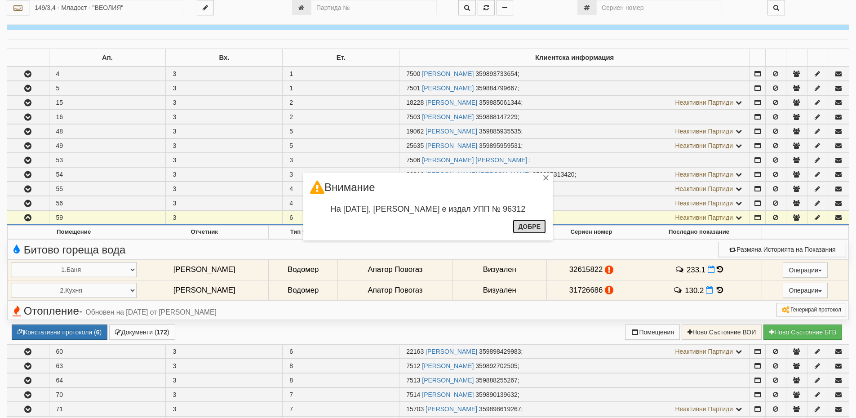
click button "Добре"
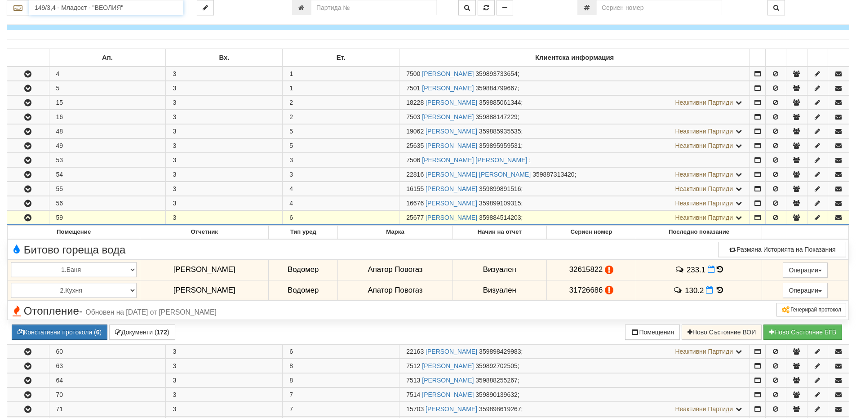
click input "149/3,4 - Младост - "ВЕОЛИЯ""
click div "141/3 - Младост - "ХОЛИДЕЙ""
type input "141/3 - Младост - "ХОЛИДЕЙ""
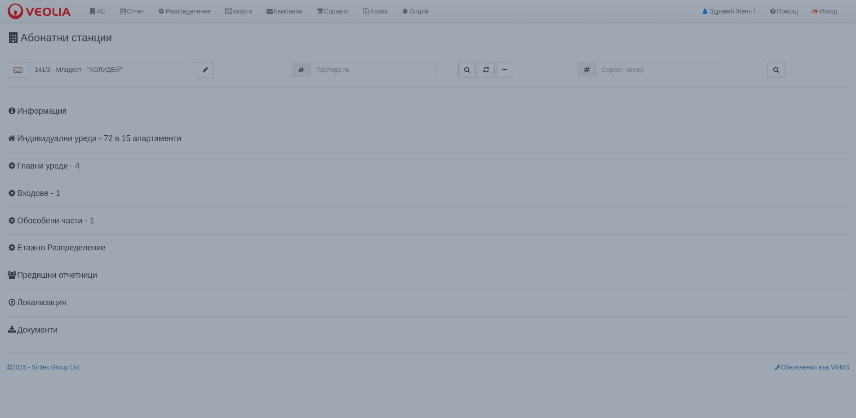
scroll to position [0, 0]
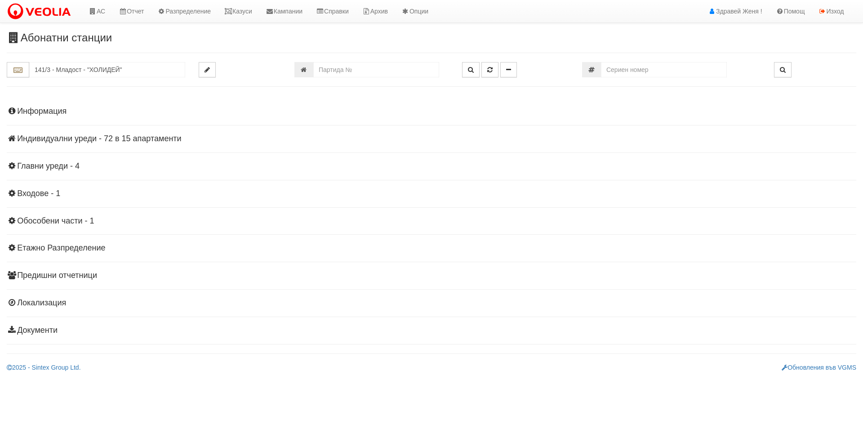
click h4 "Индивидуални уреди - 72 в 15 апартаменти"
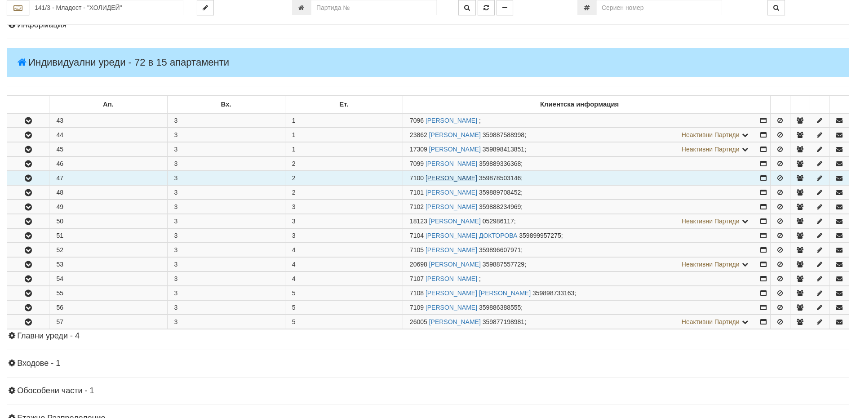
scroll to position [90, 0]
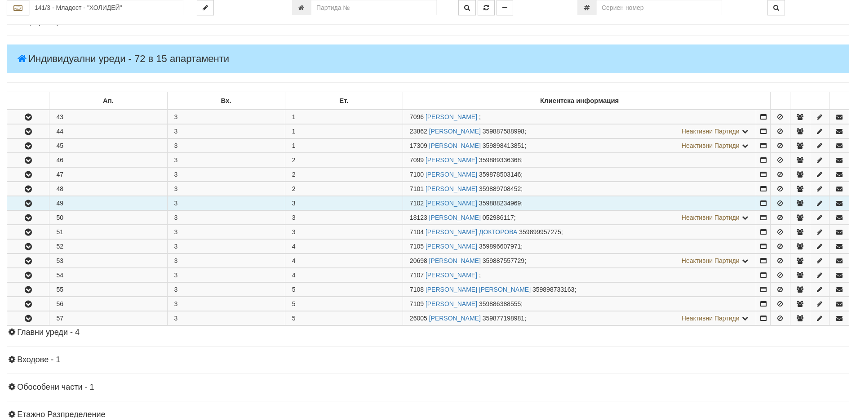
drag, startPoint x: 424, startPoint y: 204, endPoint x: 407, endPoint y: 207, distance: 17.5
click td "7102 ГЕОРГИ ИВАНОВ МАРИНОВ 359888234969 ;"
copy span "7102"
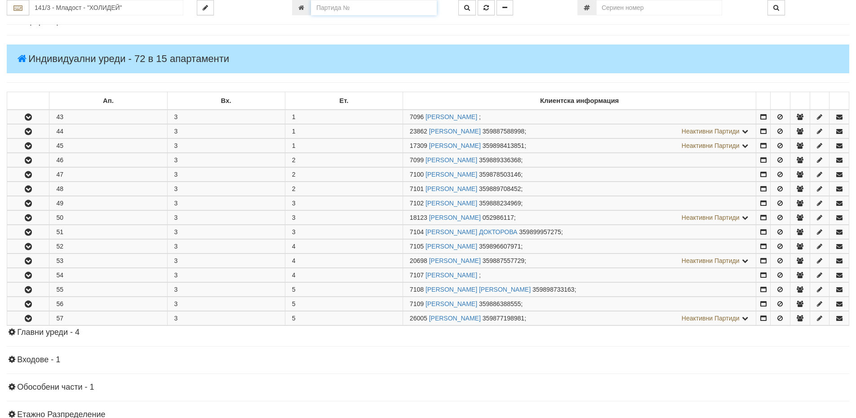
click input "number"
type input "25398"
click button "button"
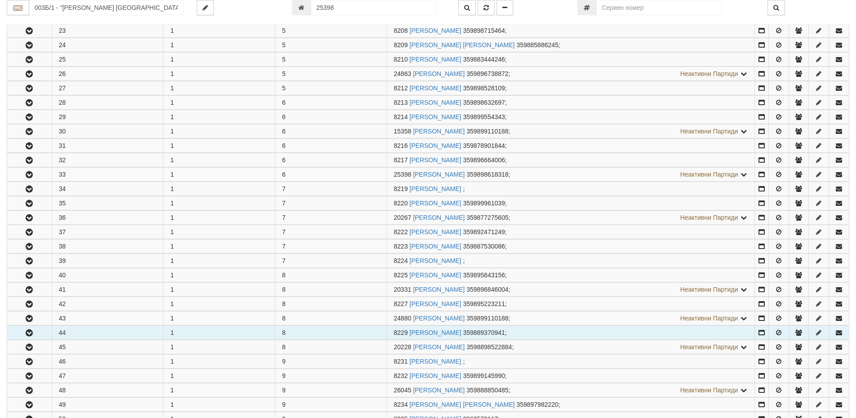
scroll to position [638, 0]
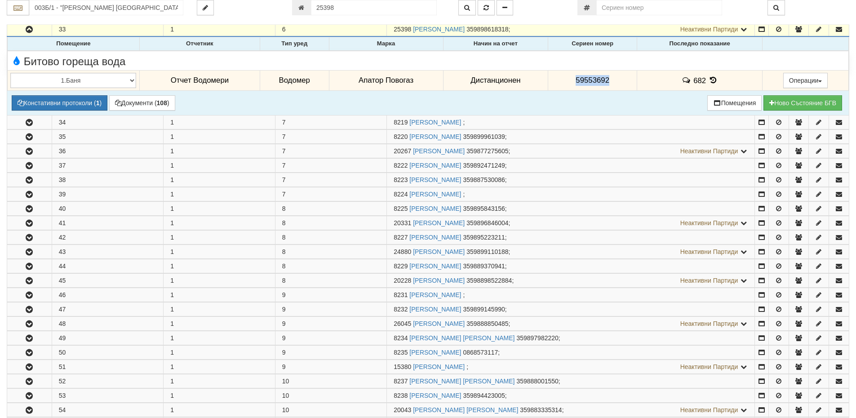
drag, startPoint x: 609, startPoint y: 81, endPoint x: 571, endPoint y: 86, distance: 38.5
click td "59553692"
copy span "59553692"
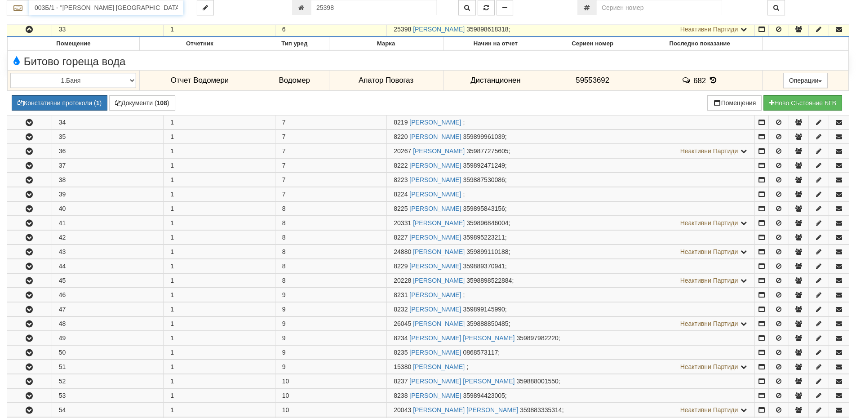
click input "003Б/1 - "ВЕОЛИЯ ЕНЕРДЖИ ВАРНА " ЕАД"
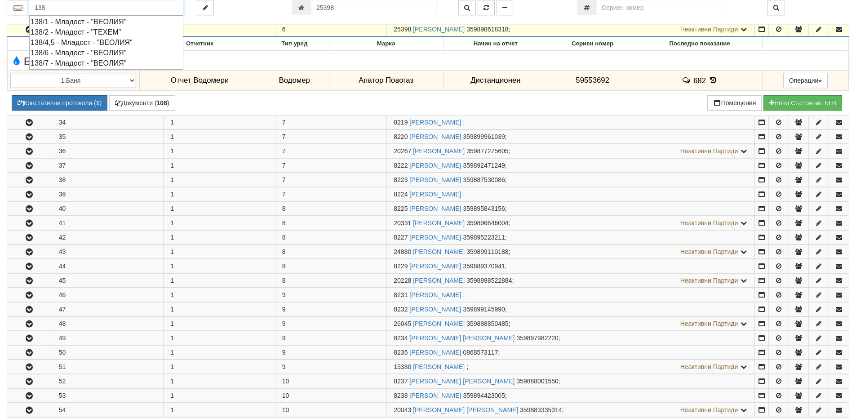
click div "138/2 - Младост - "ТЕХЕМ""
type input "138/2 - Младост - "ТЕХЕМ""
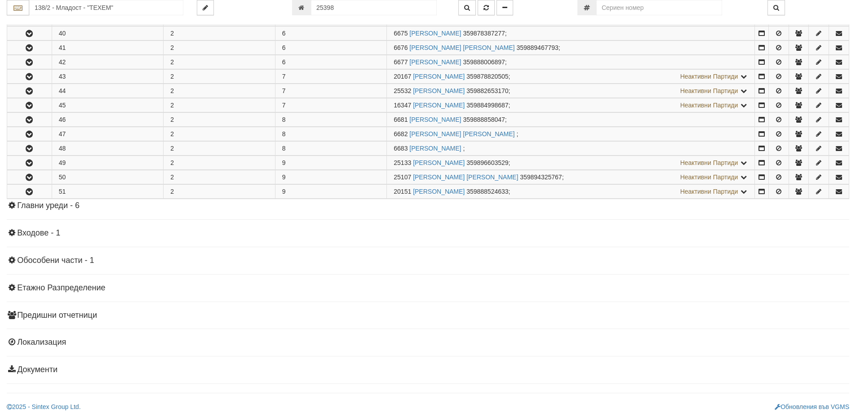
scroll to position [0, 0]
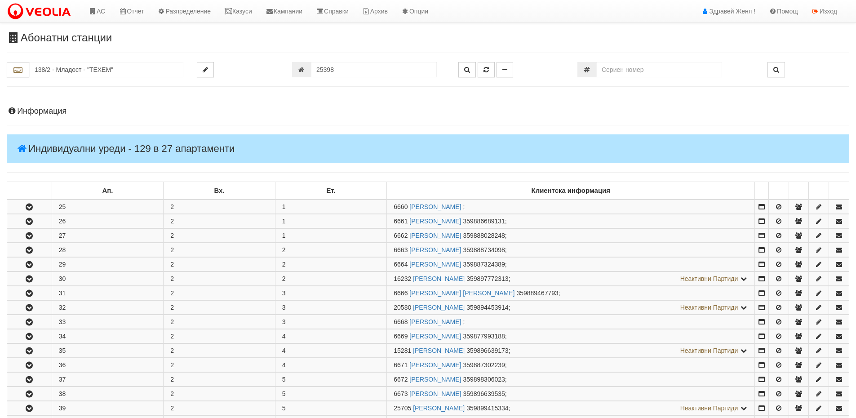
click h4 "Информация"
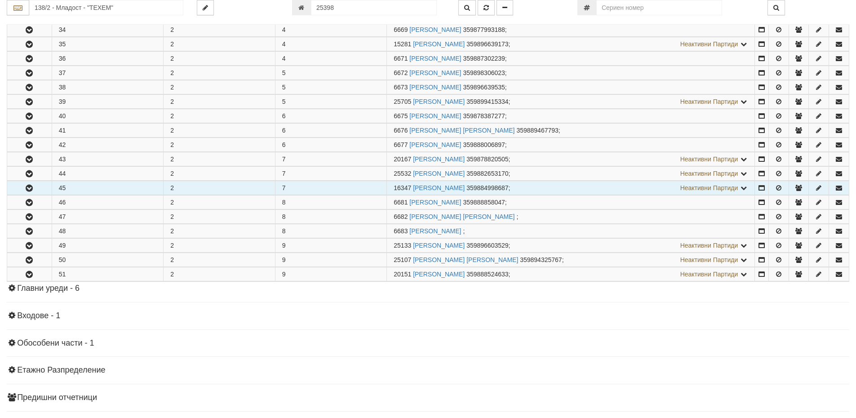
scroll to position [629, 0]
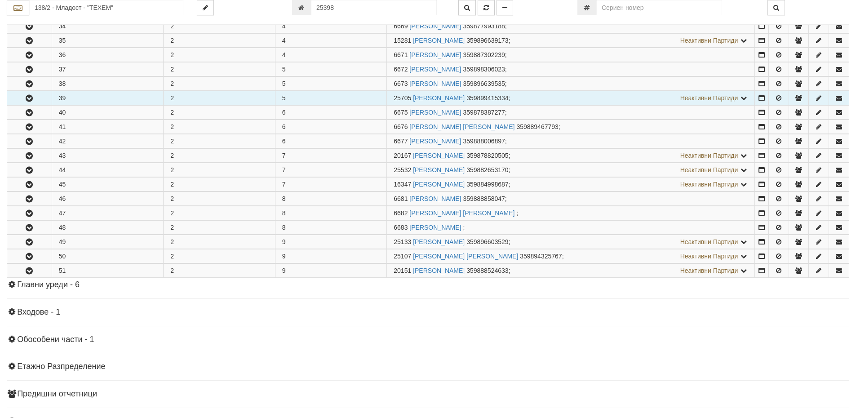
click icon "button"
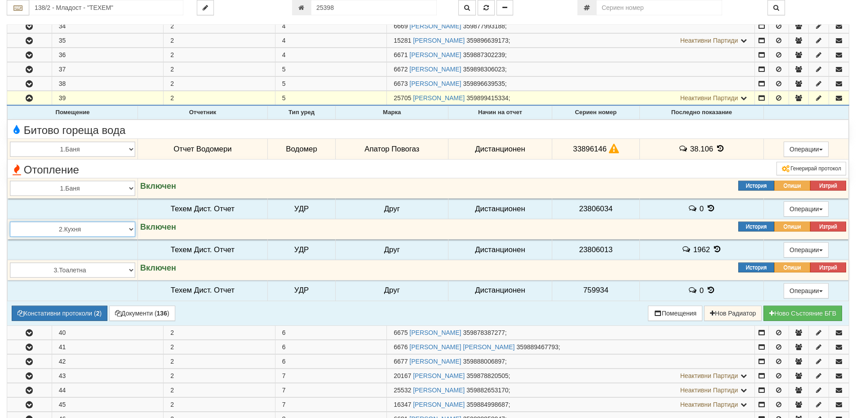
click select "1.Баня 2.Кухня 3.Тоалетна 4.Всекидневна 5.Спалня 1 6.Спалня 2 7.Коридор 8.Терас…"
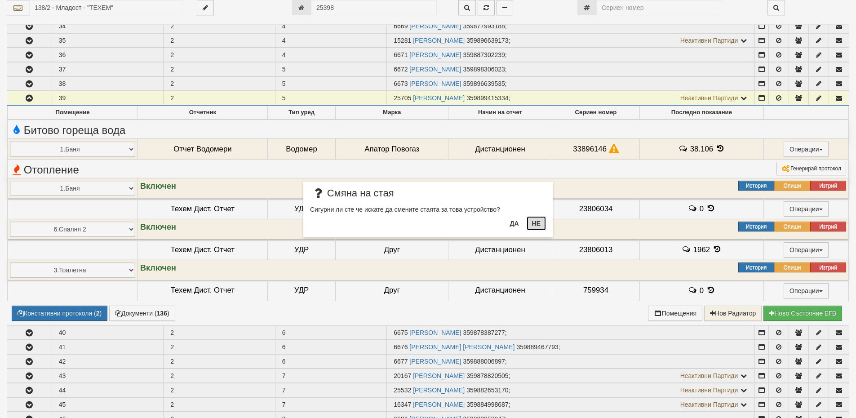
click button "Не"
select select "2"
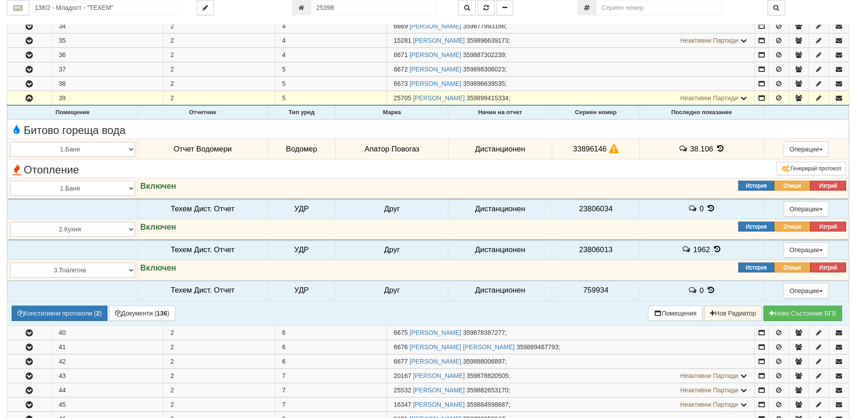
click div "Включен"
click icon
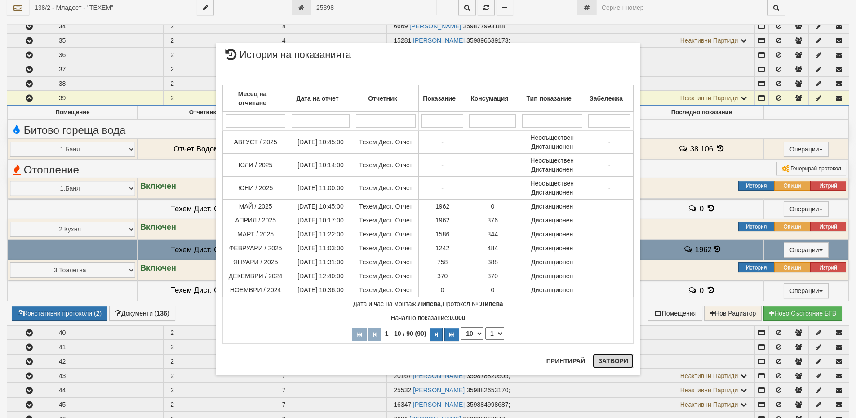
click button "Затвори"
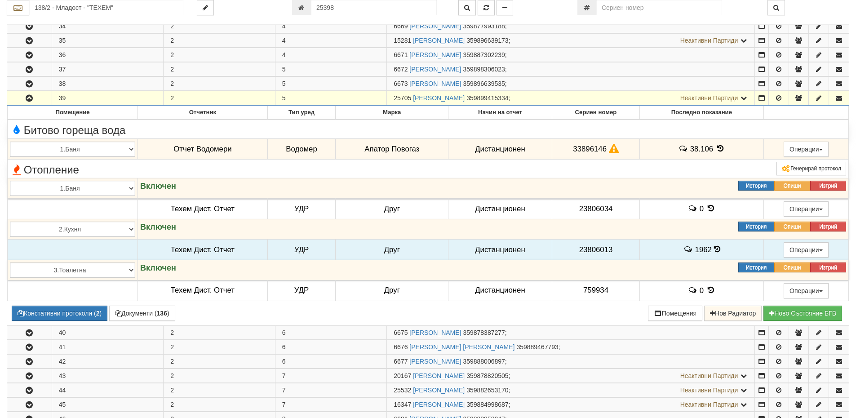
drag, startPoint x: 411, startPoint y: 98, endPoint x: 395, endPoint y: 100, distance: 16.2
click span "25705"
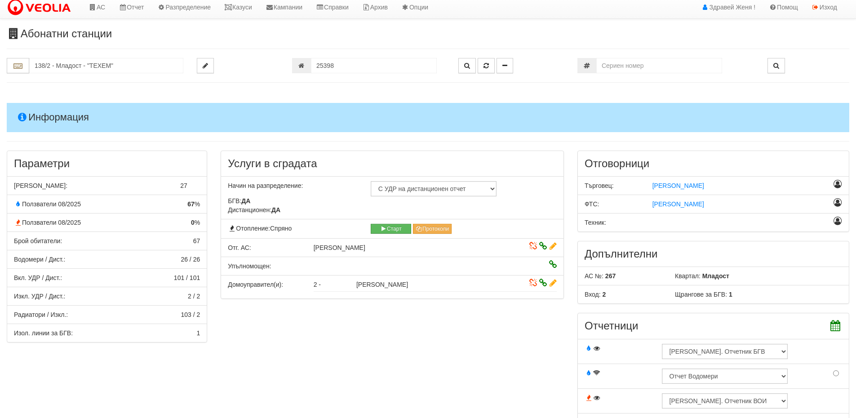
scroll to position [0, 0]
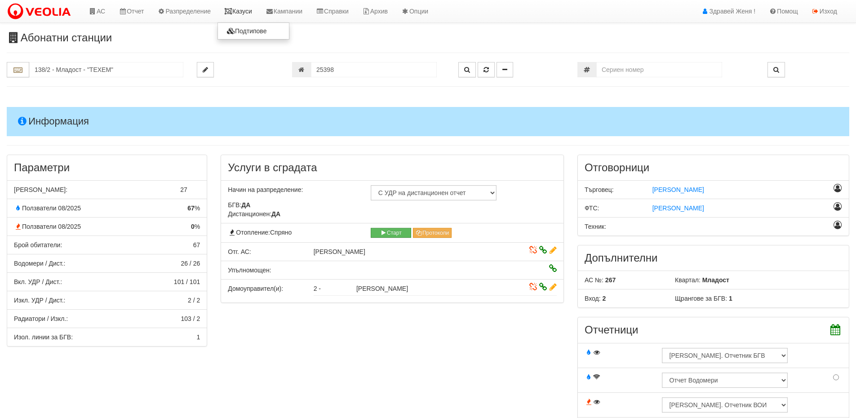
click link "Казуси"
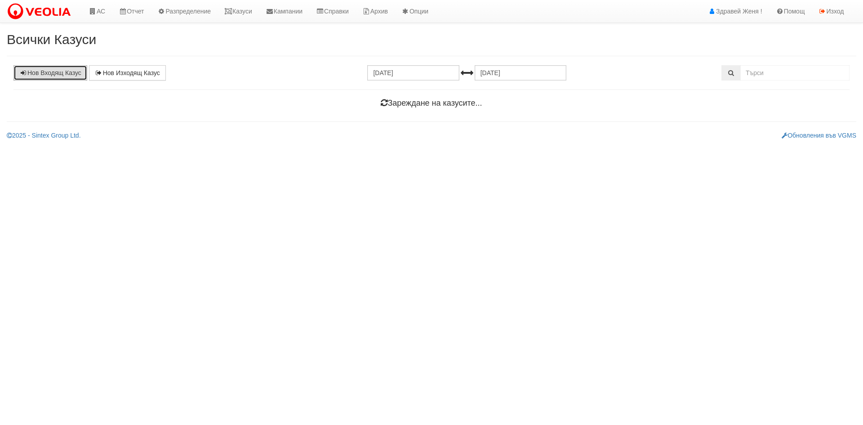
click at [62, 72] on link "Нов Входящ Казус" at bounding box center [50, 72] width 74 height 15
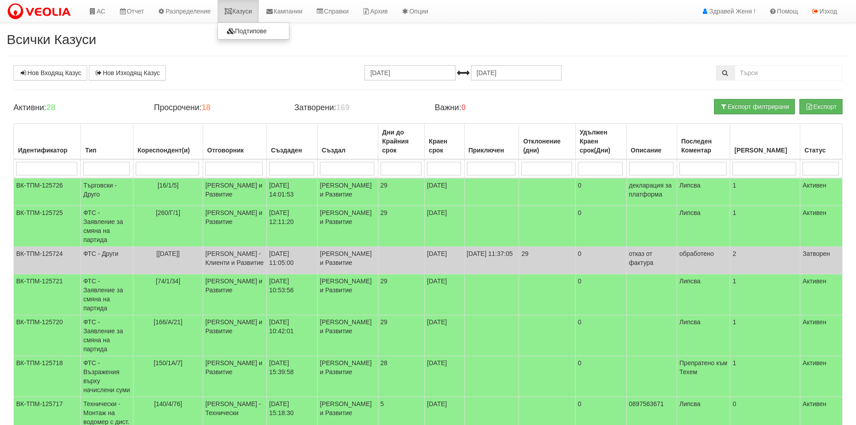
click at [250, 9] on link "Казуси" at bounding box center [238, 11] width 41 height 22
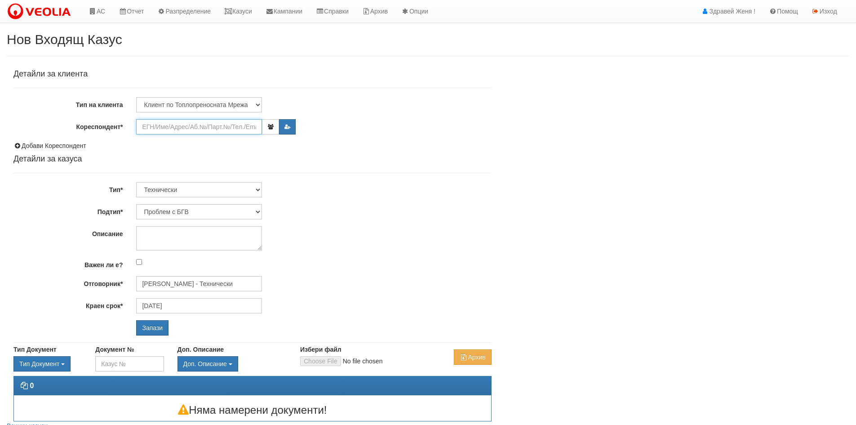
click at [171, 126] on input "Кореспондент*" at bounding box center [199, 126] width 126 height 15
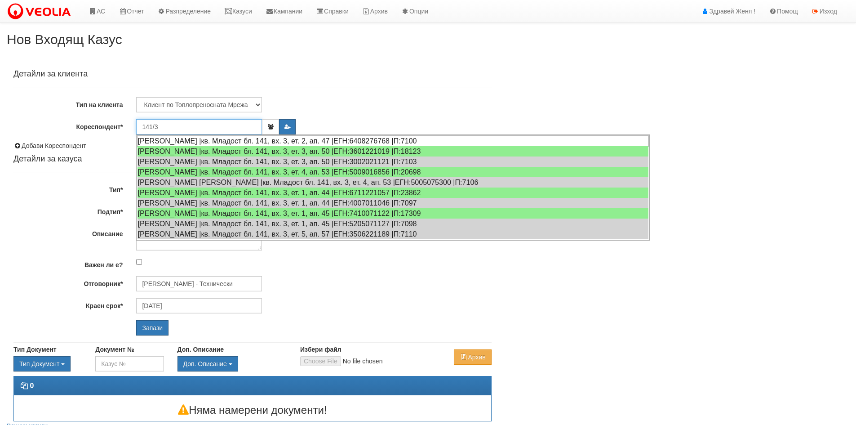
click at [180, 142] on div "[PERSON_NAME] |кв. Младост бл. 141, вх. 3, ет. 2, ап. 47 |ЕГН:6408276768 |П:7100" at bounding box center [393, 140] width 512 height 11
type input "[PERSON_NAME]"
type input "[PERSON_NAME] - Технически"
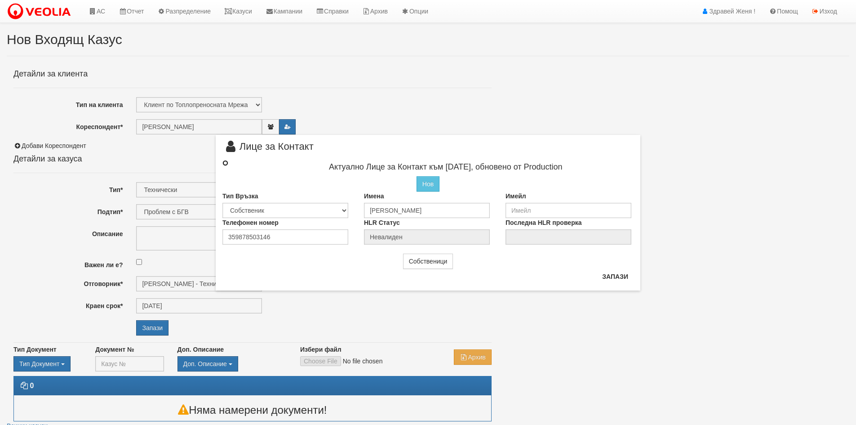
click at [227, 164] on input "radio" at bounding box center [225, 163] width 6 height 6
radio input "true"
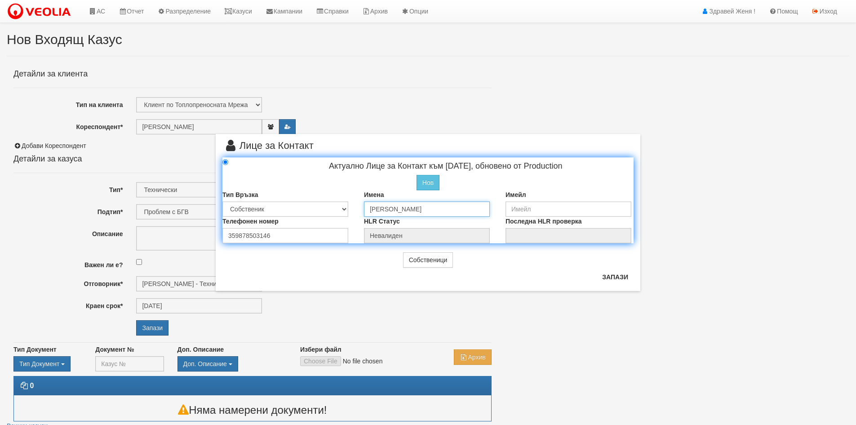
drag, startPoint x: 476, startPoint y: 208, endPoint x: 356, endPoint y: 207, distance: 119.6
click at [356, 207] on div "Тип Връзка Собственик [PERSON_NAME] Съсед Приятел Имена [PERSON_NAME] Имейл" at bounding box center [428, 203] width 425 height 27
paste input "рофесионален Домоуправител [GEOGRAPHIC_DATA]"
type input "Професионален Домоуправител [GEOGRAPHIC_DATA]"
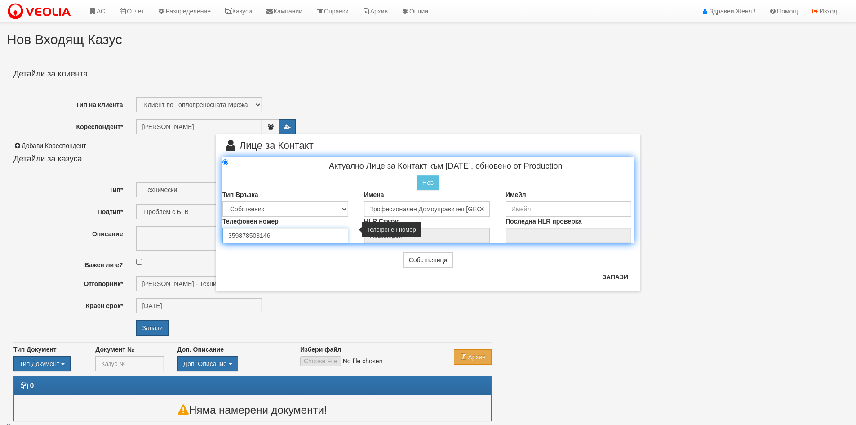
scroll to position [0, 0]
drag, startPoint x: 287, startPoint y: 234, endPoint x: 195, endPoint y: 239, distance: 92.7
click at [195, 239] on div "× Лице за Контакт Актуално Лице за Контакт към [DATE], обновено от Production Н…" at bounding box center [428, 145] width 526 height 291
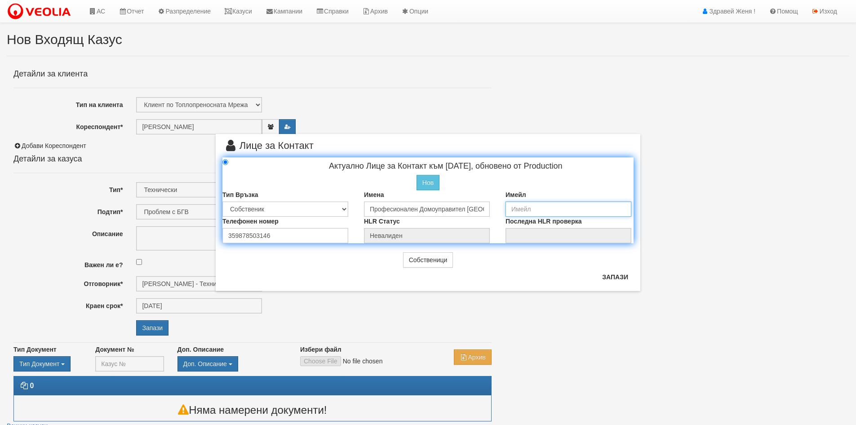
click at [511, 213] on input "email" at bounding box center [569, 208] width 126 height 15
paste input "[EMAIL_ADDRESS][DOMAIN_NAME]"
type input "[EMAIL_ADDRESS][DOMAIN_NAME]"
drag, startPoint x: 273, startPoint y: 231, endPoint x: 166, endPoint y: 236, distance: 106.6
click at [166, 236] on div "× Лице за Контакт Актуално Лице за Контакт към [DATE], обновено от Production Н…" at bounding box center [428, 145] width 526 height 291
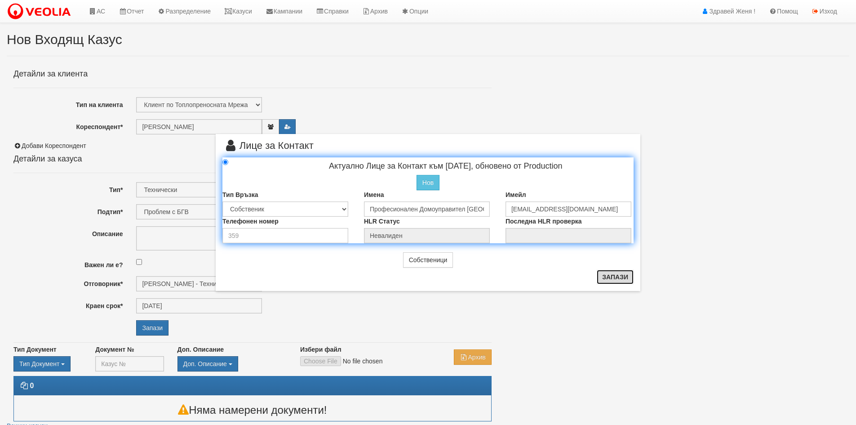
click at [615, 278] on button "Запази" at bounding box center [615, 277] width 37 height 14
click at [234, 233] on input "number" at bounding box center [285, 235] width 126 height 15
click at [241, 235] on input "number" at bounding box center [285, 235] width 126 height 15
click at [260, 242] on input "number" at bounding box center [285, 235] width 126 height 15
type input "0"
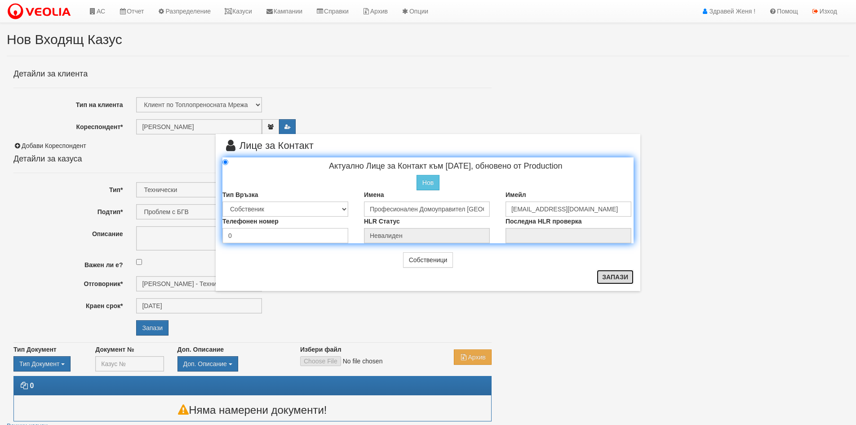
click at [612, 277] on button "Запази" at bounding box center [615, 277] width 37 height 14
radio input "true"
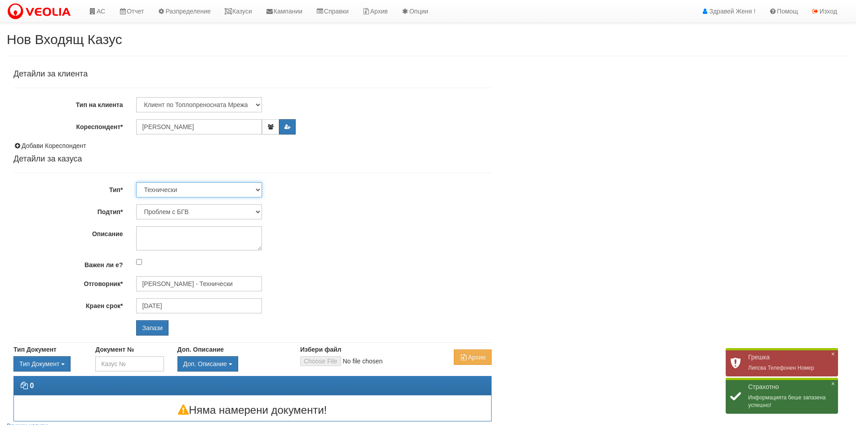
click at [258, 189] on select "Технически ФТС Търговски Административен Производствен Експлоатационен Финансов…" at bounding box center [199, 189] width 126 height 15
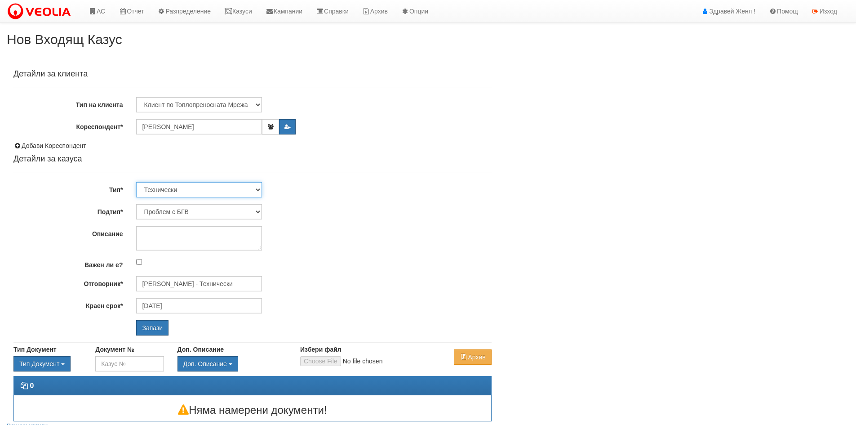
click at [136, 182] on select "Технически ФТС Търговски Административен Производствен Експлоатационен Финансов…" at bounding box center [199, 189] width 126 height 15
click at [257, 209] on select "Проблем с БГВ Теч ВОИ Теч БГВ Теч в АС Теч от водомер Проблем в АС Интервенция …" at bounding box center [199, 211] width 126 height 15
select select "Интервенция с УДР"
click at [136, 204] on select "Проблем с БГВ Теч ВОИ Теч БГВ Теч в АС Теч от водомер Проблем в АС Интервенция …" at bounding box center [199, 211] width 126 height 15
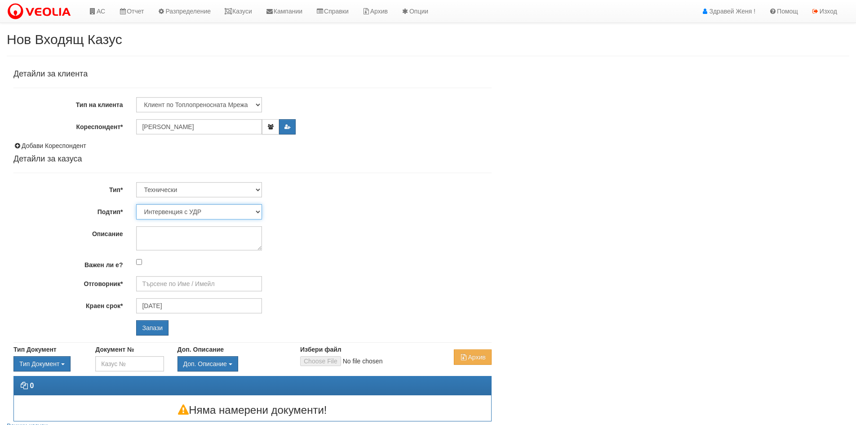
type input "[DATE]"
type input "[PERSON_NAME] - Технически"
click at [158, 235] on textarea "Описание" at bounding box center [199, 238] width 126 height 24
paste textarea "моля за оферта за изнасяне на топломерите в общите части на сградата."
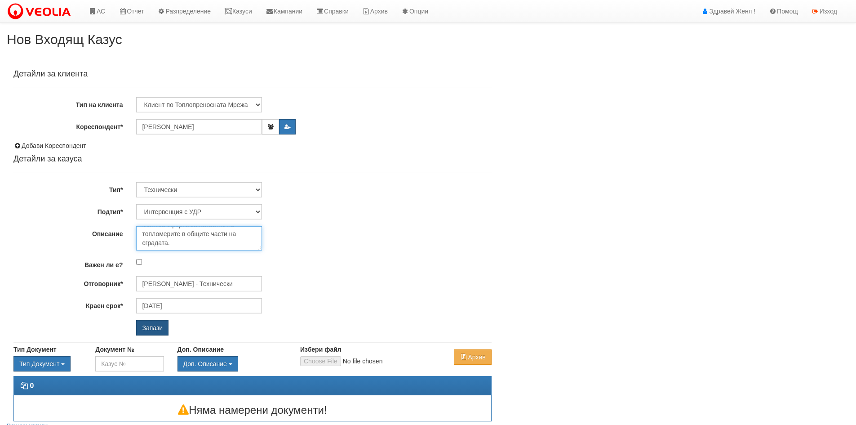
type textarea "моля за оферта за изнасяне на топломерите в общите части на сградата."
click at [153, 327] on input "Запази" at bounding box center [152, 327] width 32 height 15
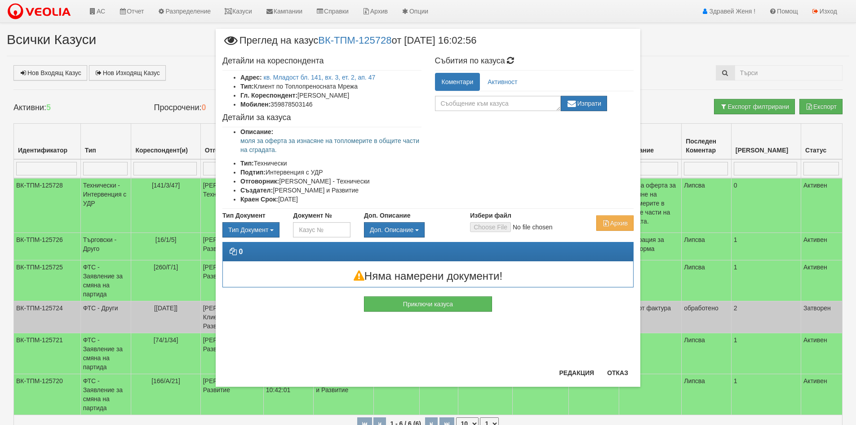
drag, startPoint x: 342, startPoint y: 54, endPoint x: 450, endPoint y: 46, distance: 107.7
click at [347, 56] on div "Детайли на кореспондента Адрес: кв. Младост бл. 141, вх. 3, ет. 2, ап. 47 Тип: …" at bounding box center [322, 130] width 213 height 156
drag, startPoint x: 462, startPoint y: 39, endPoint x: 323, endPoint y: 40, distance: 139.8
click at [323, 40] on span "Преглед на казус ВК-ТПМ-125728 от 30/09/2025 16:02:56" at bounding box center [349, 44] width 254 height 17
copy span "ВК-ТПМ-125728 от 30/09/2025"
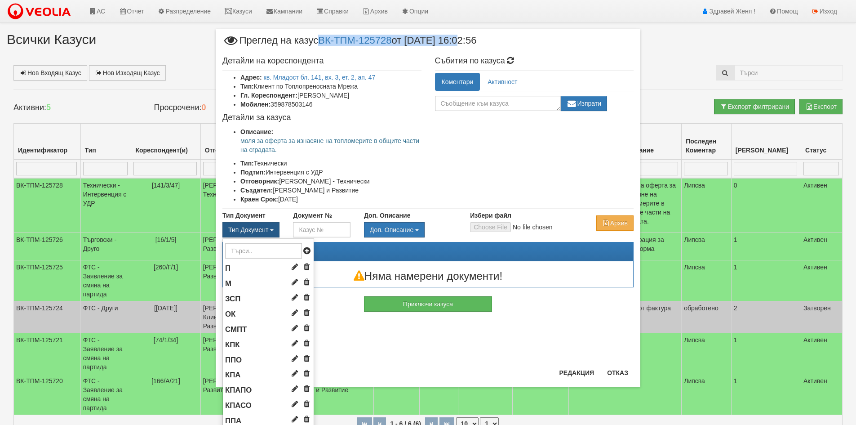
click at [270, 229] on span "button" at bounding box center [272, 230] width 4 height 2
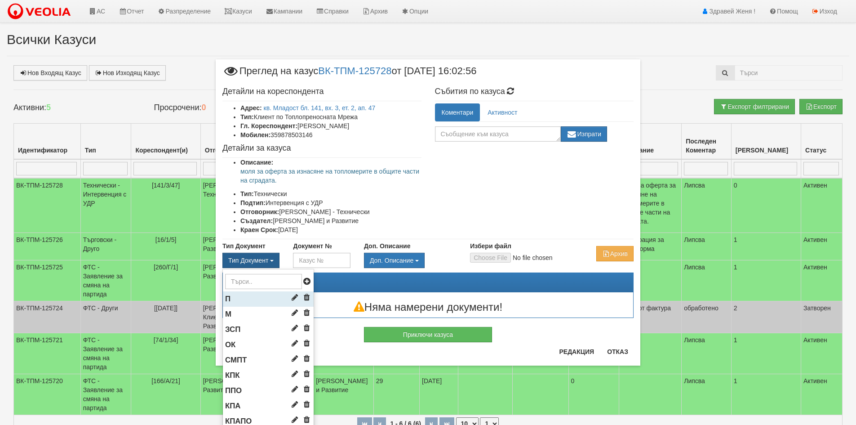
click at [237, 302] on li "П" at bounding box center [268, 298] width 91 height 15
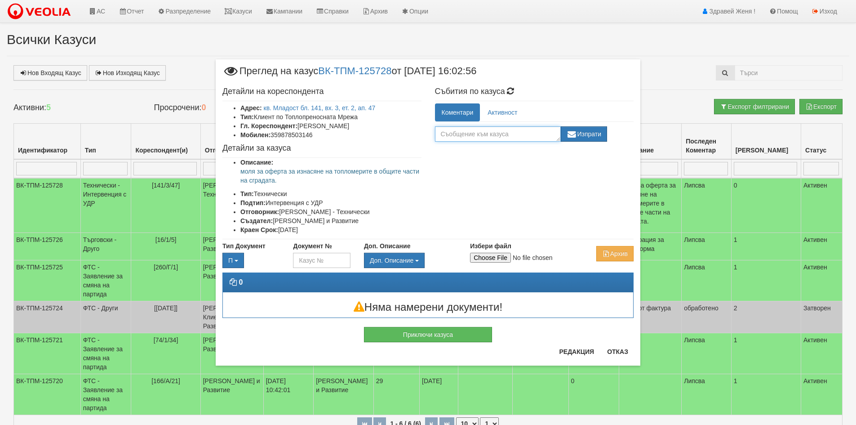
click at [508, 132] on textarea at bounding box center [498, 133] width 126 height 15
paste textarea "Професионален Домоуправител Варна 15:44 (преди 28 минути) до мен Здравейте, От …"
click at [547, 134] on textarea "Професионален Домоуправител Варна 15:44 (преди 28 минути) до мен Здравейте, От …" at bounding box center [498, 133] width 126 height 15
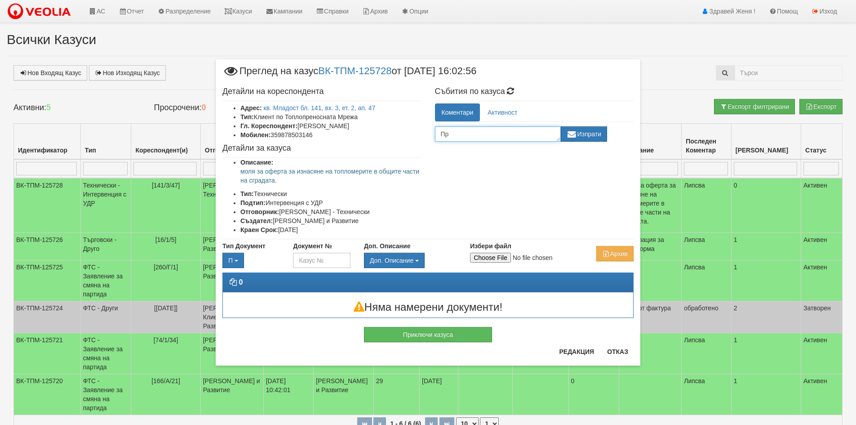
type textarea "П"
click at [491, 130] on textarea at bounding box center [498, 133] width 126 height 15
paste textarea "domoupravitelvarna1@gmail.com"
type textarea "domoupravitelvarna1@gmail.com"
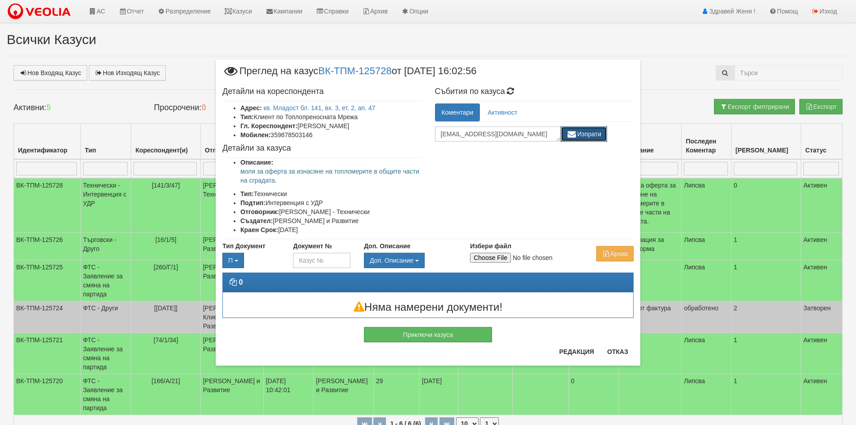
click at [592, 140] on button "Изпрати" at bounding box center [584, 133] width 47 height 15
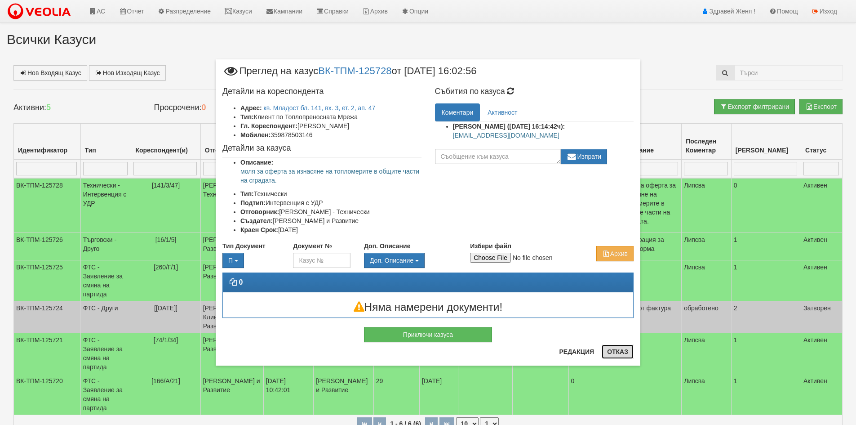
click at [627, 349] on button "Отказ" at bounding box center [618, 351] width 32 height 14
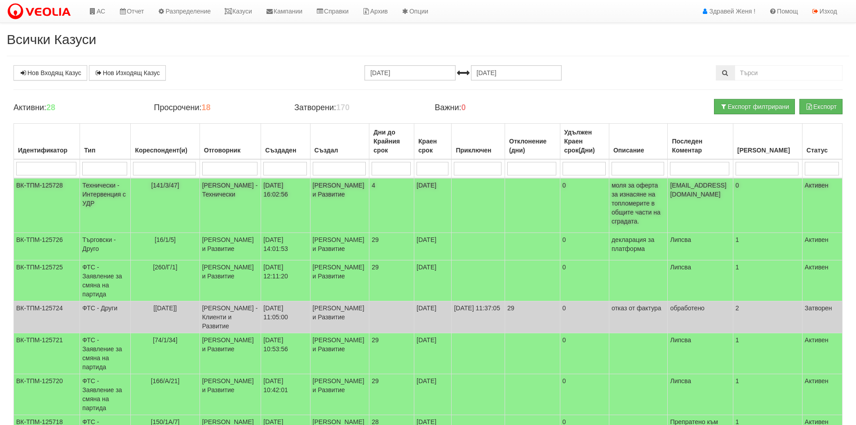
click at [222, 196] on td "[PERSON_NAME] - Технически" at bounding box center [231, 205] width 62 height 55
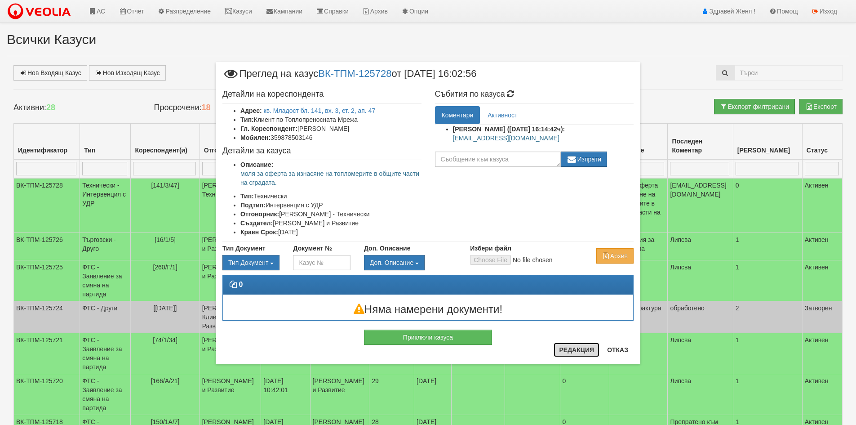
click at [575, 348] on button "Редакция" at bounding box center [577, 349] width 46 height 14
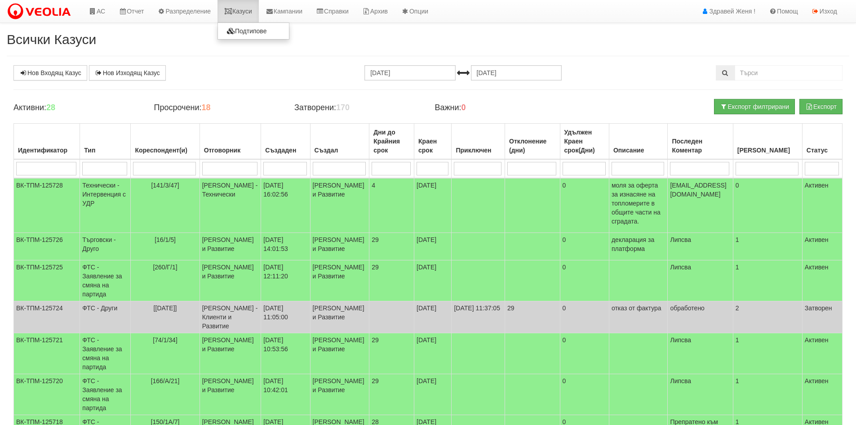
click at [244, 13] on link "Казуси" at bounding box center [238, 11] width 41 height 22
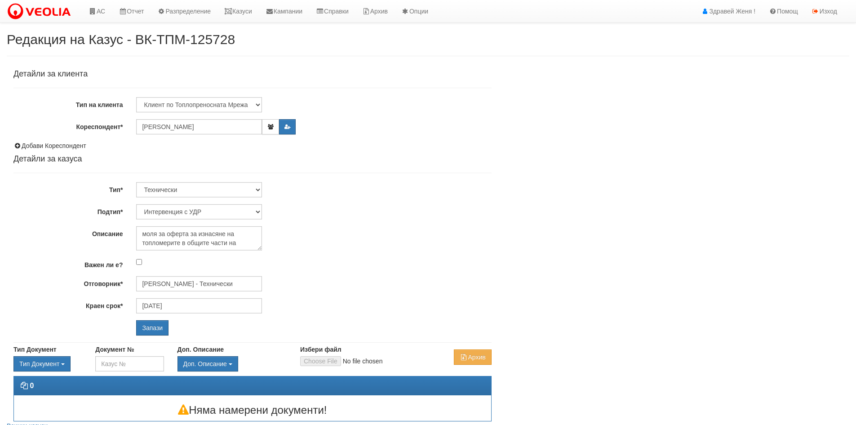
select select "Интервенция с УДР"
click at [256, 189] on select "Технически ФТС Търговски Административен Производствен Експлоатационен Финансов…" at bounding box center [199, 189] width 126 height 15
select select "2"
click at [136, 182] on select "Технически ФТС Търговски Административен Производствен Експлоатационен Финансов…" at bounding box center [199, 189] width 126 height 15
type input "[DATE]"
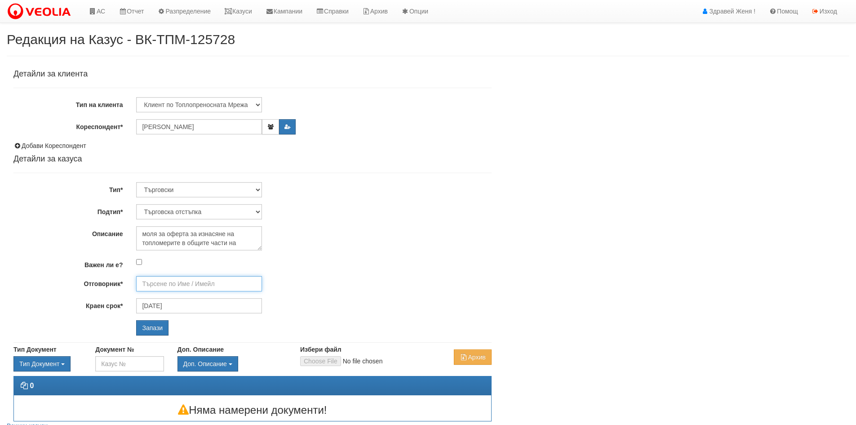
click at [176, 286] on input "Отговорник*" at bounding box center [199, 283] width 126 height 15
click at [258, 209] on select "Търговска отстъпка Протокол от ОС Референции Друго [PERSON_NAME] с кл. платформ…" at bounding box center [199, 211] width 126 height 15
select select "Друго"
click at [136, 204] on select "Търговска отстъпка Протокол от ОС Референции Друго [PERSON_NAME] с кл. платформ…" at bounding box center [199, 211] width 126 height 15
click at [163, 285] on input "[PERSON_NAME] и Развитие" at bounding box center [199, 283] width 126 height 15
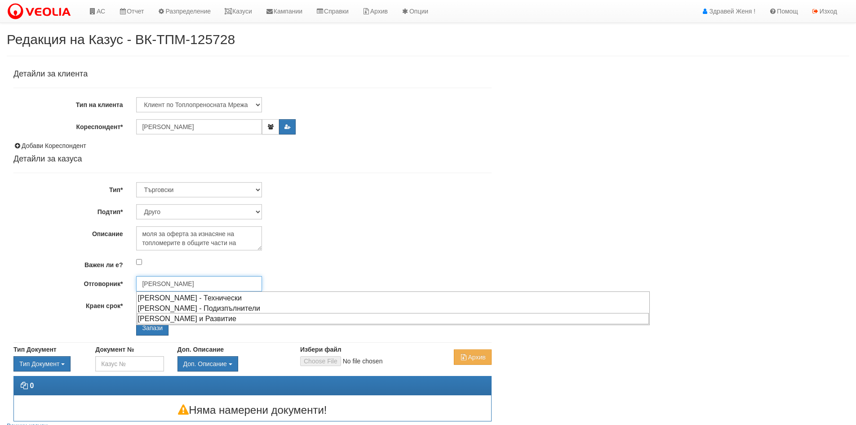
click at [221, 317] on div "[PERSON_NAME] и Развитие" at bounding box center [393, 318] width 512 height 11
type input "[PERSON_NAME] и Развитие"
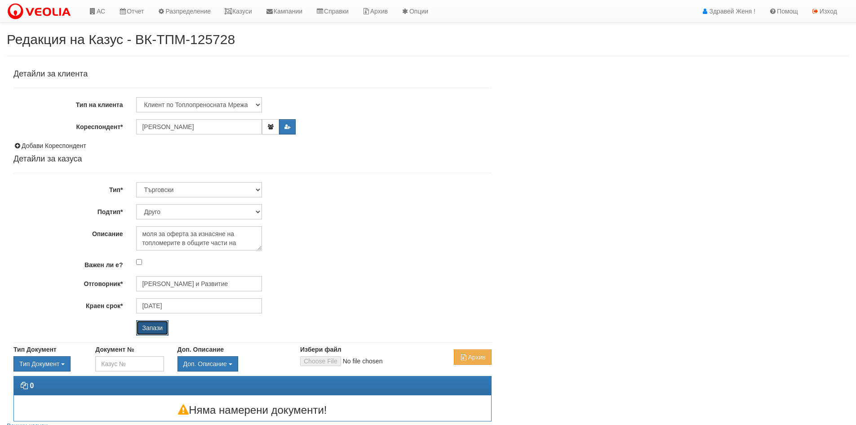
click at [147, 329] on input "Запази" at bounding box center [152, 327] width 32 height 15
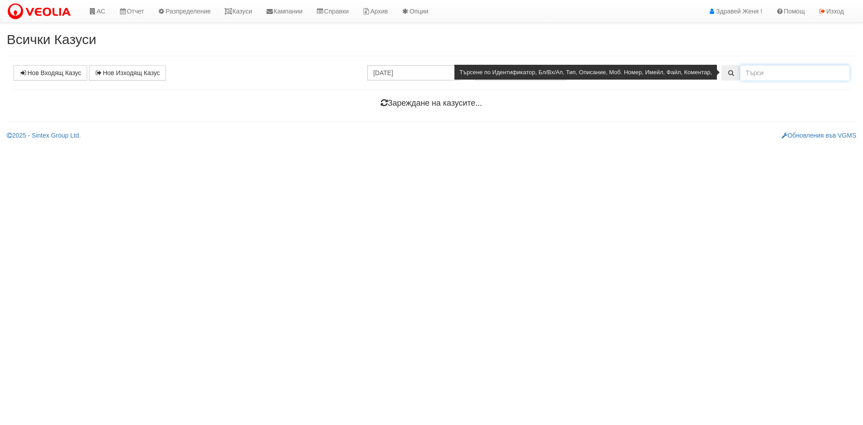
click at [770, 76] on input "text" at bounding box center [794, 72] width 109 height 15
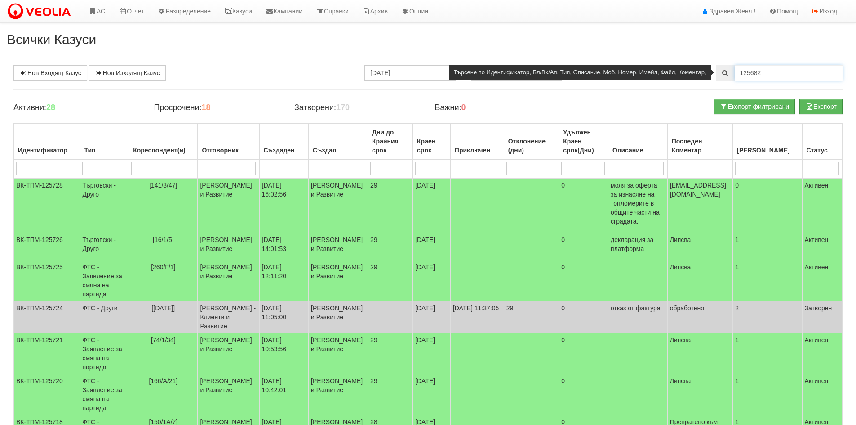
type input "125682"
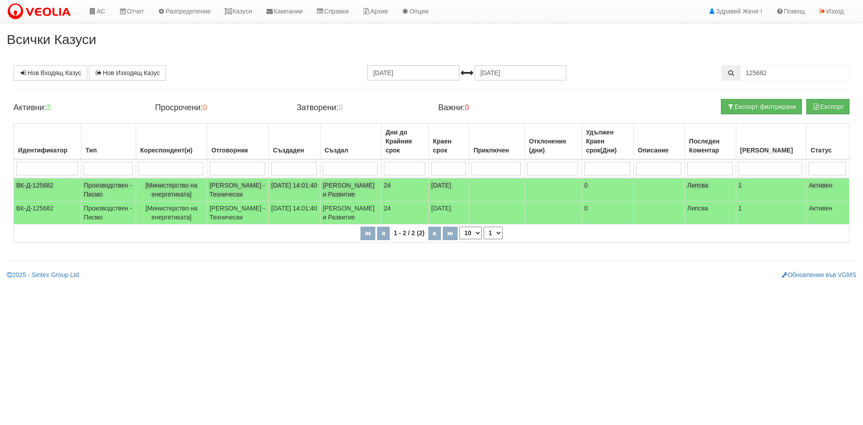
click at [303, 195] on td "[DATE] 14:01:40" at bounding box center [295, 189] width 52 height 23
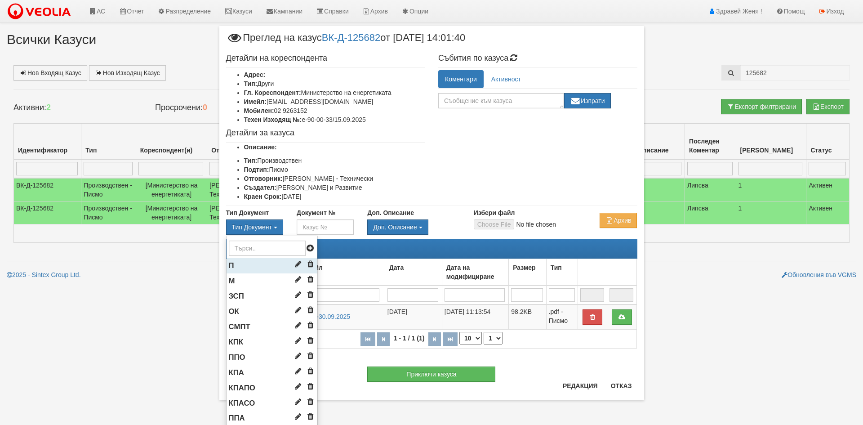
click at [254, 262] on li "П" at bounding box center [272, 265] width 91 height 15
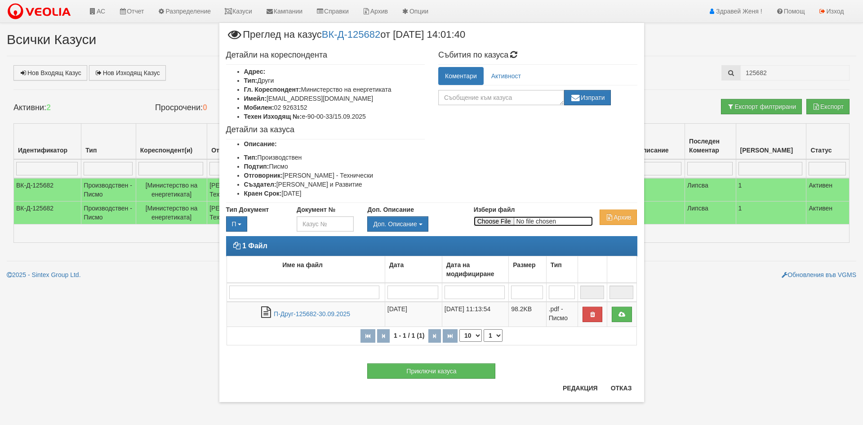
click at [486, 219] on input "Избери файл" at bounding box center [533, 221] width 119 height 10
type input "C:\fakepath\DOC166.pdf"
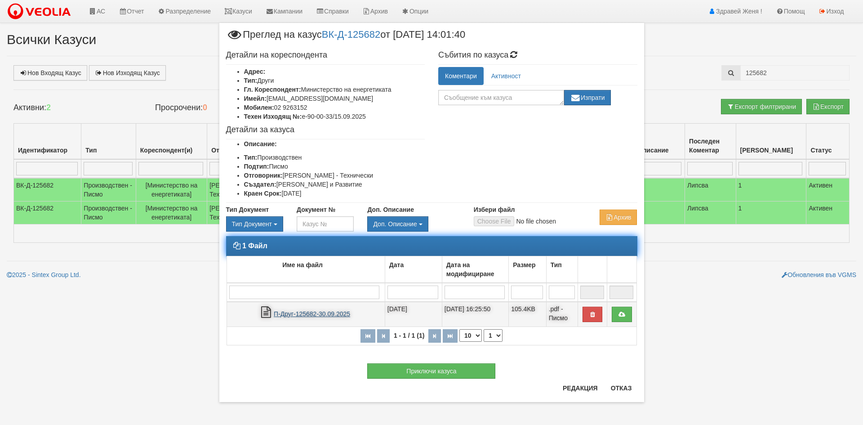
click at [330, 311] on link "П-Друг-125682-30.09.2025" at bounding box center [312, 313] width 76 height 7
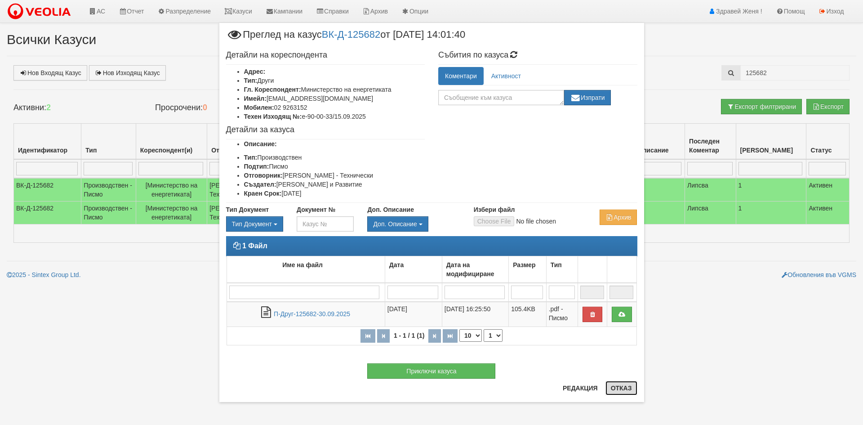
click at [618, 387] on button "Отказ" at bounding box center [621, 388] width 32 height 14
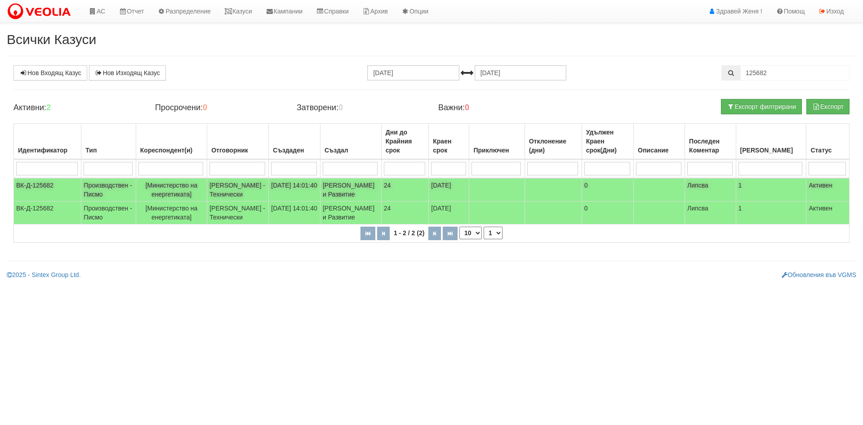
click at [253, 187] on td "[PERSON_NAME] - Технически" at bounding box center [238, 189] width 62 height 23
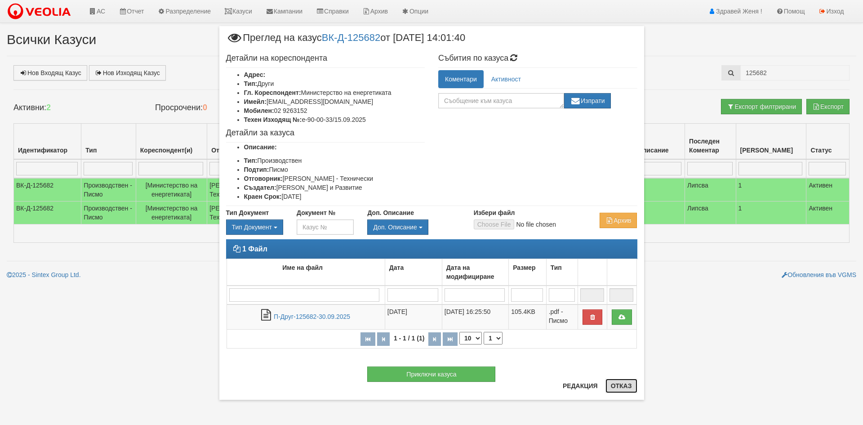
click at [635, 391] on button "Отказ" at bounding box center [621, 385] width 32 height 14
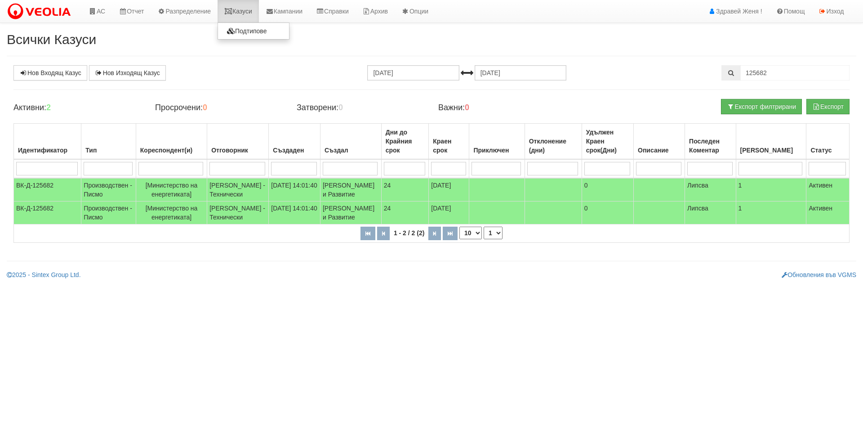
drag, startPoint x: 240, startPoint y: 15, endPoint x: 225, endPoint y: 19, distance: 16.4
click at [240, 15] on link "Казуси" at bounding box center [238, 11] width 41 height 22
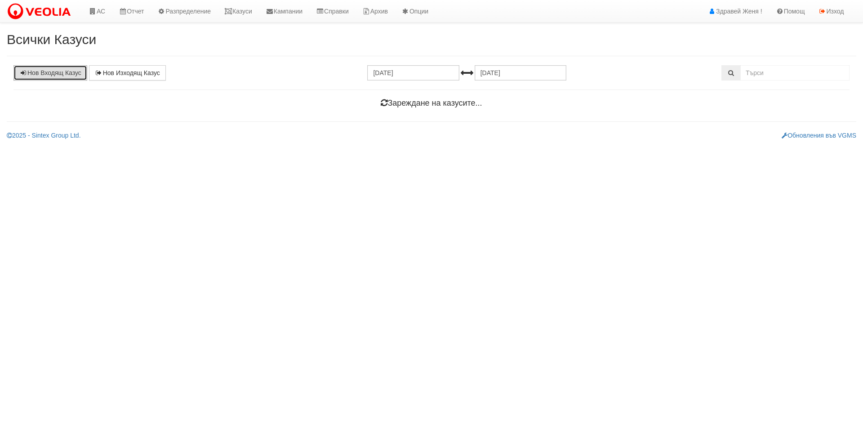
click at [73, 74] on link "Нов Входящ Казус" at bounding box center [50, 72] width 74 height 15
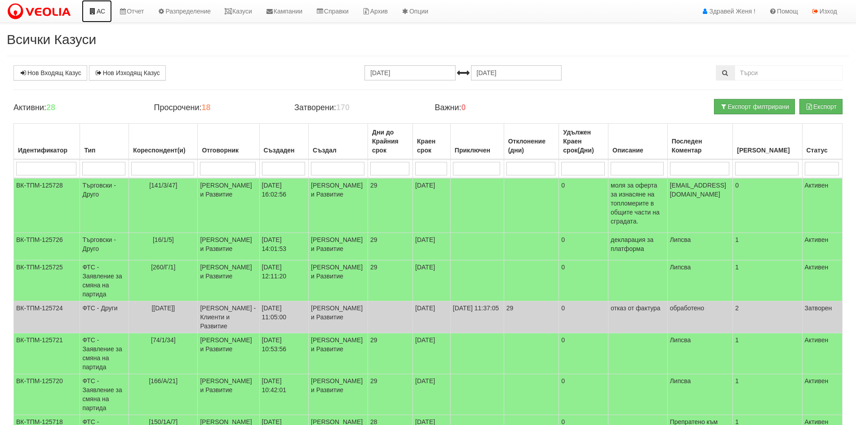
click at [99, 14] on link "АС" at bounding box center [97, 11] width 30 height 22
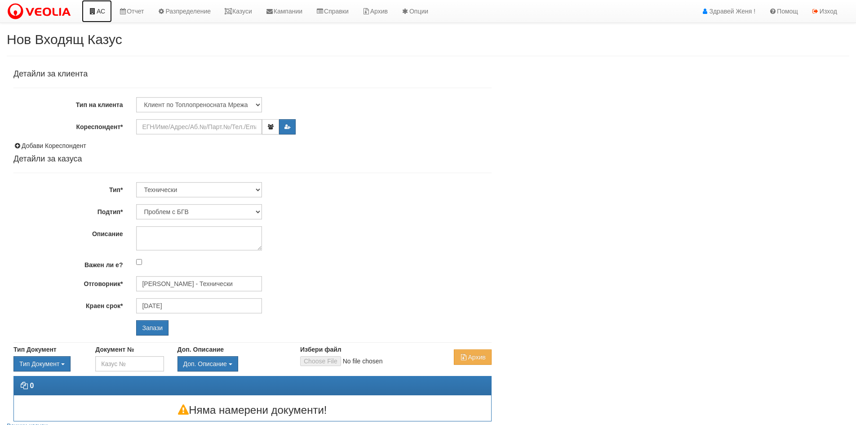
click at [98, 13] on link "АС" at bounding box center [97, 11] width 30 height 22
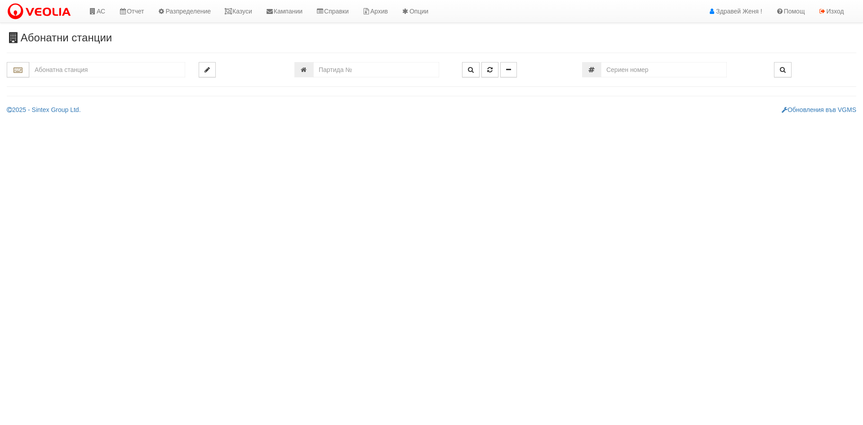
click at [59, 69] on input "text" at bounding box center [107, 69] width 156 height 15
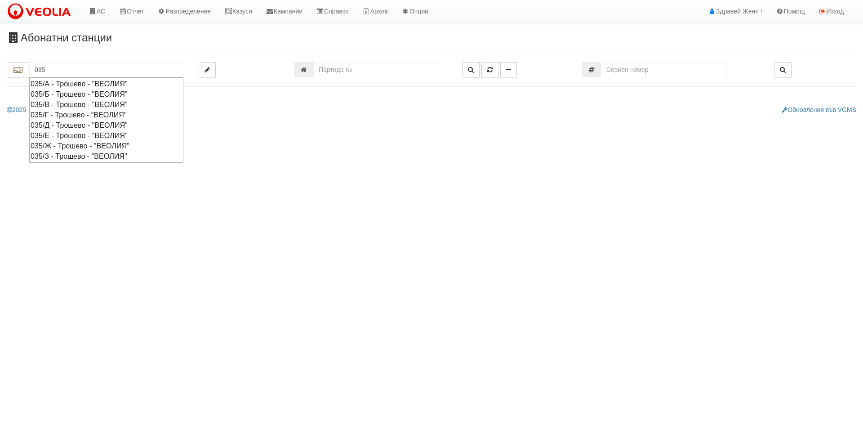
click at [45, 90] on div "035/Б - Трошево - "ВЕОЛИЯ"" at bounding box center [106, 94] width 151 height 10
type input "035/Б - Трошево - "ВЕОЛИЯ""
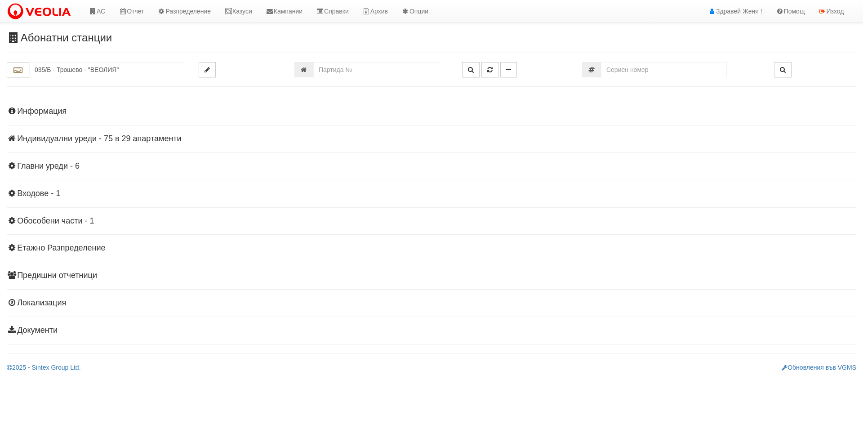
click at [94, 137] on h4 "Индивидуални уреди - 75 в 29 апартаменти" at bounding box center [431, 138] width 849 height 9
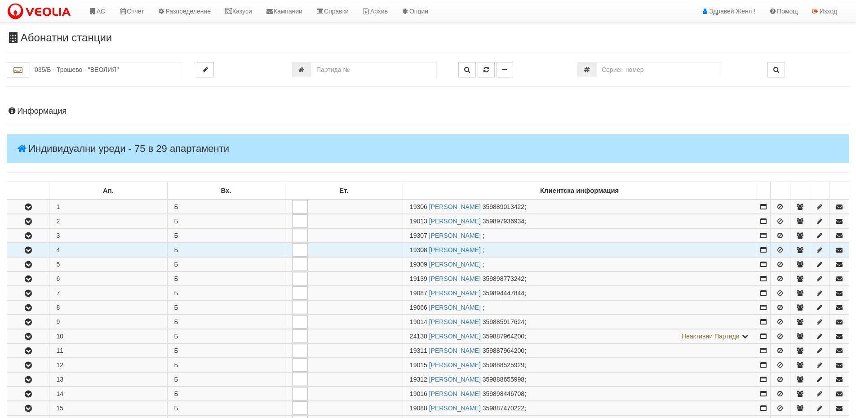
click at [41, 250] on button "button" at bounding box center [28, 249] width 42 height 13
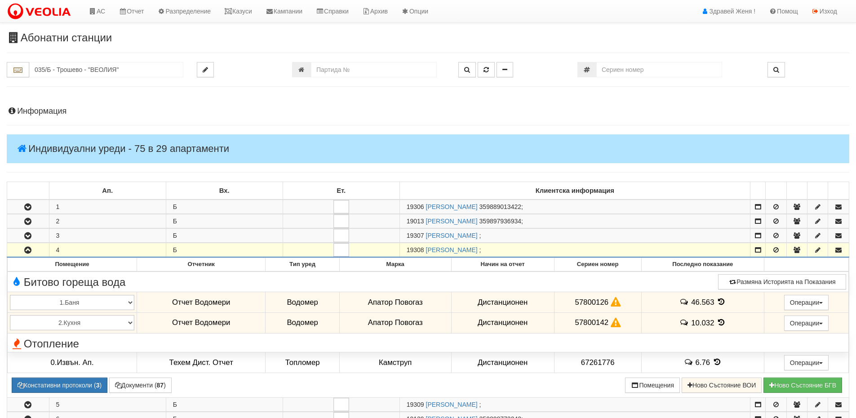
drag, startPoint x: 424, startPoint y: 249, endPoint x: 405, endPoint y: 253, distance: 19.2
click at [405, 253] on td "19308 [PERSON_NAME] ;" at bounding box center [575, 250] width 351 height 14
copy span "19308"
click at [243, 13] on link "Казуси" at bounding box center [238, 11] width 41 height 22
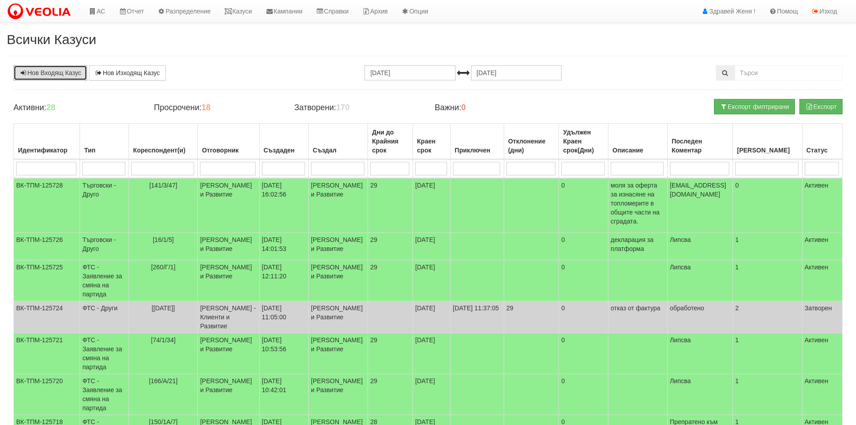
click at [64, 72] on link "Нов Входящ Казус" at bounding box center [50, 72] width 74 height 15
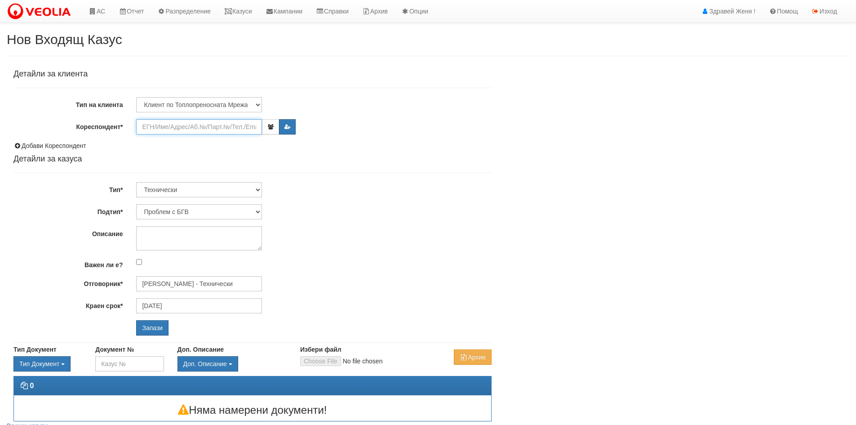
click at [190, 129] on input "Кореспондент*" at bounding box center [199, 126] width 126 height 15
paste input "19308"
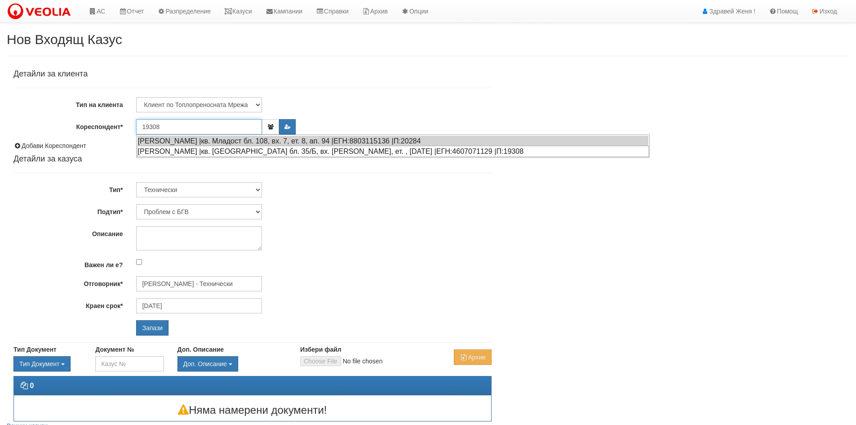
click at [176, 152] on div "МИХО ЯНАКИЕВ МИХОВ |кв. Трошево бл. 35/Б, вх. Б, ет. , ап. 4 |ЕГН:4607071129 |П…" at bounding box center [393, 151] width 512 height 11
type input "Кремена Колева"
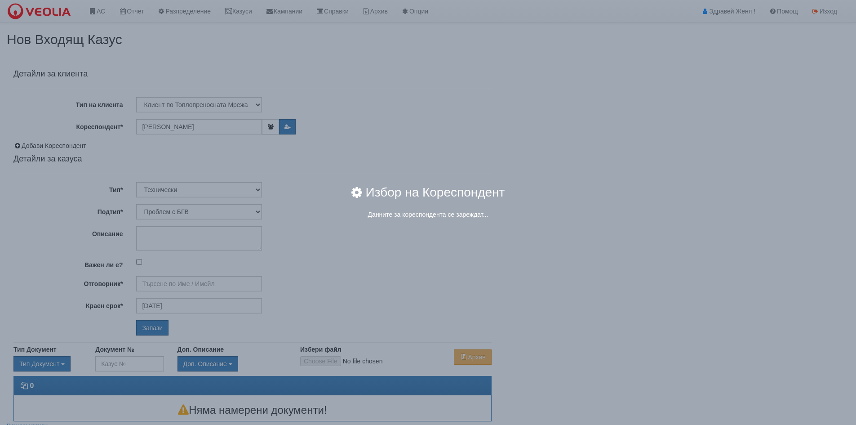
type input "[PERSON_NAME] - Технически"
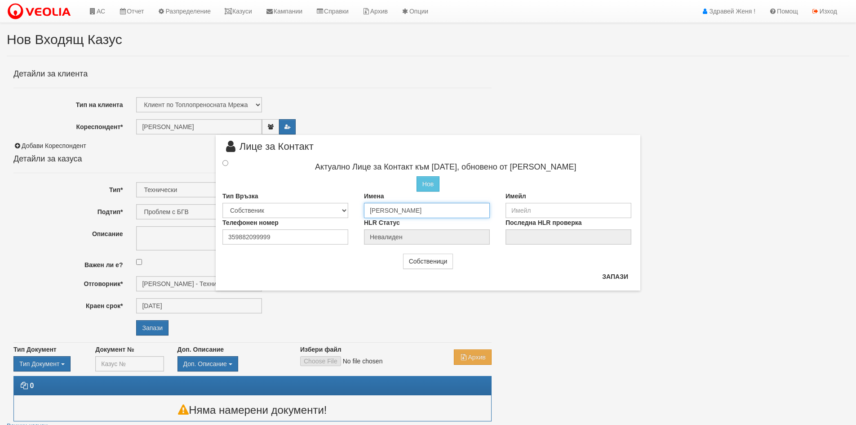
drag, startPoint x: 421, startPoint y: 210, endPoint x: 364, endPoint y: 209, distance: 56.7
click at [364, 209] on input "Кремена Колева" at bounding box center [427, 210] width 126 height 15
type input "ЯниславКостадинов Янакиев"
drag, startPoint x: 278, startPoint y: 236, endPoint x: 153, endPoint y: 239, distance: 125.4
click at [153, 239] on div "× Лице за Контакт Актуално Лице за Контакт към 28/07/2022, обновено от Стефка К…" at bounding box center [428, 212] width 856 height 425
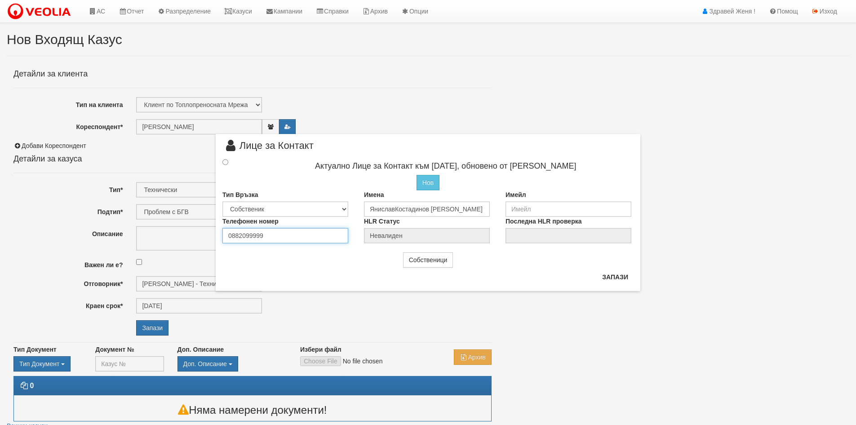
type input "0882099999"
click at [224, 162] on input "radio" at bounding box center [225, 162] width 6 height 6
radio input "true"
type input "ЯниславКостадинов Янакиев"
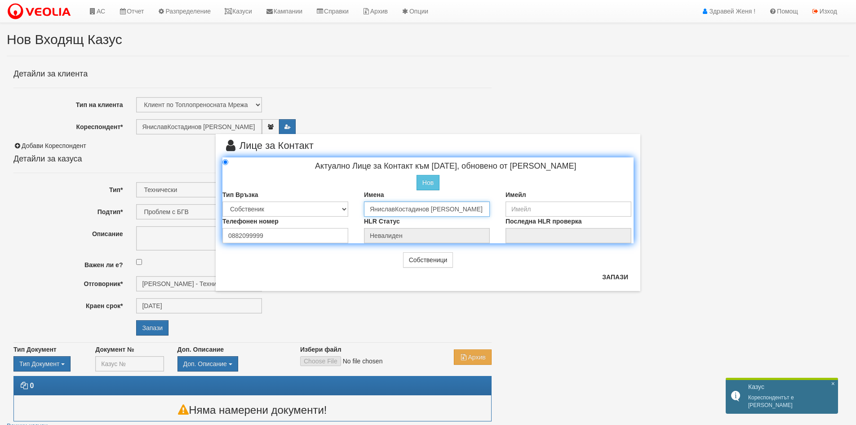
click at [395, 206] on input "ЯниславКостадинов Янакиев" at bounding box center [427, 208] width 126 height 15
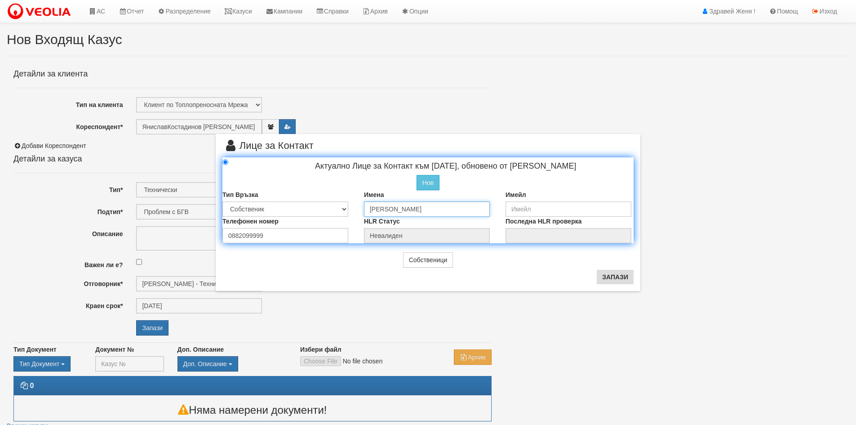
type input "Янислав Костадинов Янакиев"
click at [526, 209] on input "email" at bounding box center [569, 208] width 126 height 15
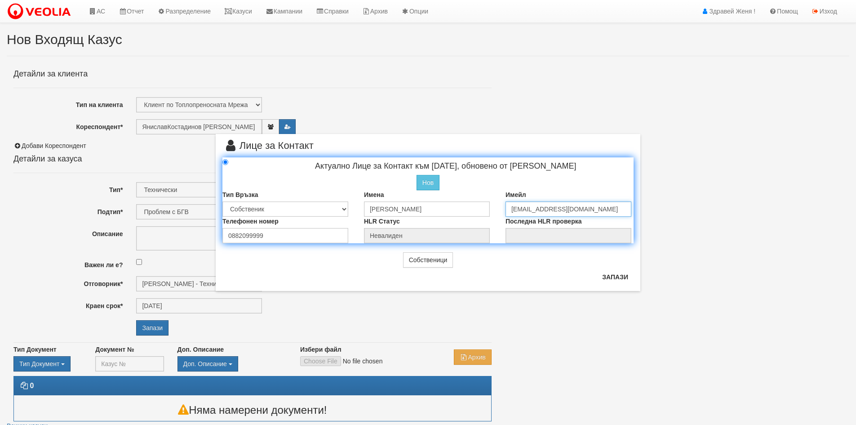
drag, startPoint x: 575, startPoint y: 208, endPoint x: 467, endPoint y: 200, distance: 108.2
click at [480, 200] on div "Тип Връзка Собственик Наемател Роднина Съсед Приятел Имена Янислав Костадинов Я…" at bounding box center [428, 203] width 425 height 27
type input "kremi_kik@abv.bg"
click at [621, 275] on button "Запази" at bounding box center [615, 277] width 37 height 14
type input "Янислав Костадинов Янакиев"
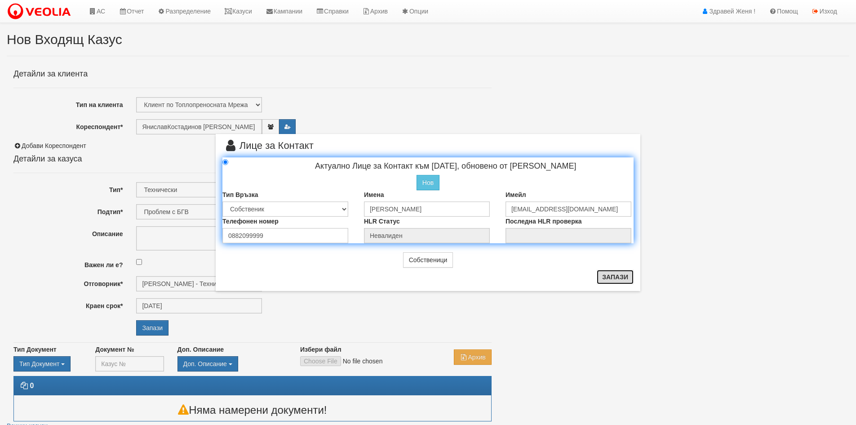
radio input "true"
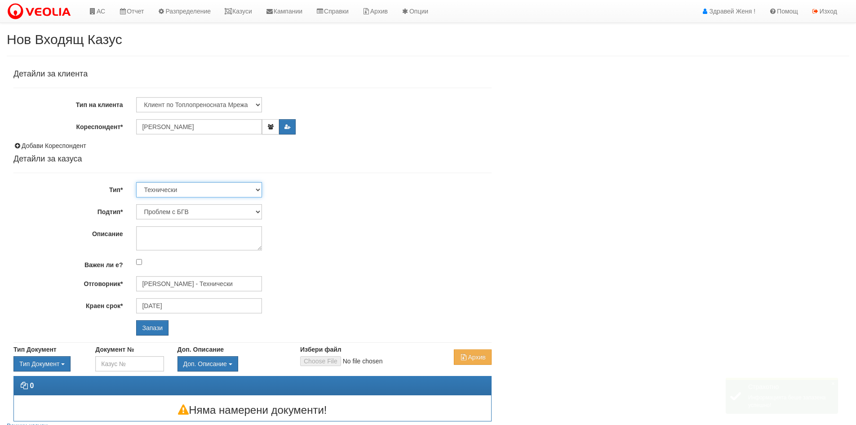
click at [259, 190] on select "Технически ФТС Търговски Административен Производствен Експлоатационен Финансов…" at bounding box center [199, 189] width 126 height 15
select select "1"
click at [136, 182] on select "Технически ФТС Търговски Административен Производствен Експлоатационен Финансов…" at bounding box center [199, 189] width 126 height 15
type input "30/10/2025"
type input "Миглена Михова - Клиенти и Развитие"
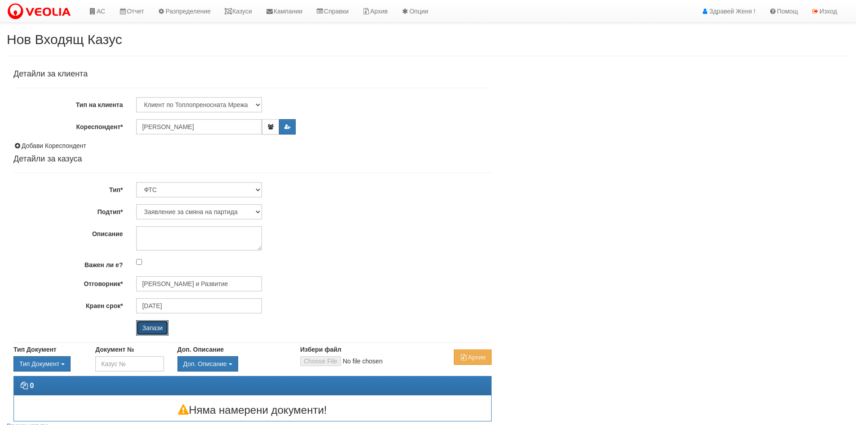
click at [147, 327] on input "Запази" at bounding box center [152, 327] width 32 height 15
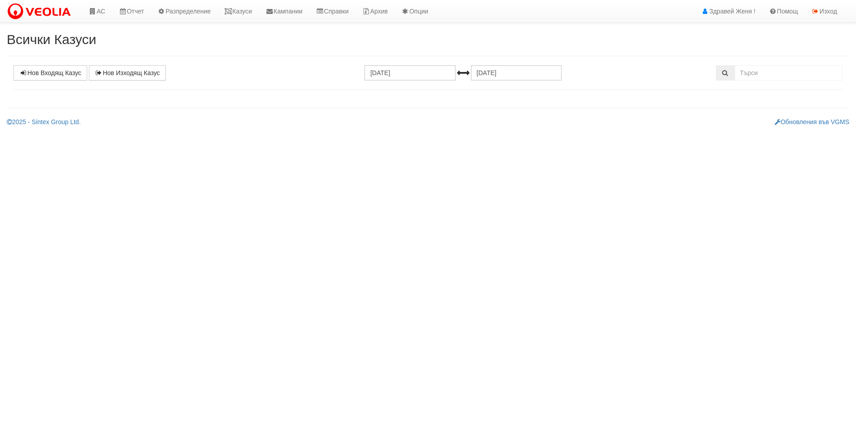
select select "1"
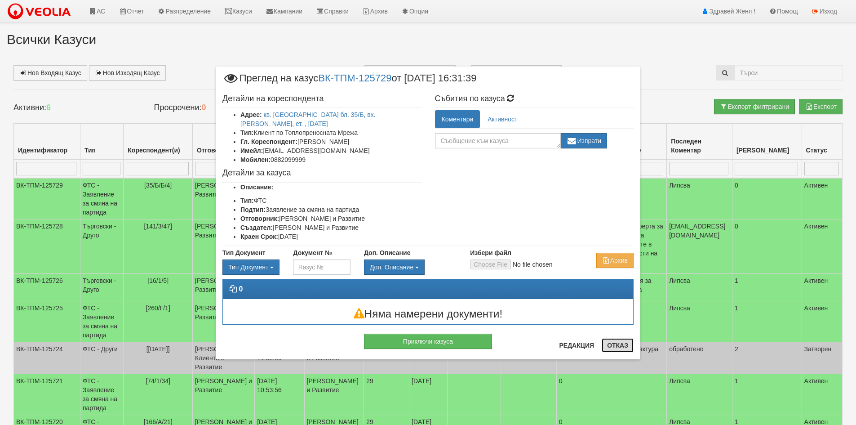
click at [628, 342] on button "Отказ" at bounding box center [618, 345] width 32 height 14
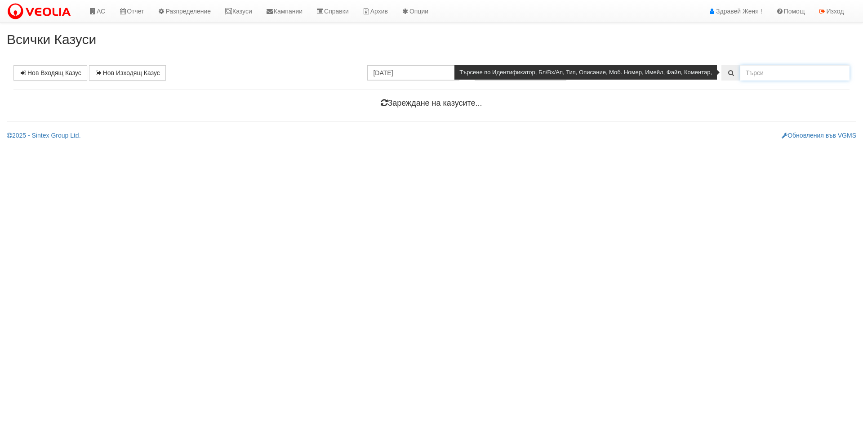
click at [773, 76] on input "text" at bounding box center [794, 72] width 109 height 15
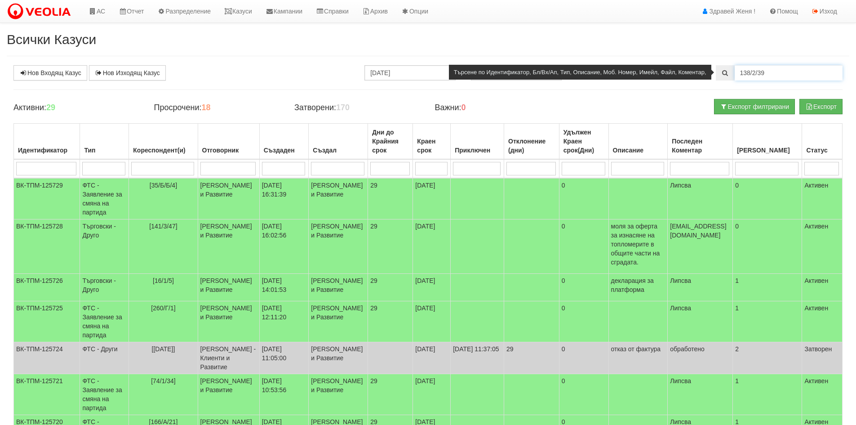
type input "138/2/39"
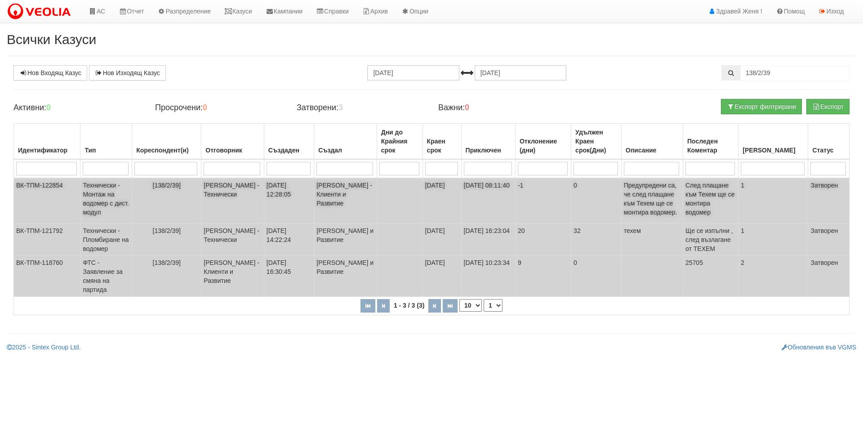
click at [73, 190] on td "ВК-ТПМ-122854" at bounding box center [47, 201] width 67 height 46
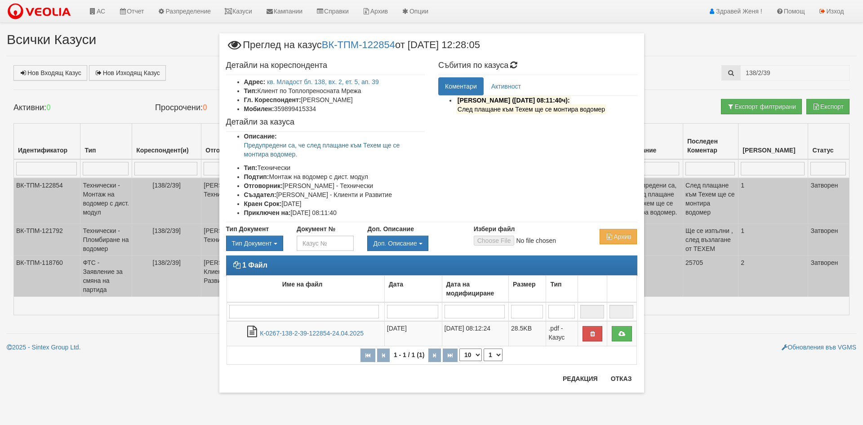
drag, startPoint x: 522, startPoint y: 40, endPoint x: 522, endPoint y: 46, distance: 5.8
click at [522, 46] on div "Преглед на казус ВК-ТПМ-122854 от 16/04/2025 12:28:05" at bounding box center [431, 48] width 411 height 17
click at [241, 8] on div "× Преглед на казус ВК-ТПМ-122854 от 16/04/2025 12:28:05 Детайли на кореспондент…" at bounding box center [432, 207] width 438 height 415
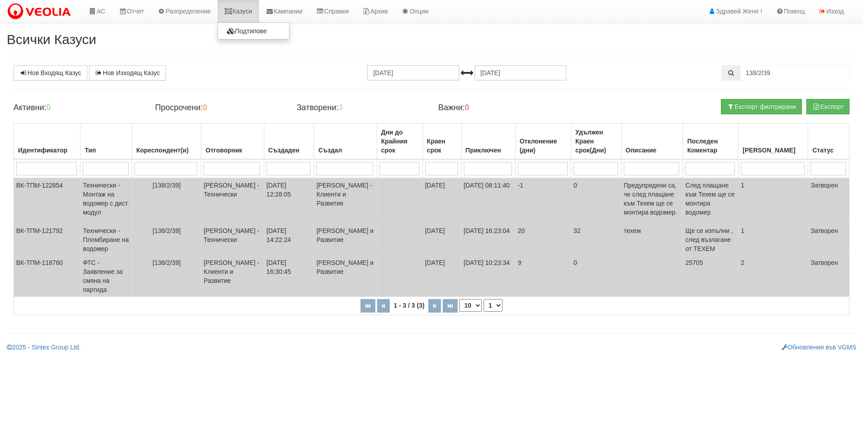
click at [247, 9] on link "Казуси" at bounding box center [238, 11] width 41 height 22
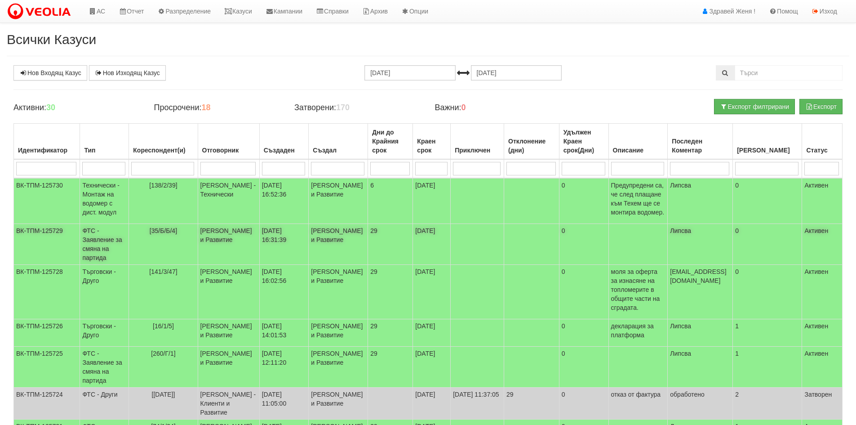
click at [167, 228] on span "[35/Б/Б/4]" at bounding box center [163, 230] width 27 height 7
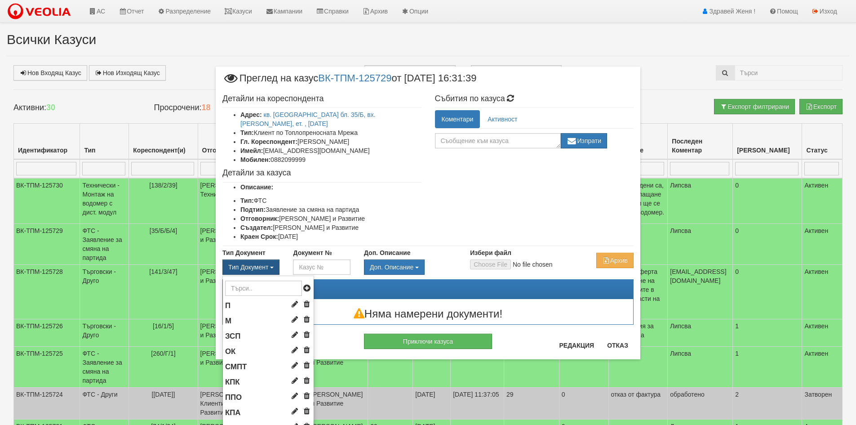
click at [271, 259] on button "Тип Документ" at bounding box center [250, 266] width 57 height 15
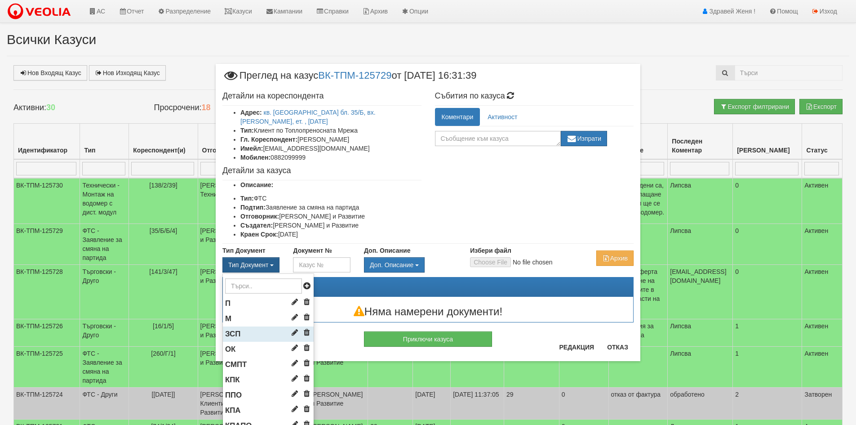
click at [235, 329] on span "ЗСП" at bounding box center [232, 333] width 15 height 9
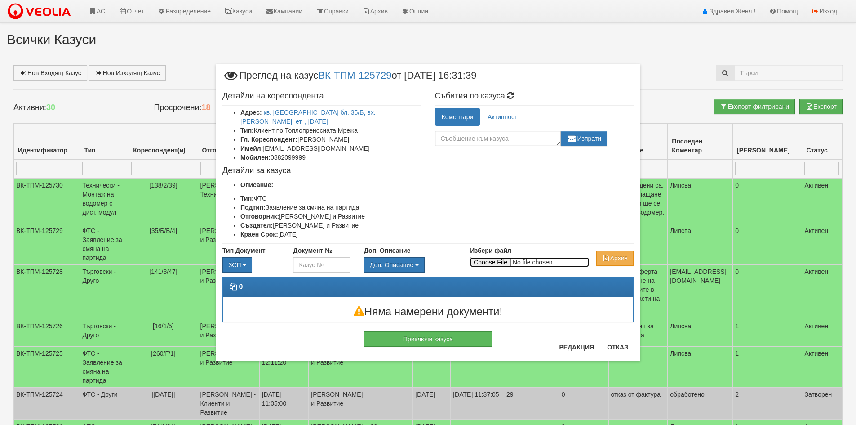
click at [480, 257] on input "Избери файл" at bounding box center [529, 262] width 119 height 10
type input "C:\fakepath\DOC168.pdf"
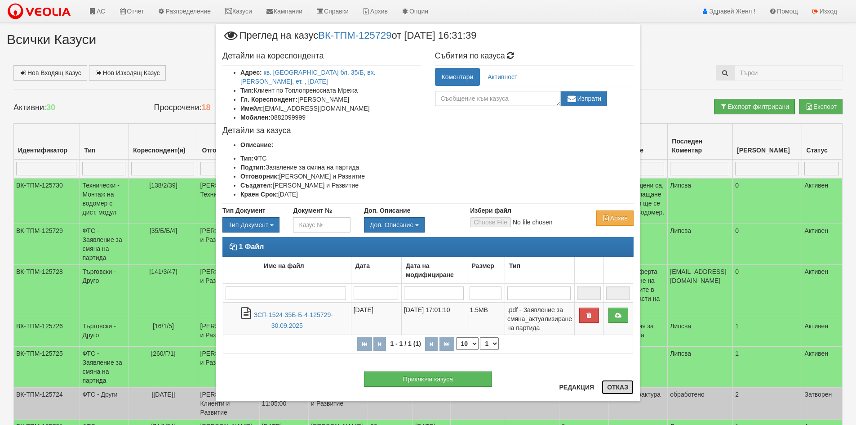
drag, startPoint x: 618, startPoint y: 381, endPoint x: 626, endPoint y: 384, distance: 8.0
click at [620, 382] on button "Отказ" at bounding box center [618, 387] width 32 height 14
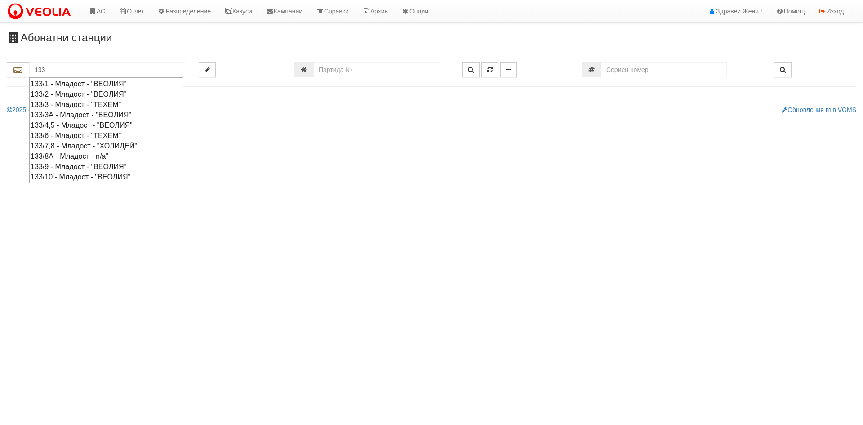
click at [61, 105] on div "133/3 - Младост - "ТЕХЕМ"" at bounding box center [106, 104] width 151 height 10
type input "133/3 - Младост - "ТЕХЕМ""
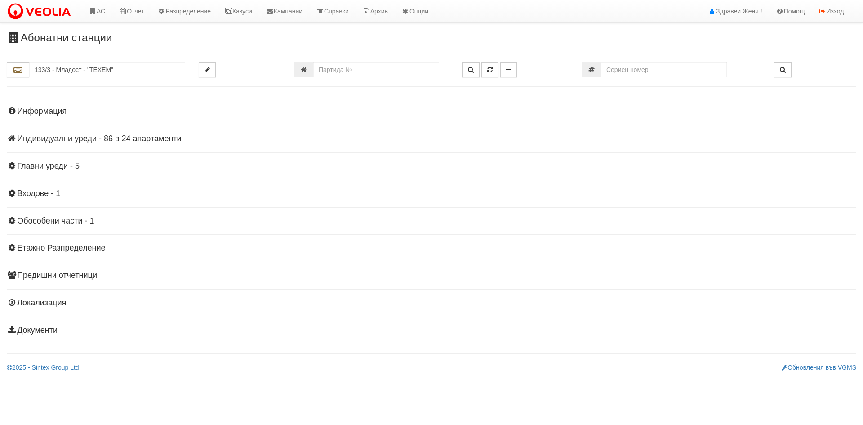
click at [147, 136] on h4 "Индивидуални уреди - 86 в 24 апартаменти" at bounding box center [431, 138] width 849 height 9
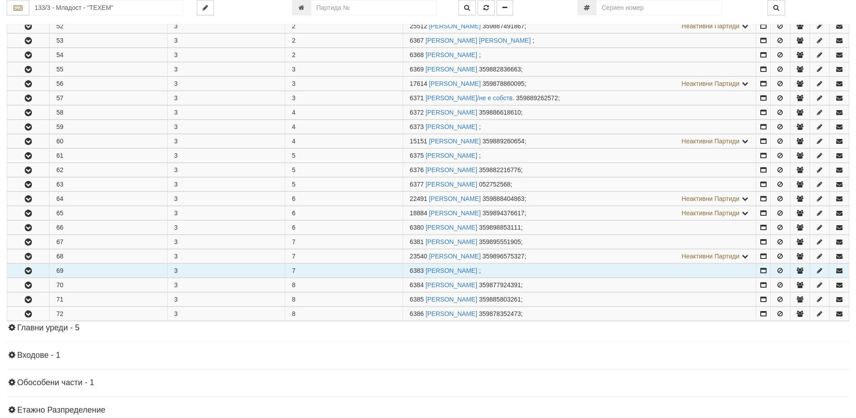
scroll to position [225, 0]
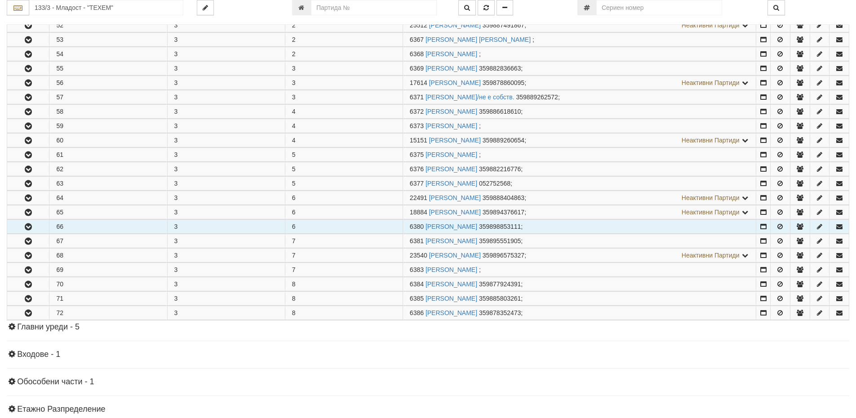
click at [31, 229] on icon "button" at bounding box center [28, 227] width 11 height 6
